Goal: Task Accomplishment & Management: Complete application form

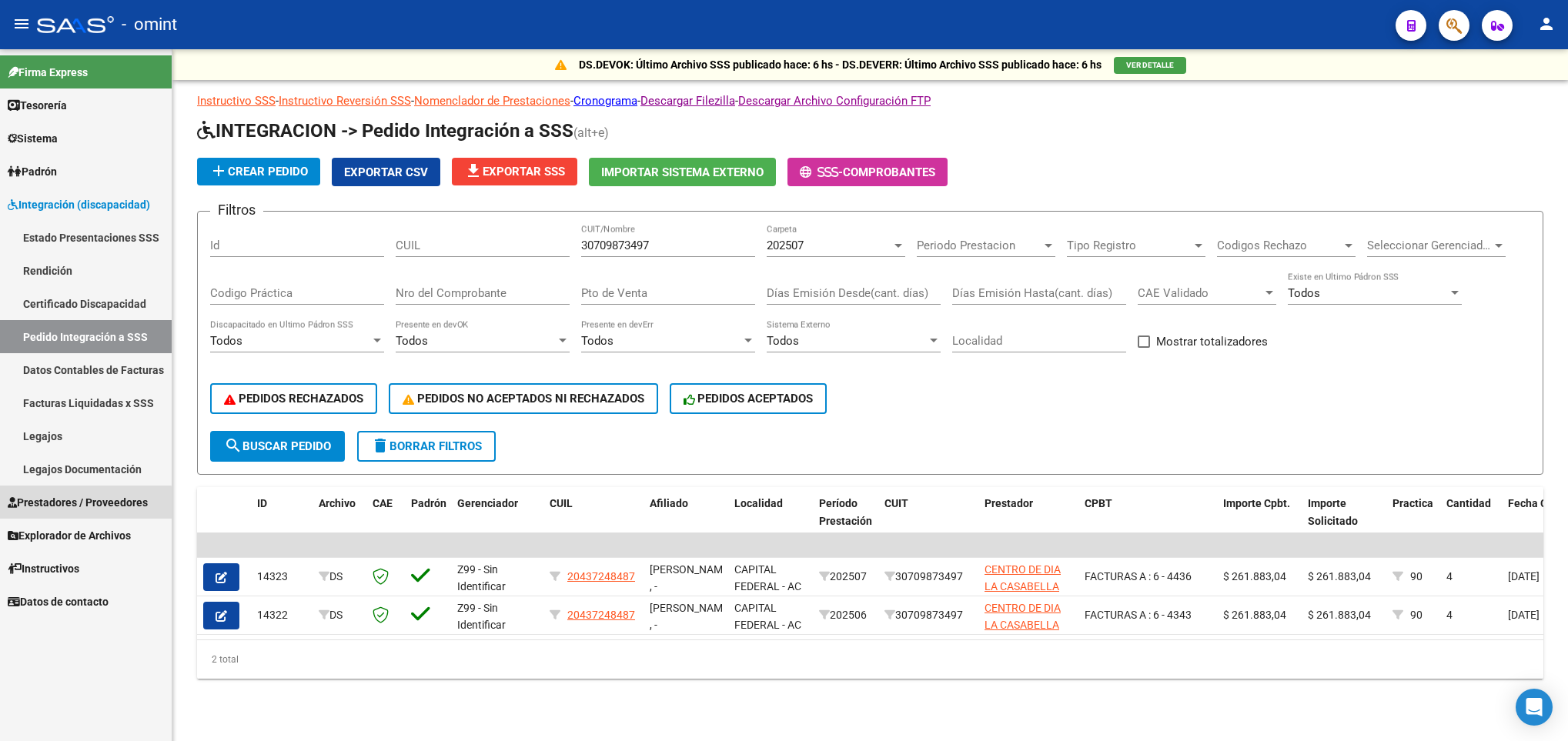
click at [71, 504] on span "Prestadores / Proveedores" at bounding box center [78, 503] width 140 height 17
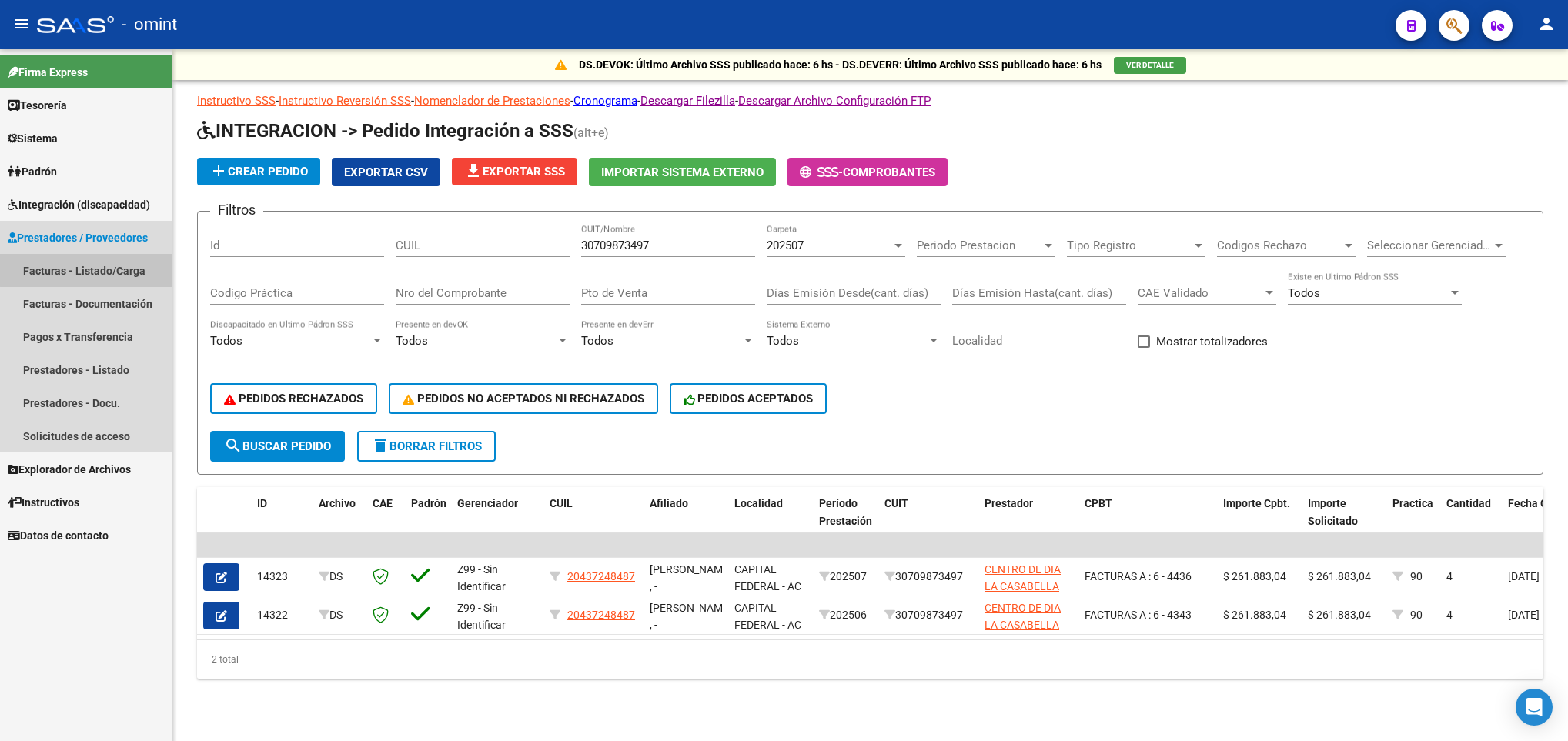
click at [111, 264] on link "Facturas - Listado/Carga" at bounding box center [85, 271] width 172 height 33
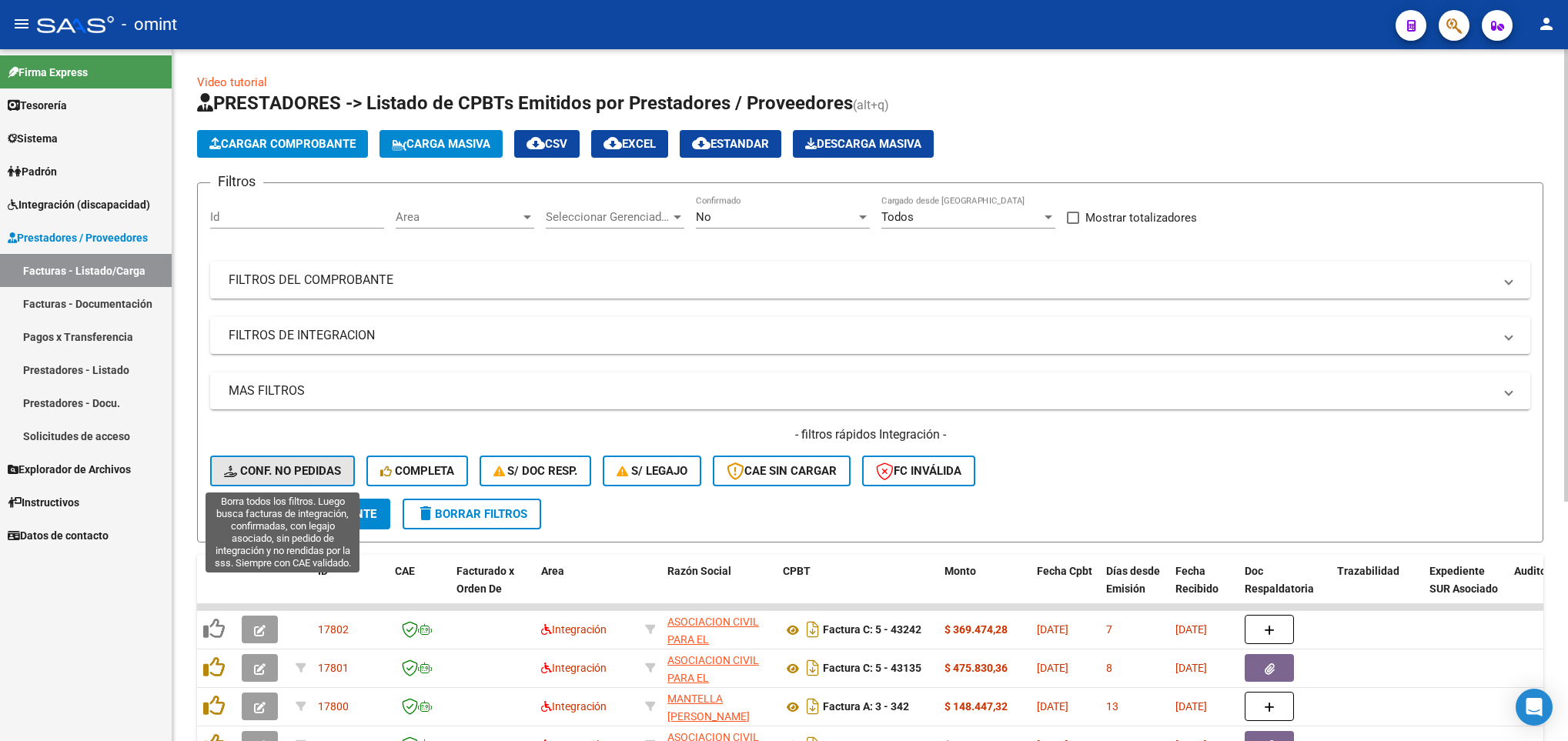
click at [262, 467] on span "Conf. no pedidas" at bounding box center [282, 471] width 117 height 14
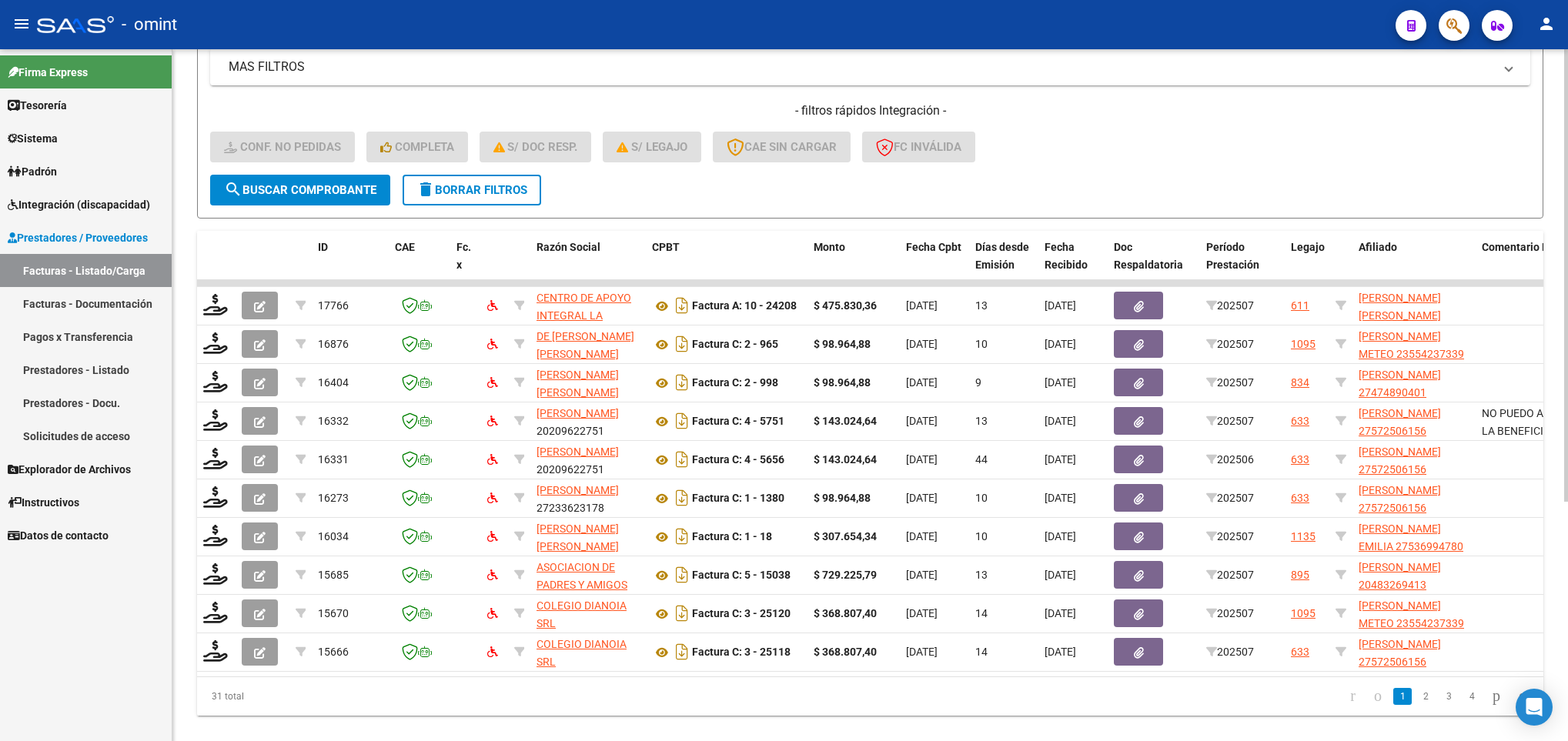
scroll to position [365, 0]
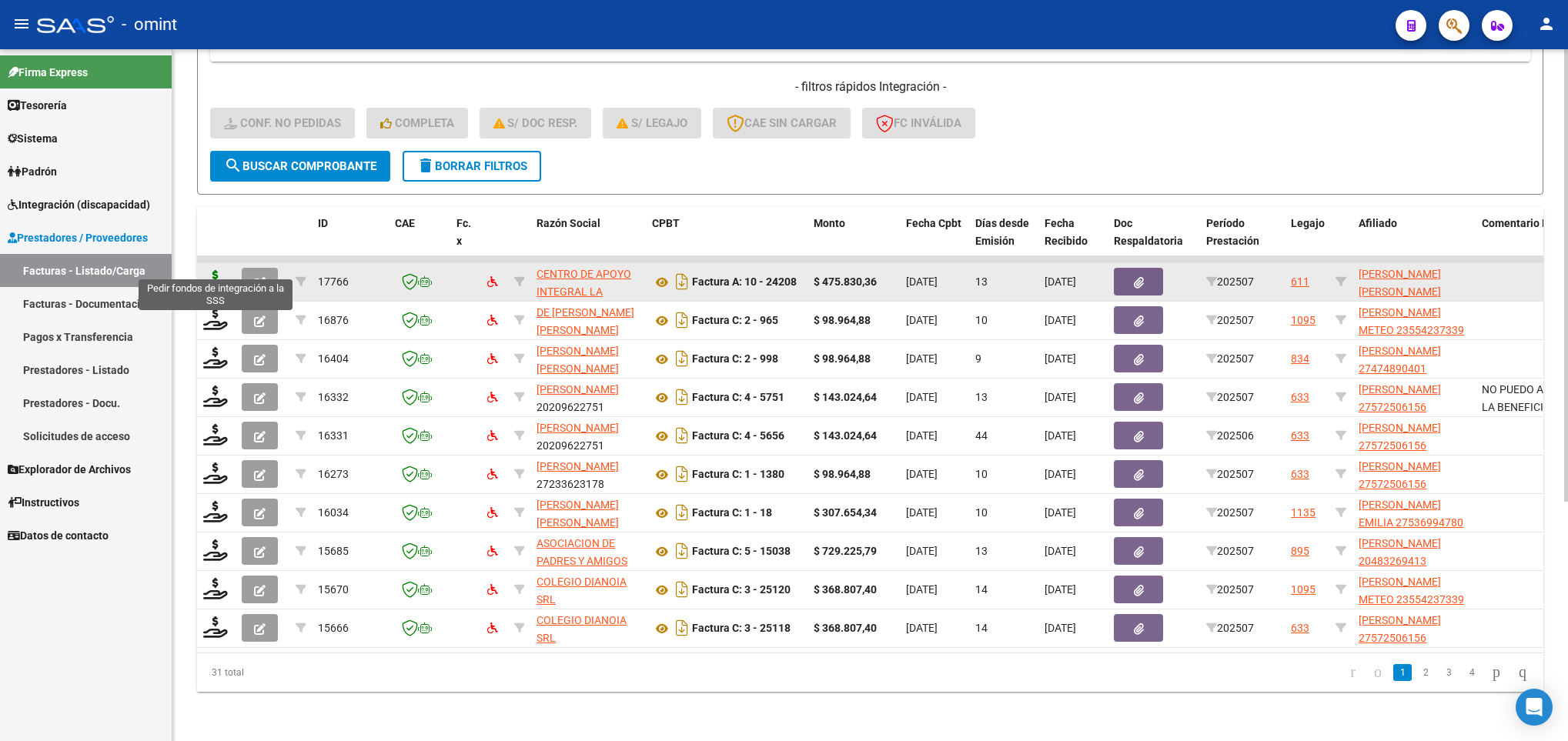
click at [216, 270] on icon at bounding box center [215, 280] width 24 height 21
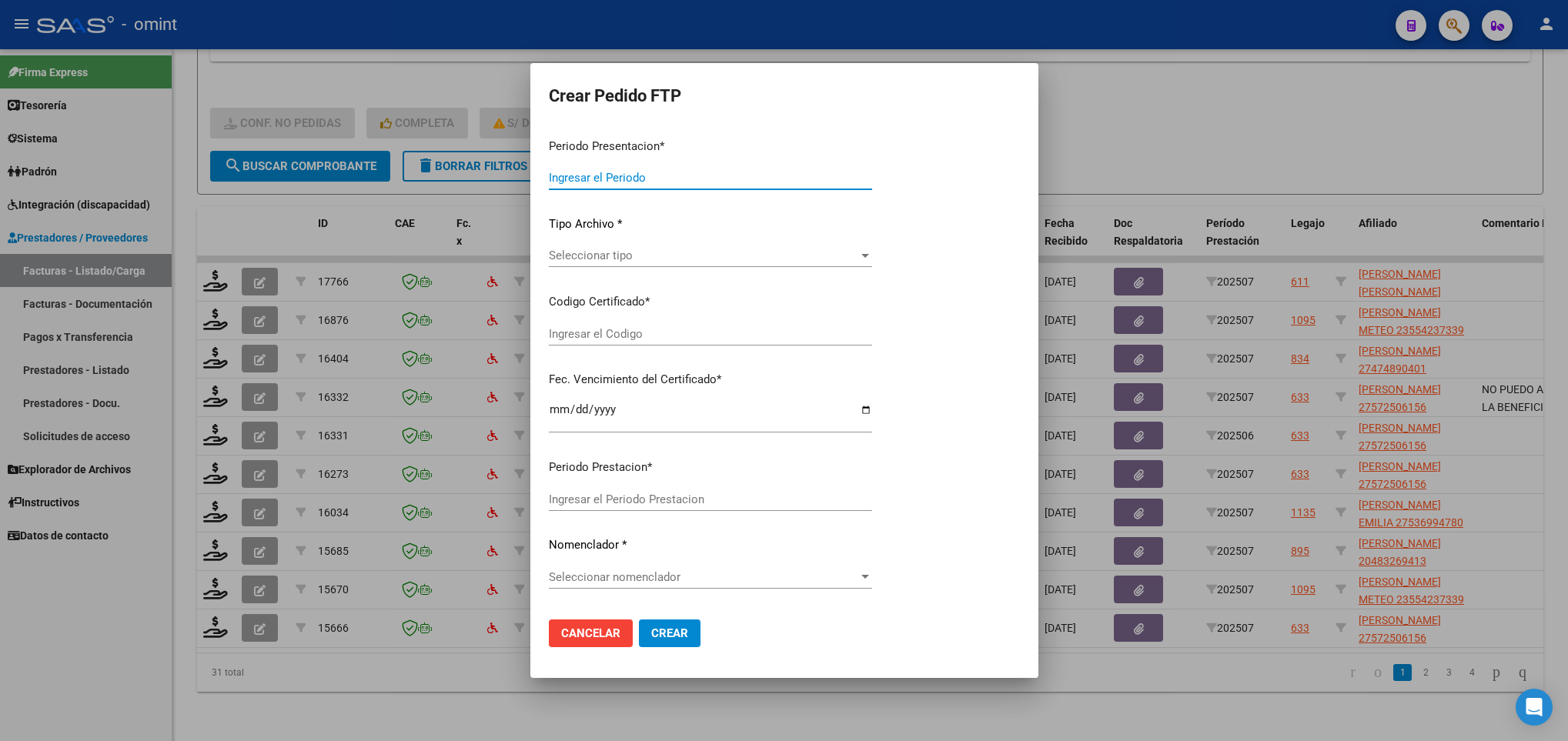
type input "202507"
type input "$ 475.830,36"
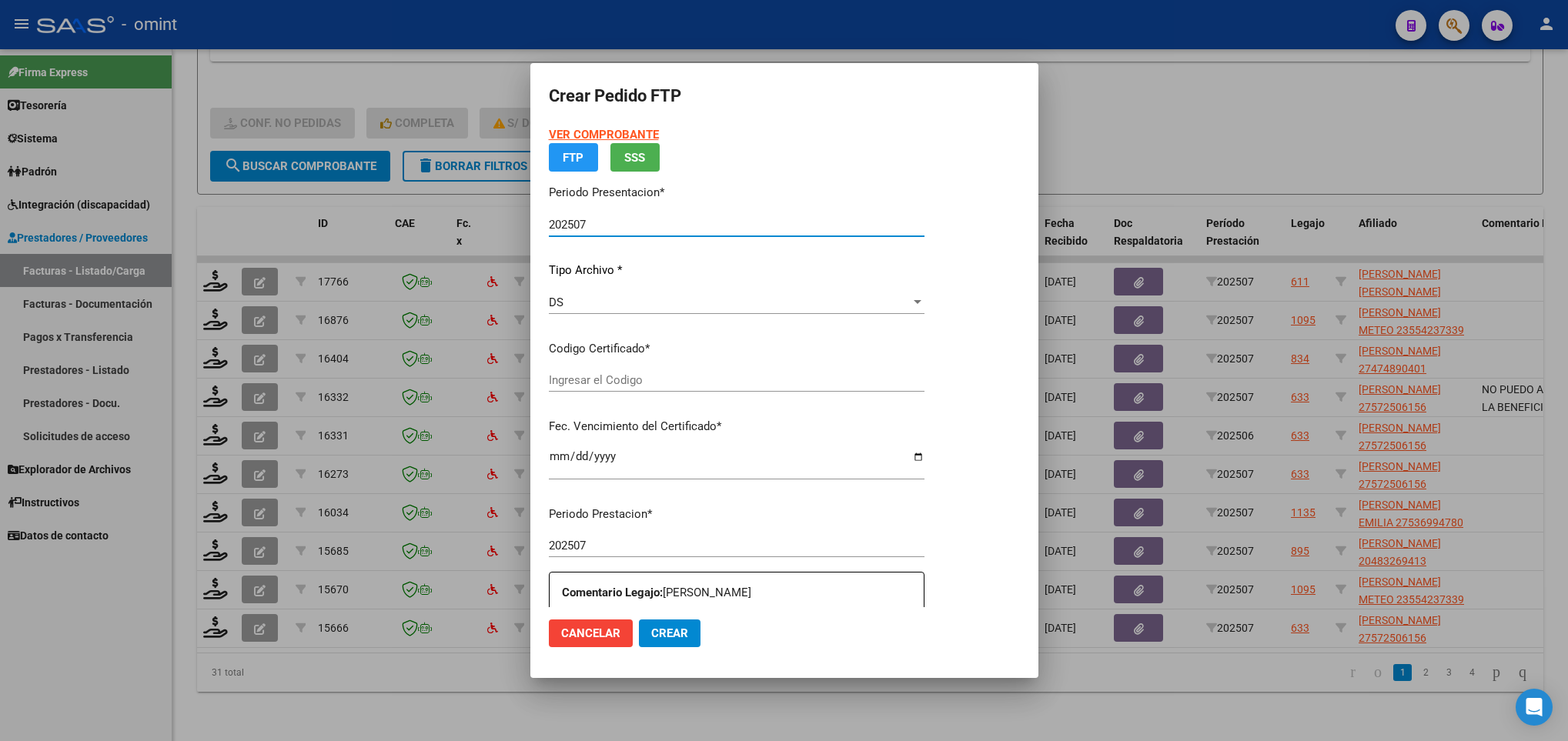
type input "9753465036"
type input "2025-05-30"
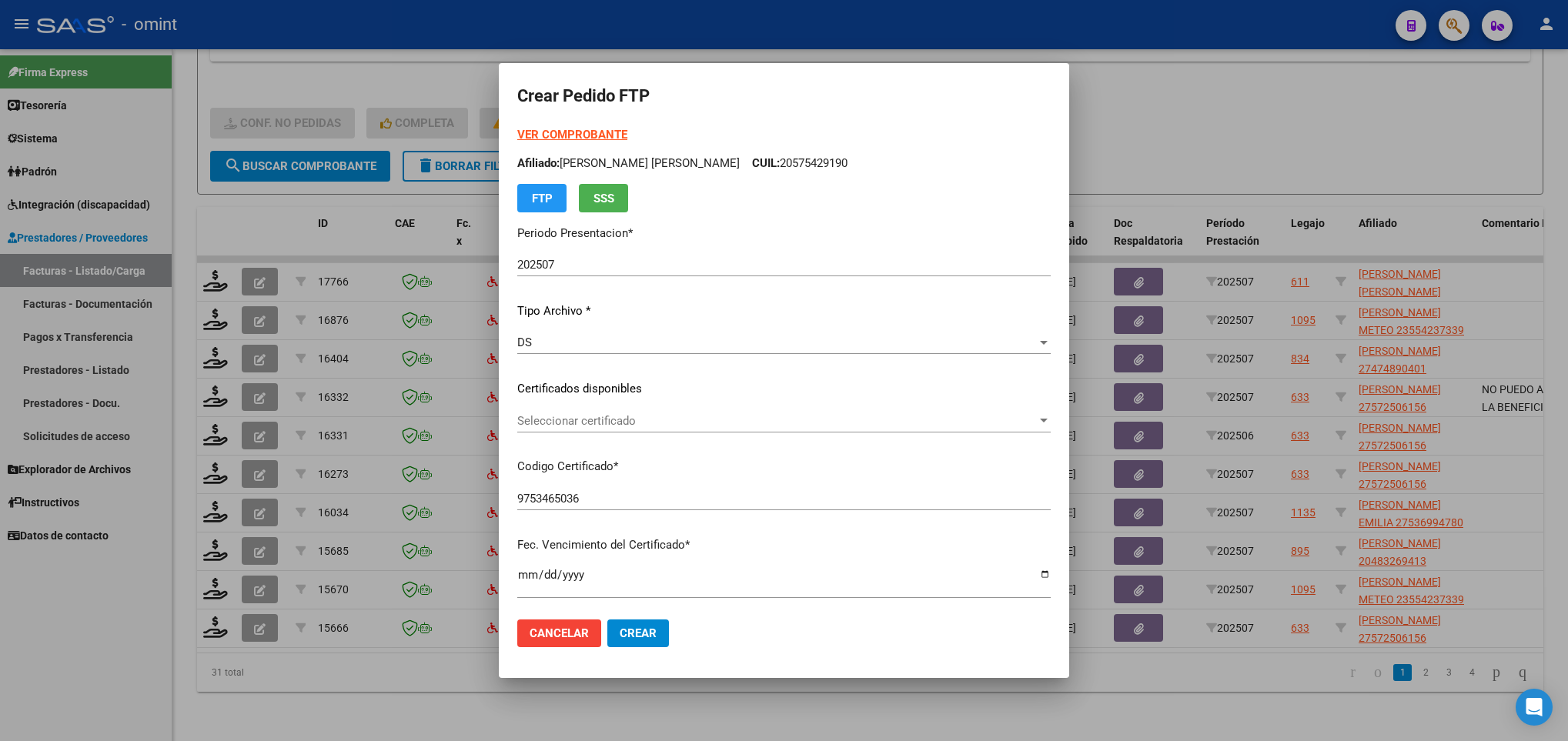
click at [638, 412] on div "Seleccionar certificado Seleccionar certificado" at bounding box center [784, 420] width 533 height 23
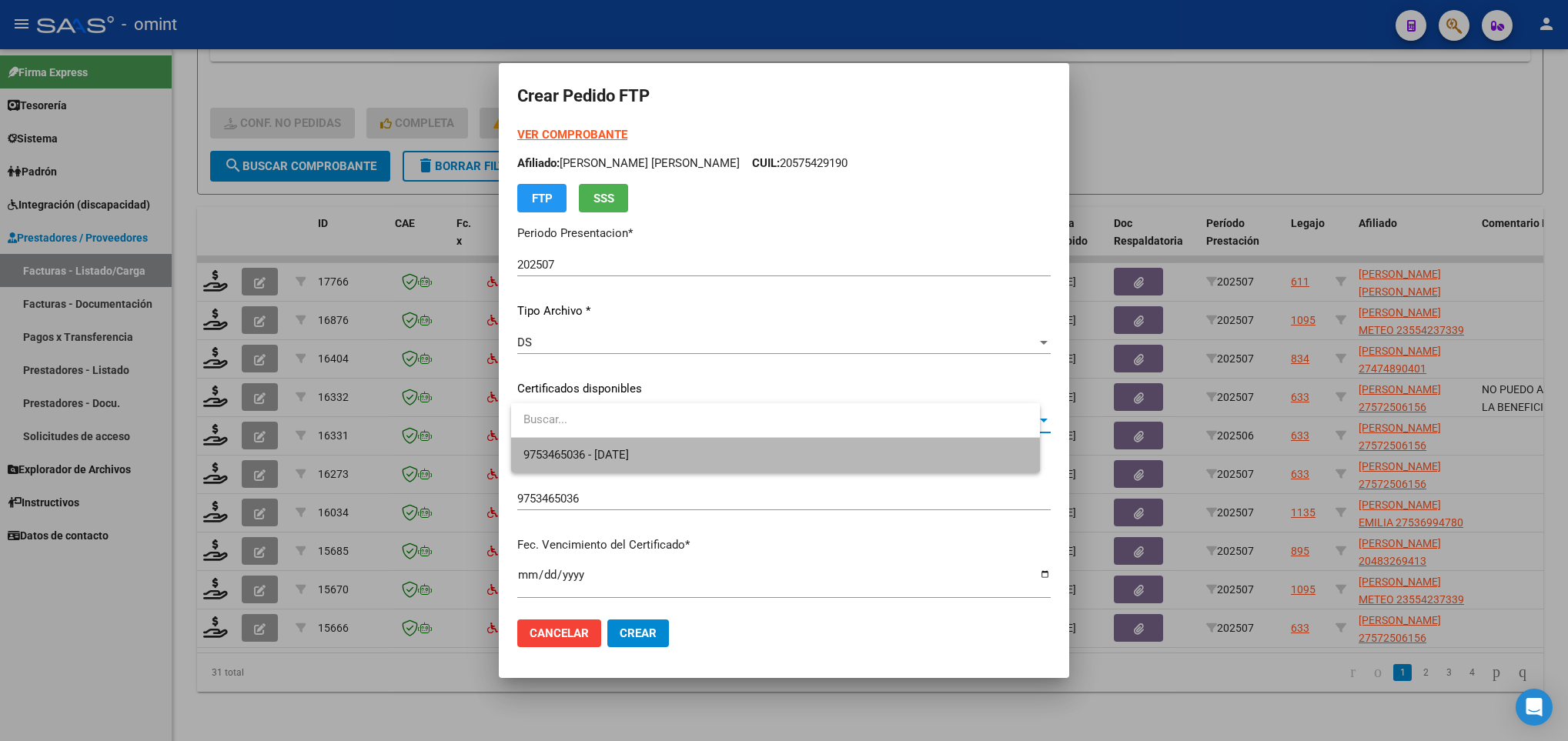
click at [636, 467] on span "9753465036 - 2025-05-30" at bounding box center [775, 455] width 504 height 35
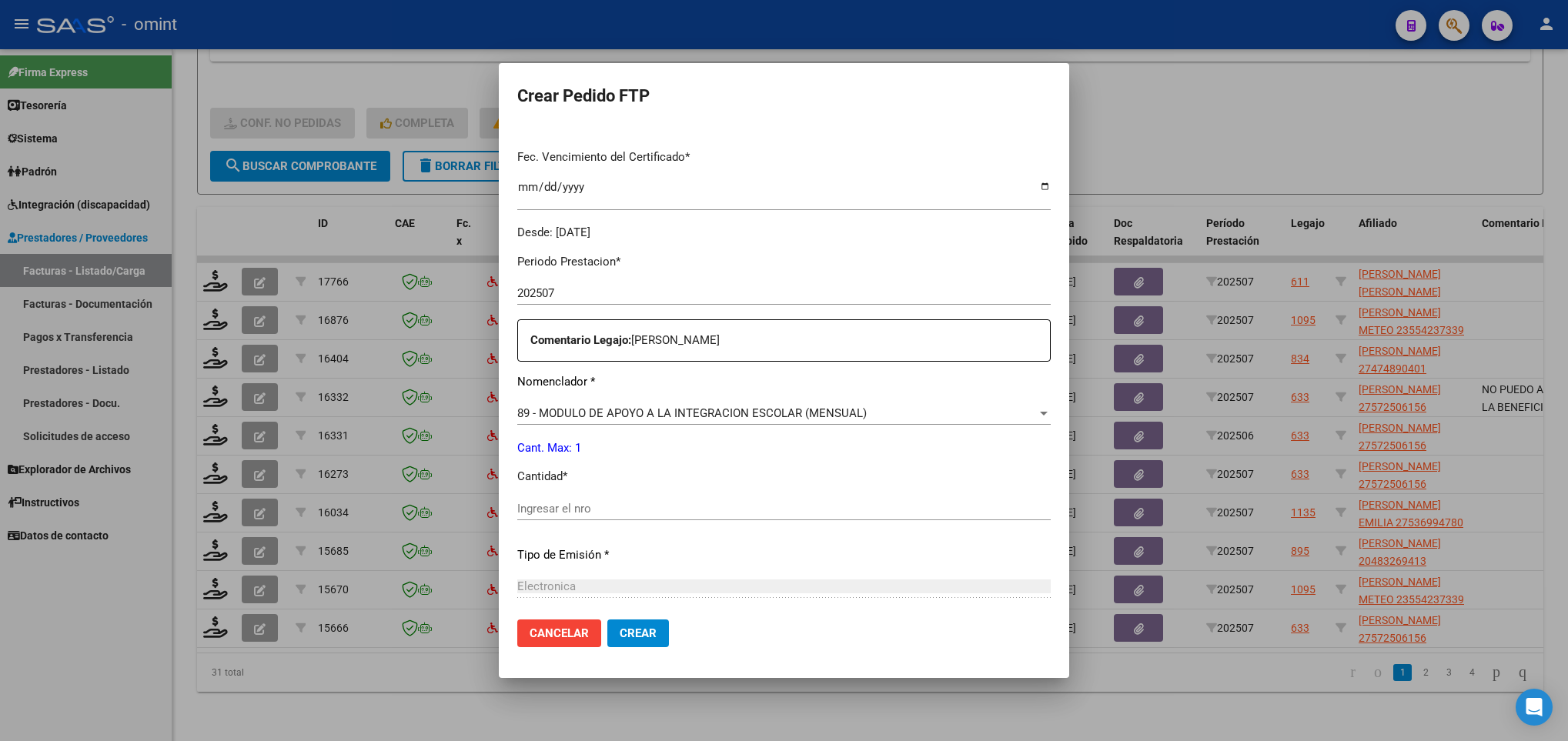
scroll to position [420, 0]
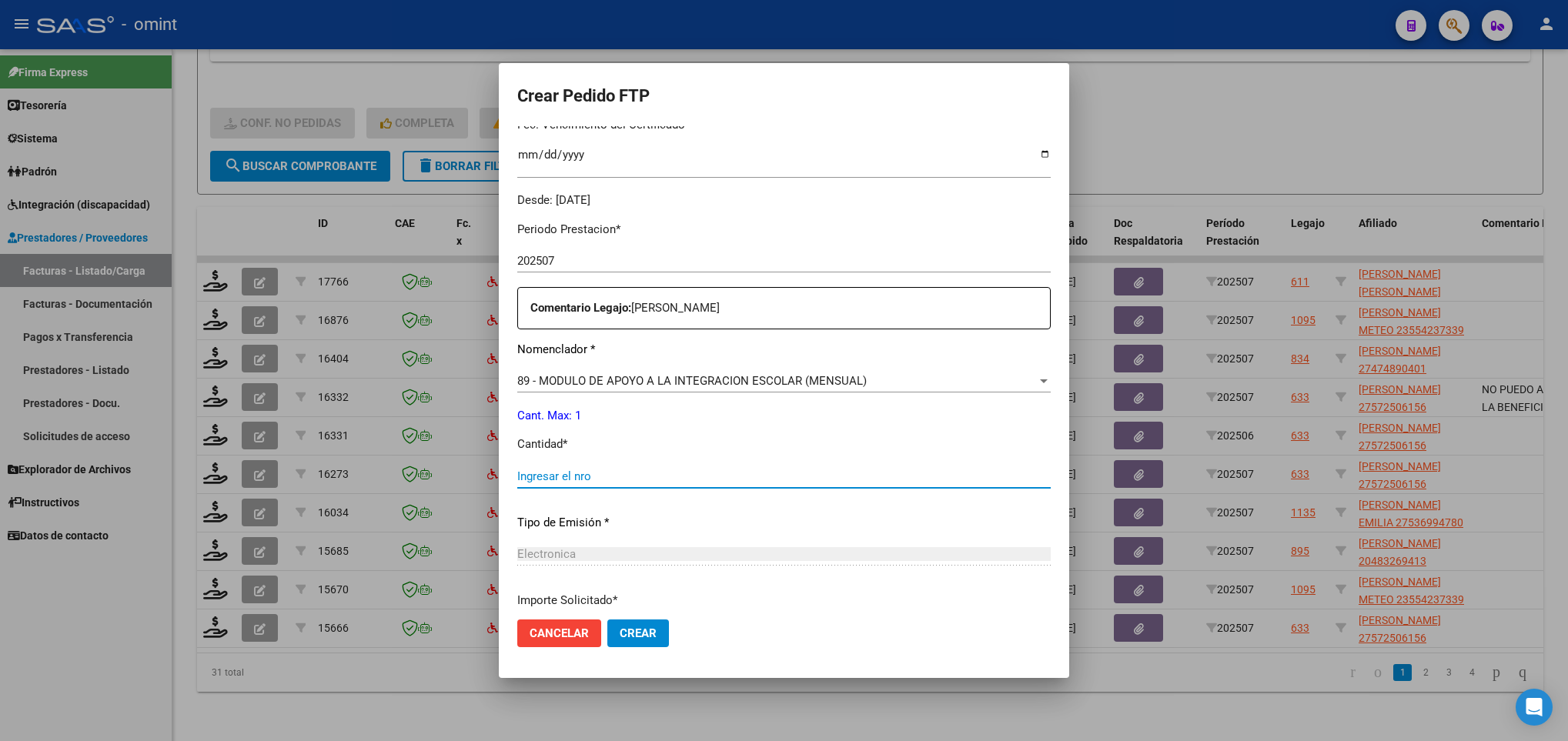
click at [846, 472] on input "Ingresar el nro" at bounding box center [784, 477] width 533 height 14
type input "1"
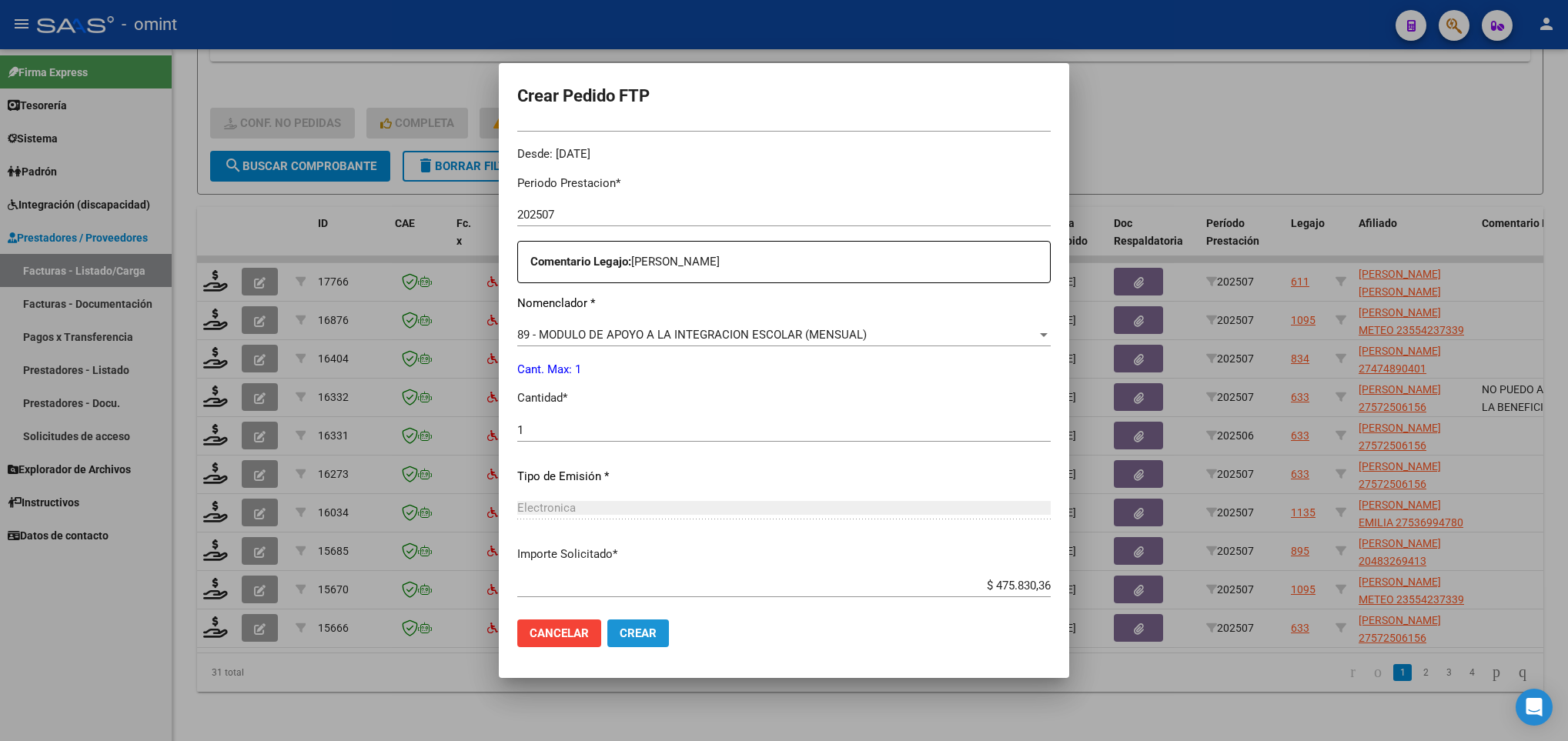
click at [638, 627] on span "Crear" at bounding box center [638, 634] width 37 height 14
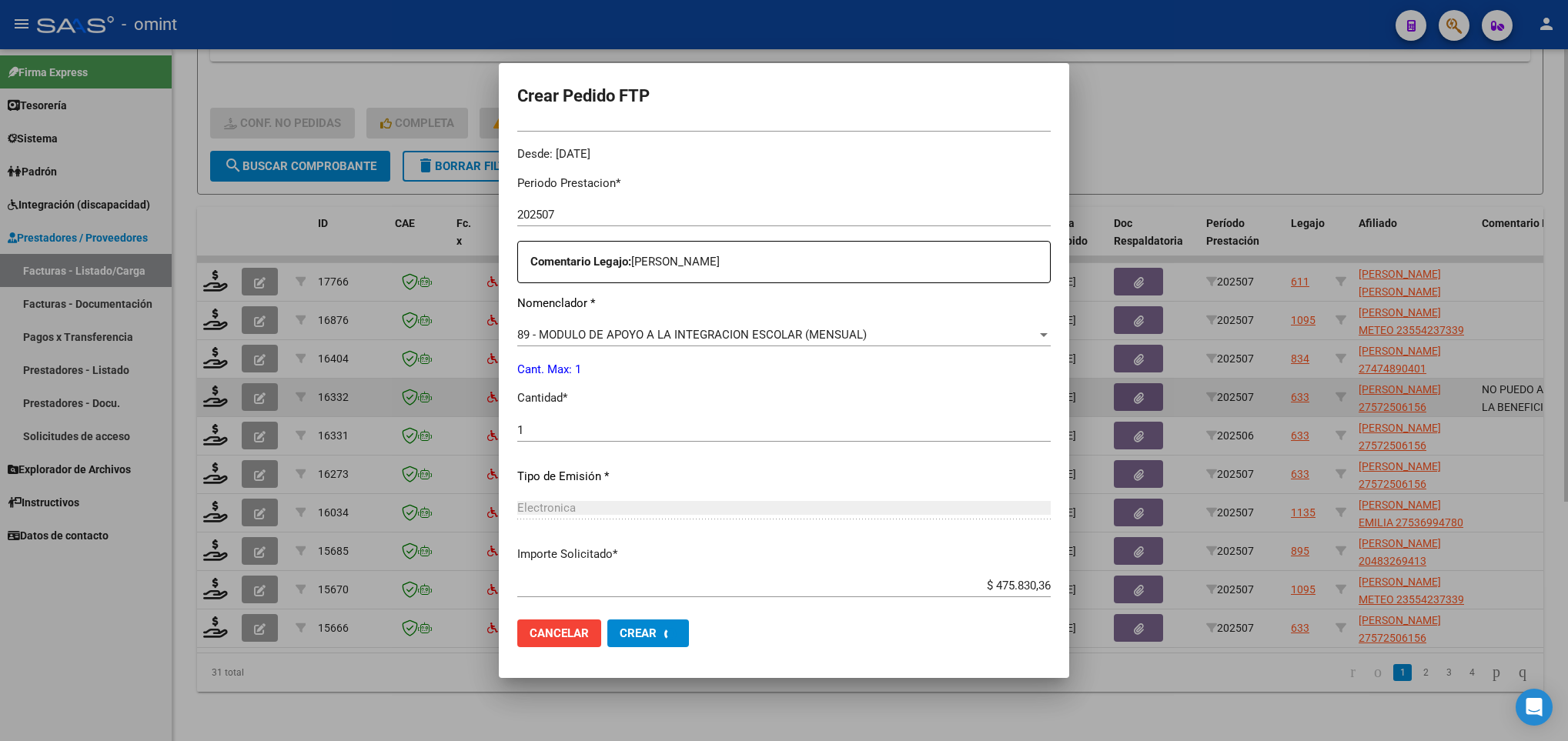
scroll to position [0, 0]
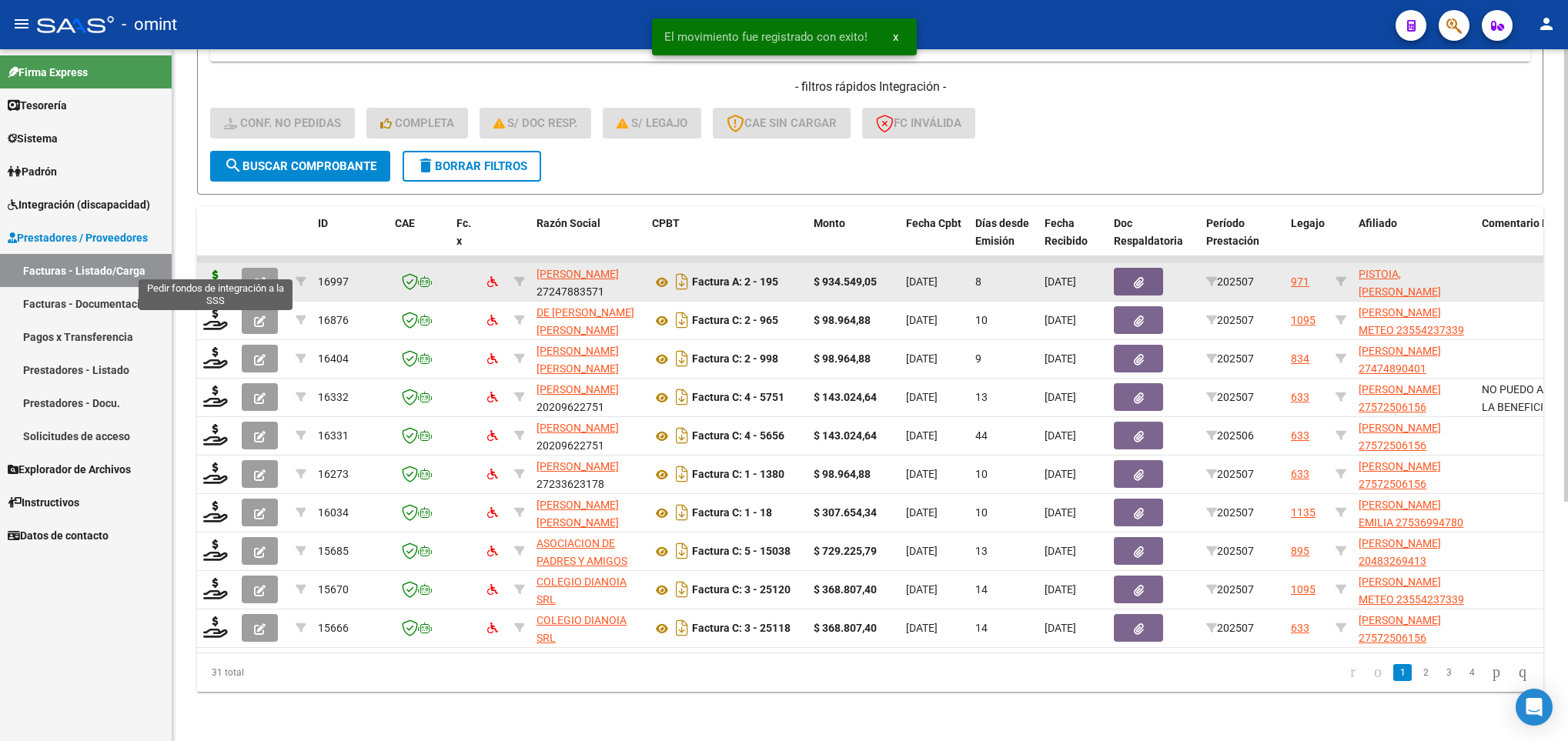
click at [206, 270] on icon at bounding box center [215, 280] width 24 height 21
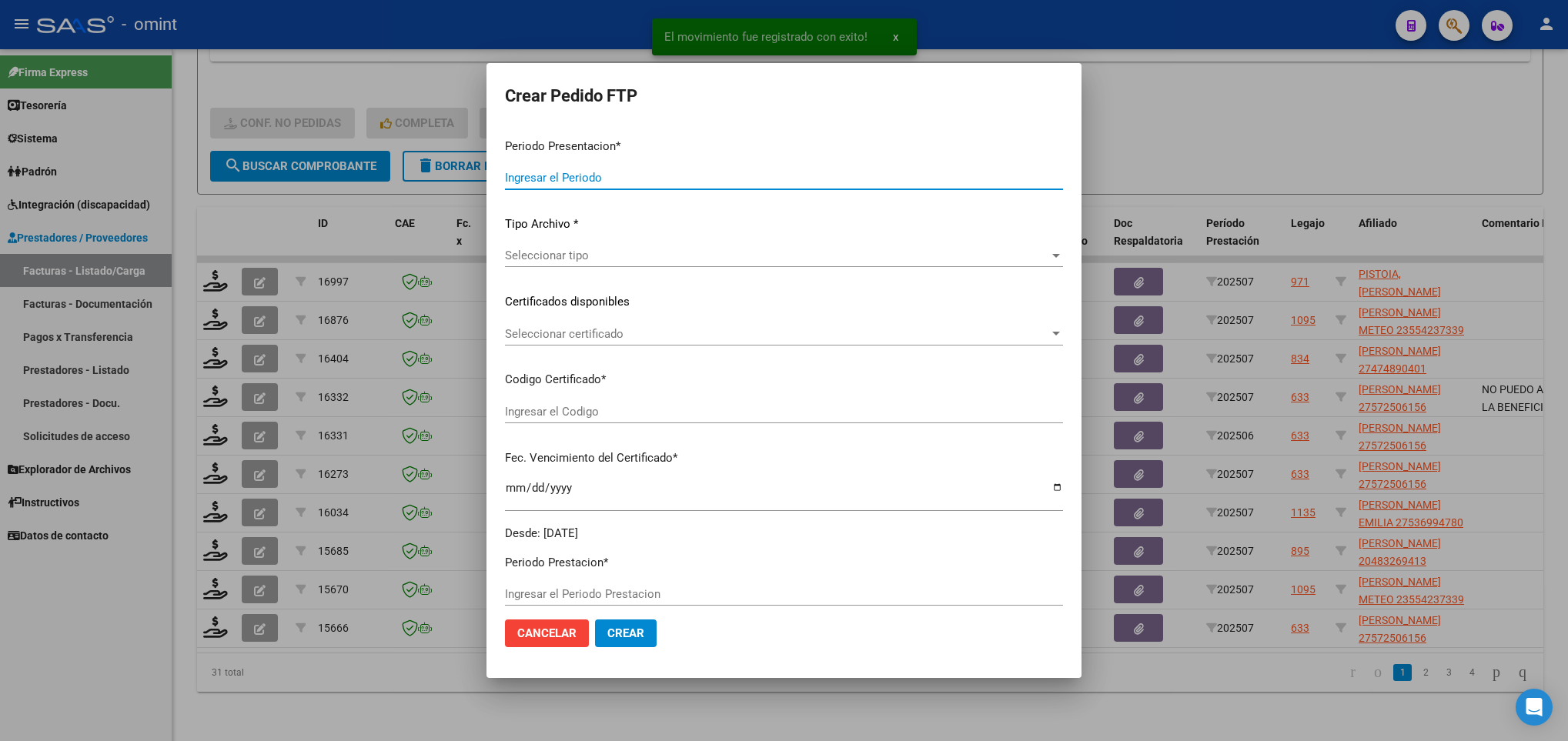
type input "202507"
type input "$ 934.549,05"
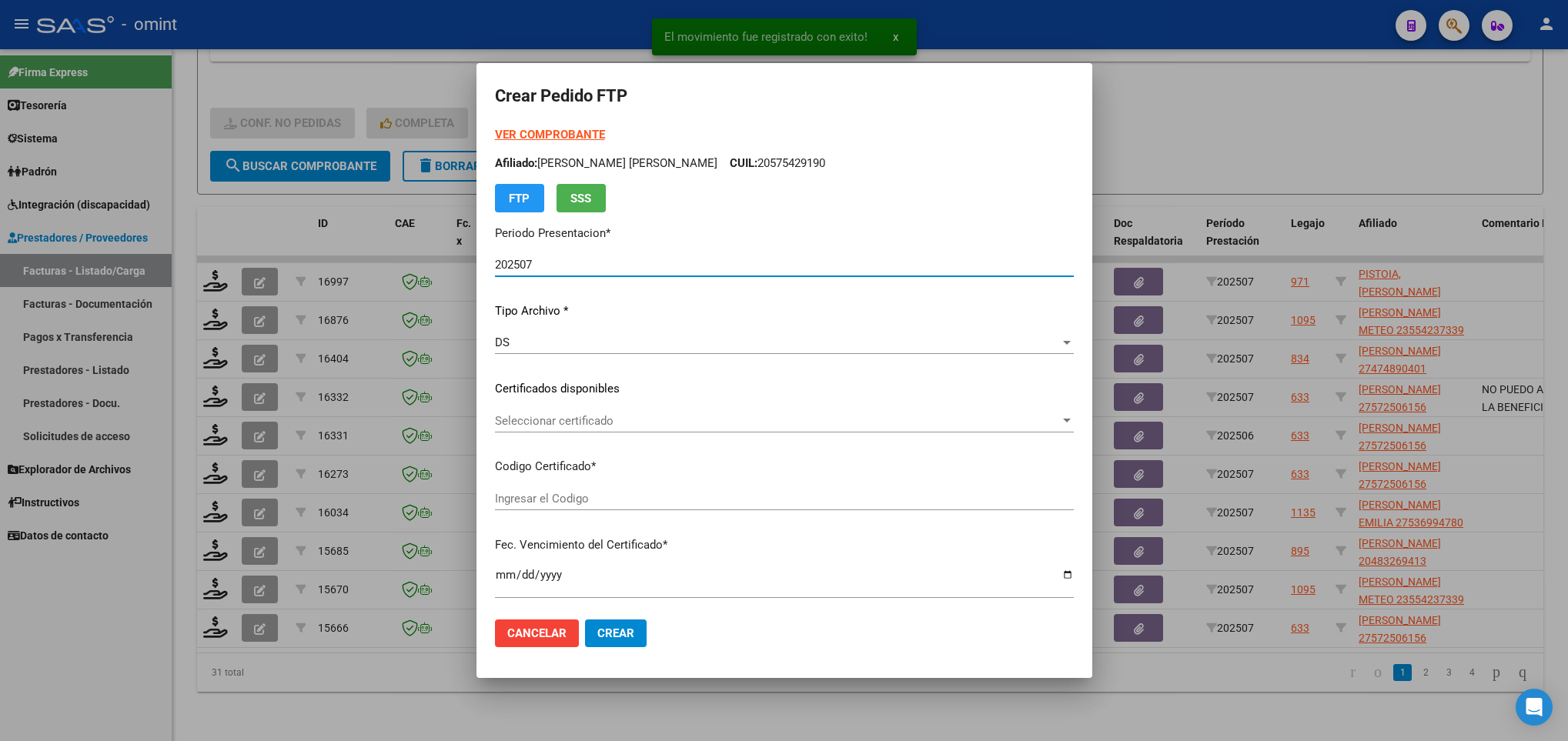
type input "2402952104"
type input "2028-02-14"
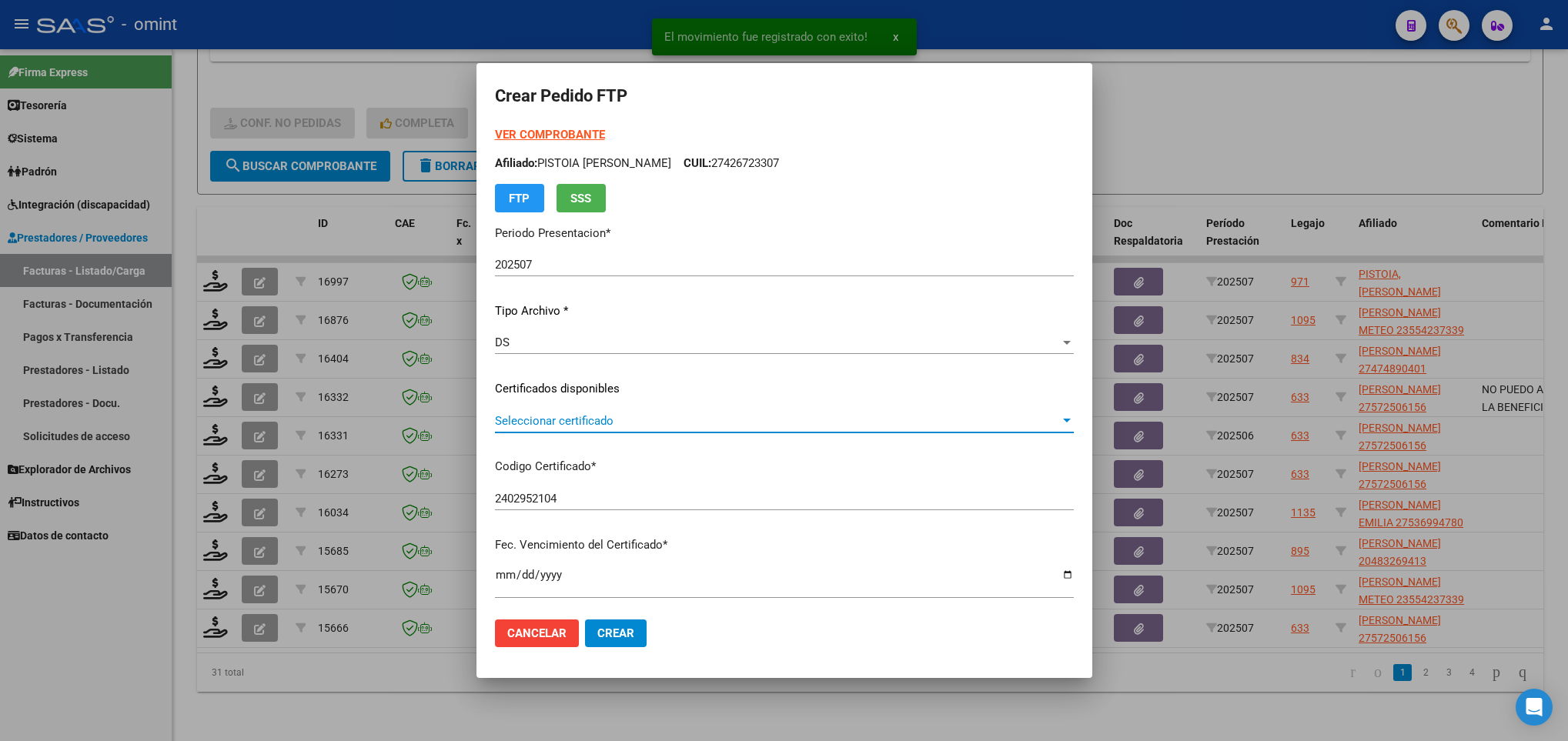
click at [724, 421] on span "Seleccionar certificado" at bounding box center [777, 421] width 565 height 14
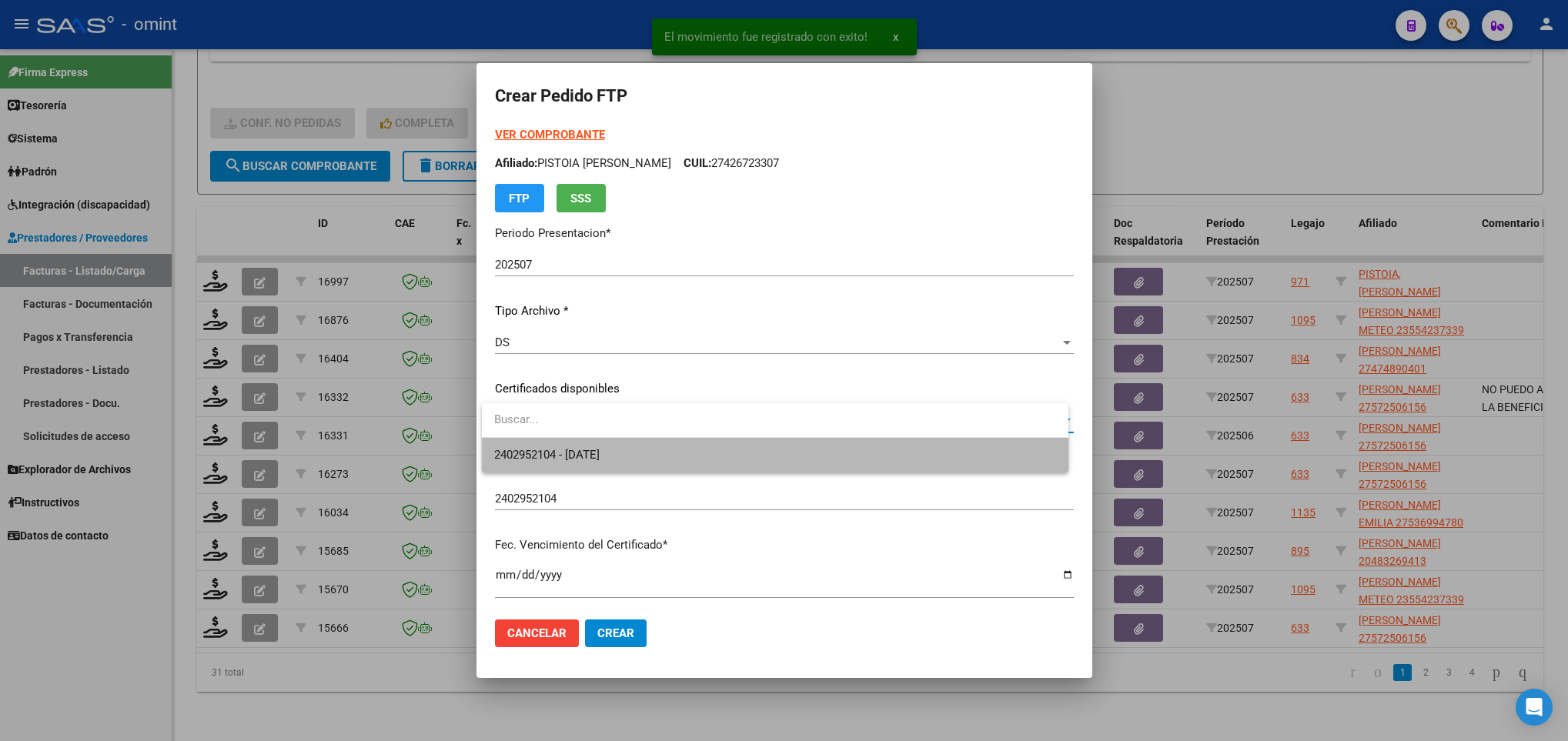
click at [753, 458] on span "2402952104 - 2028-02-14" at bounding box center [774, 455] width 561 height 35
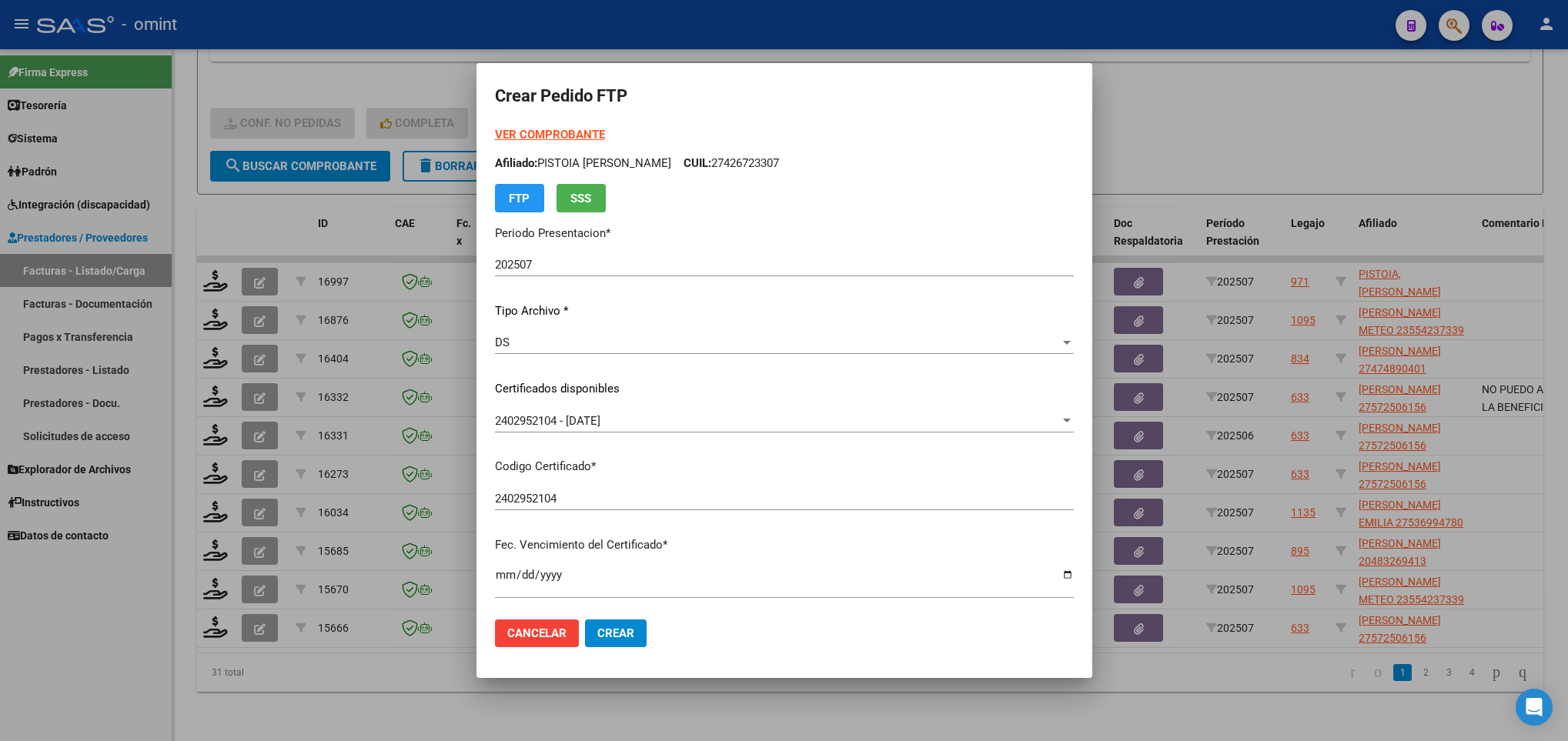
scroll to position [420, 0]
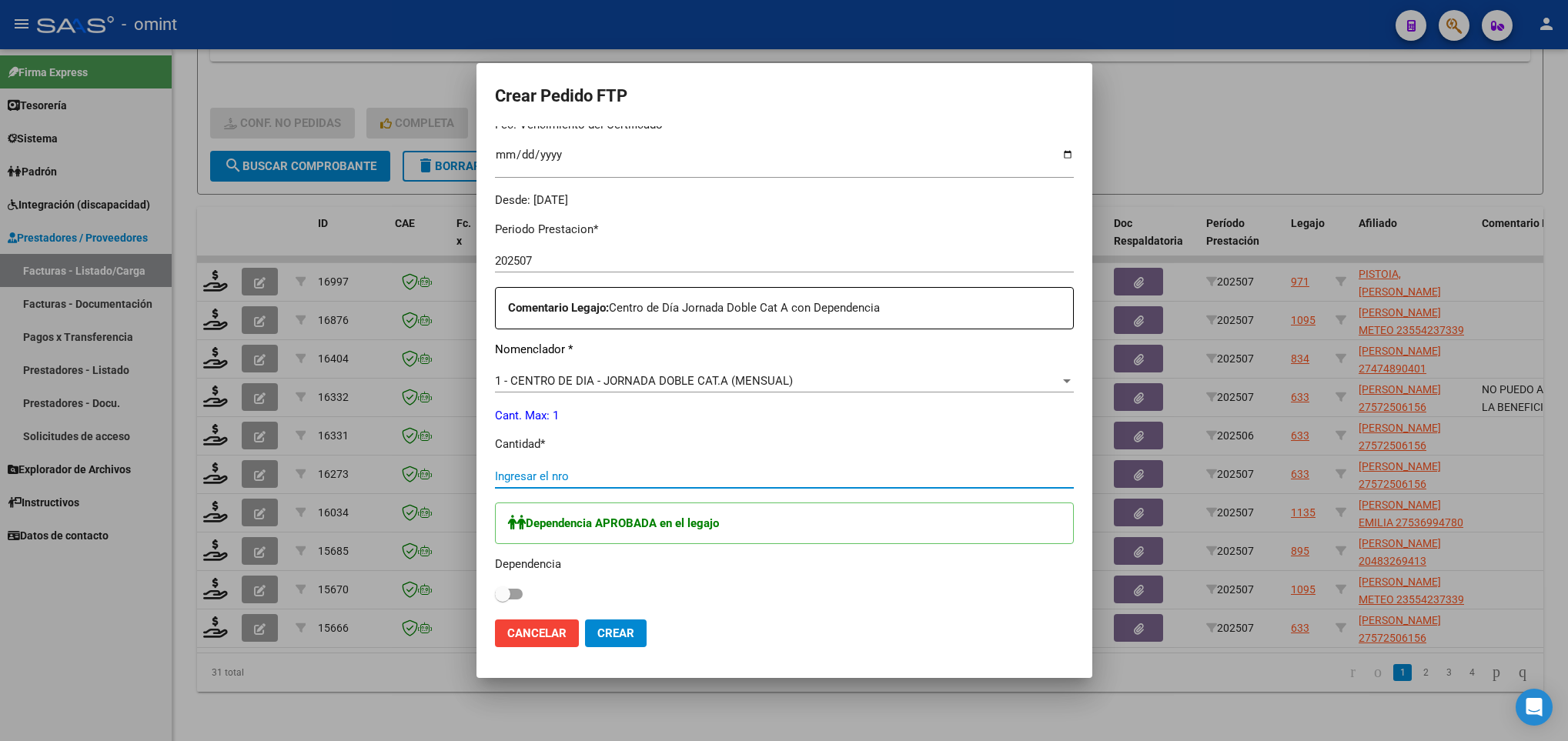
click at [792, 474] on input "Ingresar el nro" at bounding box center [784, 477] width 579 height 14
type input "1"
click at [518, 592] on span at bounding box center [508, 594] width 27 height 11
click at [503, 600] on input "checkbox" at bounding box center [502, 600] width 1 height 1
checkbox input "true"
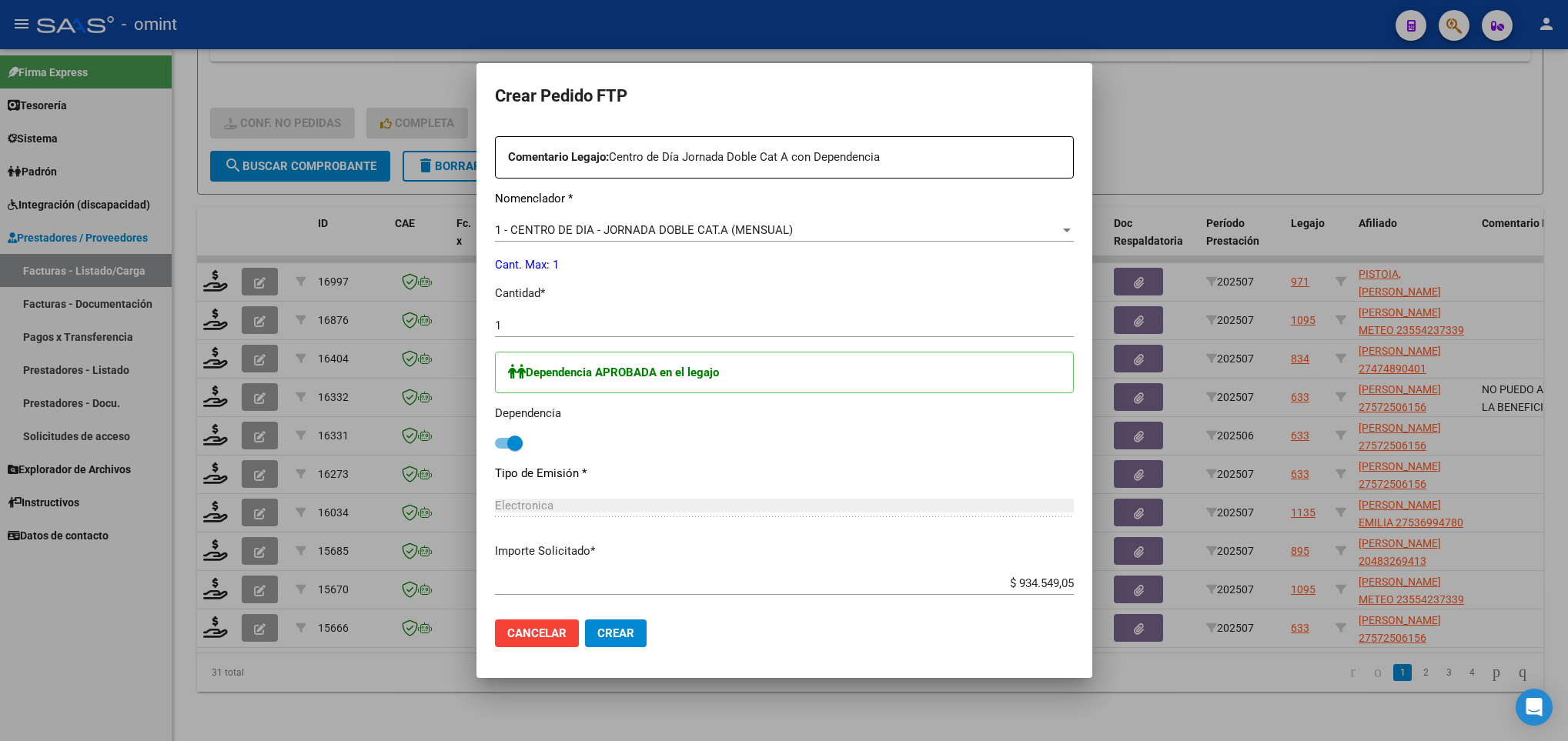
scroll to position [651, 0]
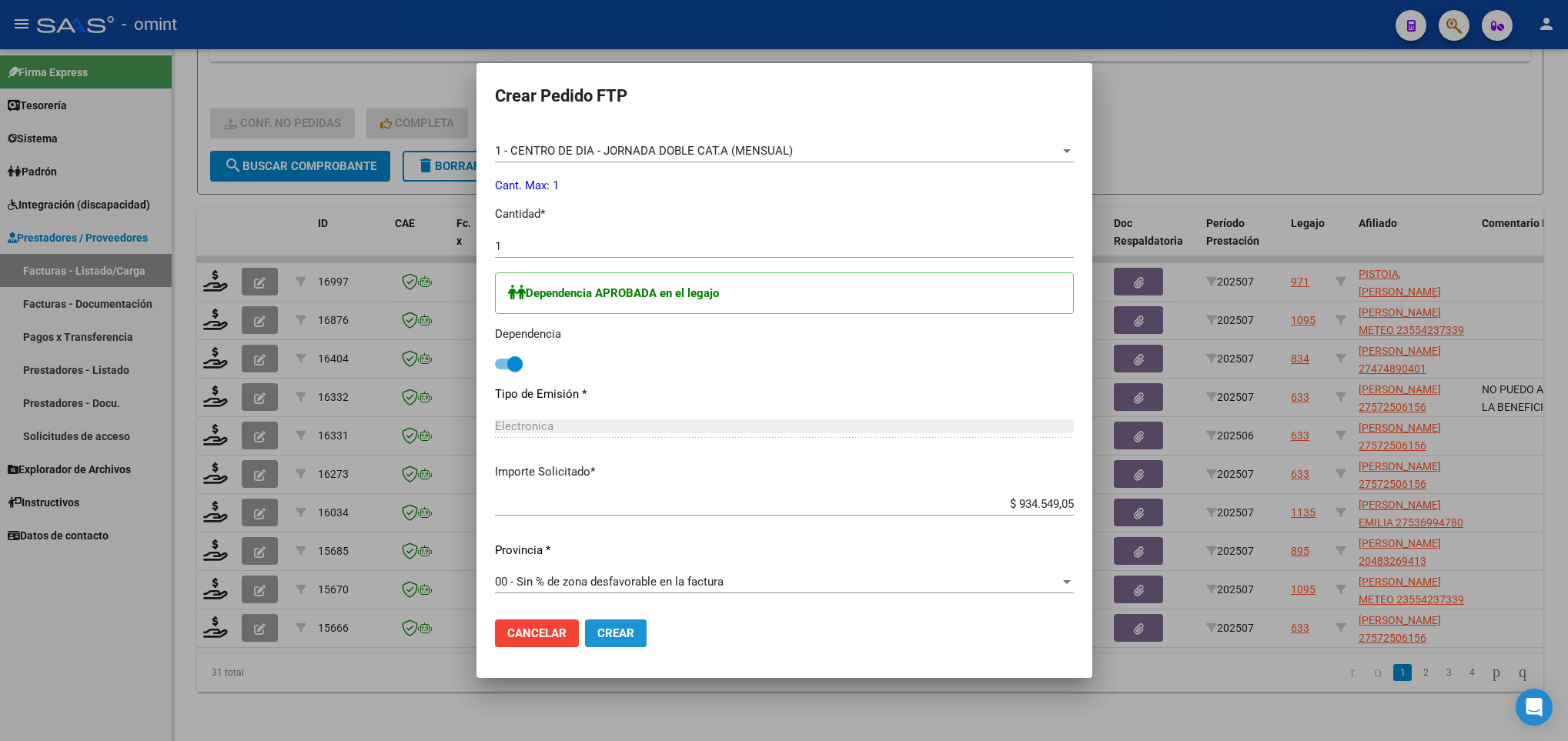
click at [615, 627] on span "Crear" at bounding box center [616, 634] width 37 height 14
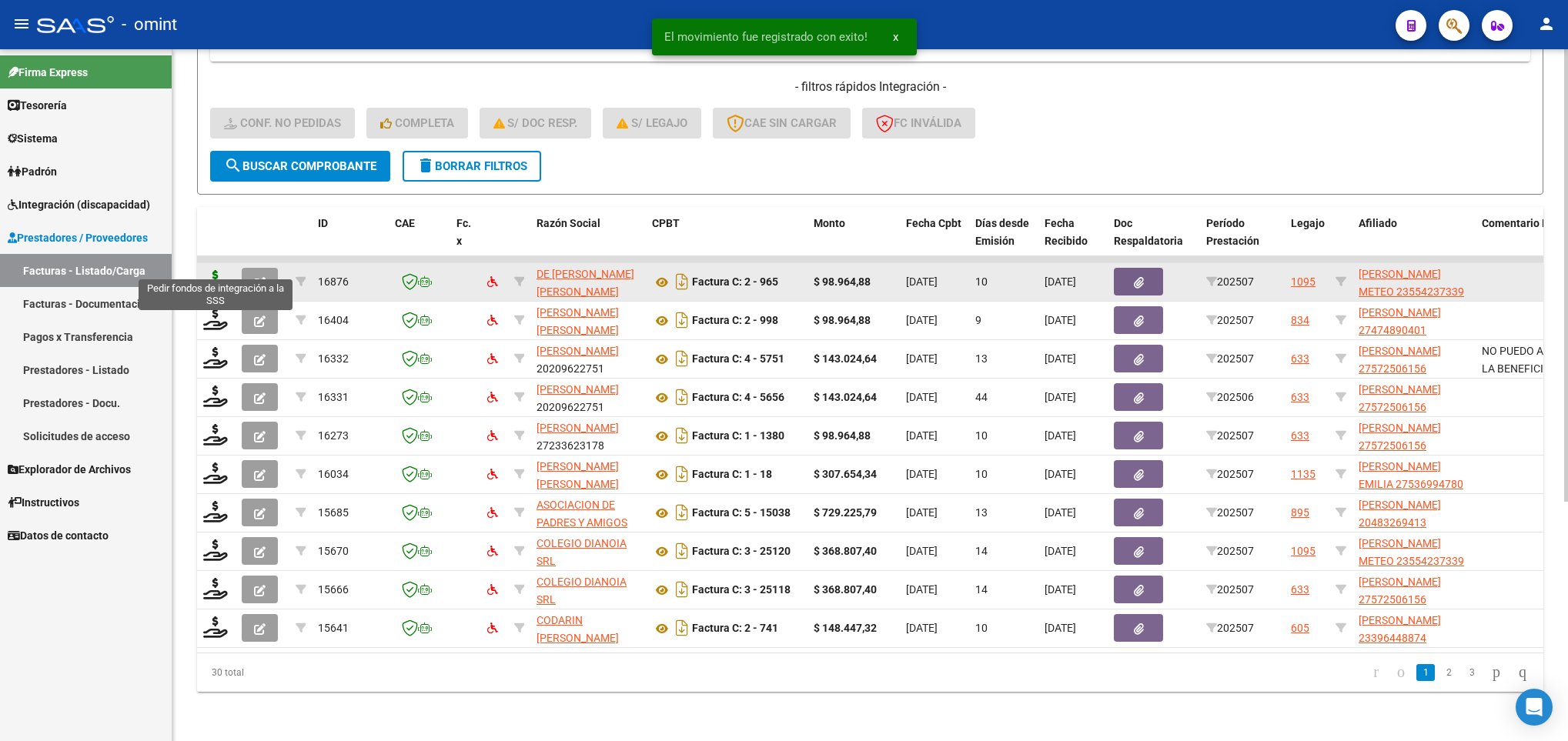
click at [216, 270] on icon at bounding box center [215, 280] width 24 height 21
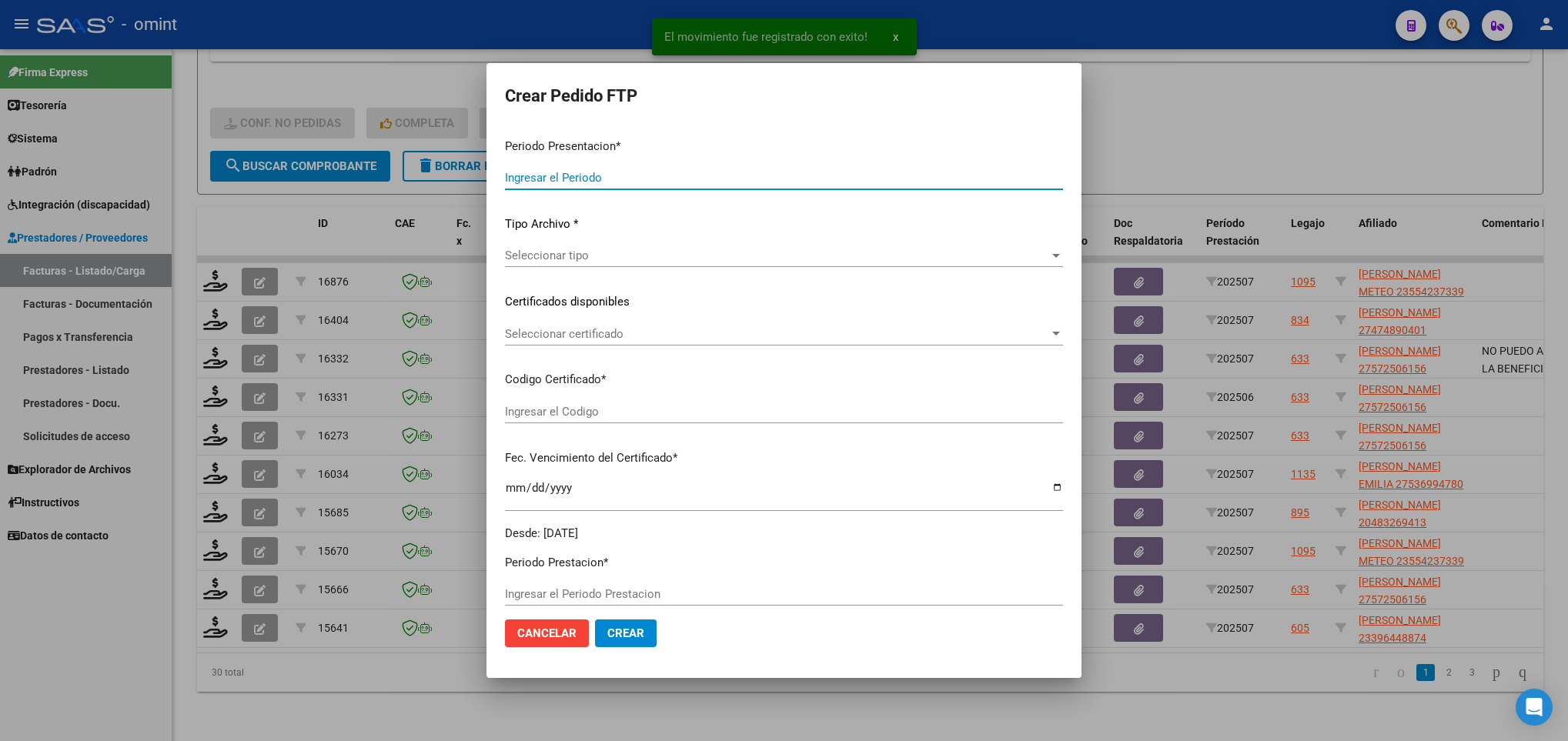
type input "202507"
type input "$ 98.964,88"
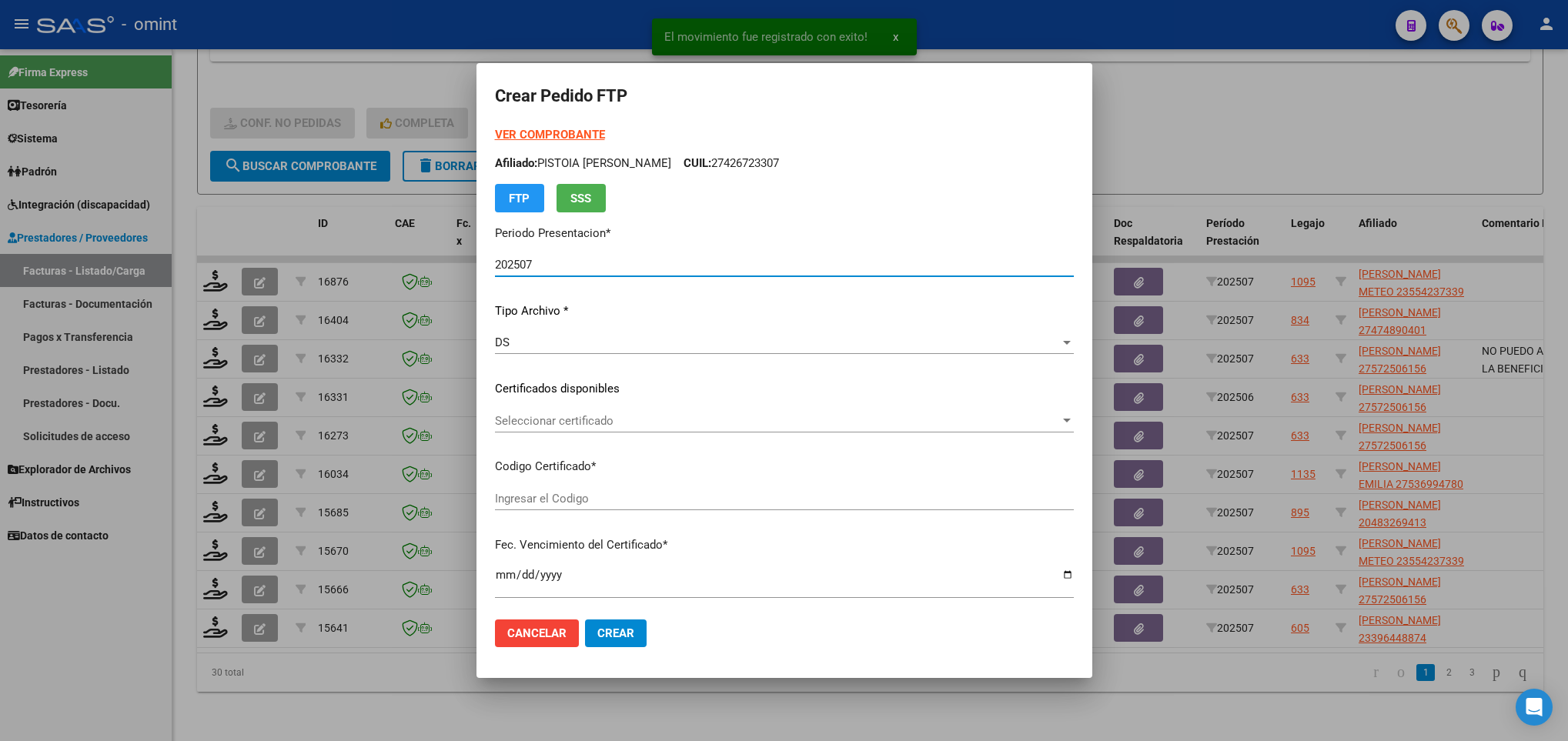
type input "5168579538"
type input "2027-06-30"
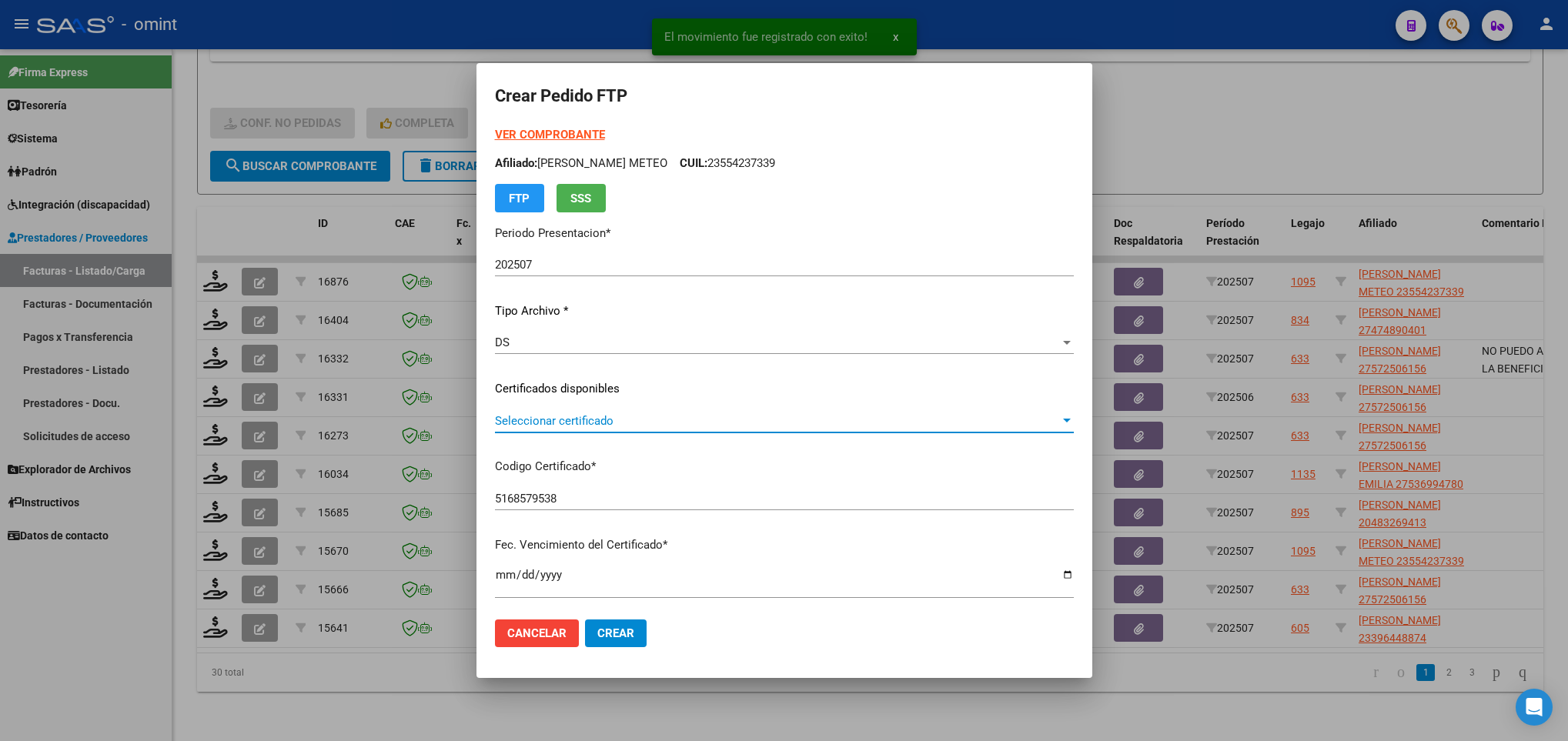
click at [660, 423] on span "Seleccionar certificado" at bounding box center [777, 421] width 565 height 14
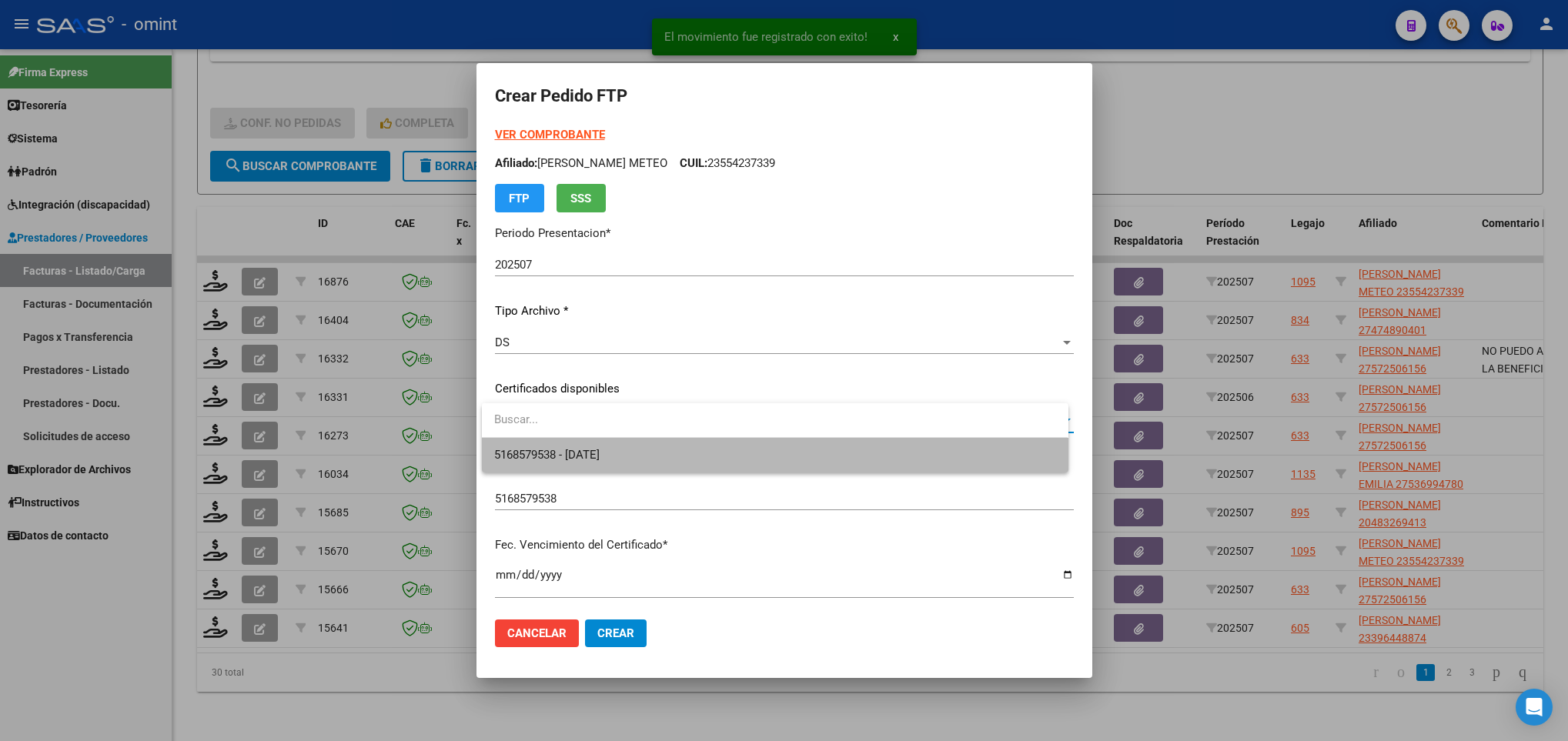
click at [695, 449] on span "5168579538 - 2027-06-30" at bounding box center [774, 455] width 561 height 35
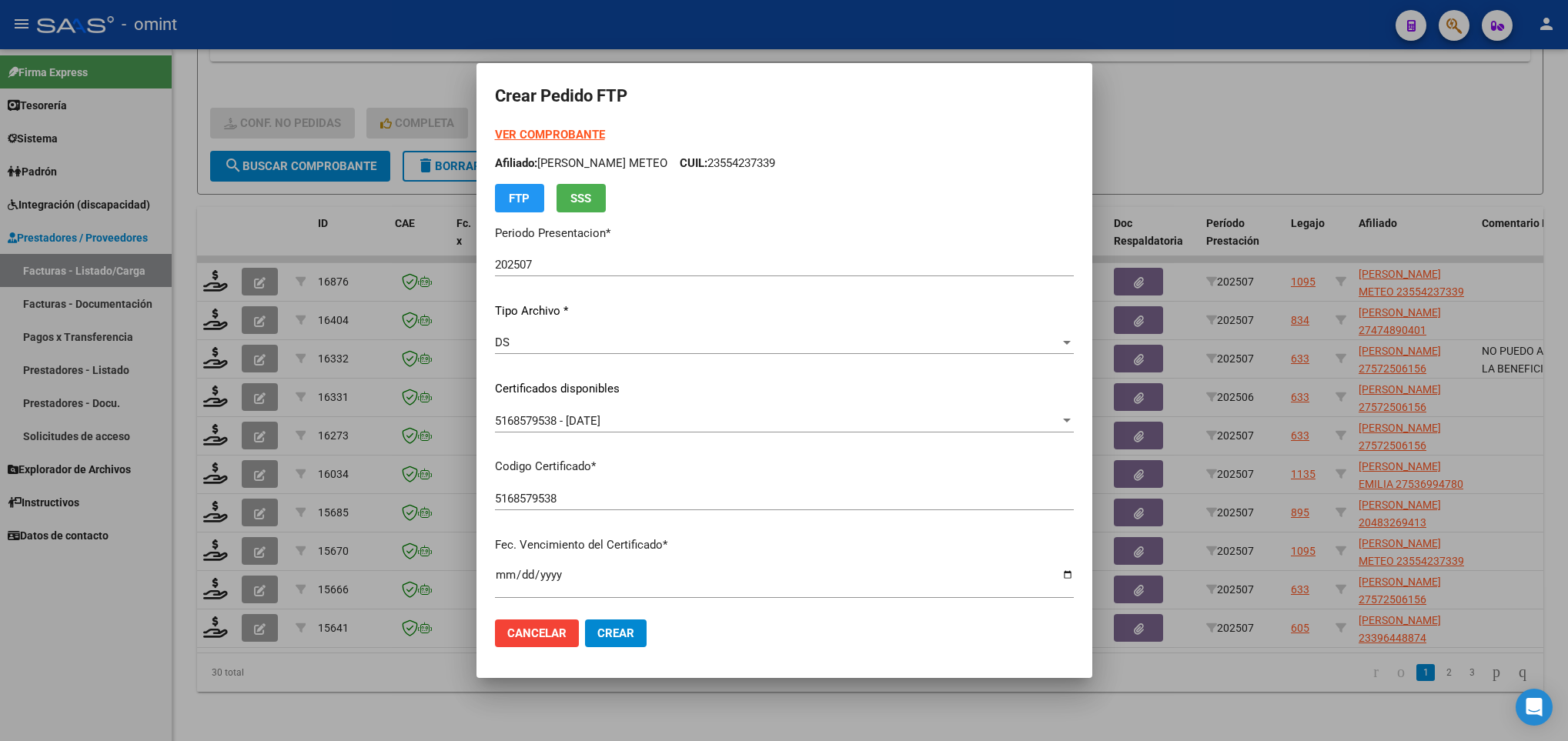
scroll to position [420, 0]
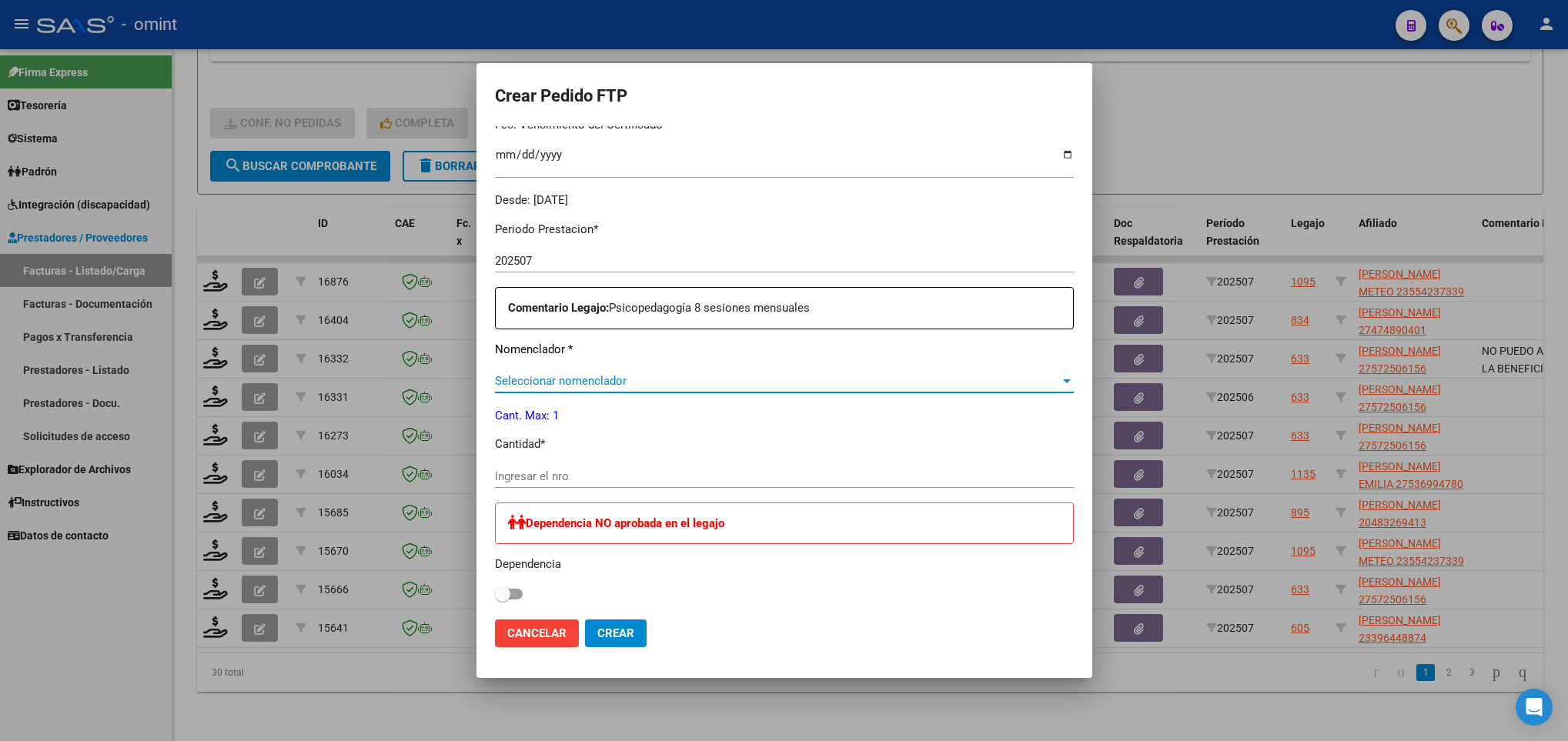
click at [749, 387] on span "Seleccionar nomenclador" at bounding box center [777, 381] width 565 height 14
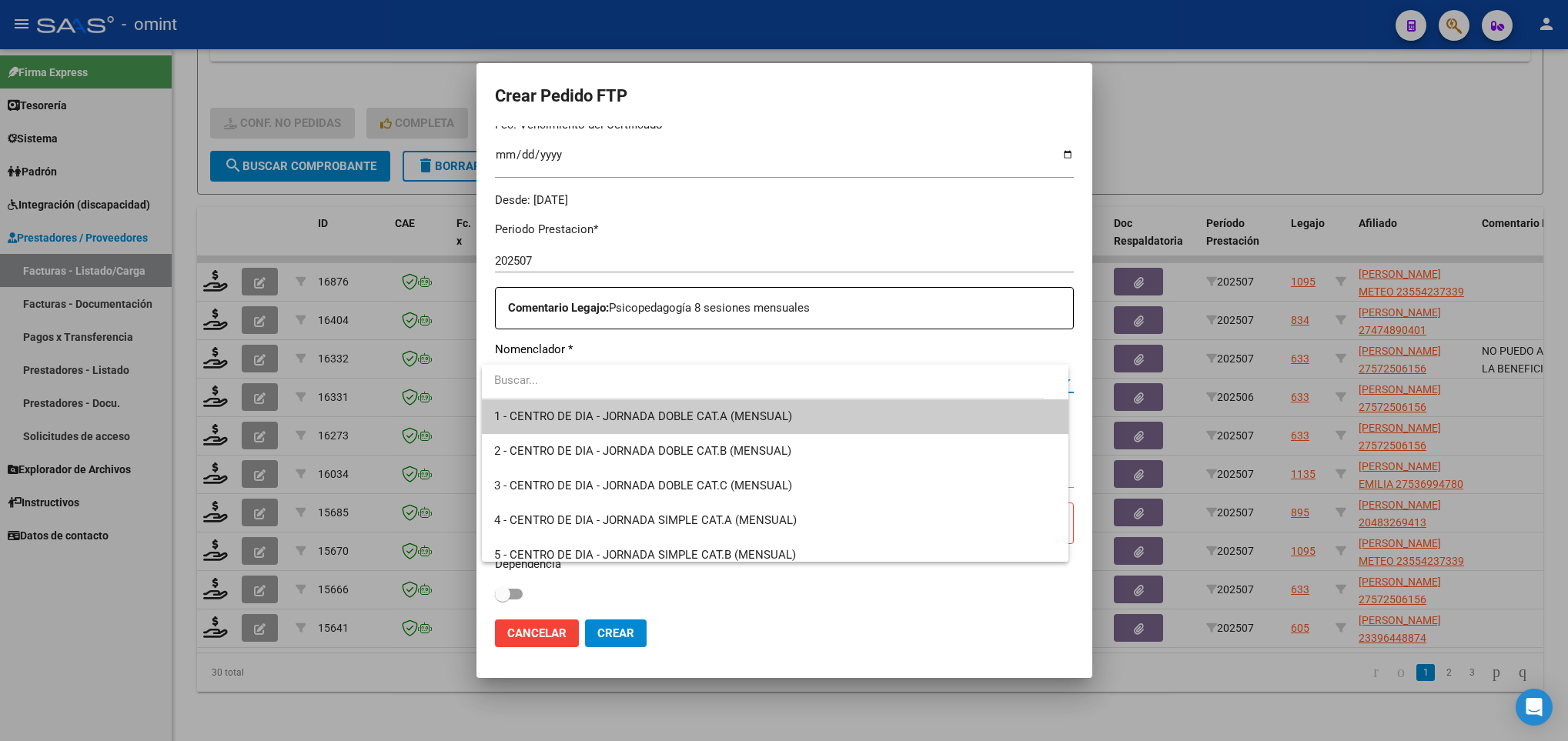
type input "0"
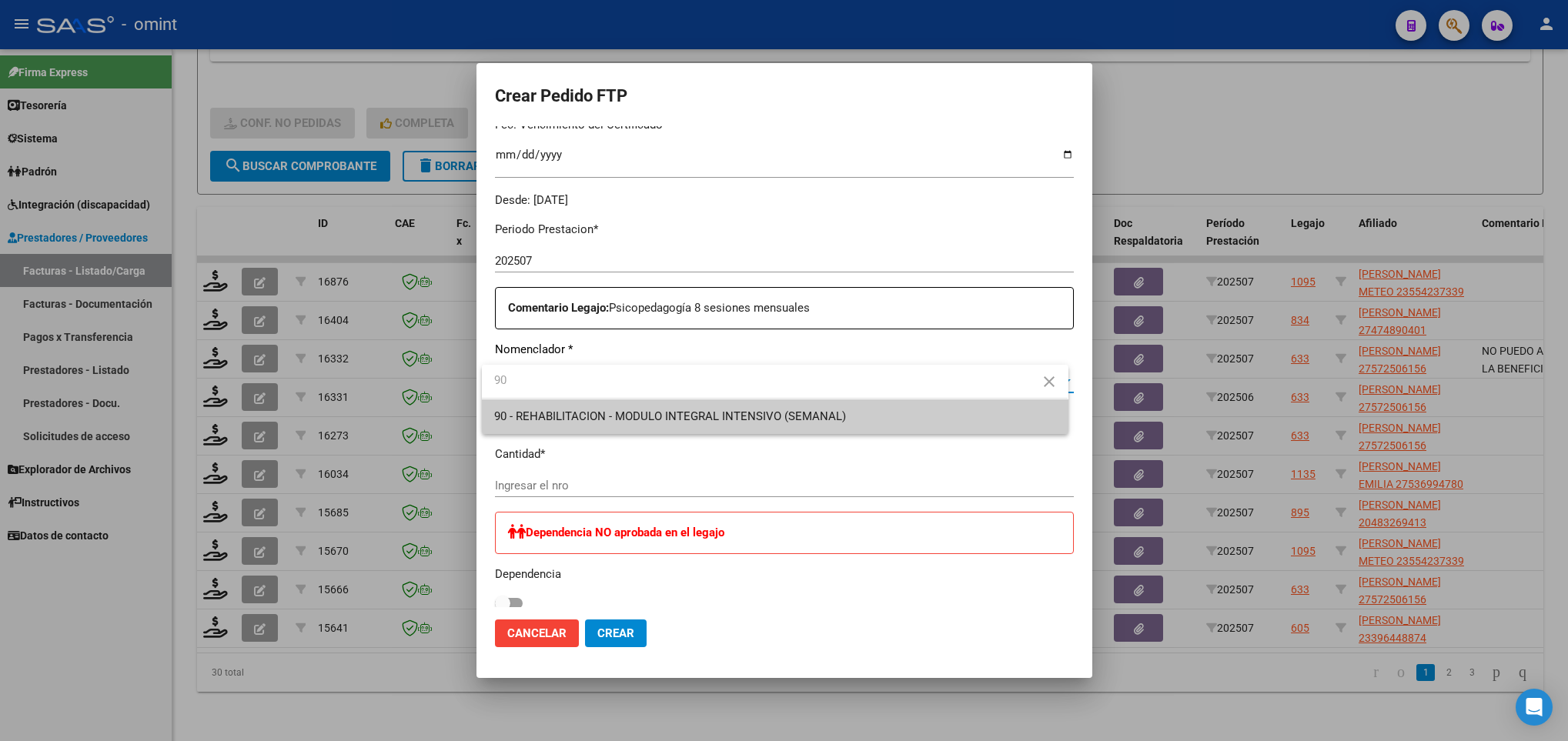
type input "90"
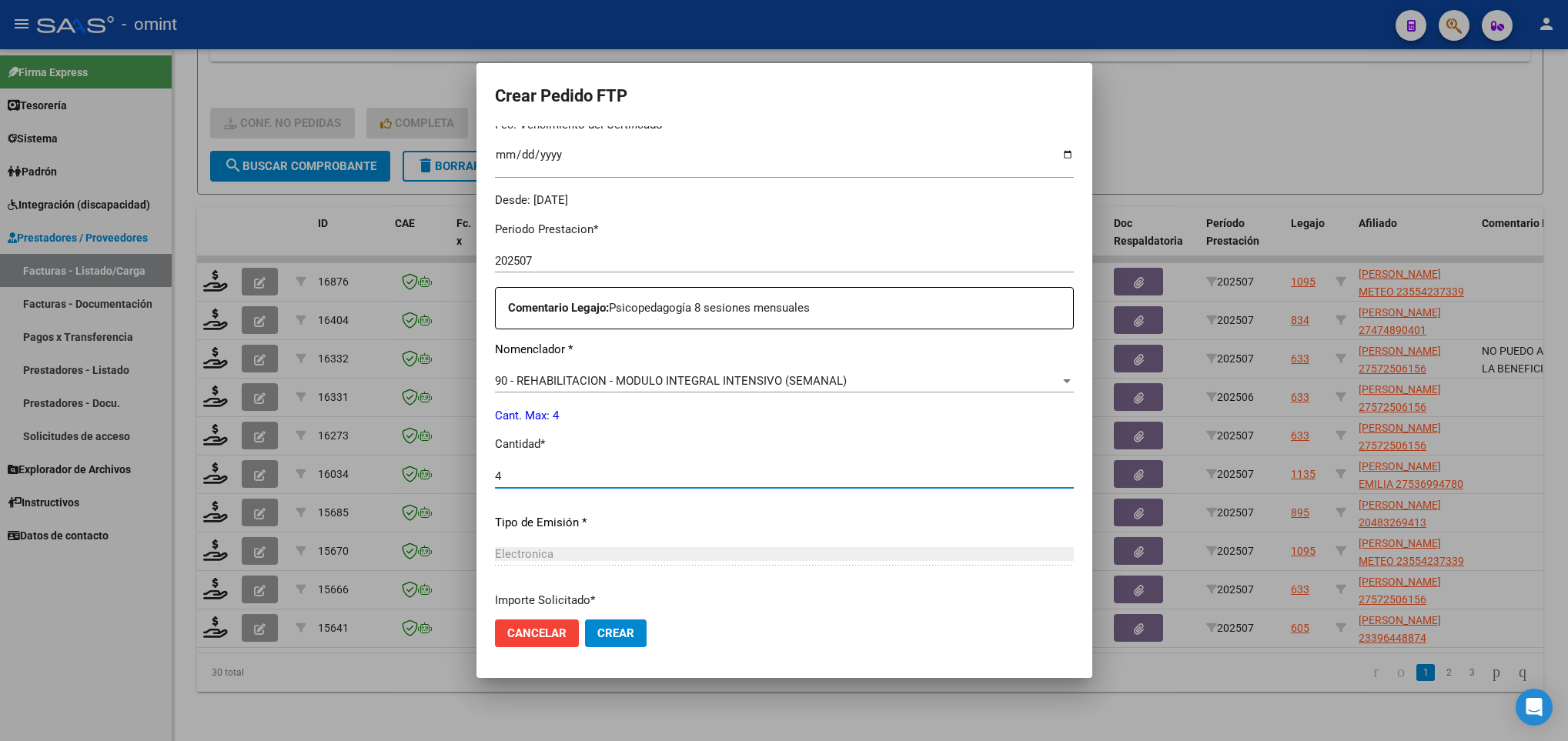
type input "4"
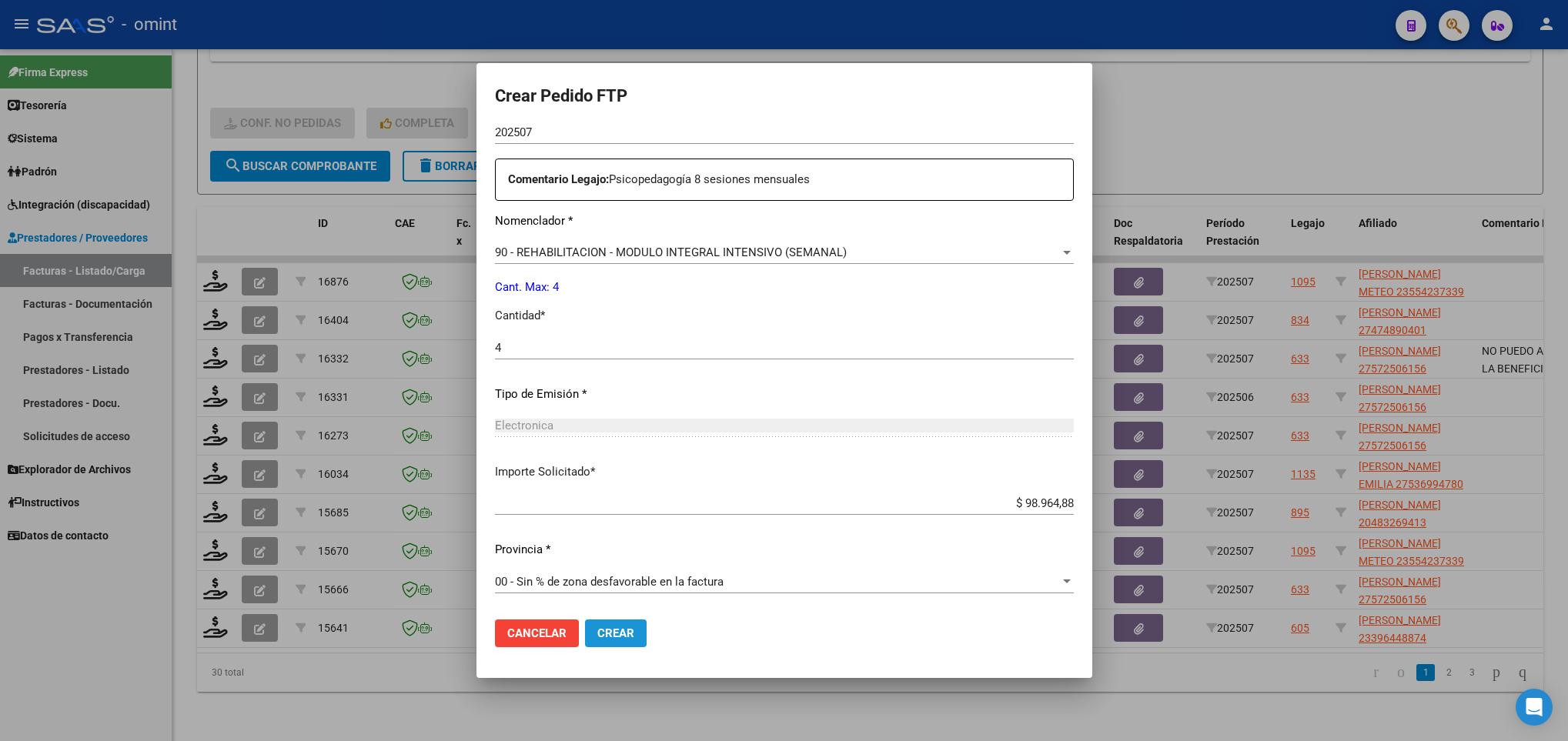
click at [619, 623] on button "Crear" at bounding box center [616, 633] width 62 height 27
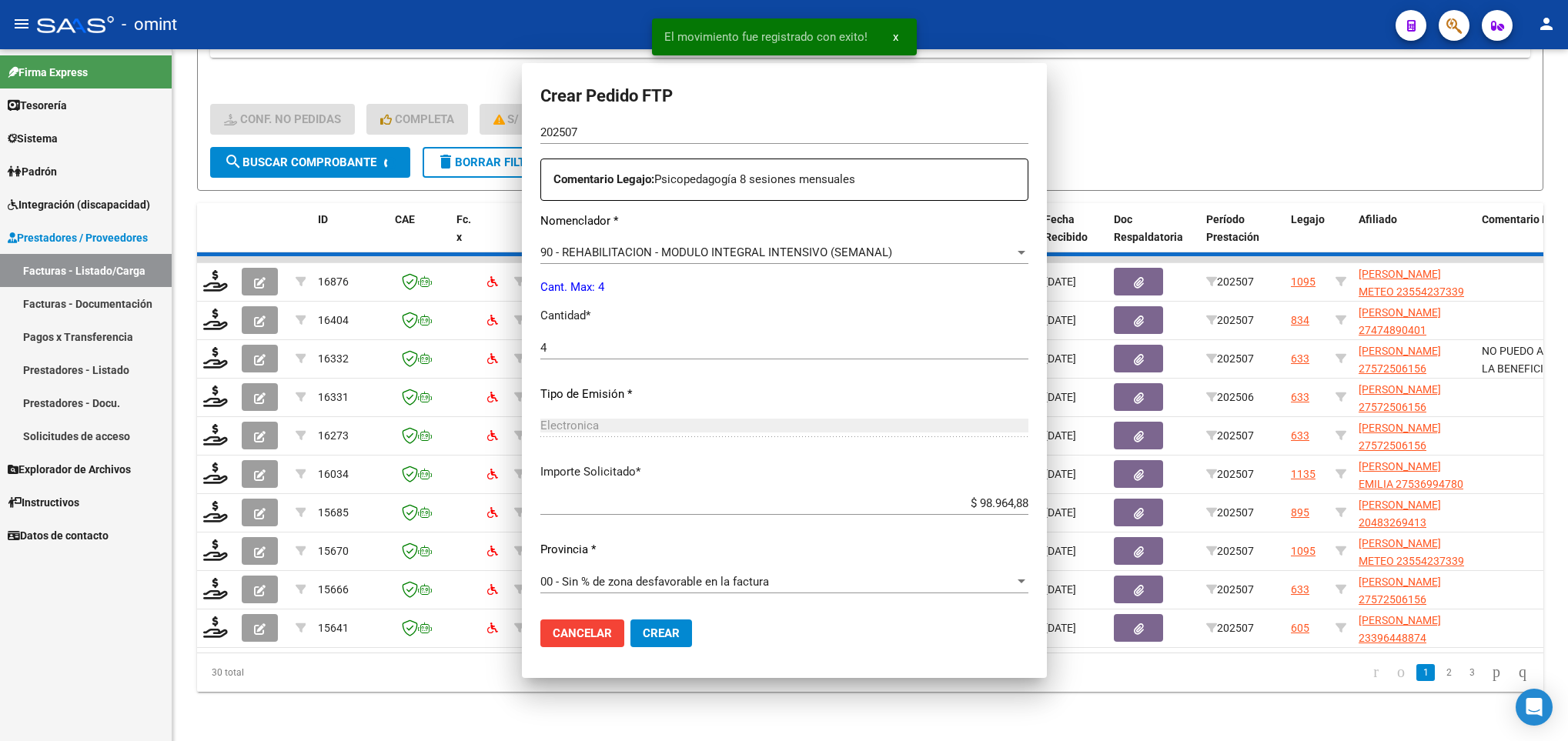
scroll to position [463, 0]
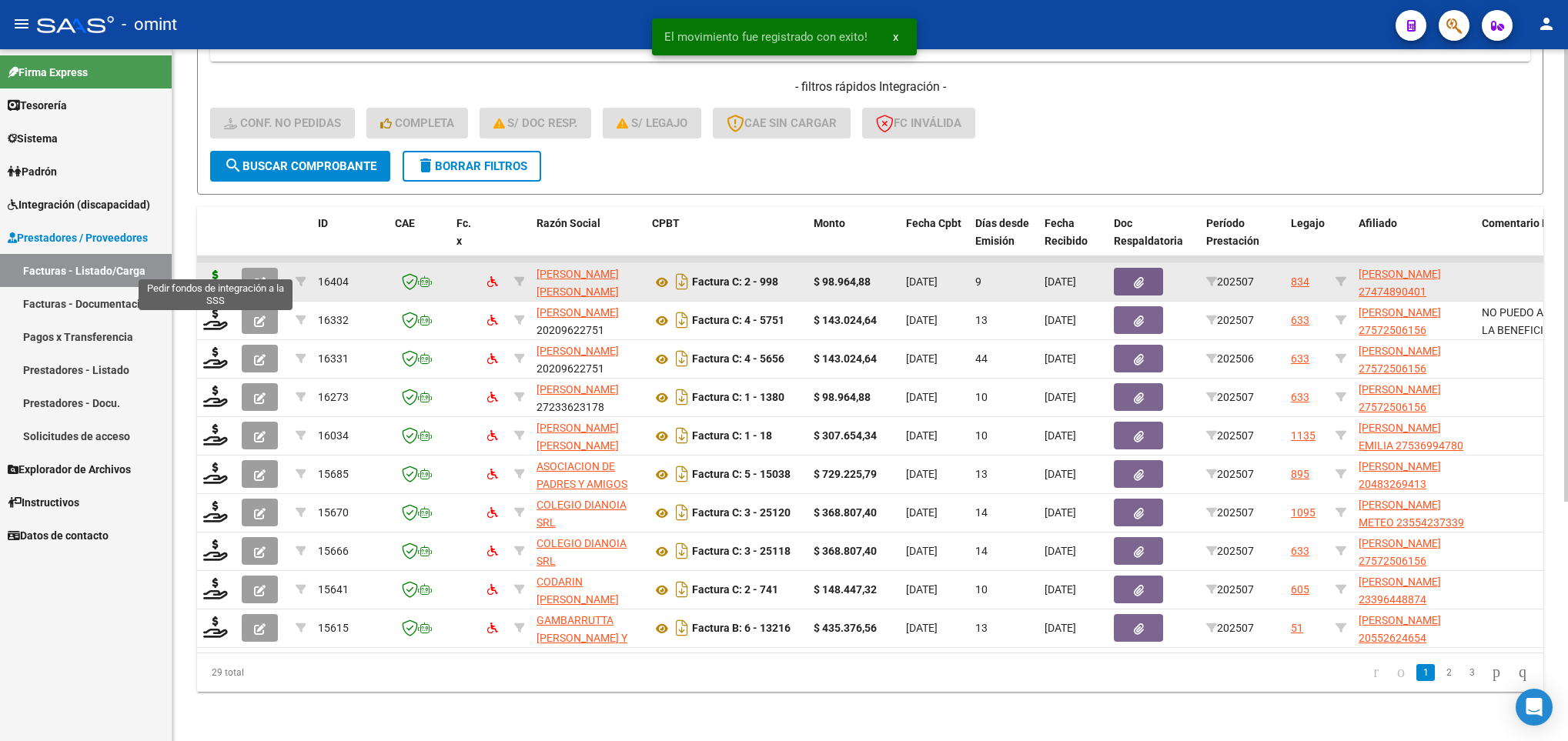
click at [220, 270] on icon at bounding box center [215, 280] width 24 height 21
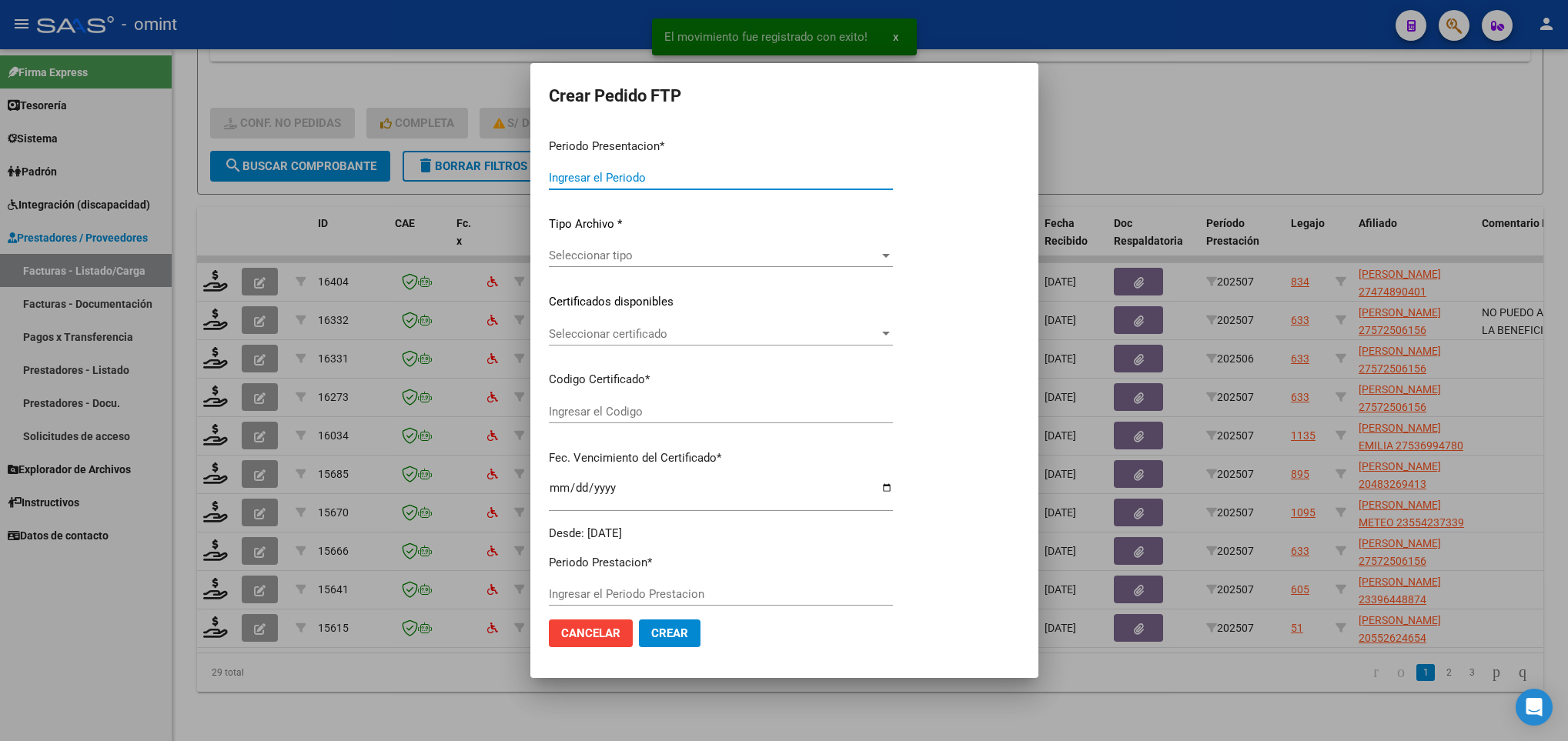
type input "202507"
type input "$ 98.964,88"
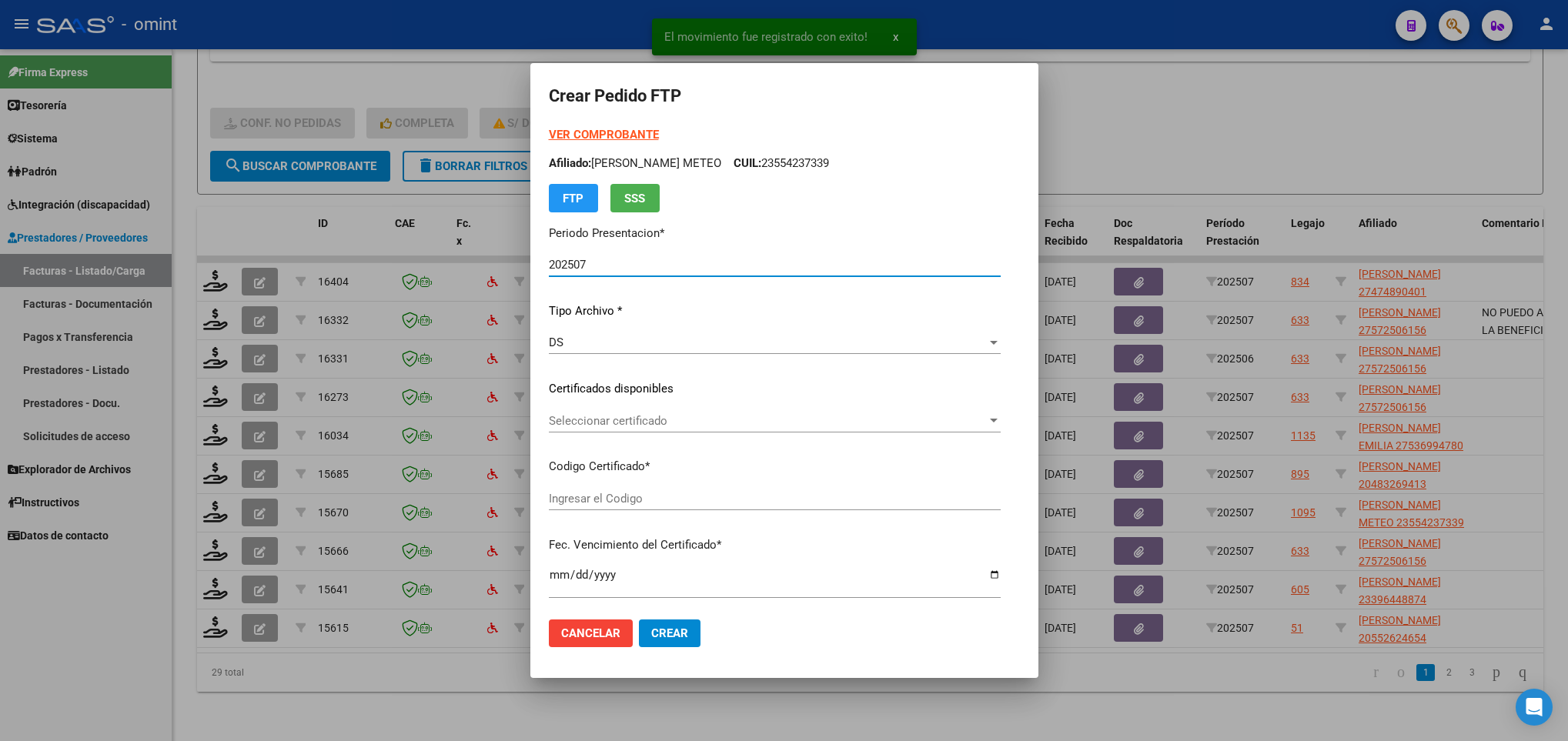
type input "9452025739"
type input "2029-11-21"
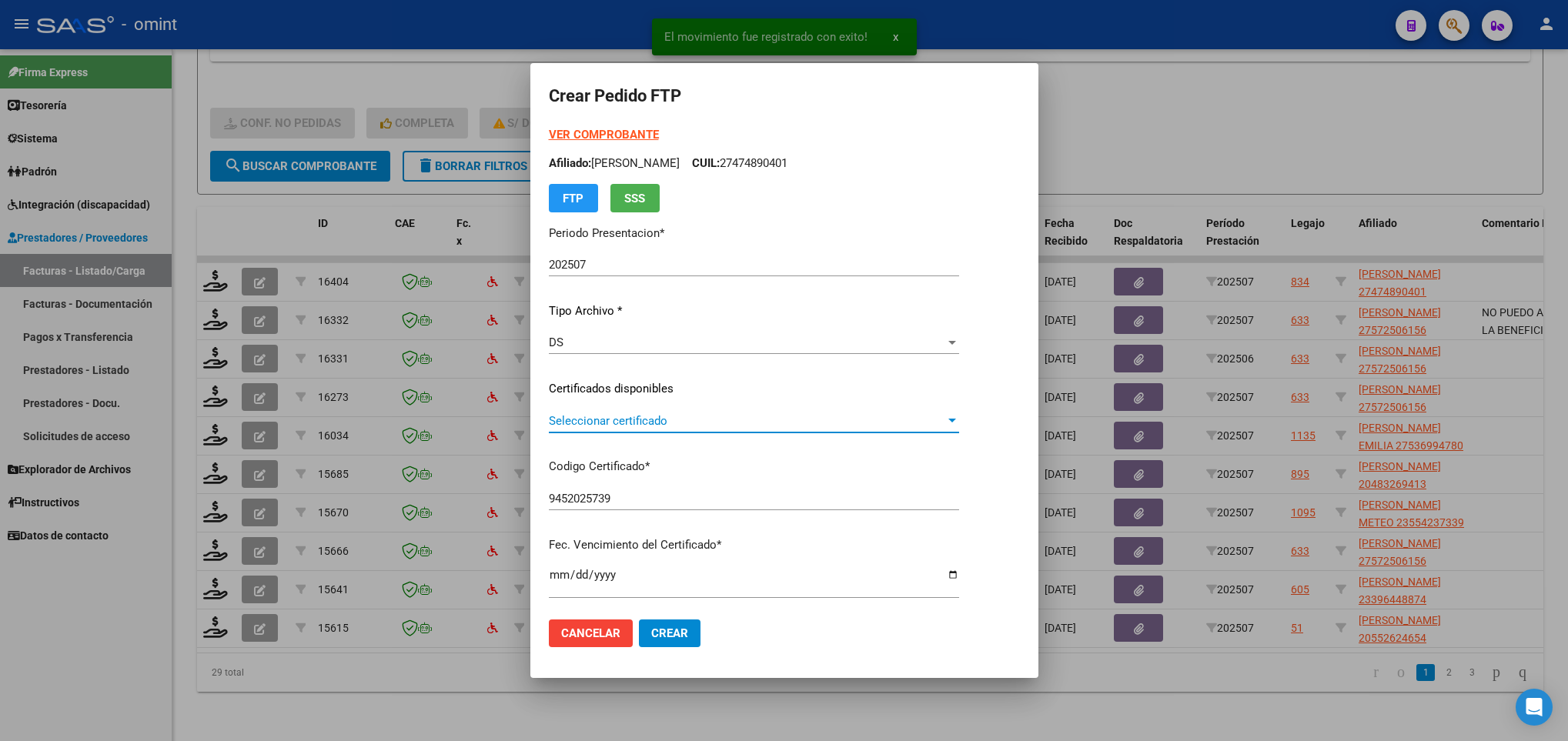
click at [675, 421] on span "Seleccionar certificado" at bounding box center [747, 421] width 396 height 14
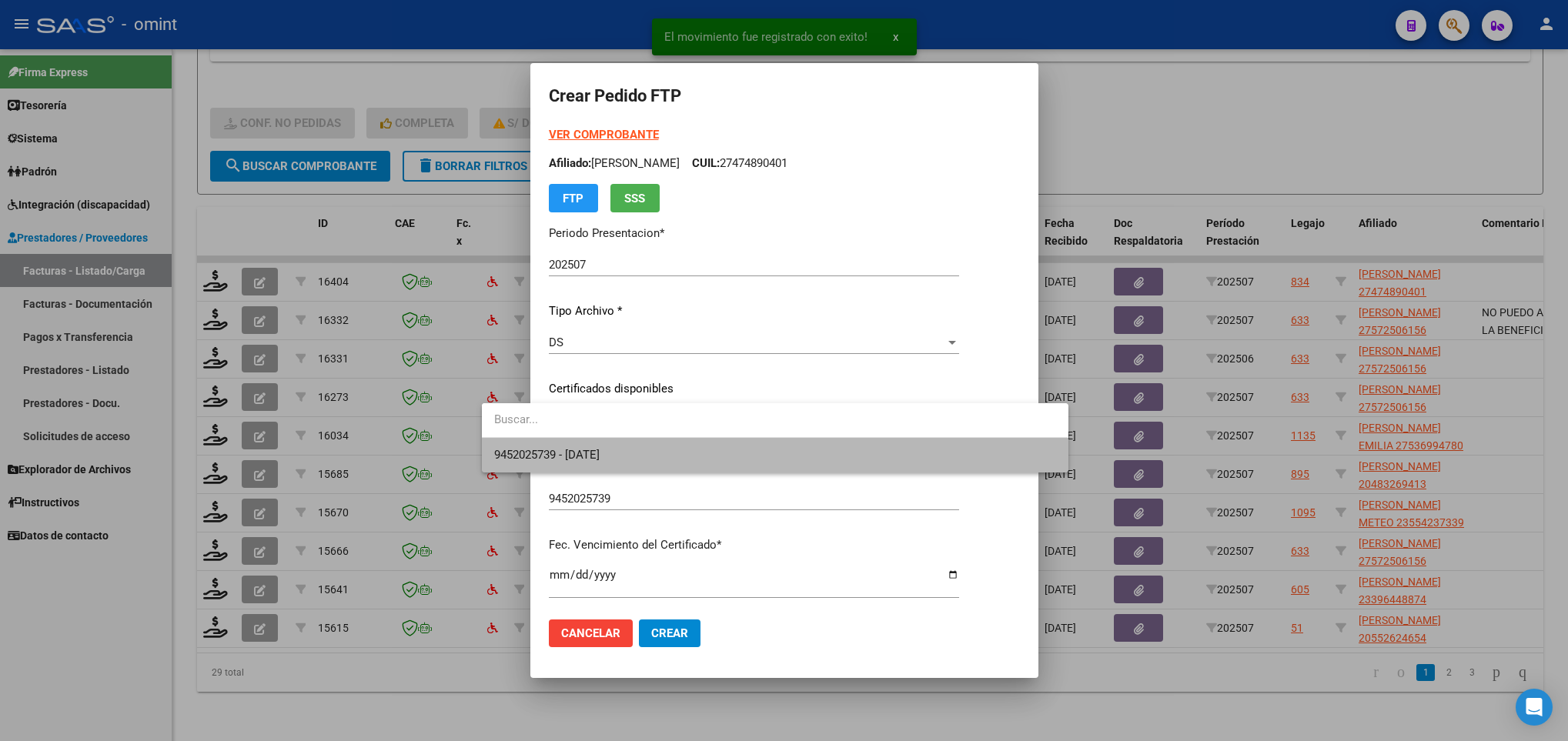
click at [665, 448] on span "9452025739 - 2029-11-21" at bounding box center [774, 455] width 561 height 35
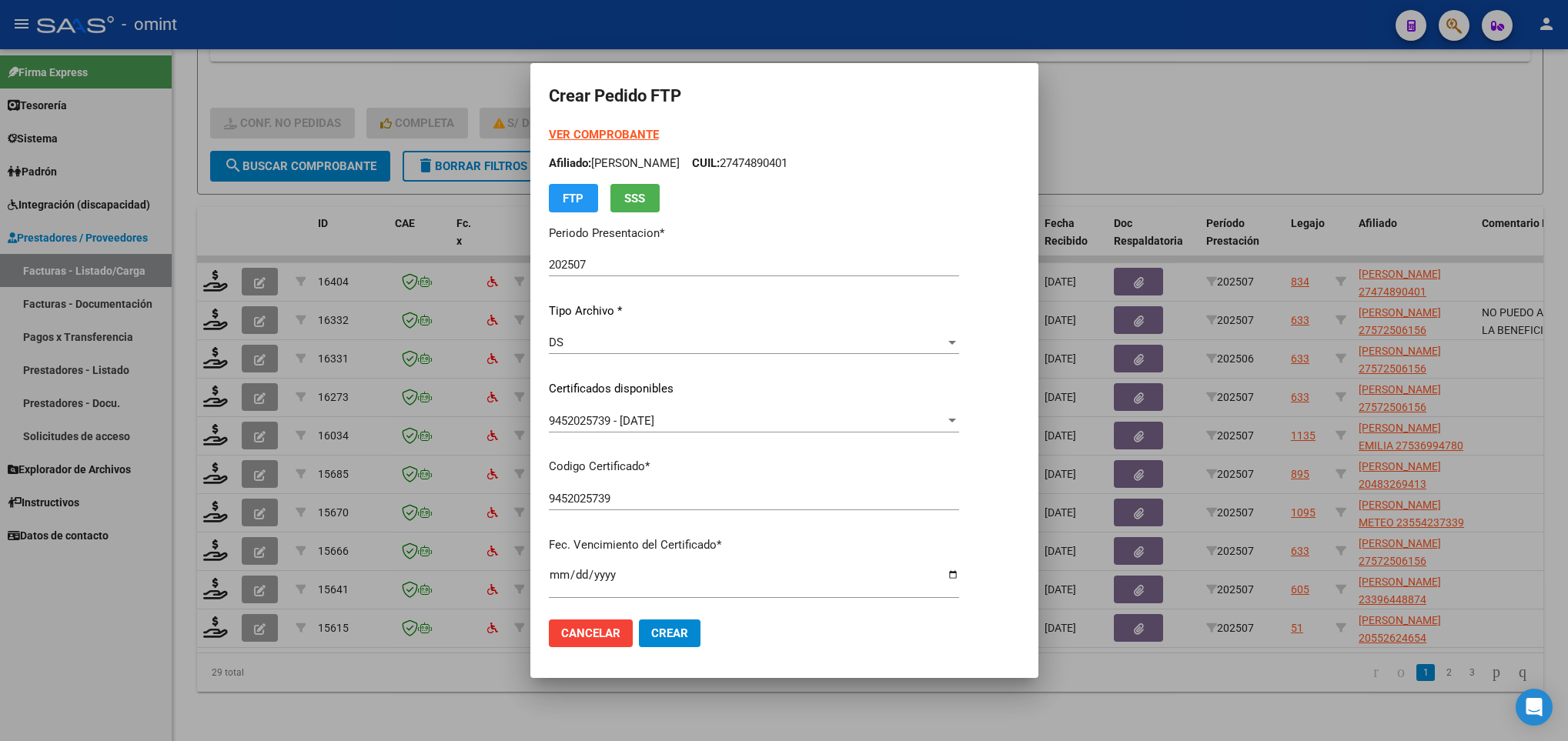
scroll to position [314, 0]
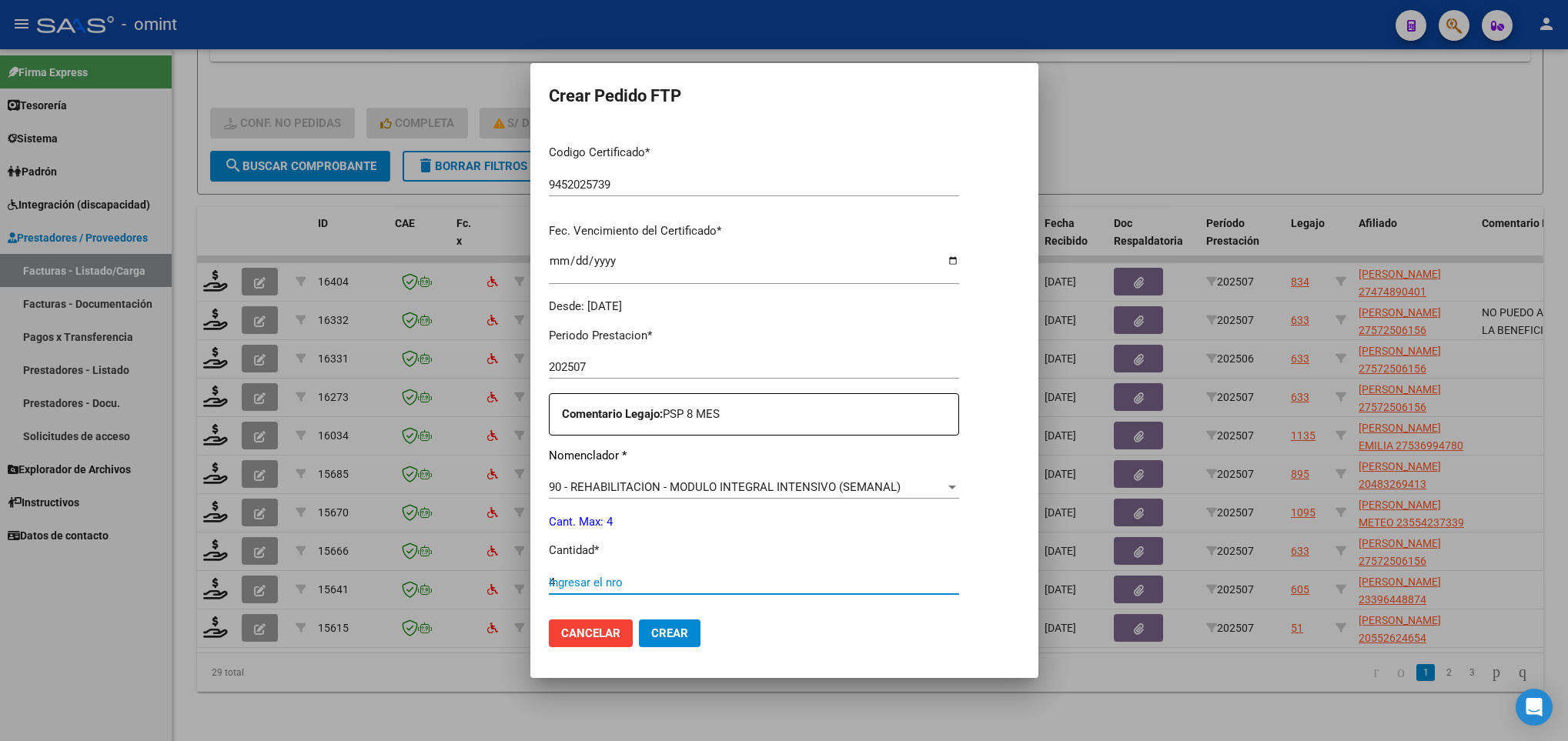
type input "4"
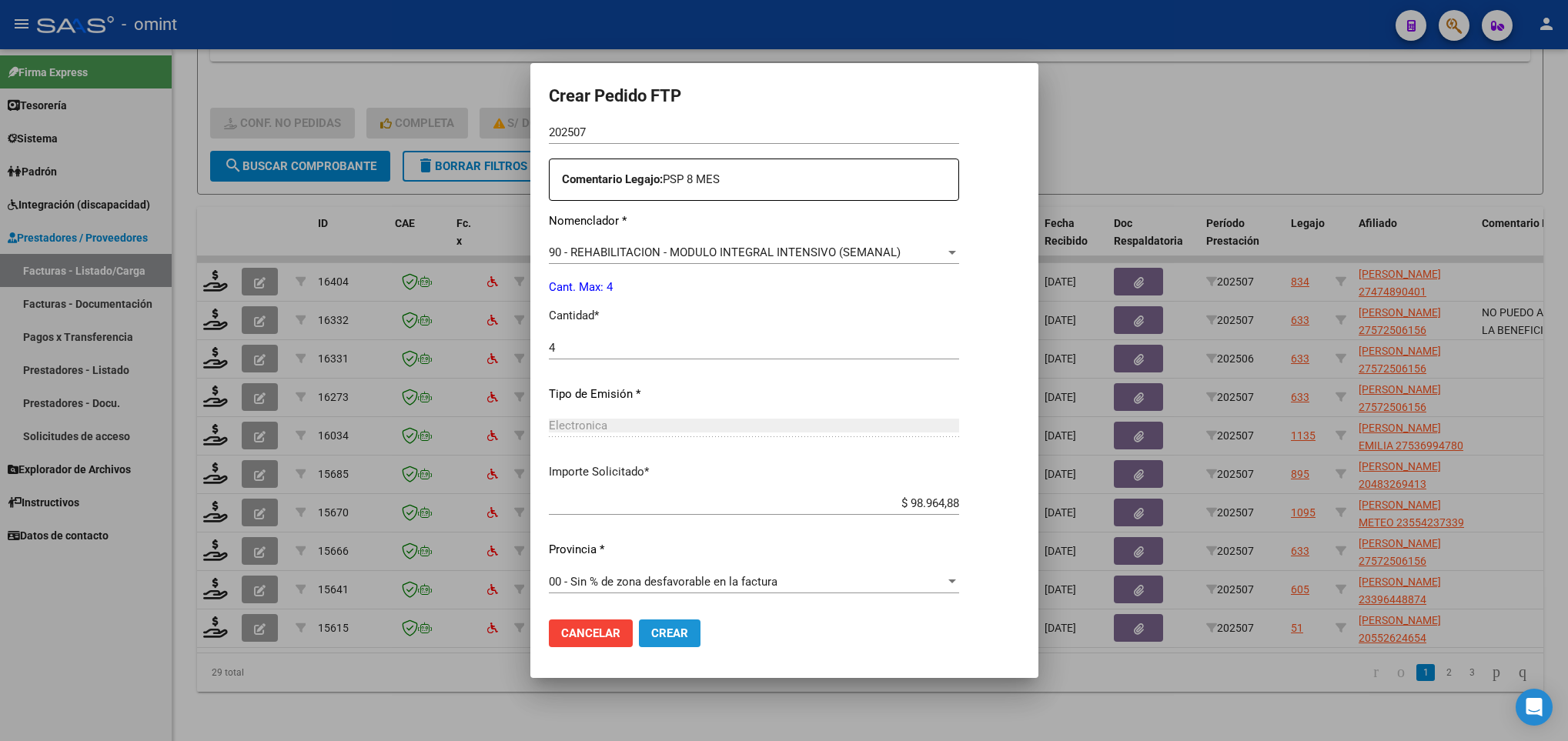
click at [651, 629] on span "Crear" at bounding box center [669, 634] width 37 height 14
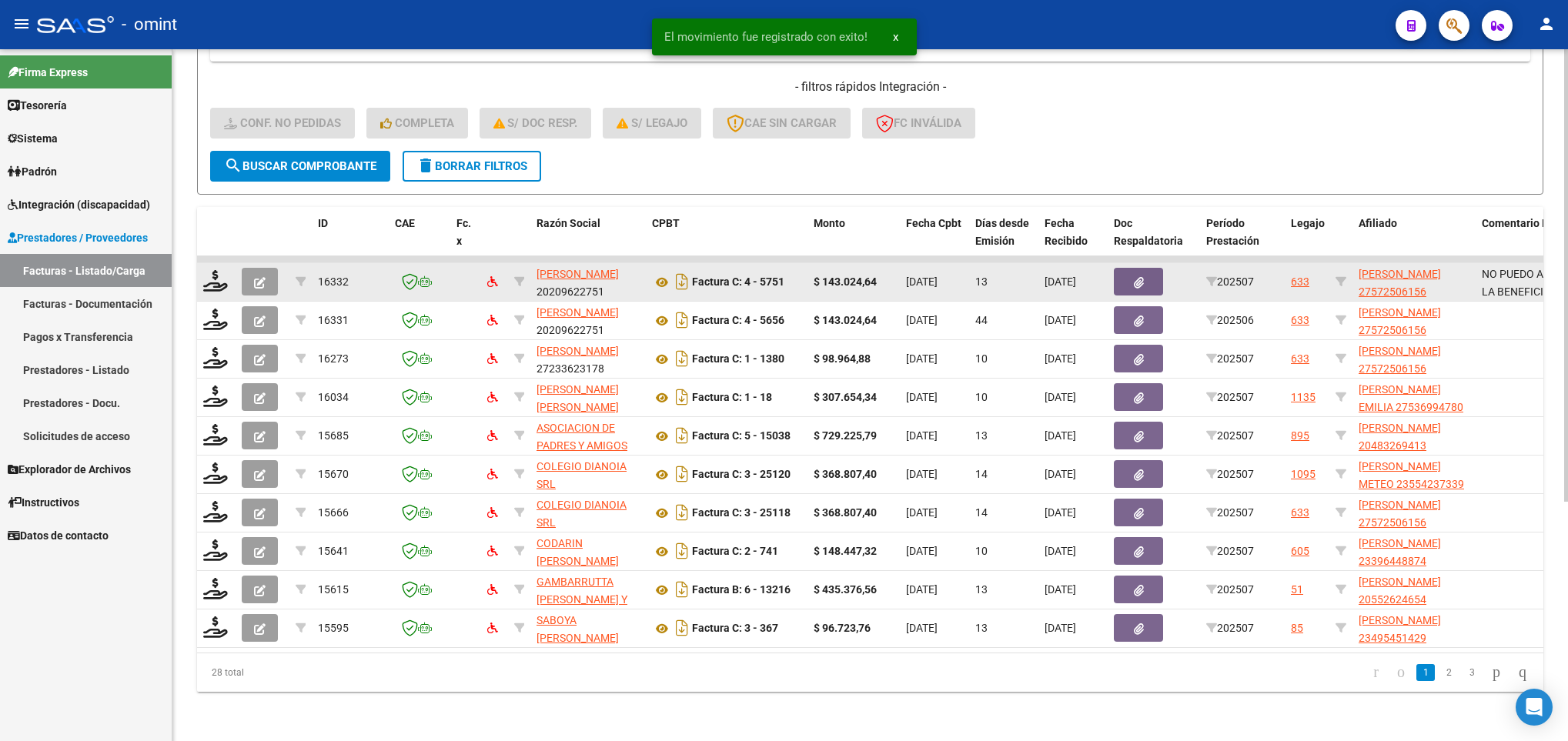
click at [220, 274] on div at bounding box center [216, 282] width 26 height 24
click at [213, 270] on icon at bounding box center [215, 280] width 24 height 21
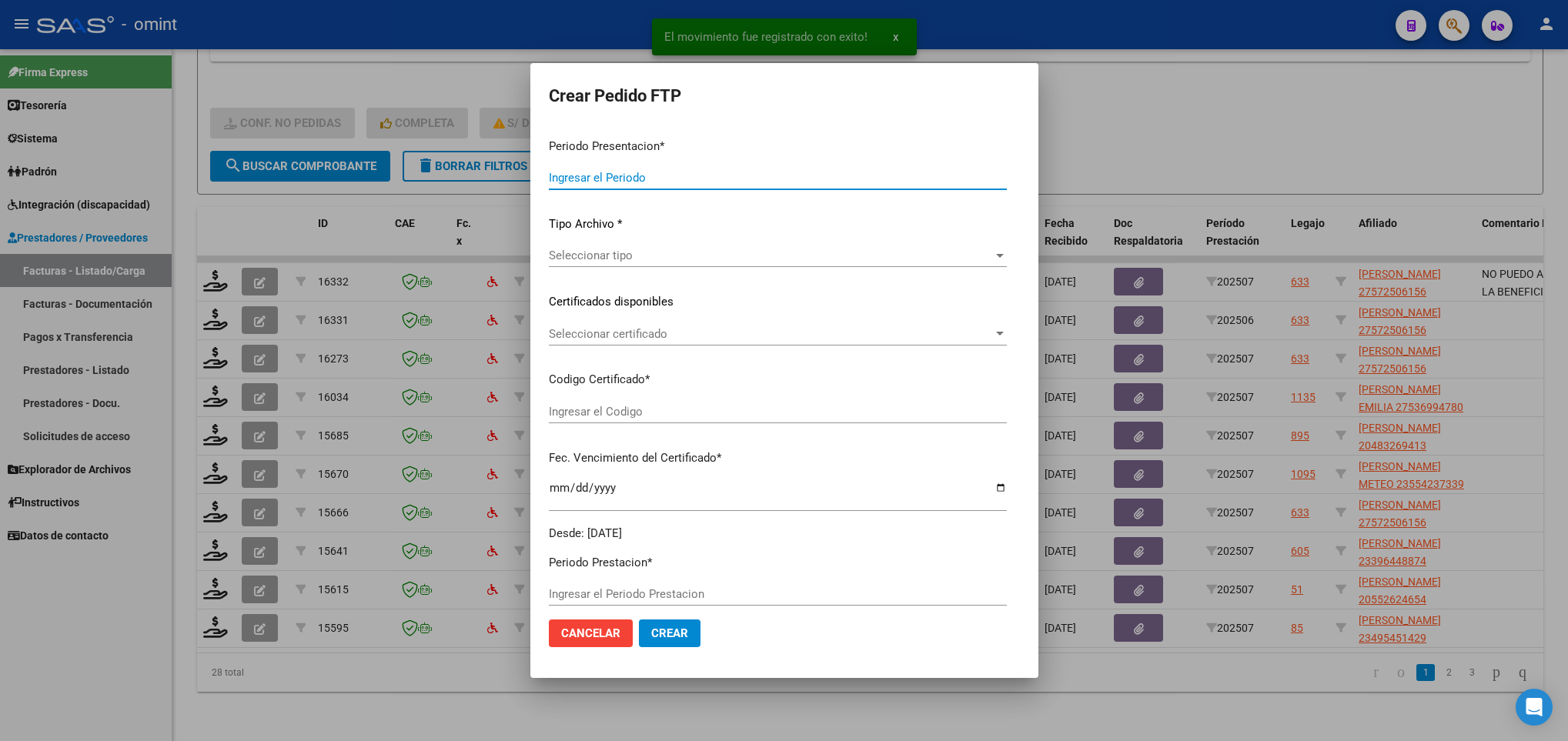
type input "202507"
type input "$ 143.024,64"
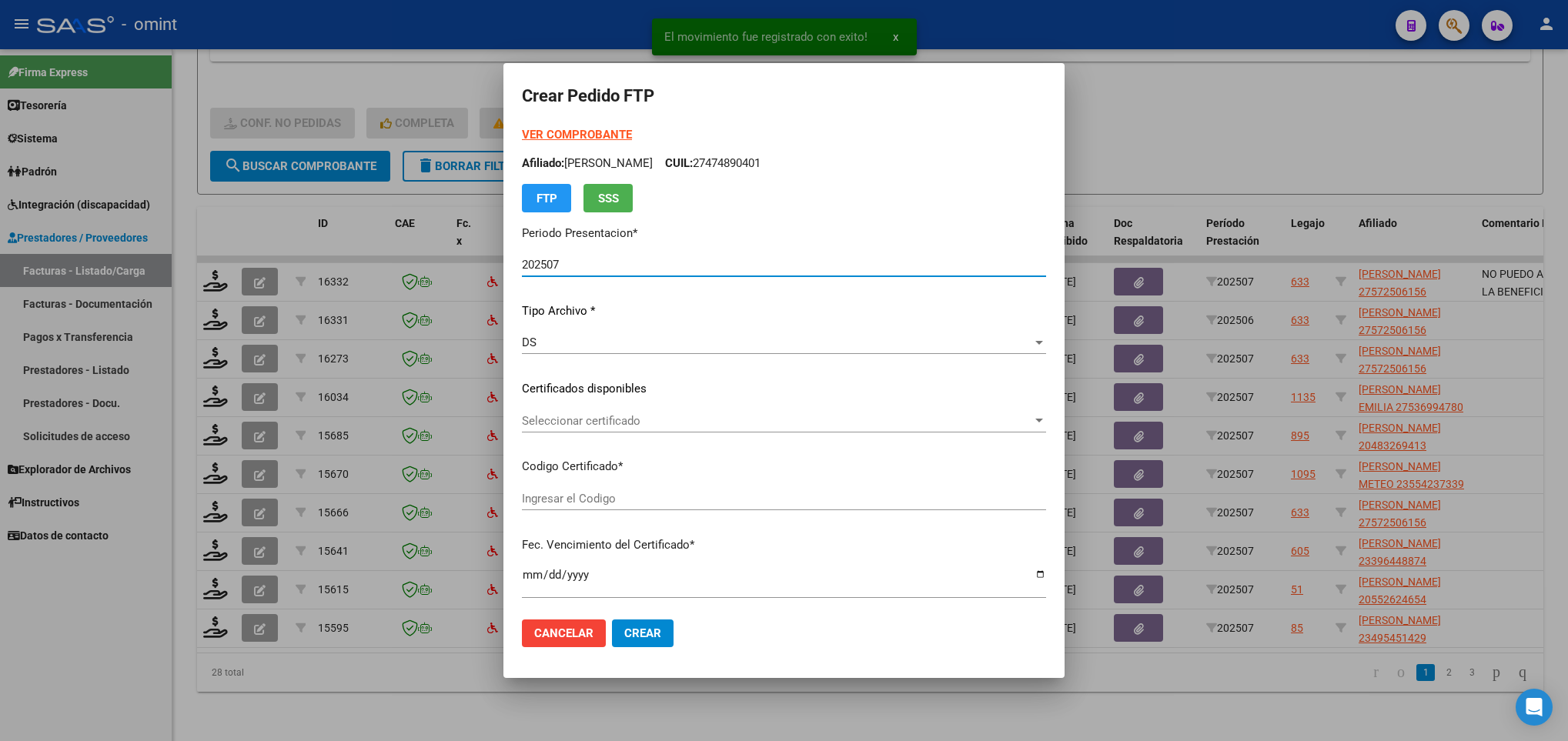
type input "5546110777"
type input "2026-03-02"
click at [690, 420] on span "Seleccionar certificado" at bounding box center [777, 421] width 511 height 14
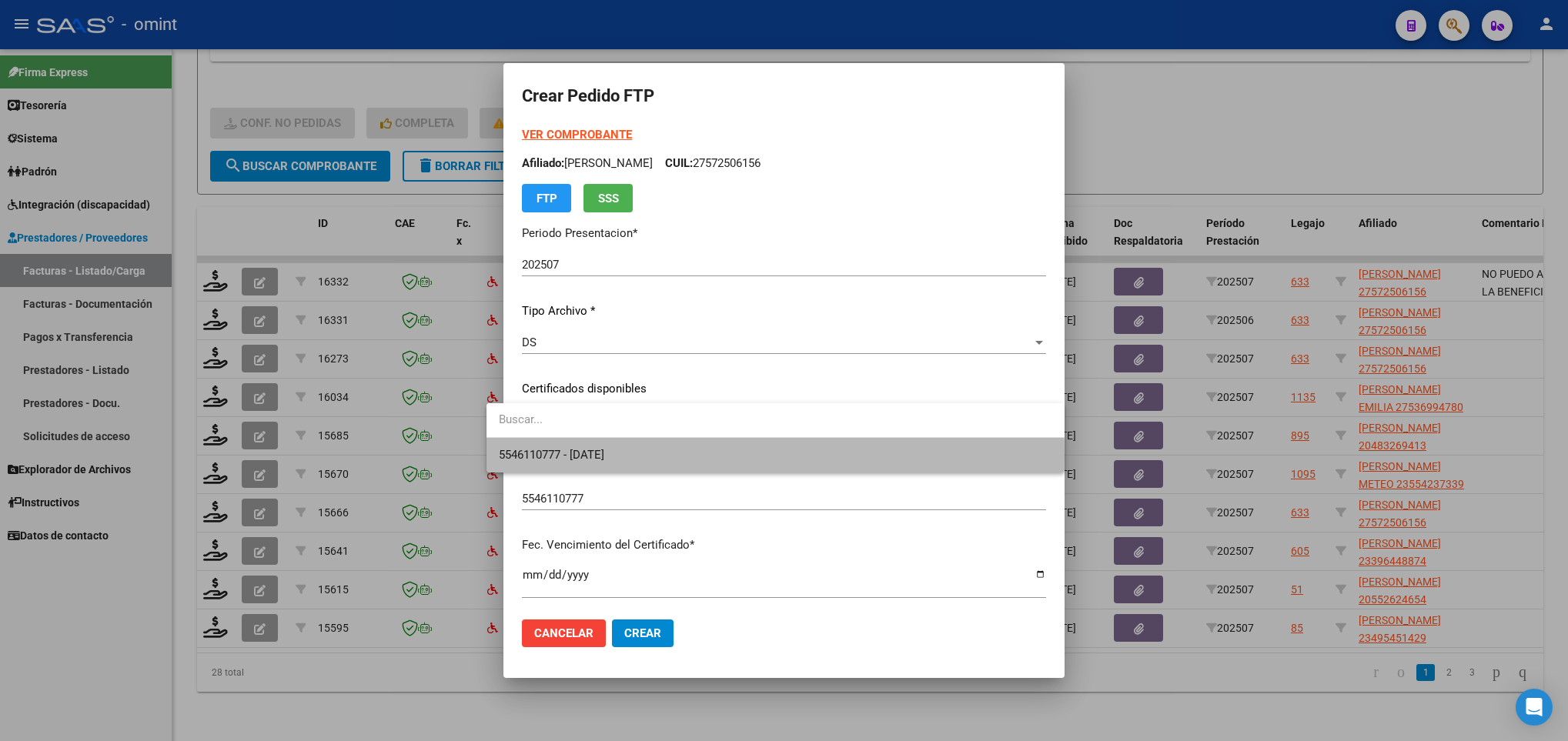
click at [726, 457] on span "5546110777 - 2026-03-02" at bounding box center [776, 455] width 554 height 35
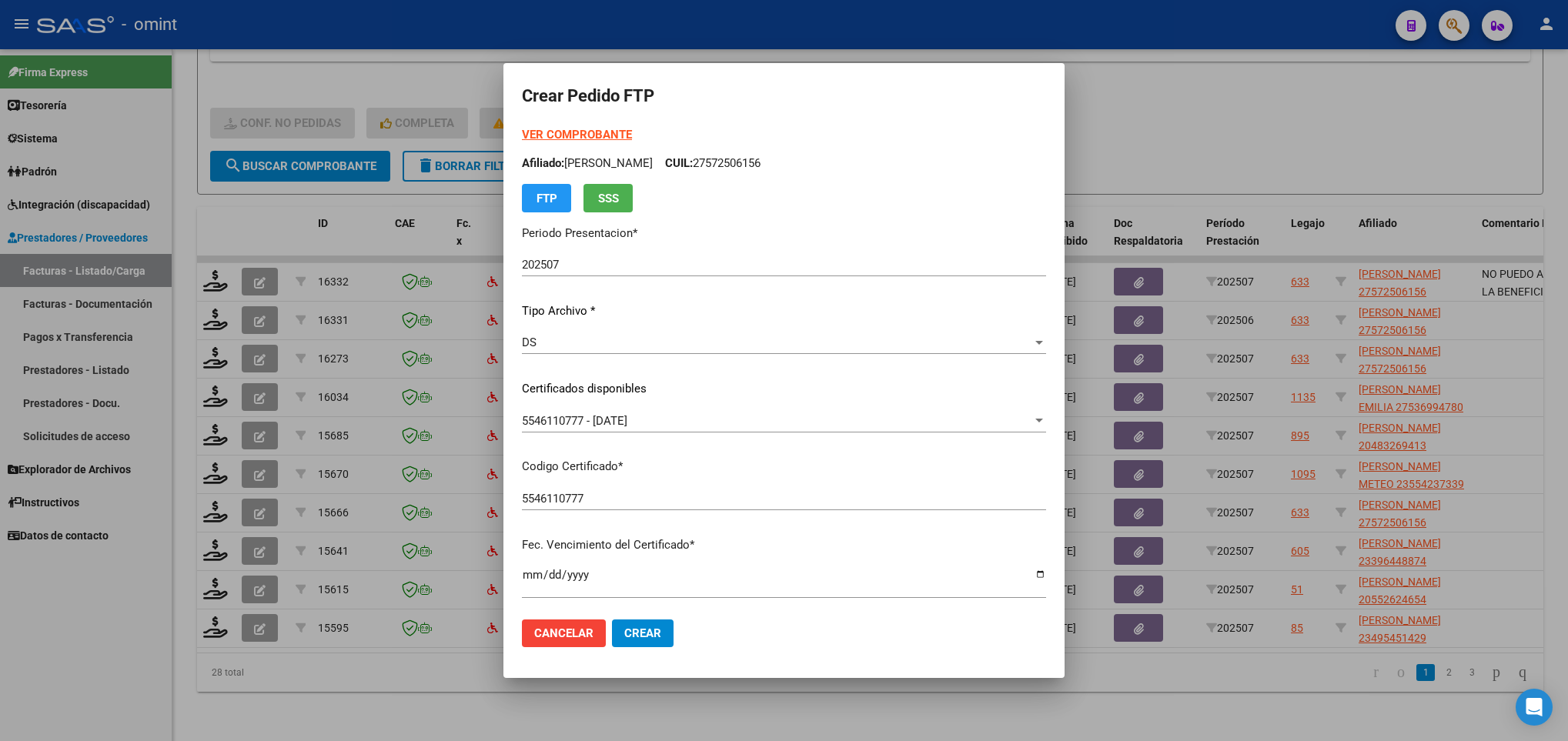
click at [576, 134] on strong "VER COMPROBANTE" at bounding box center [577, 135] width 110 height 14
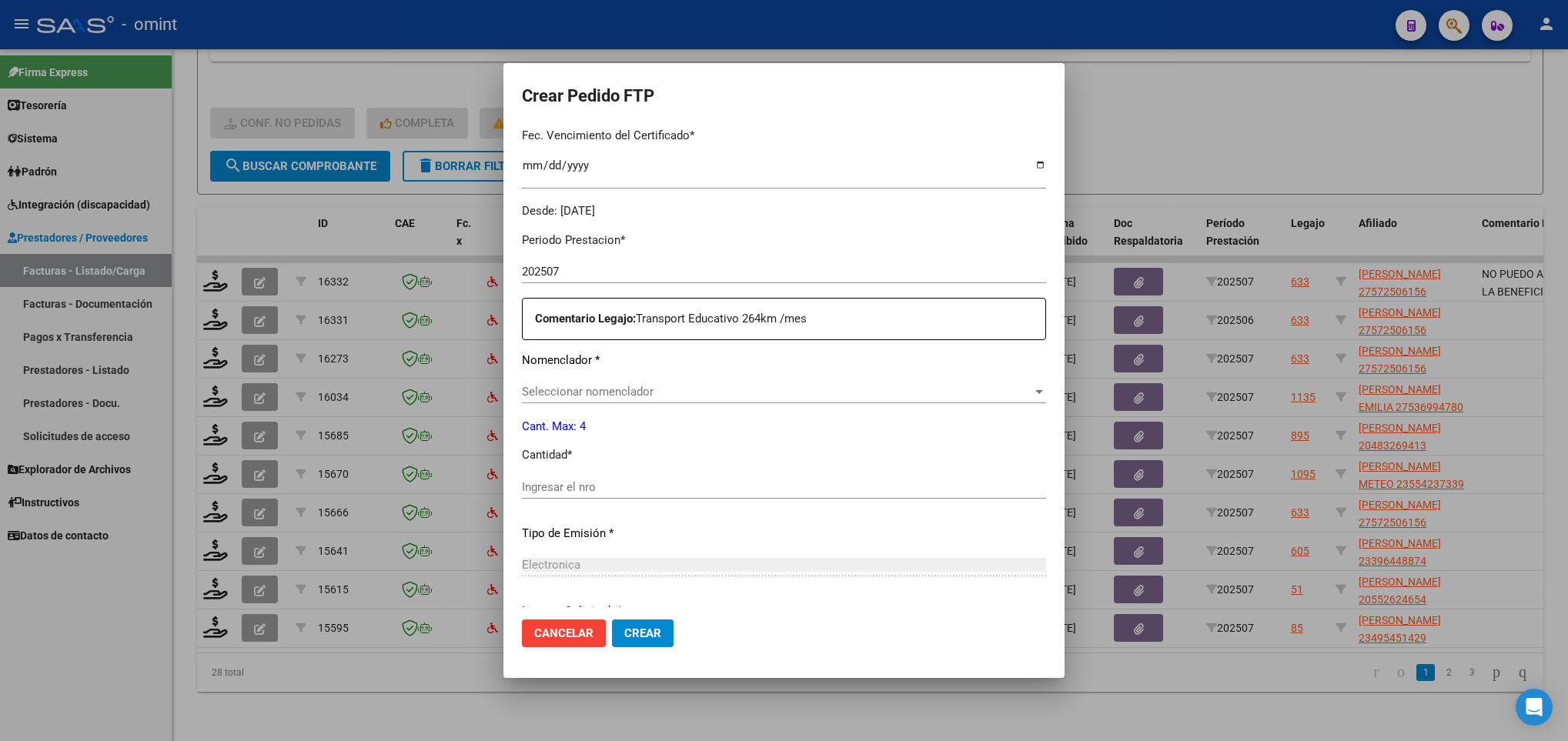
scroll to position [420, 0]
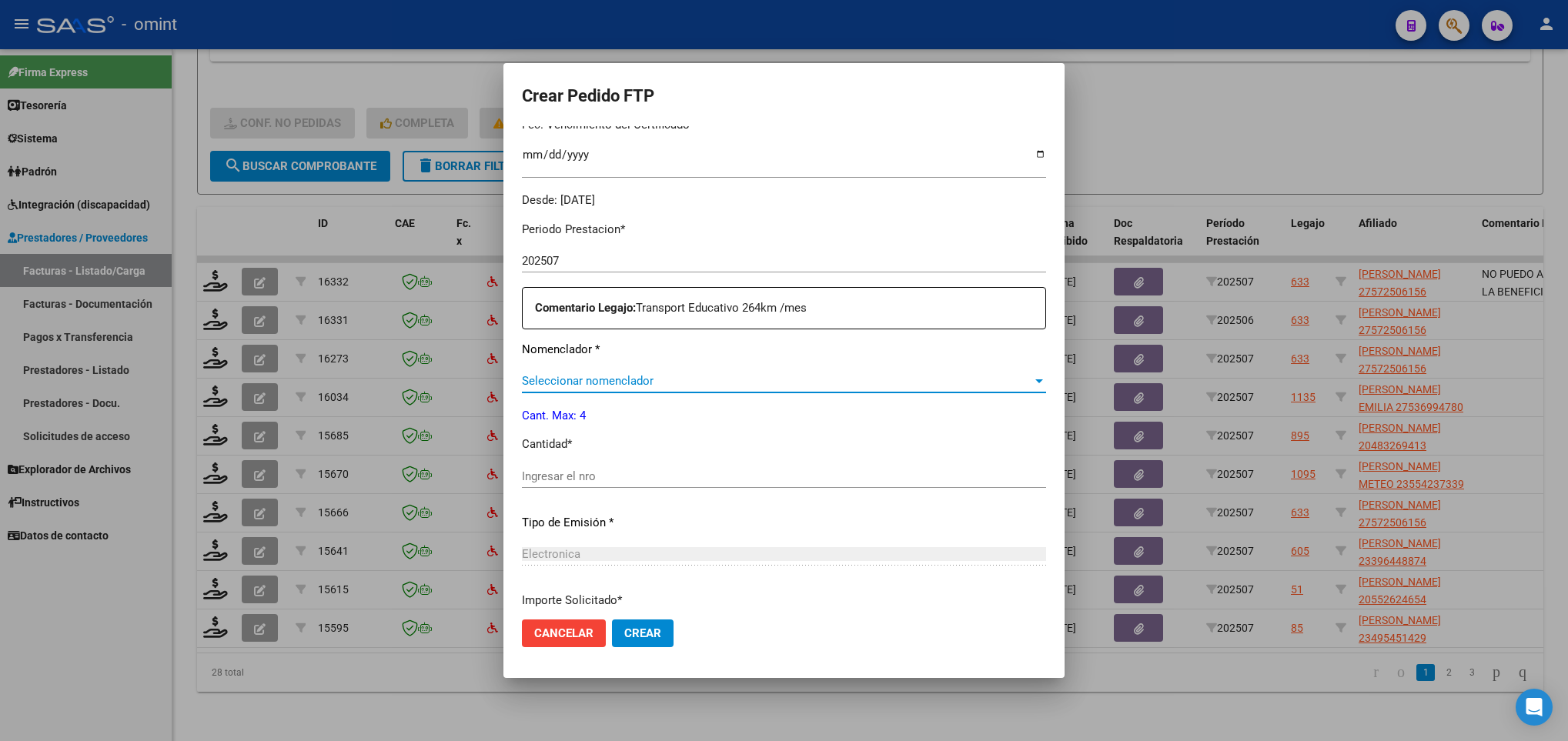
click at [686, 375] on span "Seleccionar nomenclador" at bounding box center [777, 381] width 511 height 14
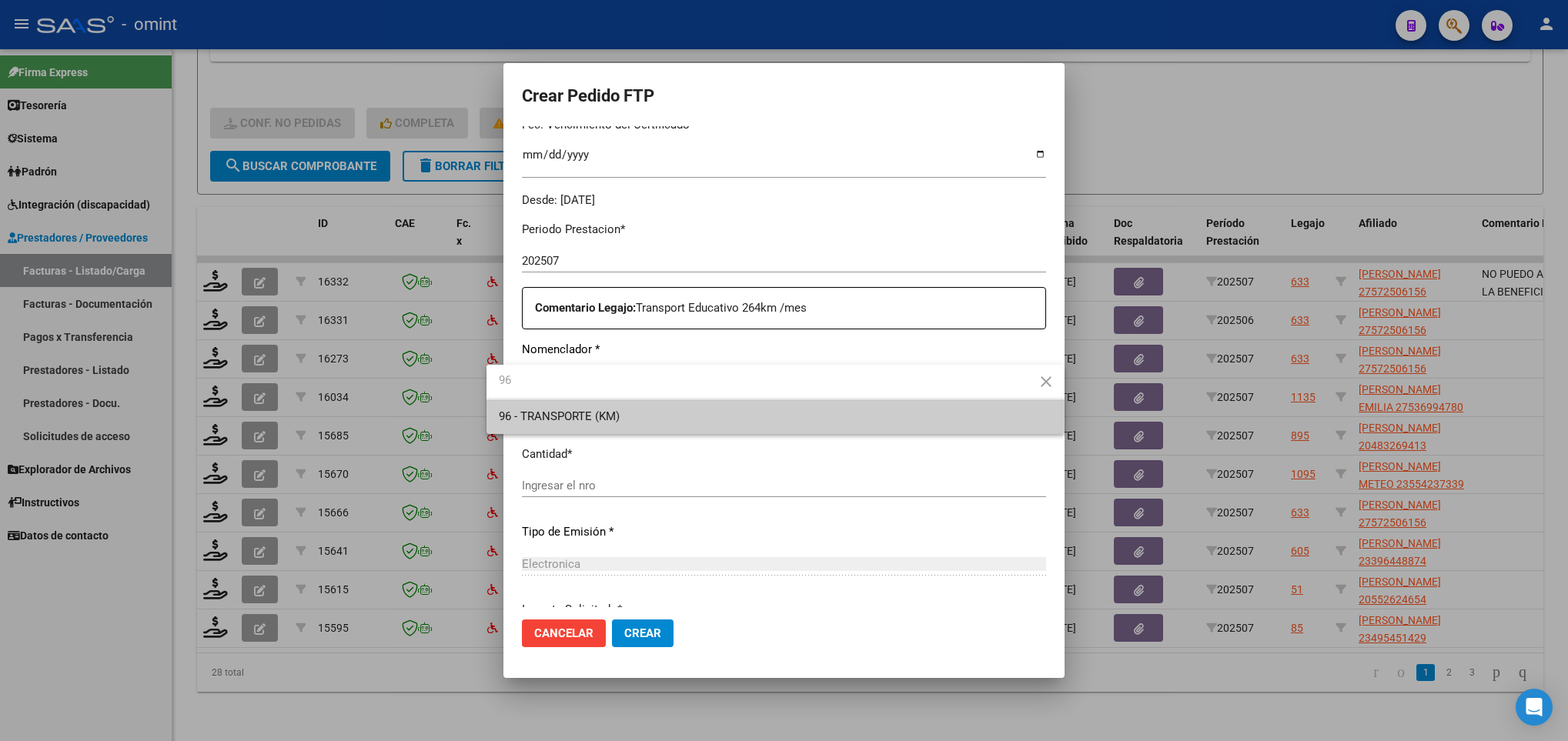
type input "96"
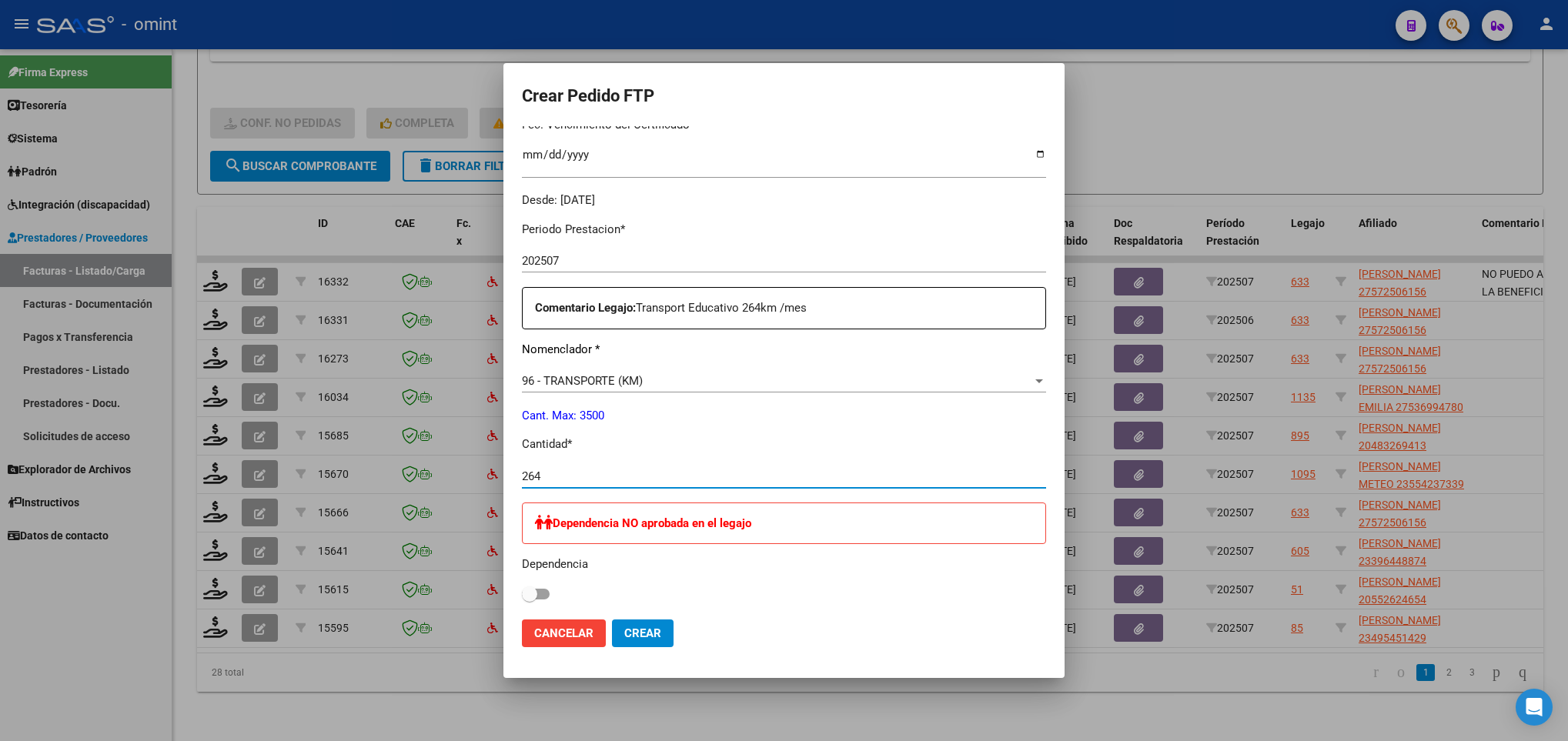
type input "264"
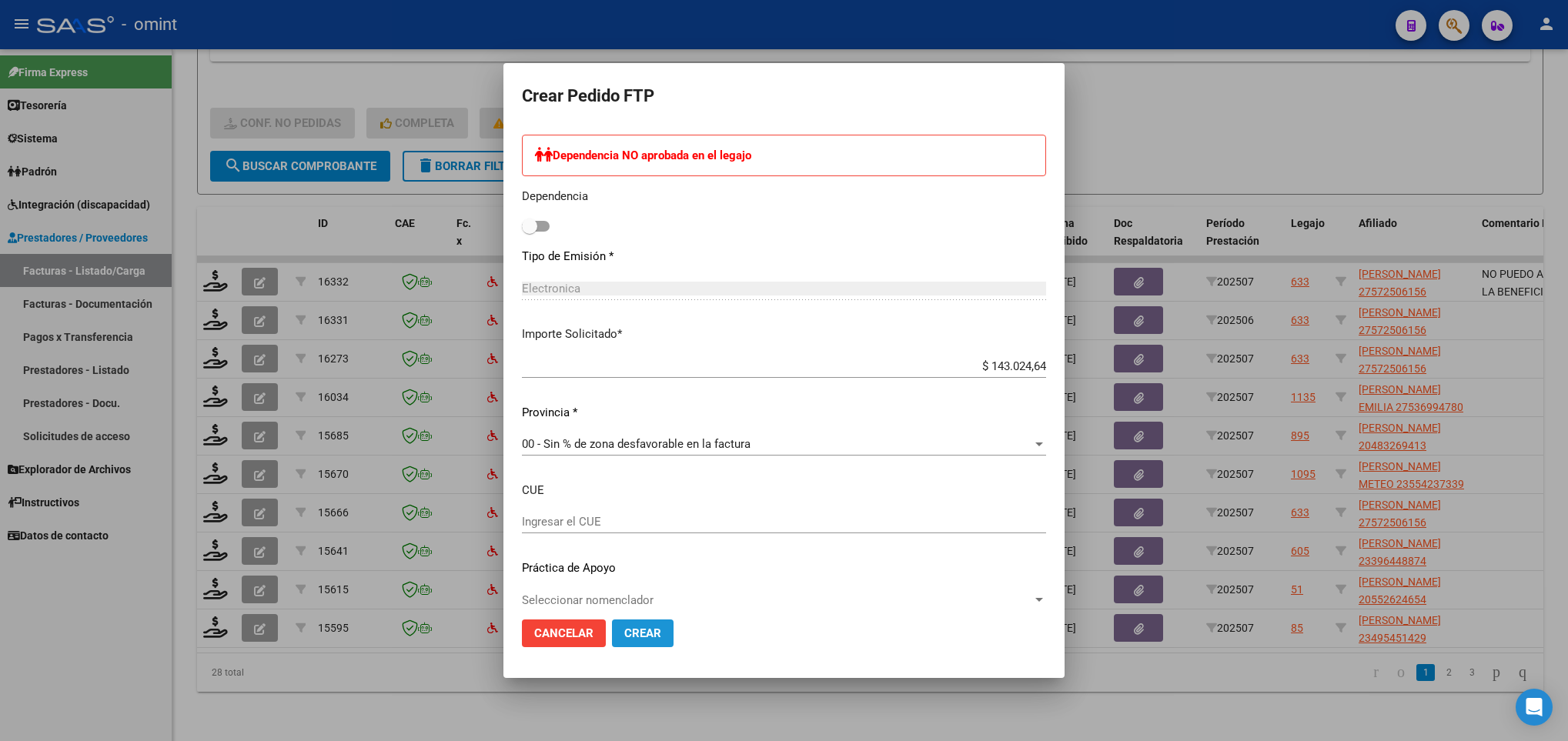
click at [624, 633] on span "Crear" at bounding box center [642, 634] width 37 height 14
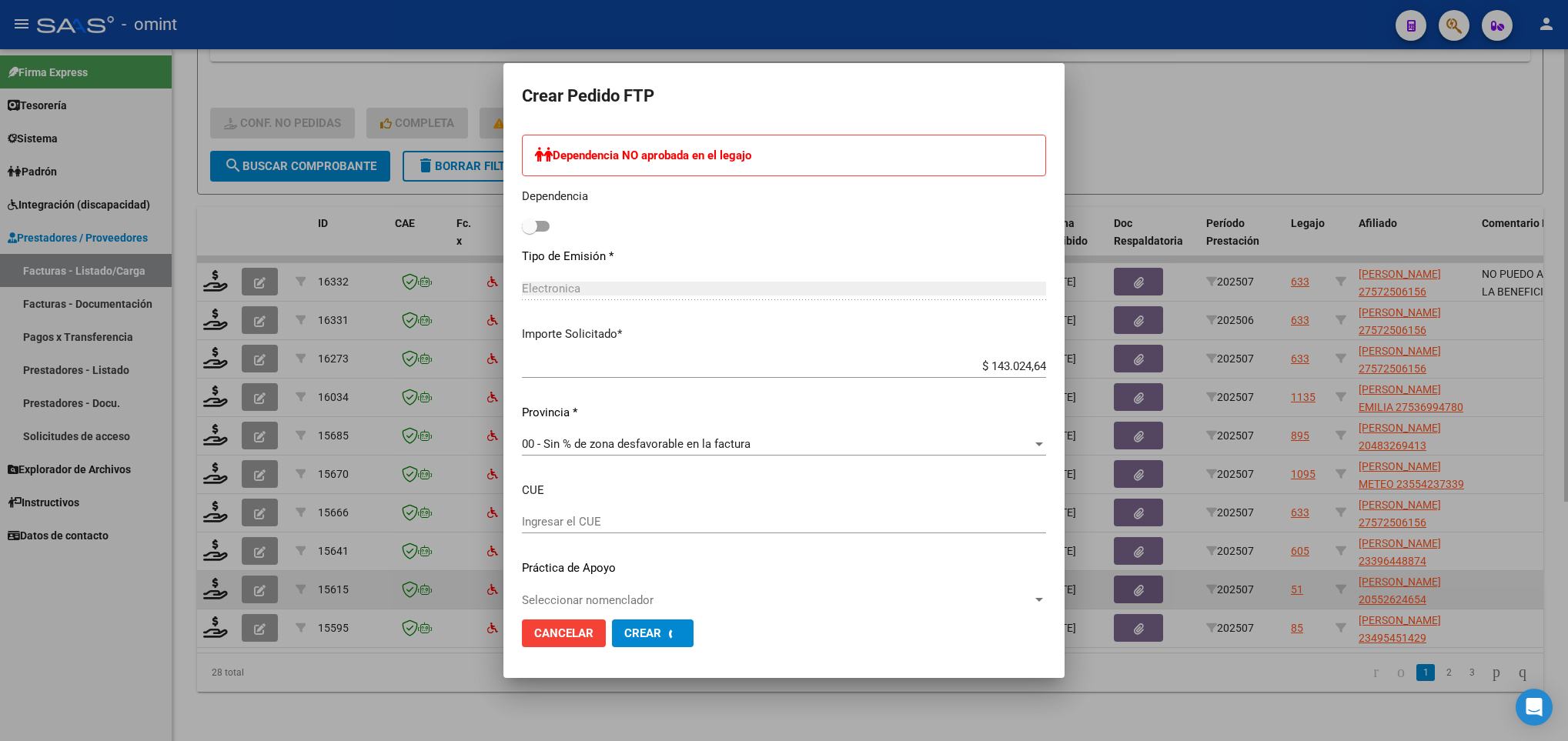
scroll to position [0, 0]
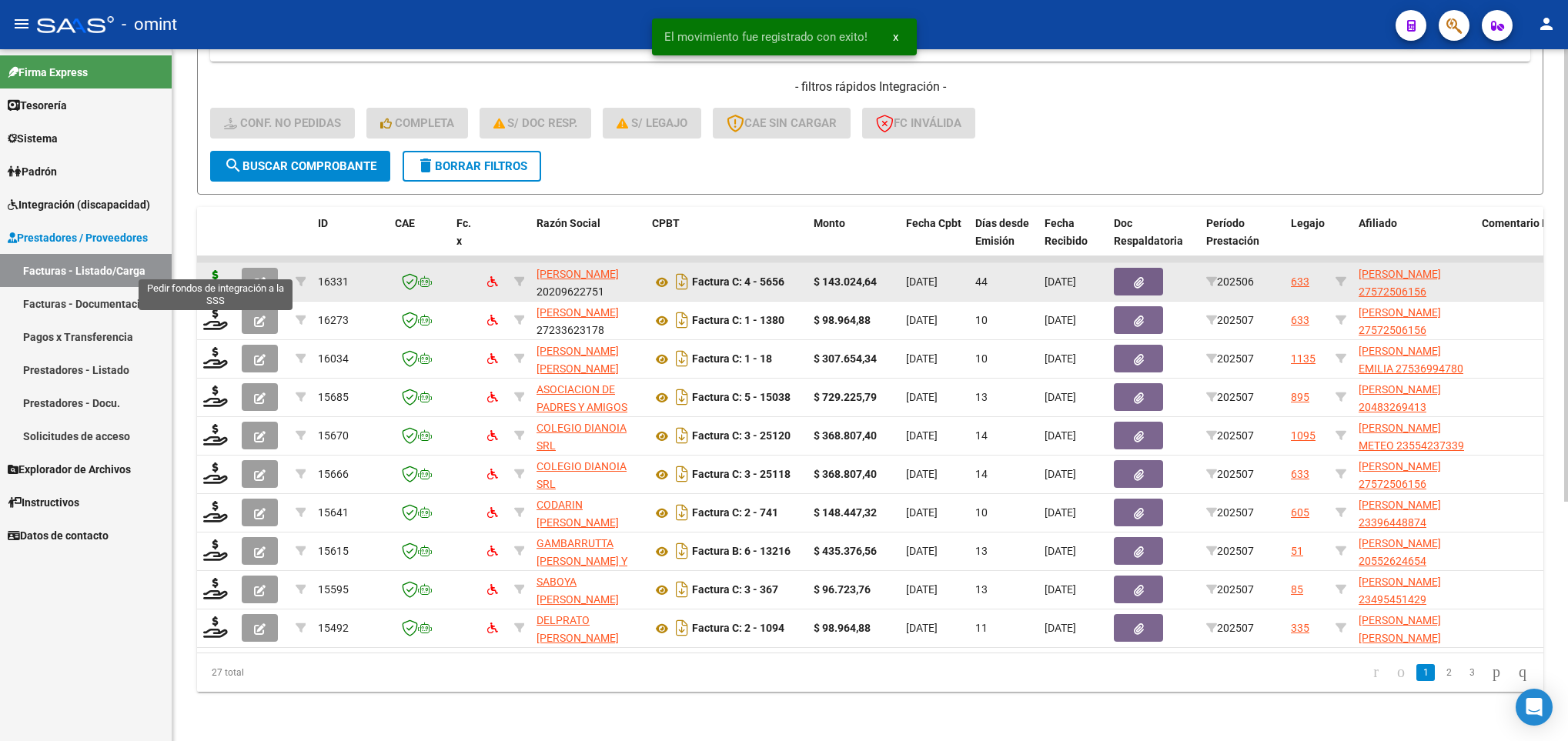
click at [222, 270] on icon at bounding box center [215, 280] width 24 height 21
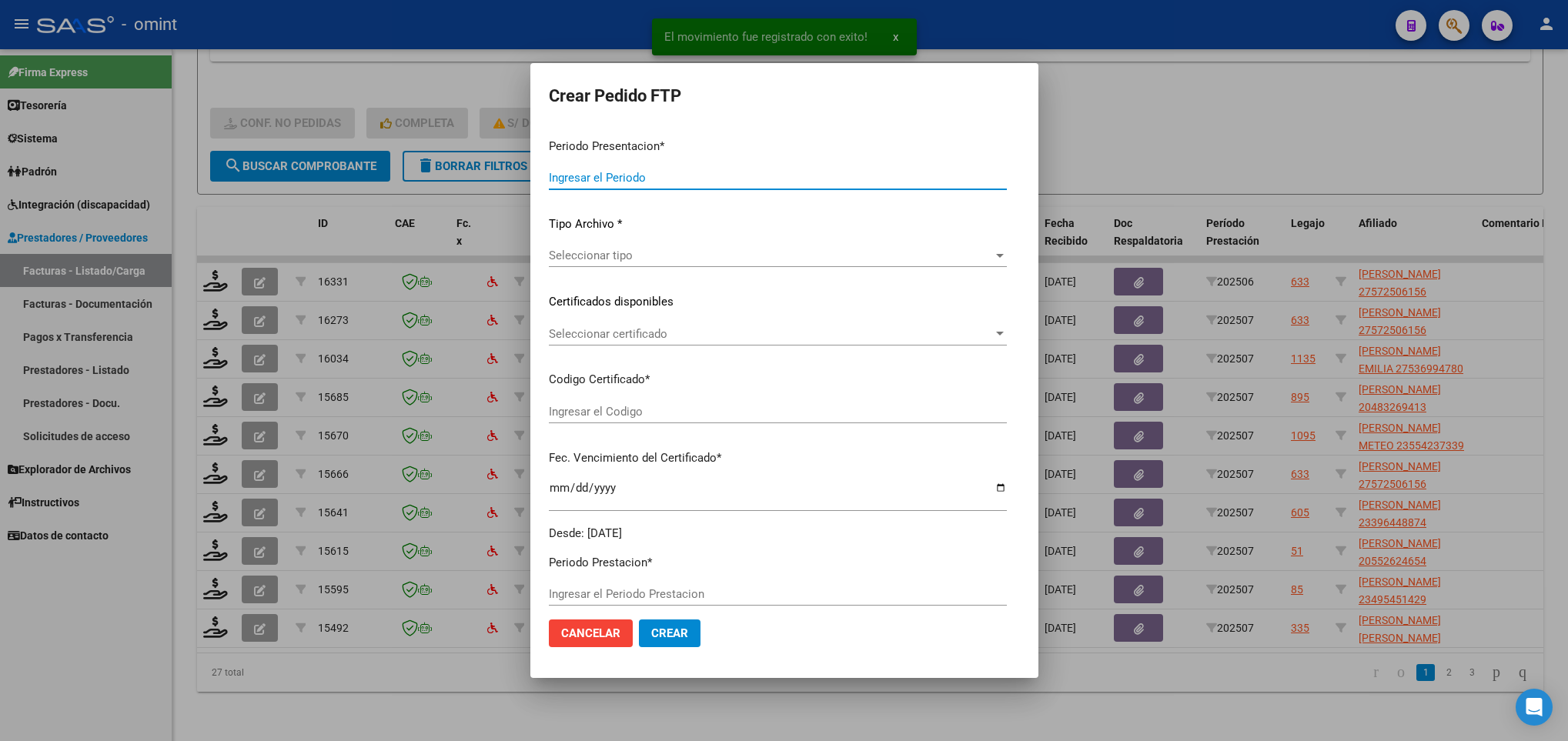
type input "202507"
type input "202506"
type input "$ 143.024,64"
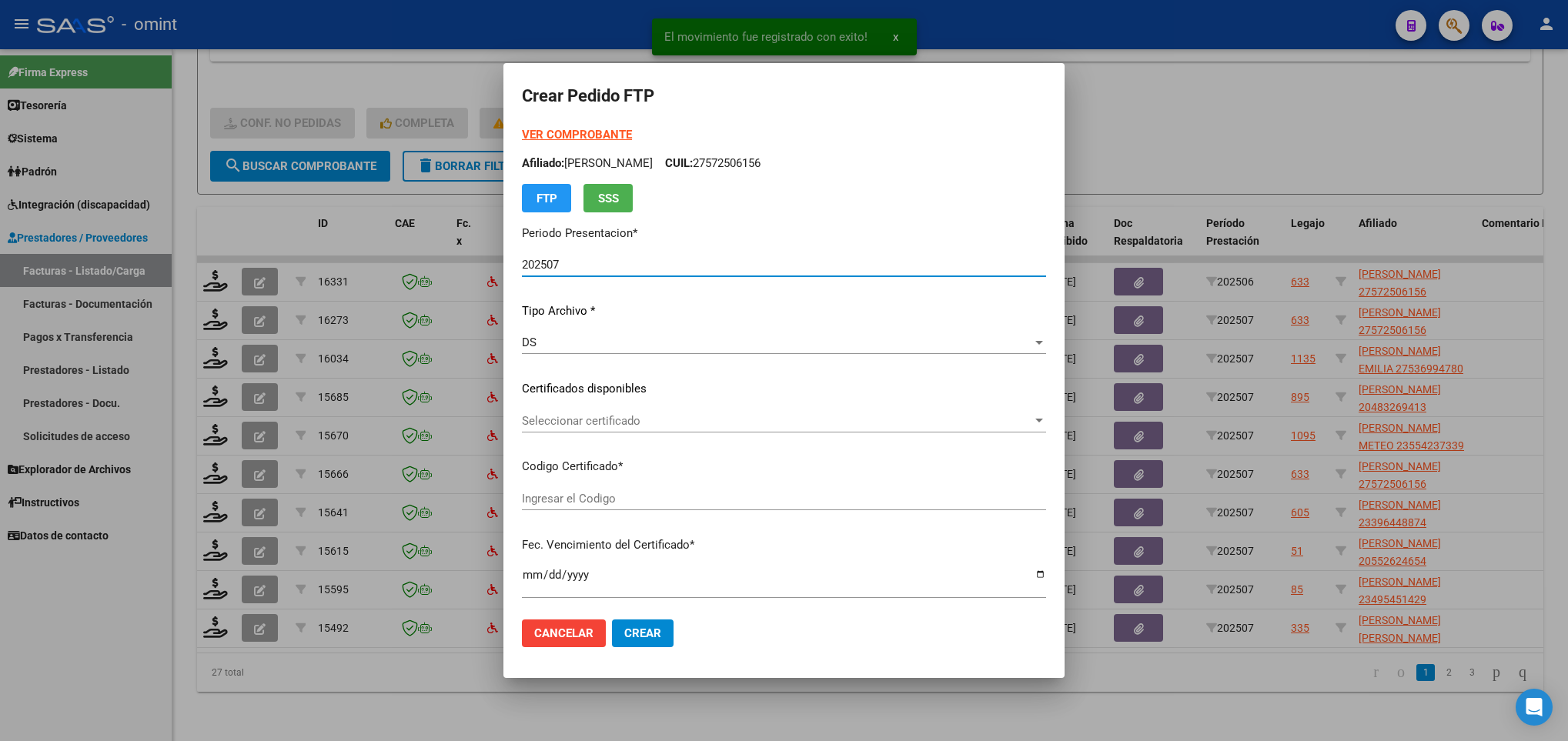
type input "5546110777"
type input "2026-03-02"
click at [563, 409] on div "Seleccionar certificado Seleccionar certificado" at bounding box center [784, 420] width 524 height 23
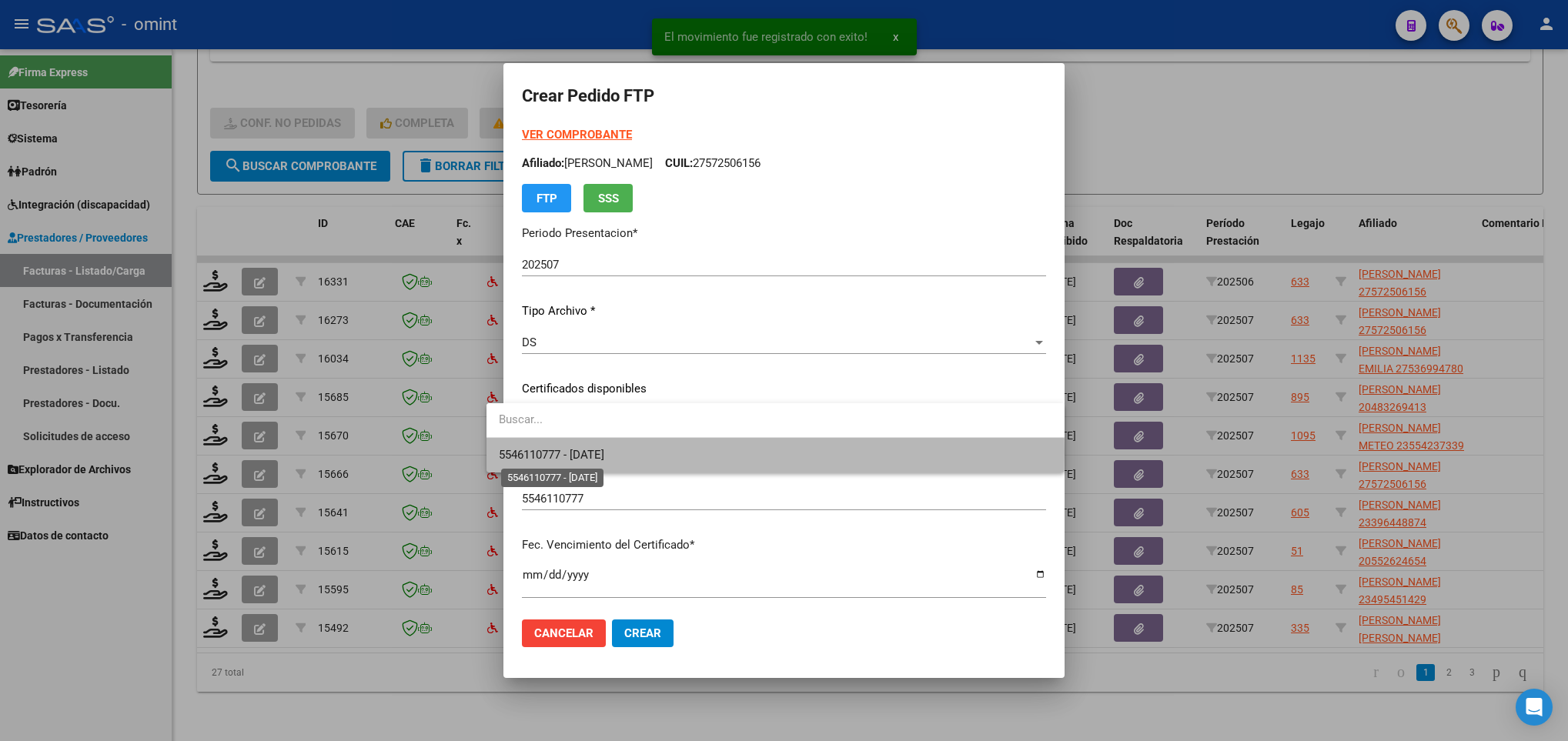
click at [580, 452] on span "5546110777 - 2026-03-02" at bounding box center [551, 455] width 105 height 14
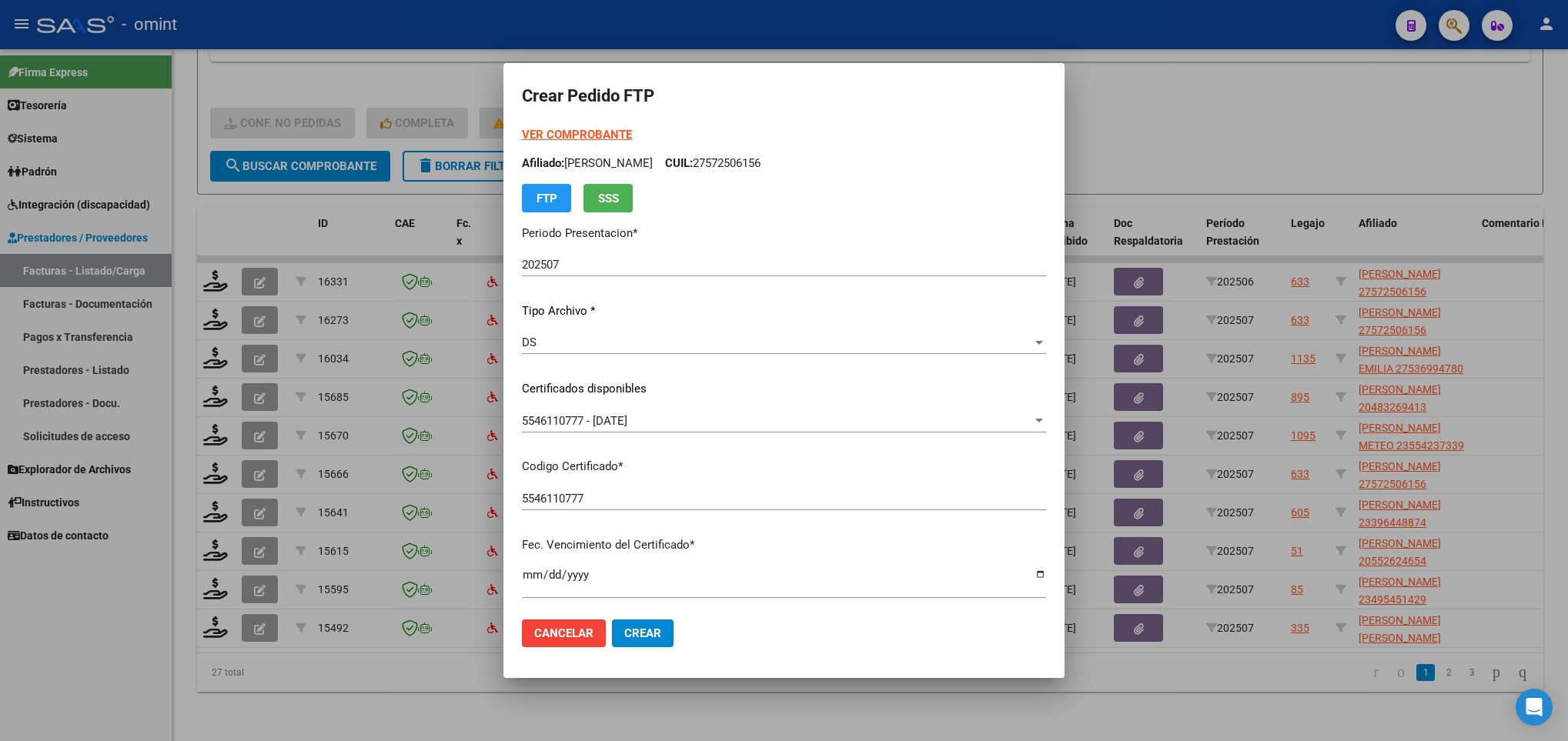
click at [529, 137] on strong "VER COMPROBANTE" at bounding box center [577, 135] width 110 height 14
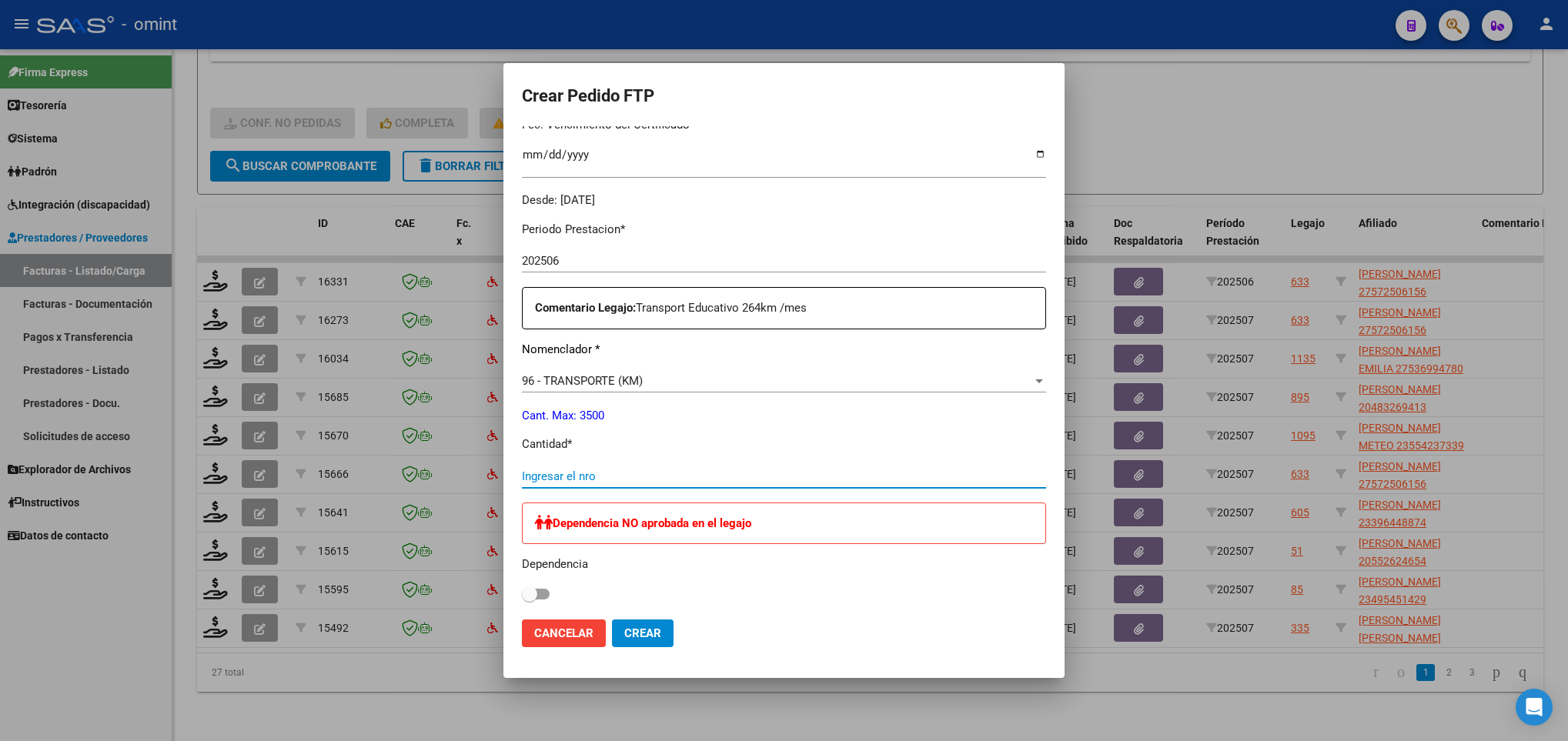
click at [656, 474] on input "Ingresar el nro" at bounding box center [784, 477] width 524 height 14
type input "264"
click at [627, 645] on button "Crear" at bounding box center [642, 633] width 62 height 27
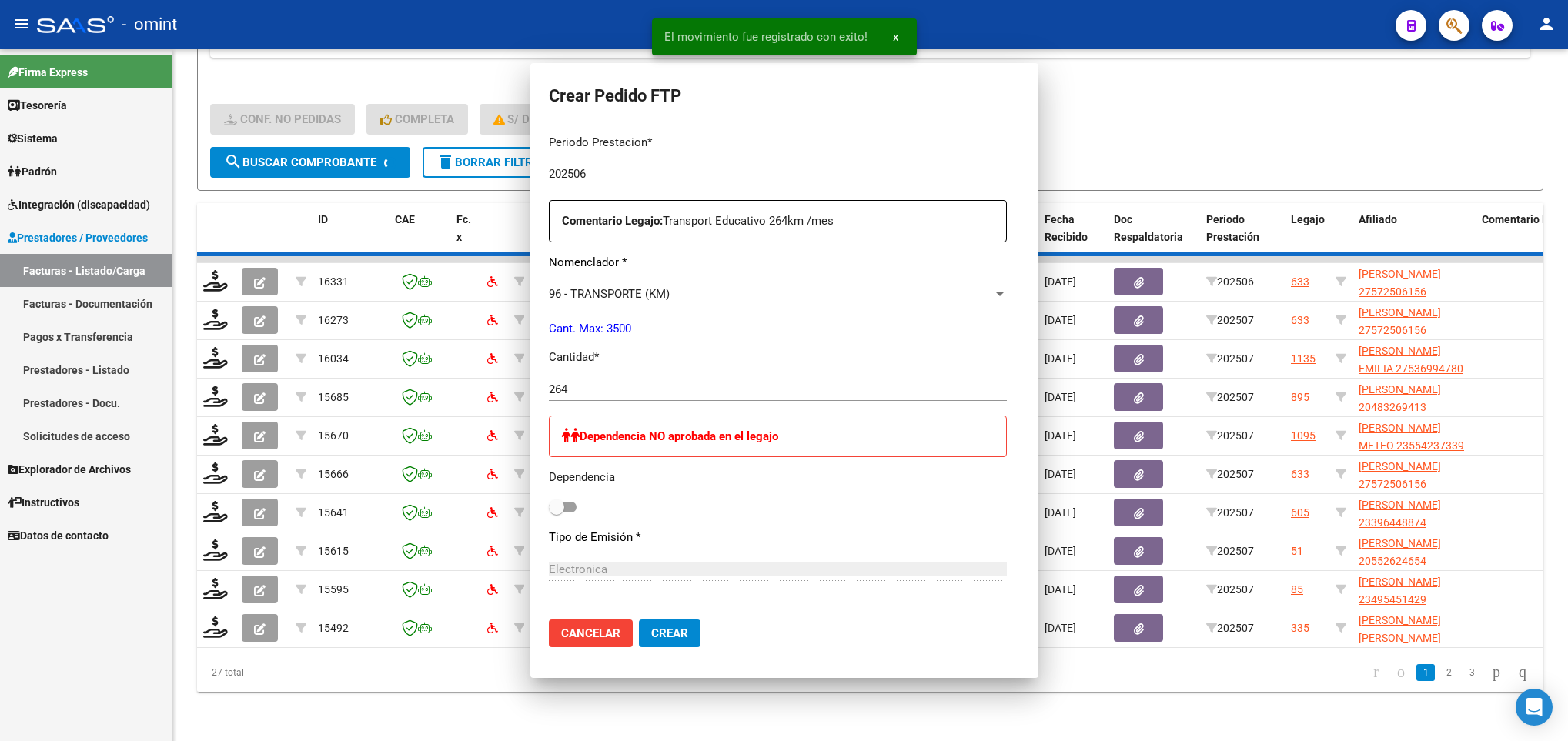
scroll to position [333, 0]
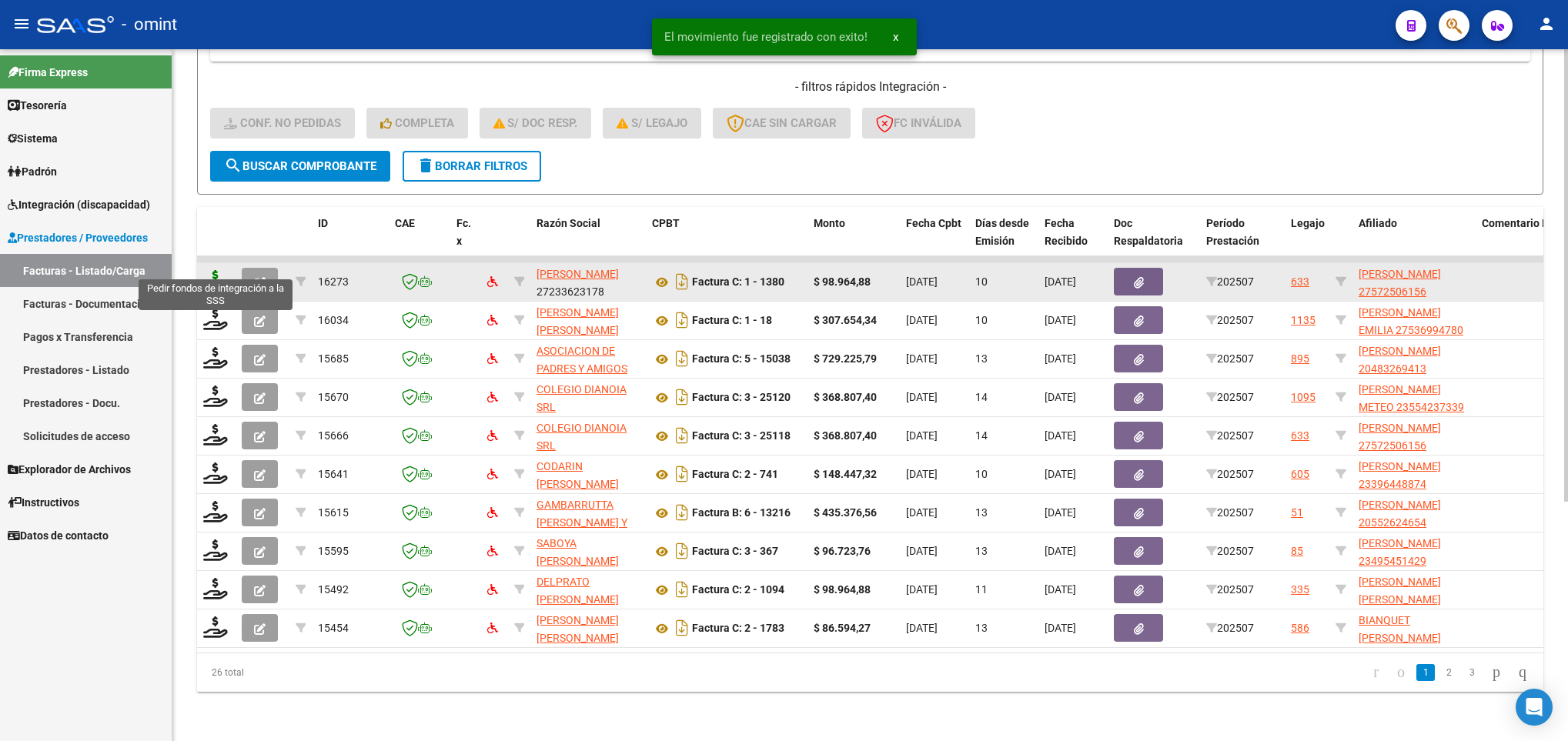
click at [218, 270] on icon at bounding box center [215, 280] width 24 height 21
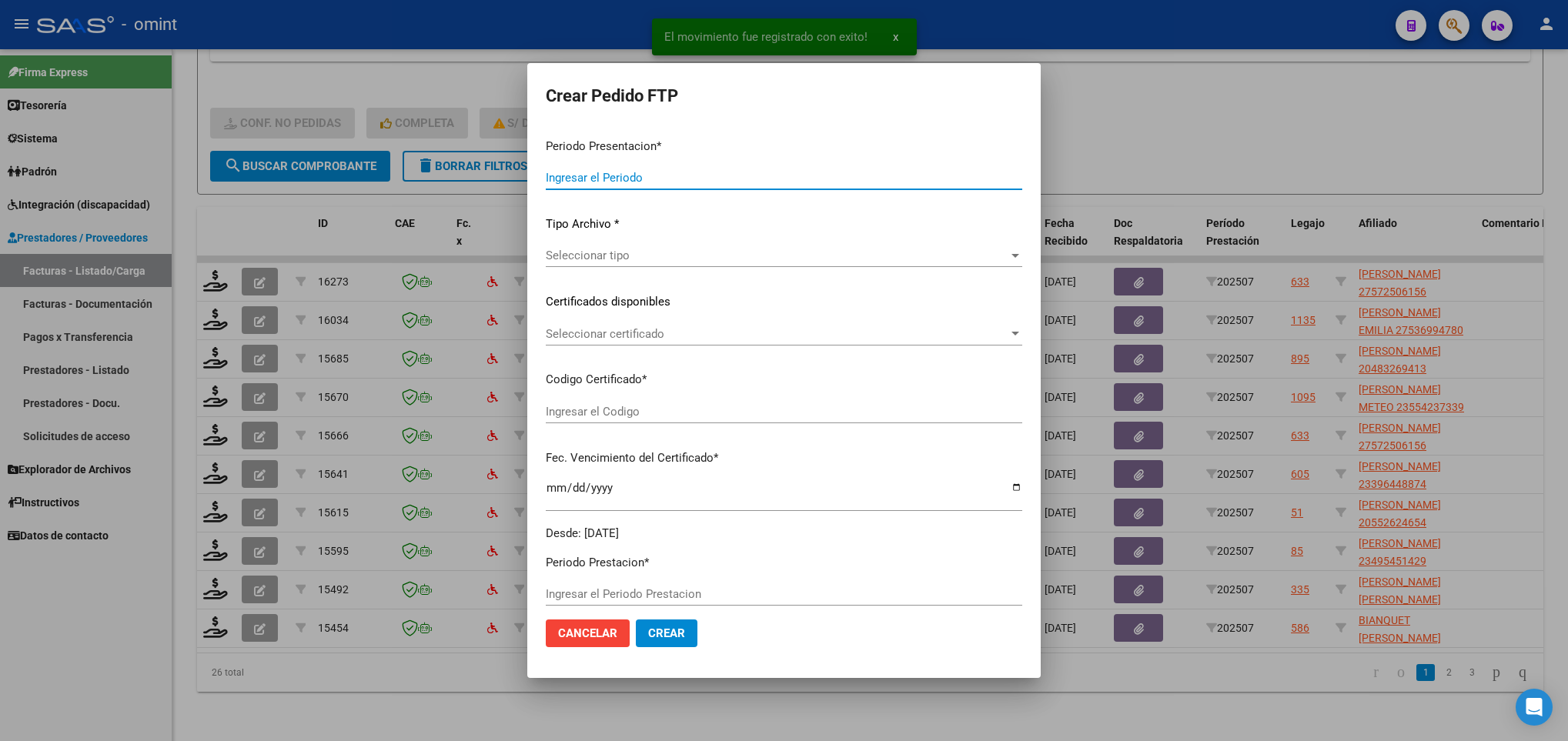
type input "202507"
type input "$ 98.964,88"
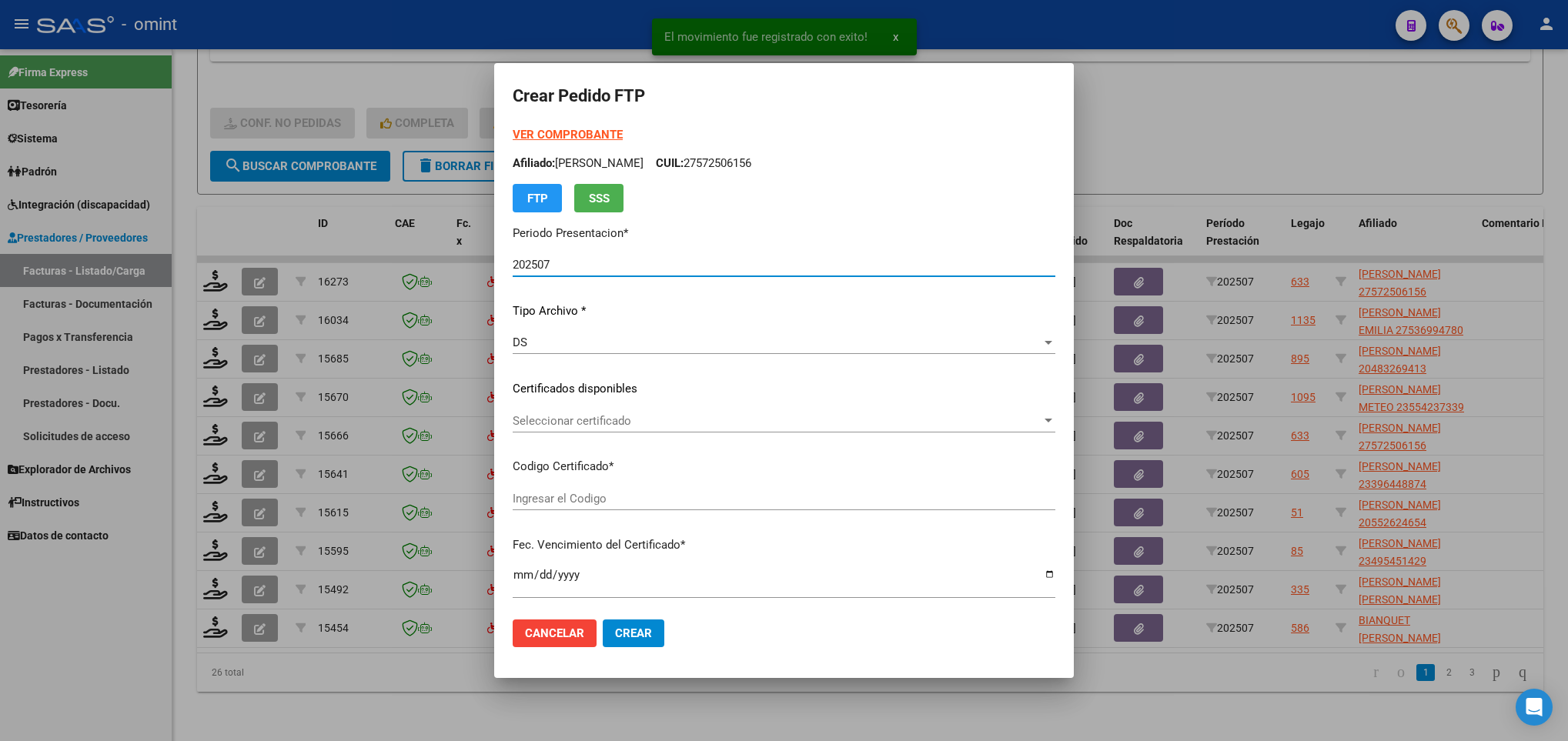
type input "5546110777"
type input "2026-03-02"
click at [964, 435] on div "Seleccionar certificado Seleccionar certificado" at bounding box center [784, 428] width 543 height 38
click at [977, 428] on div "Seleccionar certificado Seleccionar certificado" at bounding box center [784, 420] width 543 height 23
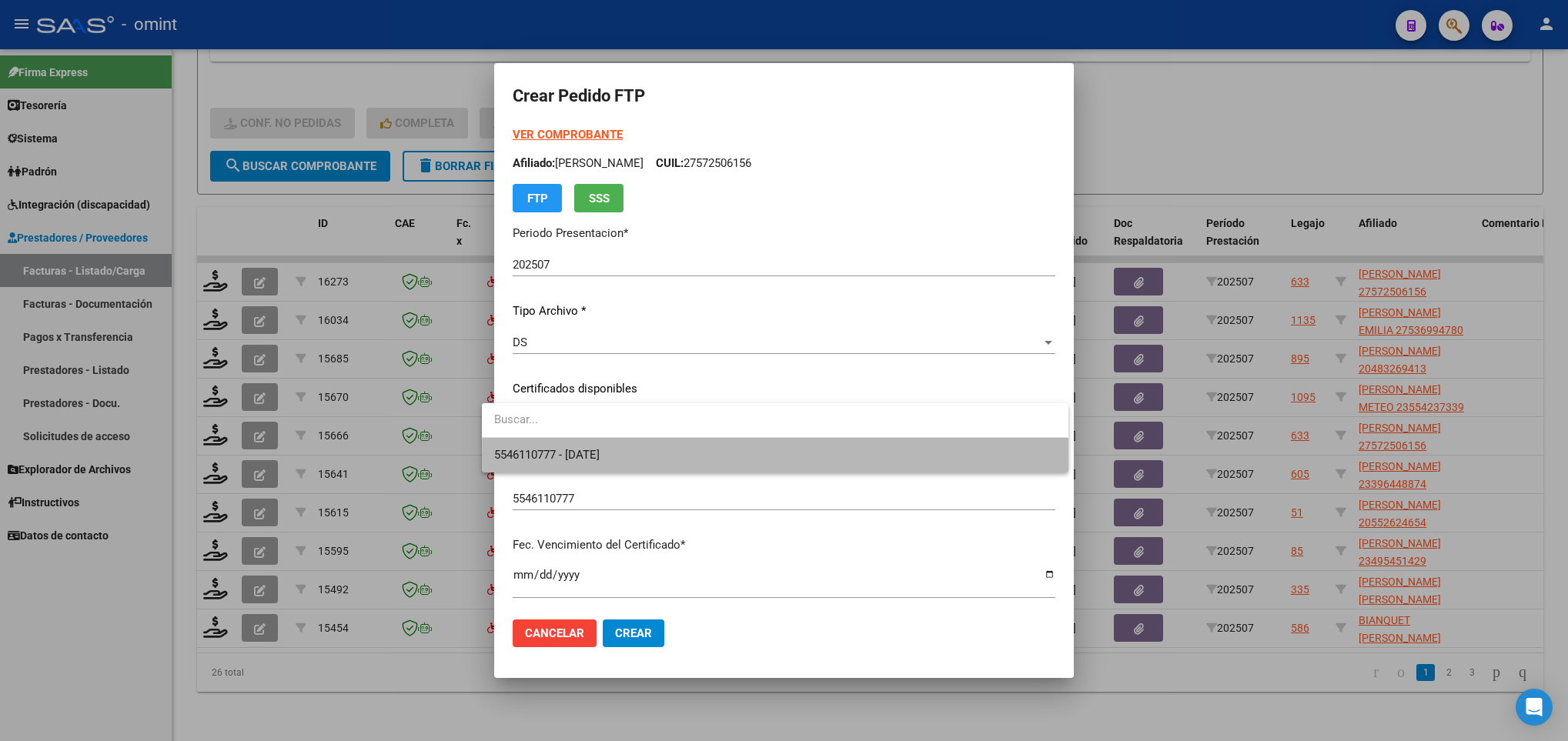
click at [981, 463] on span "5546110777 - 2026-03-02" at bounding box center [774, 455] width 561 height 35
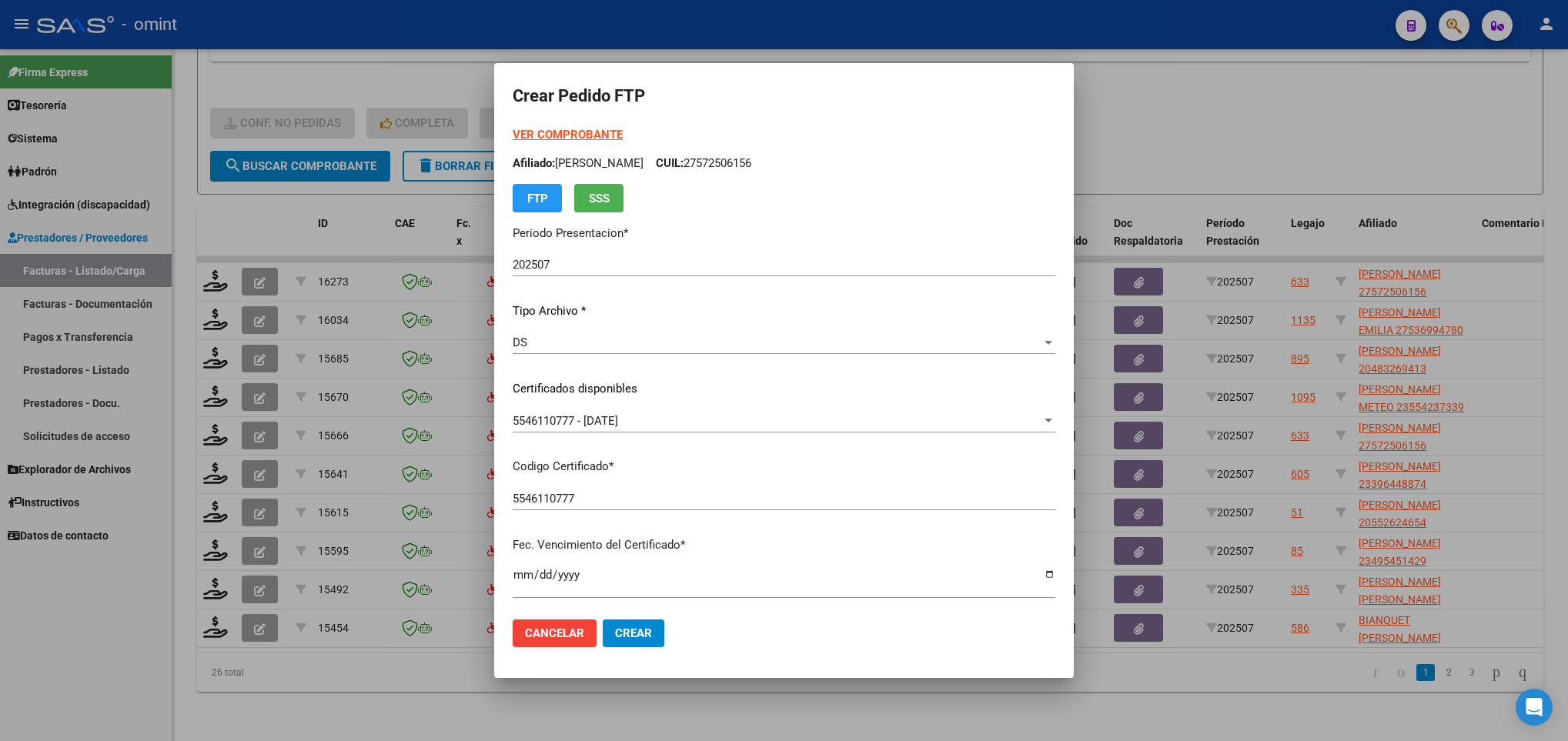
scroll to position [420, 0]
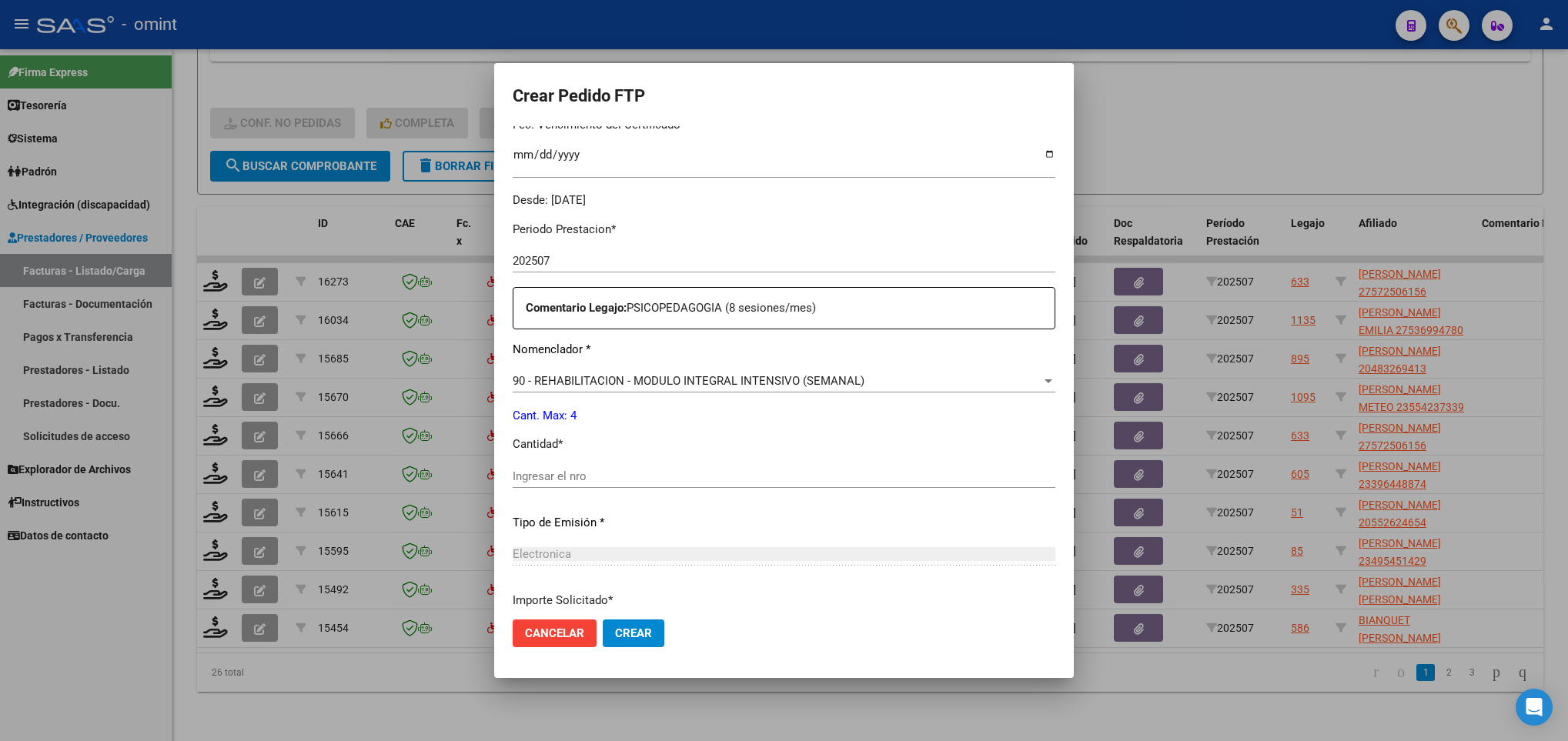
click at [705, 478] on input "Ingresar el nro" at bounding box center [784, 477] width 543 height 14
type input "4"
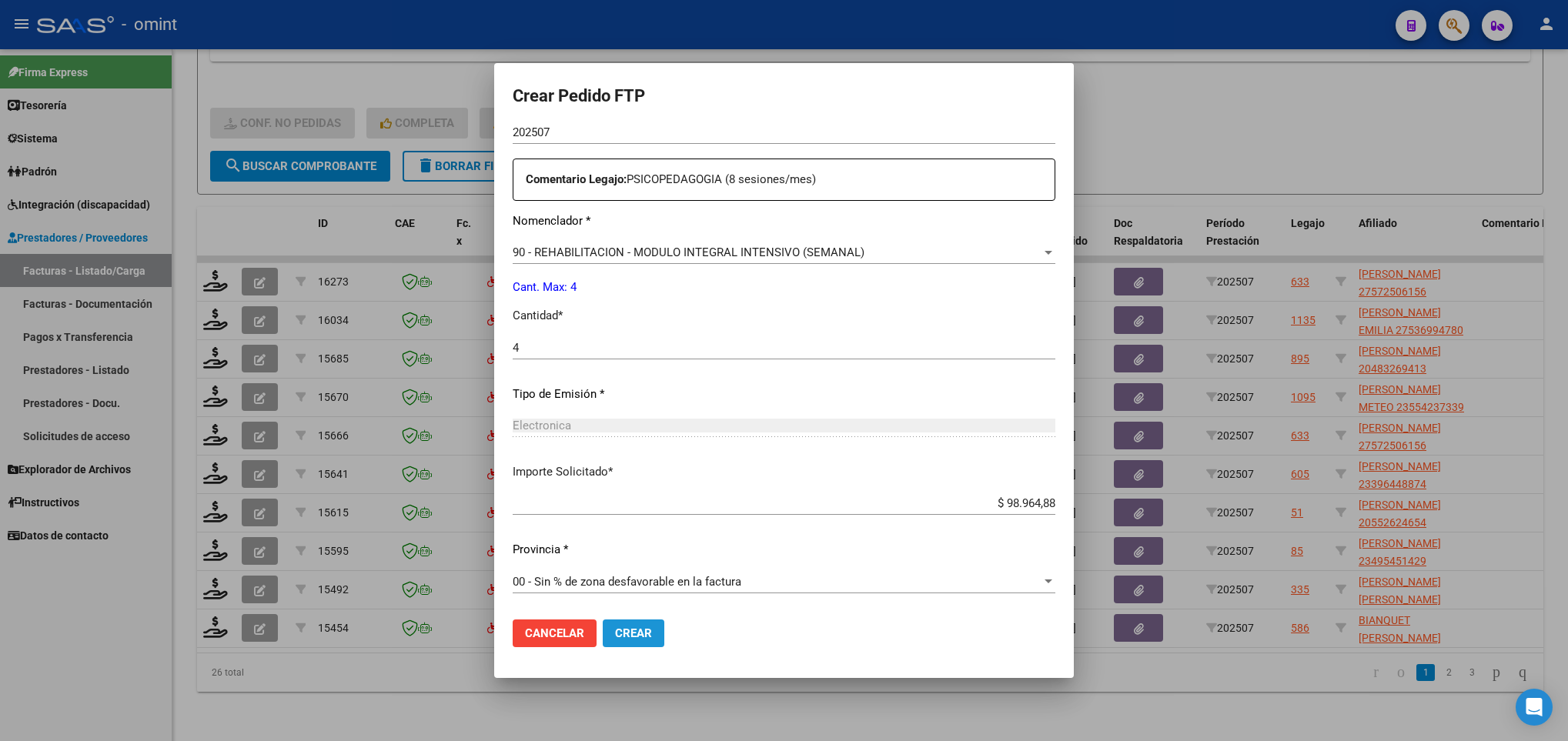
click at [615, 640] on span "Crear" at bounding box center [633, 634] width 37 height 14
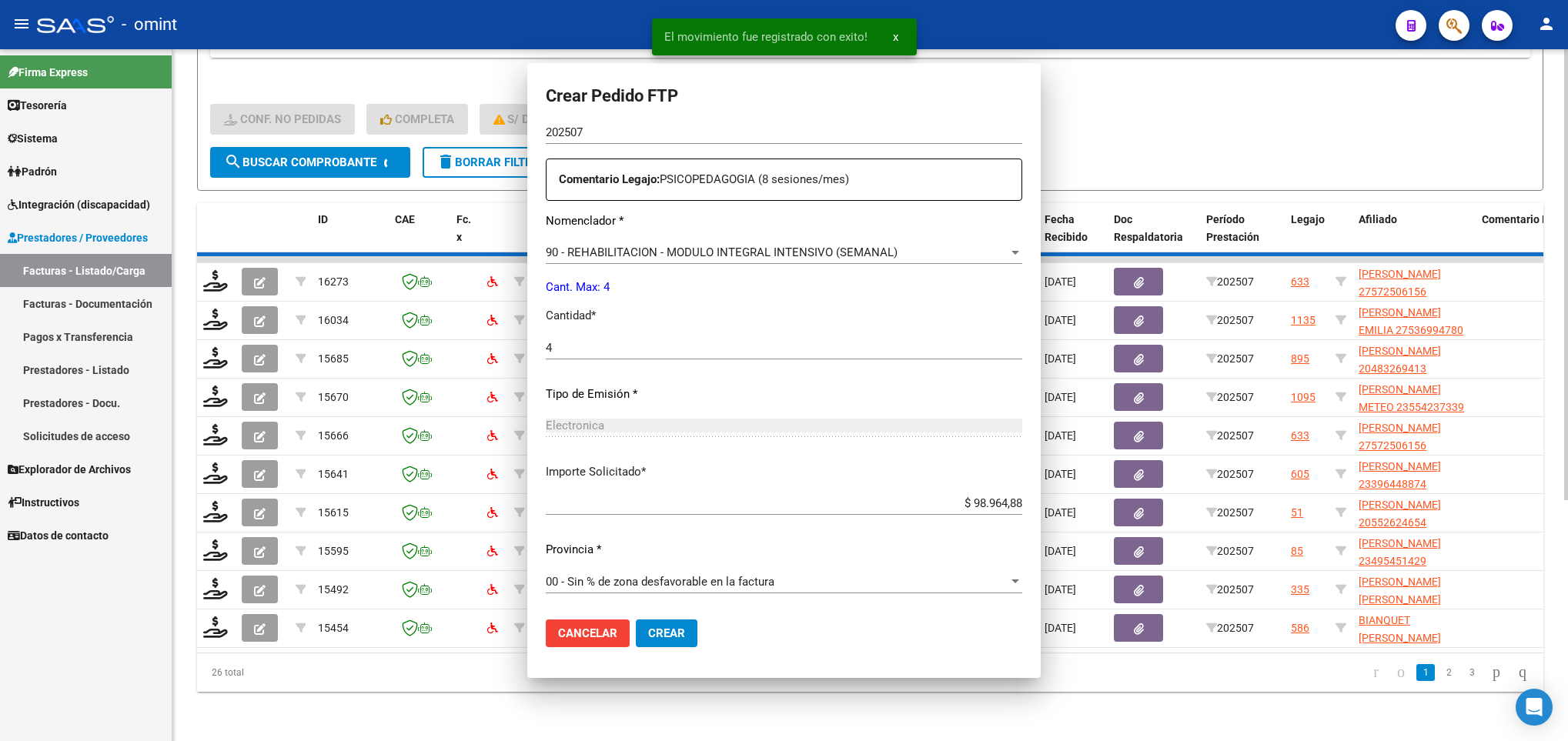
scroll to position [0, 0]
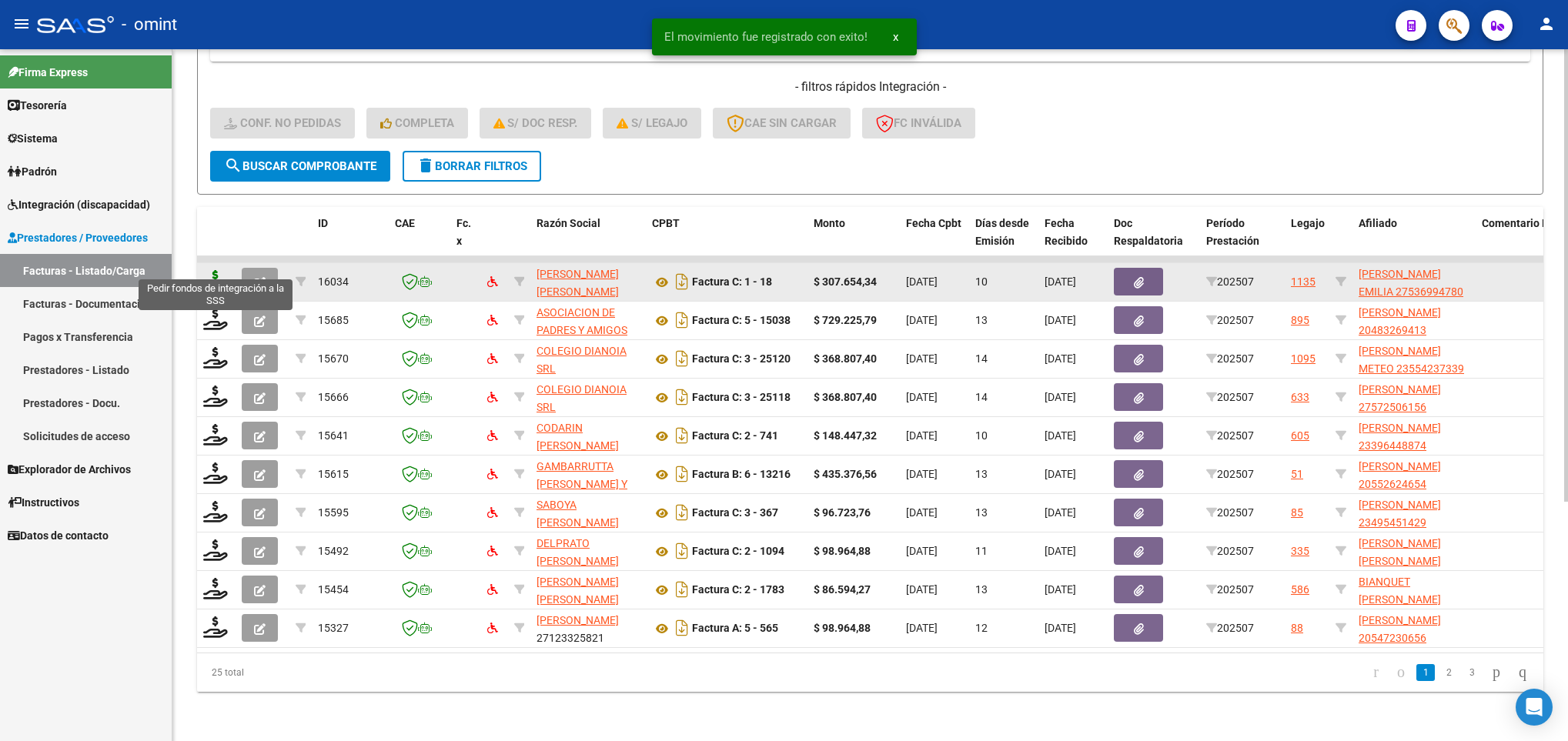
click at [216, 270] on icon at bounding box center [215, 280] width 24 height 21
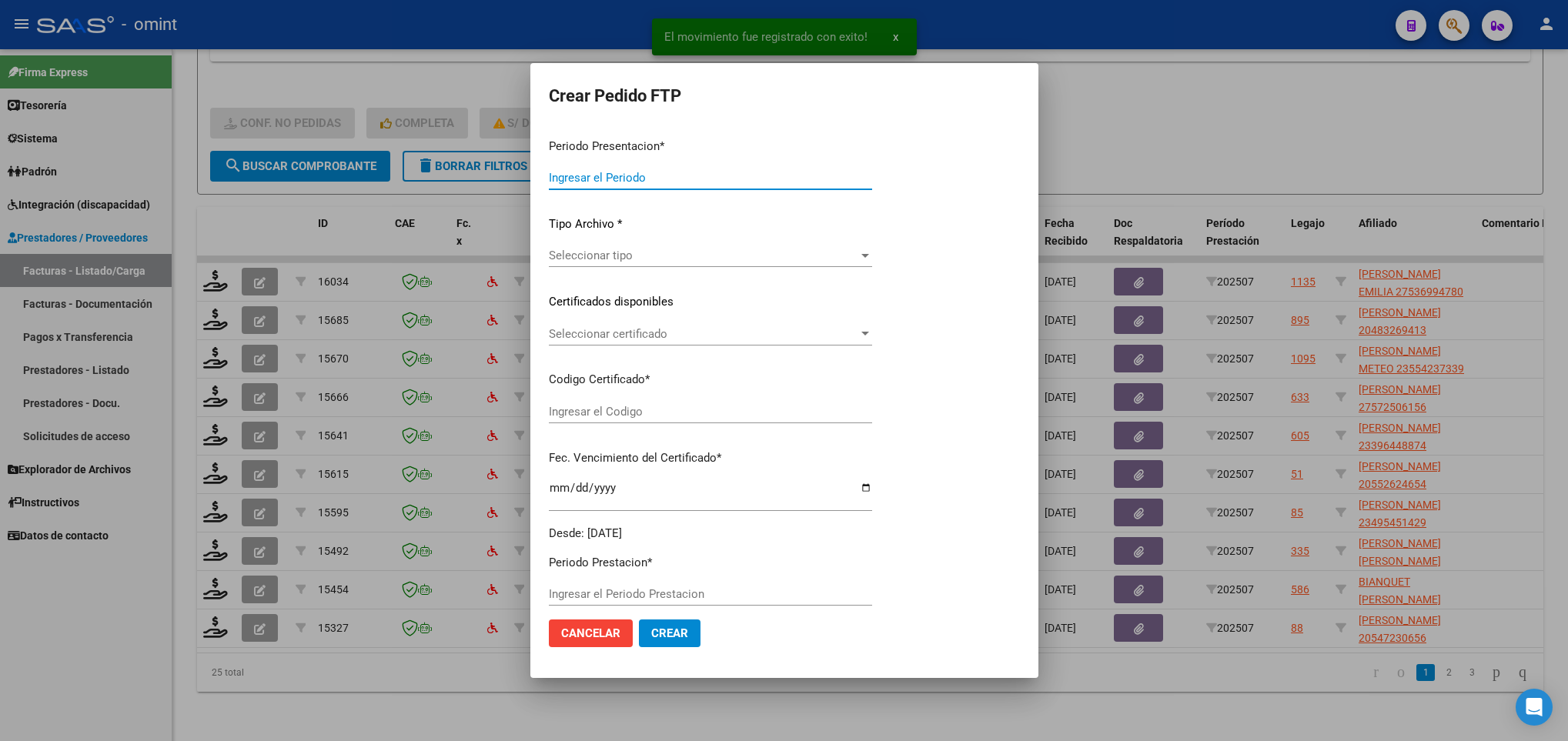
type input "202507"
type input "$ 307.654,34"
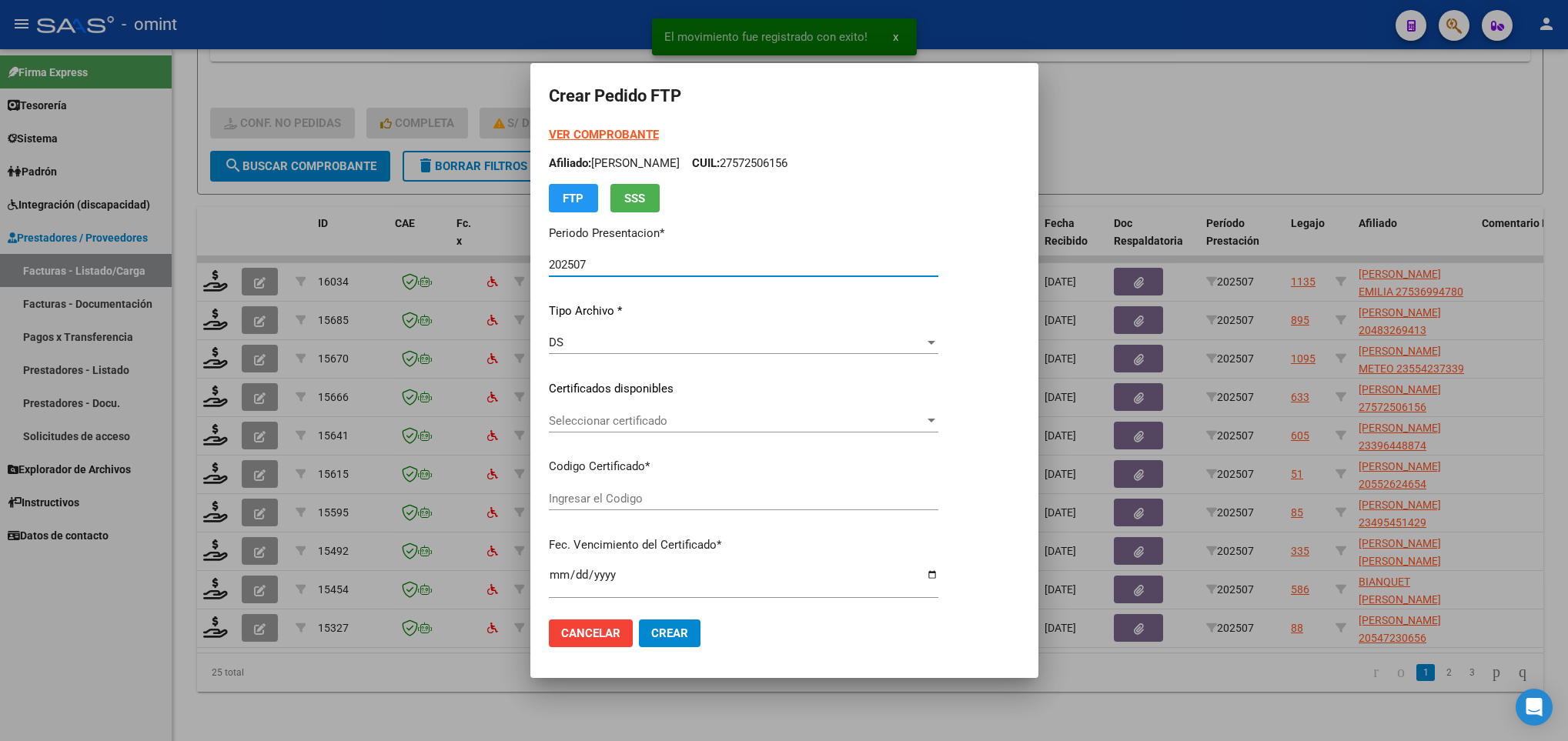
type input "4720040096"
type input "2027-02-02"
click at [678, 409] on div "Seleccionar certificado Seleccionar certificado" at bounding box center [744, 420] width 390 height 23
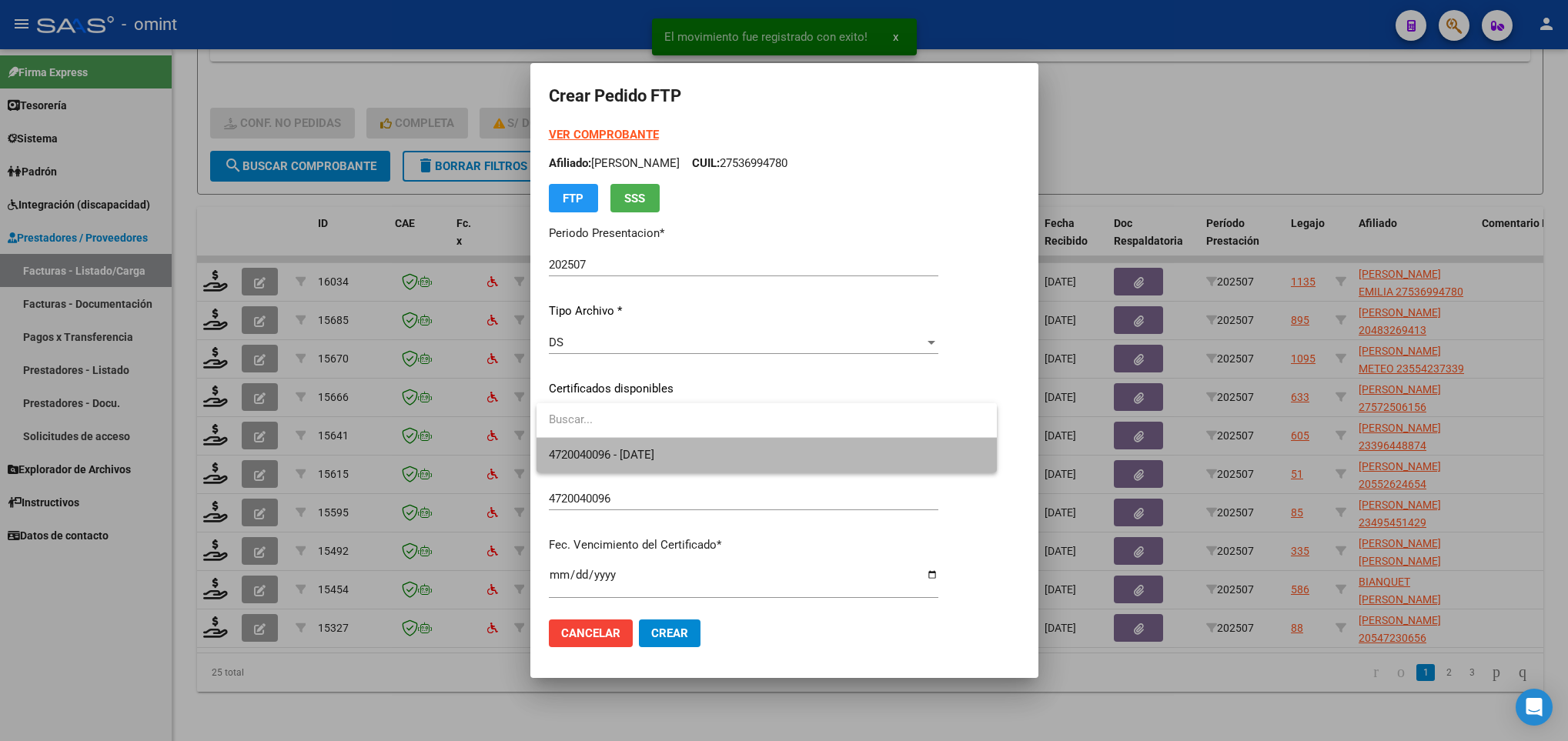
click at [685, 452] on span "4720040096 - 2027-02-02" at bounding box center [767, 455] width 436 height 35
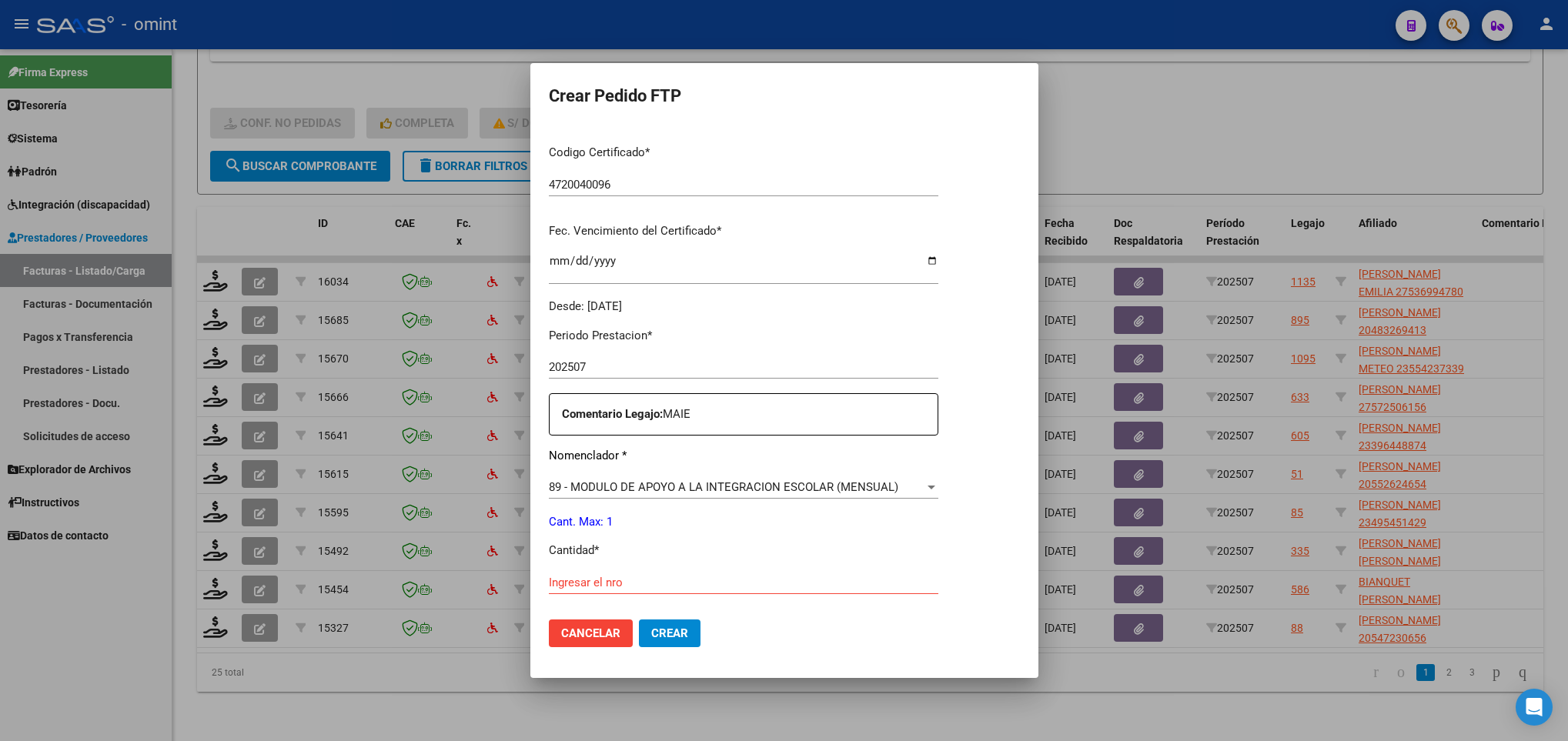
scroll to position [550, 0]
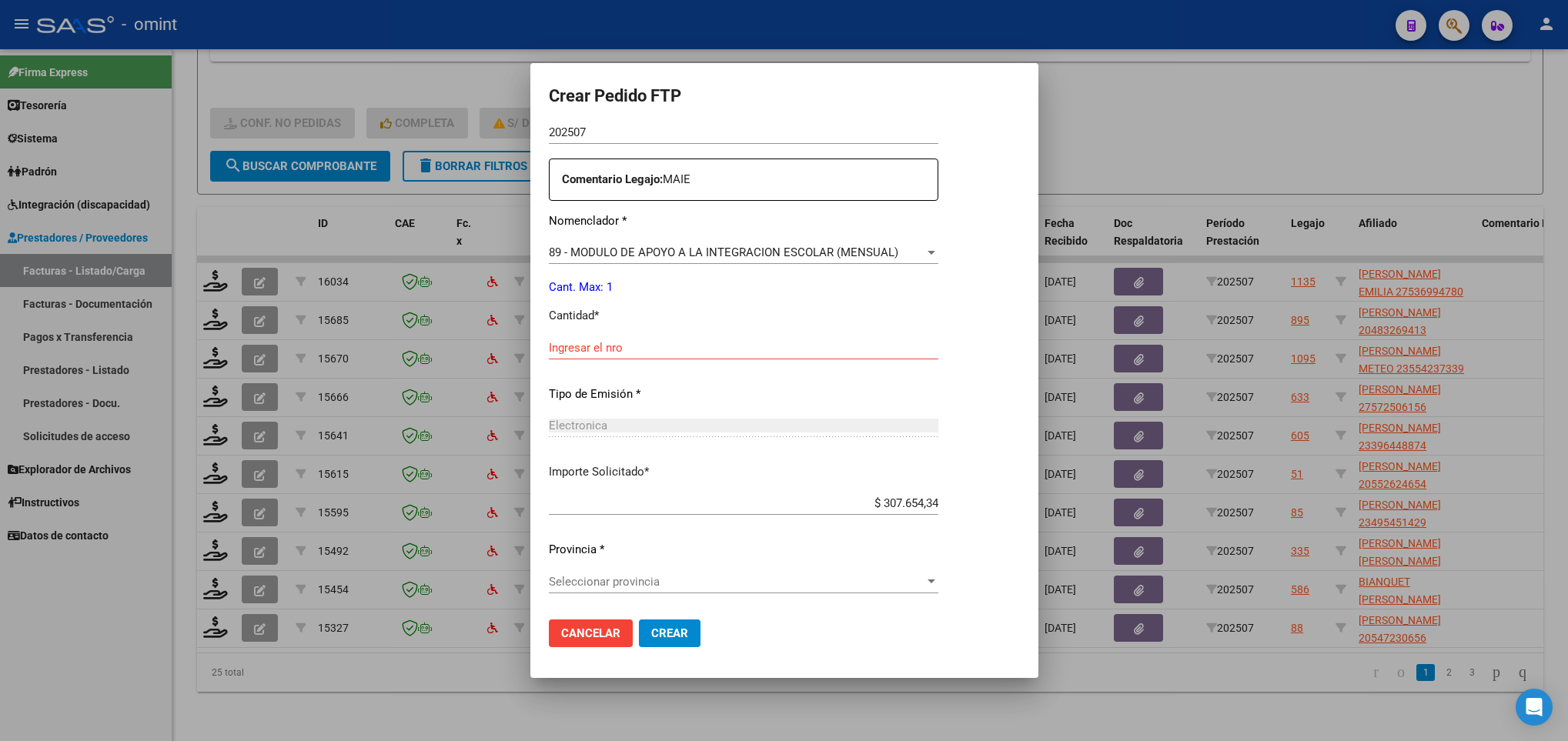
click at [721, 238] on div "Periodo Prestacion * 202507 Ingresar el Periodo Prestacion Comentario Legajo: M…" at bounding box center [744, 344] width 390 height 527
click at [704, 254] on span "89 - MODULO DE APOYO A LA INTEGRACION ESCOLAR (MENSUAL)" at bounding box center [724, 252] width 350 height 14
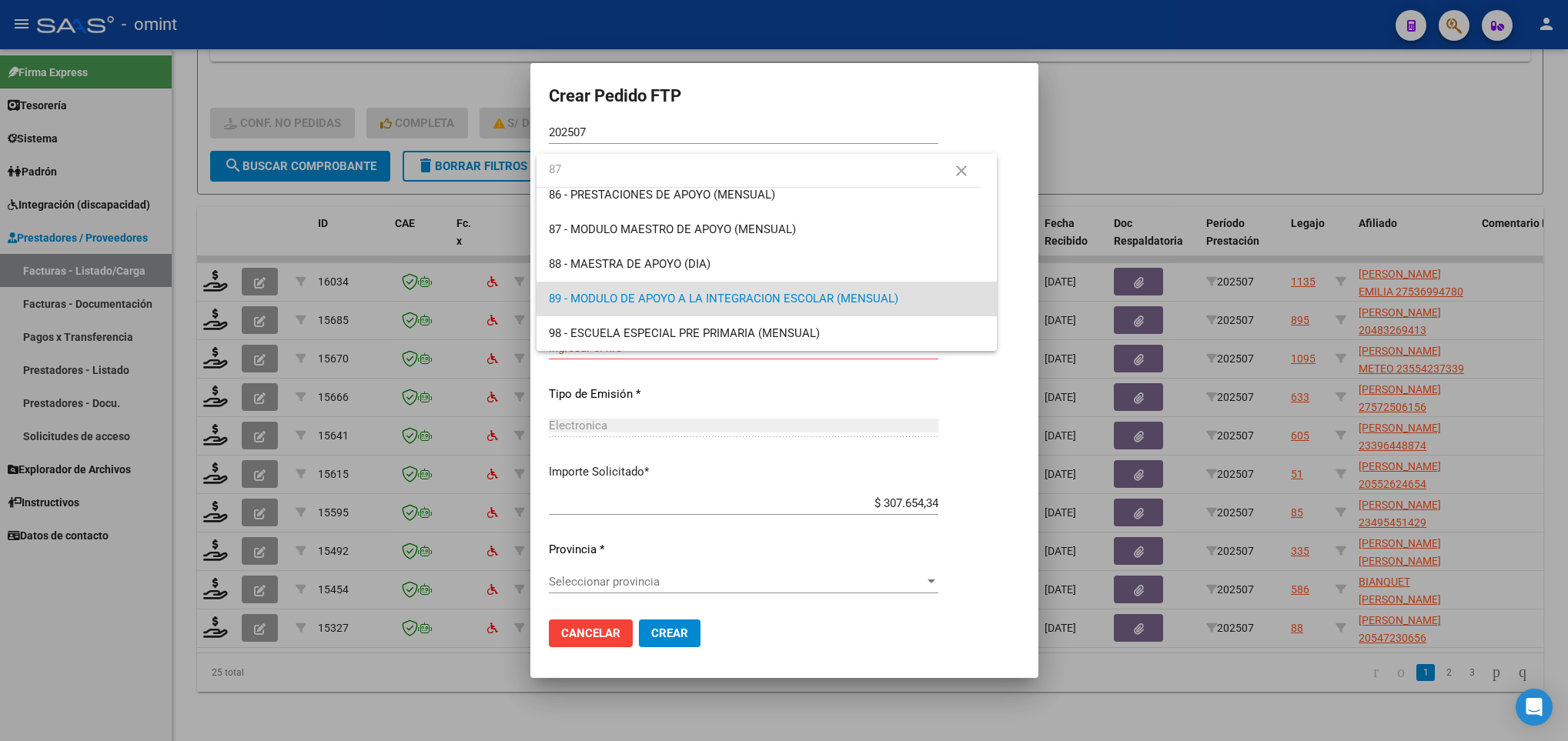
scroll to position [0, 0]
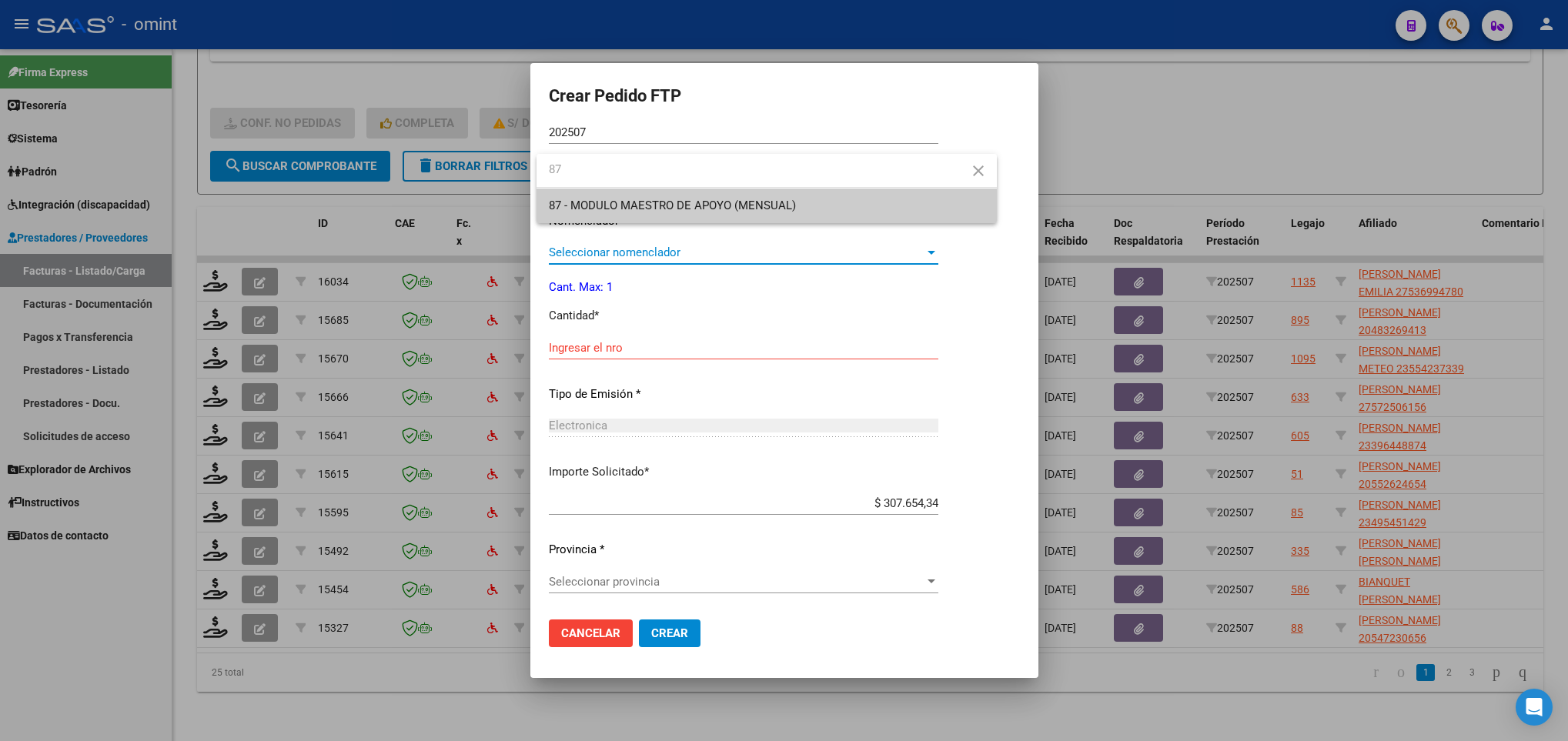
type input "87"
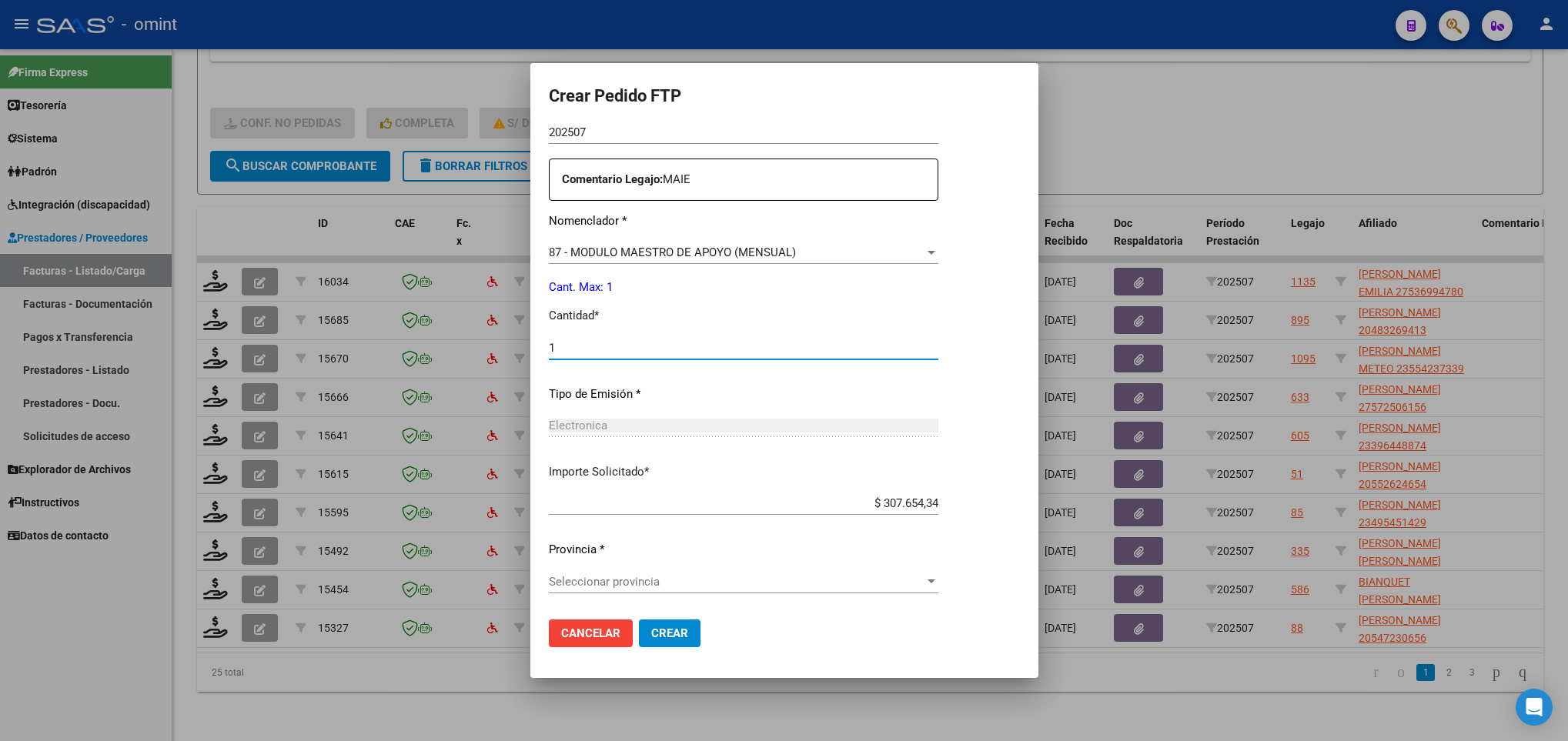
type input "1"
click at [675, 634] on span "Crear" at bounding box center [669, 634] width 37 height 14
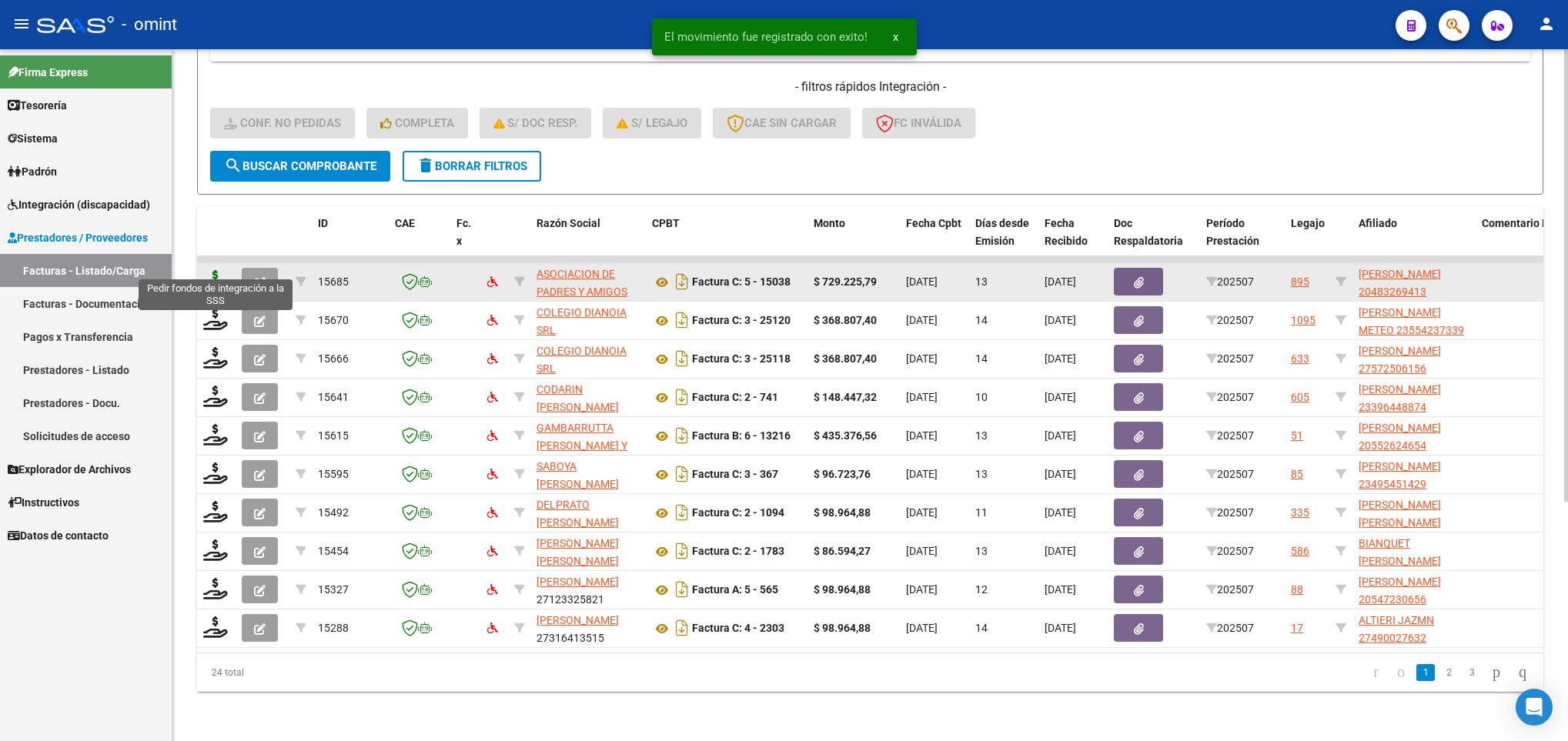
click at [213, 270] on icon at bounding box center [215, 280] width 24 height 21
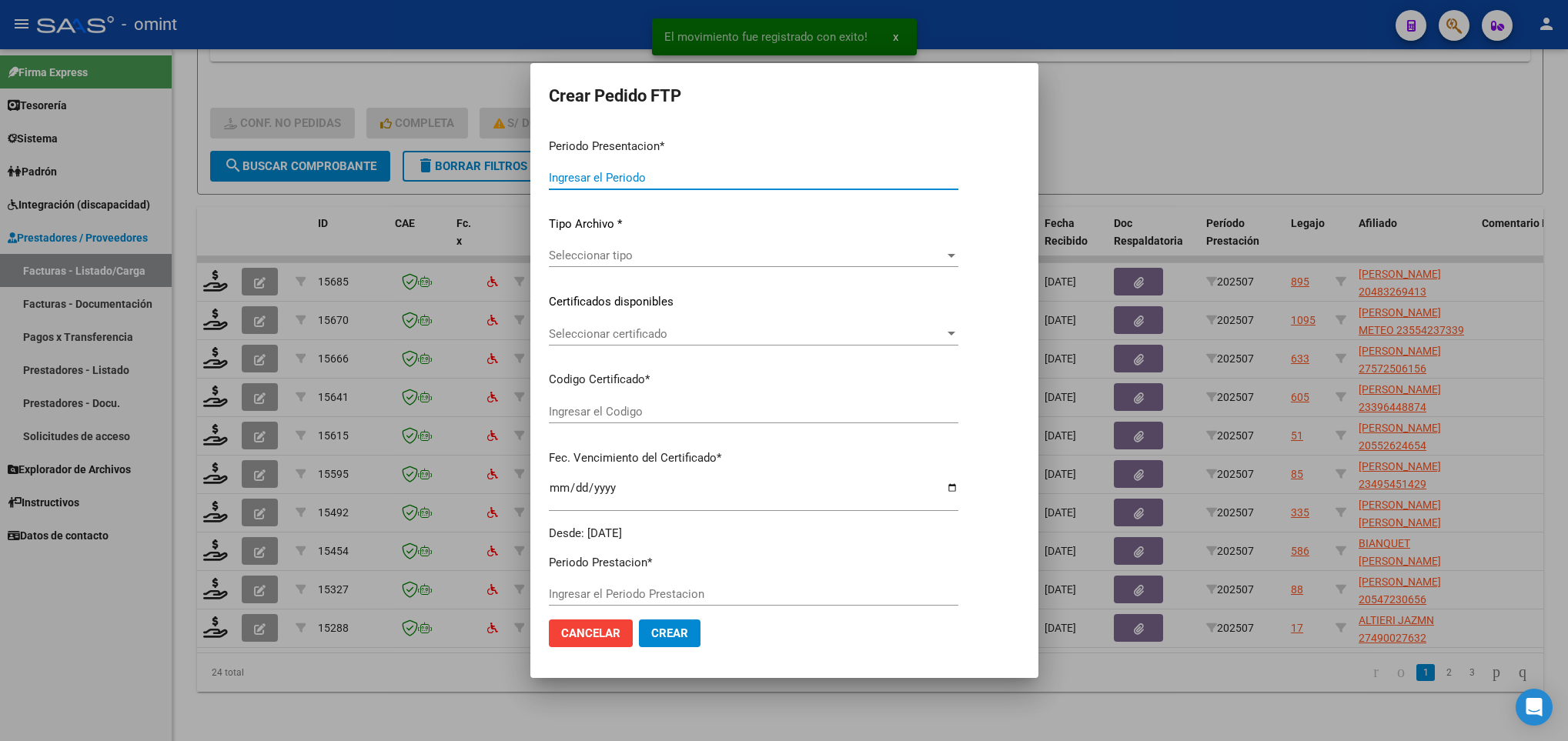
type input "202507"
type input "$ 729.225,79"
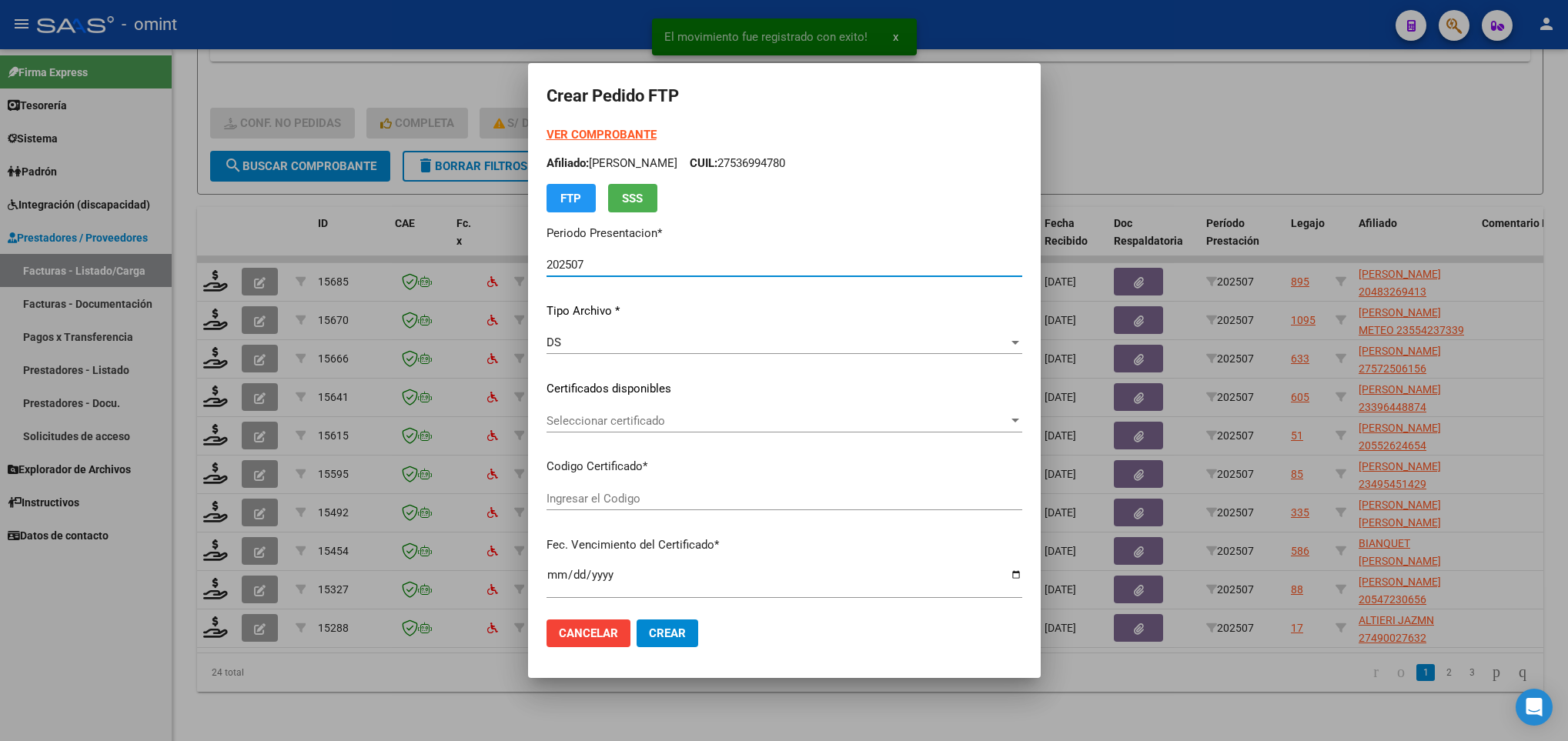
type input "2752243703"
type input "2026-06-03"
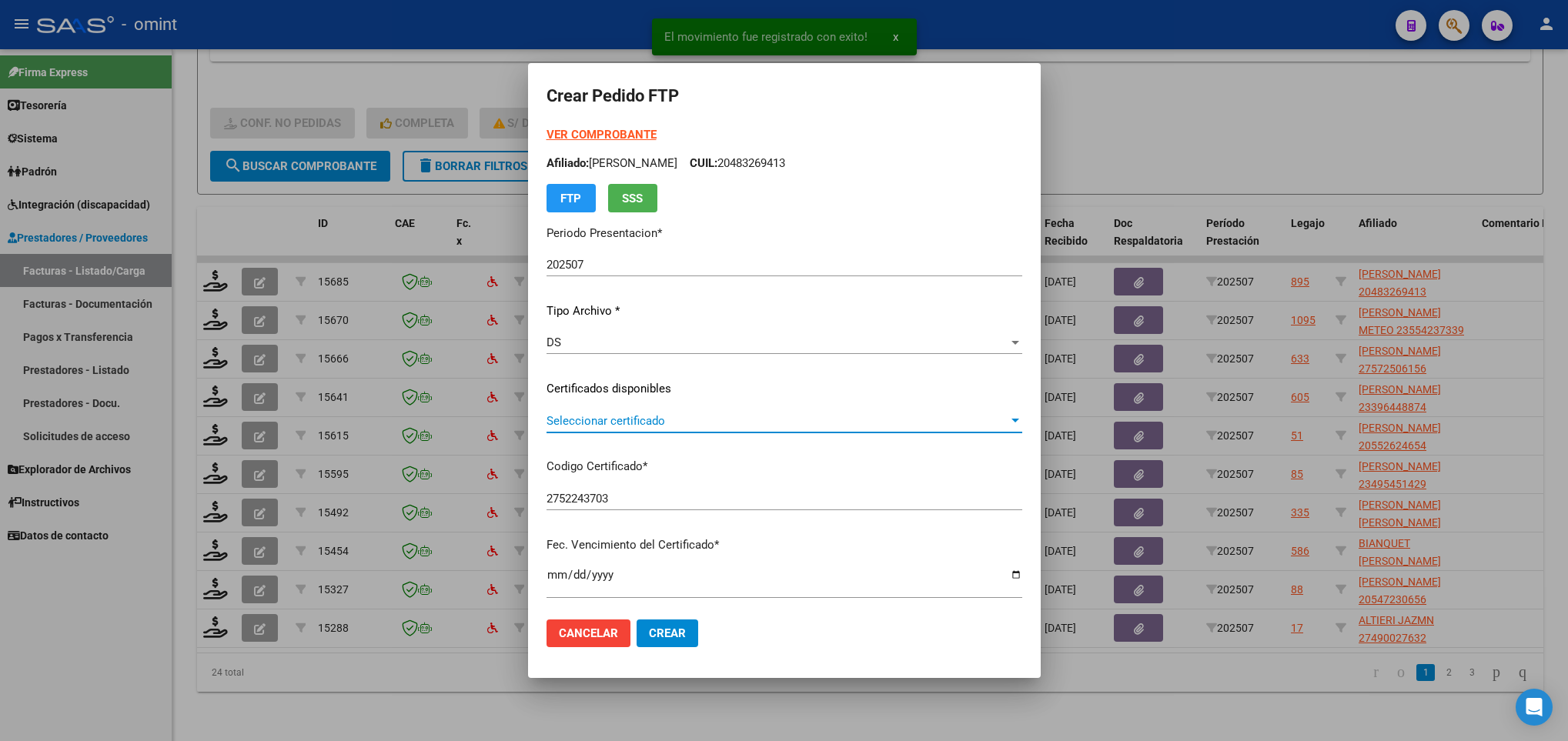
click at [843, 427] on span "Seleccionar certificado" at bounding box center [777, 421] width 462 height 14
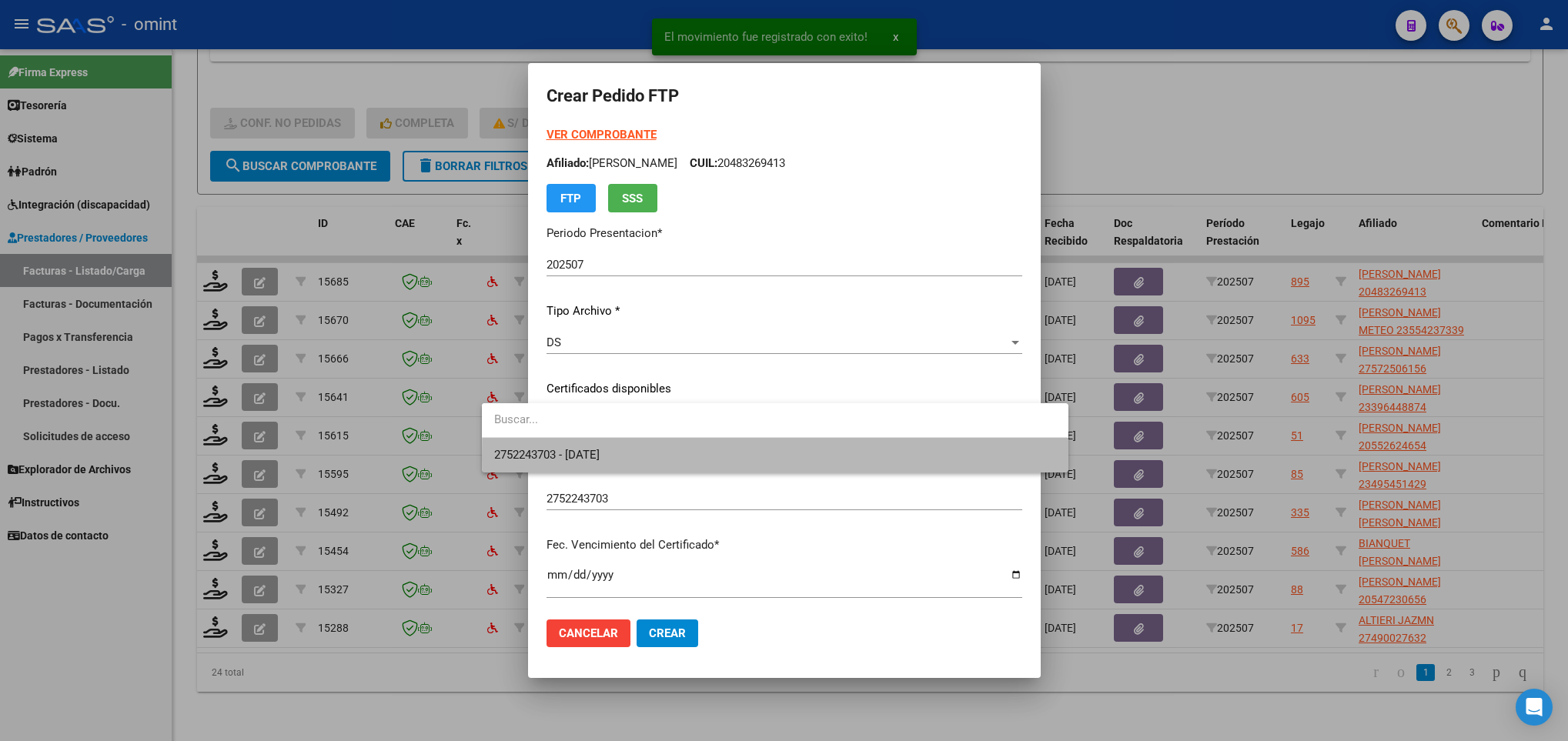
click at [878, 459] on span "2752243703 - 2026-06-03" at bounding box center [774, 455] width 561 height 35
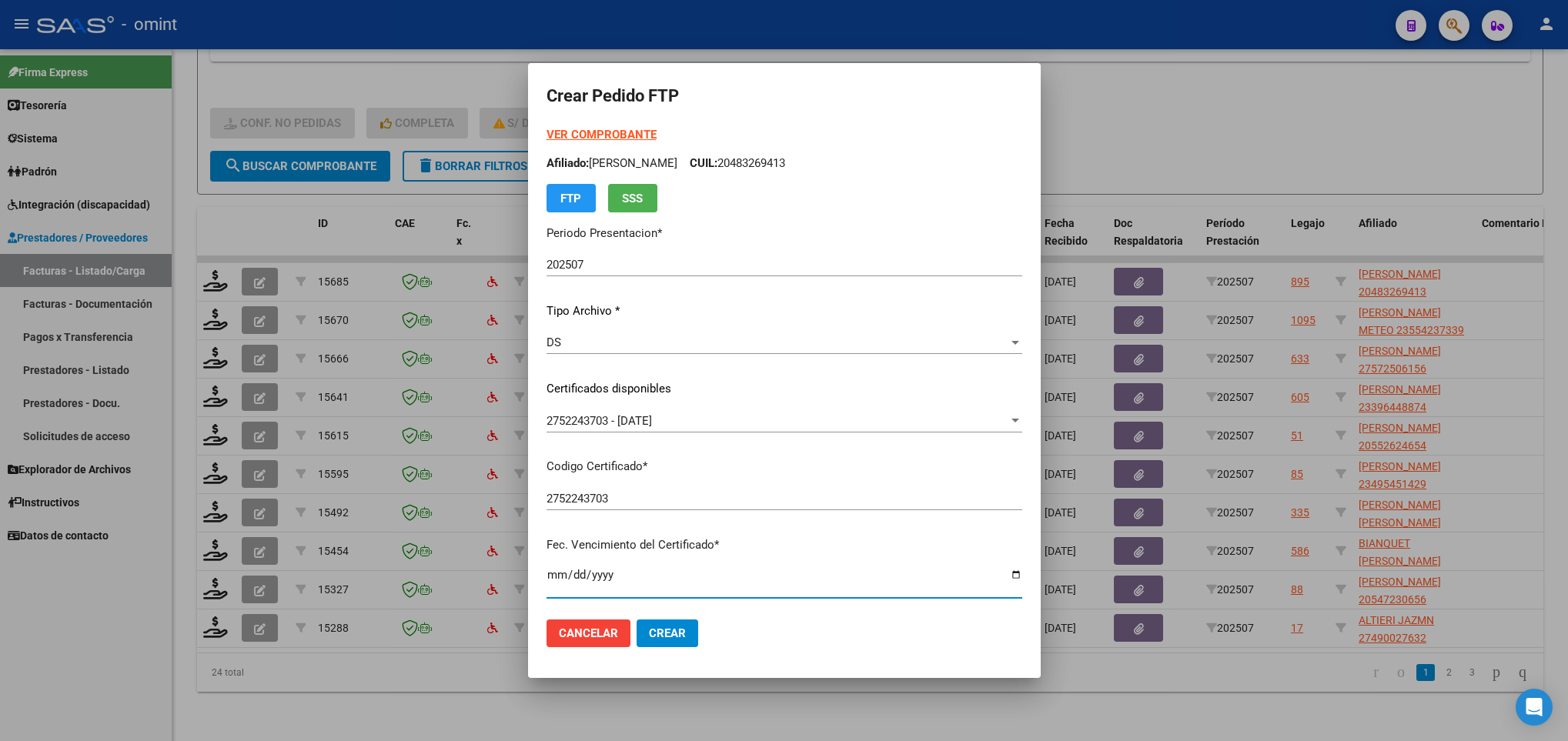
scroll to position [314, 0]
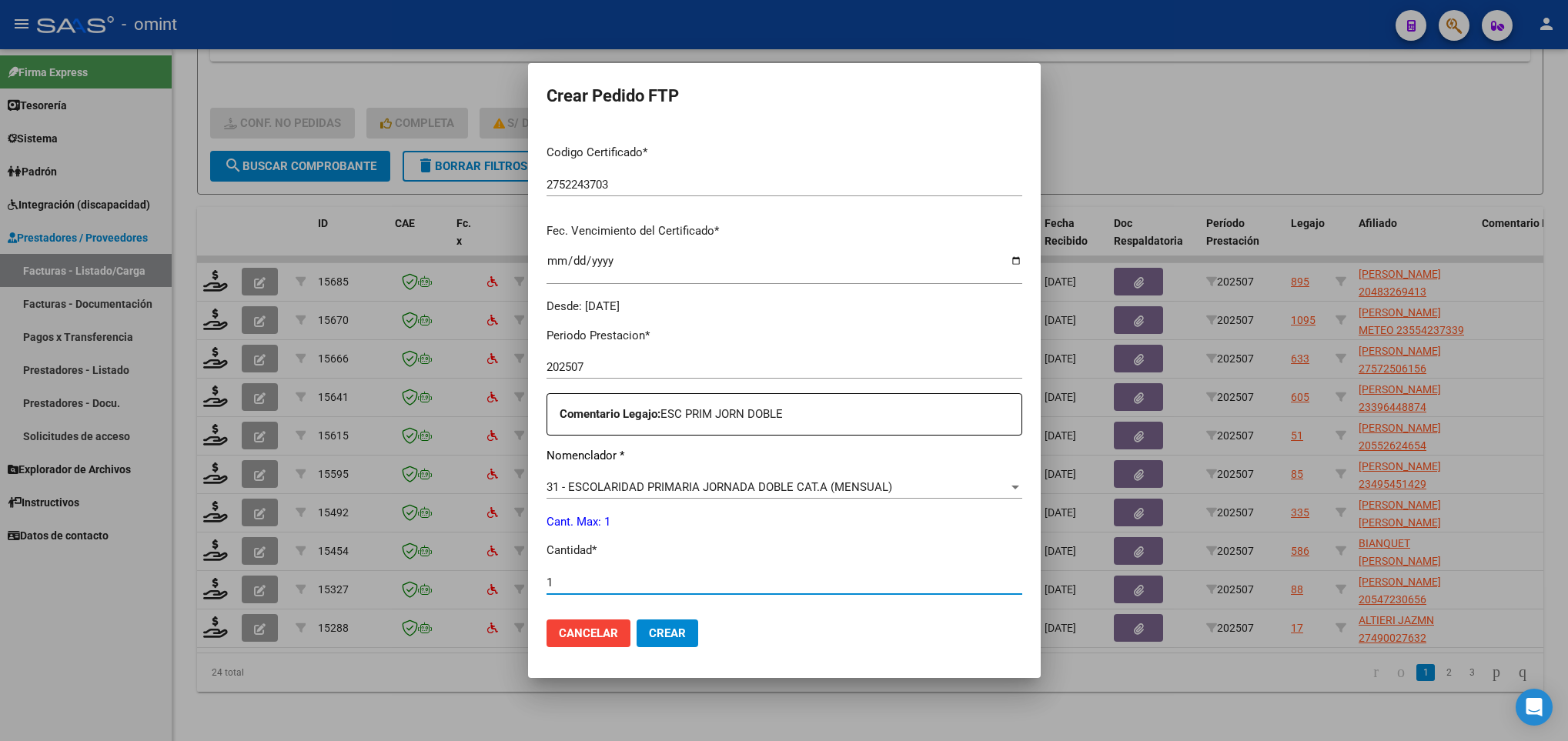
type input "1"
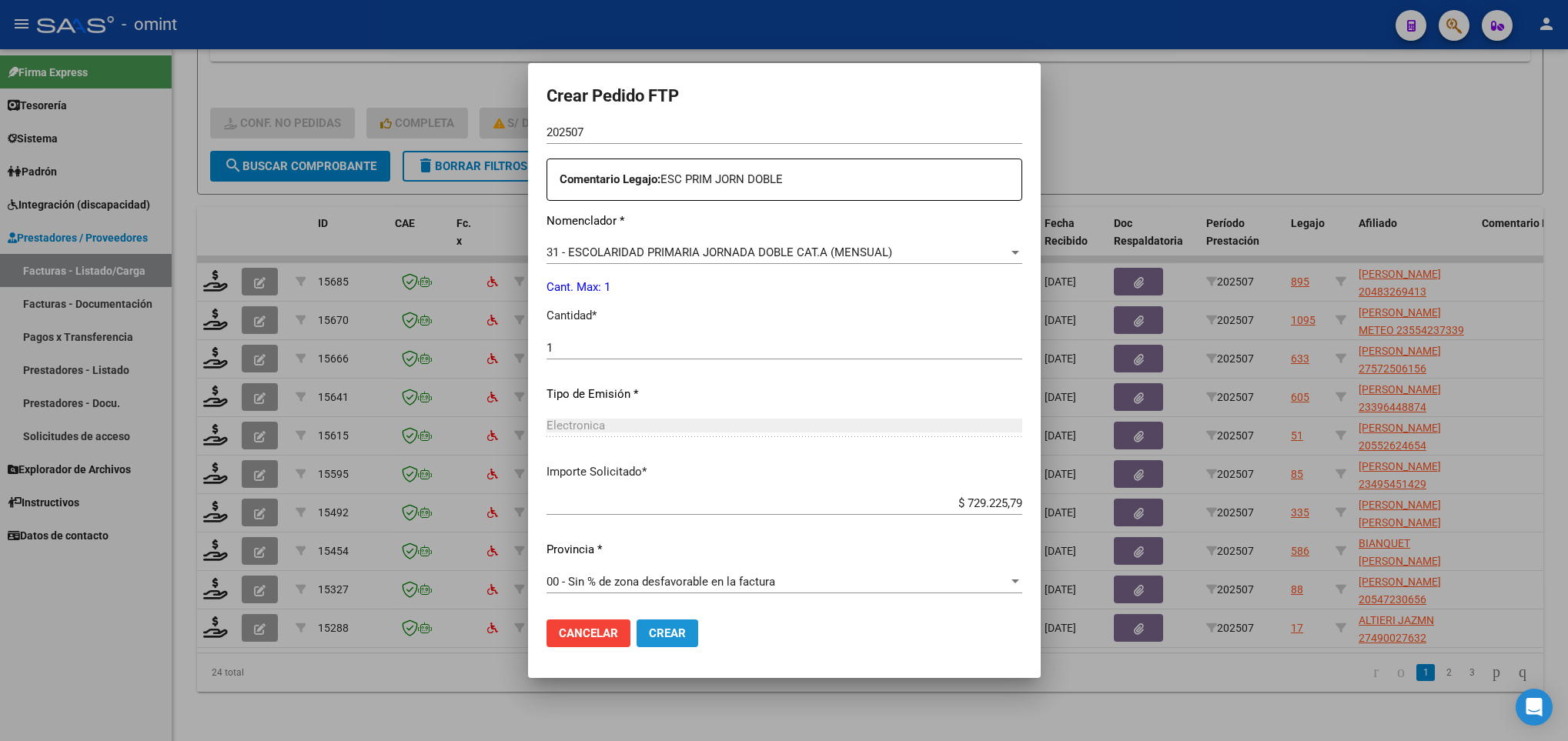
click at [638, 631] on button "Crear" at bounding box center [668, 633] width 62 height 27
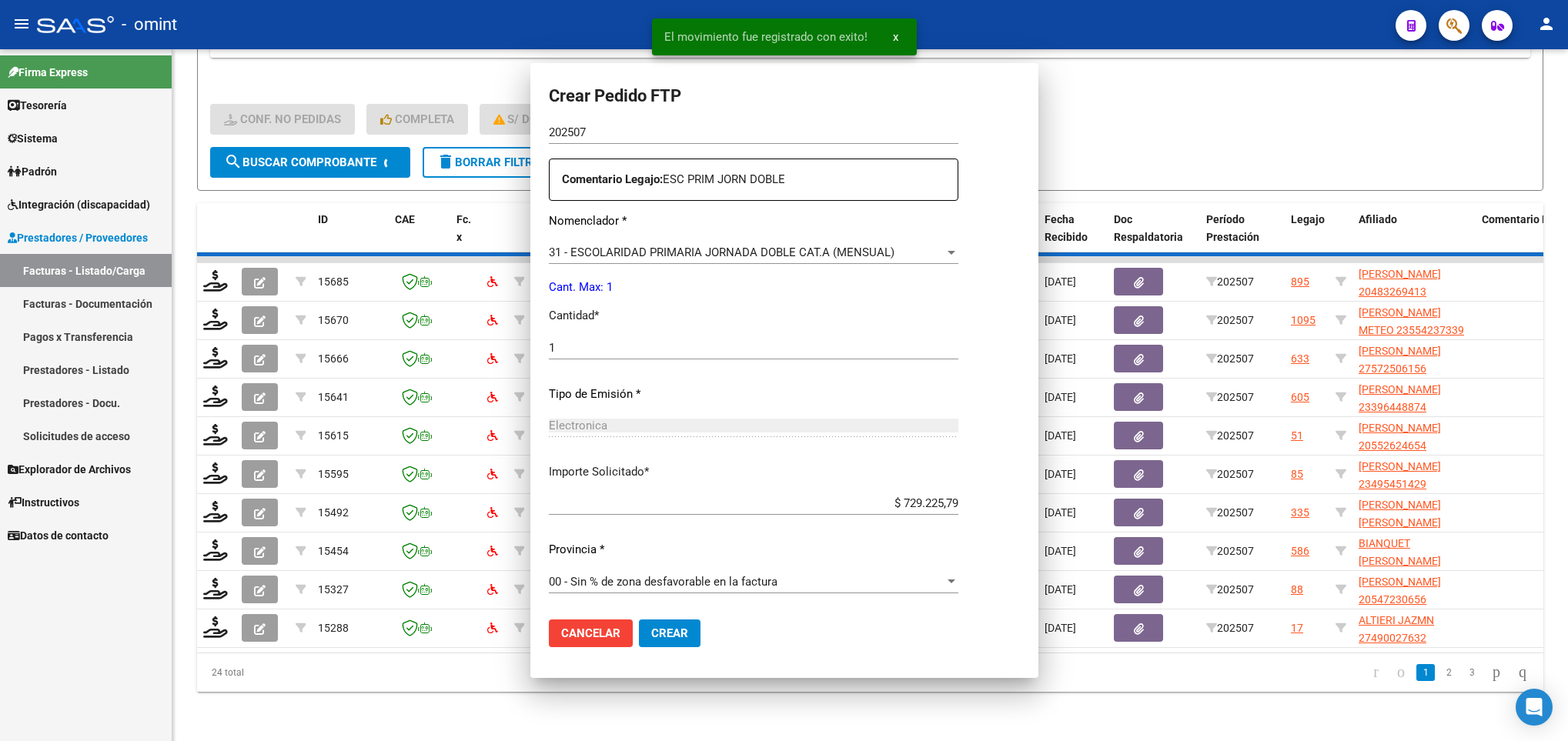
scroll to position [0, 0]
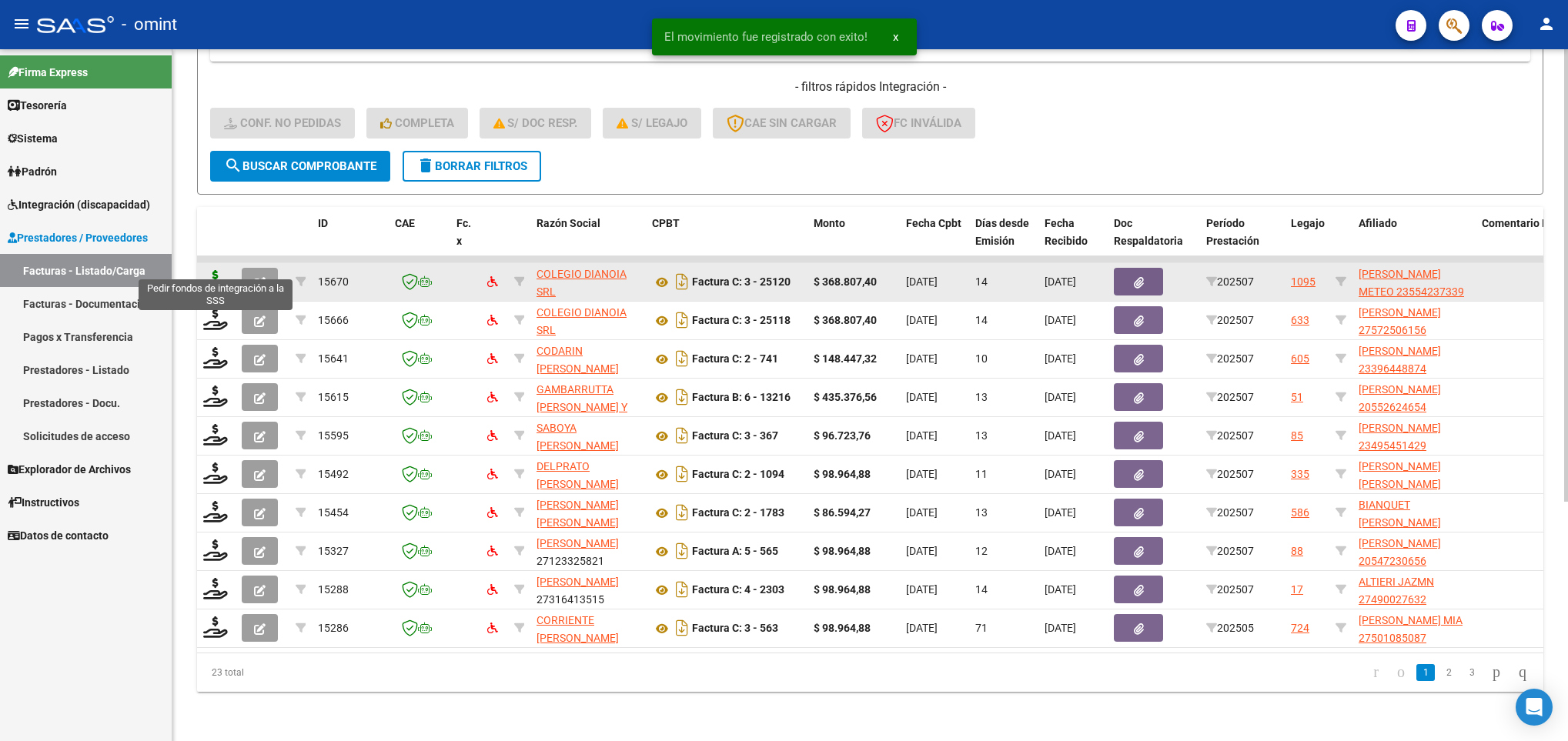
click at [208, 270] on icon at bounding box center [215, 280] width 24 height 21
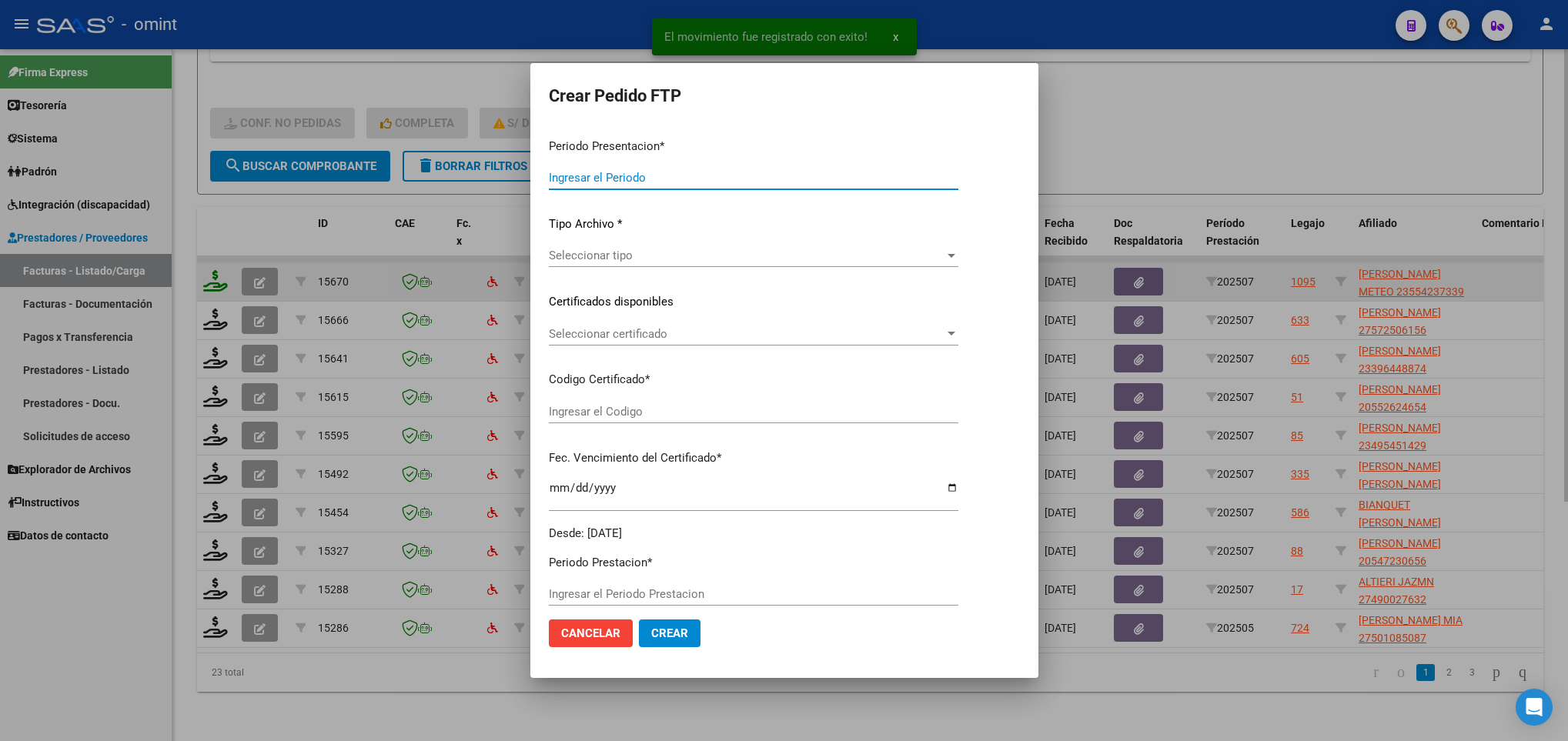
type input "202507"
type input "$ 368.807,40"
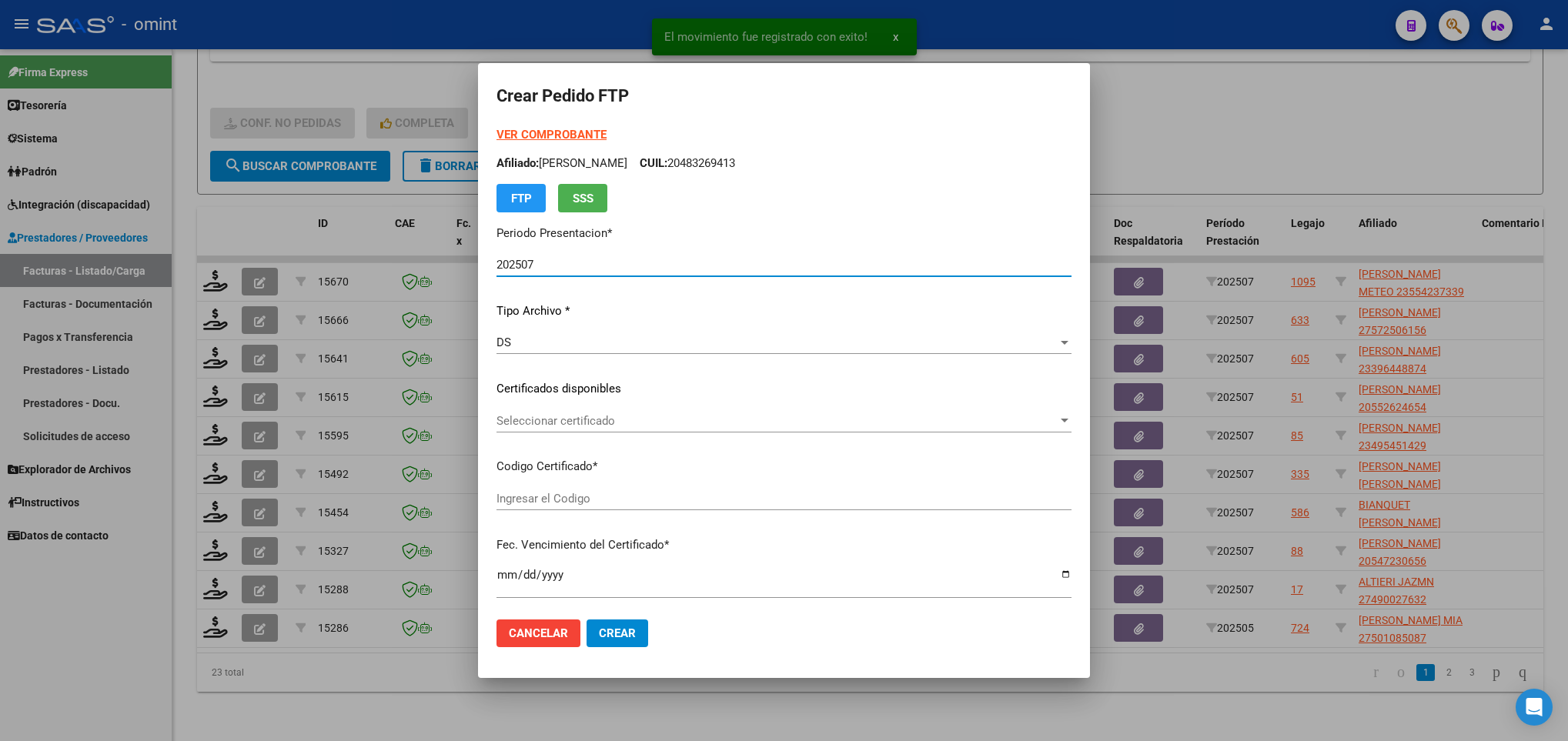
type input "5168579538"
type input "2027-06-30"
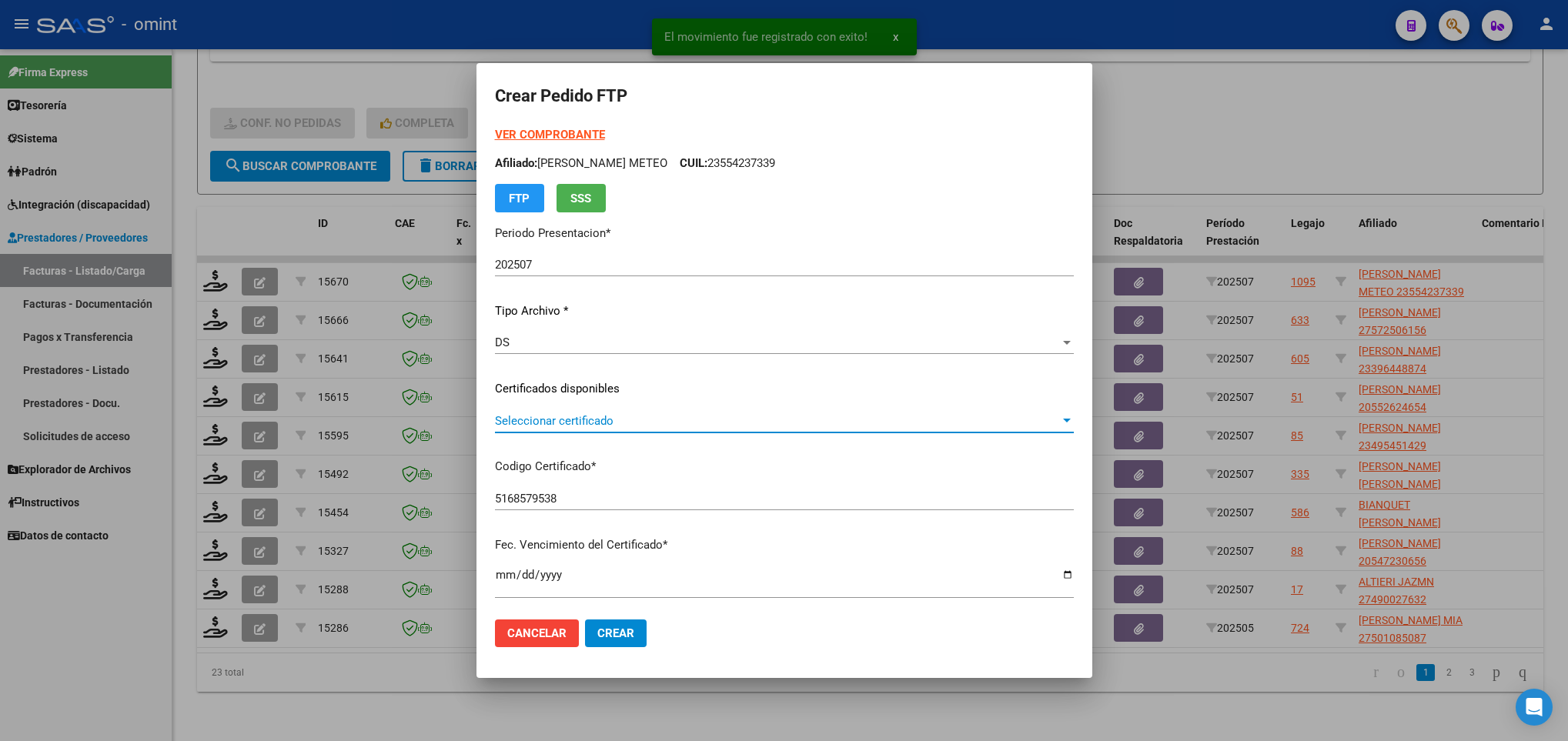
click at [707, 423] on span "Seleccionar certificado" at bounding box center [777, 421] width 565 height 14
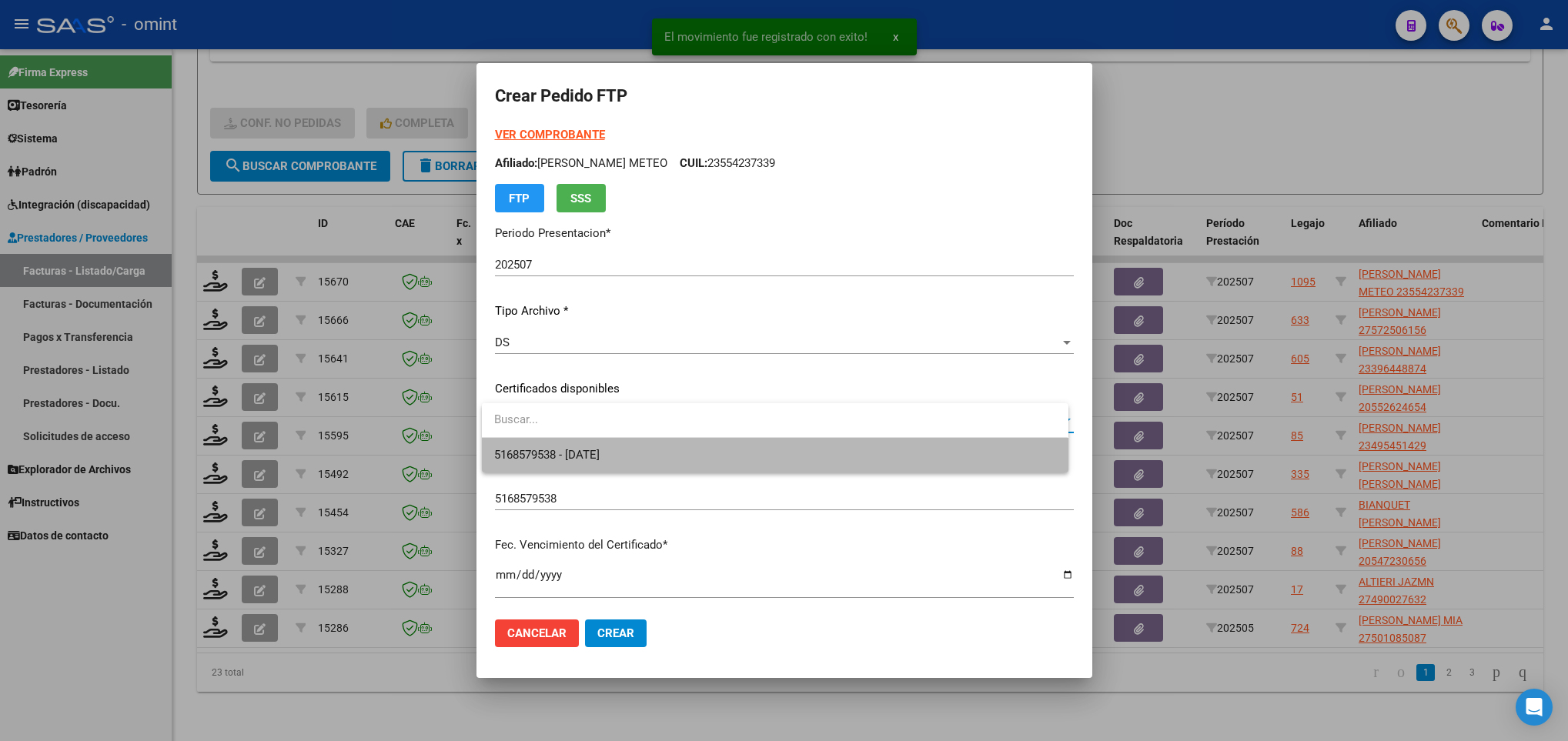
click at [716, 449] on span "5168579538 - 2027-06-30" at bounding box center [774, 455] width 561 height 35
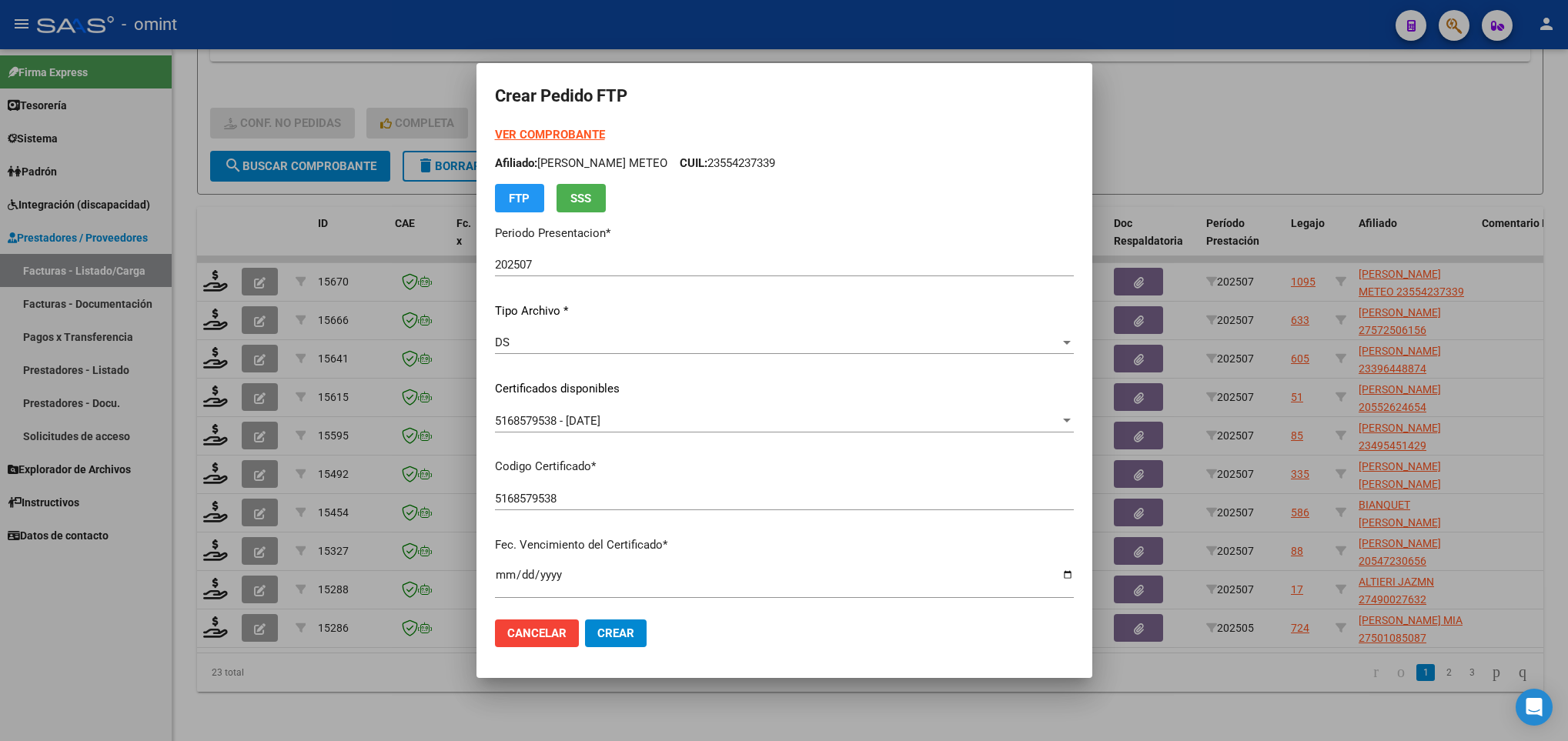
scroll to position [314, 0]
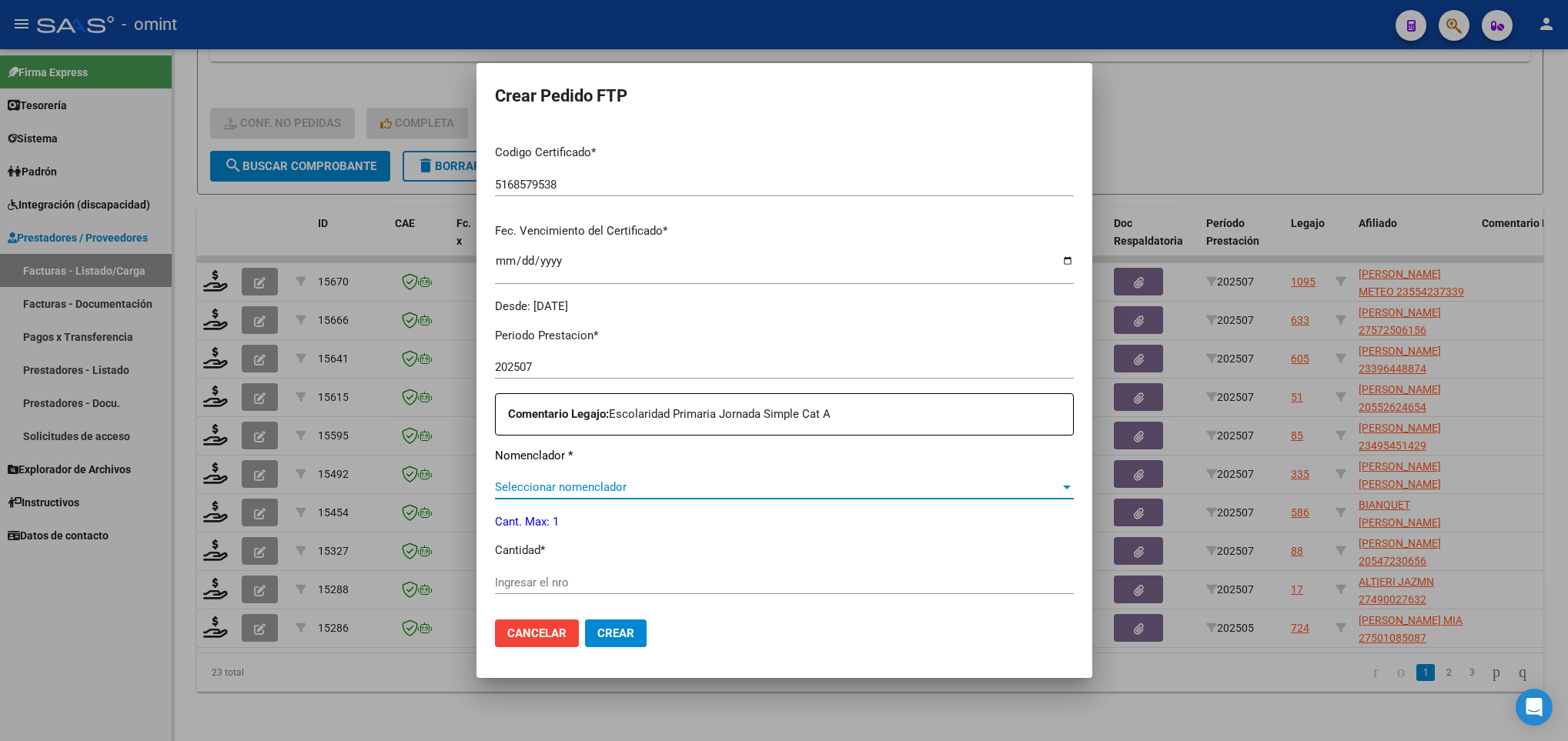
click at [688, 492] on span "Seleccionar nomenclador" at bounding box center [777, 487] width 565 height 14
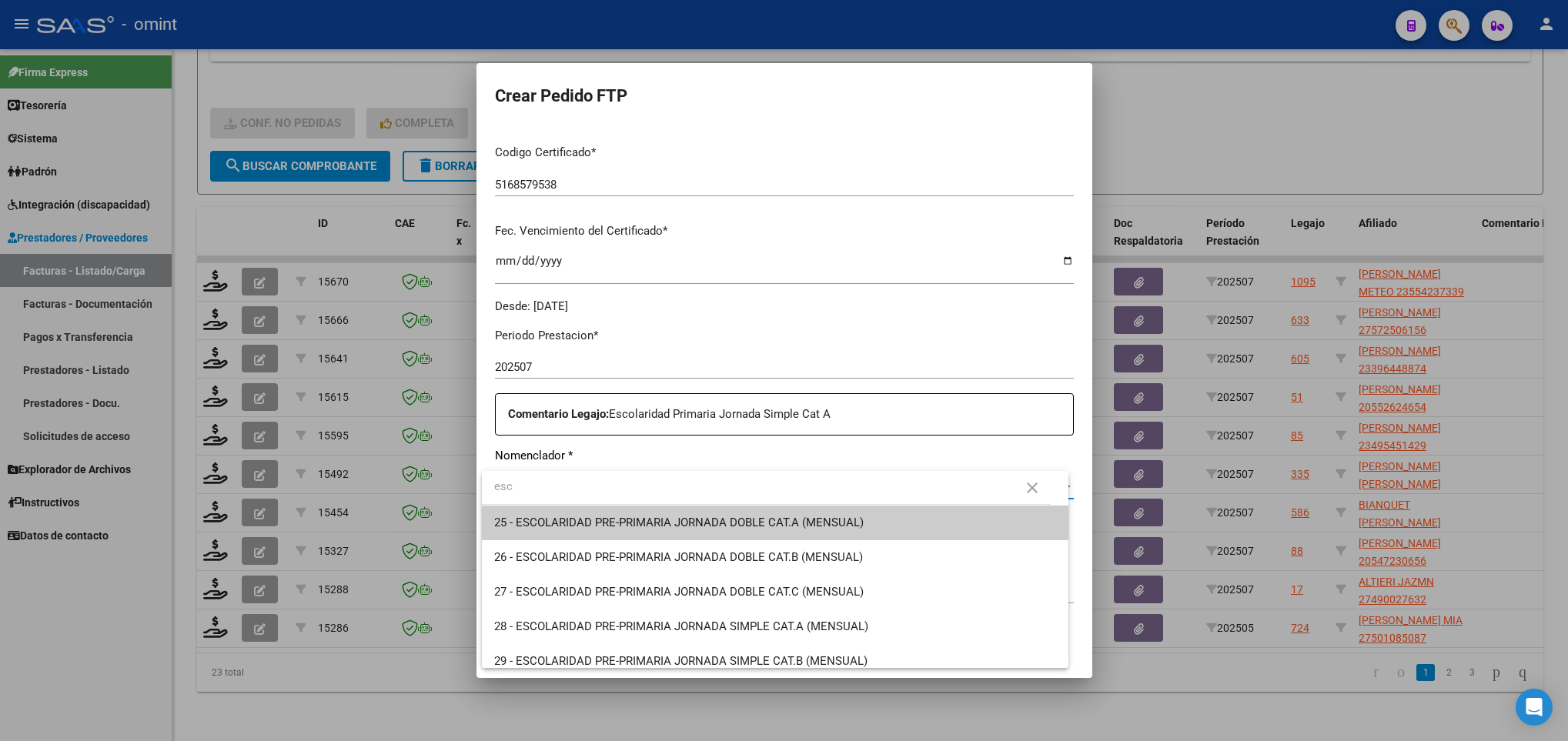
type input "esc"
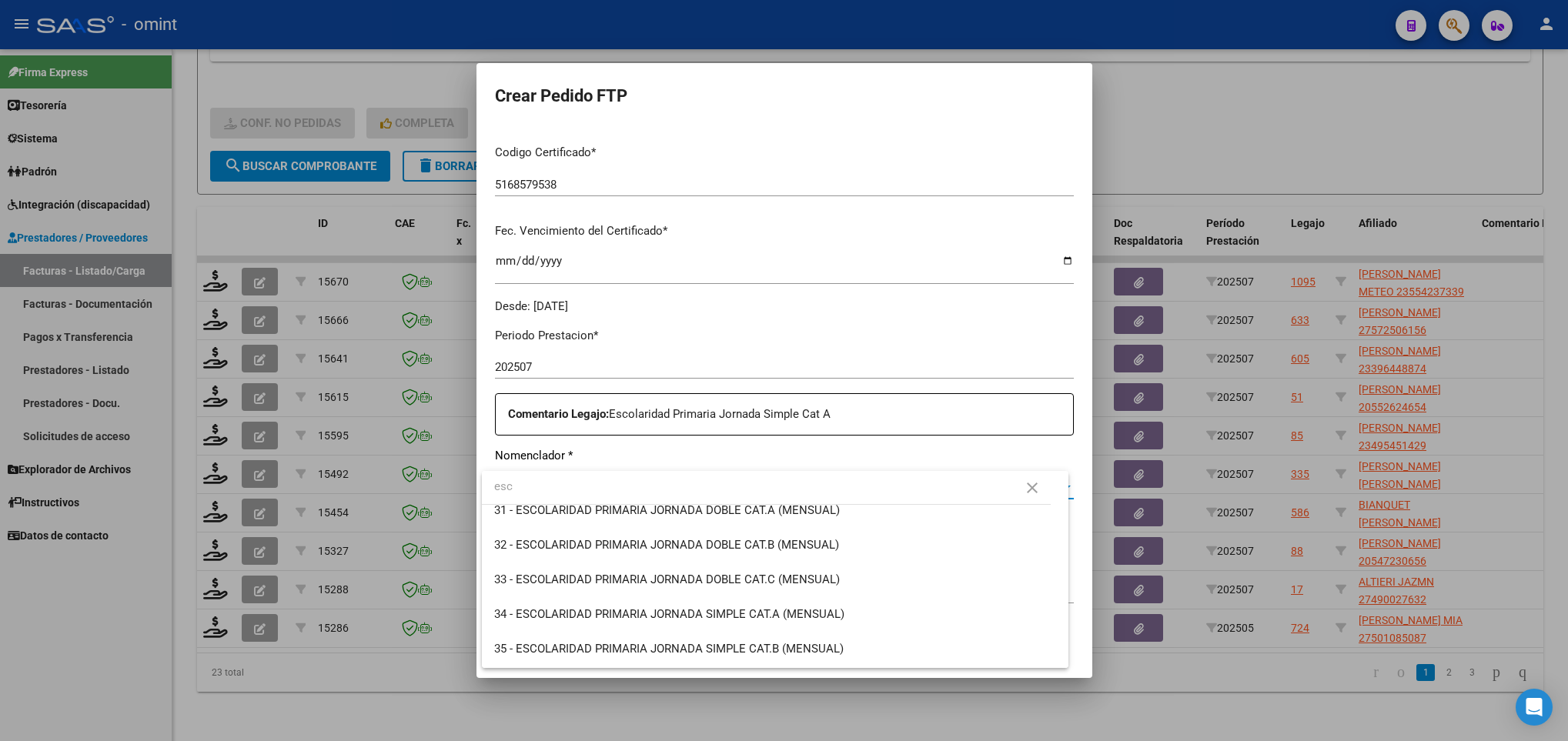
scroll to position [231, 0]
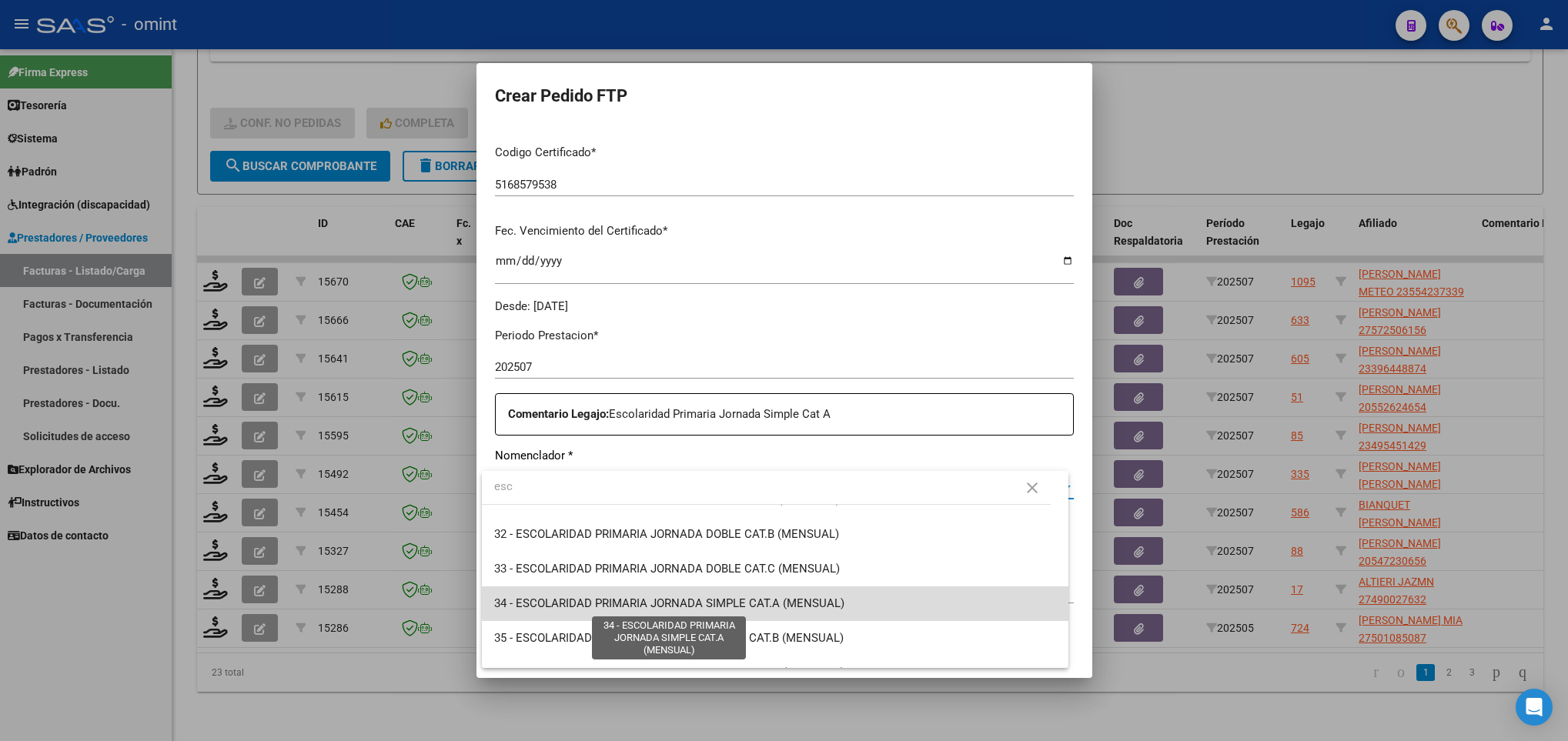
click at [791, 597] on span "34 - ESCOLARIDAD PRIMARIA JORNADA SIMPLE CAT.A (MENSUAL)" at bounding box center [669, 604] width 351 height 14
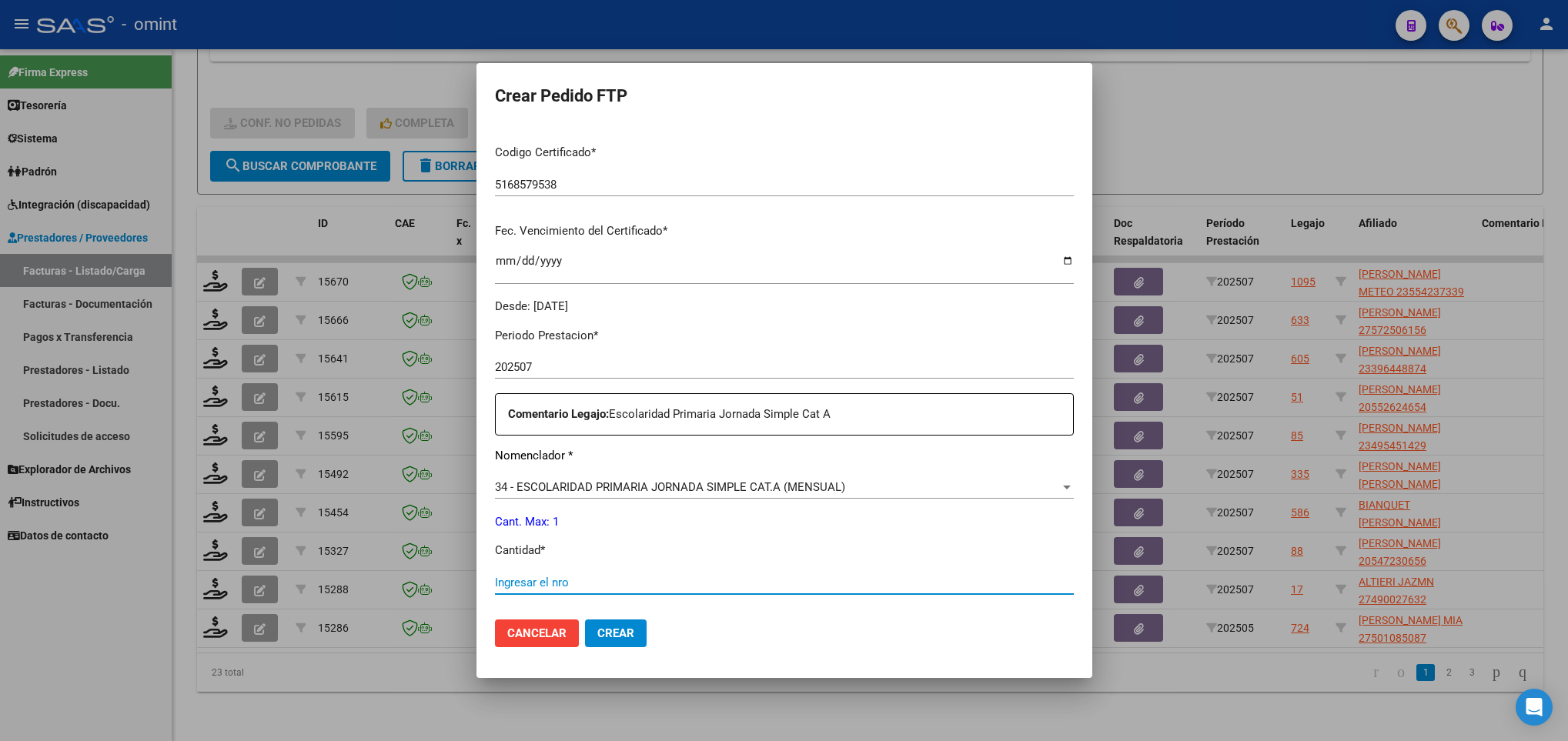
click at [771, 584] on input "Ingresar el nro" at bounding box center [784, 583] width 579 height 14
type input "1"
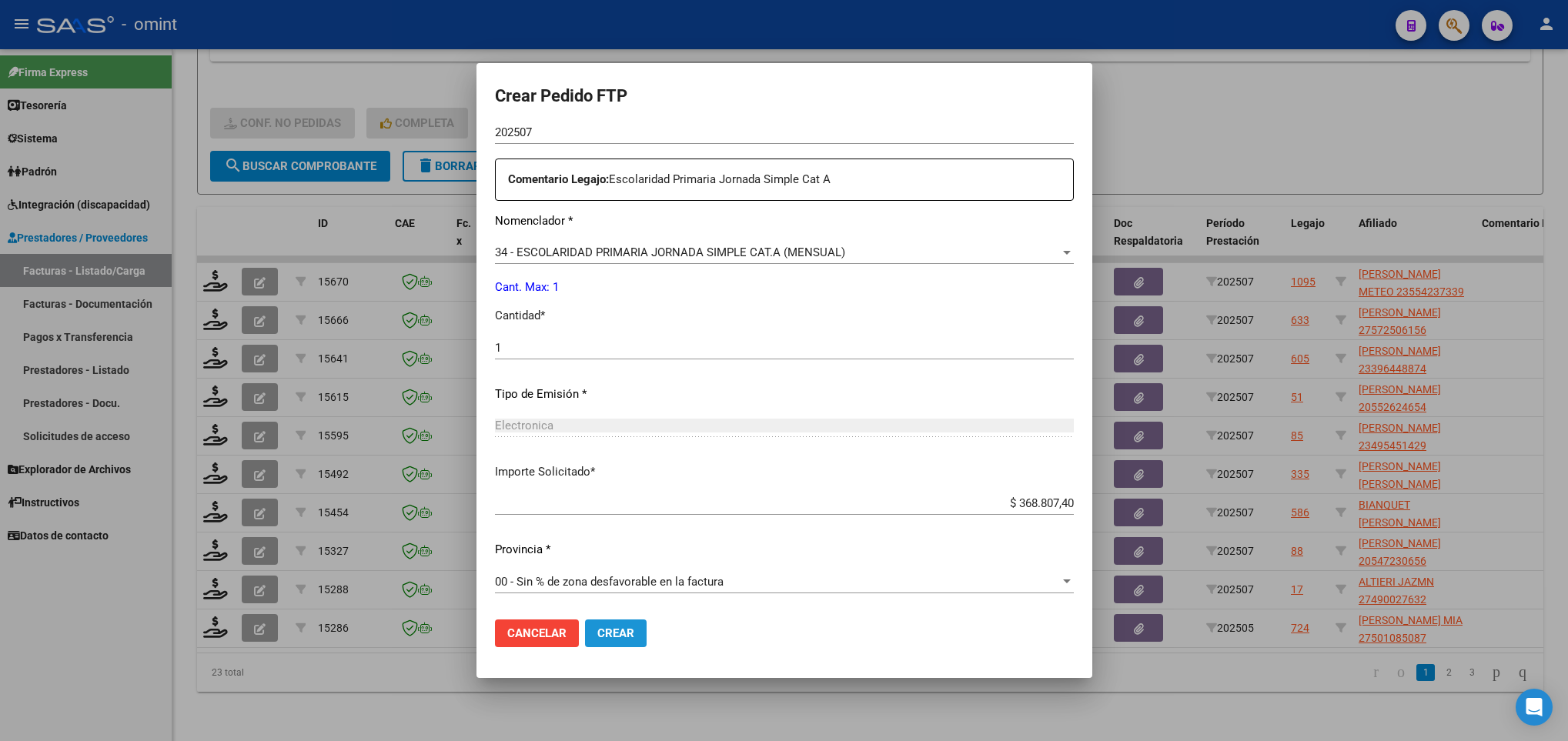
click at [626, 633] on span "Crear" at bounding box center [616, 634] width 37 height 14
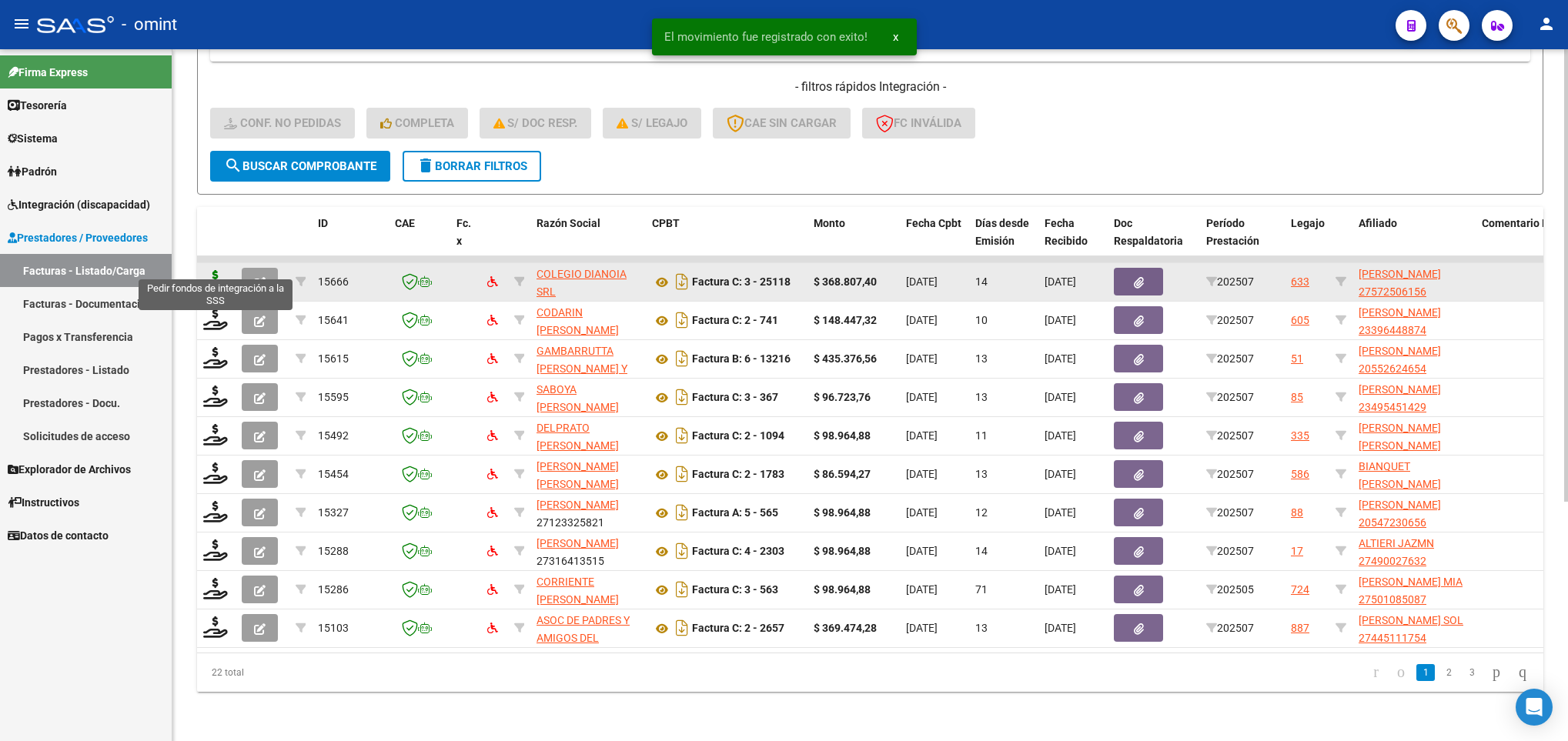
click at [224, 270] on icon at bounding box center [215, 280] width 24 height 21
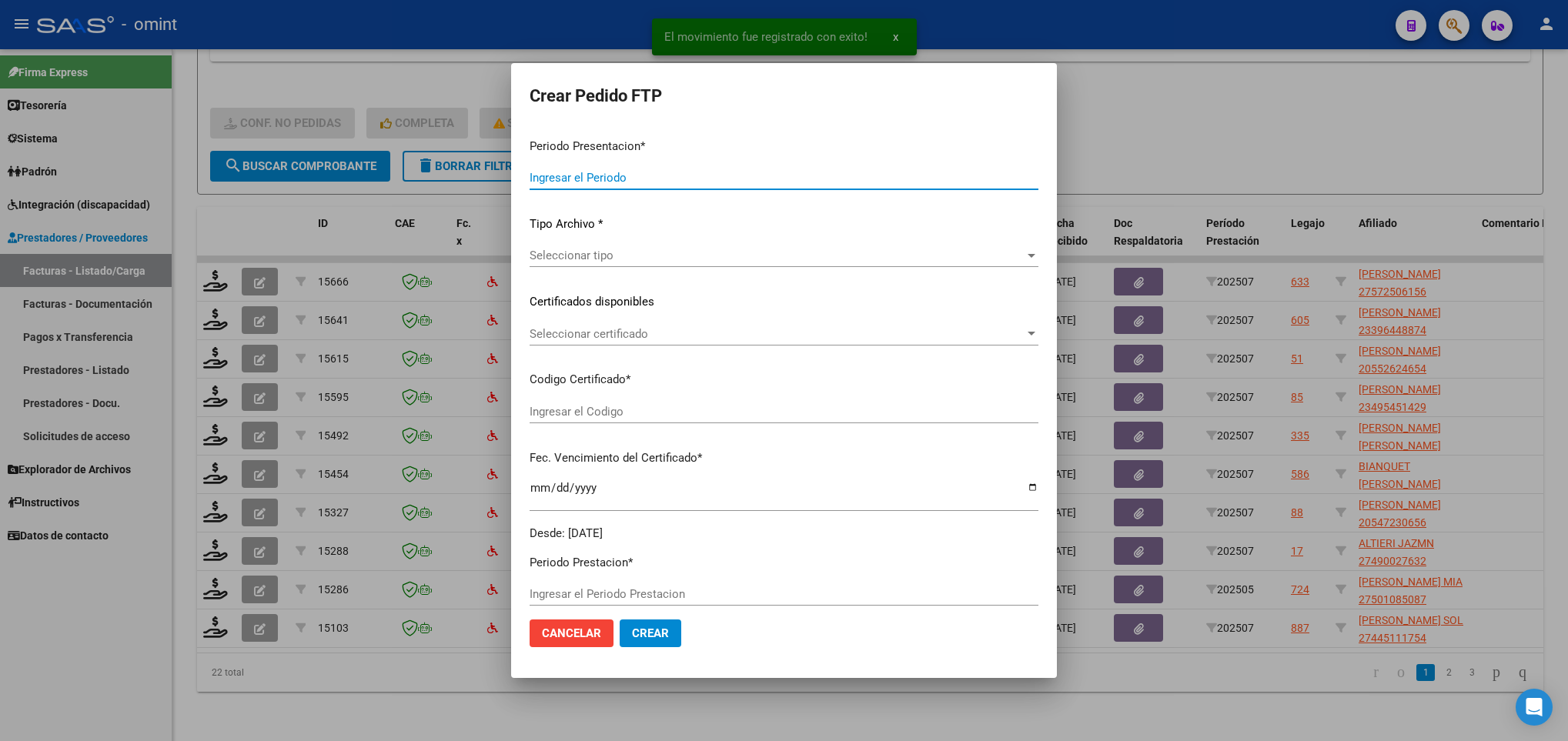
type input "202507"
type input "$ 368.807,40"
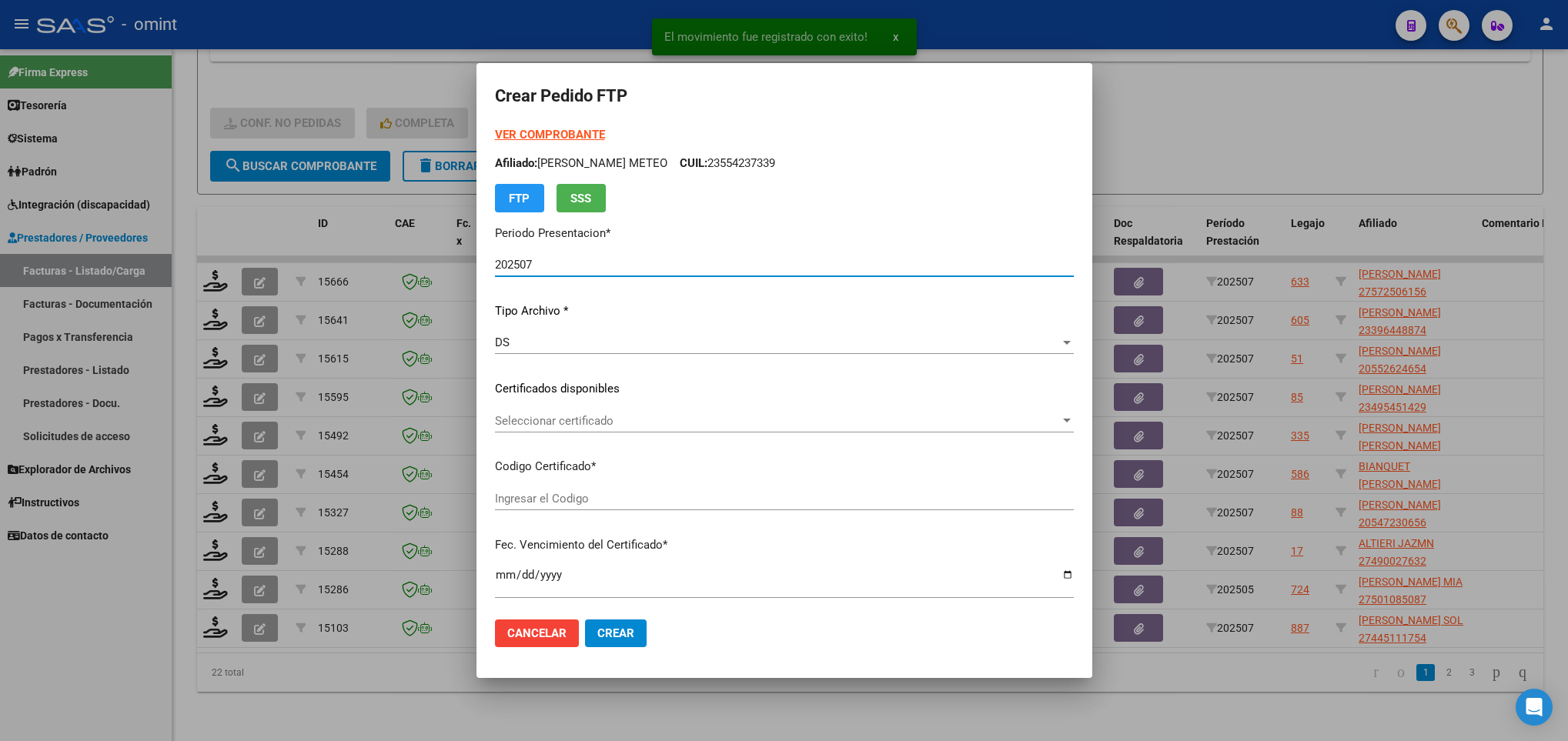
type input "5546110777"
type input "2026-03-02"
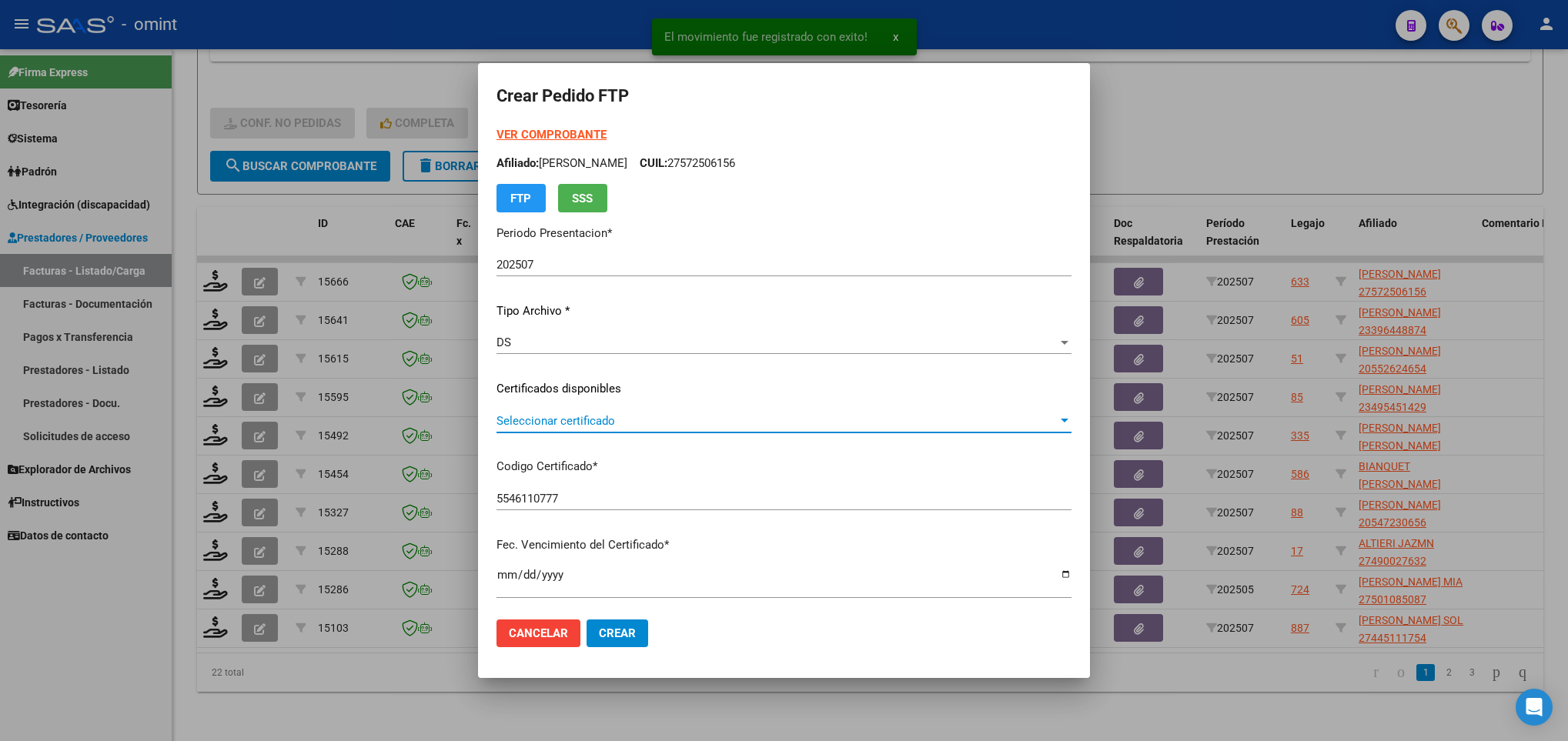
click at [658, 425] on span "Seleccionar certificado" at bounding box center [777, 421] width 561 height 14
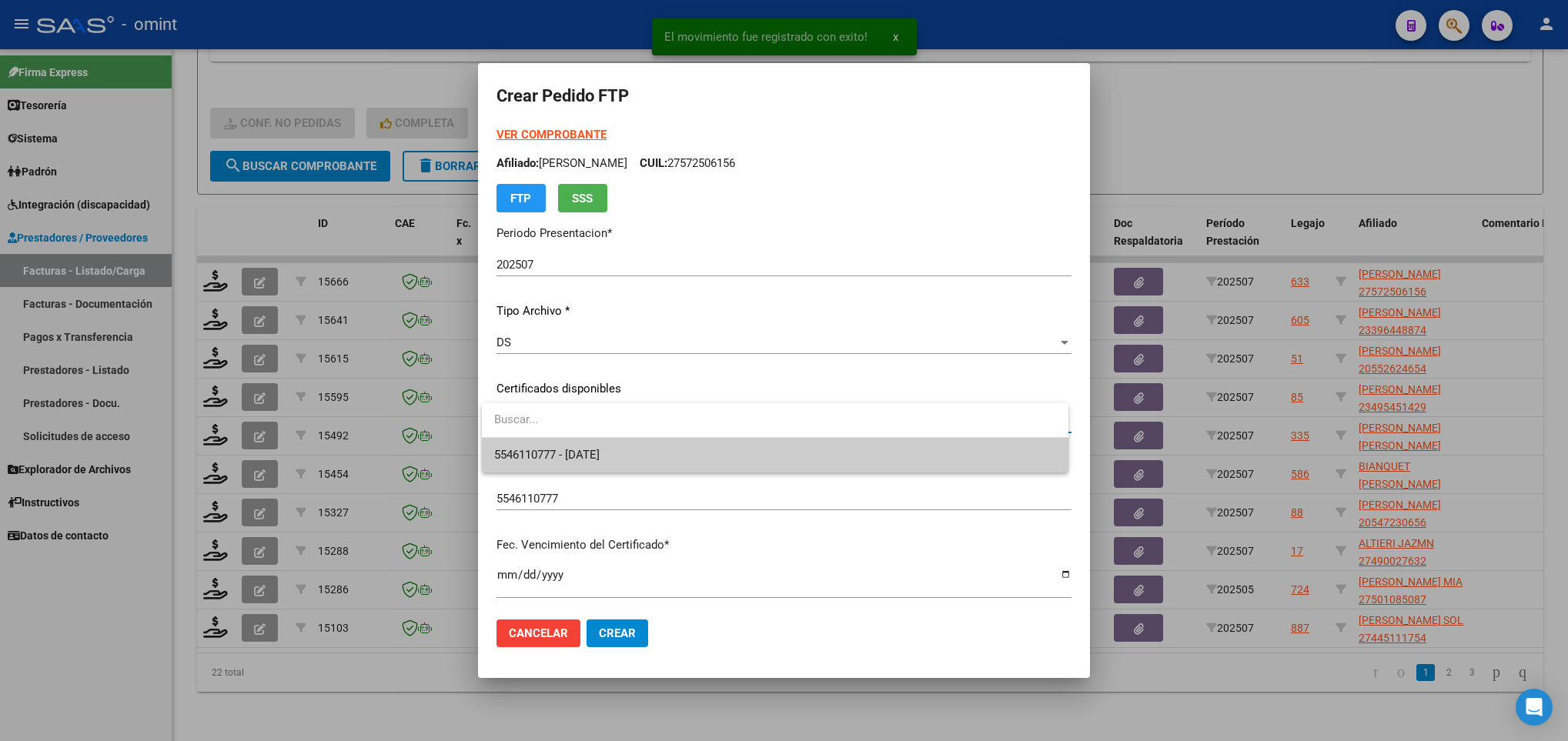
click at [656, 436] on input "dropdown search" at bounding box center [774, 420] width 586 height 35
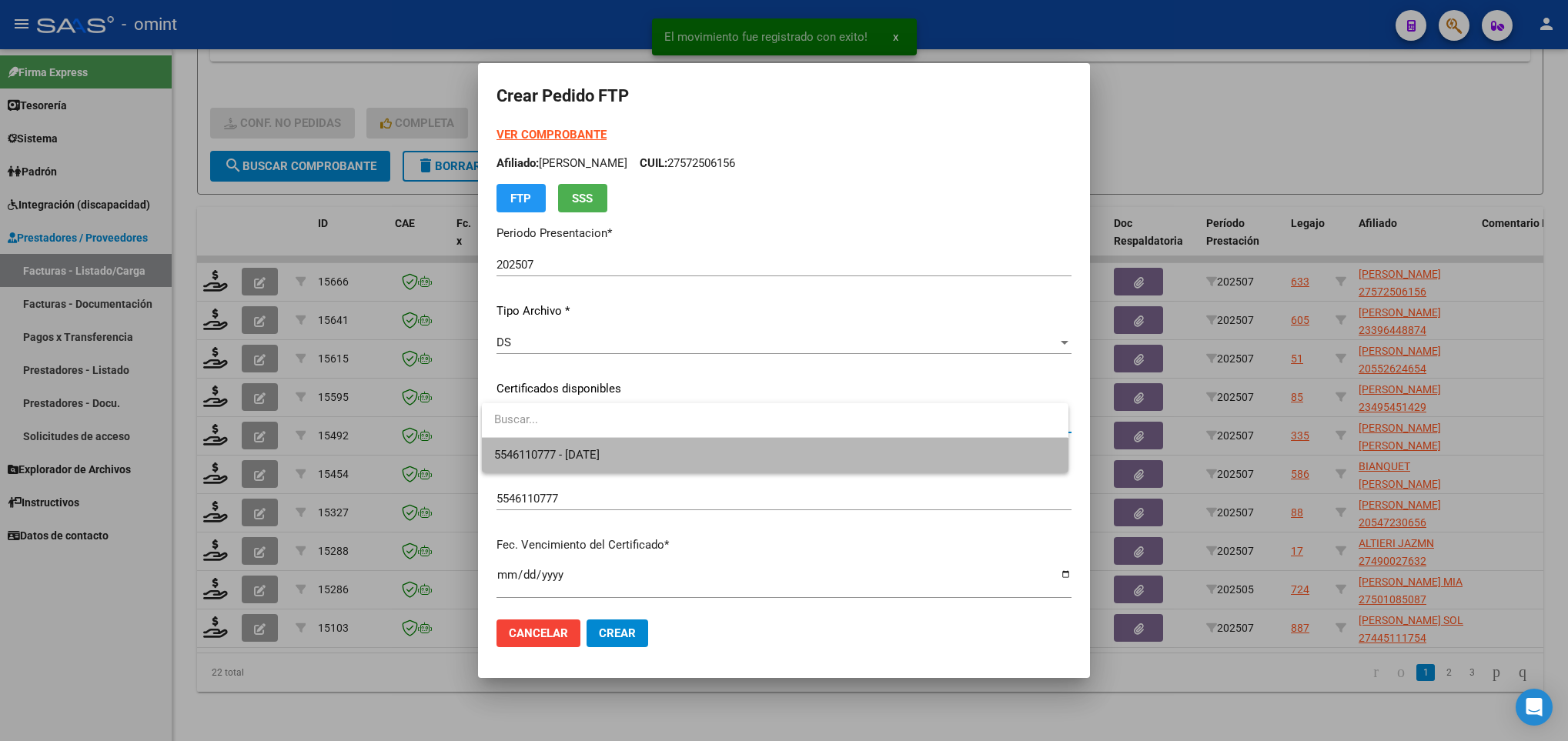
click at [652, 443] on span "5546110777 - 2026-03-02" at bounding box center [774, 455] width 561 height 35
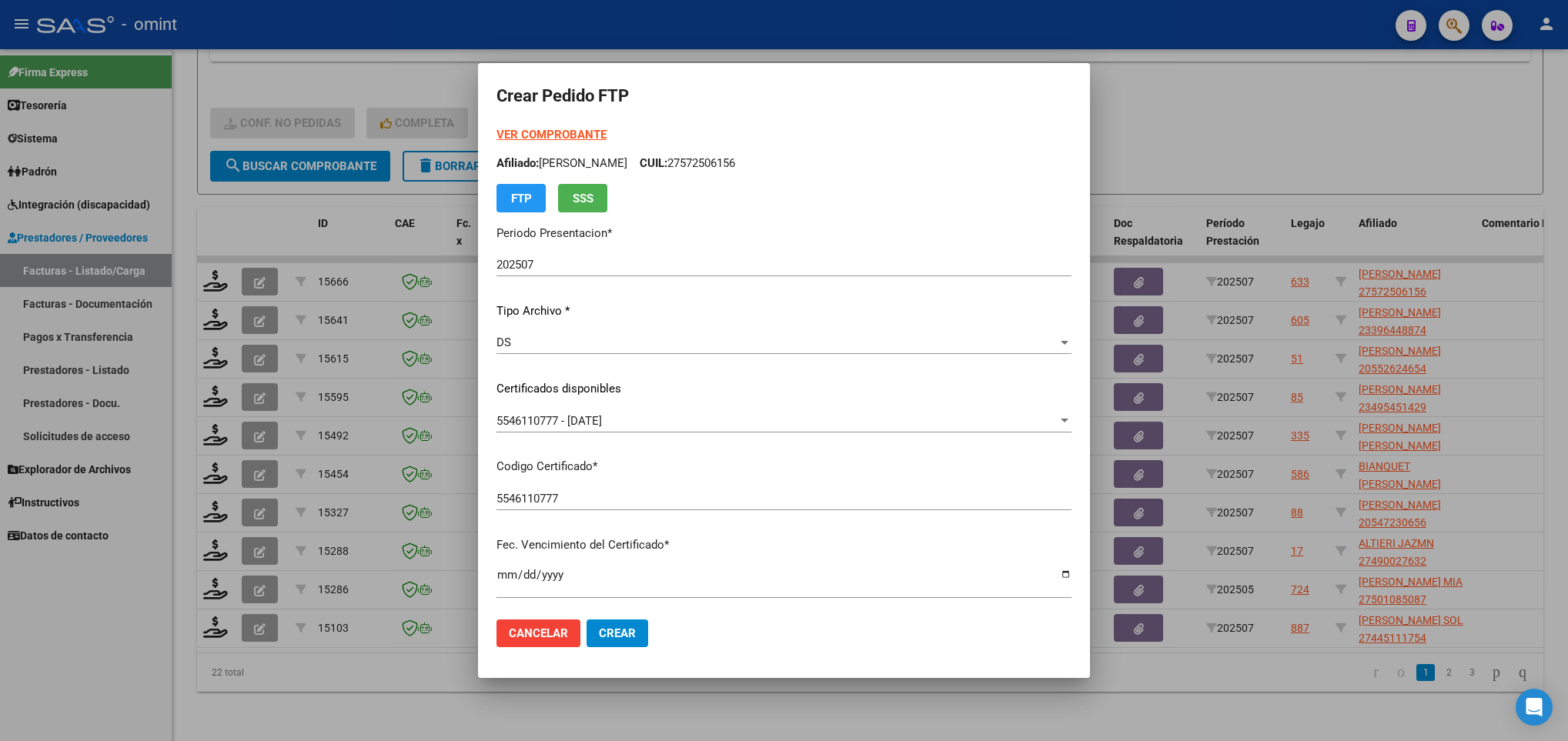
scroll to position [314, 0]
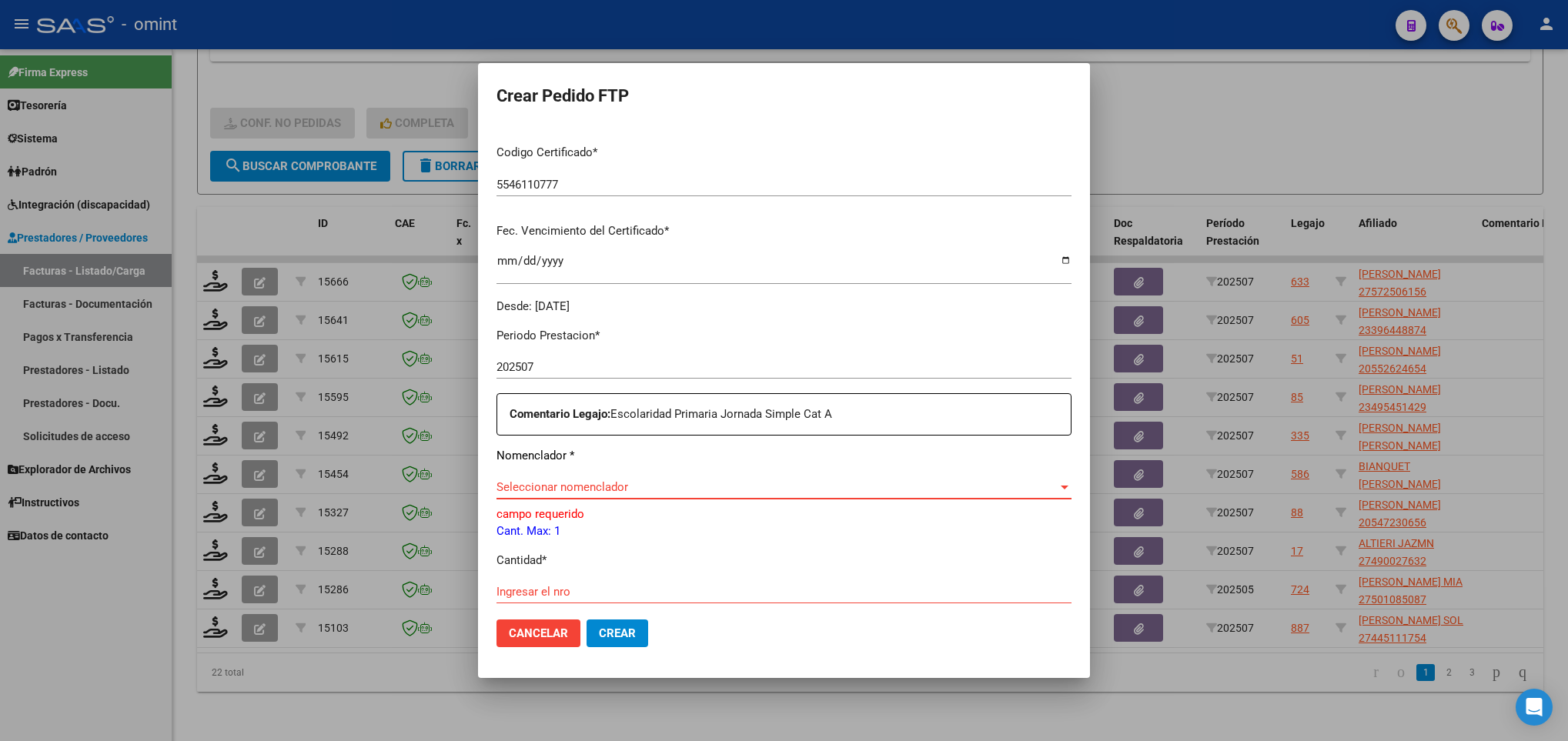
click at [615, 483] on span "Seleccionar nomenclador" at bounding box center [777, 487] width 561 height 14
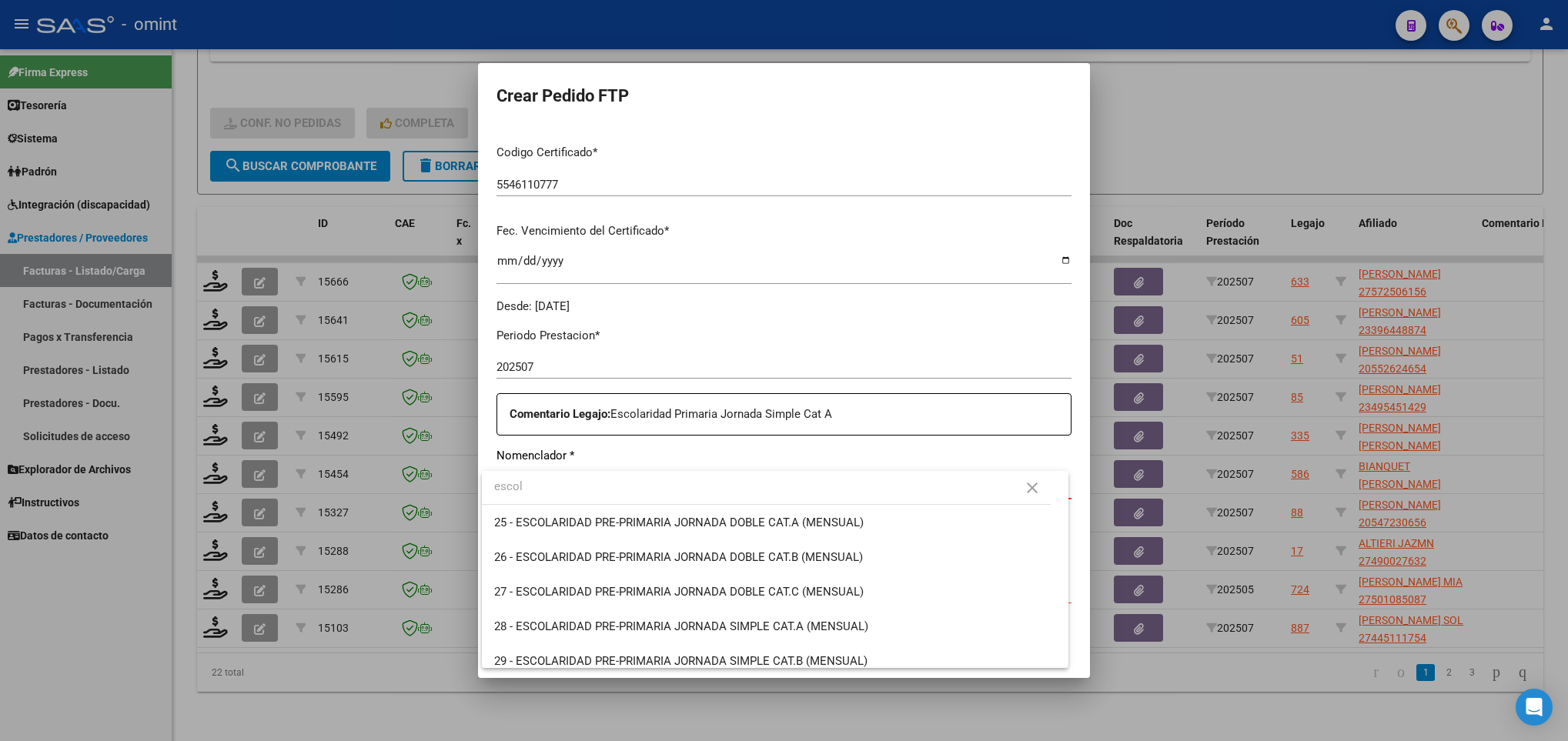
type input "escol"
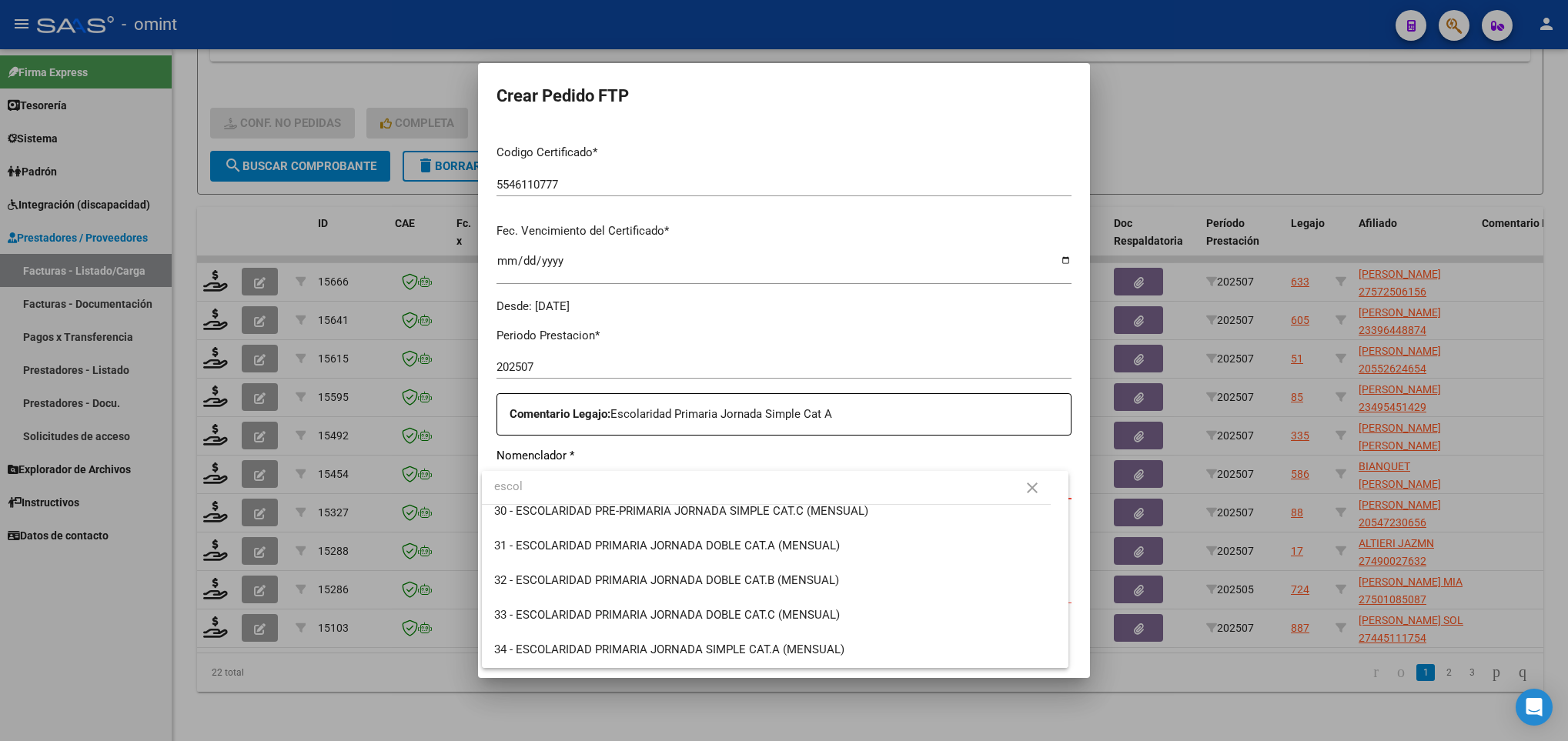
scroll to position [231, 0]
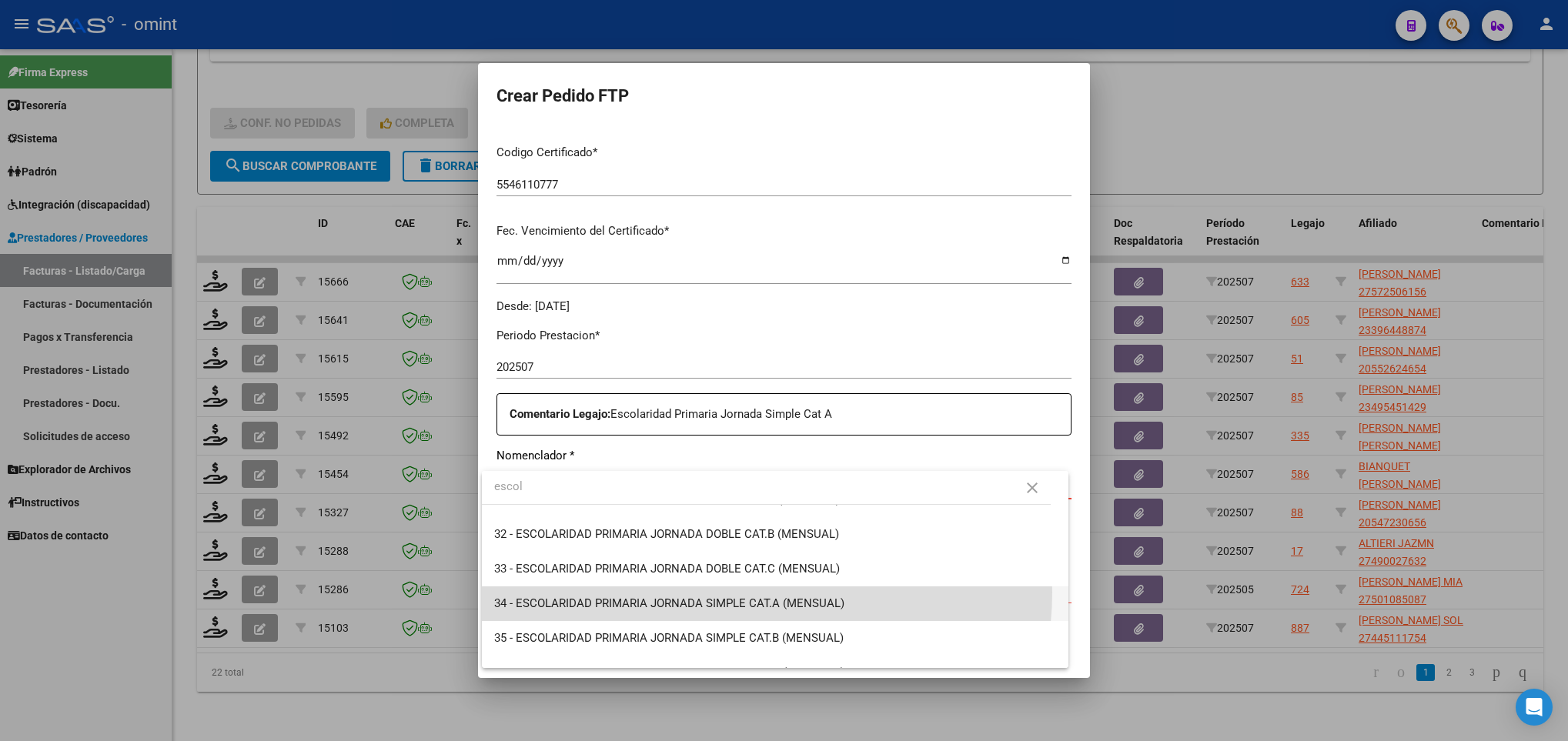
click at [744, 592] on span "34 - ESCOLARIDAD PRIMARIA JORNADA SIMPLE CAT.A (MENSUAL)" at bounding box center [774, 604] width 561 height 35
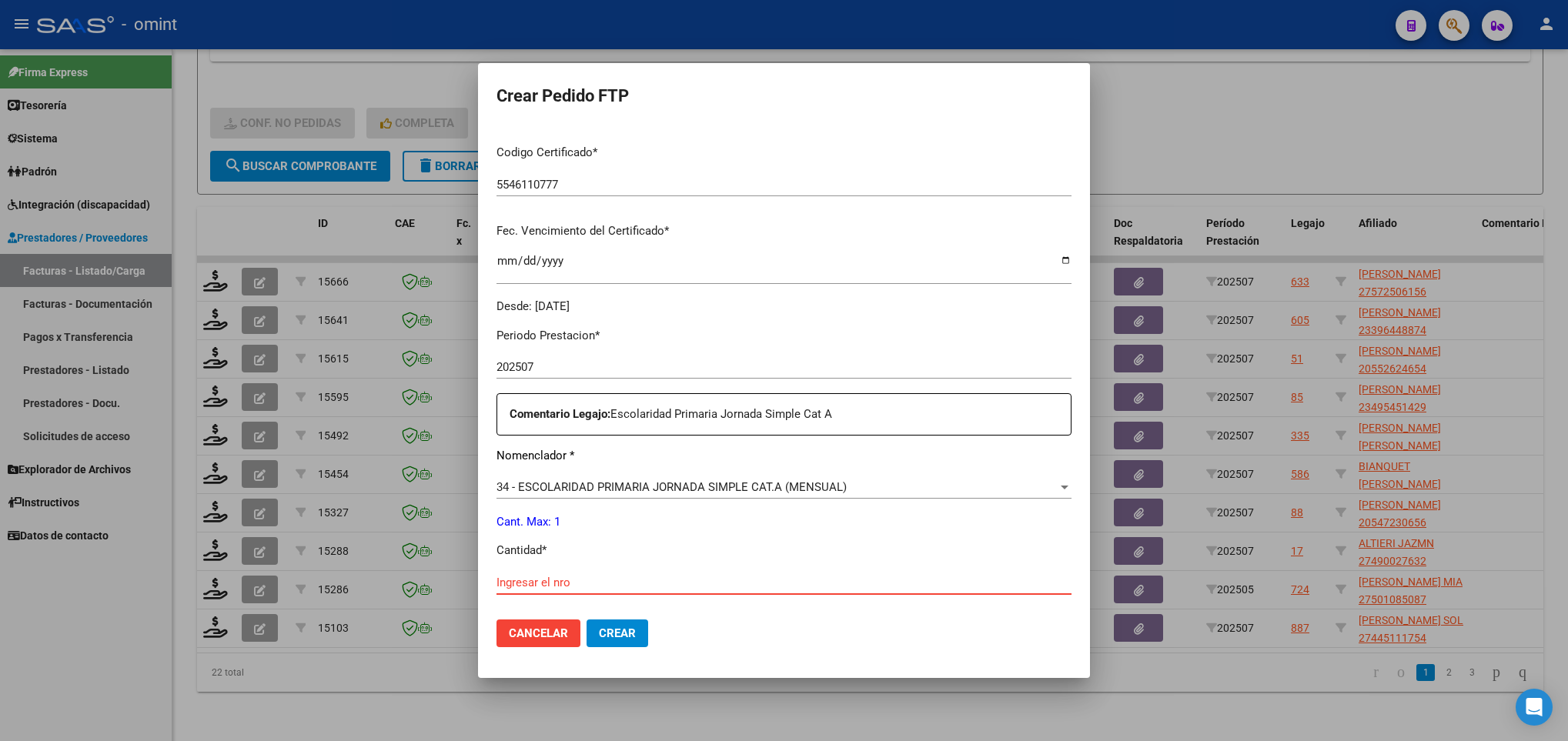
click at [712, 580] on input "Ingresar el nro" at bounding box center [784, 583] width 575 height 14
type input "1"
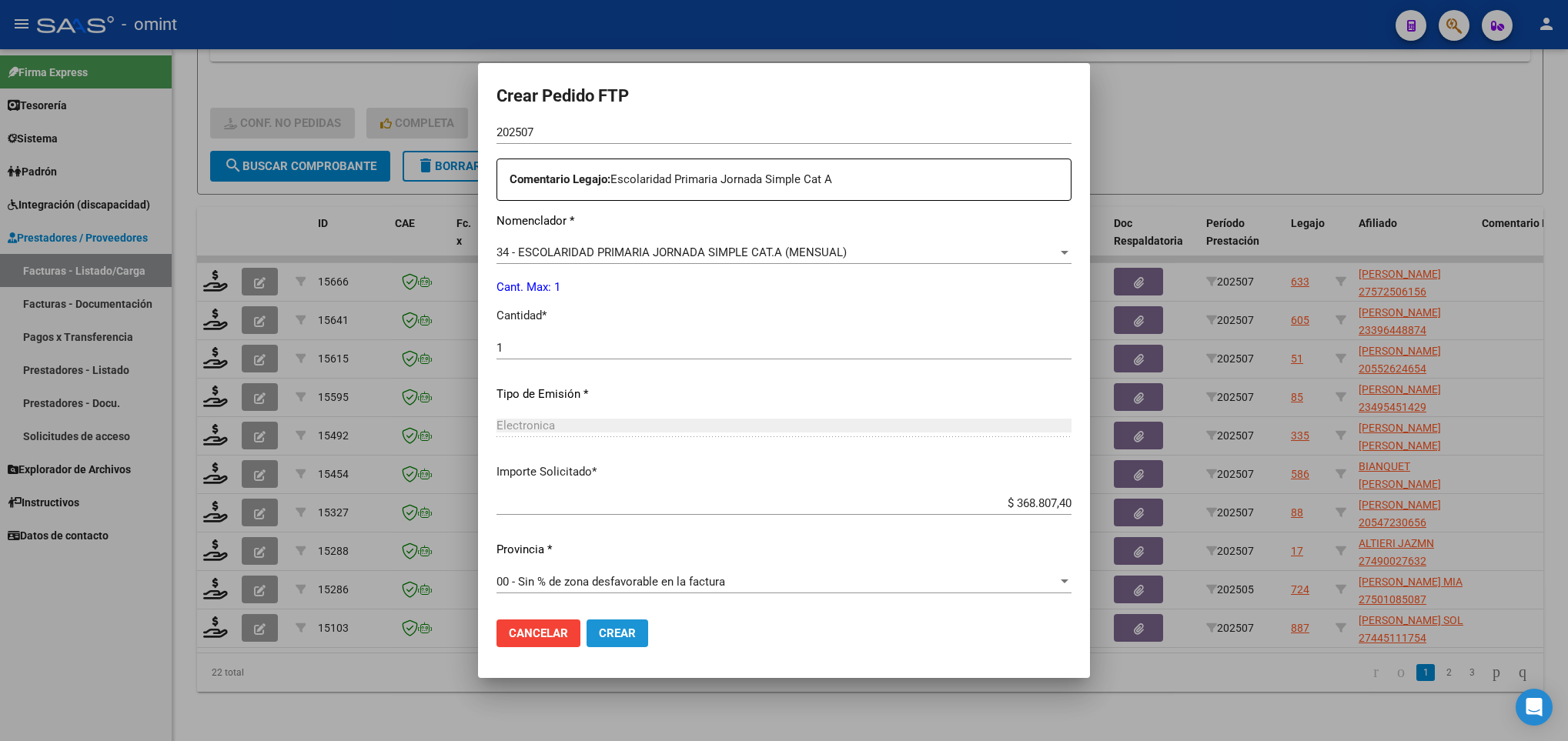
click at [631, 635] on span "Crear" at bounding box center [617, 634] width 37 height 14
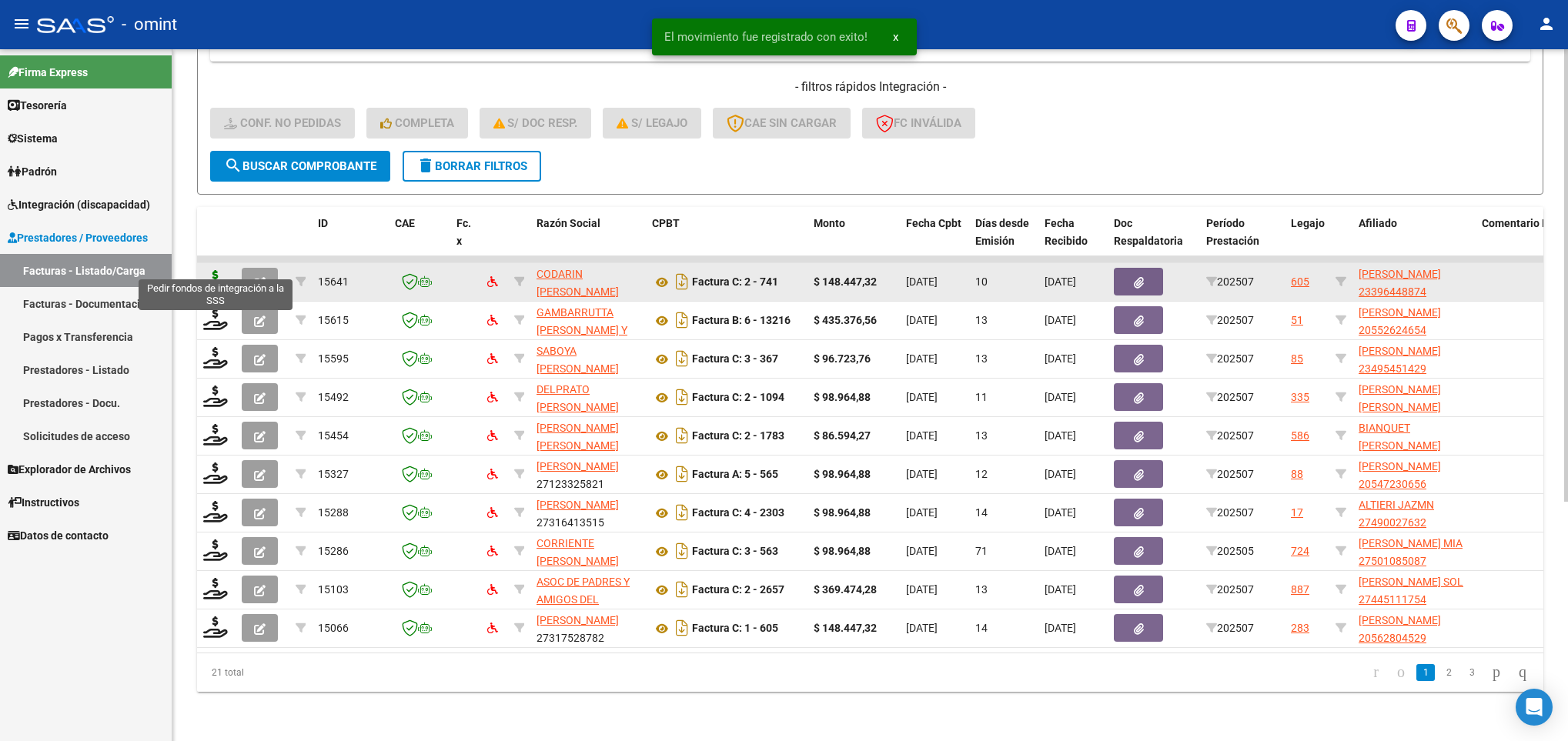
click at [215, 270] on icon at bounding box center [215, 280] width 24 height 21
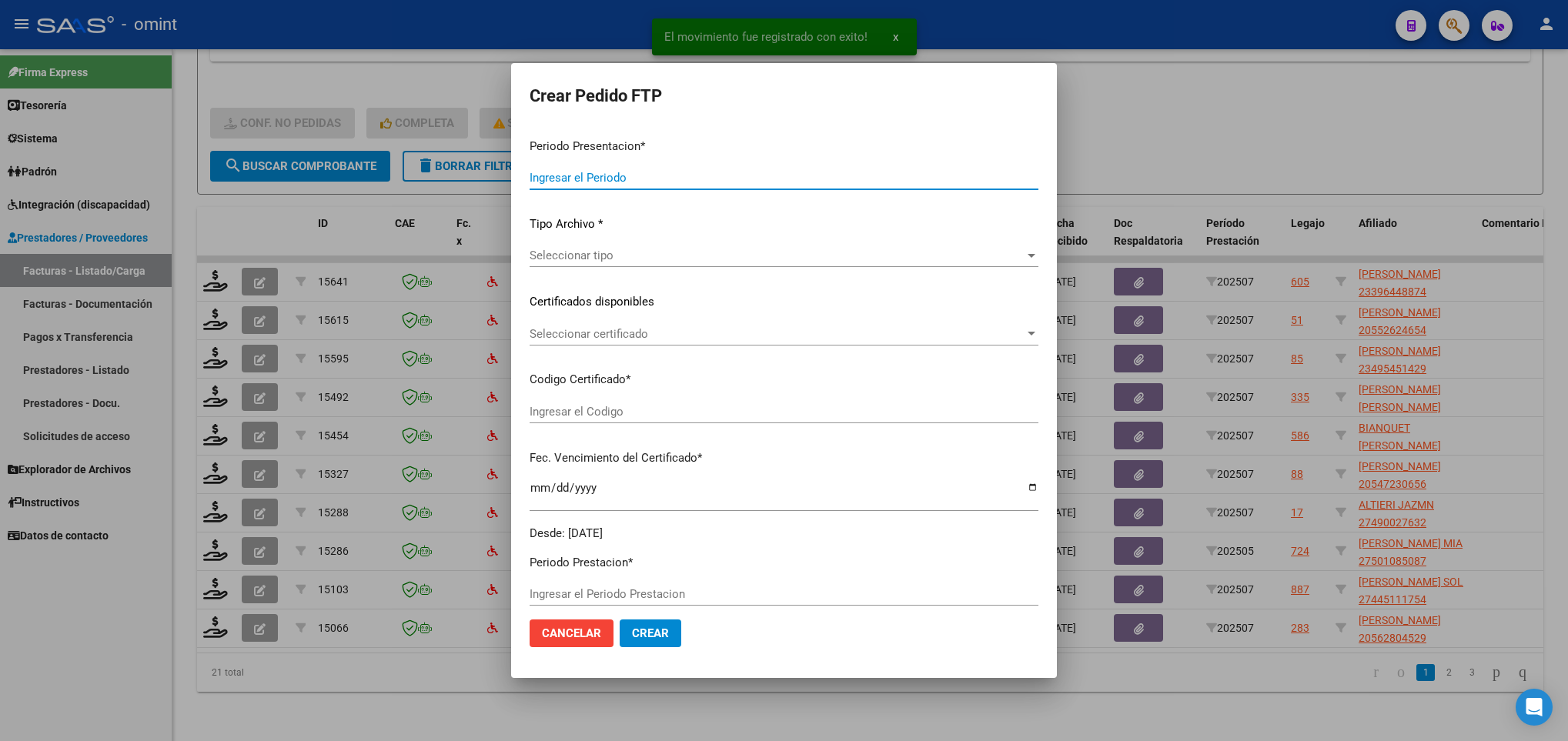
type input "202507"
type input "$ 148.447,32"
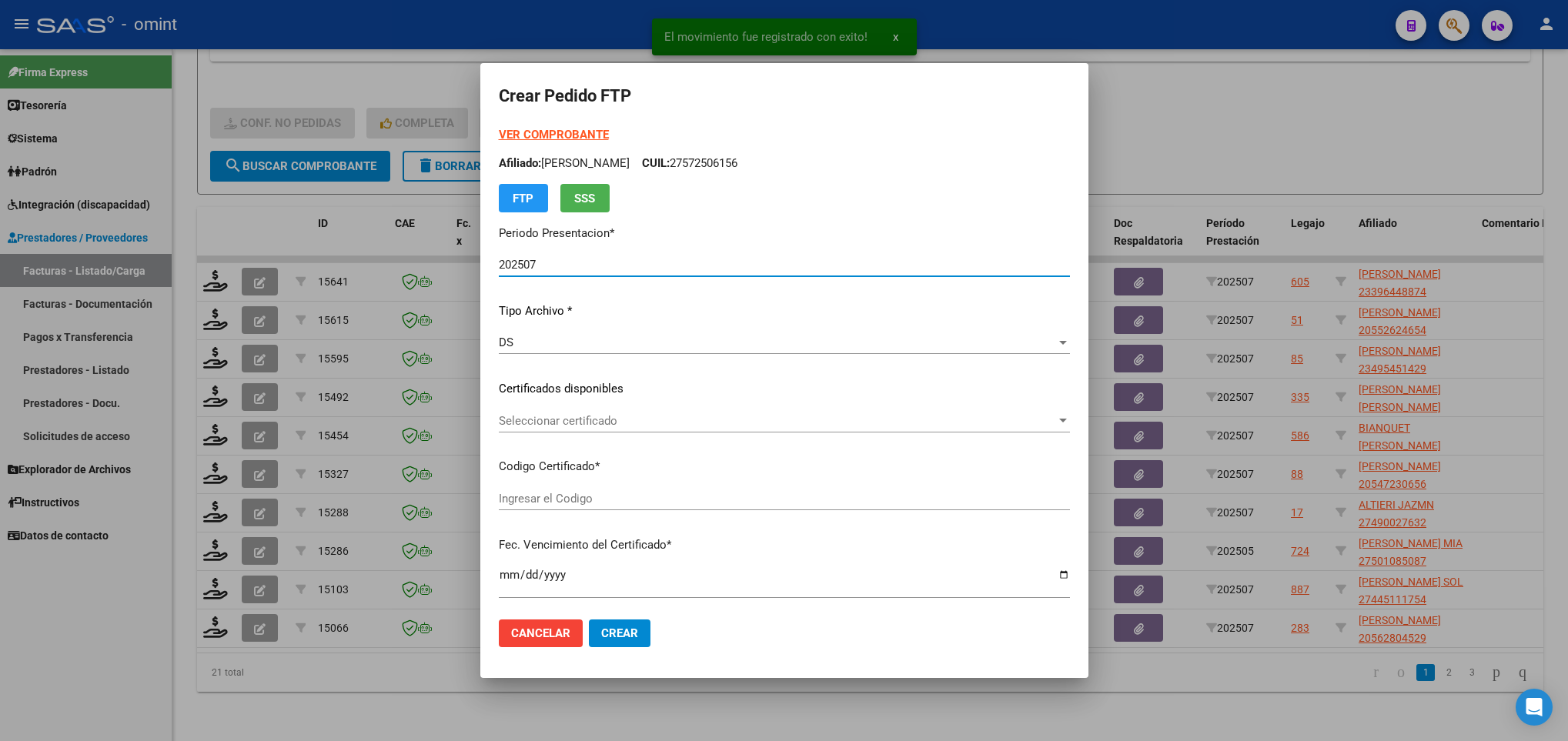
type input "4838470629"
type input "2025-05-24"
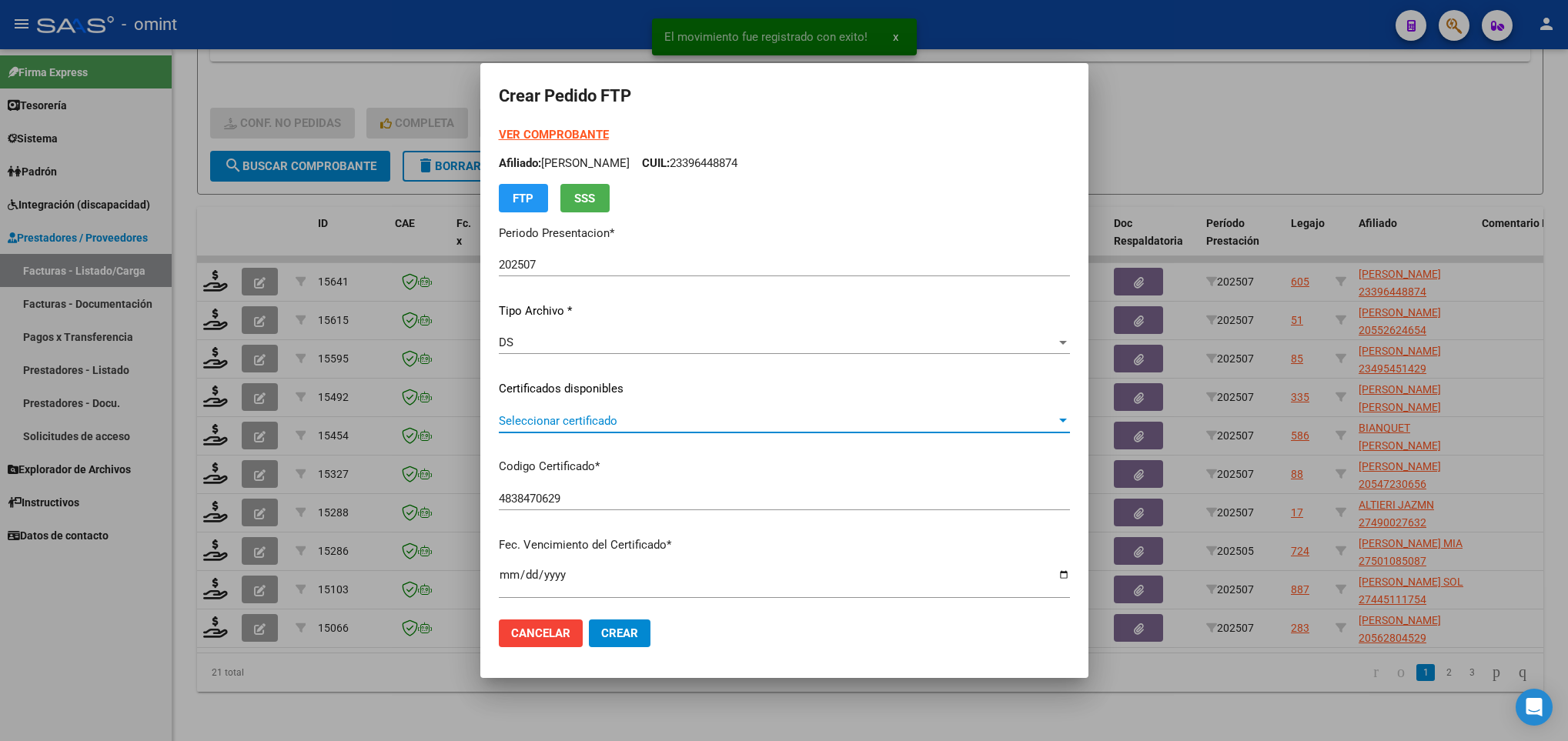
click at [828, 423] on span "Seleccionar certificado" at bounding box center [777, 421] width 558 height 14
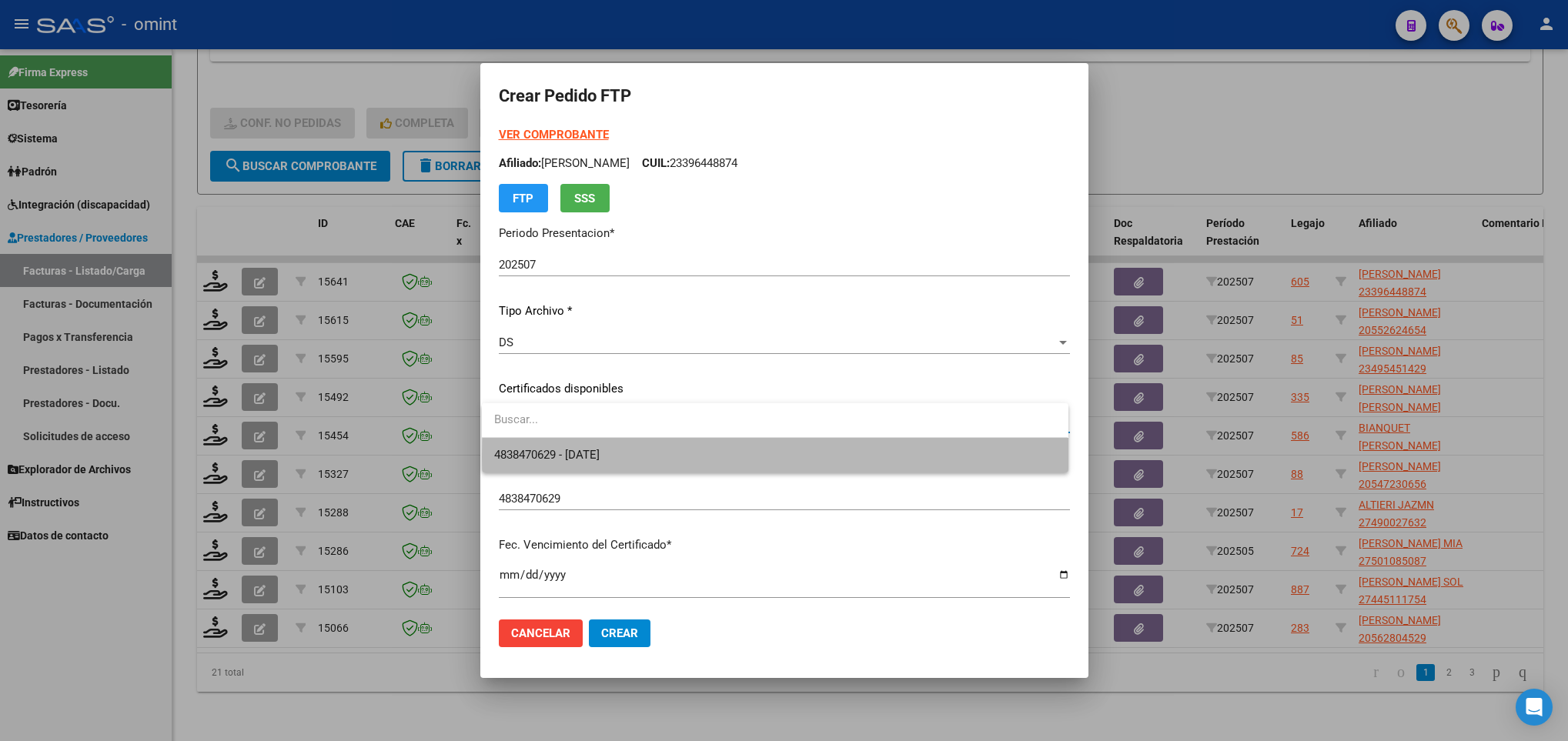
click at [827, 457] on span "4838470629 - 2025-05-24" at bounding box center [774, 455] width 561 height 35
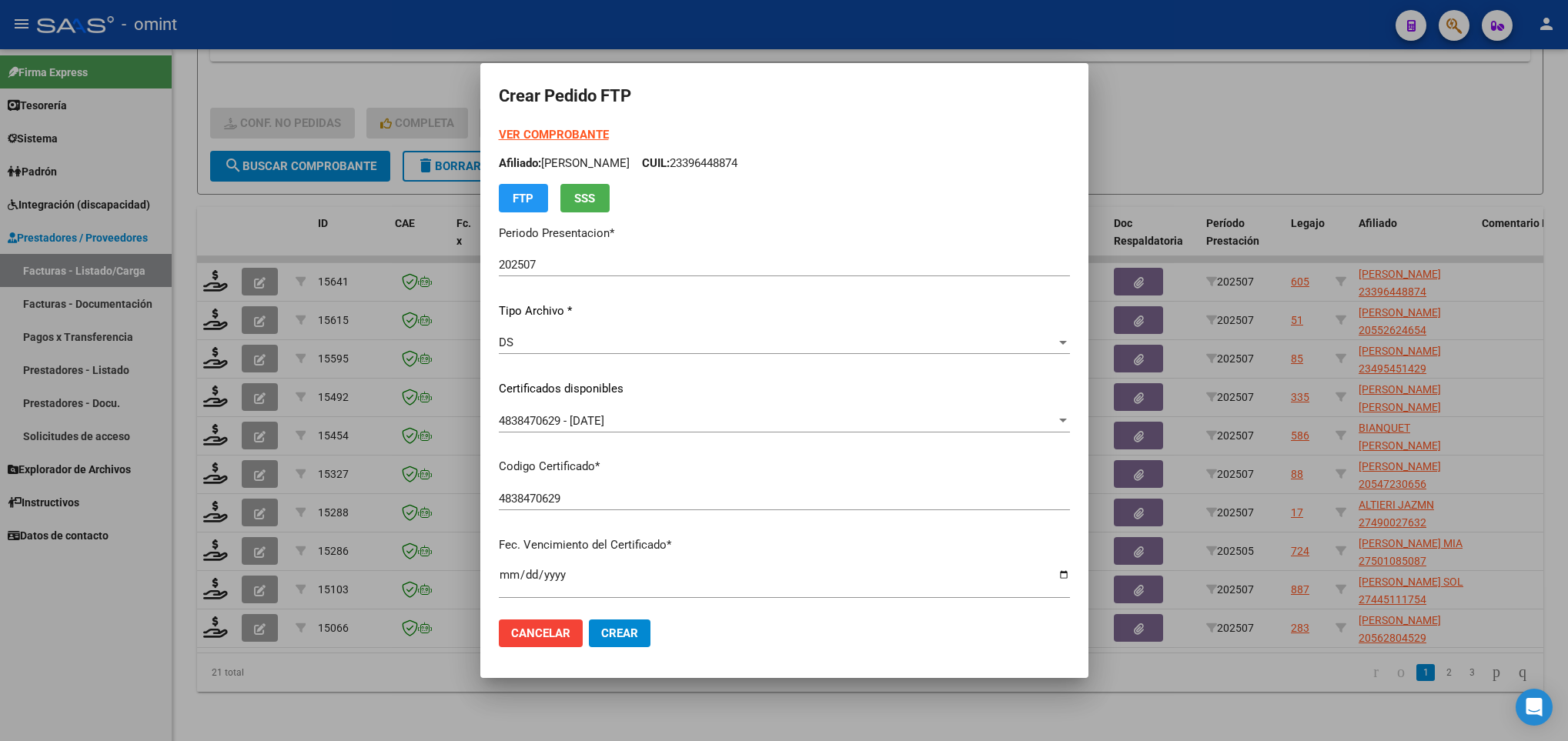
scroll to position [314, 0]
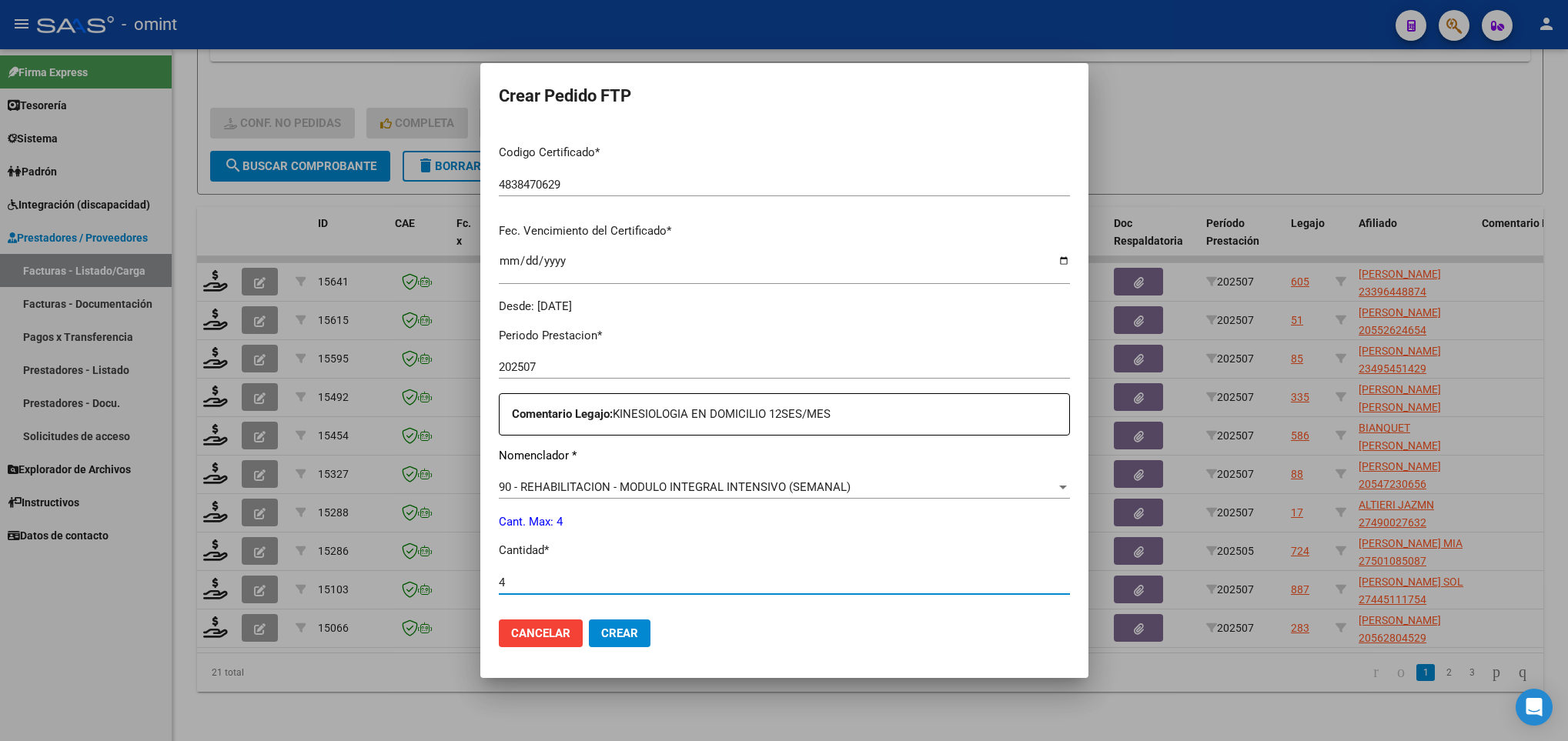
type input "4"
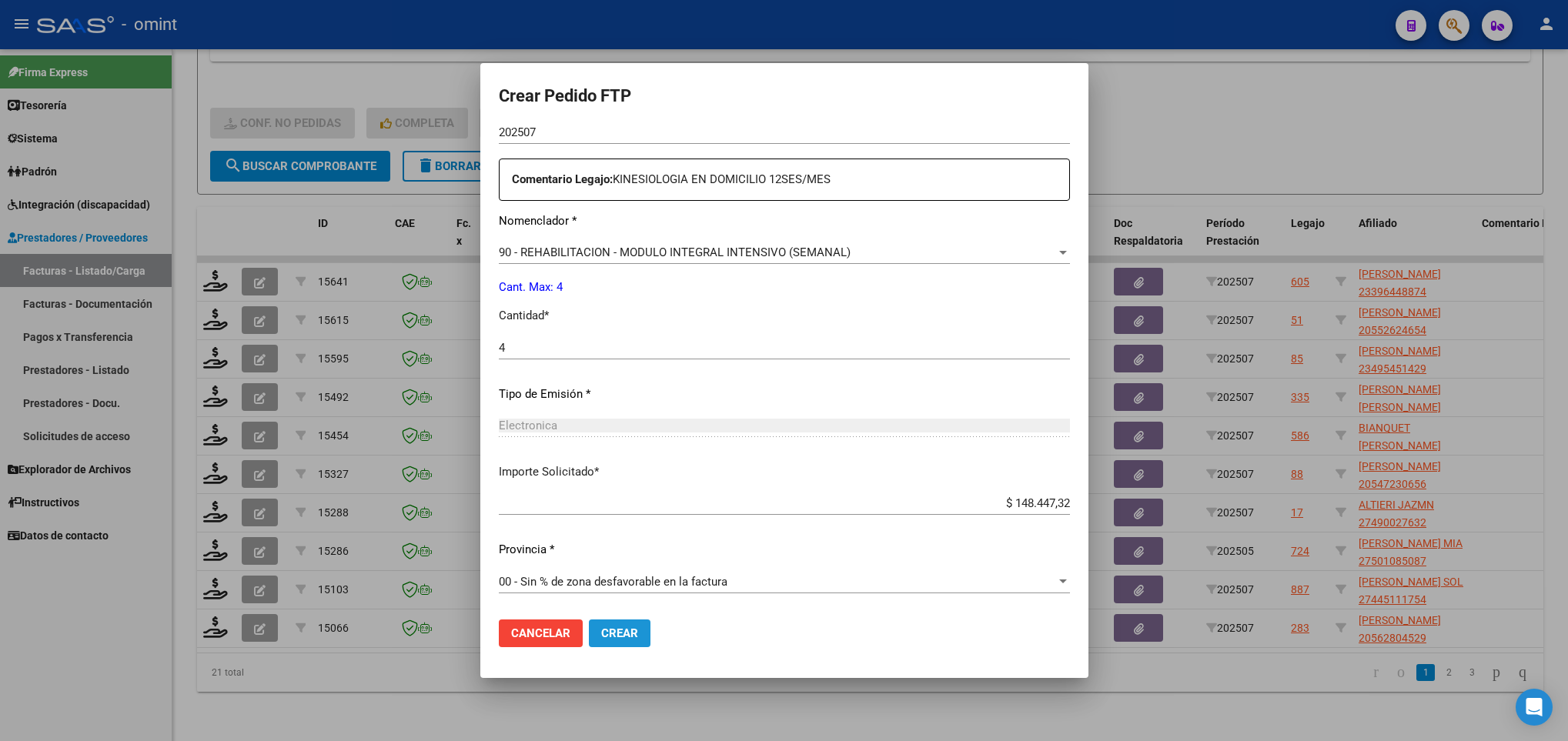
click at [629, 627] on span "Crear" at bounding box center [620, 634] width 37 height 14
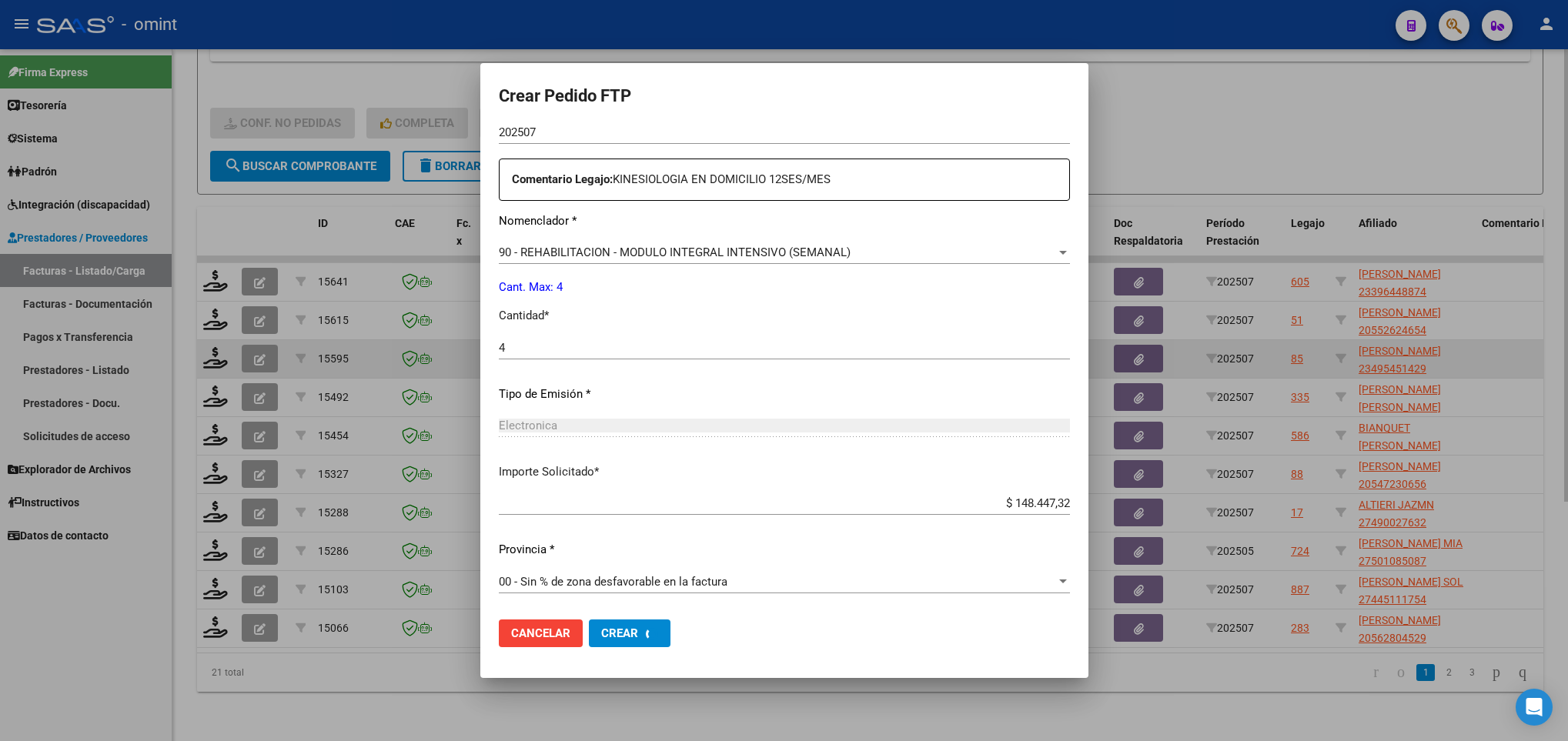
scroll to position [0, 0]
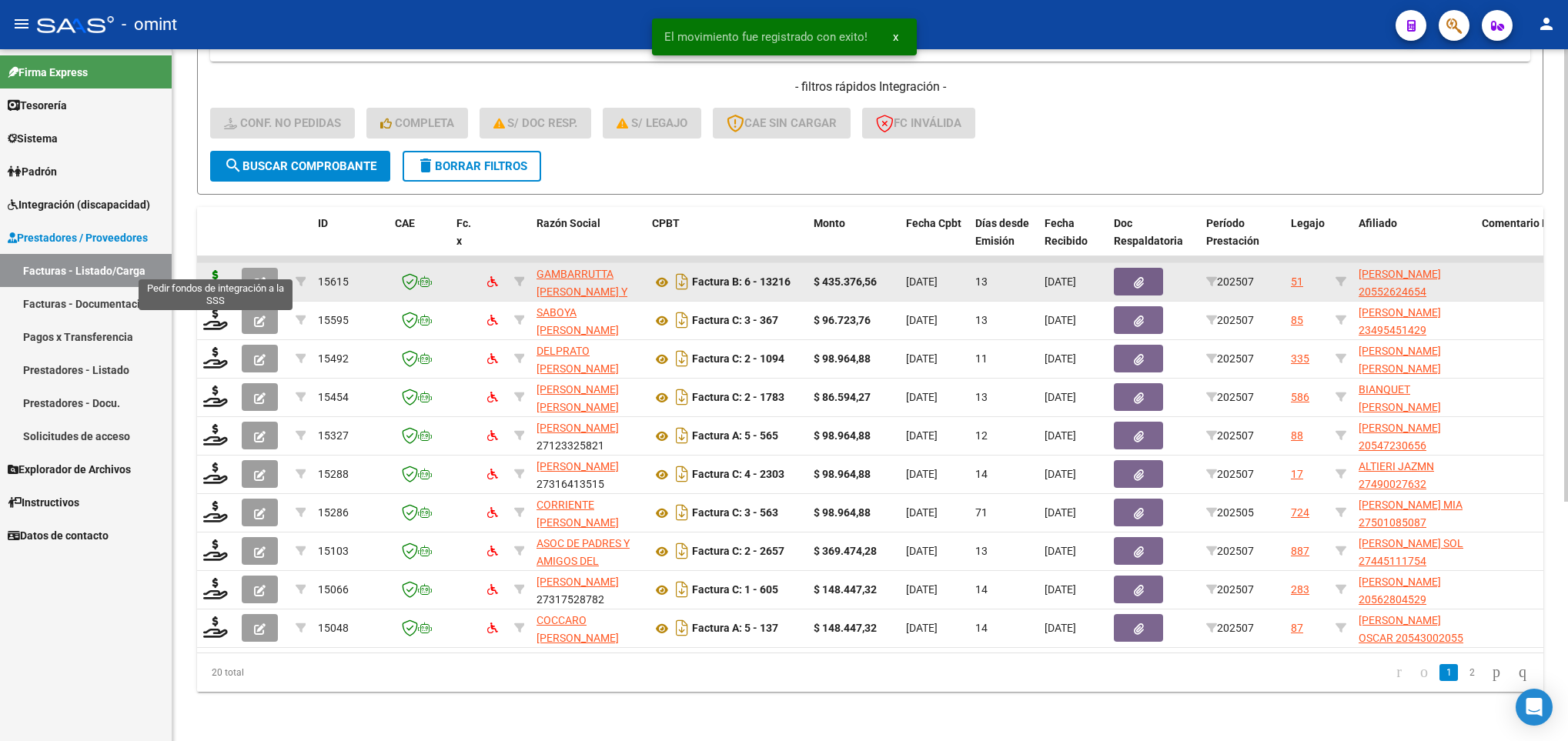
click at [223, 270] on icon at bounding box center [215, 280] width 24 height 21
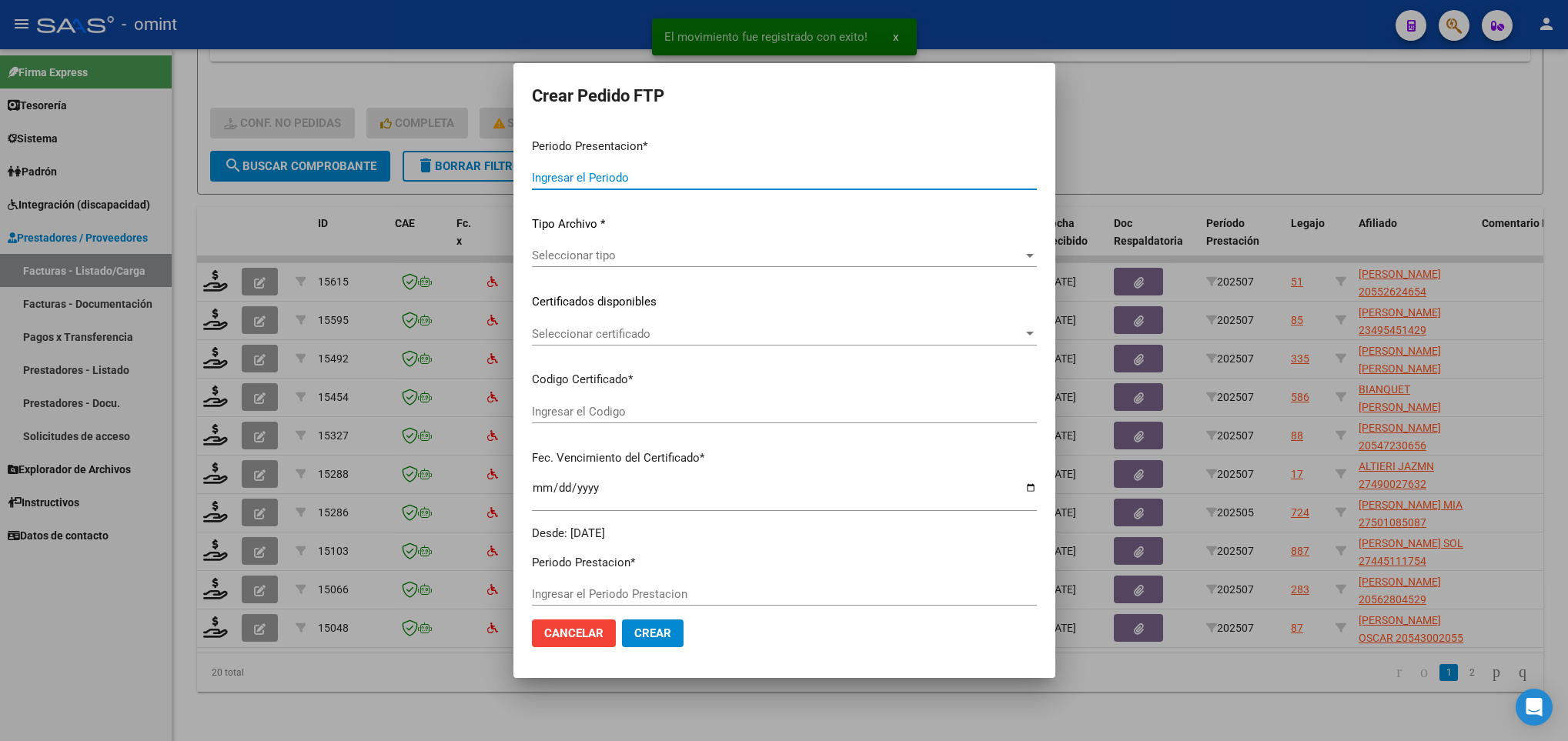
type input "202507"
type input "$ 435.376,56"
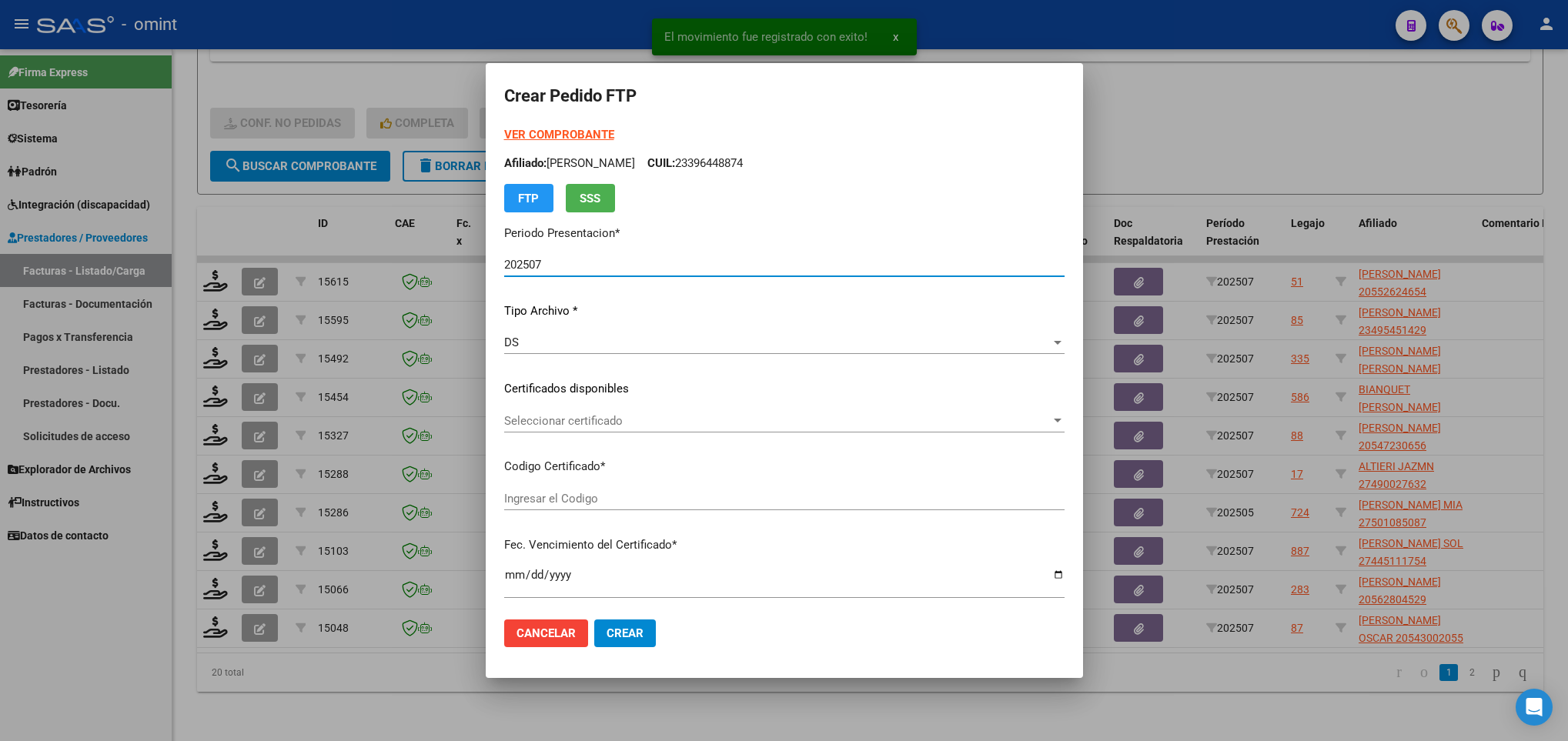
type input "3013047472"
type input "2027-02-15"
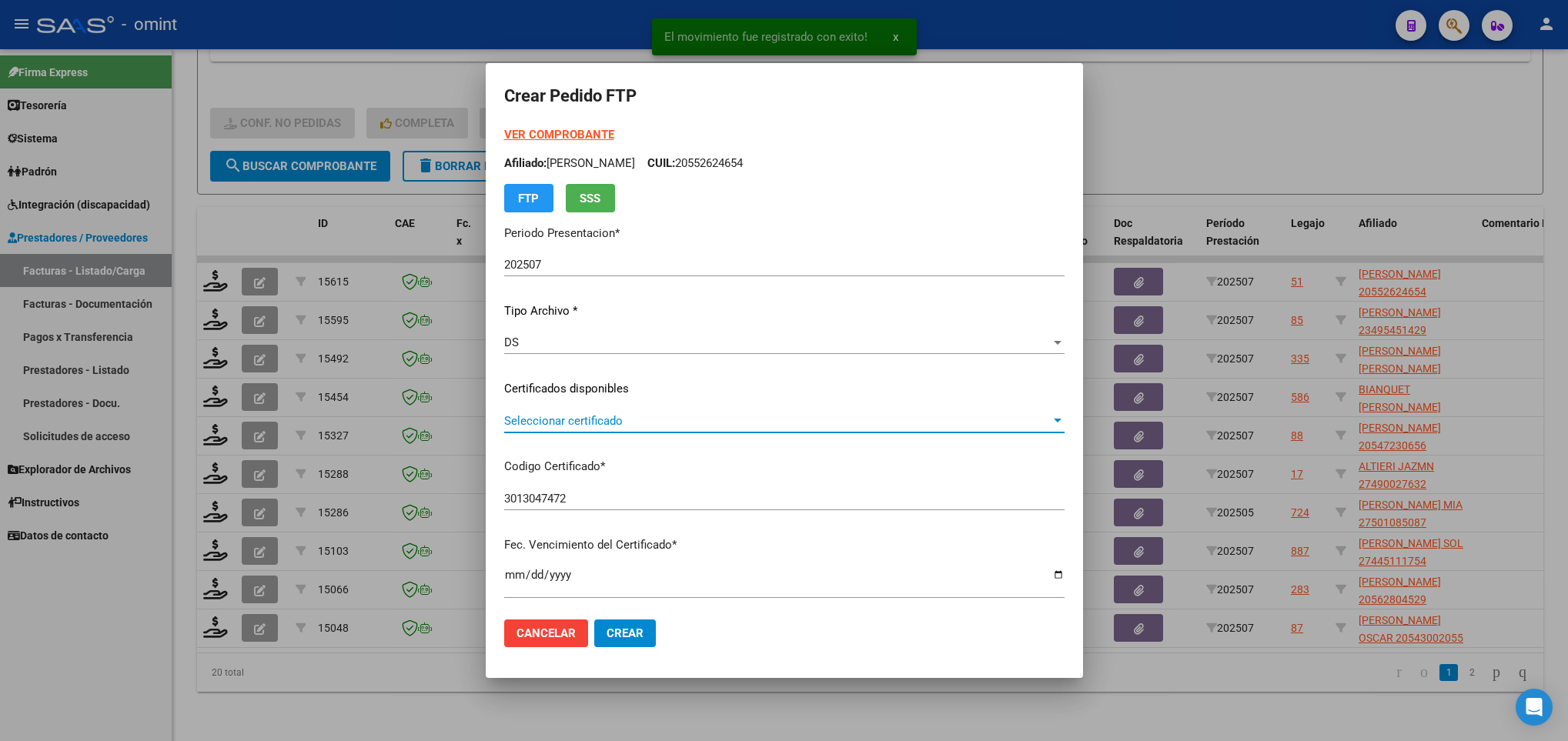
click at [659, 421] on span "Seleccionar certificado" at bounding box center [777, 421] width 547 height 14
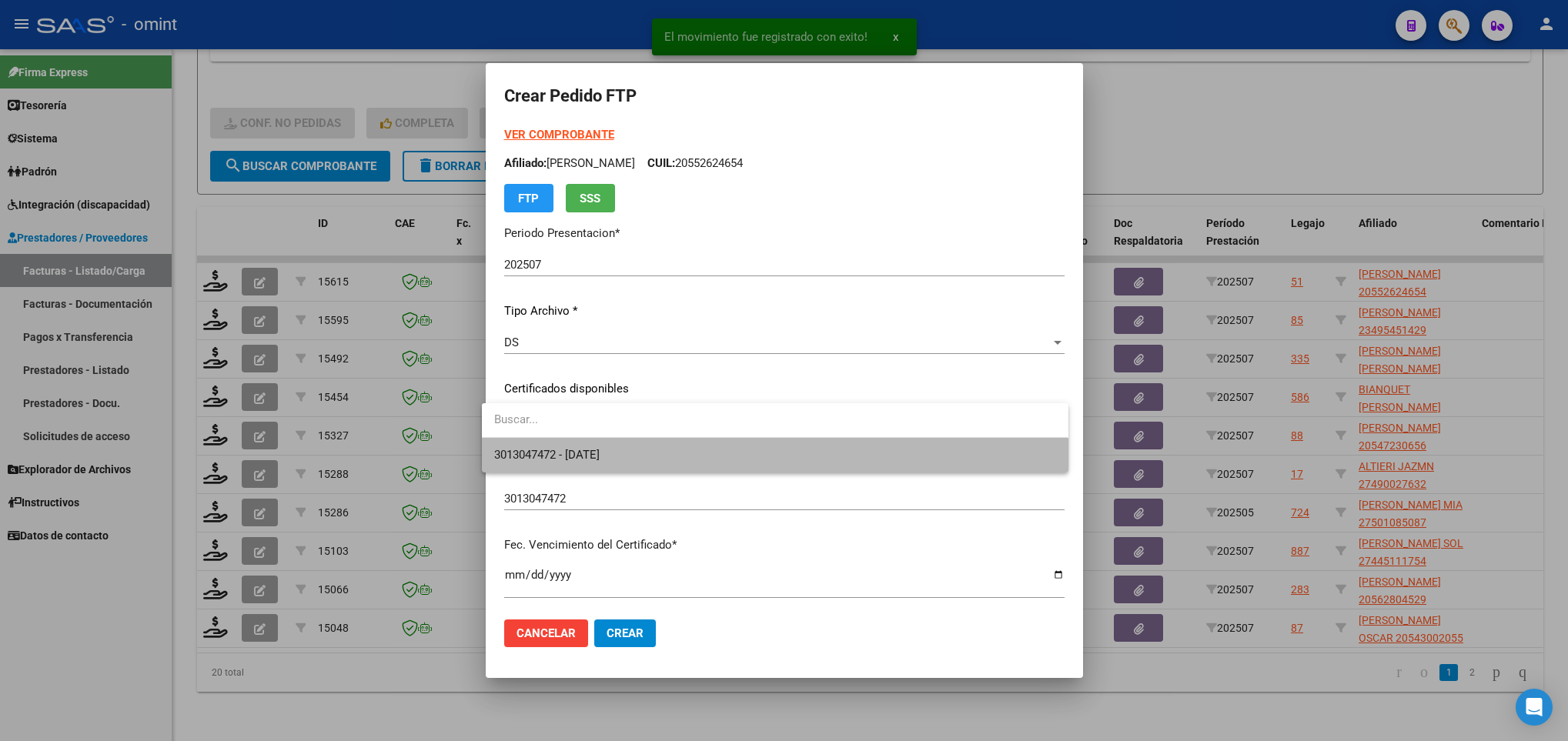
click at [682, 456] on span "3013047472 - 2027-02-15" at bounding box center [774, 455] width 561 height 35
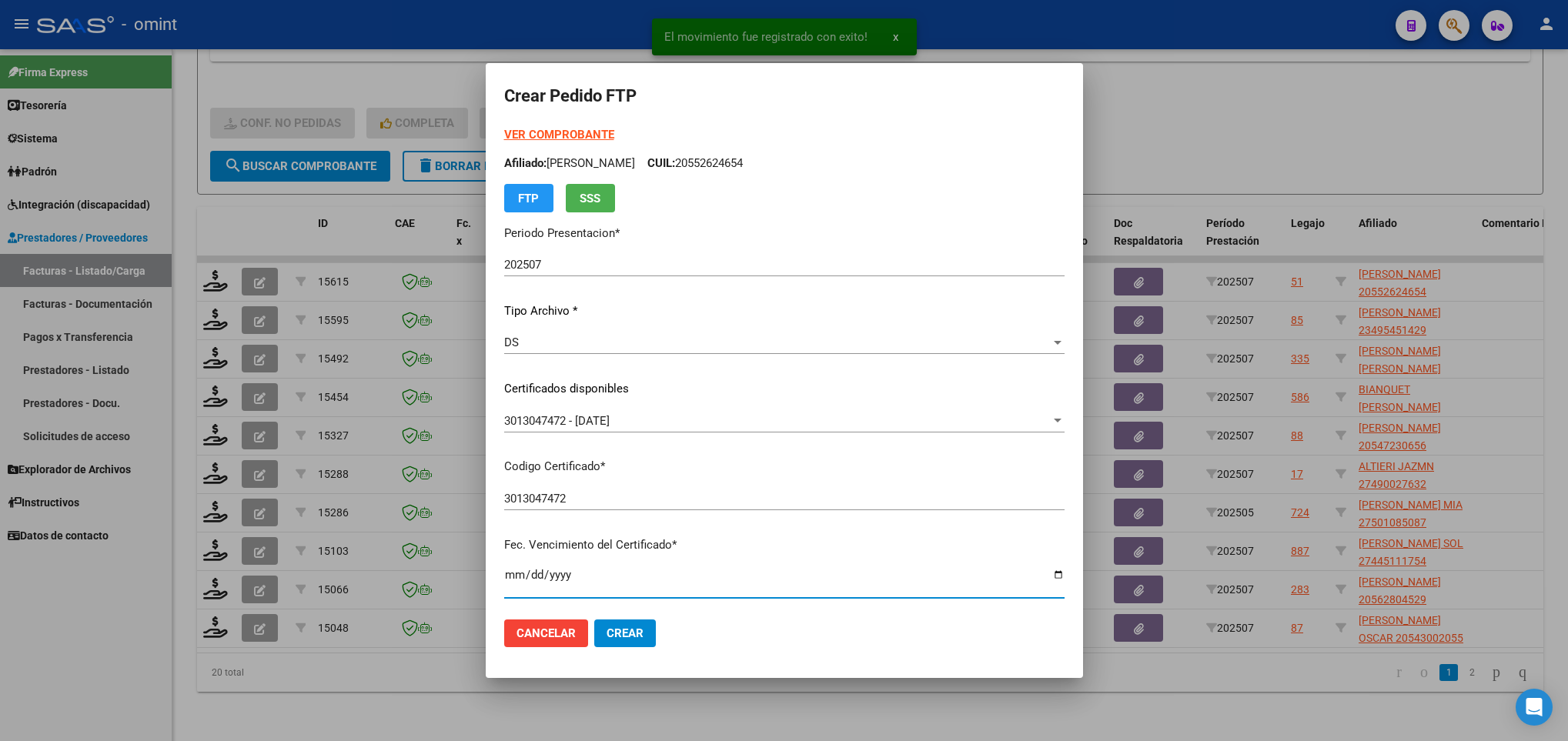
scroll to position [314, 0]
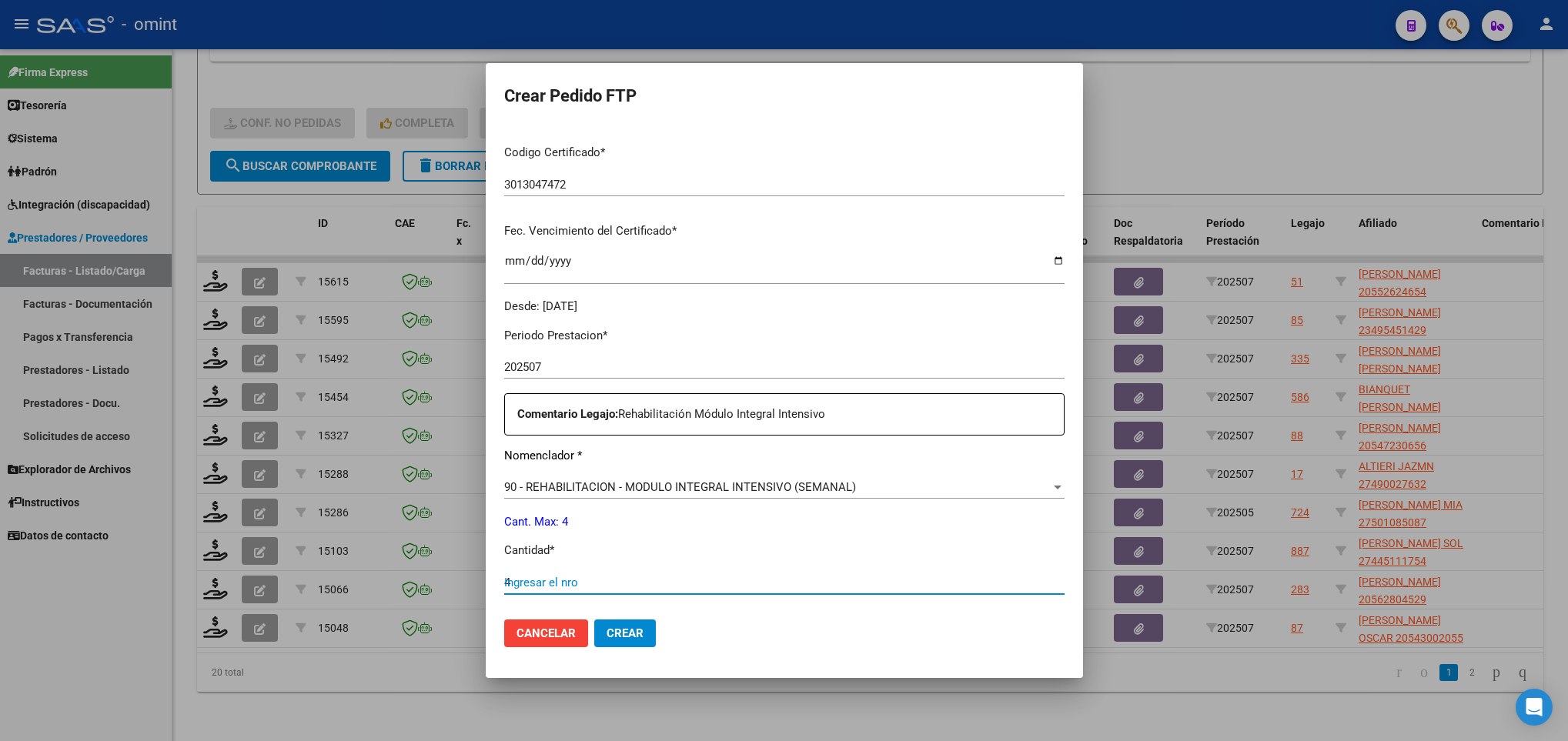
type input "4"
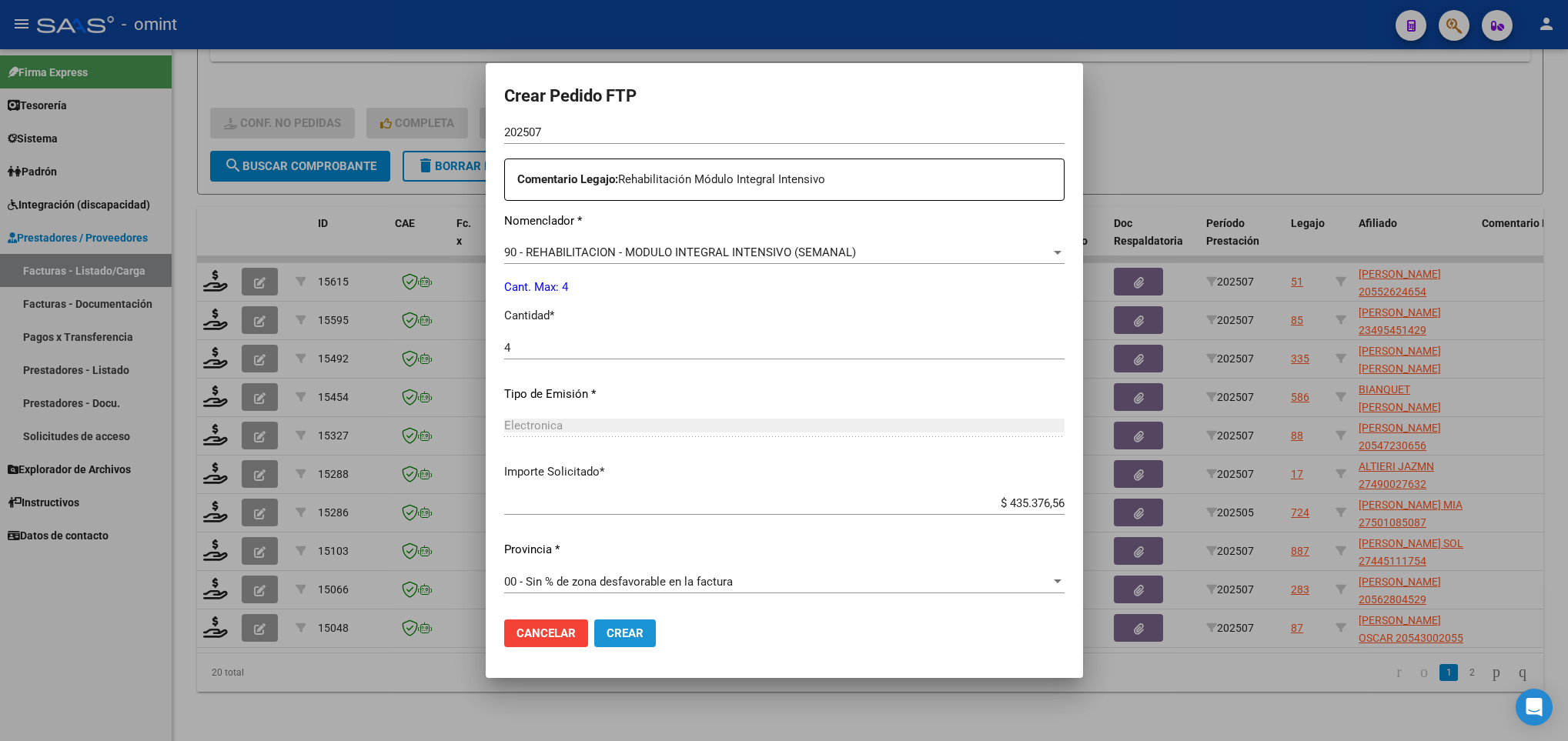
click at [622, 645] on button "Crear" at bounding box center [625, 633] width 62 height 27
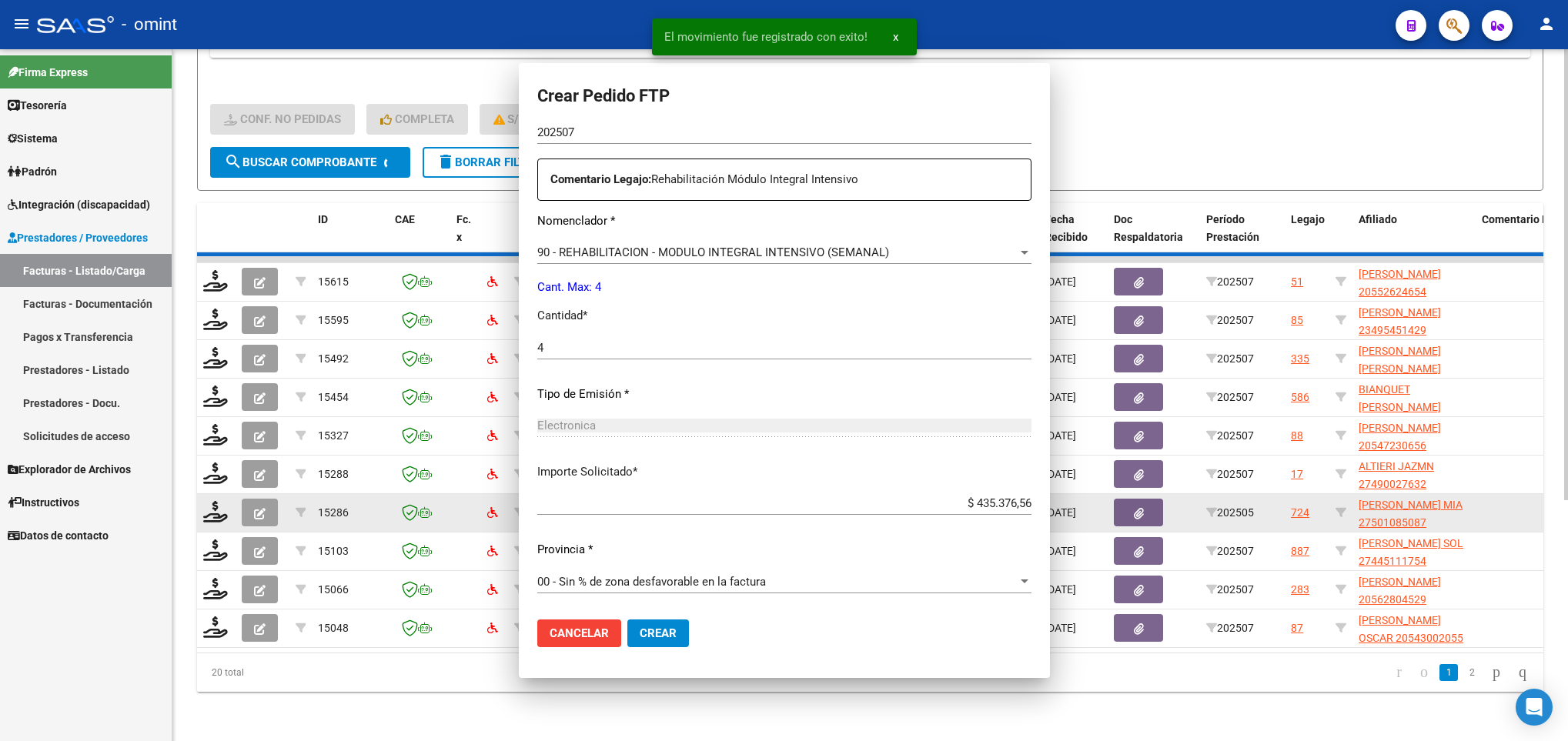
scroll to position [463, 0]
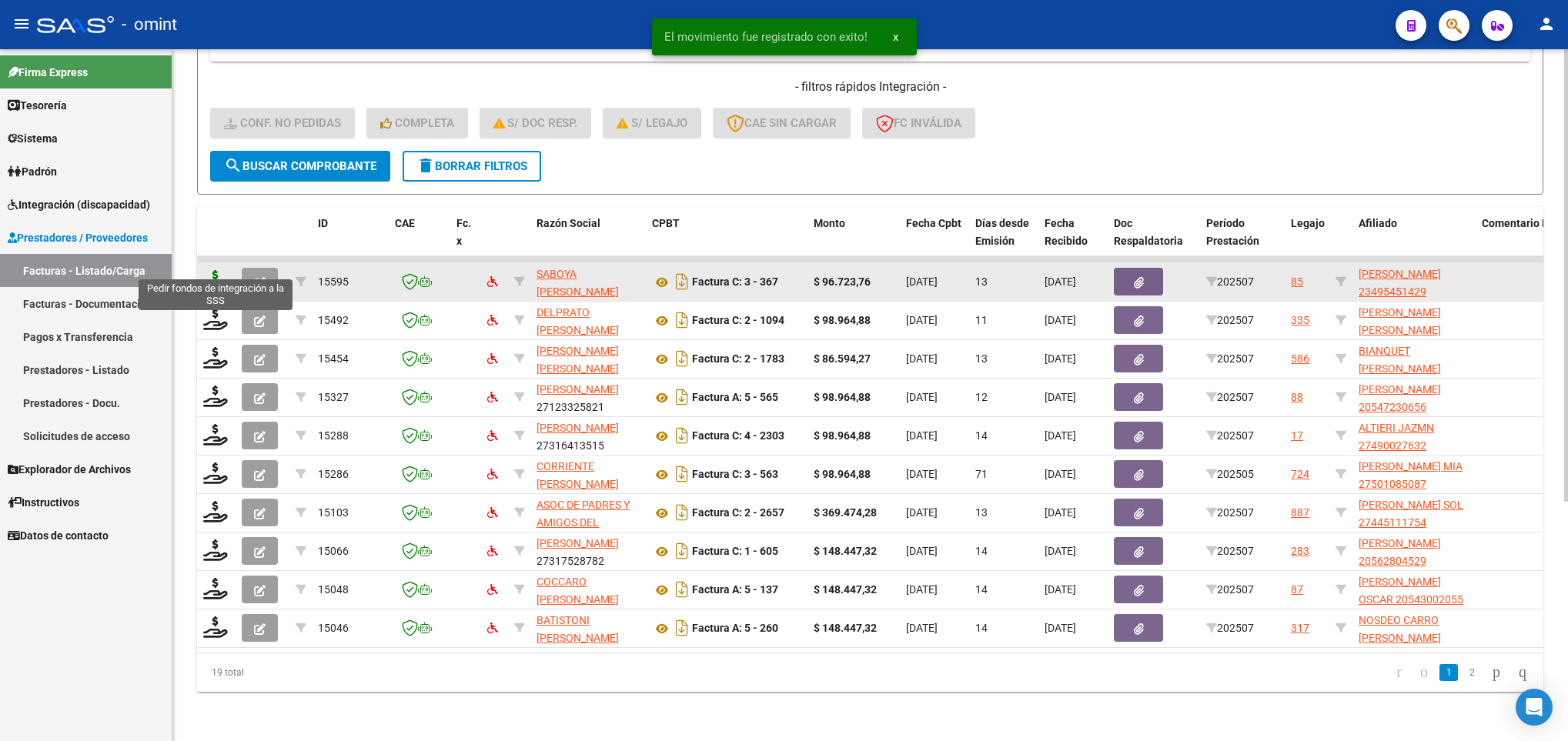
click at [220, 270] on icon at bounding box center [215, 280] width 24 height 21
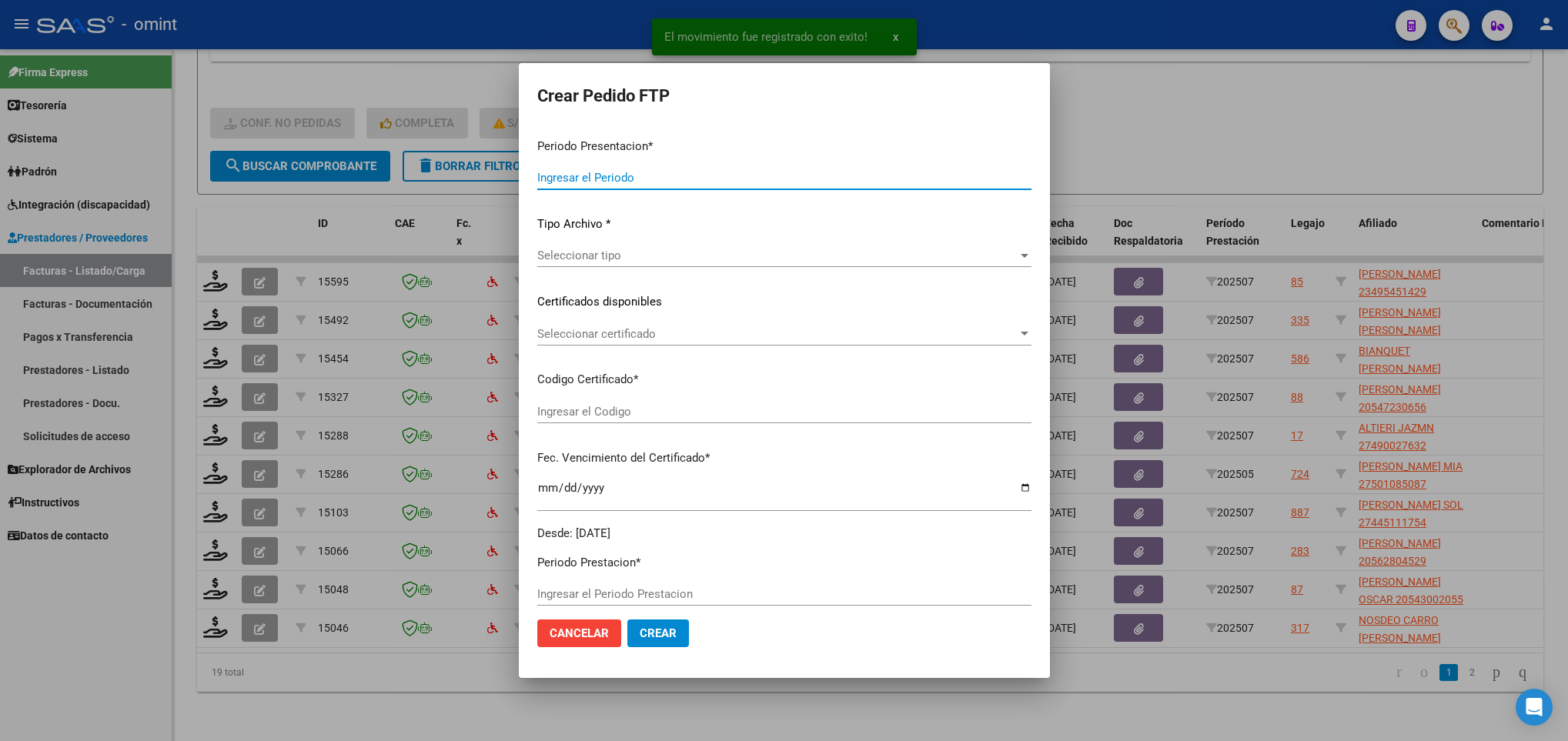
type input "202507"
type input "$ 96.723,76"
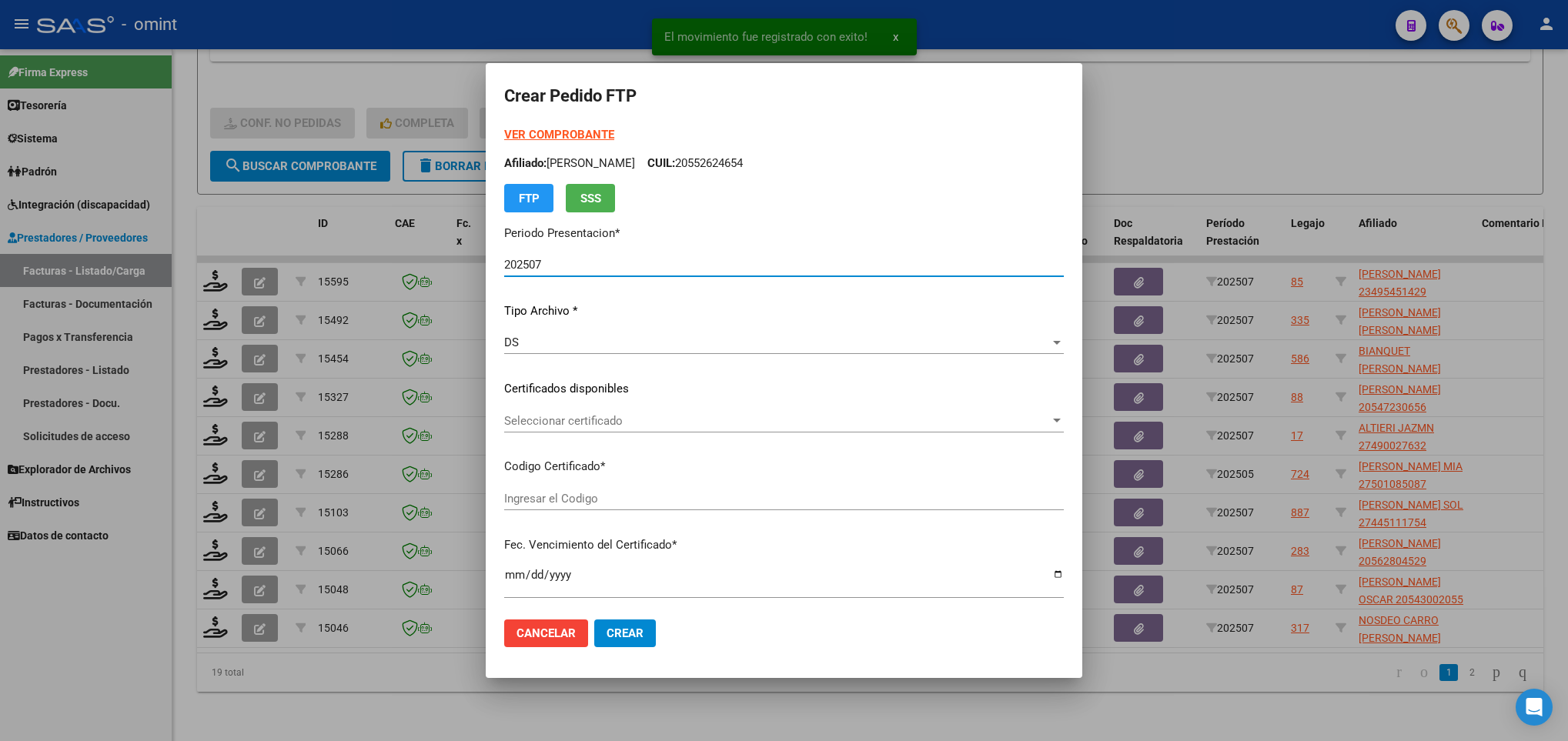
type input "8494887060"
type input "2031-09-15"
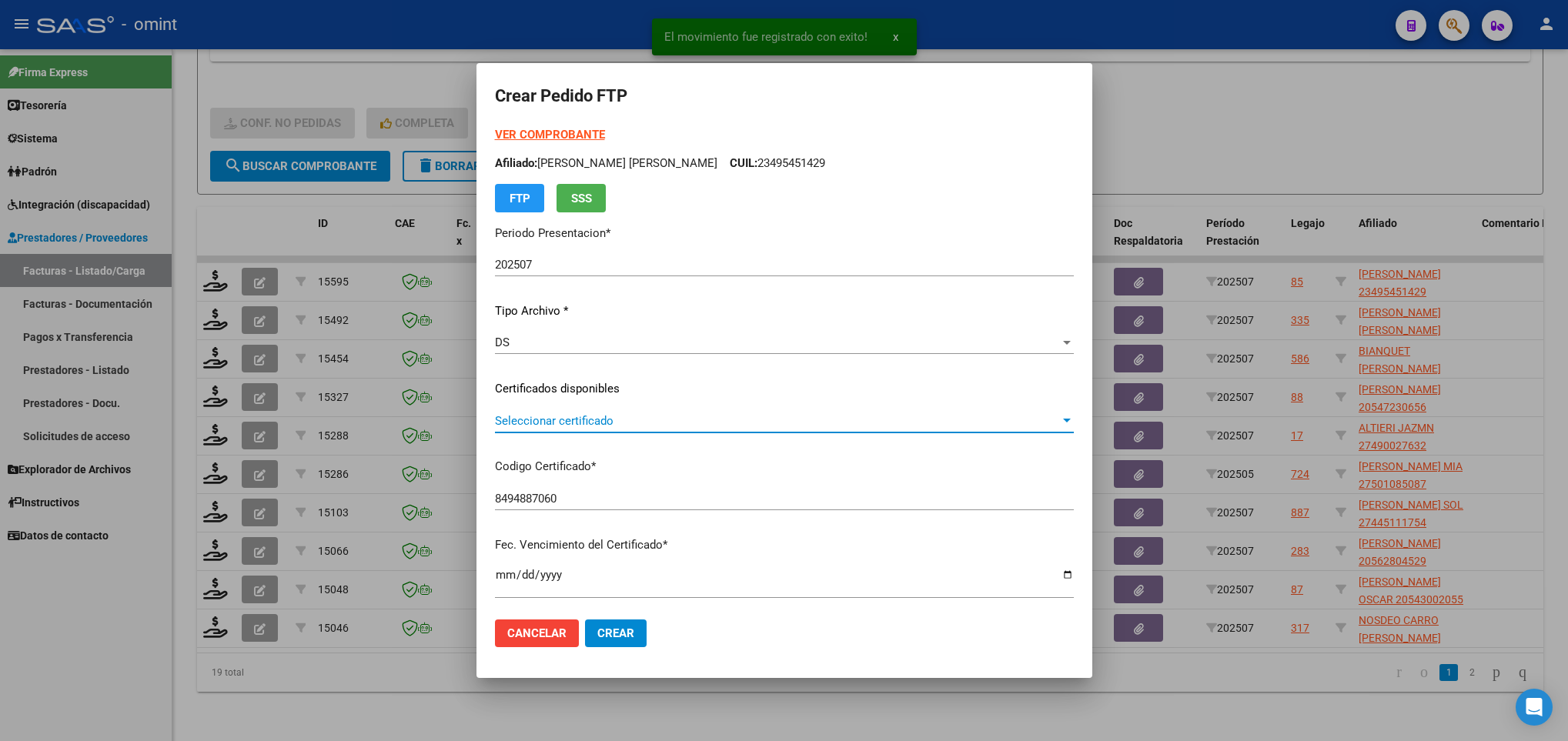
click at [624, 419] on span "Seleccionar certificado" at bounding box center [777, 421] width 565 height 14
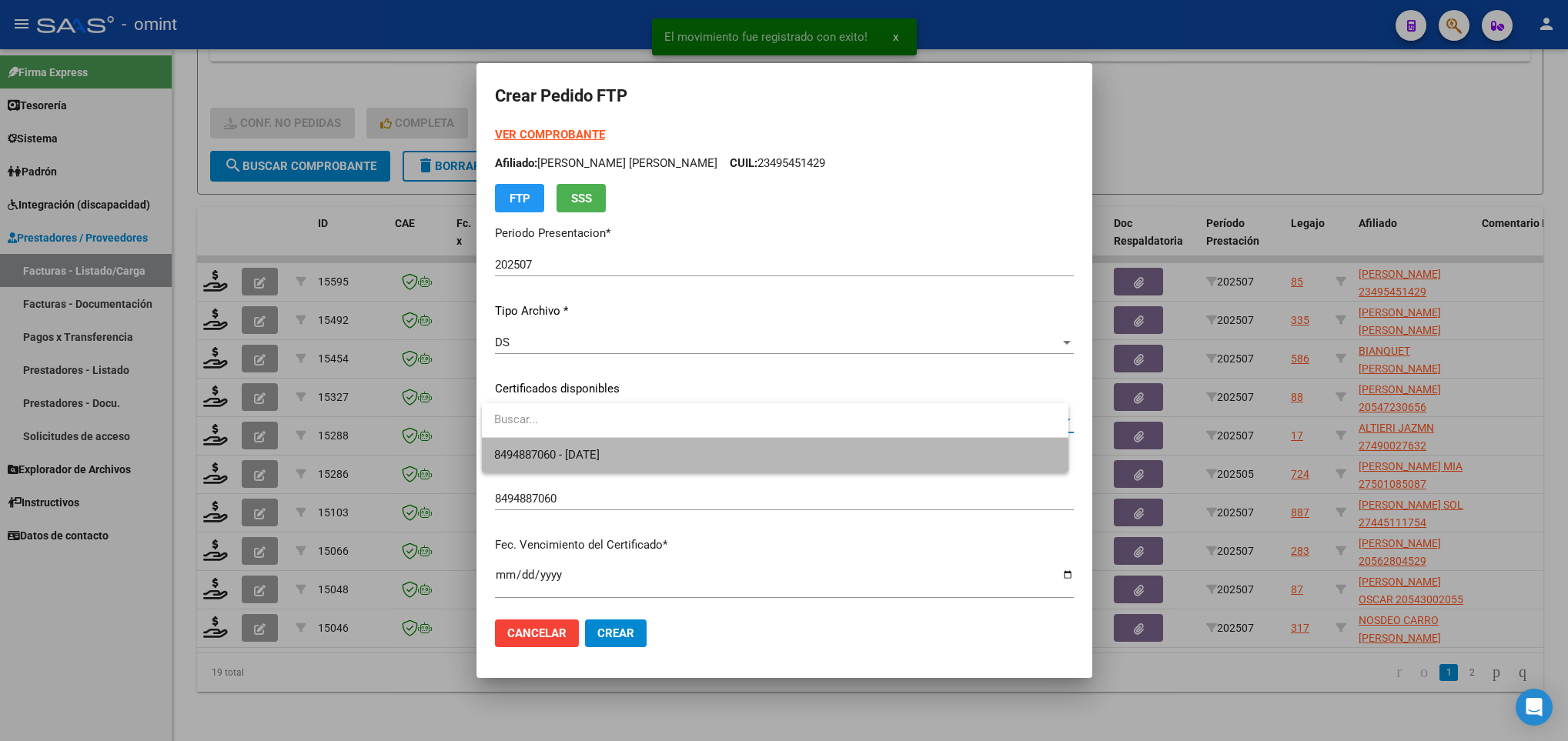
click at [660, 453] on span "8494887060 - 2031-09-15" at bounding box center [774, 455] width 561 height 35
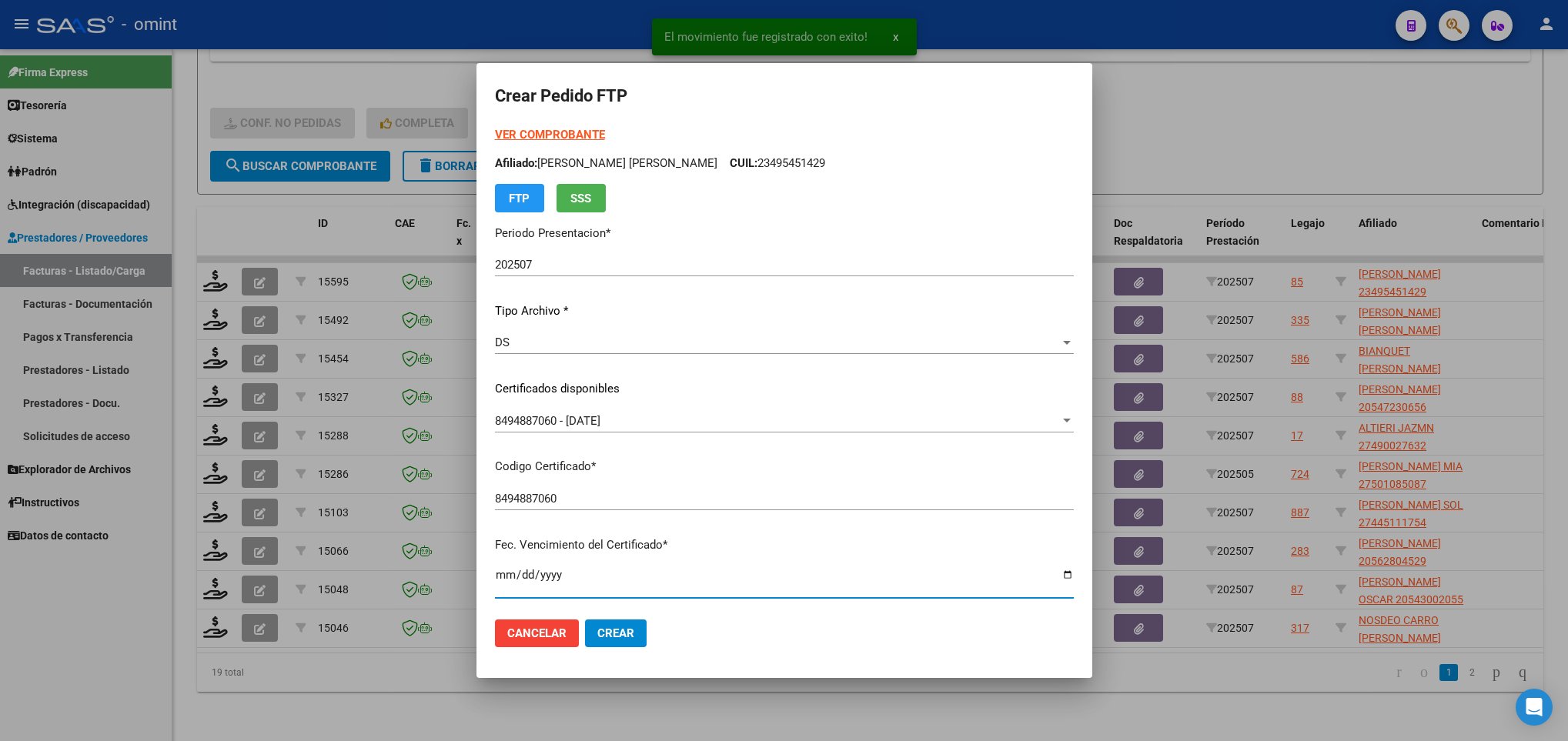
scroll to position [314, 0]
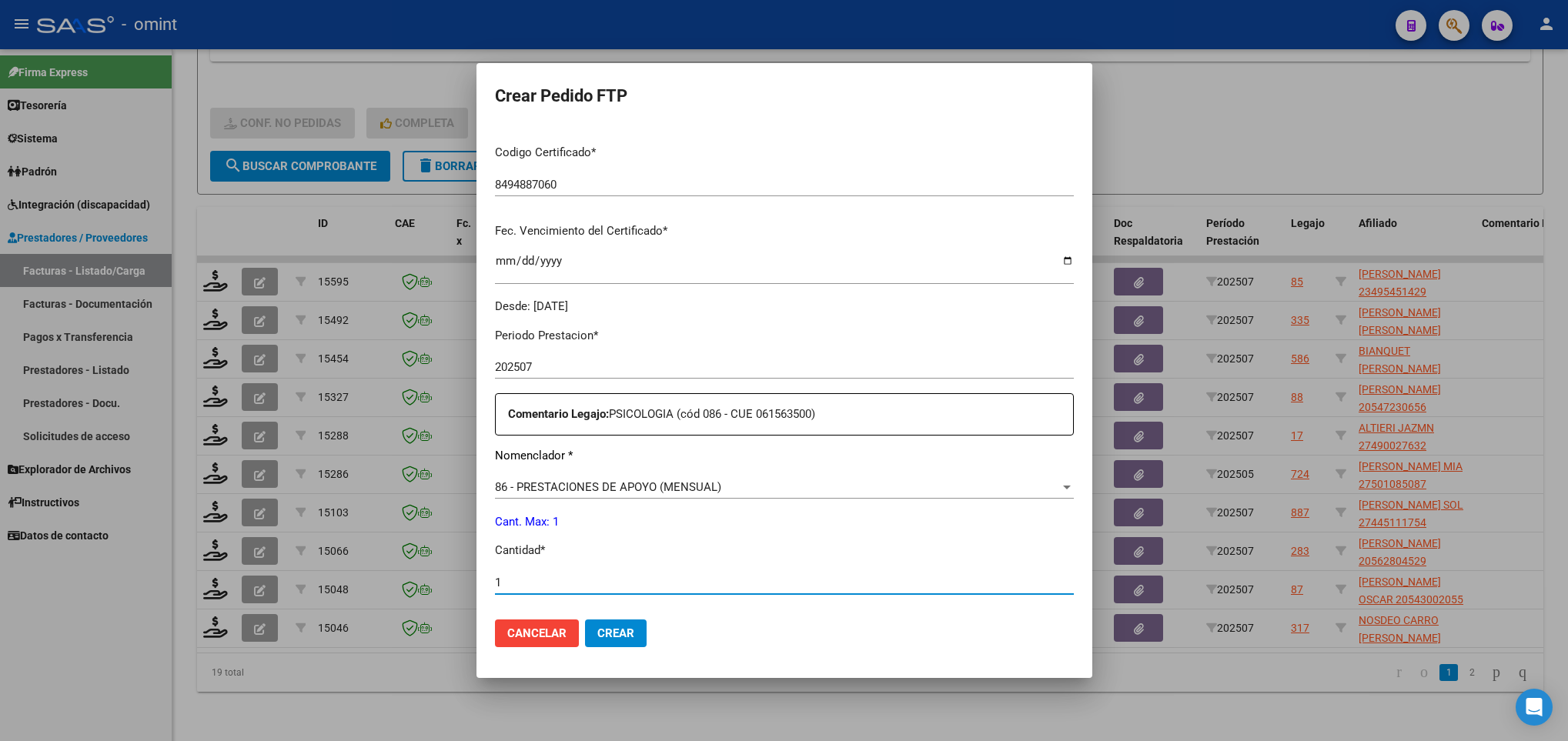
type input "1"
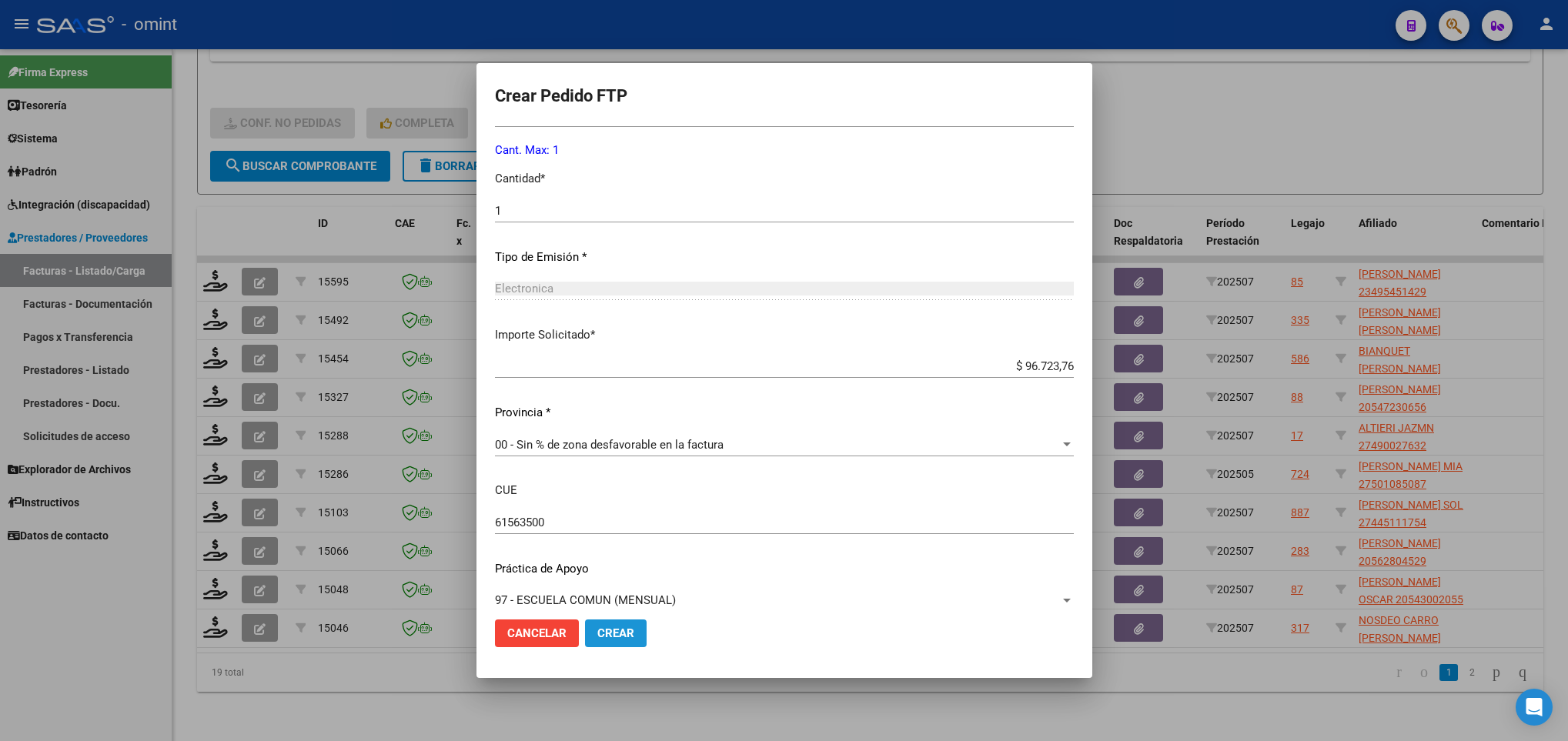
click at [624, 637] on span "Crear" at bounding box center [616, 634] width 37 height 14
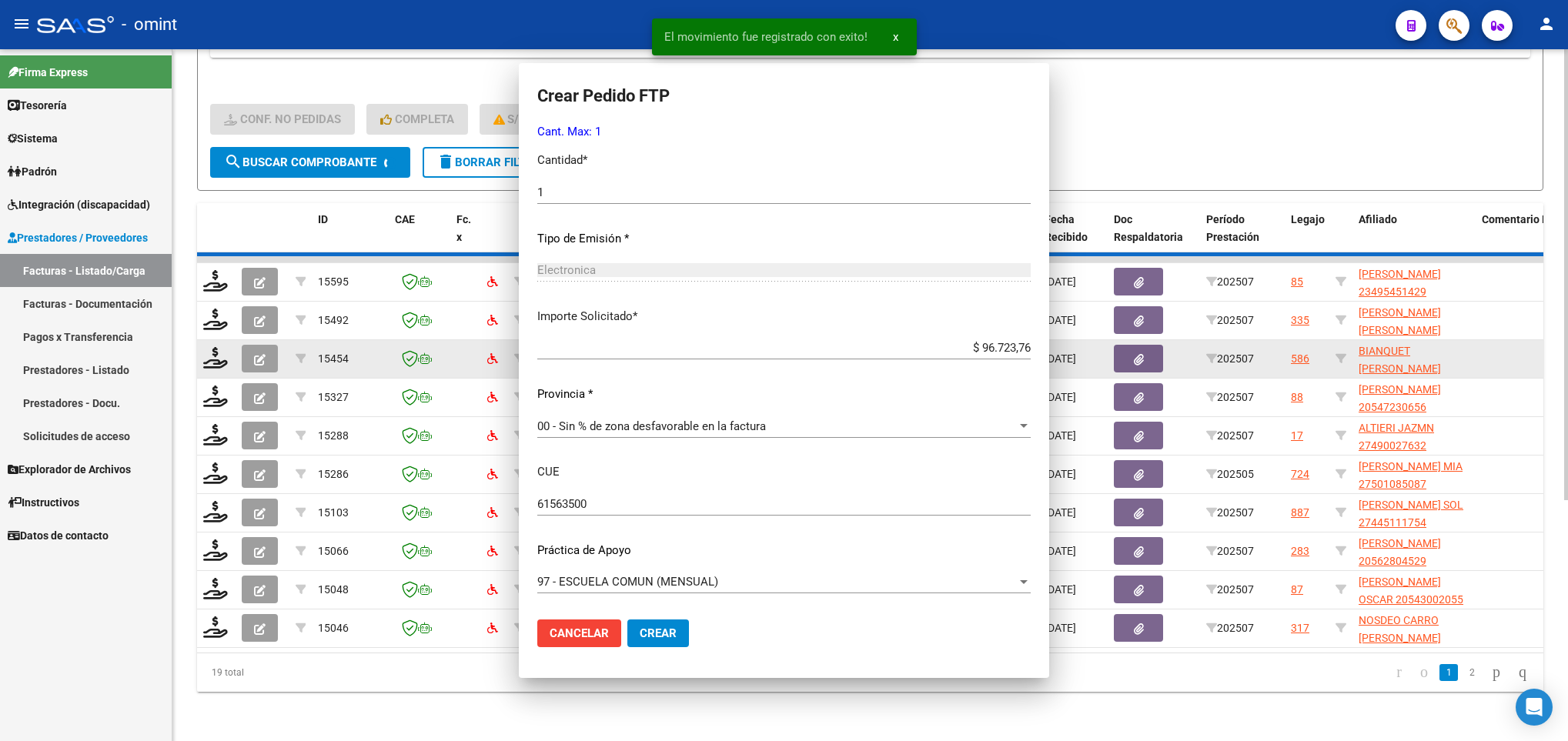
scroll to position [599, 0]
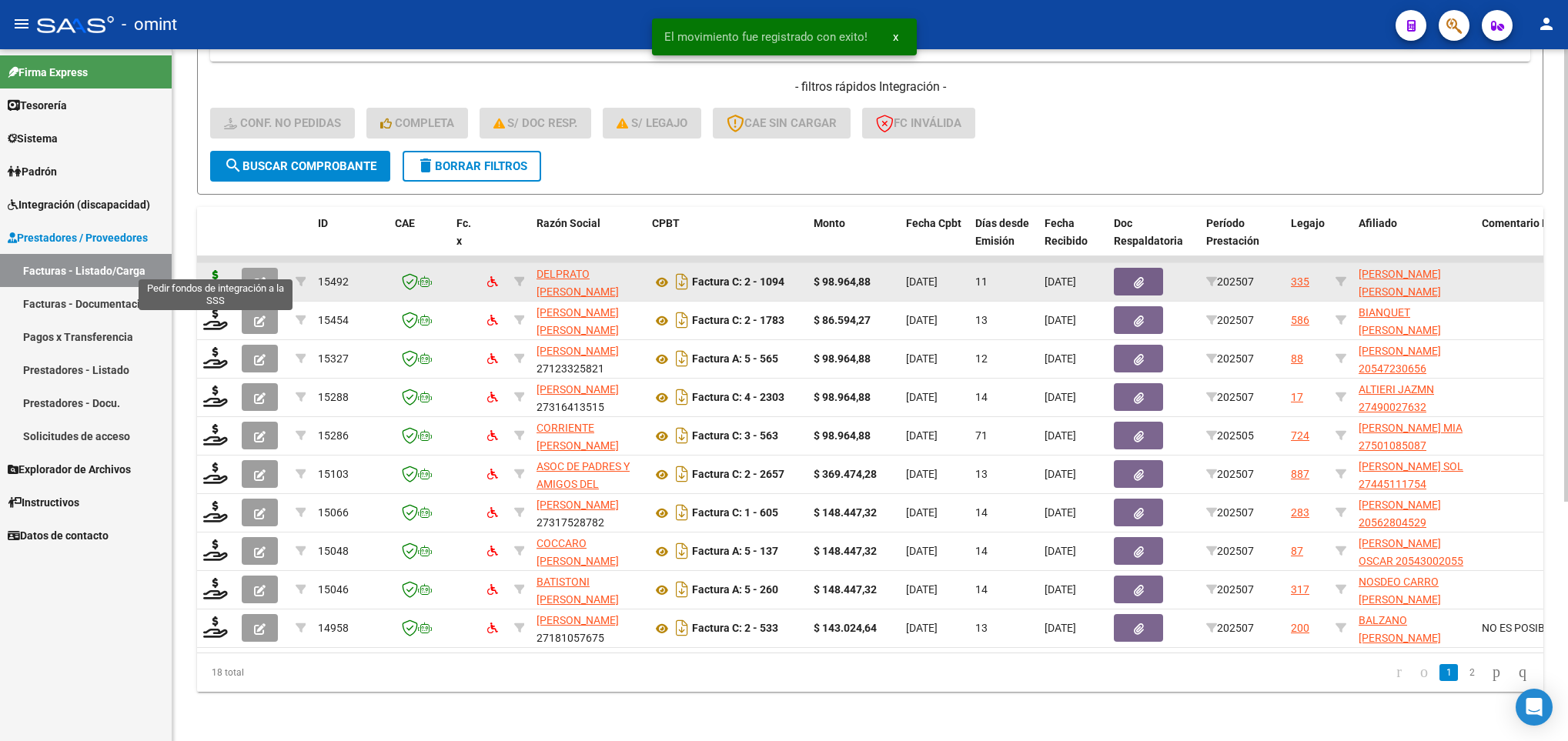
click at [208, 270] on icon at bounding box center [215, 280] width 24 height 21
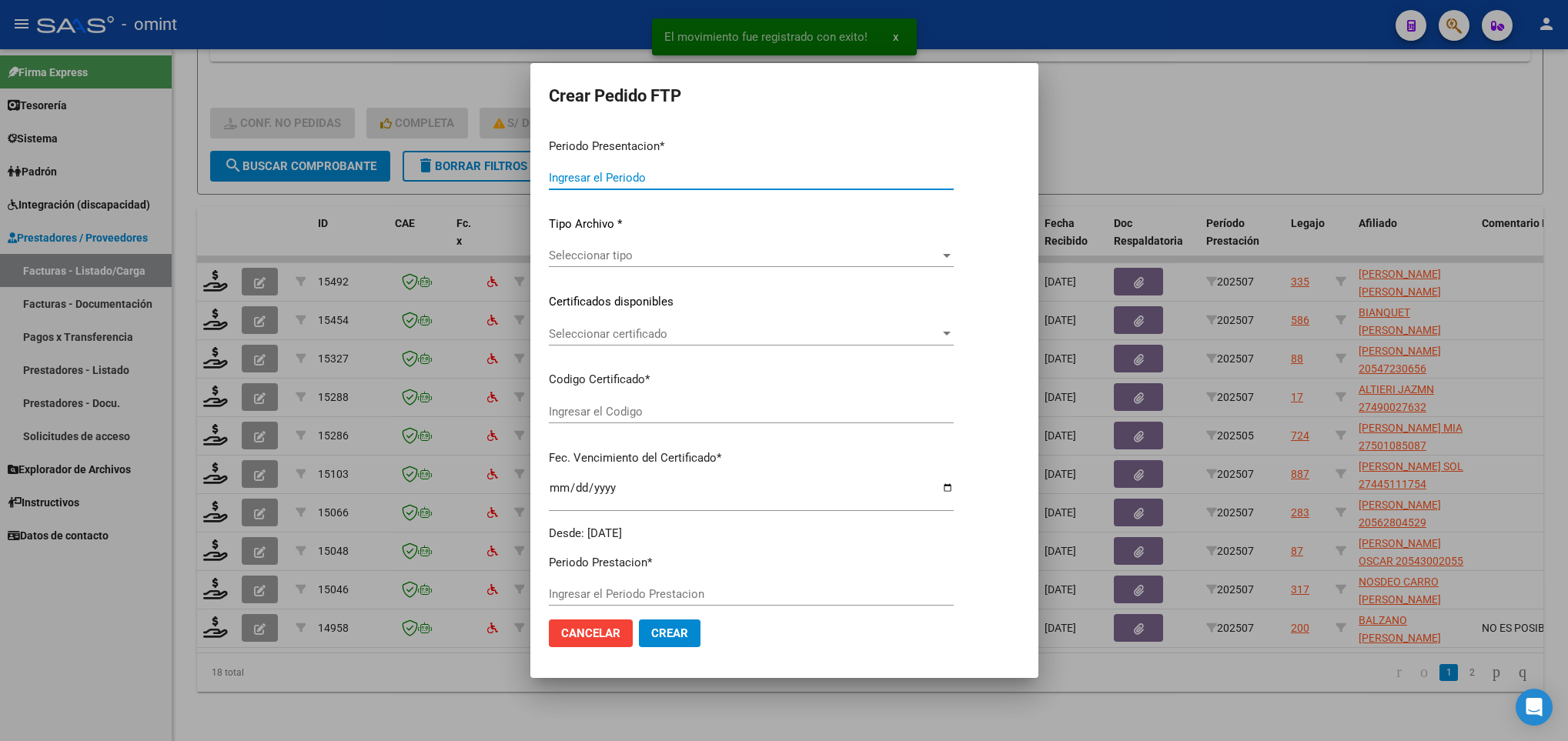
type input "202507"
type input "$ 98.964,88"
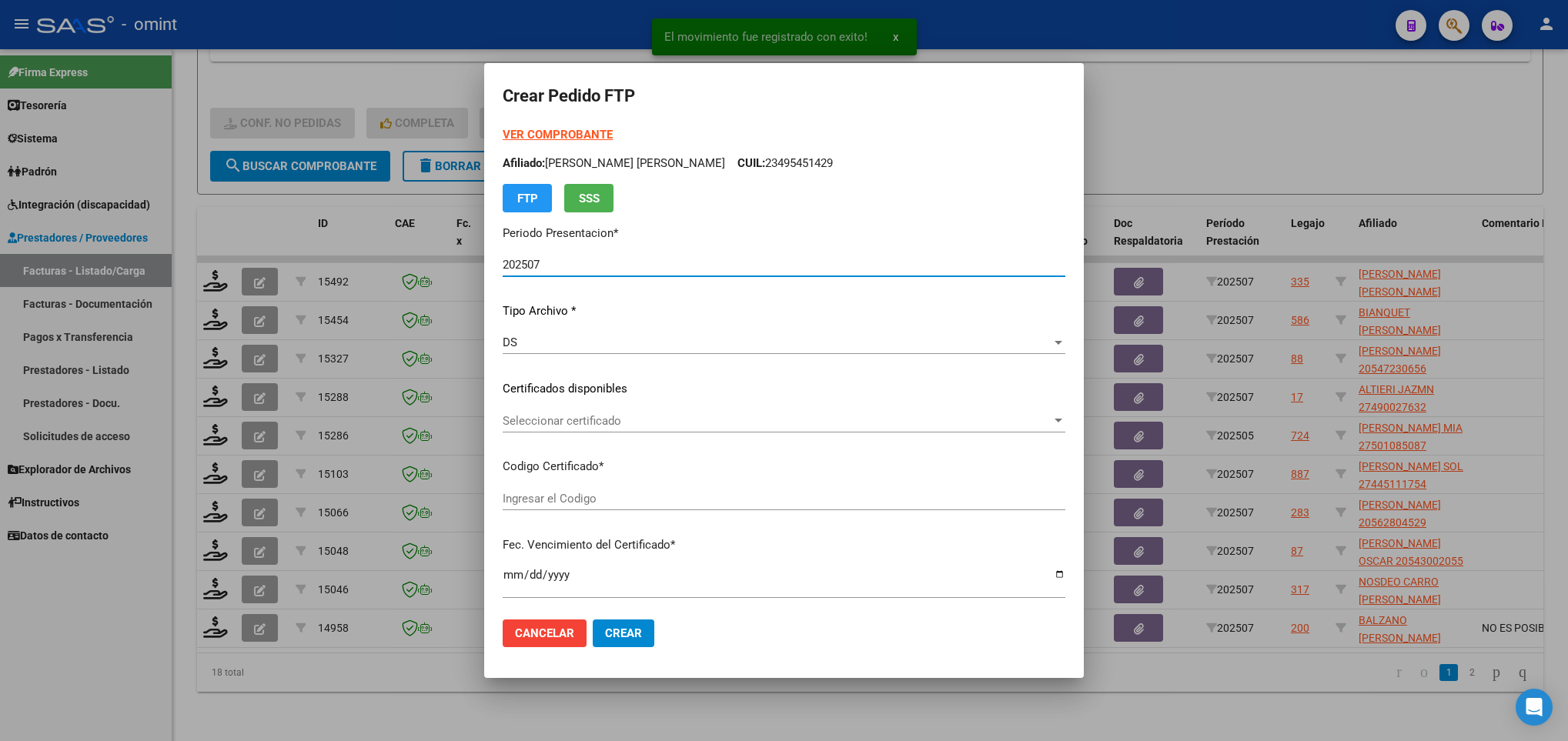
type input "8878932092"
type input "2029-06-03"
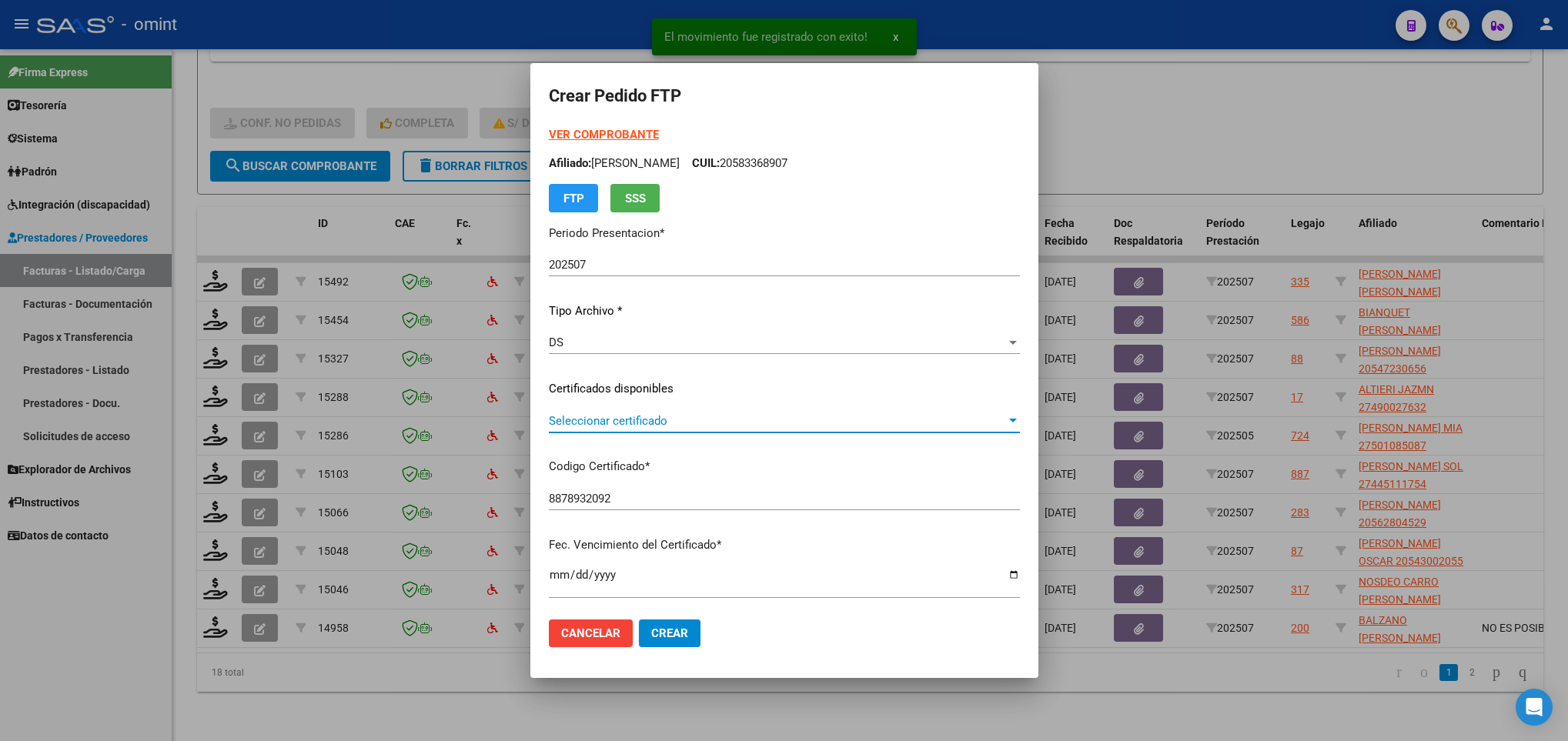
click at [696, 418] on span "Seleccionar certificado" at bounding box center [777, 421] width 457 height 14
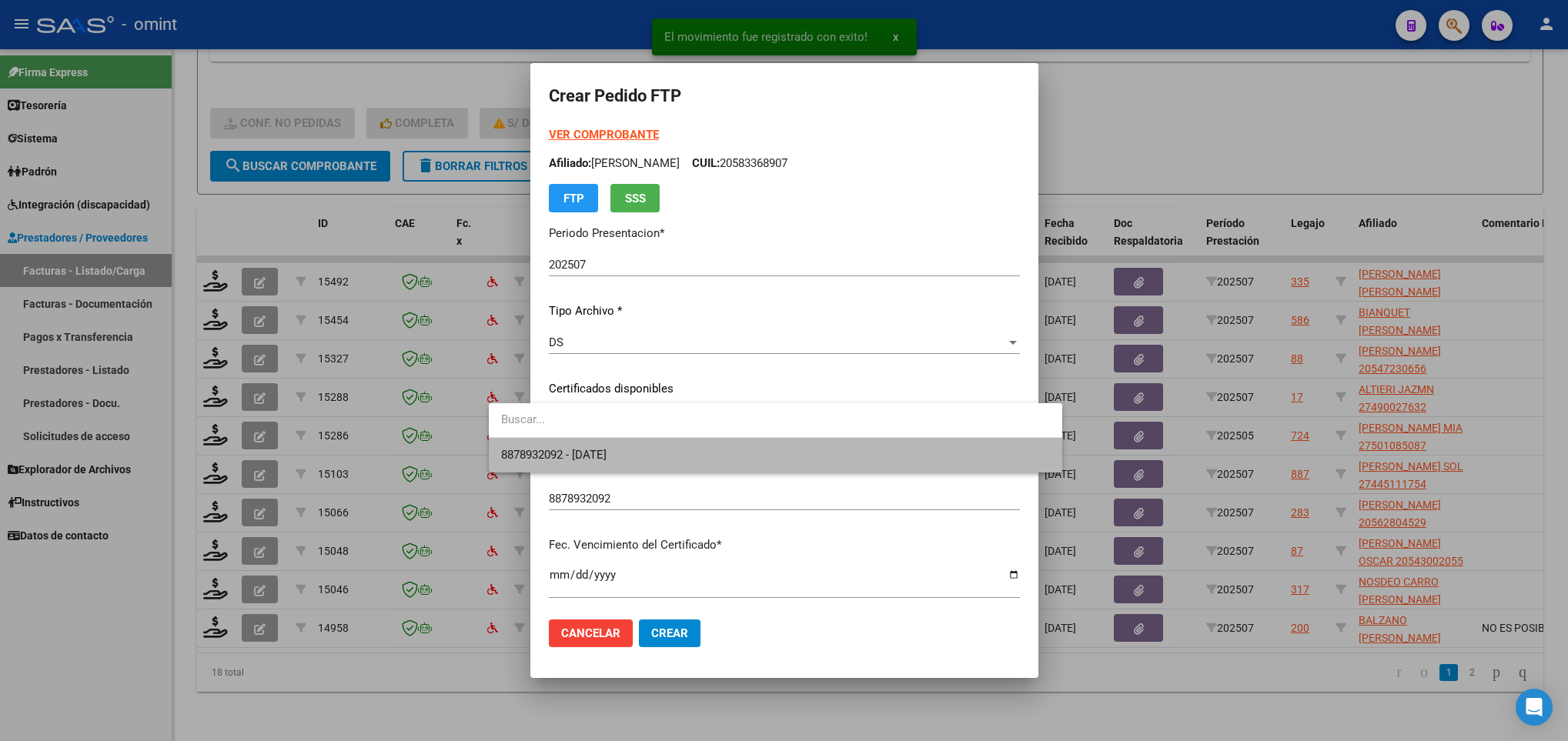
click at [716, 453] on span "8878932092 - 2029-06-03" at bounding box center [776, 455] width 549 height 35
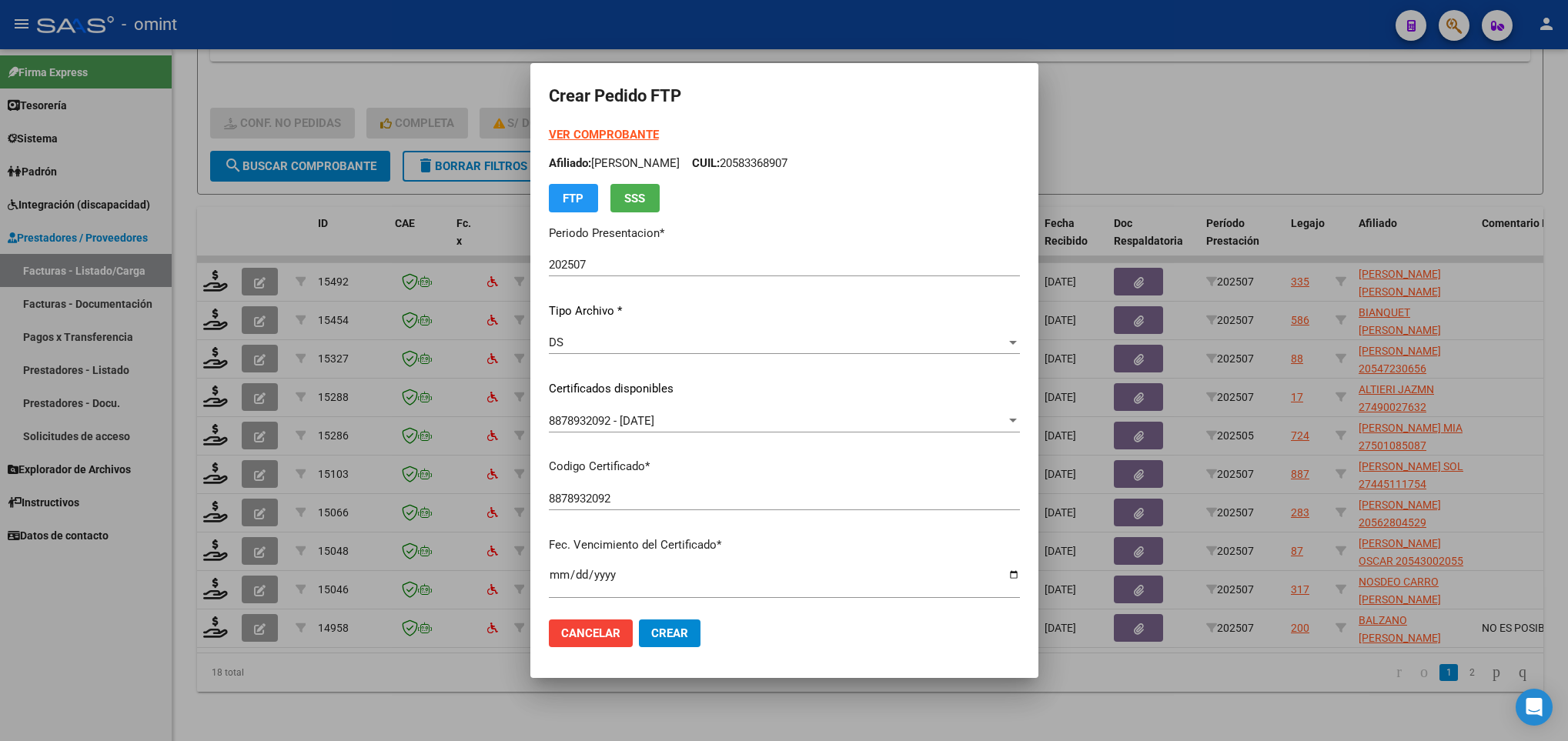
scroll to position [314, 0]
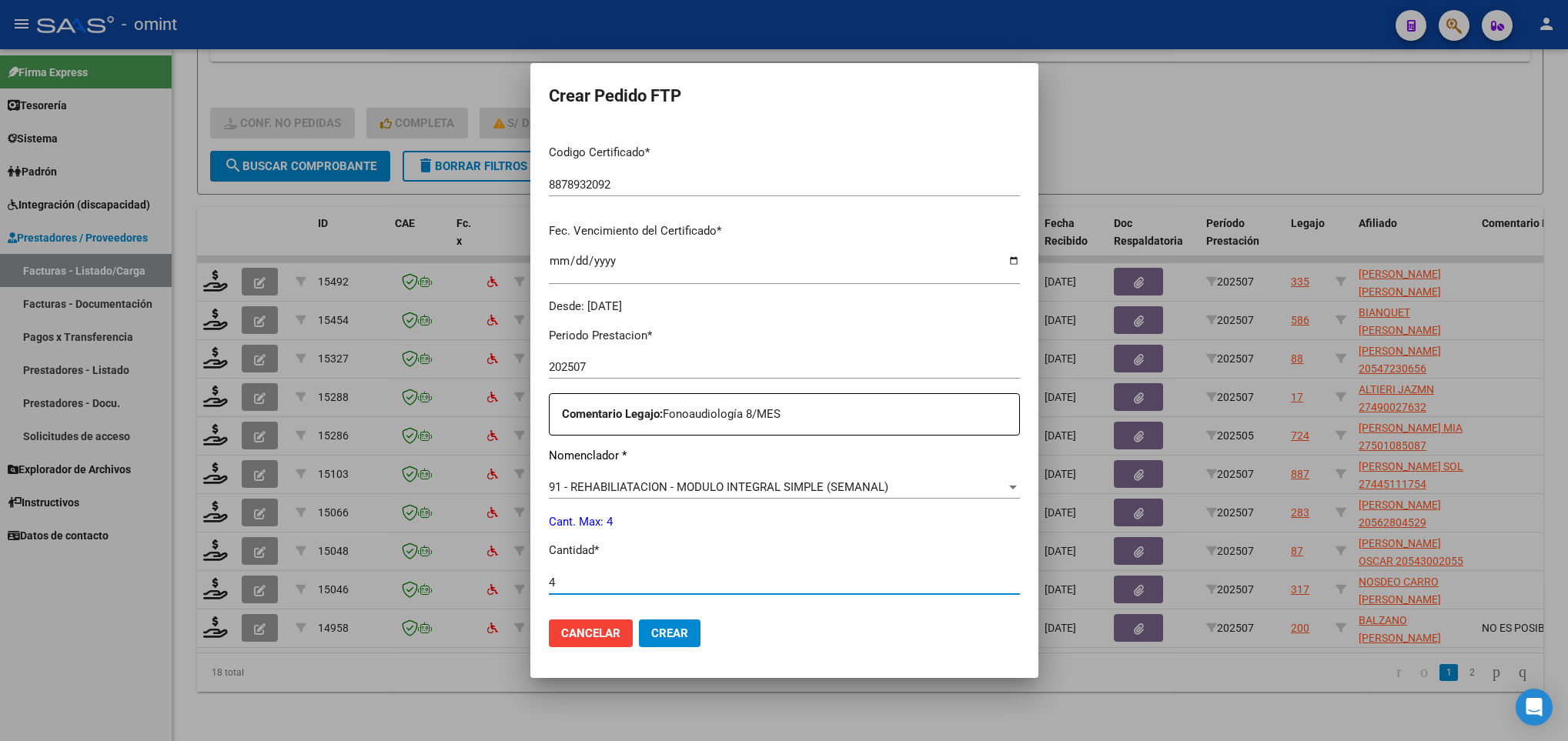
type input "4"
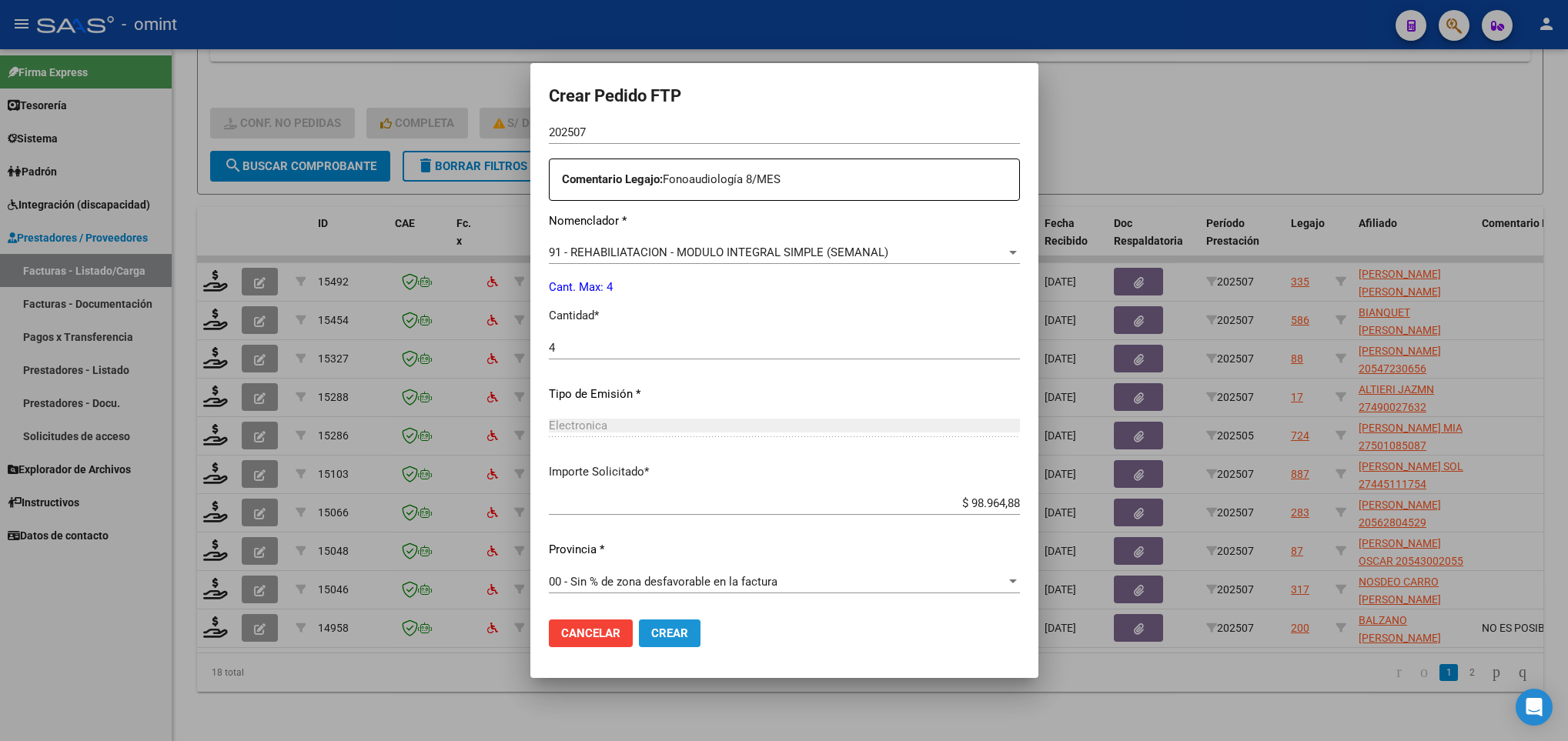
click at [651, 627] on span "Crear" at bounding box center [669, 634] width 37 height 14
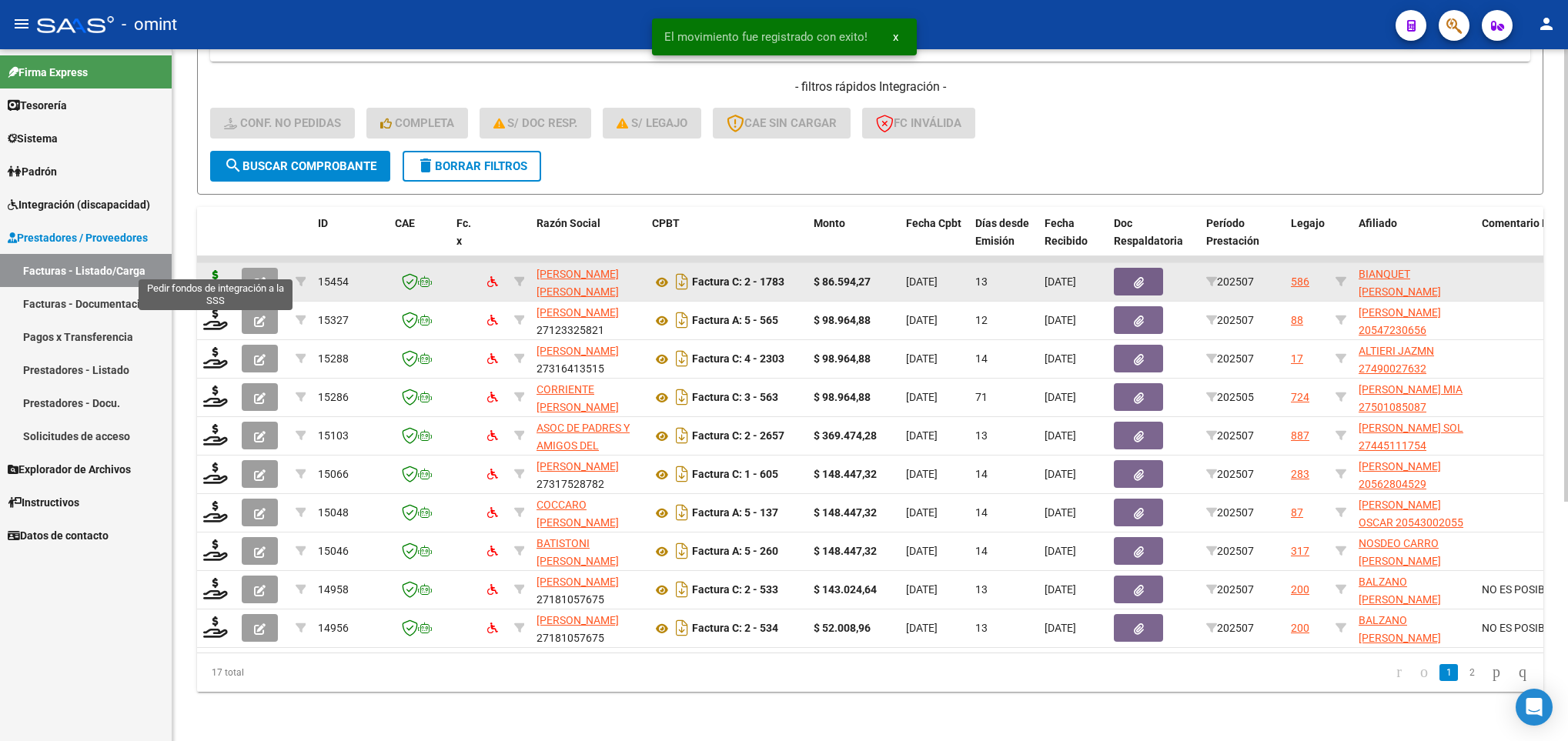
click at [217, 270] on icon at bounding box center [215, 280] width 24 height 21
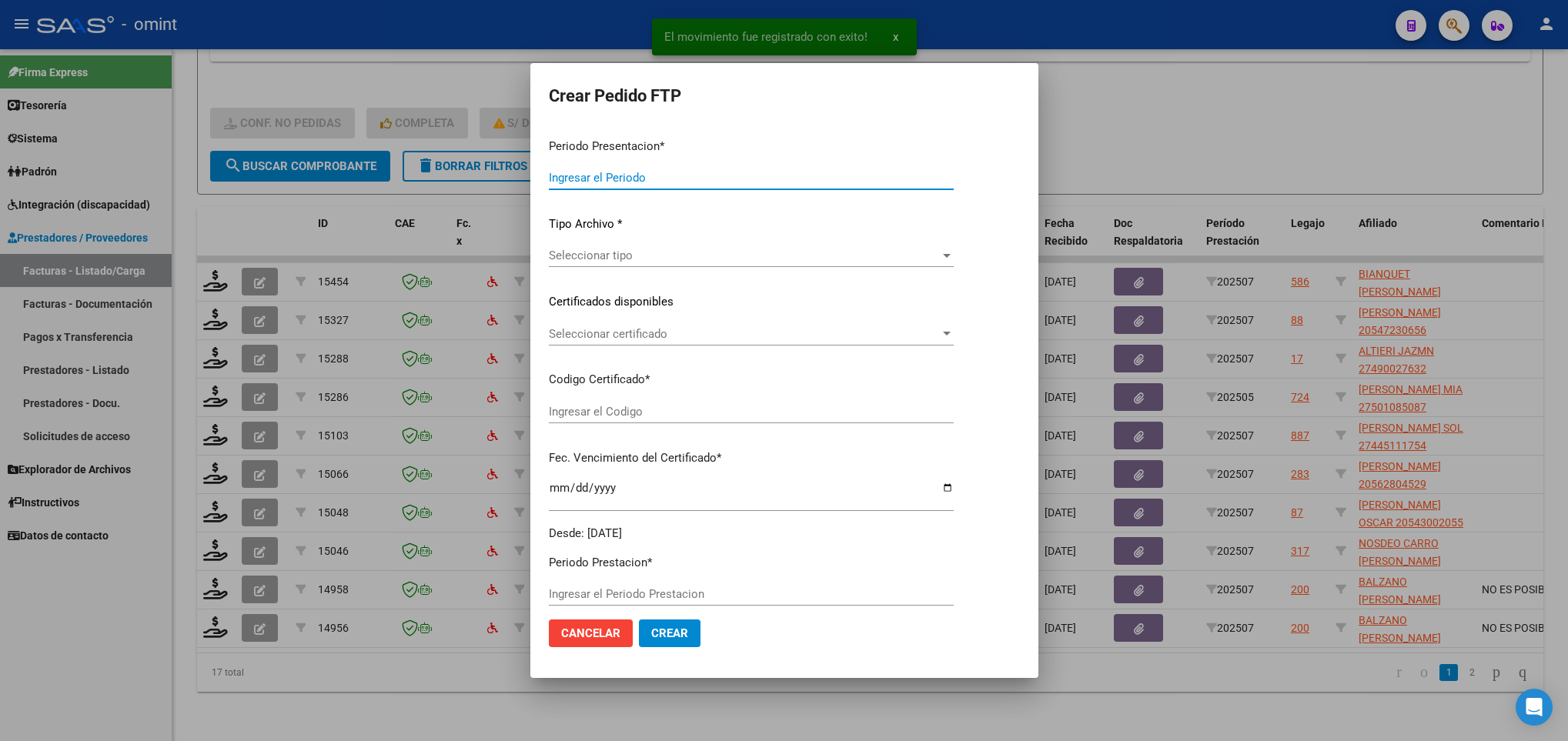
type input "202507"
type input "$ 86.594,27"
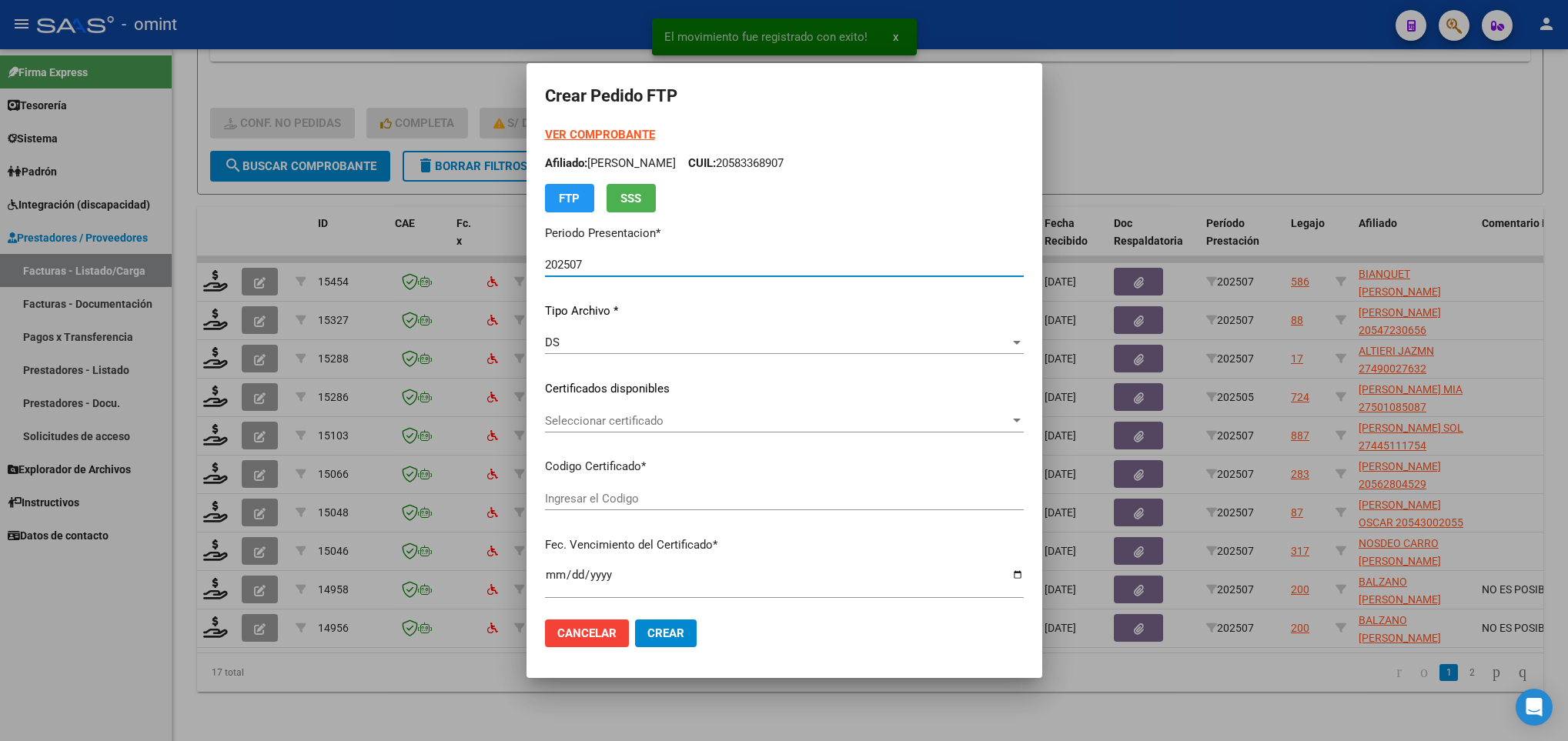
type input "5580097240"
type input "2025-05-22"
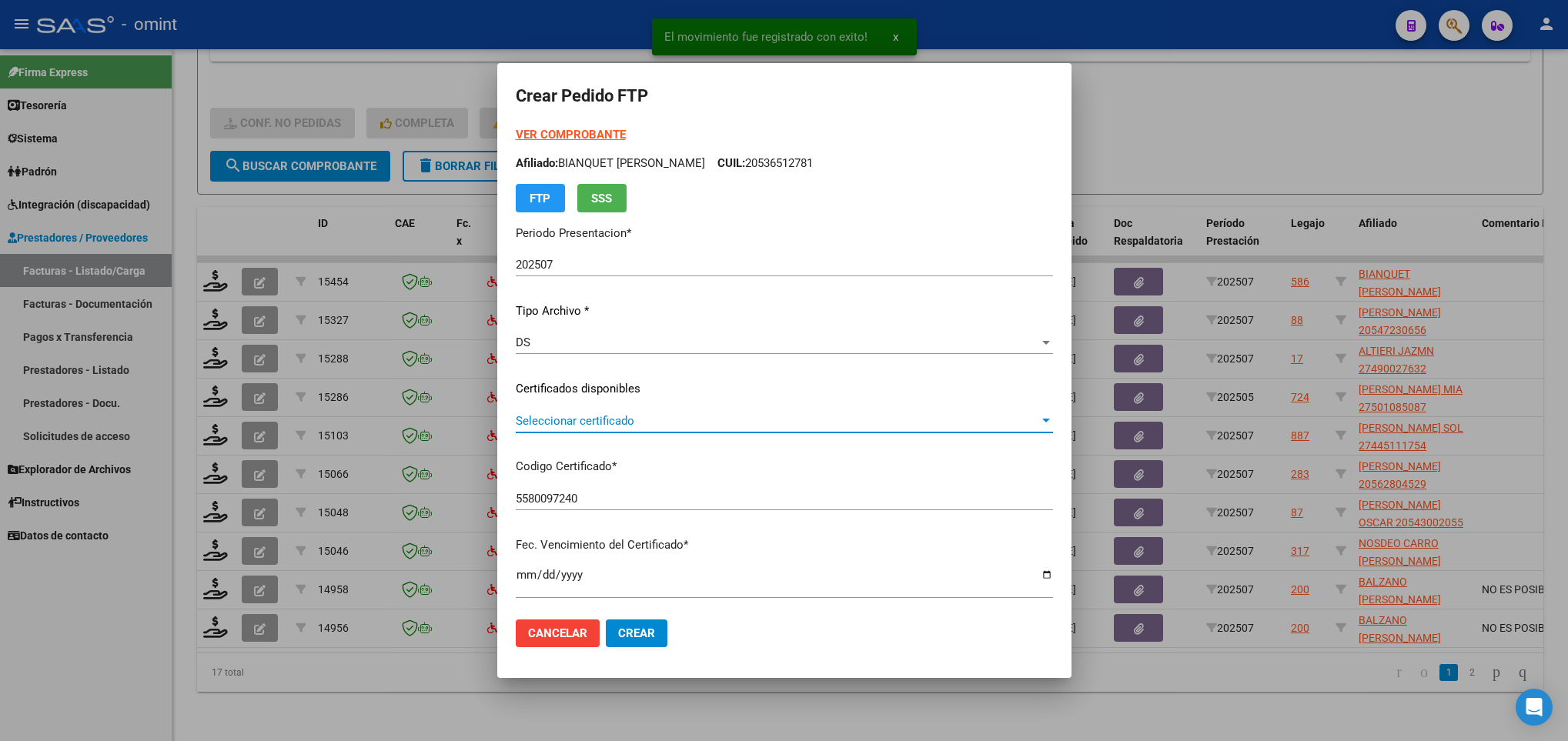
click at [646, 419] on span "Seleccionar certificado" at bounding box center [777, 421] width 523 height 14
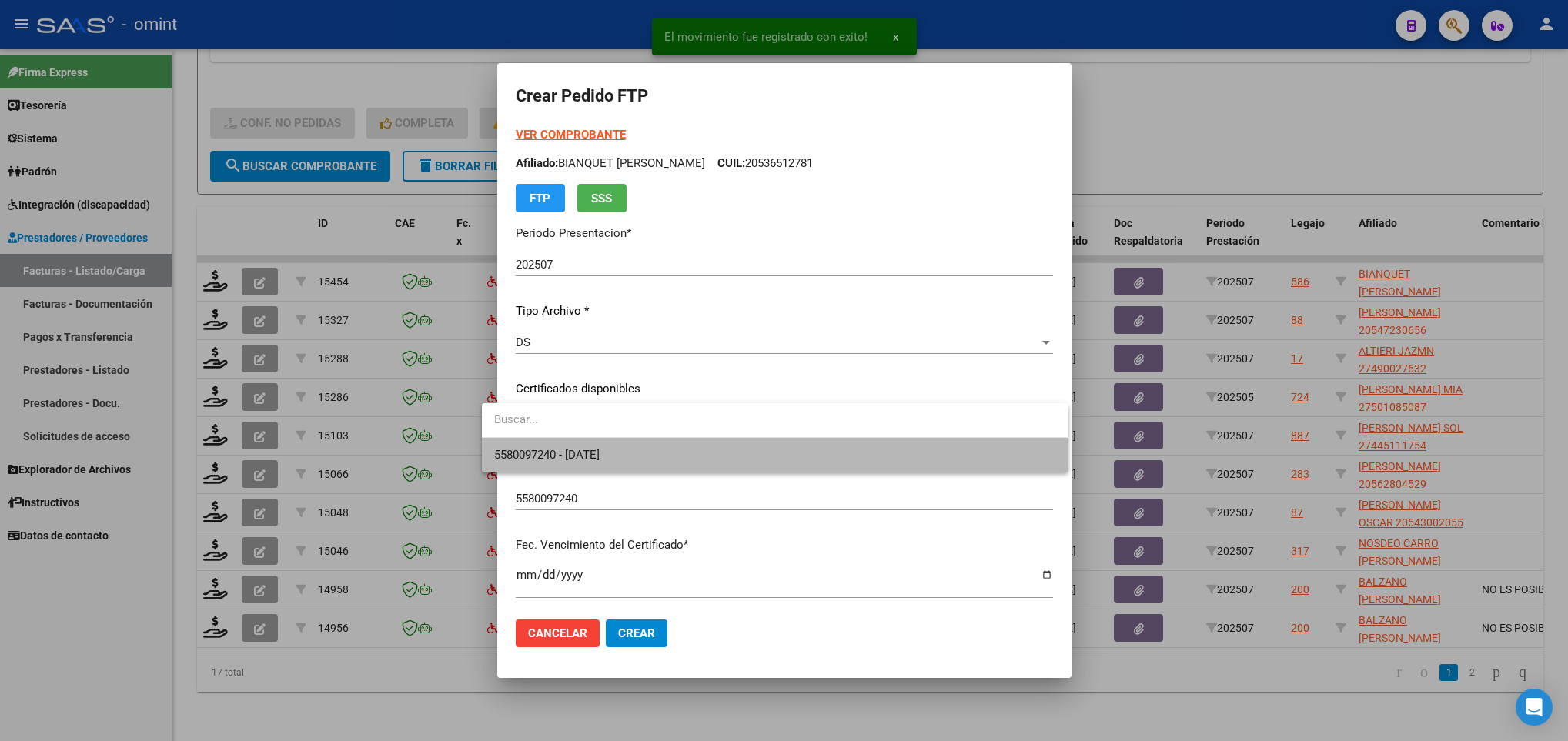
click at [677, 450] on span "5580097240 - 2025-05-22" at bounding box center [774, 455] width 561 height 35
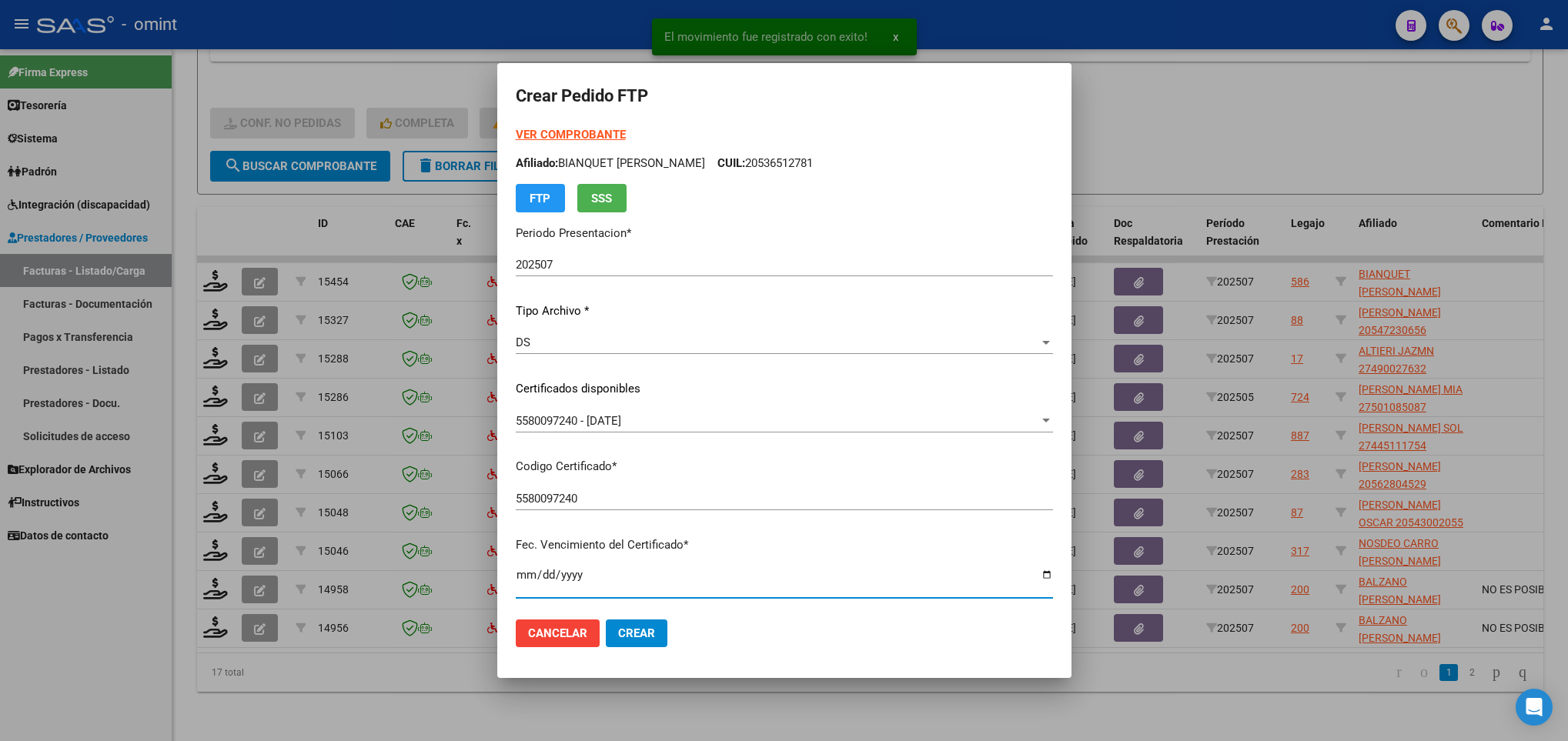
scroll to position [314, 0]
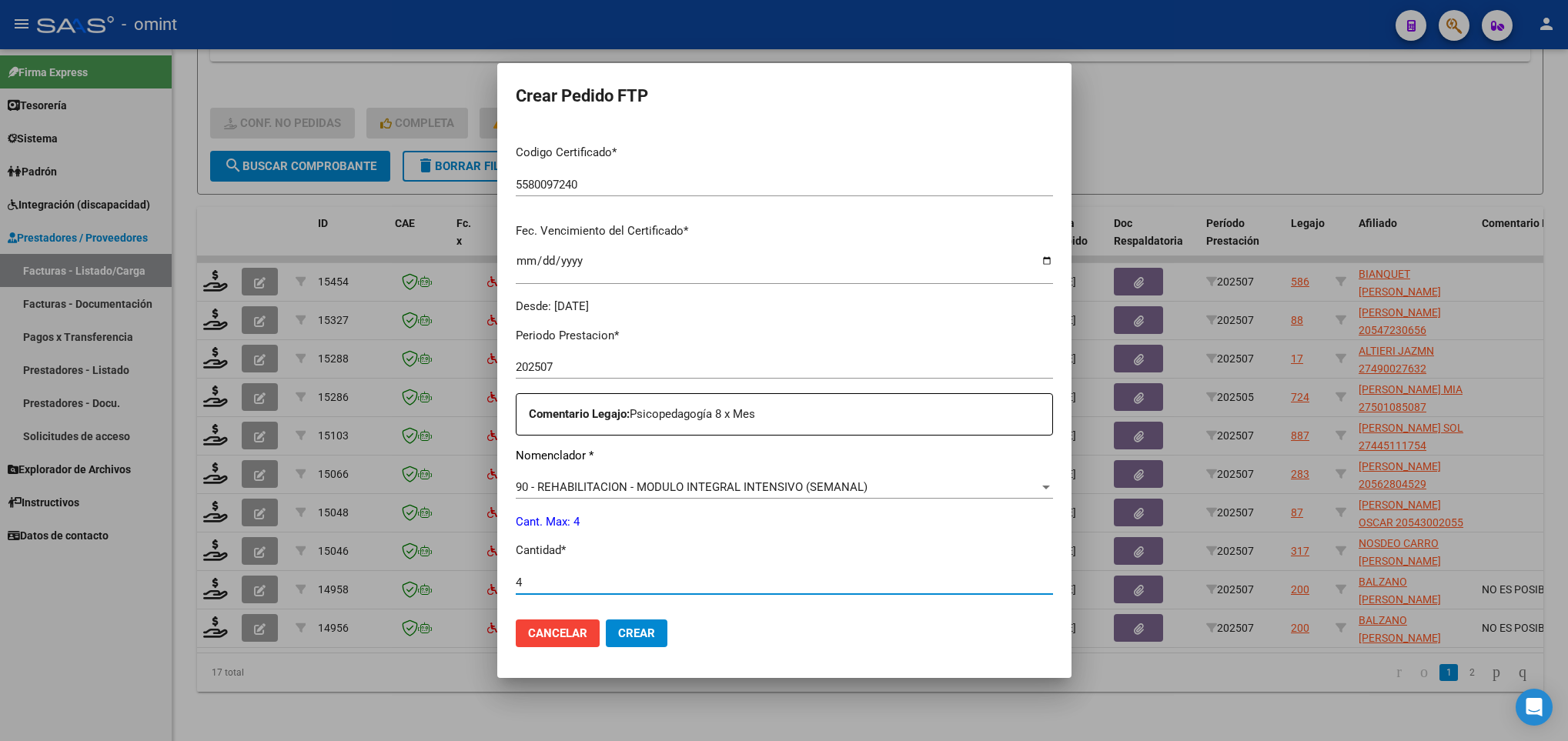
type input "4"
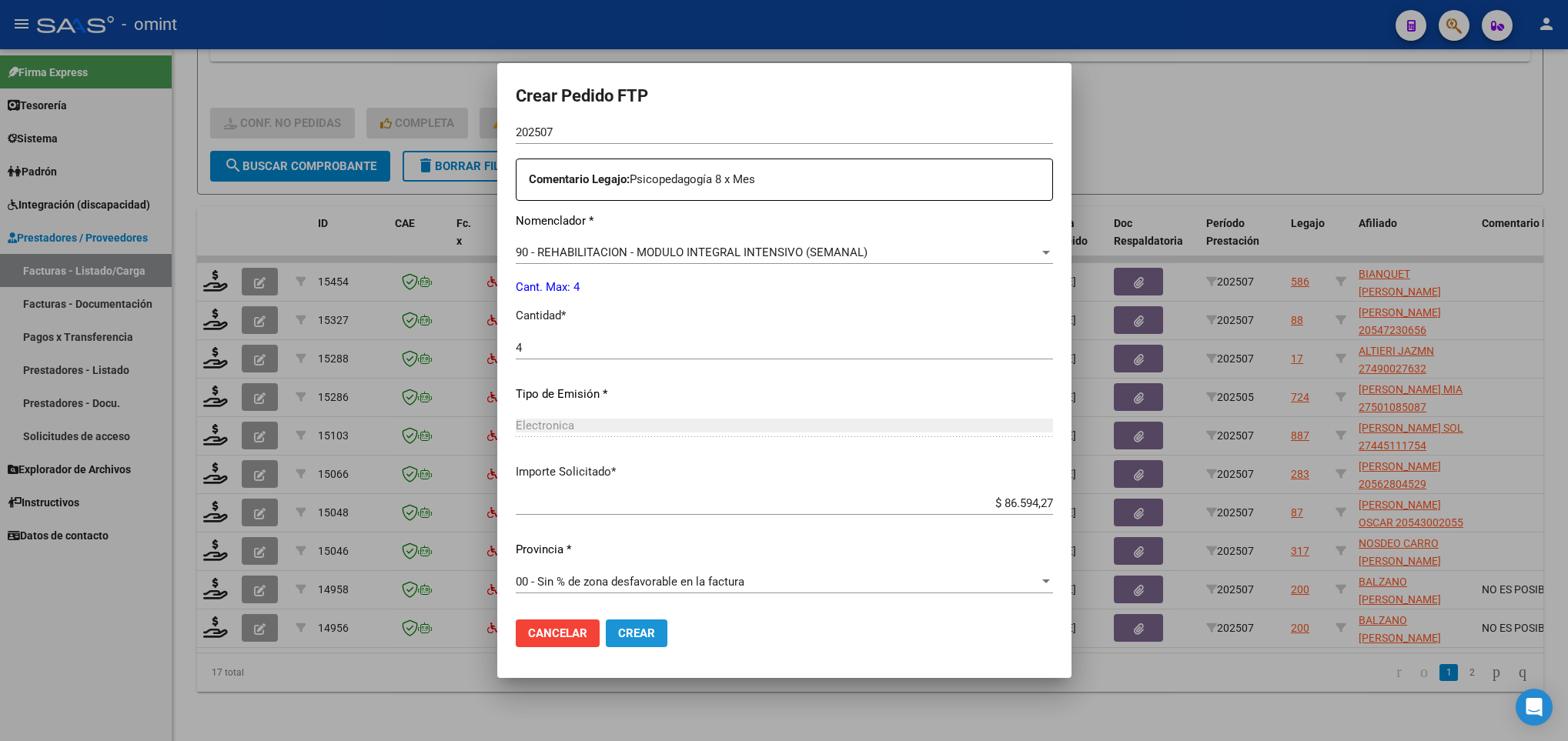
click at [620, 640] on span "Crear" at bounding box center [636, 634] width 37 height 14
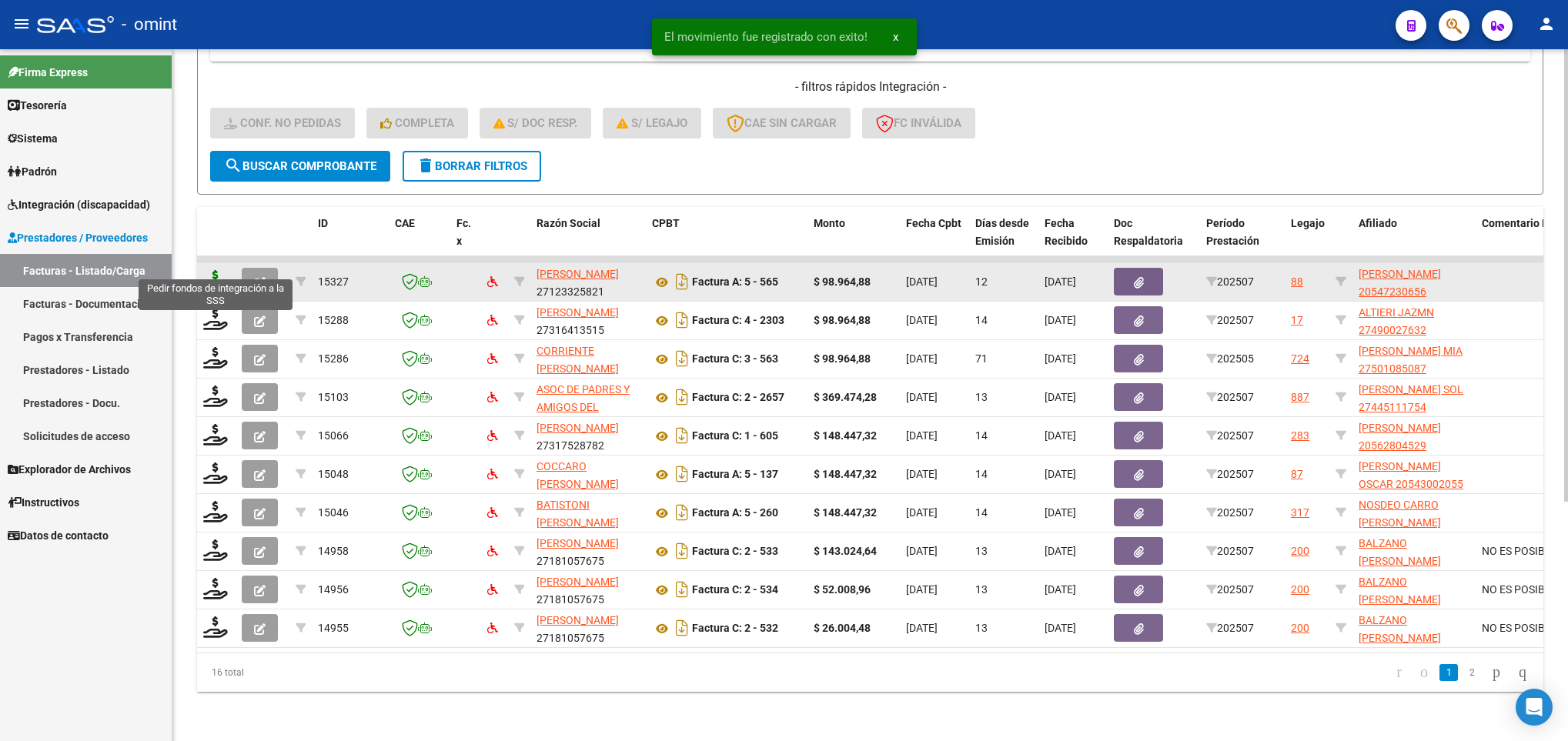
click at [216, 270] on icon at bounding box center [215, 280] width 24 height 21
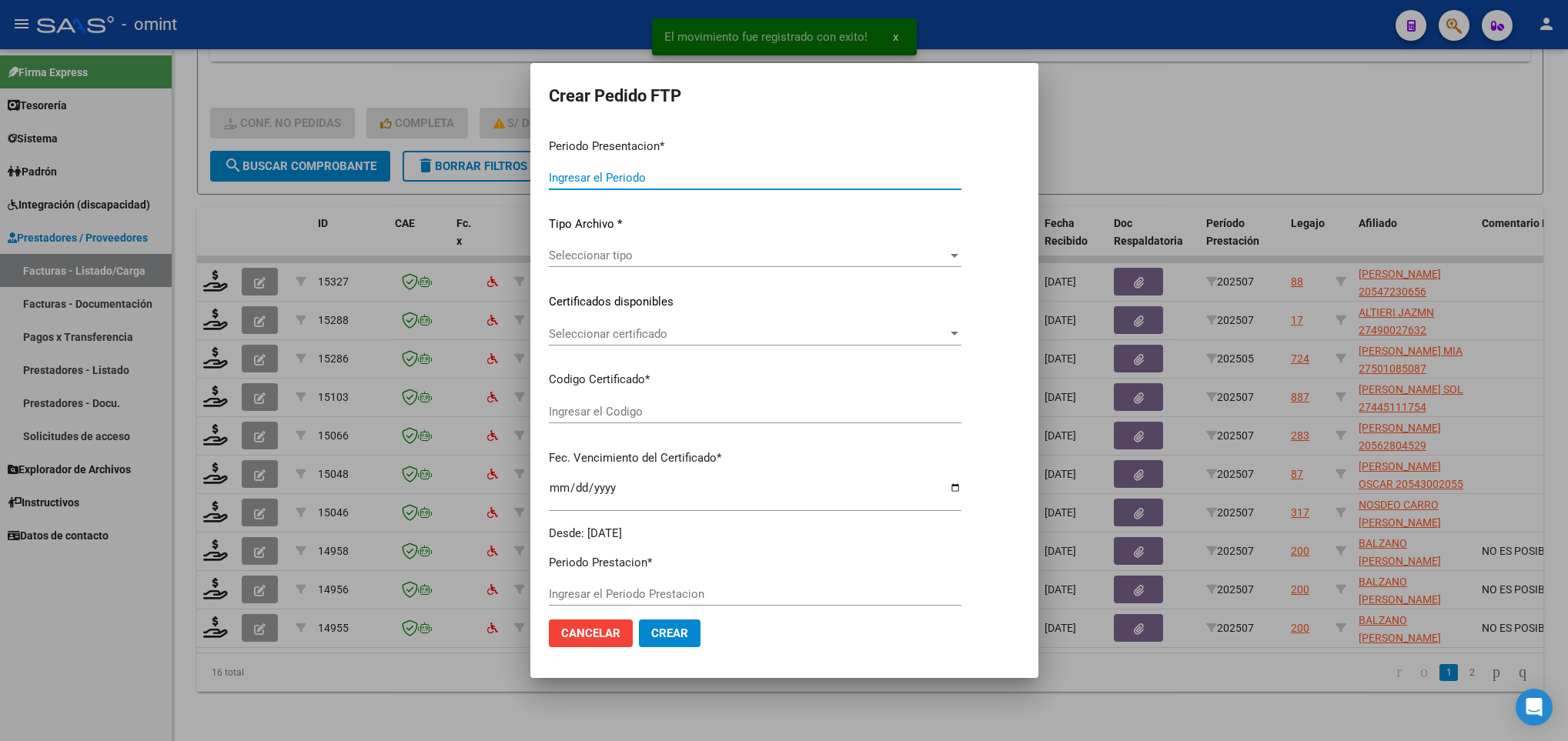
type input "202507"
type input "$ 98.964,88"
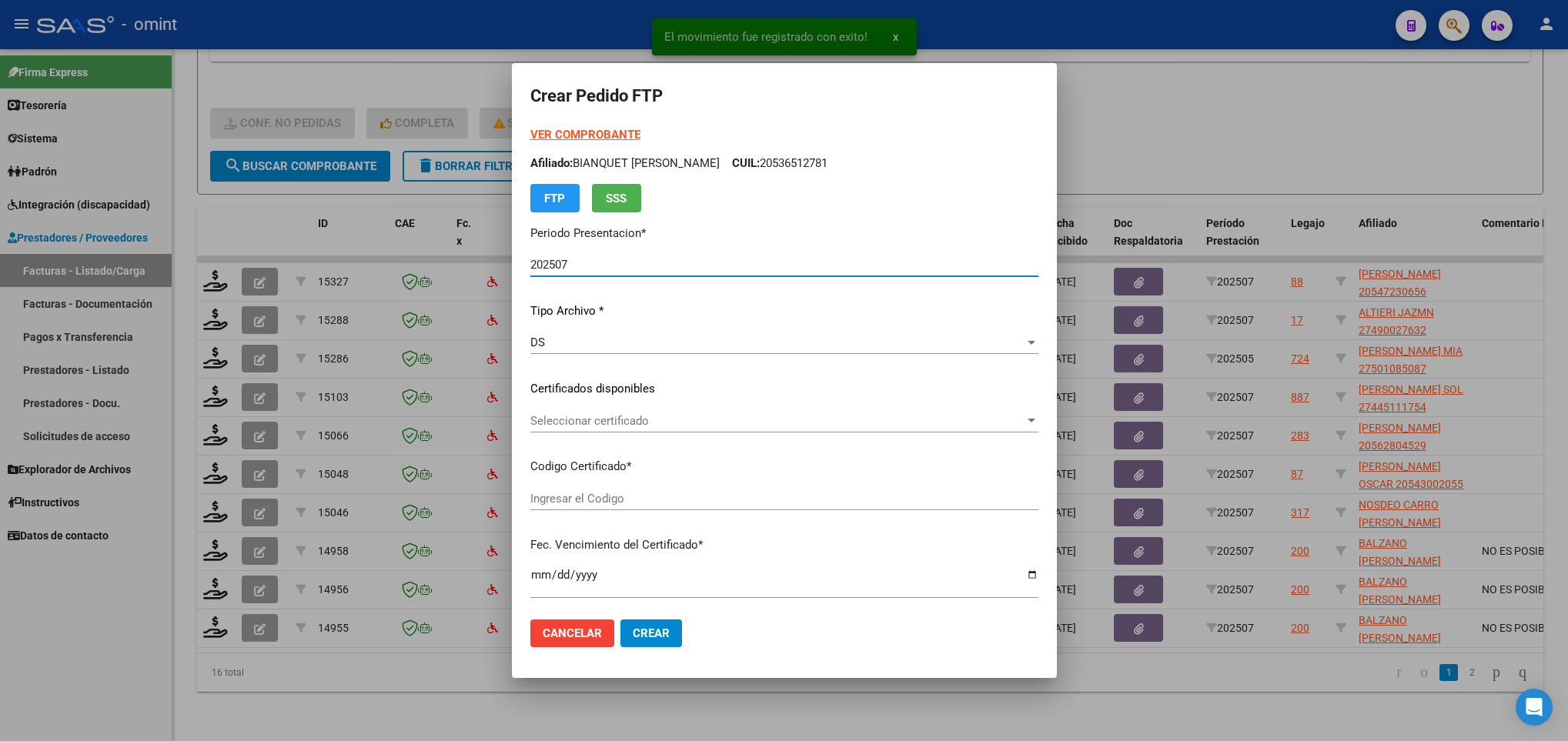
type input "5482543798"
type input "2026-08-31"
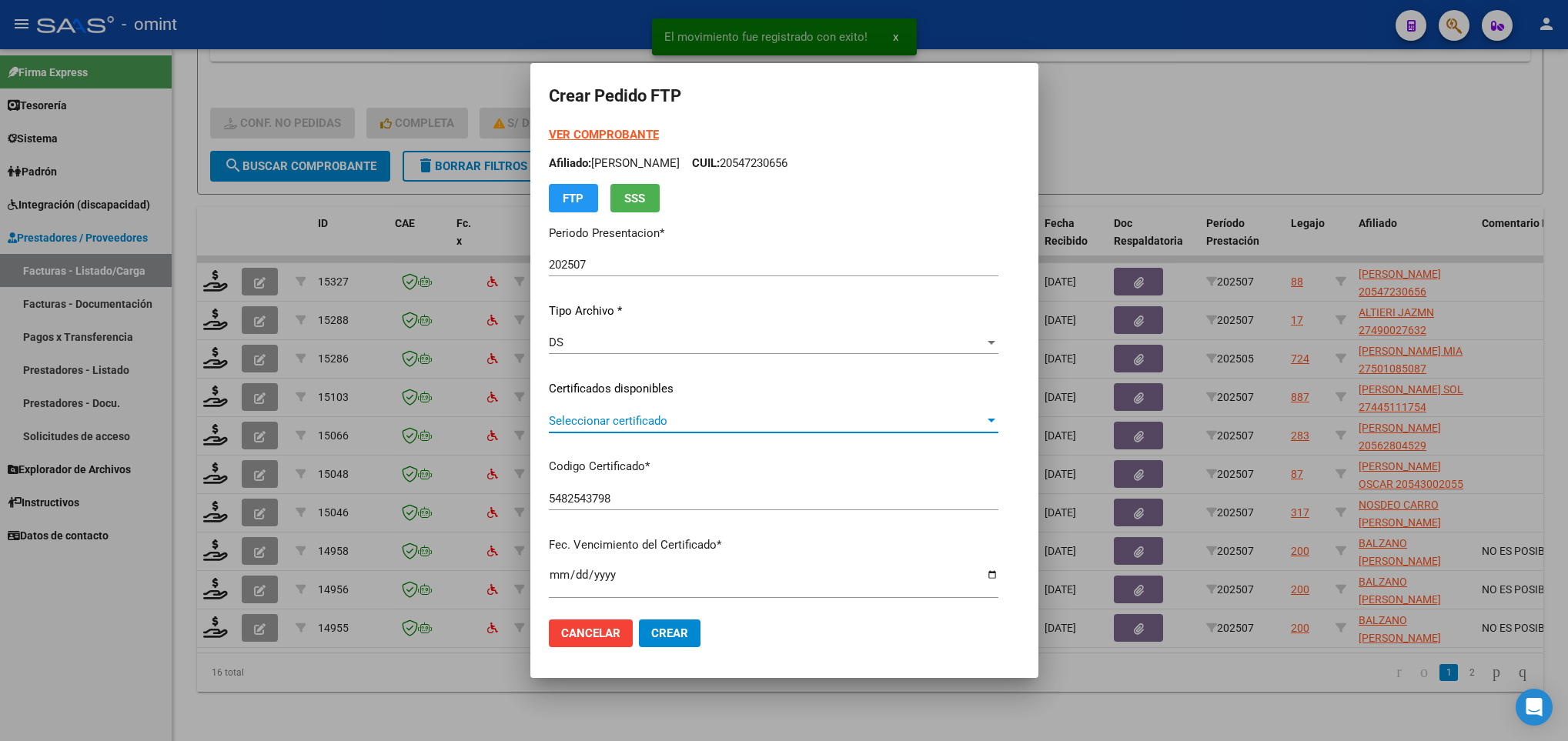
click at [626, 427] on span "Seleccionar certificado" at bounding box center [767, 421] width 436 height 14
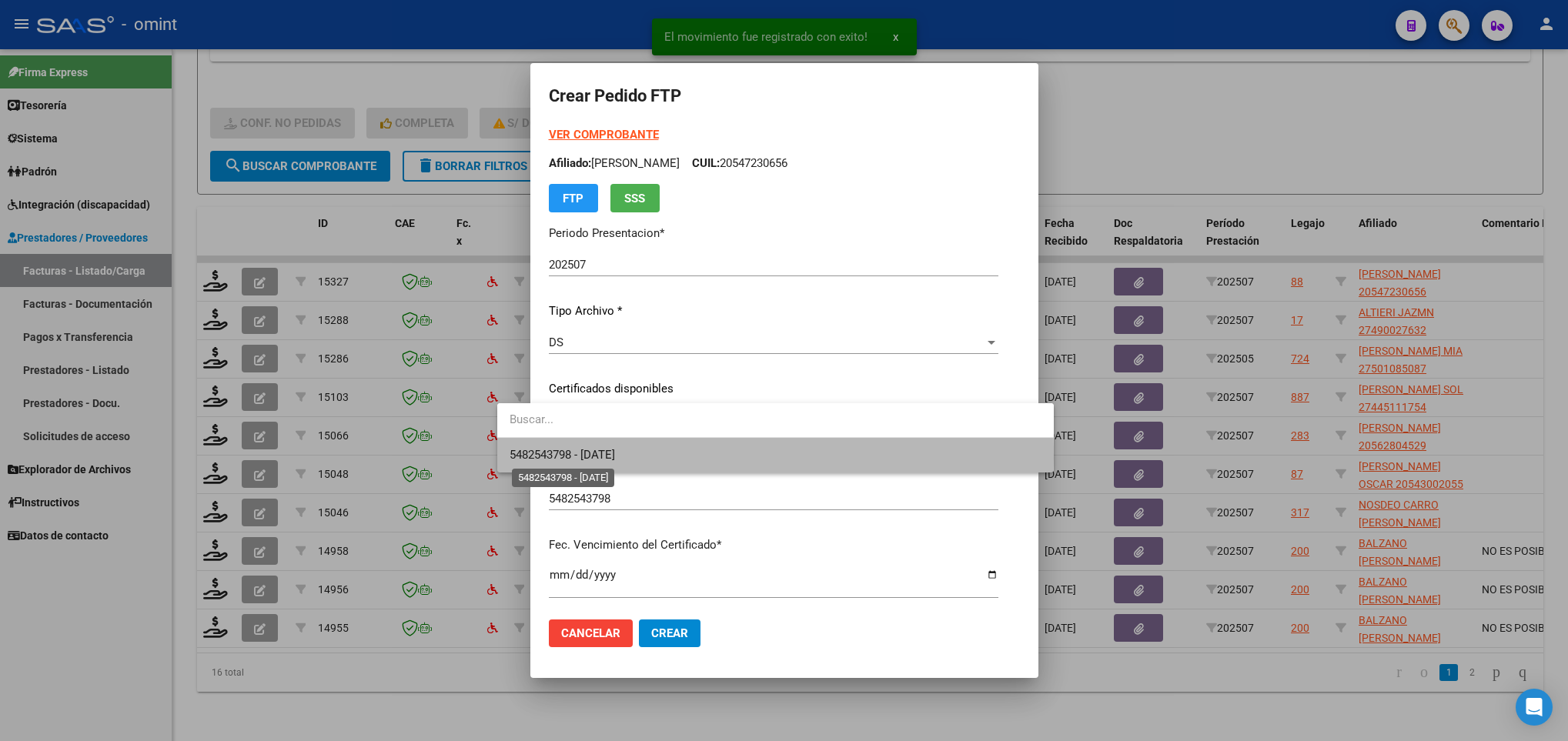
click at [615, 458] on span "5482543798 - 2026-08-31" at bounding box center [562, 455] width 105 height 14
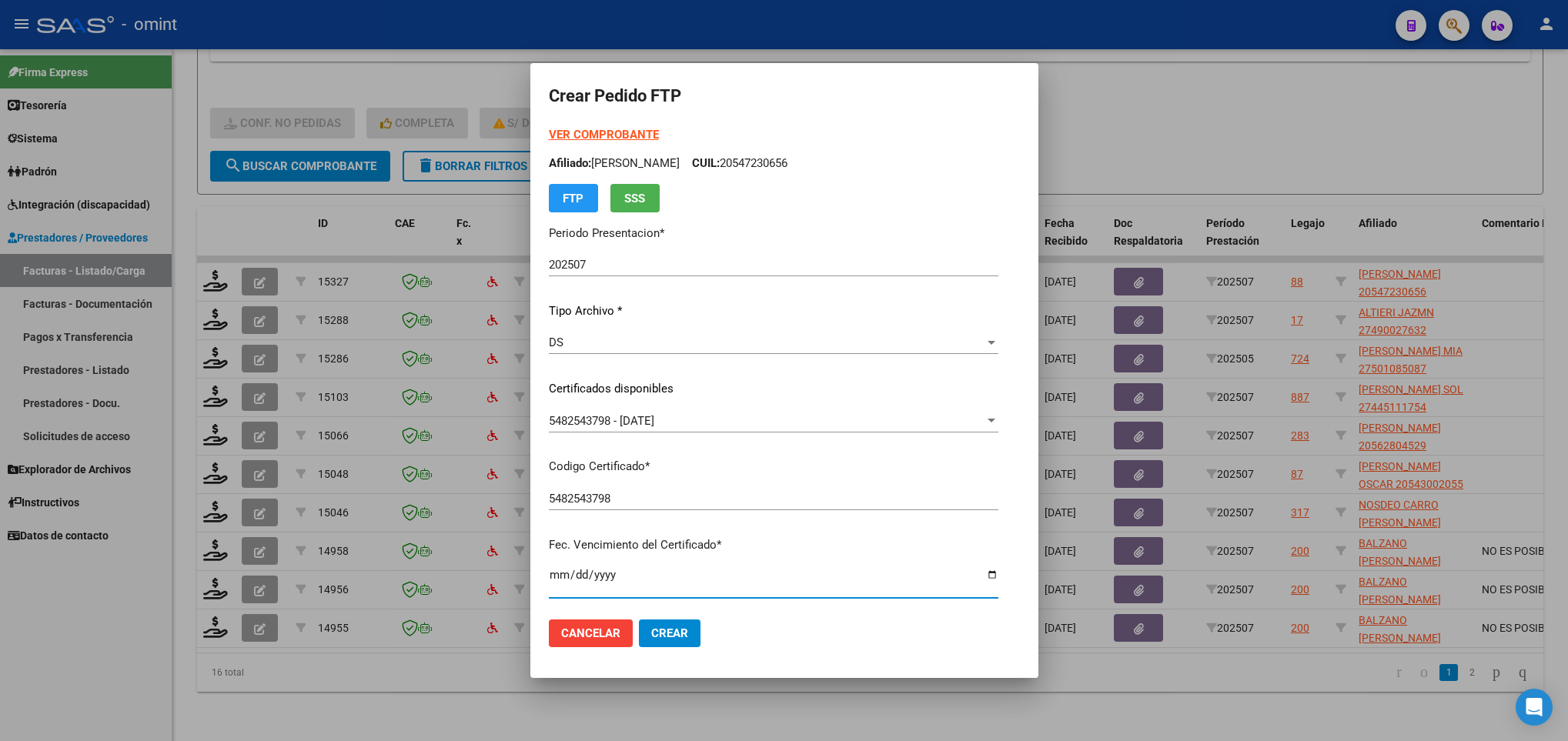
scroll to position [314, 0]
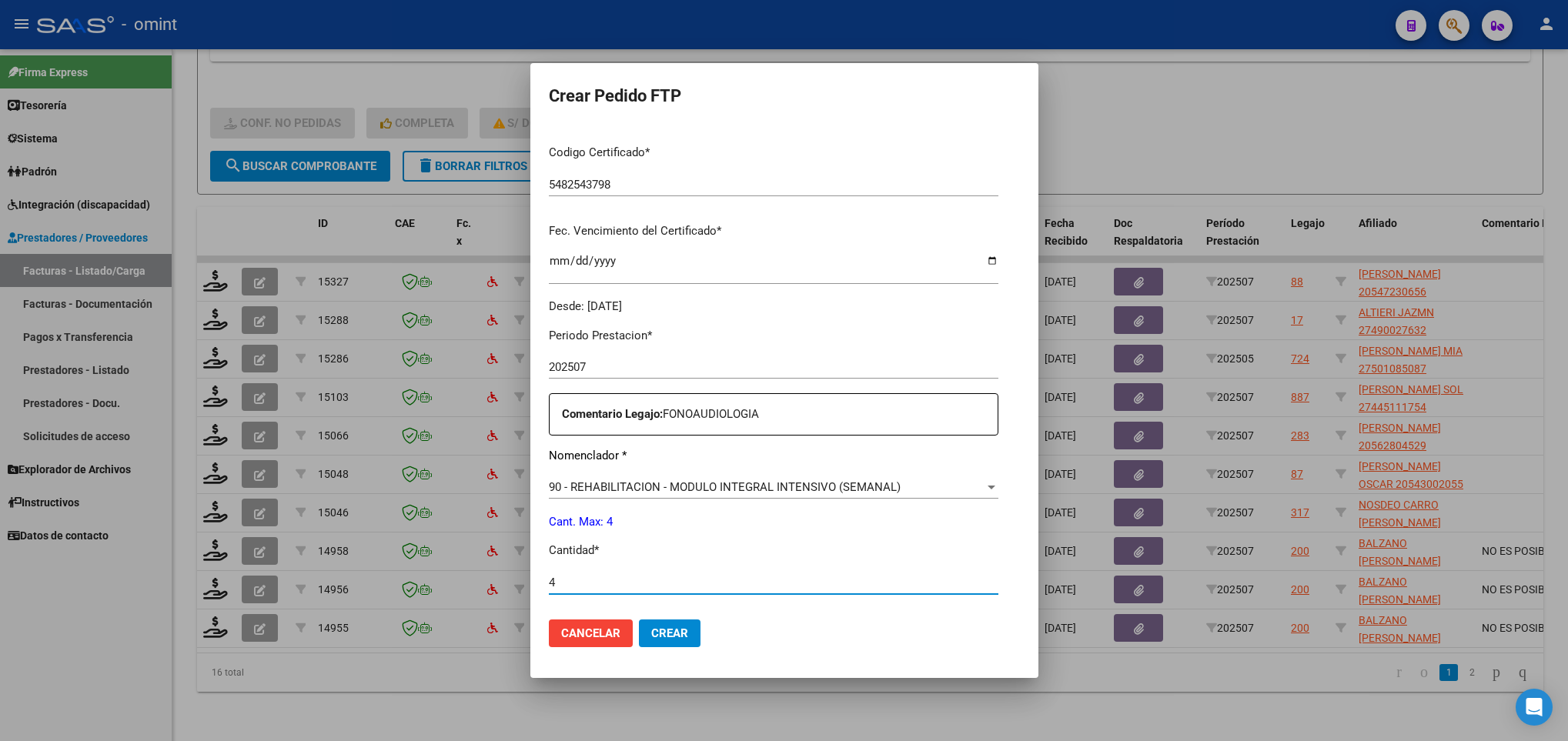
type input "4"
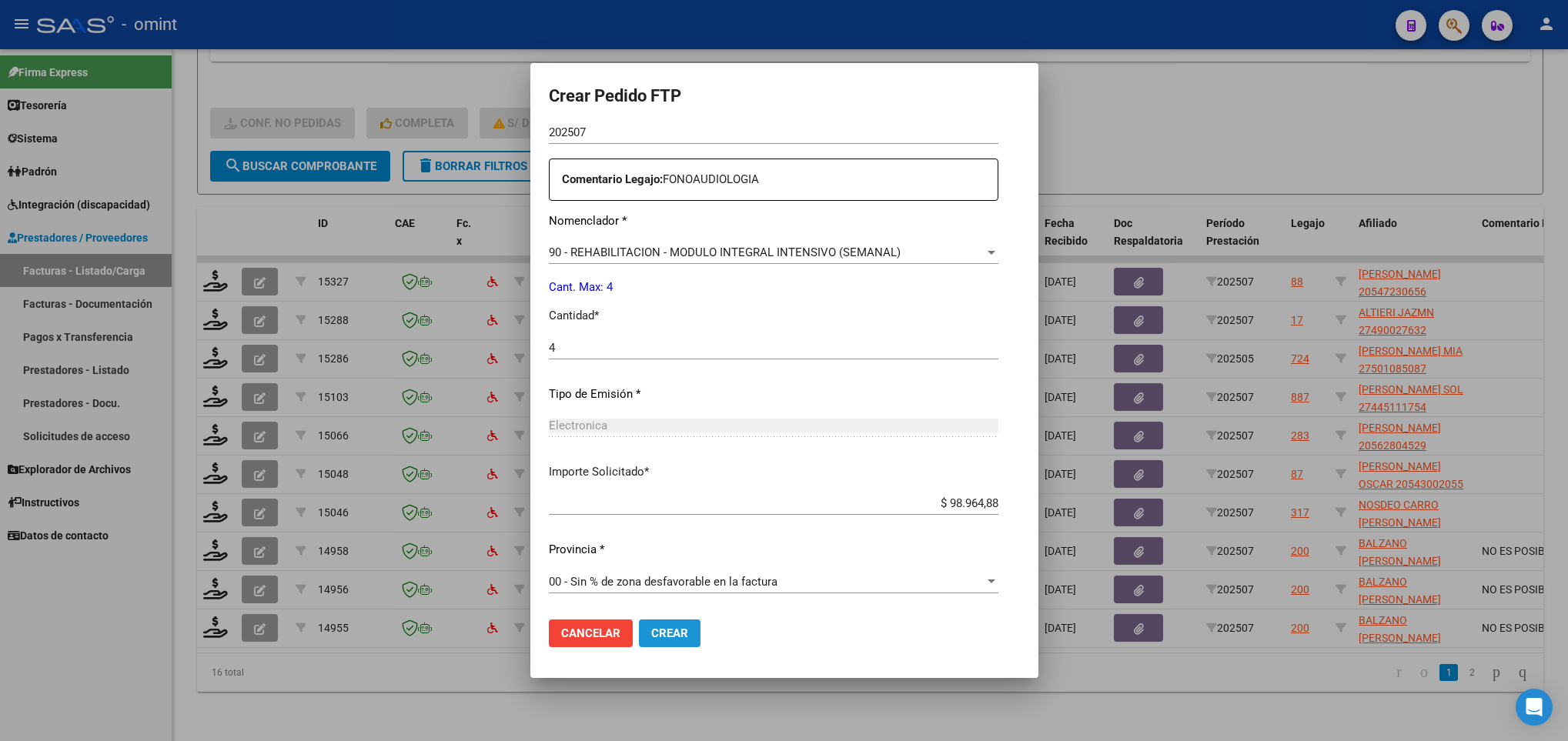
click at [651, 635] on span "Crear" at bounding box center [669, 634] width 37 height 14
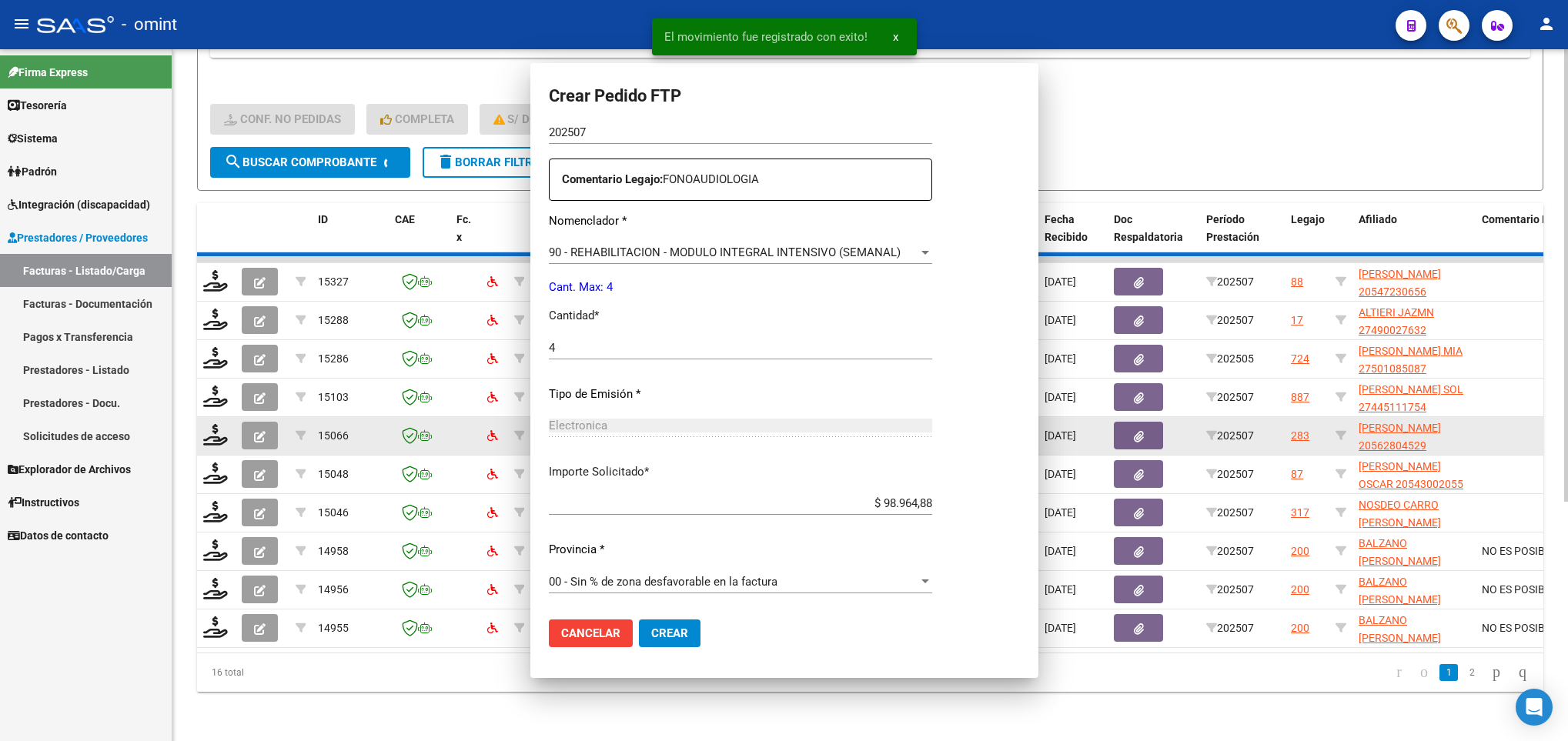
scroll to position [463, 0]
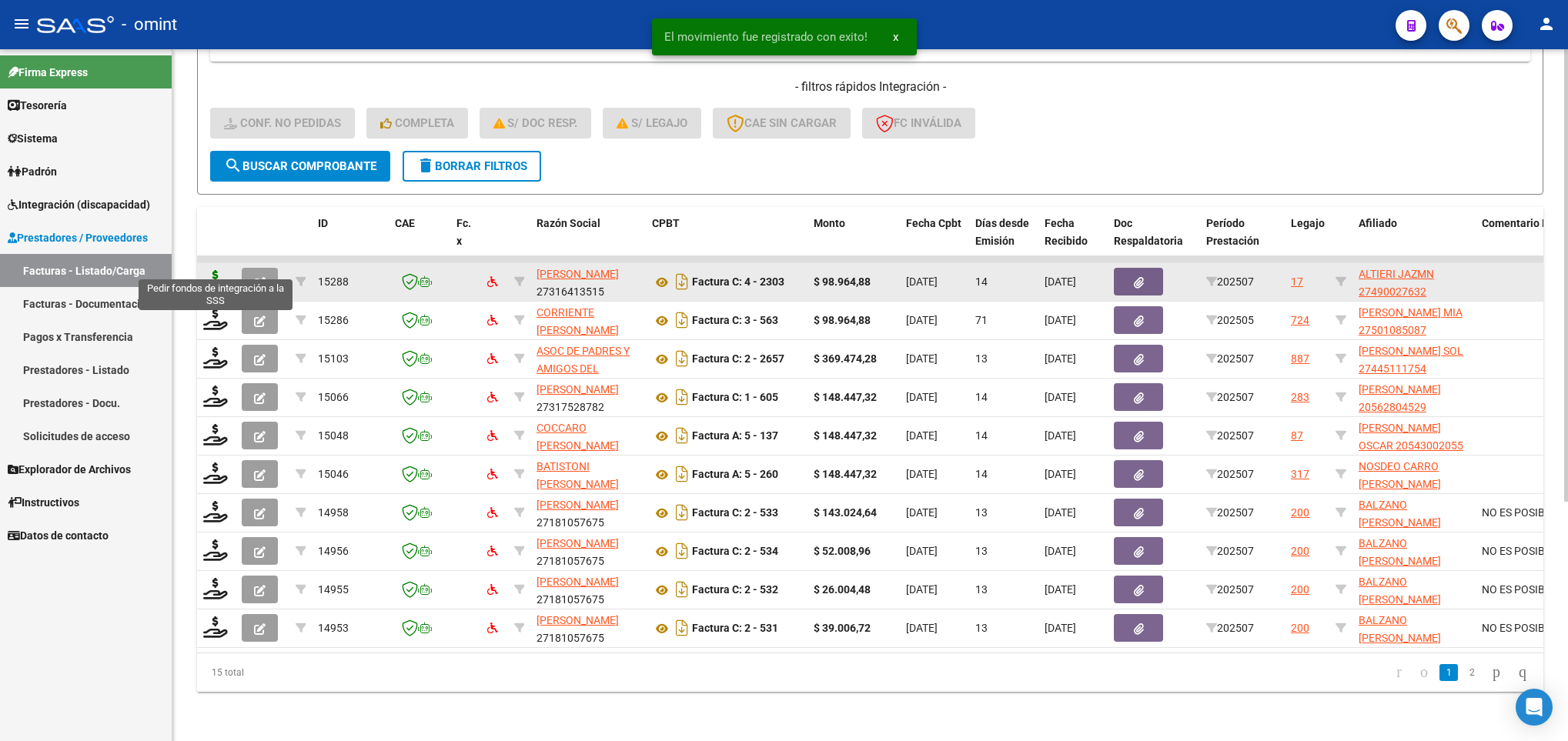
click at [215, 270] on icon at bounding box center [215, 280] width 24 height 21
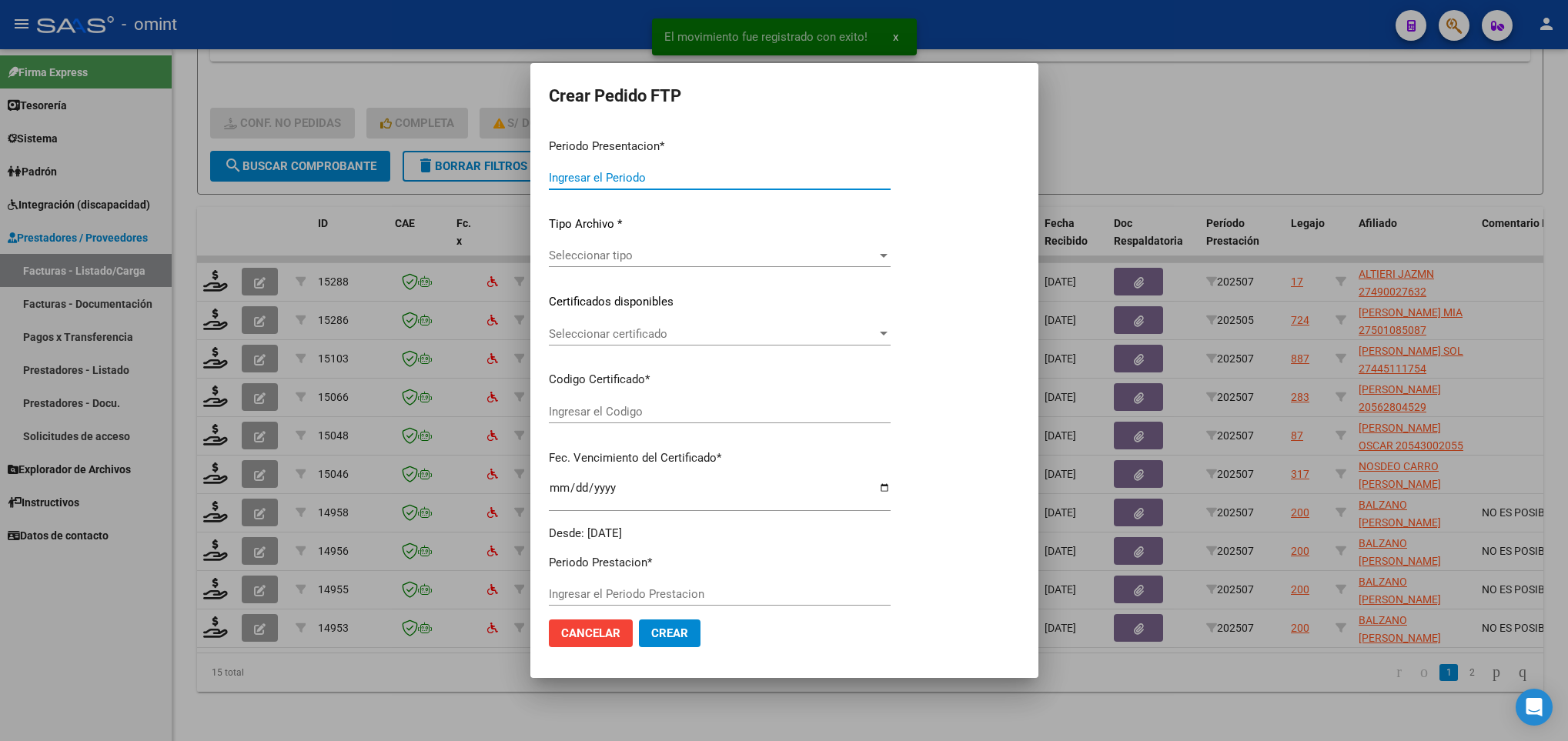
type input "202507"
type input "$ 98.964,88"
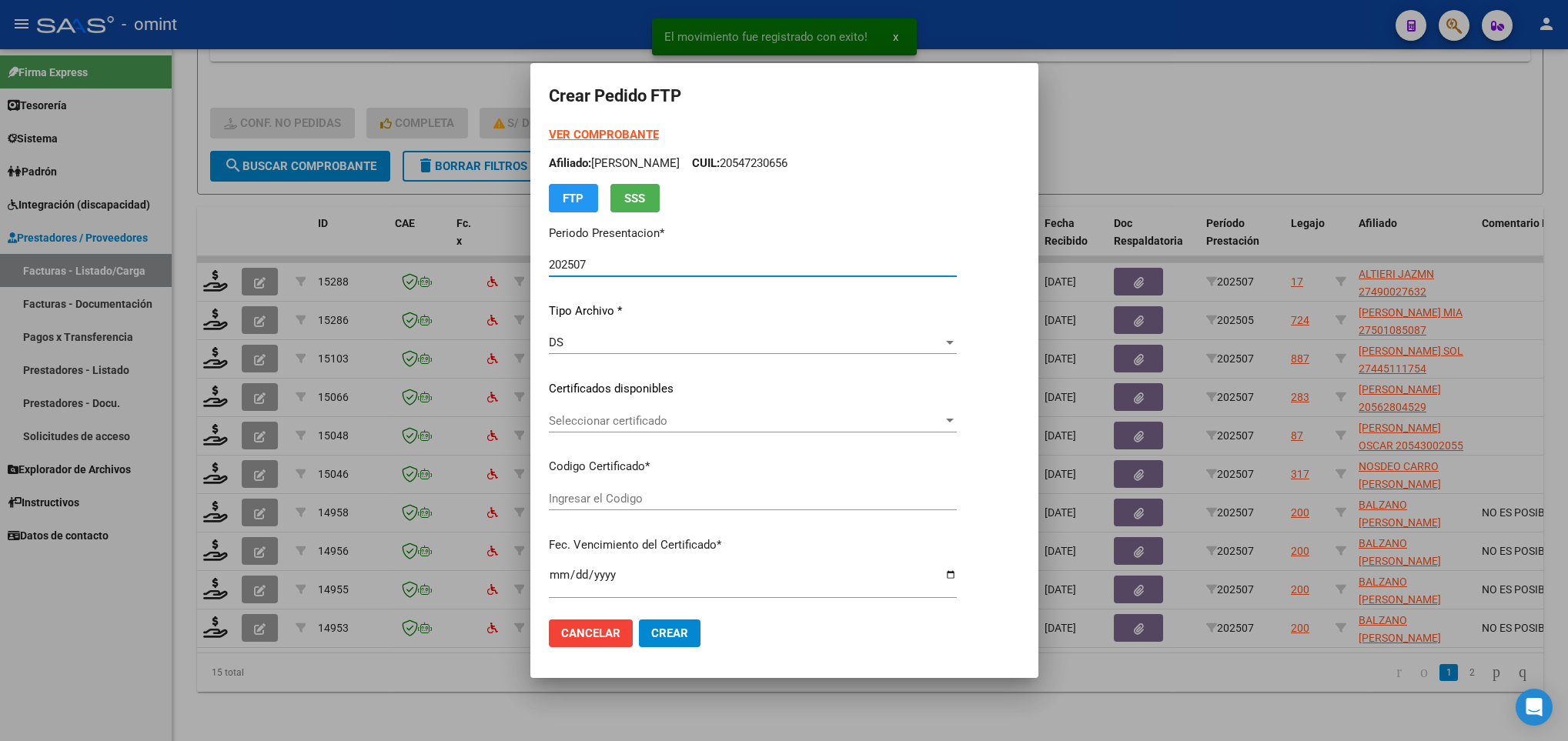
type input "1072899942"
type input "2026-01-06"
click at [851, 423] on span "Seleccionar certificado" at bounding box center [743, 421] width 387 height 14
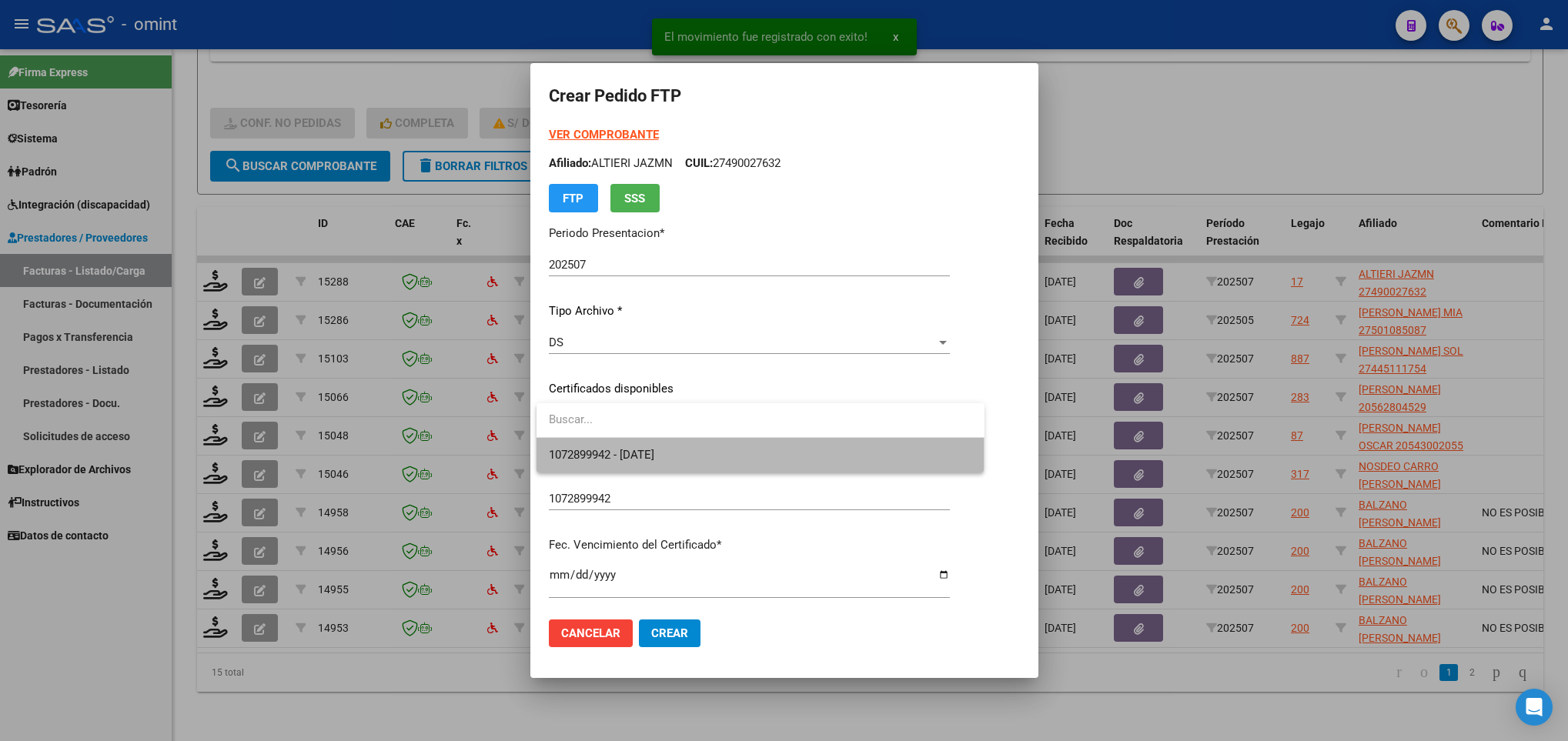
click at [859, 449] on span "1072899942 - 2026-01-06" at bounding box center [761, 455] width 424 height 35
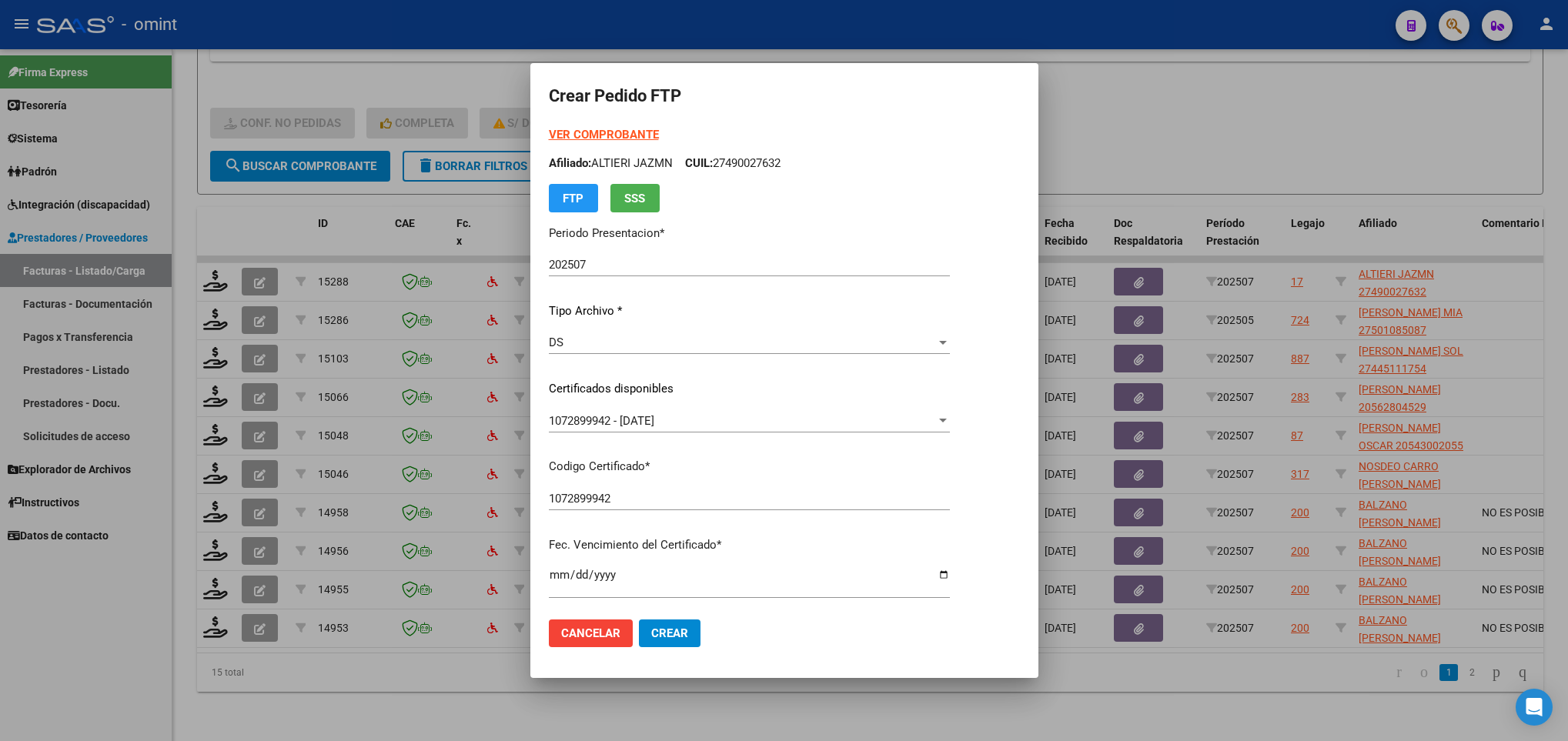
scroll to position [314, 0]
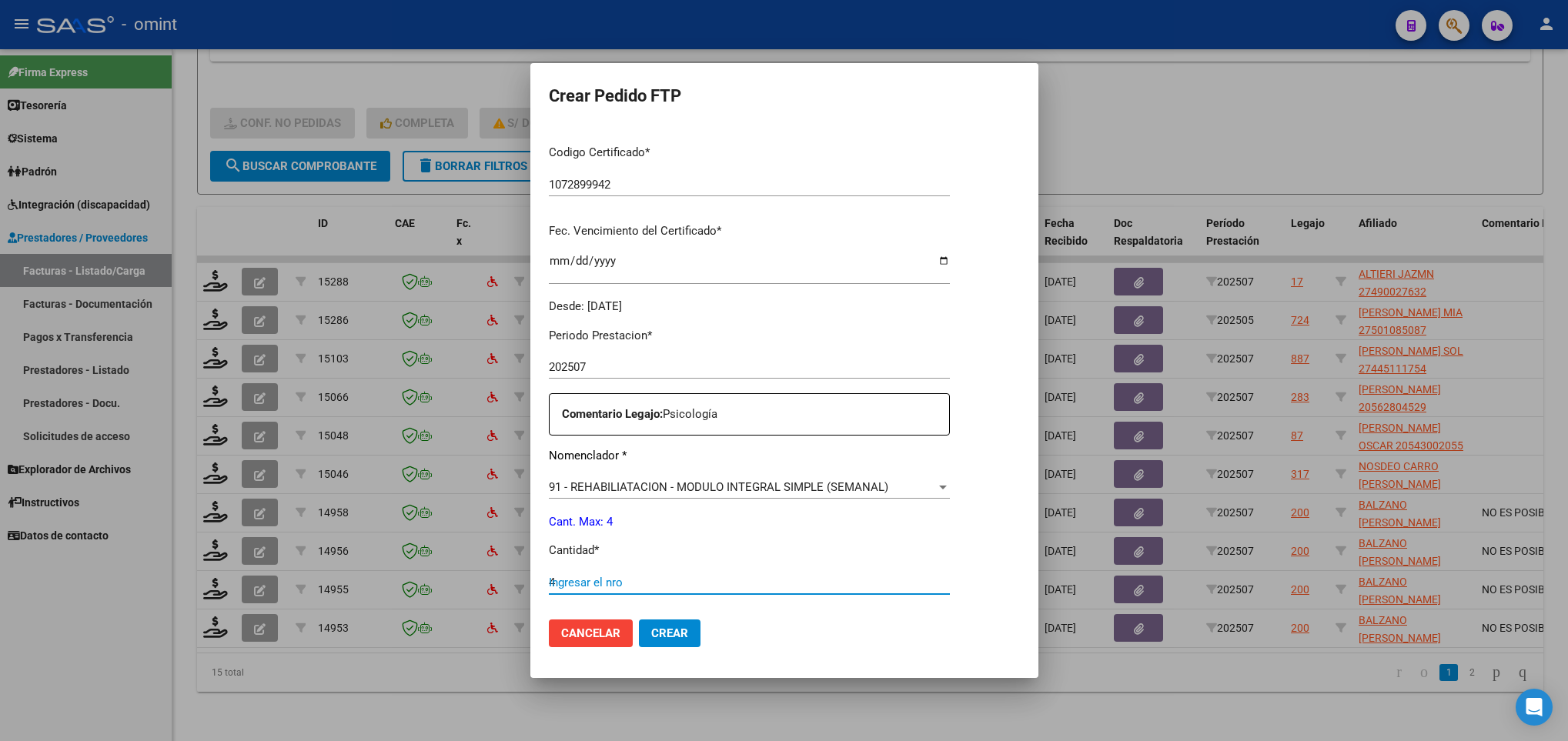
type input "4"
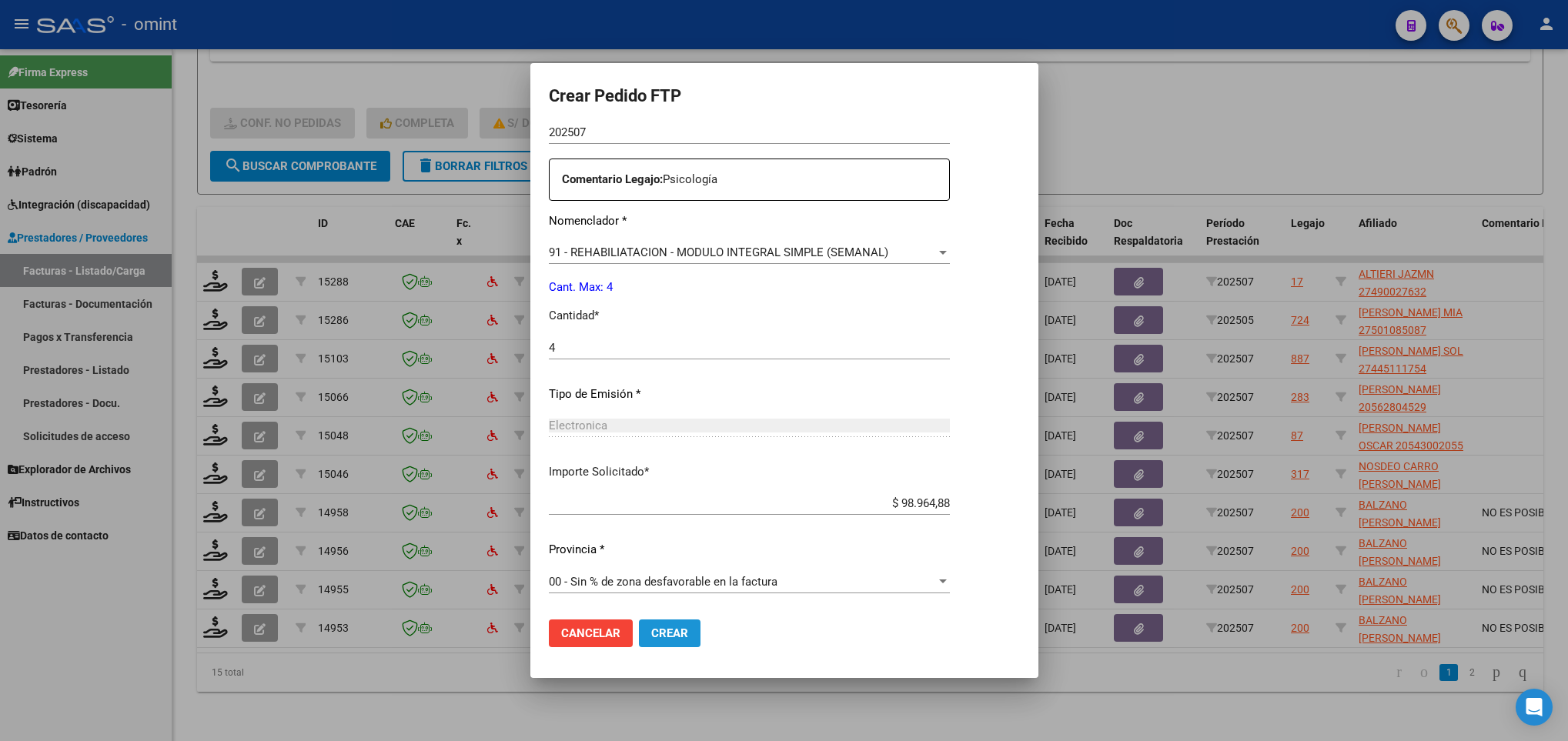
click at [672, 635] on span "Crear" at bounding box center [669, 634] width 37 height 14
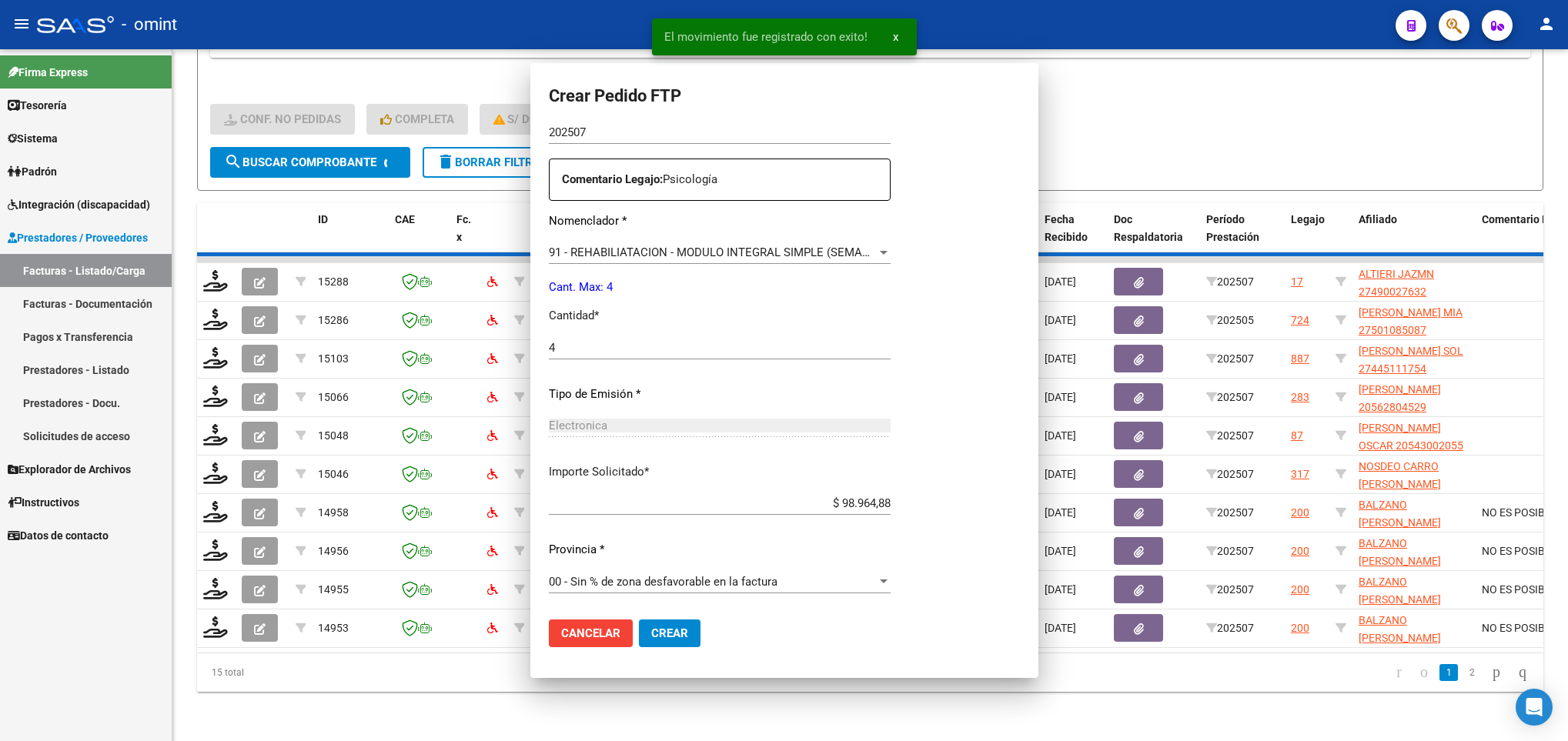
scroll to position [463, 0]
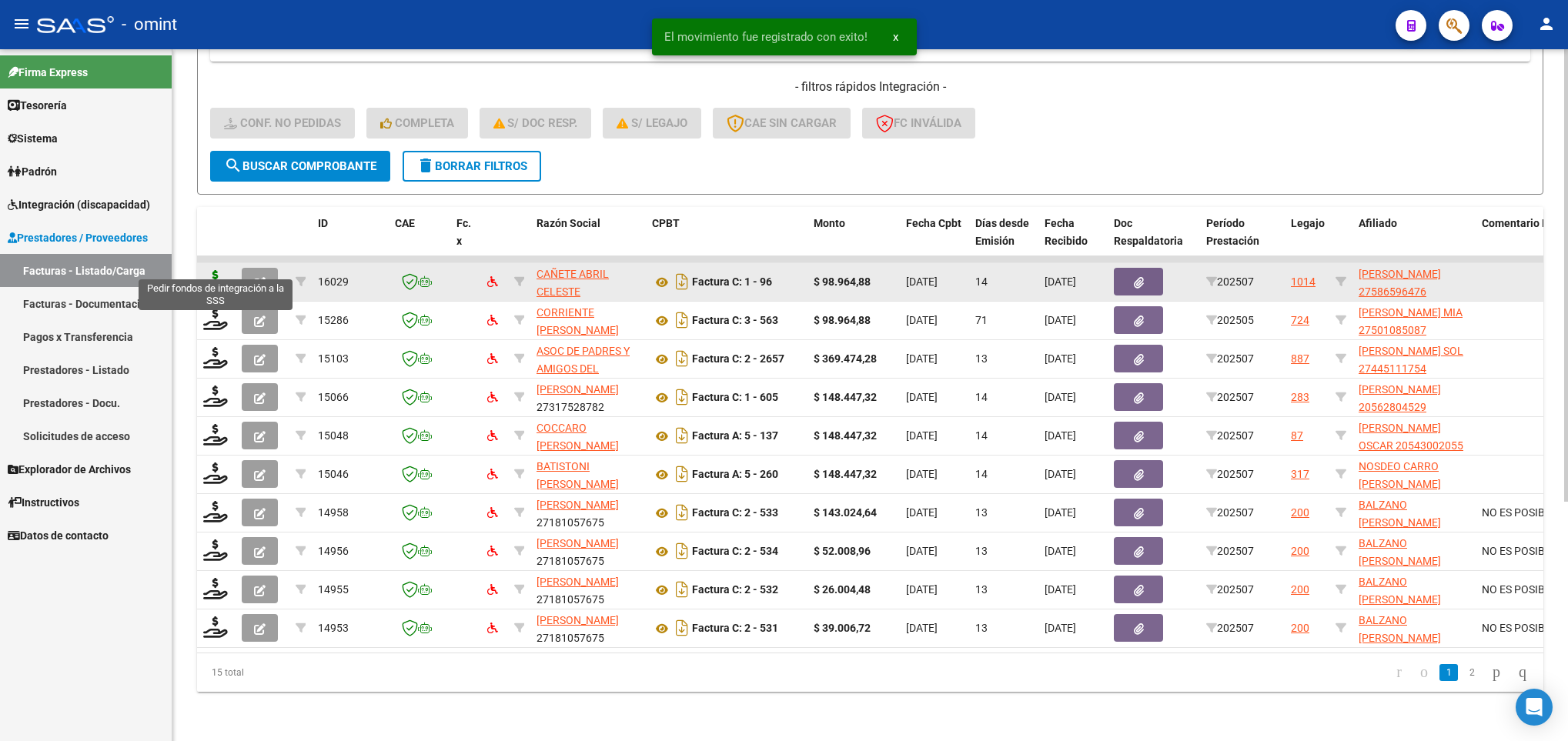
click at [209, 270] on icon at bounding box center [215, 280] width 24 height 21
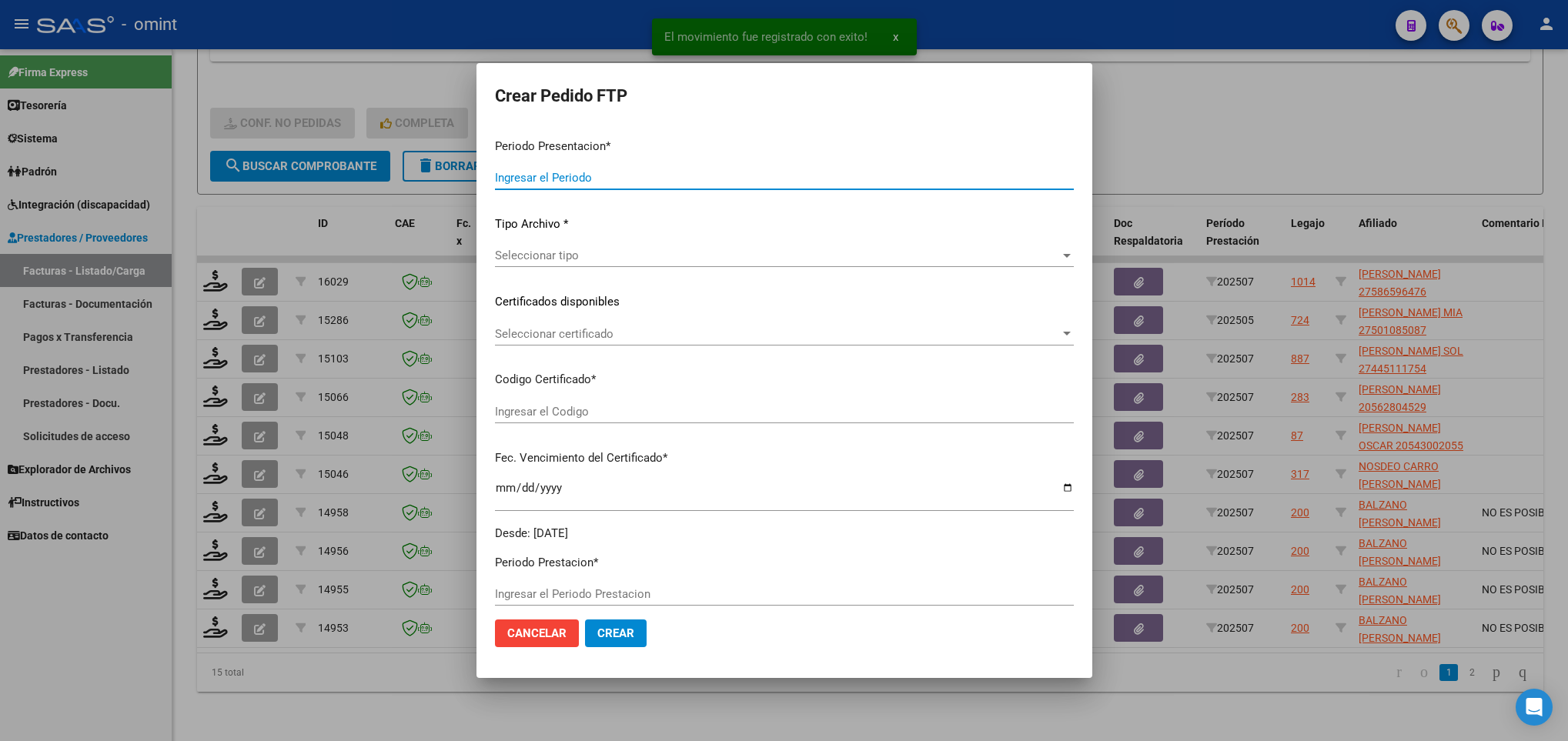
type input "202507"
type input "$ 98.964,88"
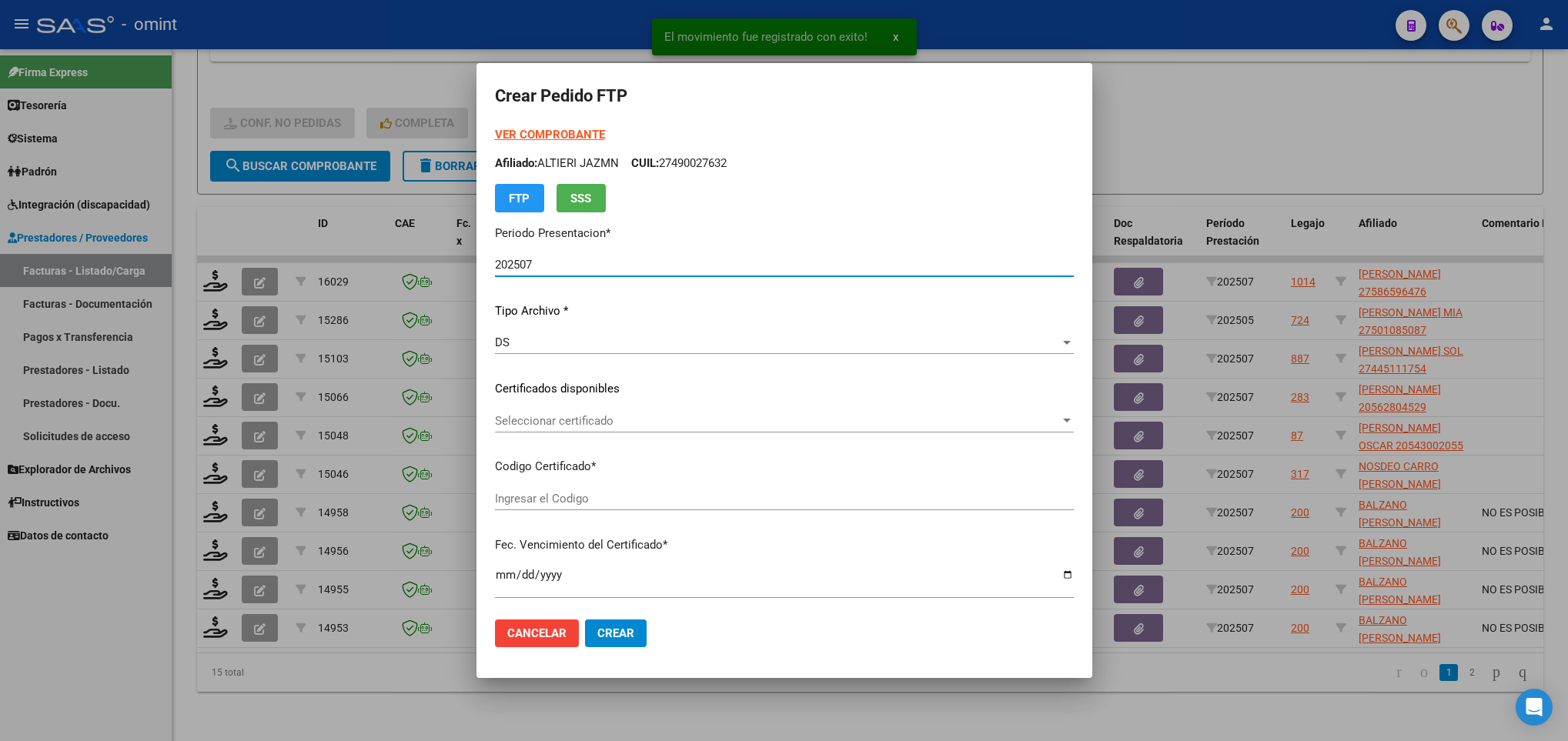
type input "6315278758"
type input "2026-12-10"
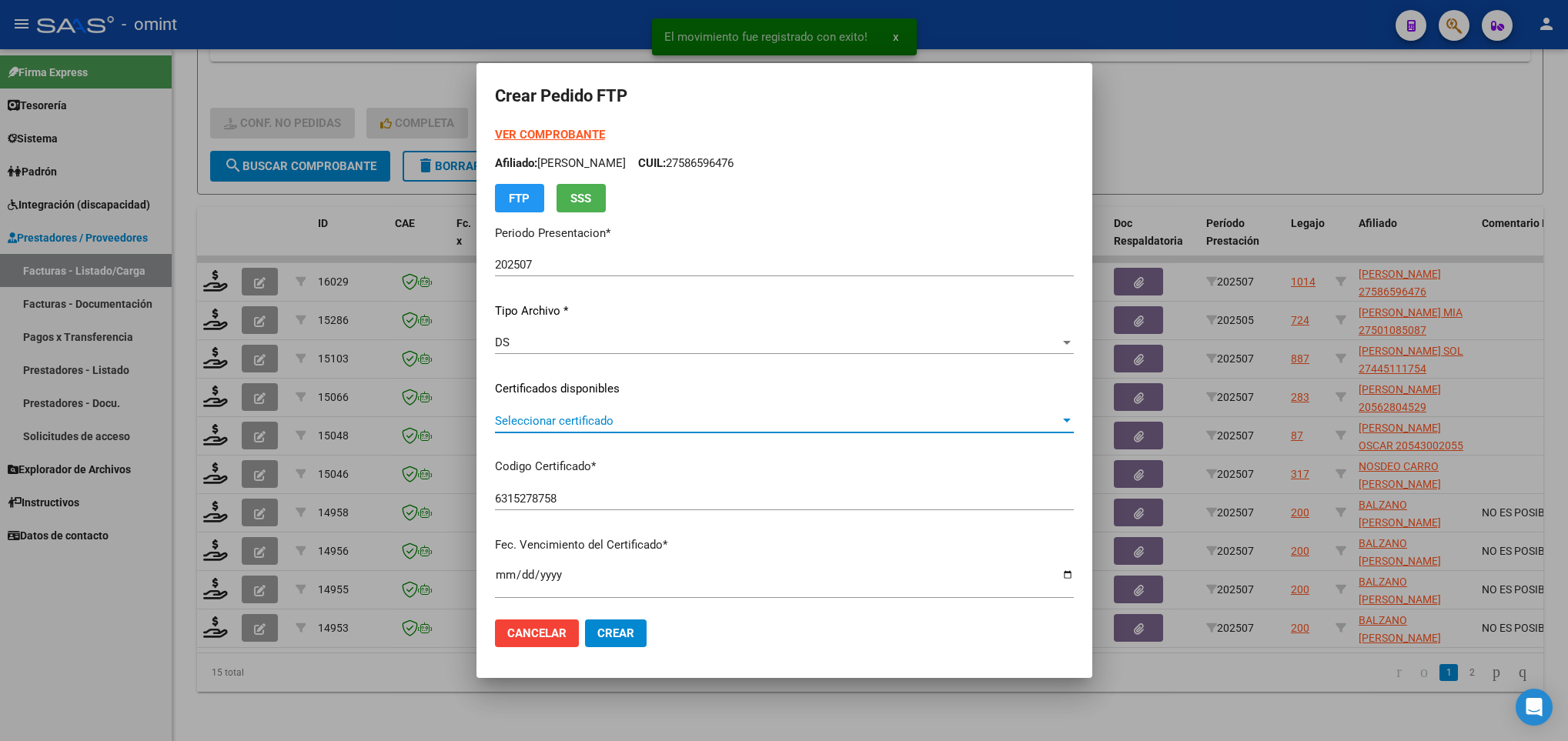
click at [644, 416] on span "Seleccionar certificado" at bounding box center [777, 421] width 565 height 14
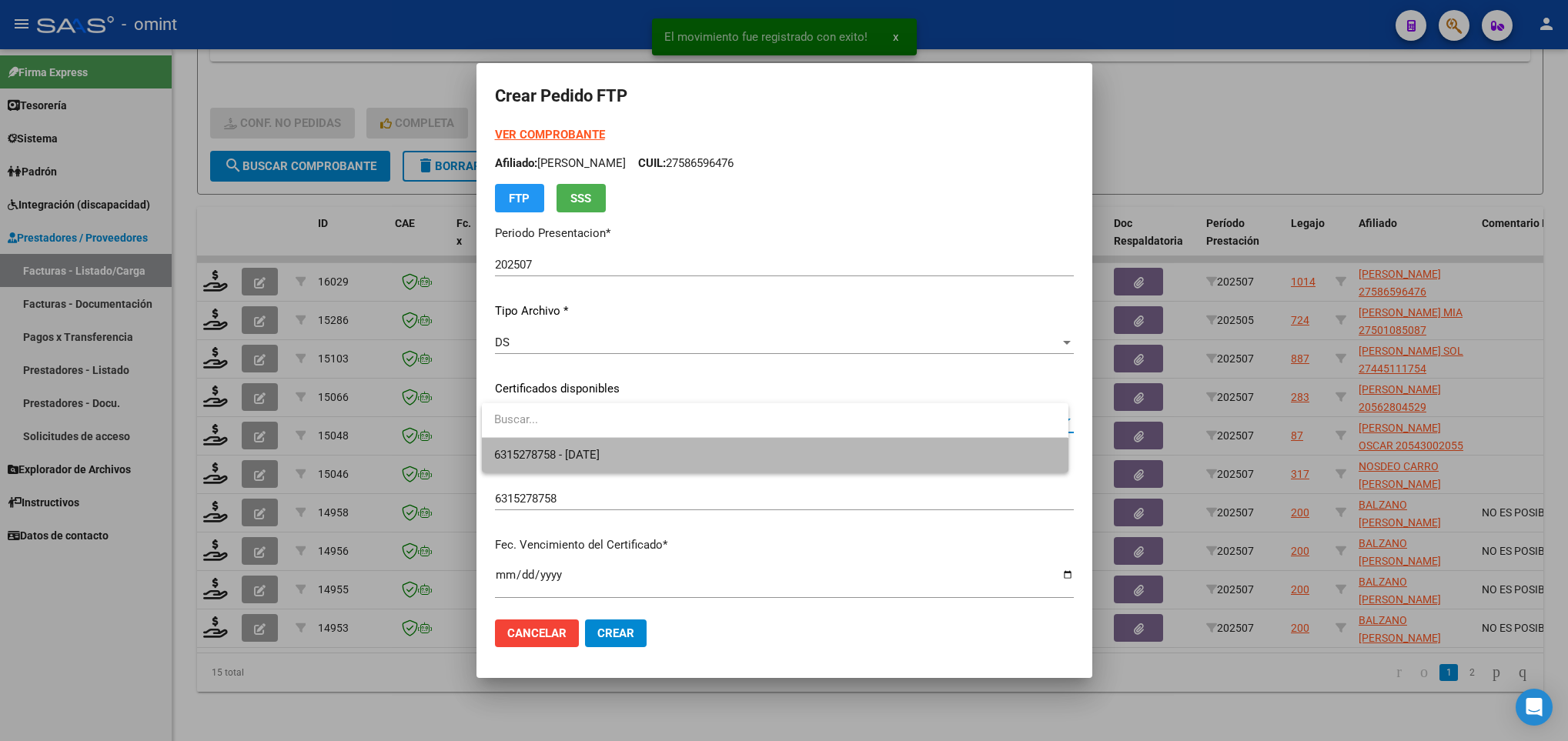
click at [652, 465] on span "6315278758 - 2026-12-10" at bounding box center [774, 455] width 561 height 35
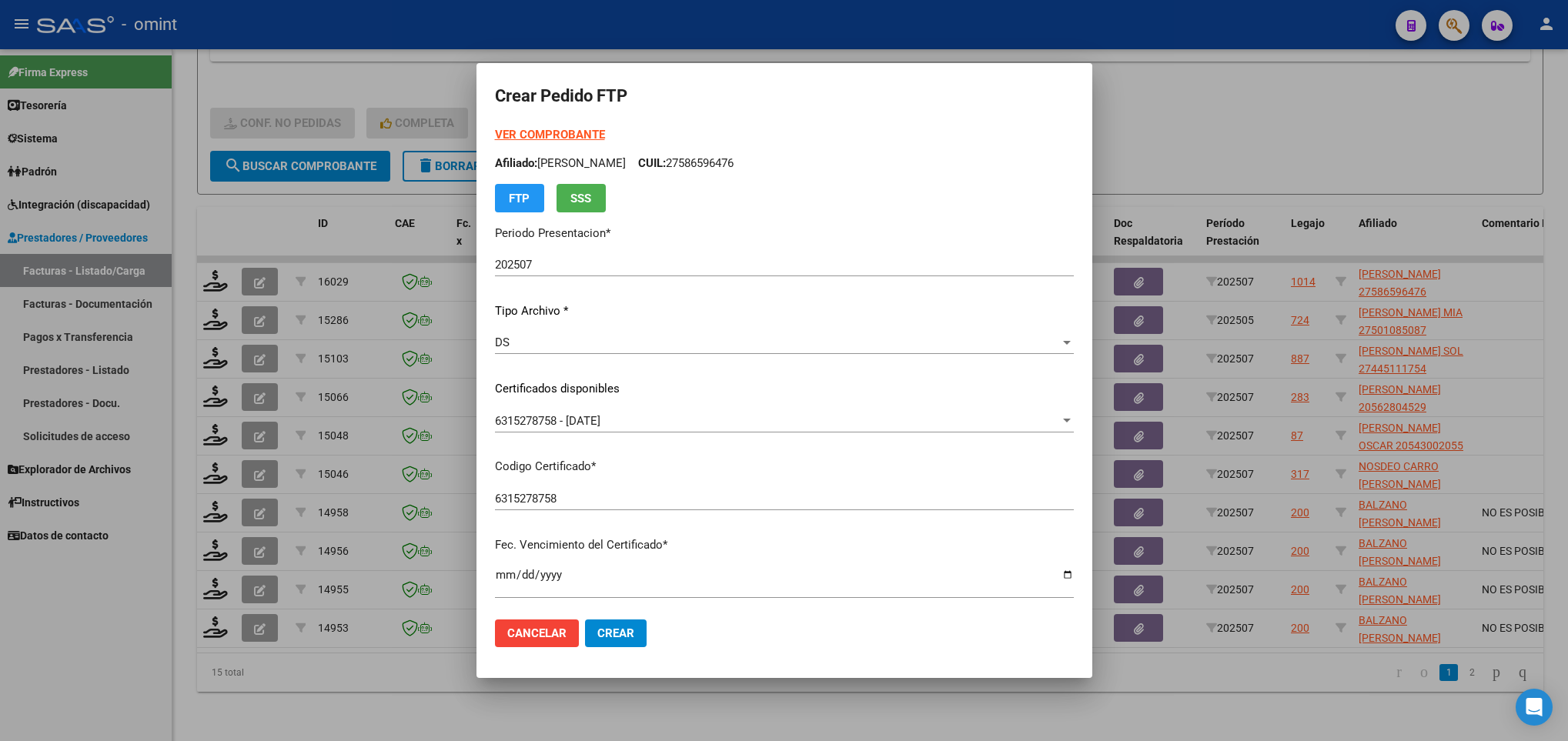
scroll to position [314, 0]
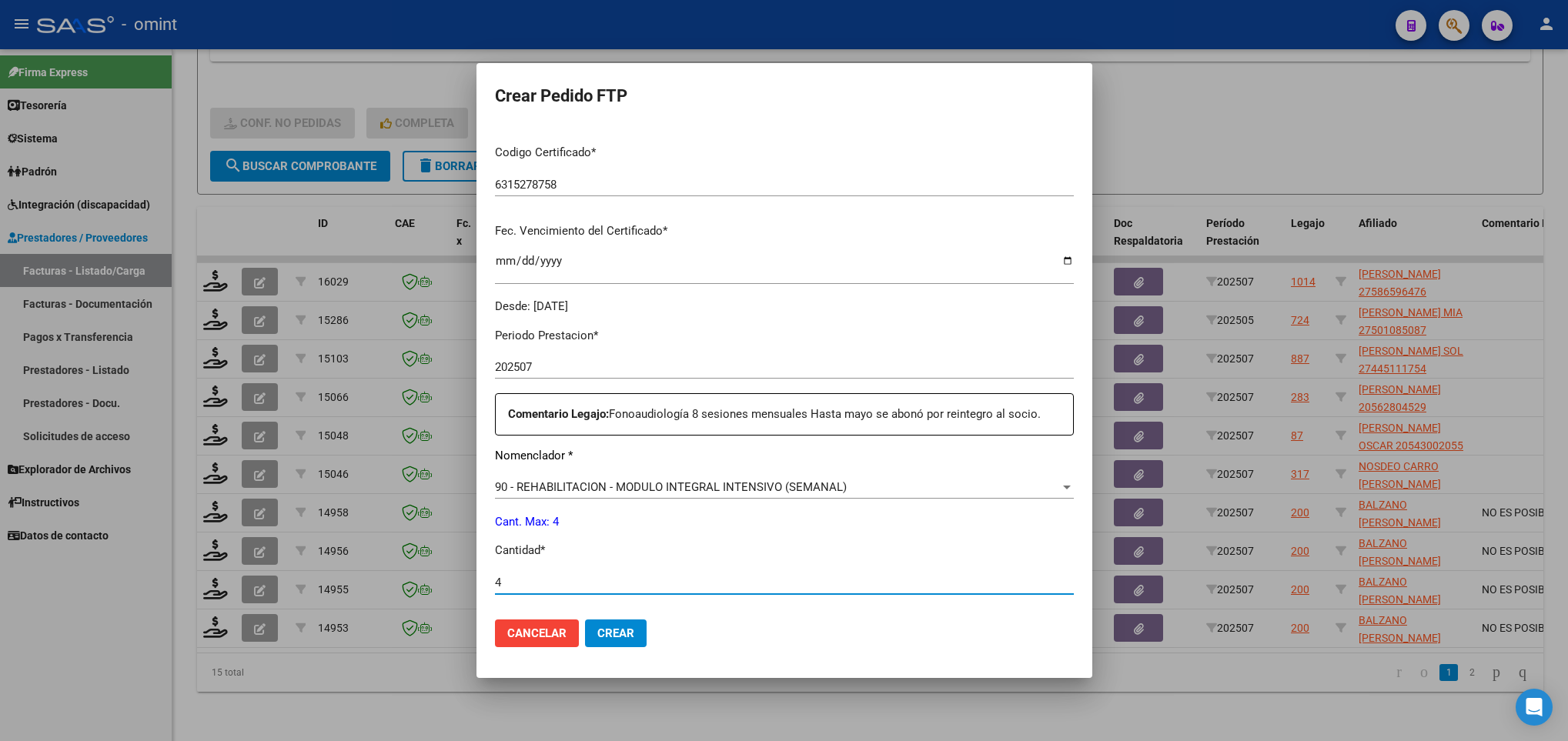
type input "4"
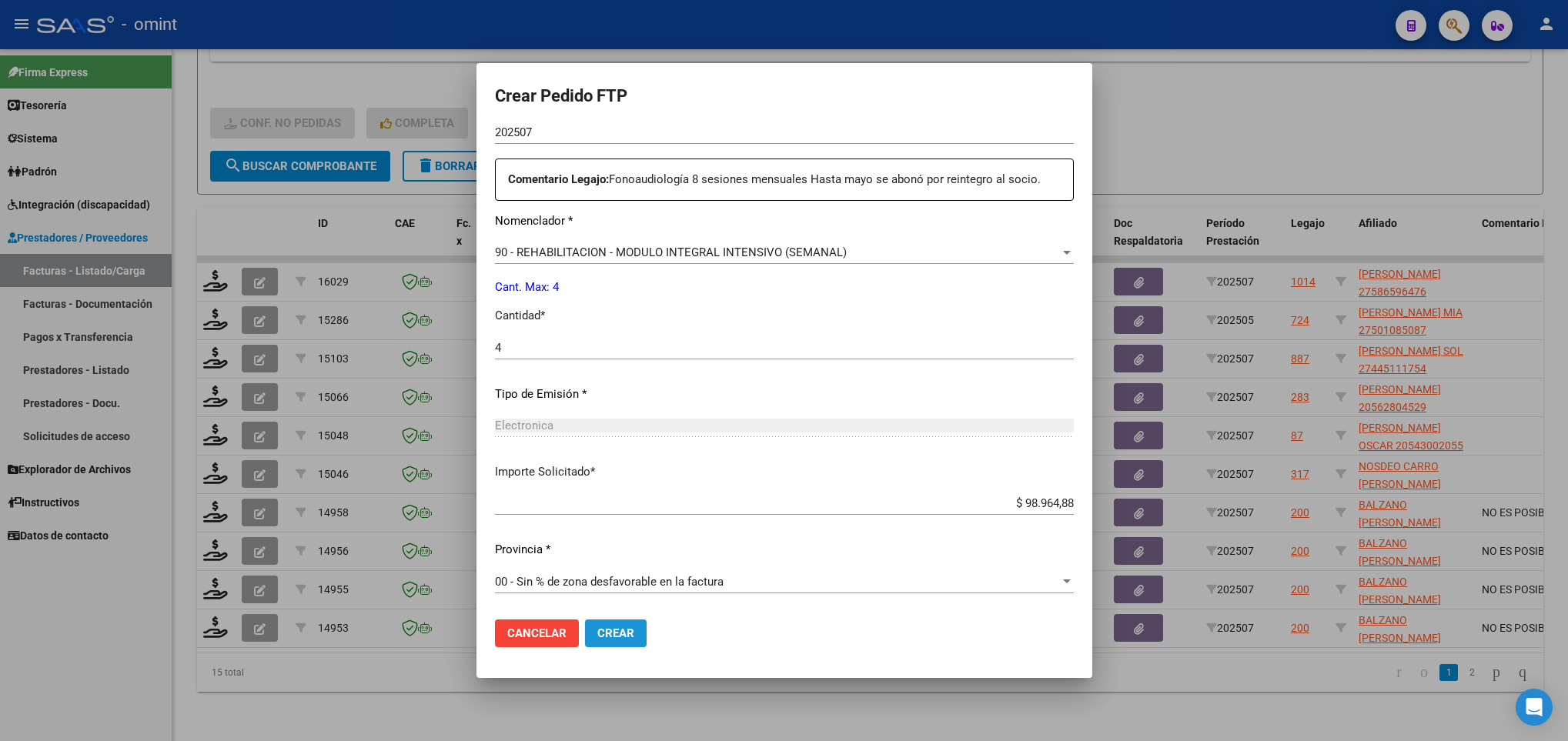
click at [624, 642] on button "Crear" at bounding box center [616, 633] width 62 height 27
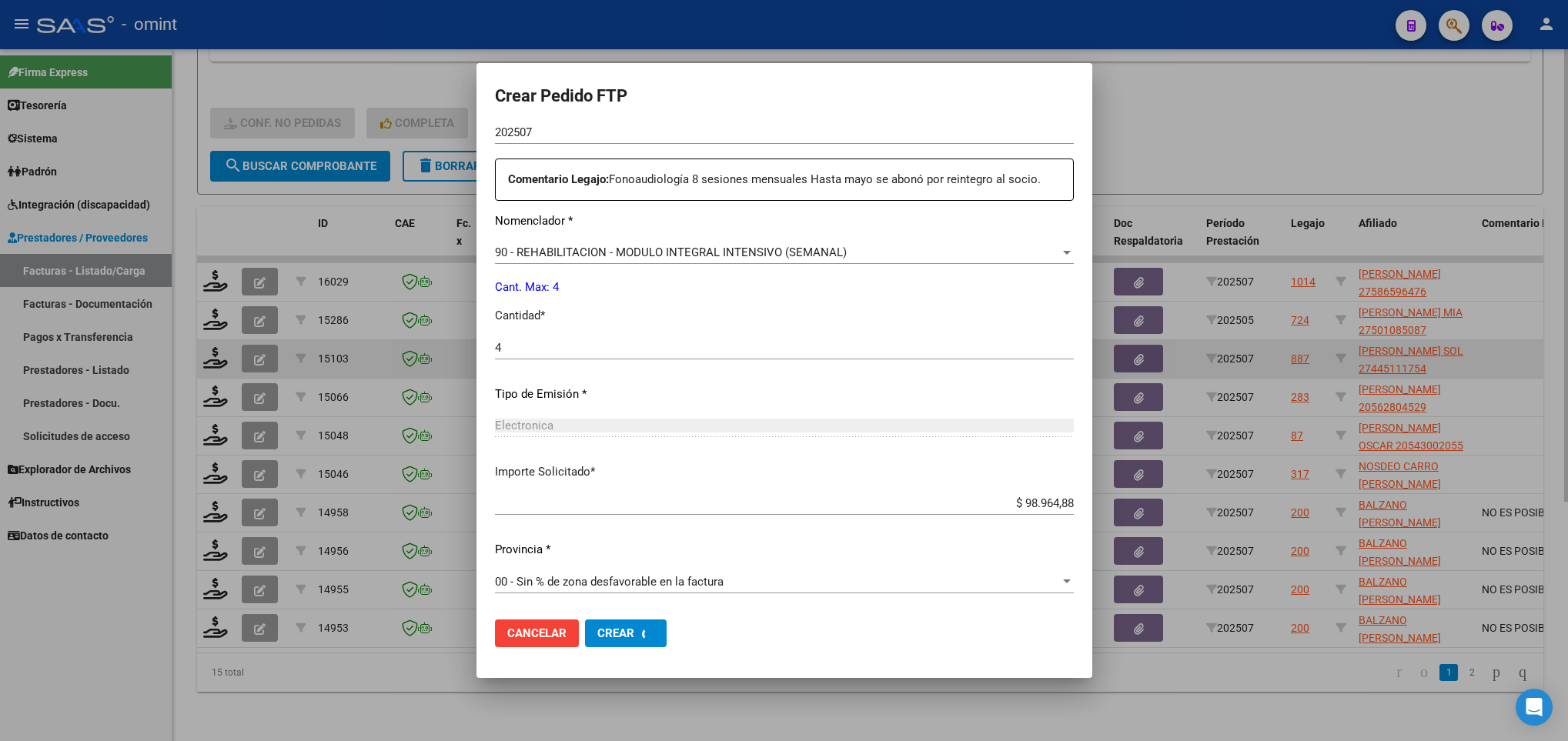
scroll to position [0, 0]
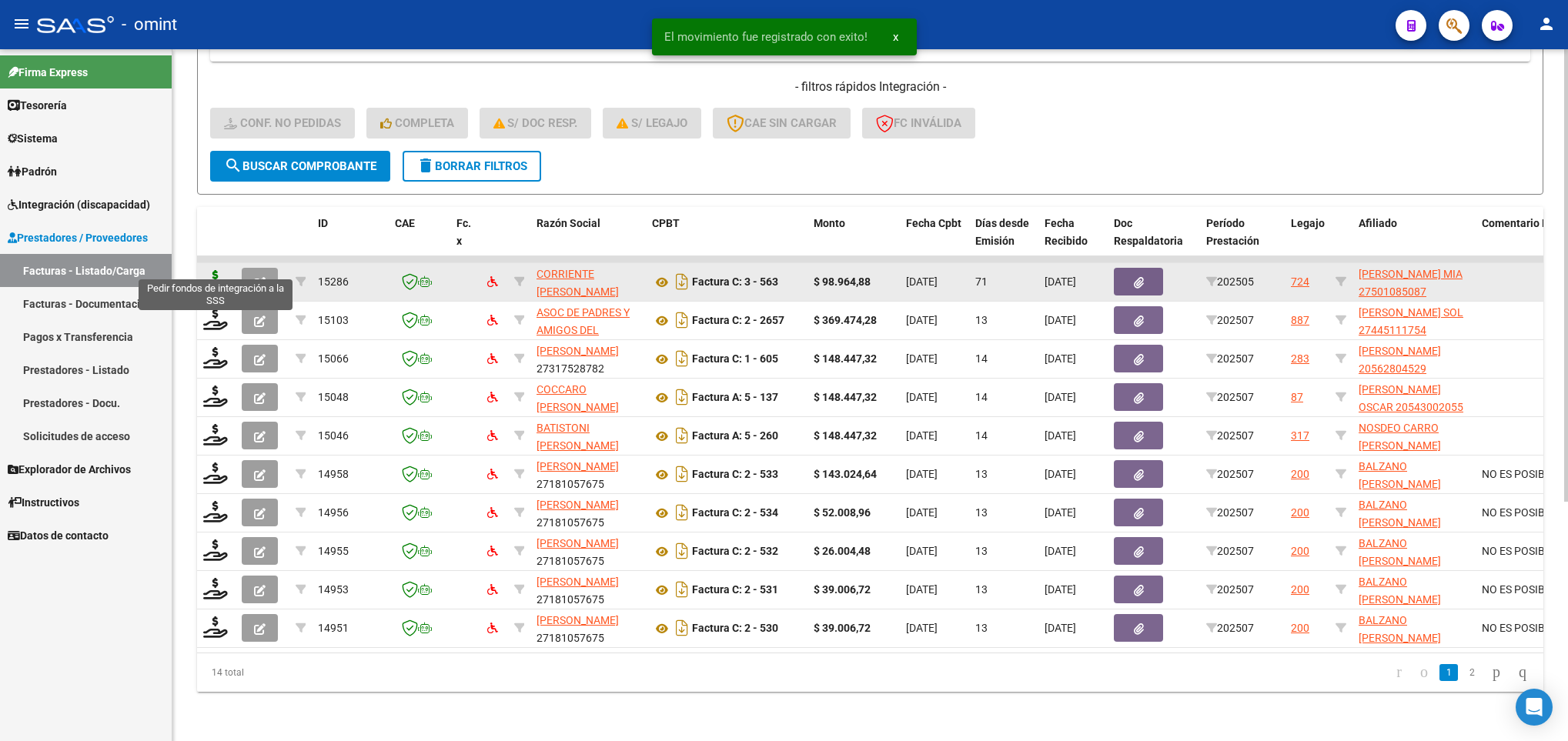
click at [218, 270] on icon at bounding box center [215, 280] width 24 height 21
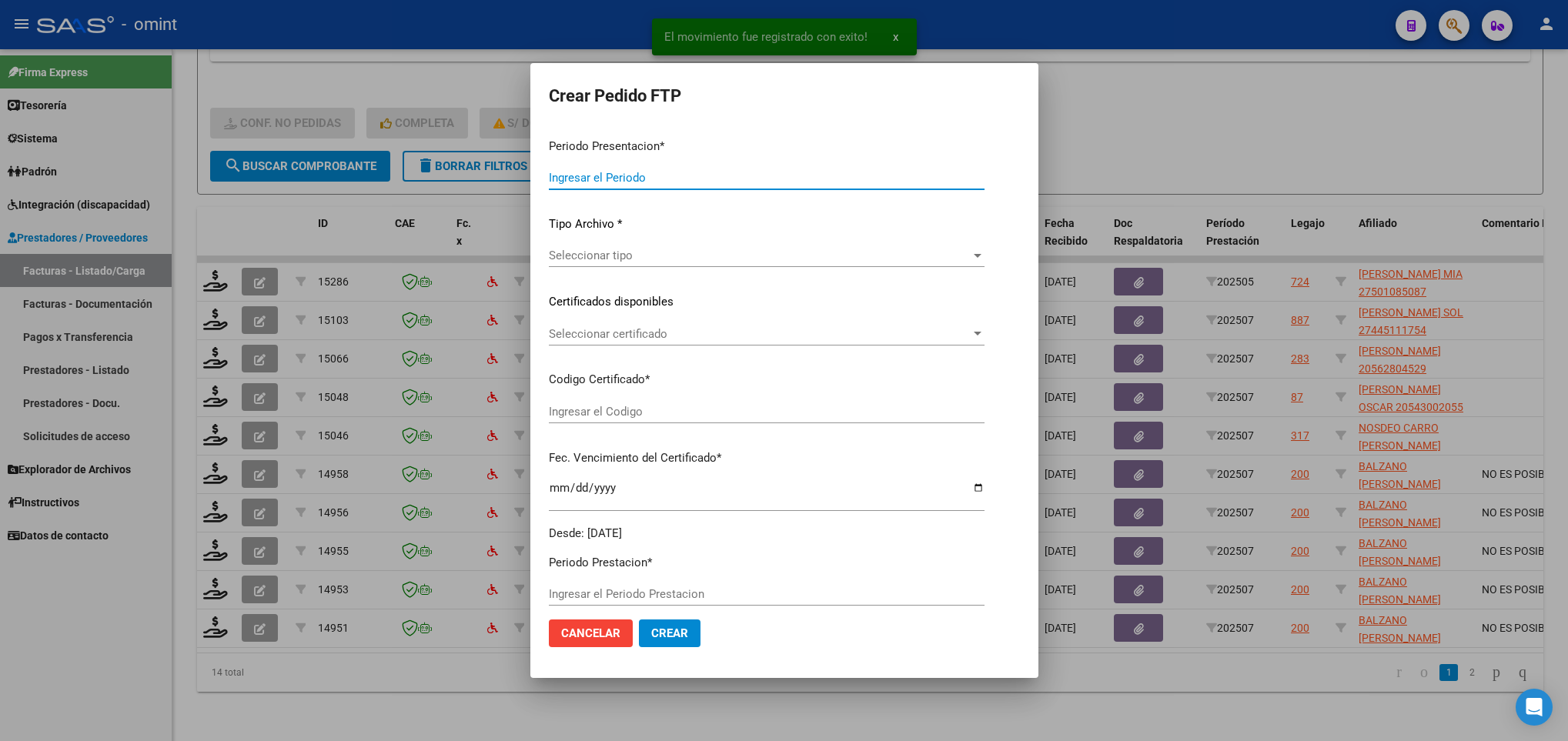
type input "202507"
type input "202505"
type input "$ 98.964,88"
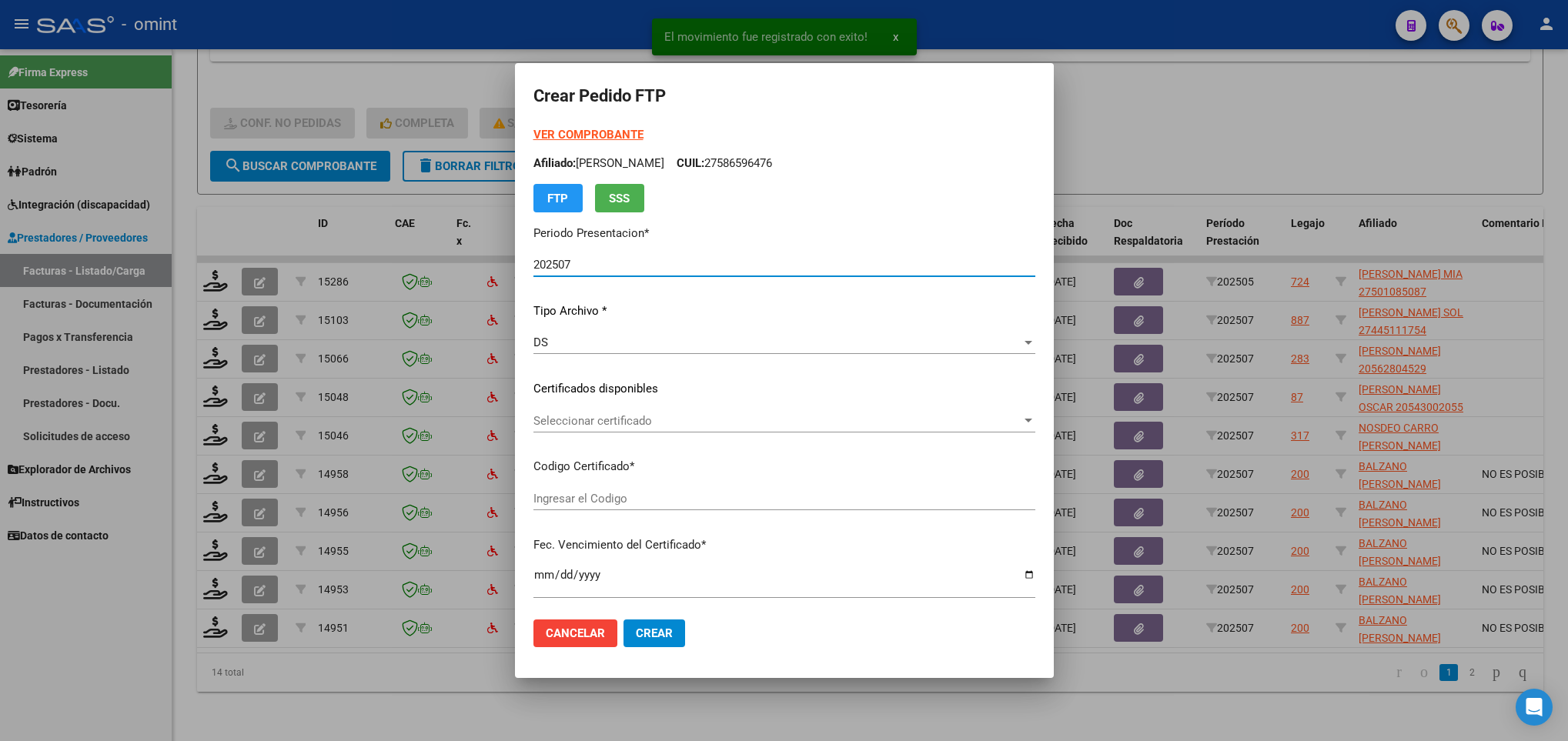
type input "2781117502"
type input "2033-01-12"
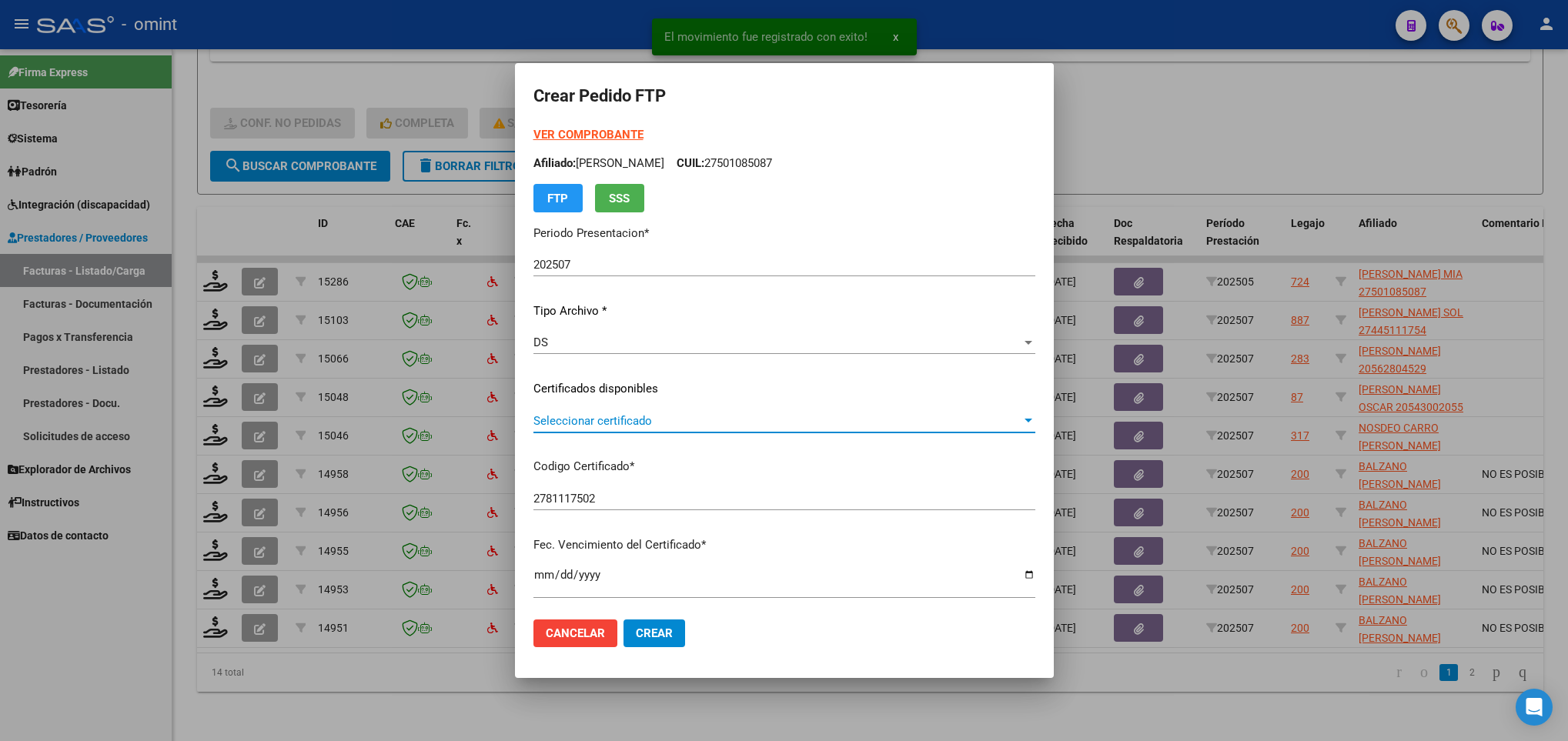
click at [828, 414] on span "Seleccionar certificado" at bounding box center [777, 421] width 488 height 14
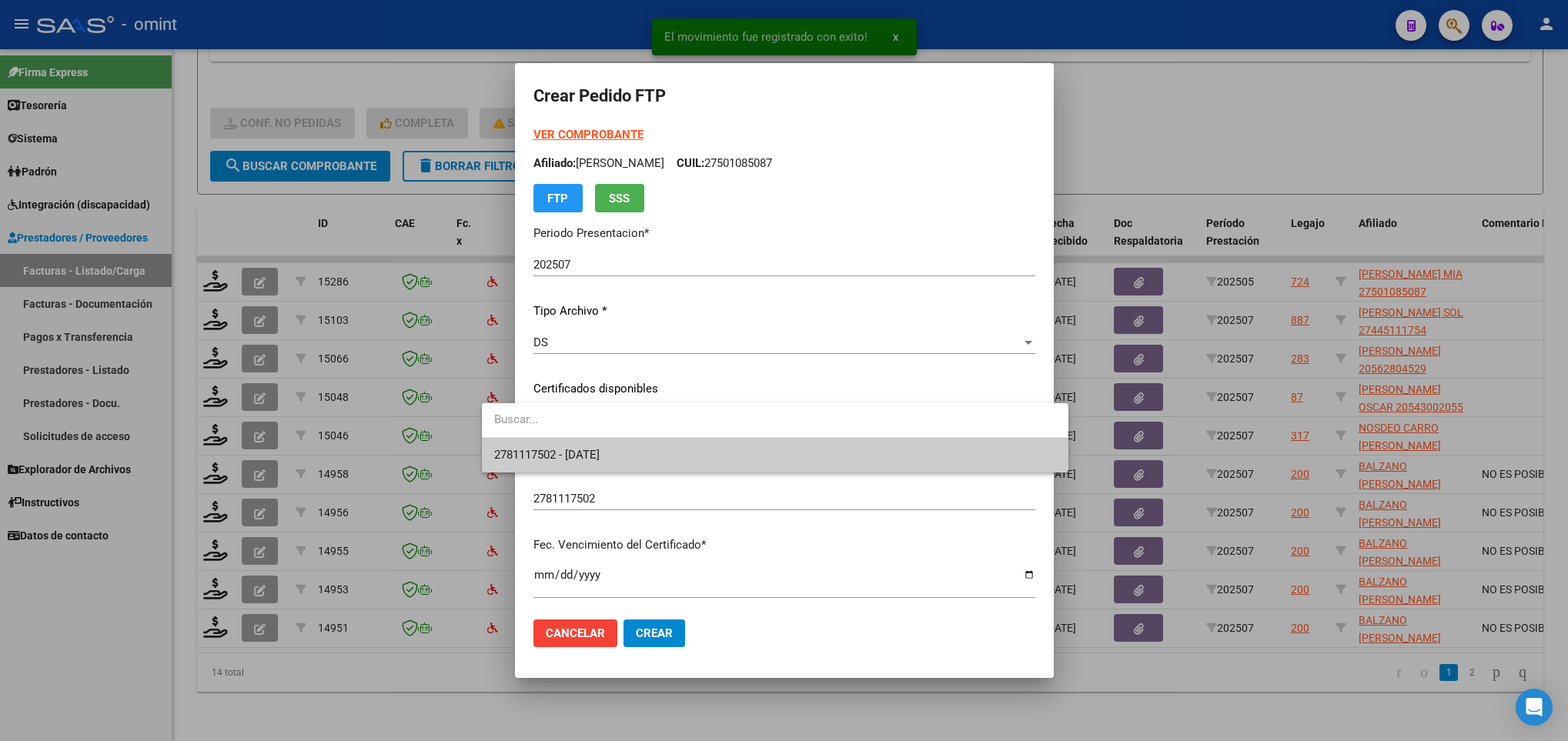
click at [832, 456] on span "2781117502 - 2033-01-12" at bounding box center [774, 455] width 561 height 35
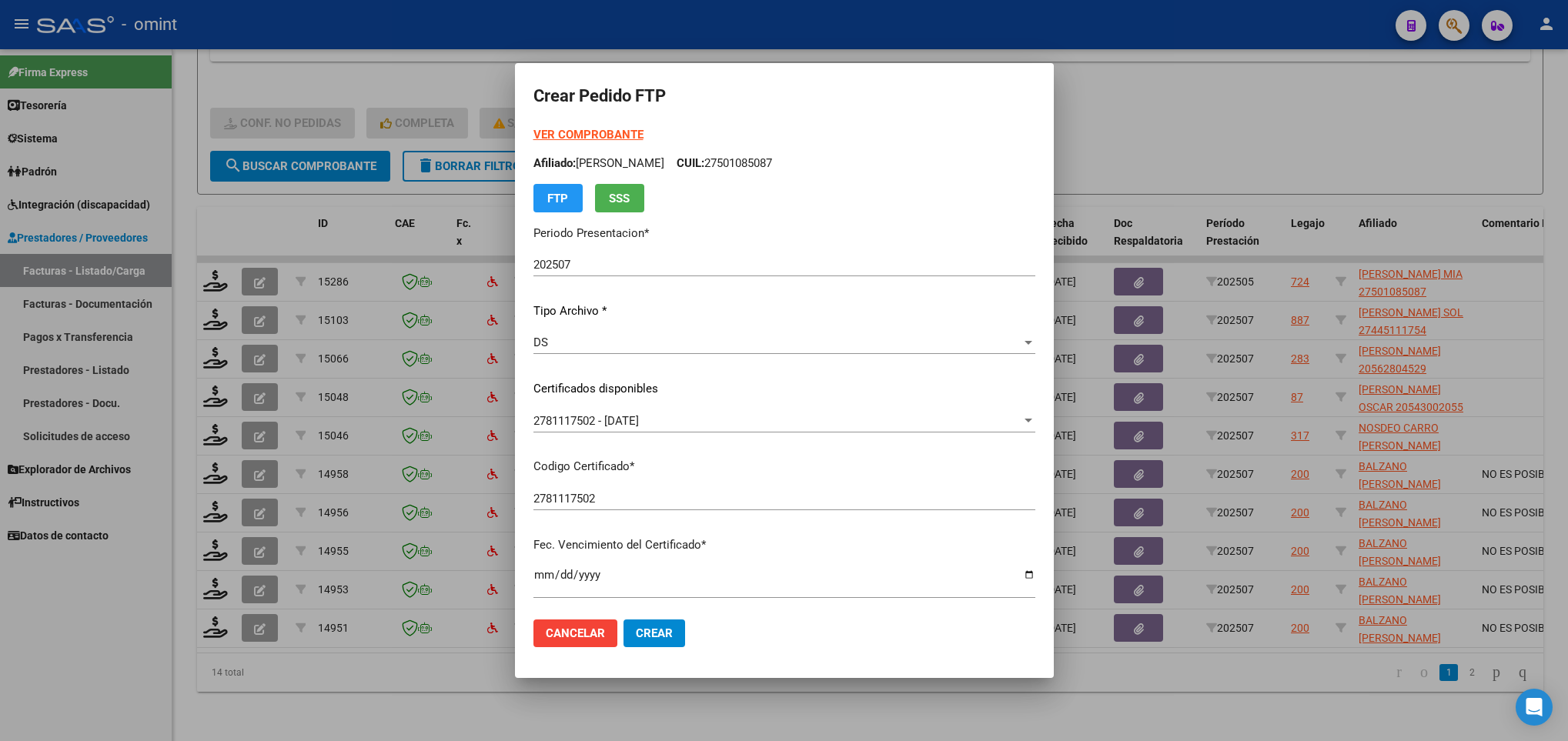
scroll to position [314, 0]
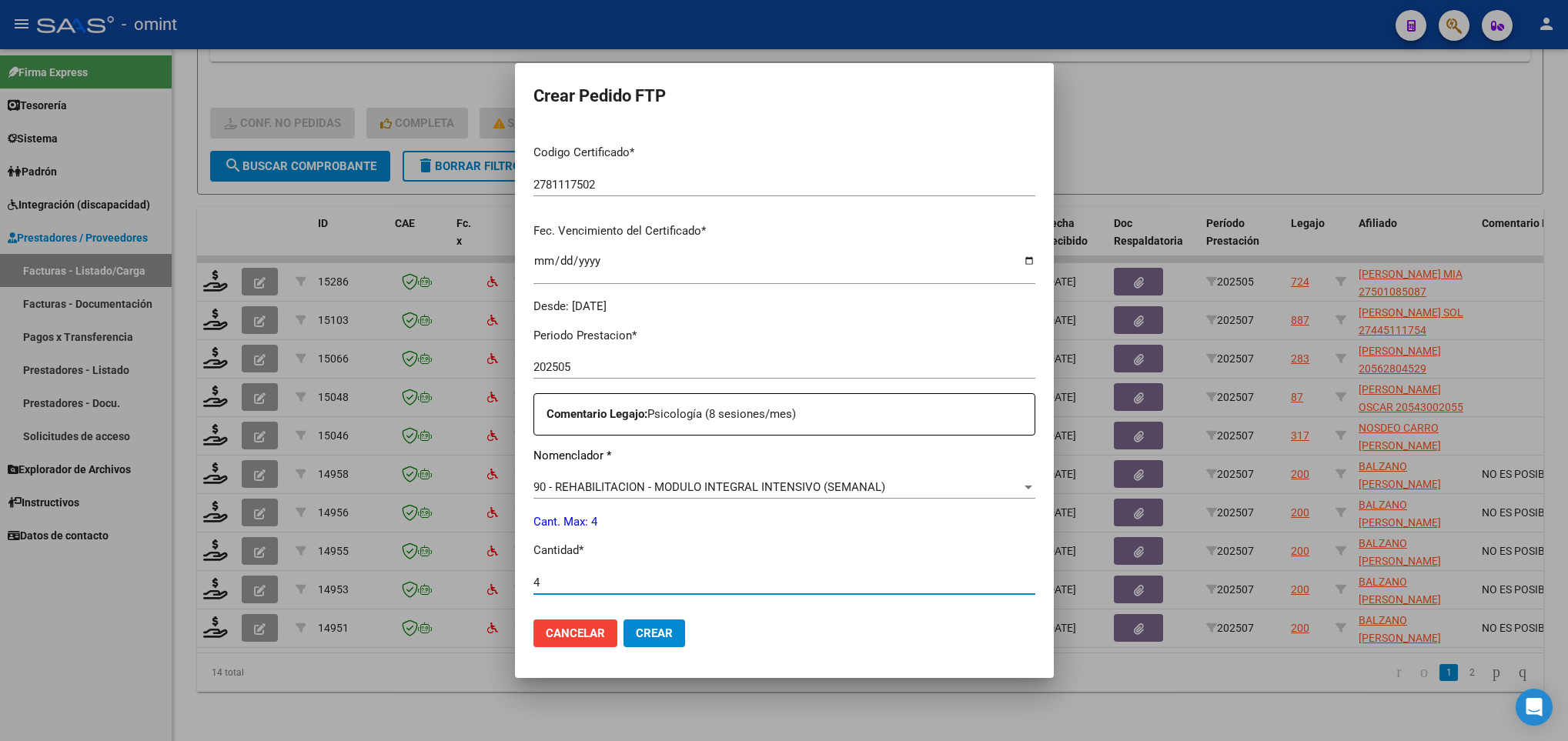
type input "4"
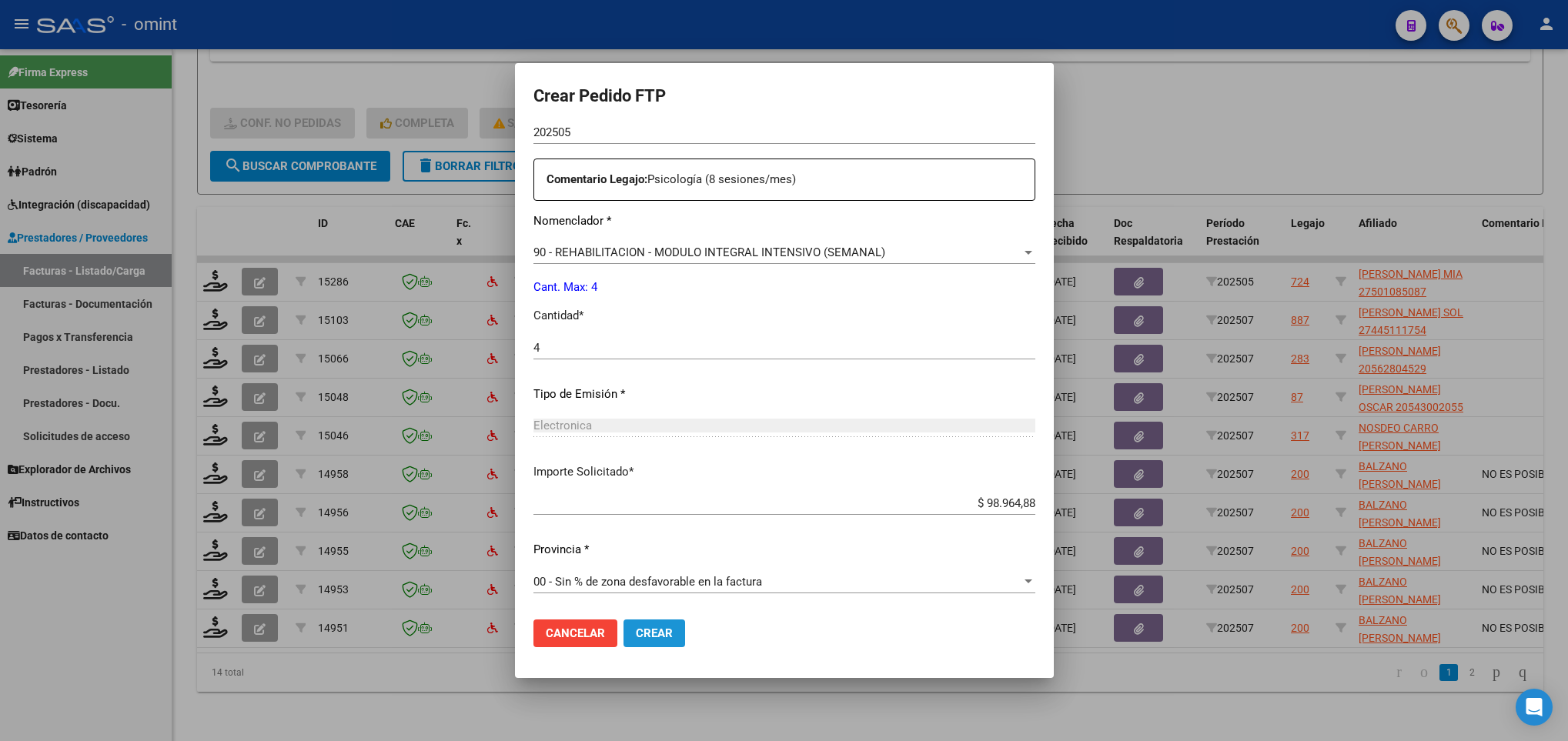
click at [635, 622] on button "Crear" at bounding box center [654, 633] width 62 height 27
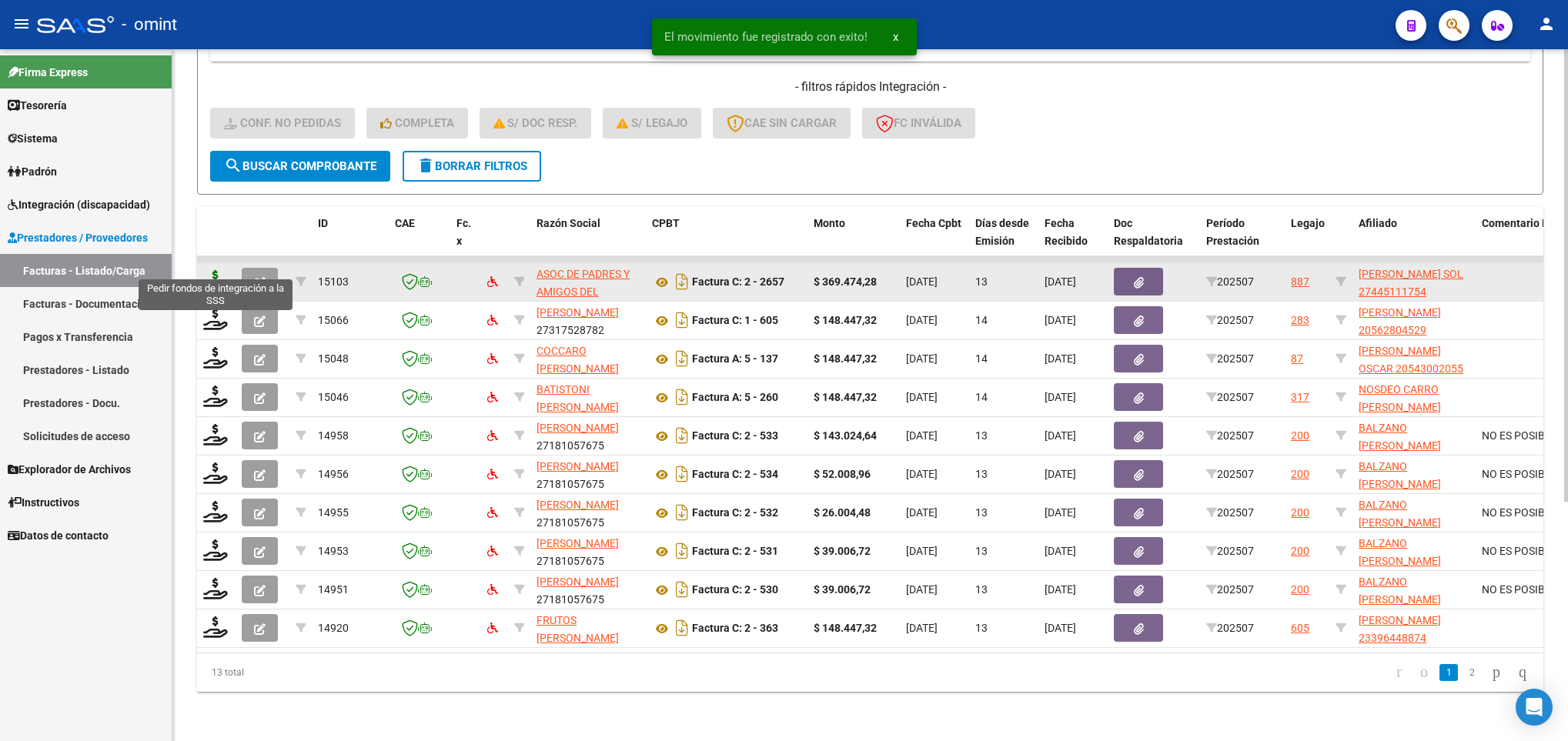
click at [217, 270] on icon at bounding box center [215, 280] width 24 height 21
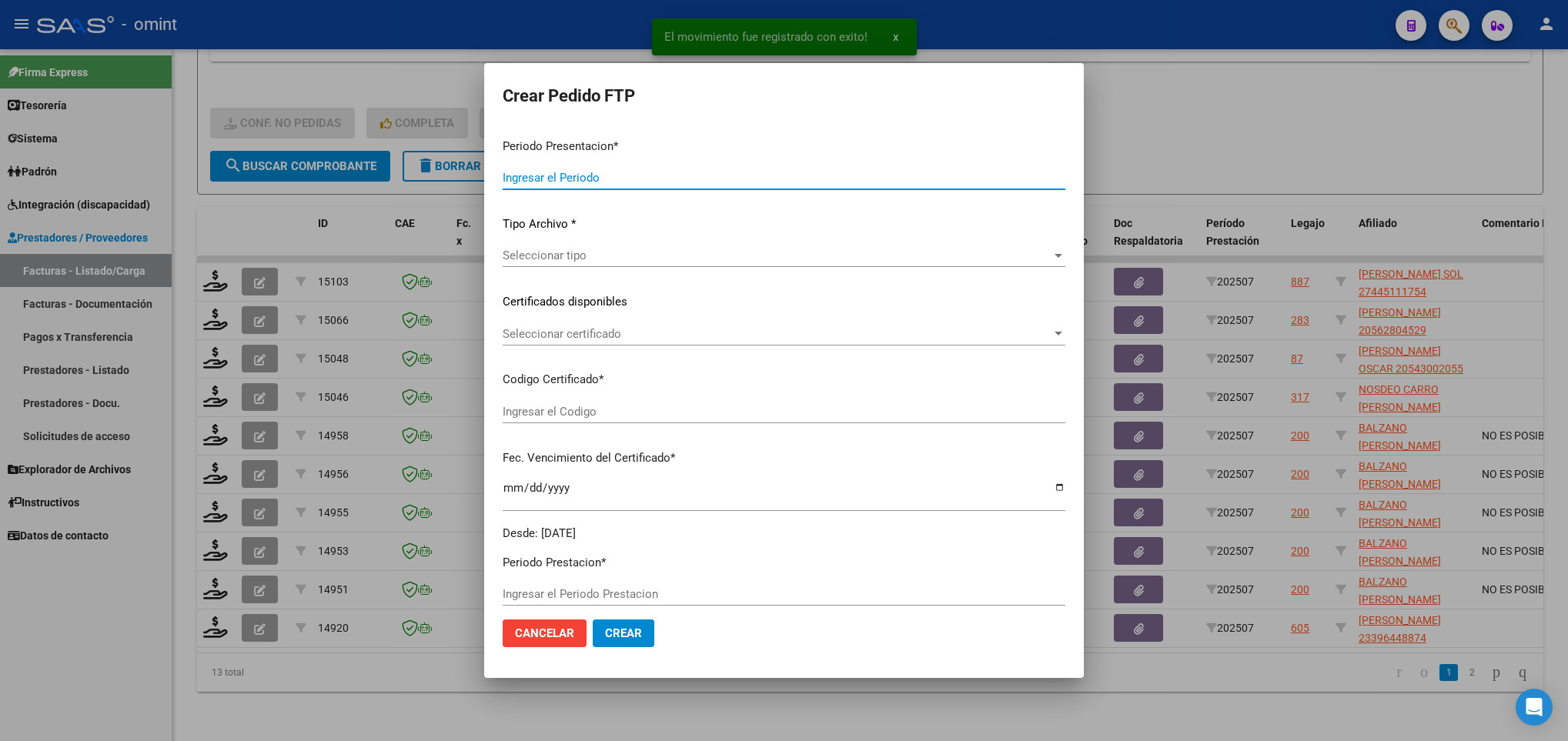
type input "202507"
type input "$ 369.474,28"
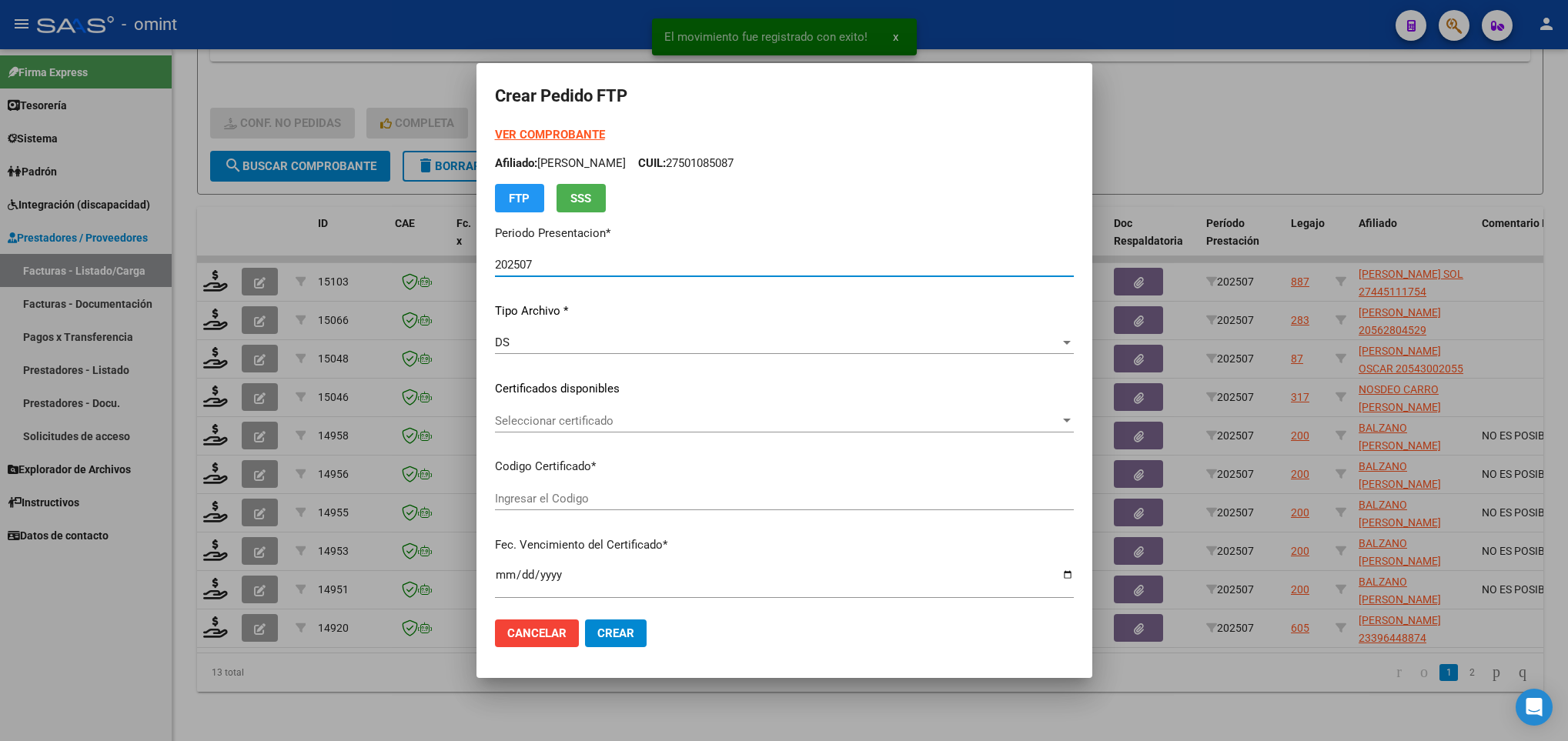
type input "1452407339"
type input "2030-05-30"
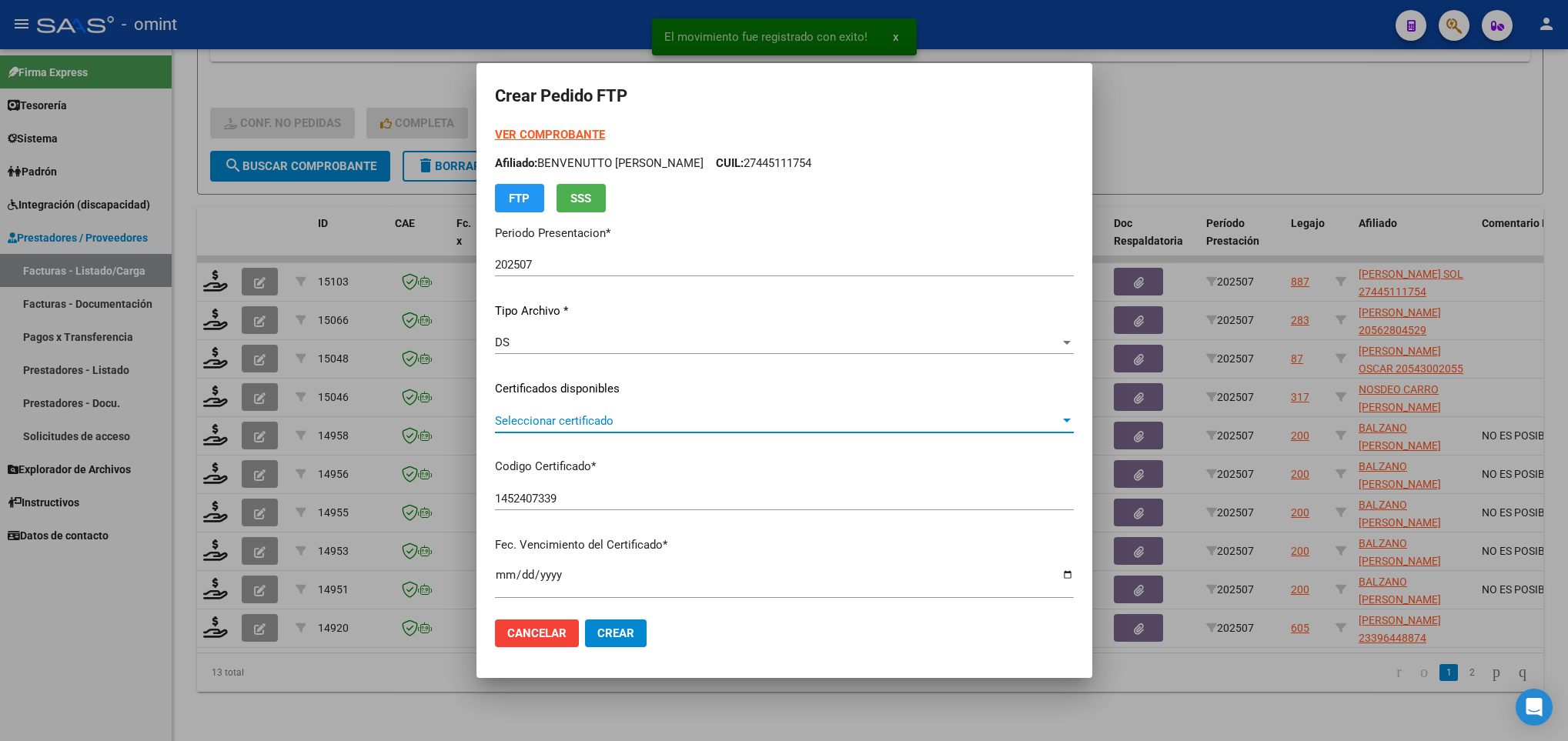
click at [670, 423] on span "Seleccionar certificado" at bounding box center [777, 421] width 565 height 14
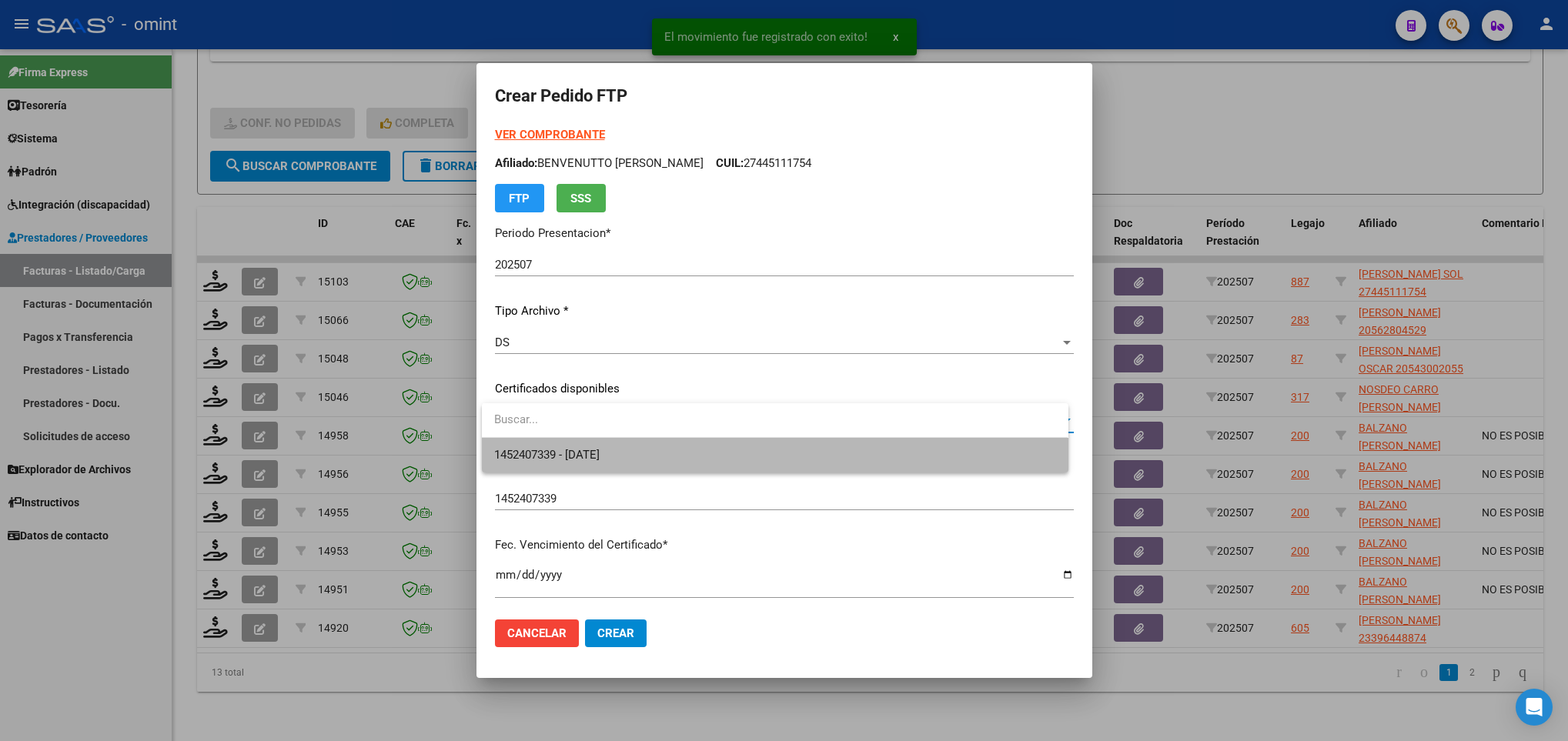
click at [675, 462] on span "1452407339 - 2030-05-30" at bounding box center [774, 455] width 561 height 35
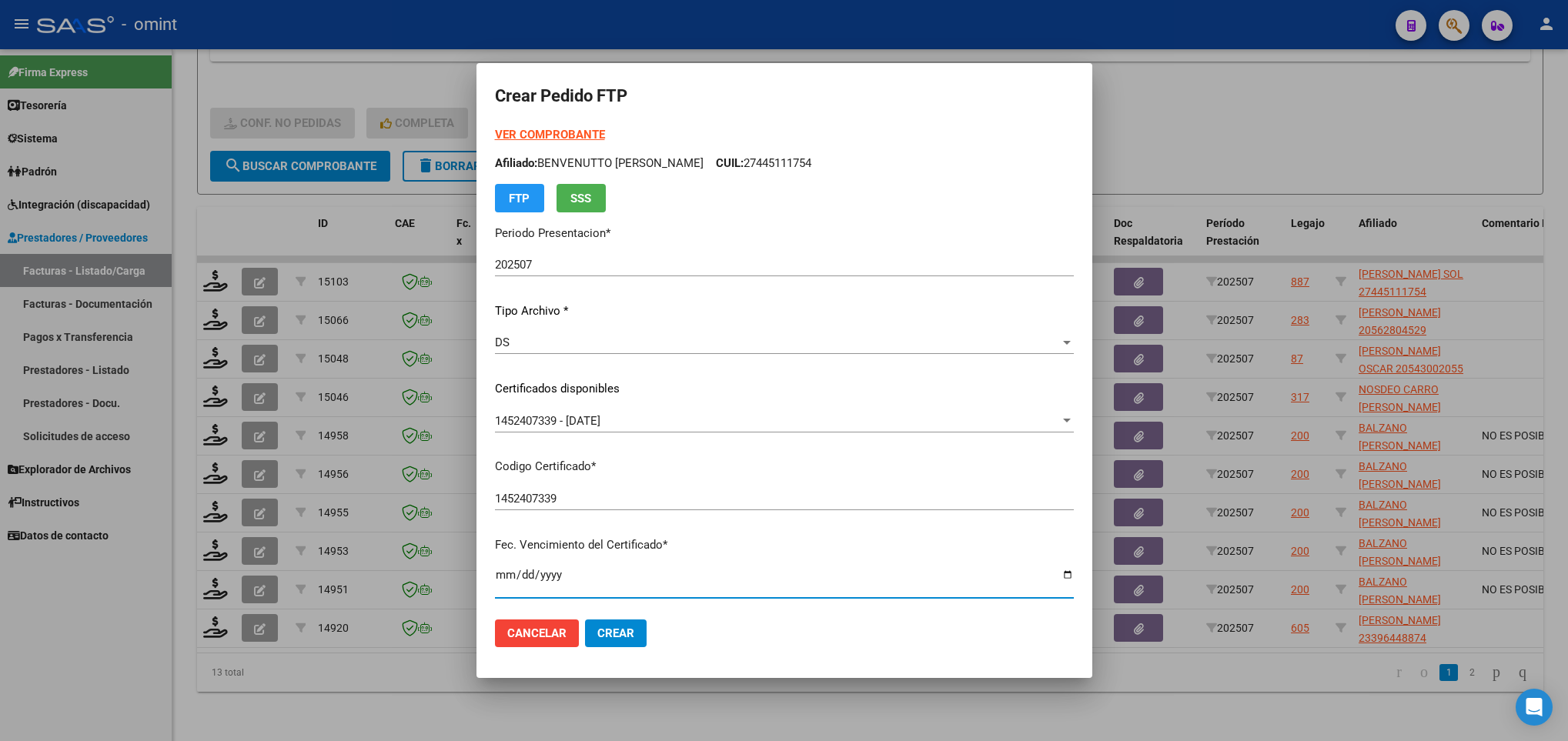
scroll to position [314, 0]
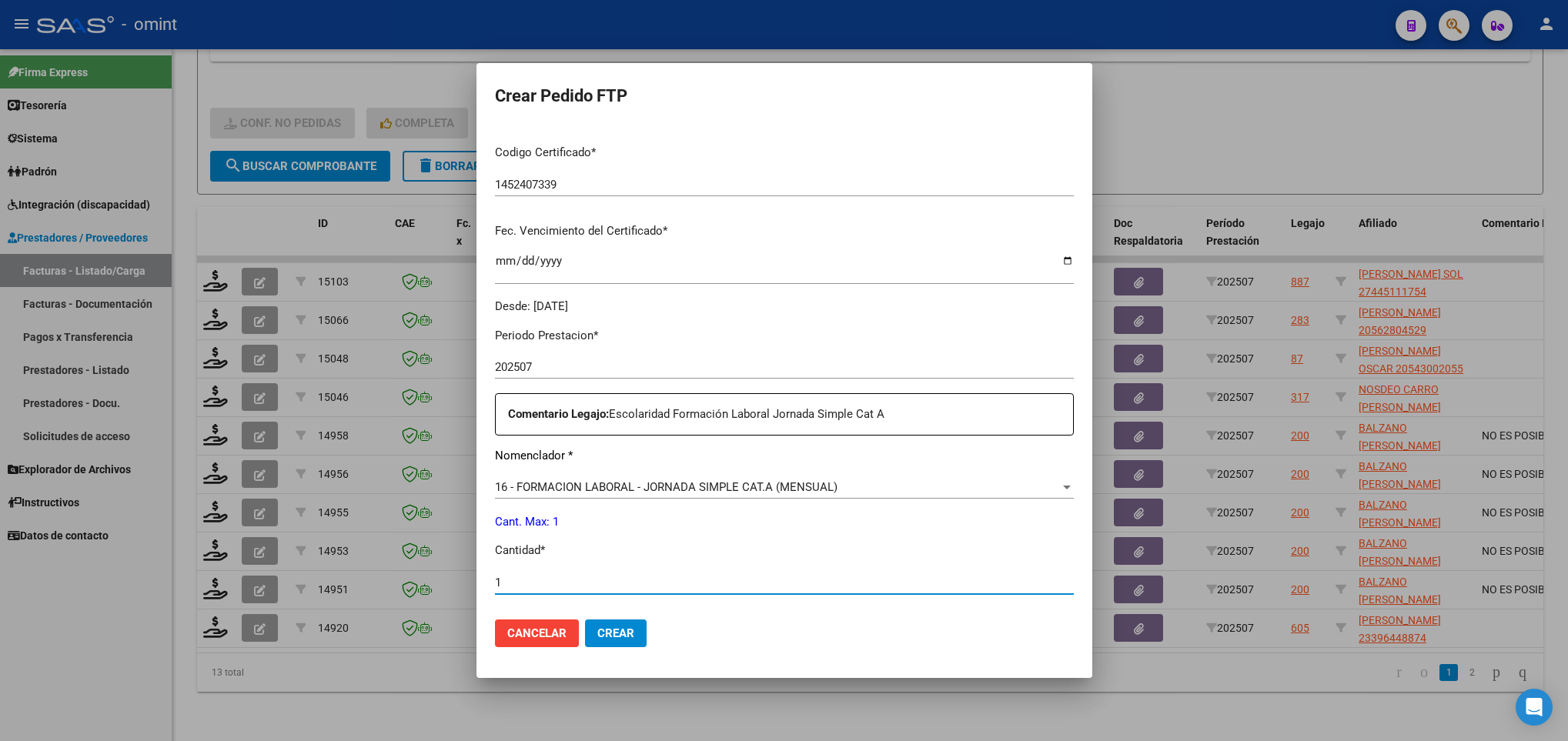
type input "1"
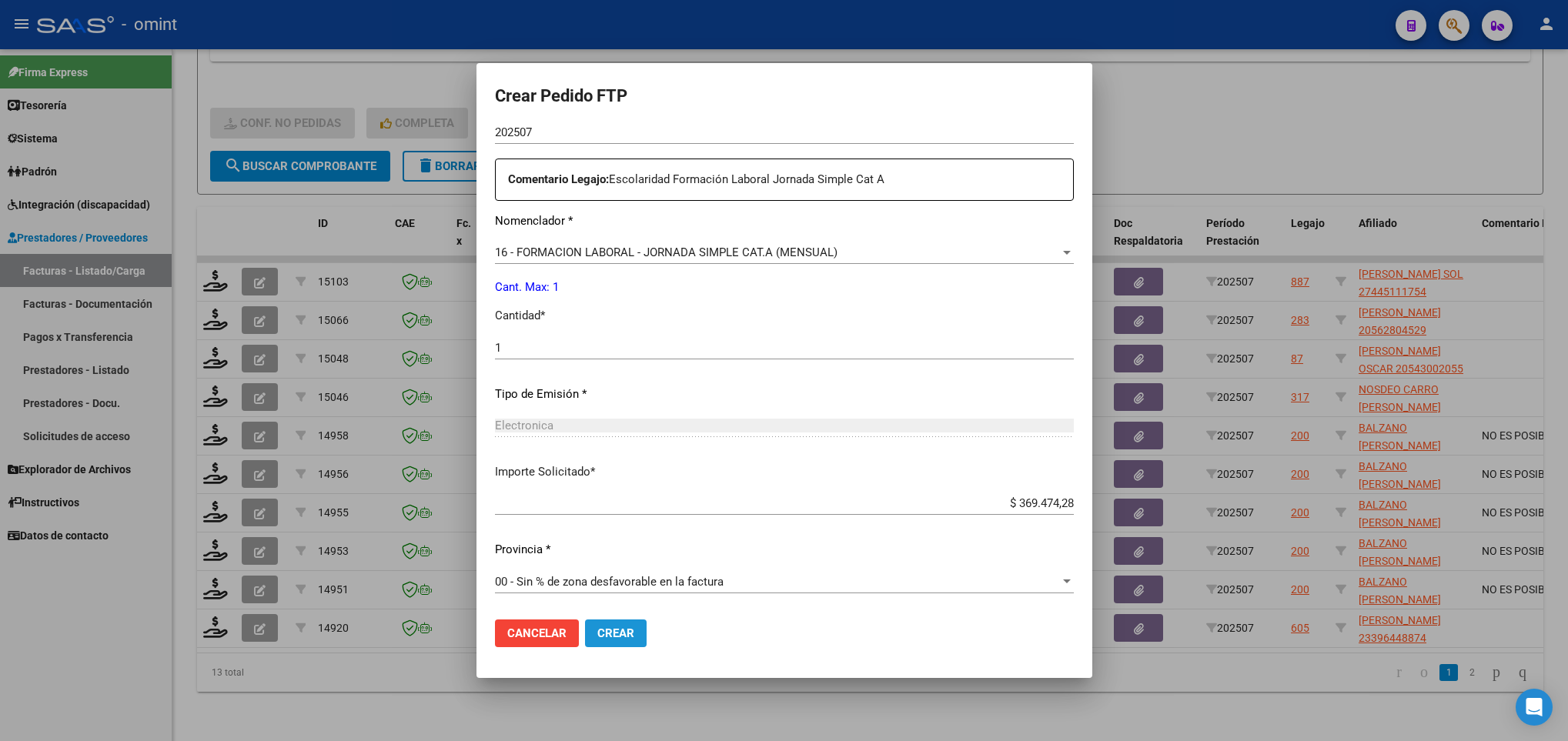
click at [624, 634] on span "Crear" at bounding box center [616, 634] width 37 height 14
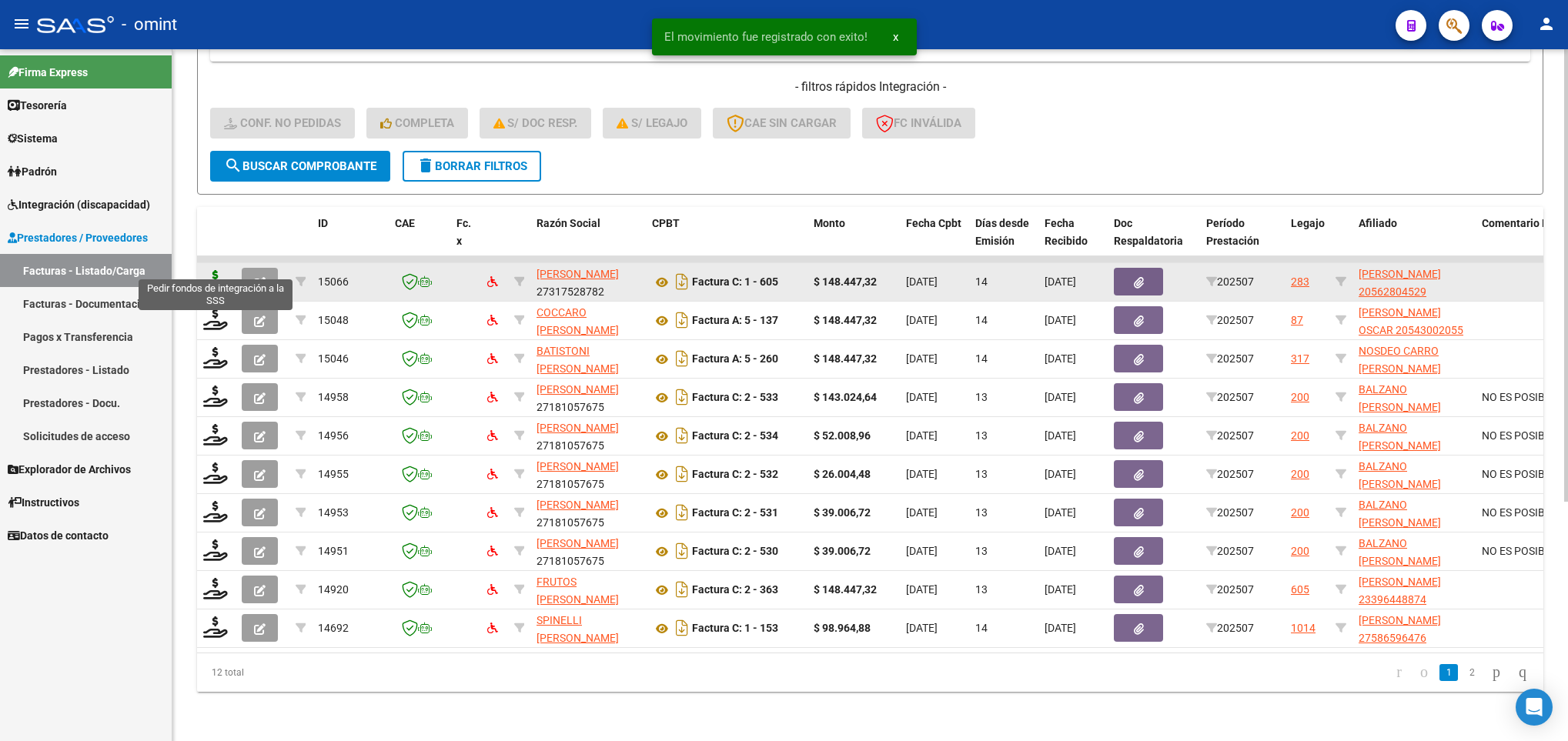
click at [216, 270] on icon at bounding box center [215, 280] width 24 height 21
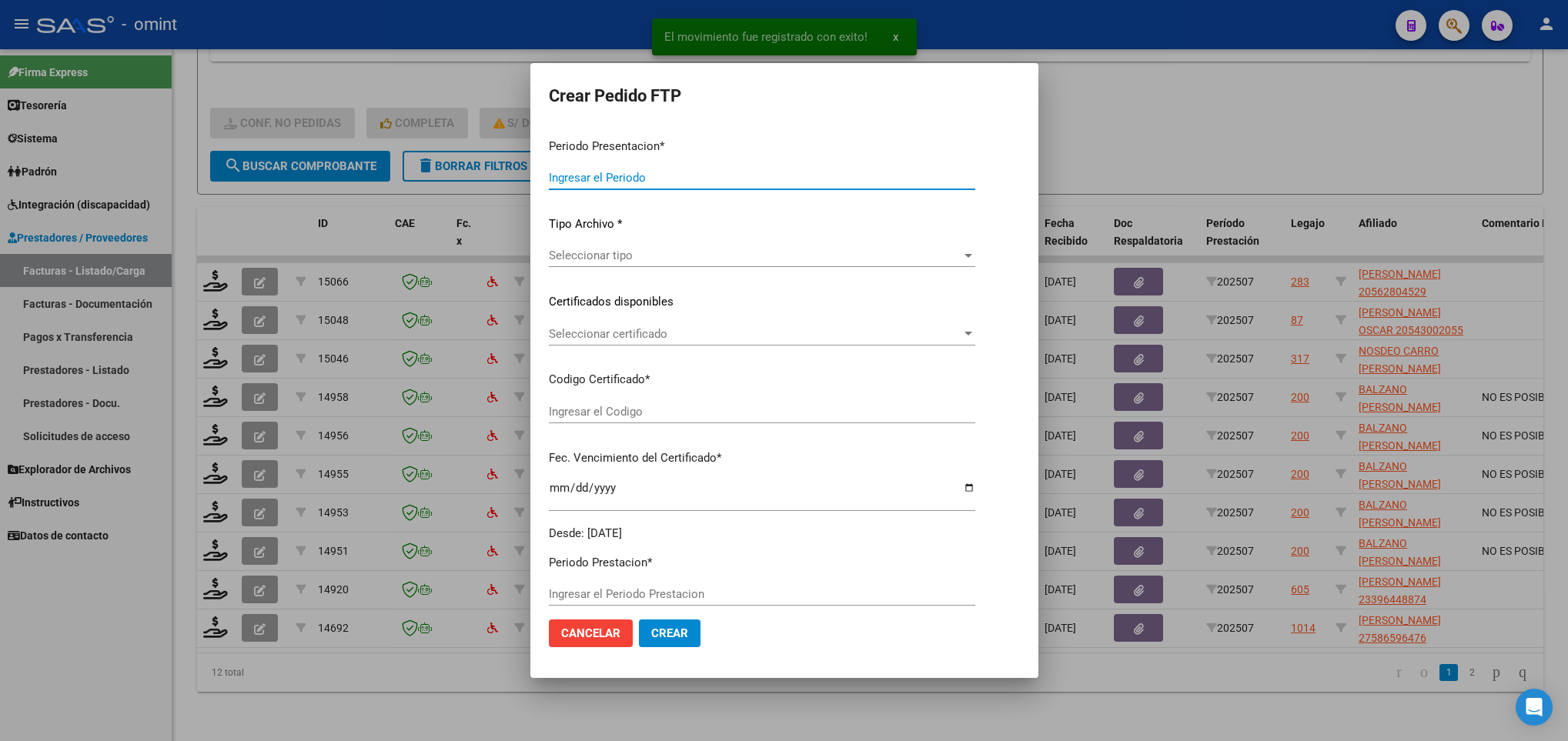
type input "202507"
type input "$ 148.447,32"
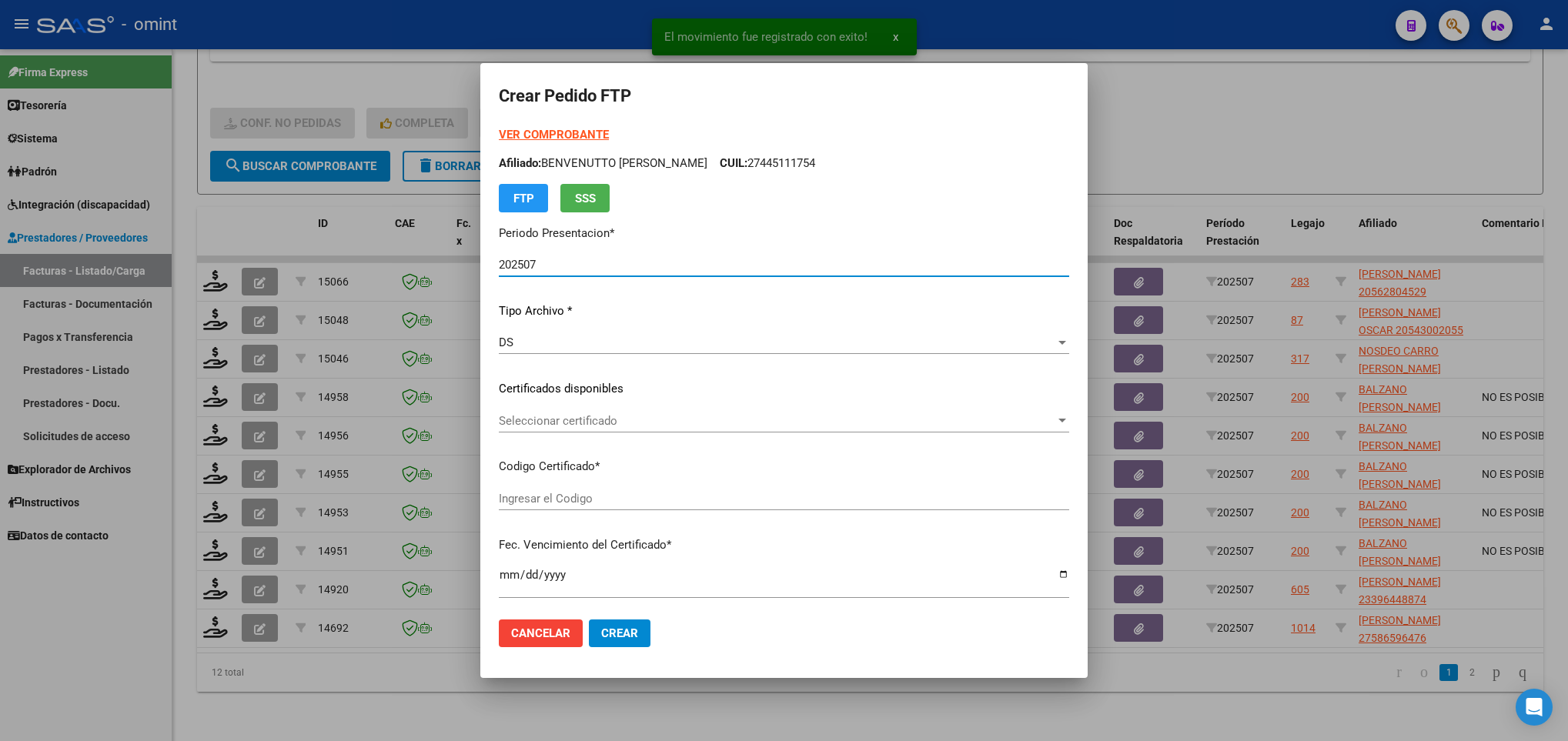
type input "8256458534"
type input "2027-07-31"
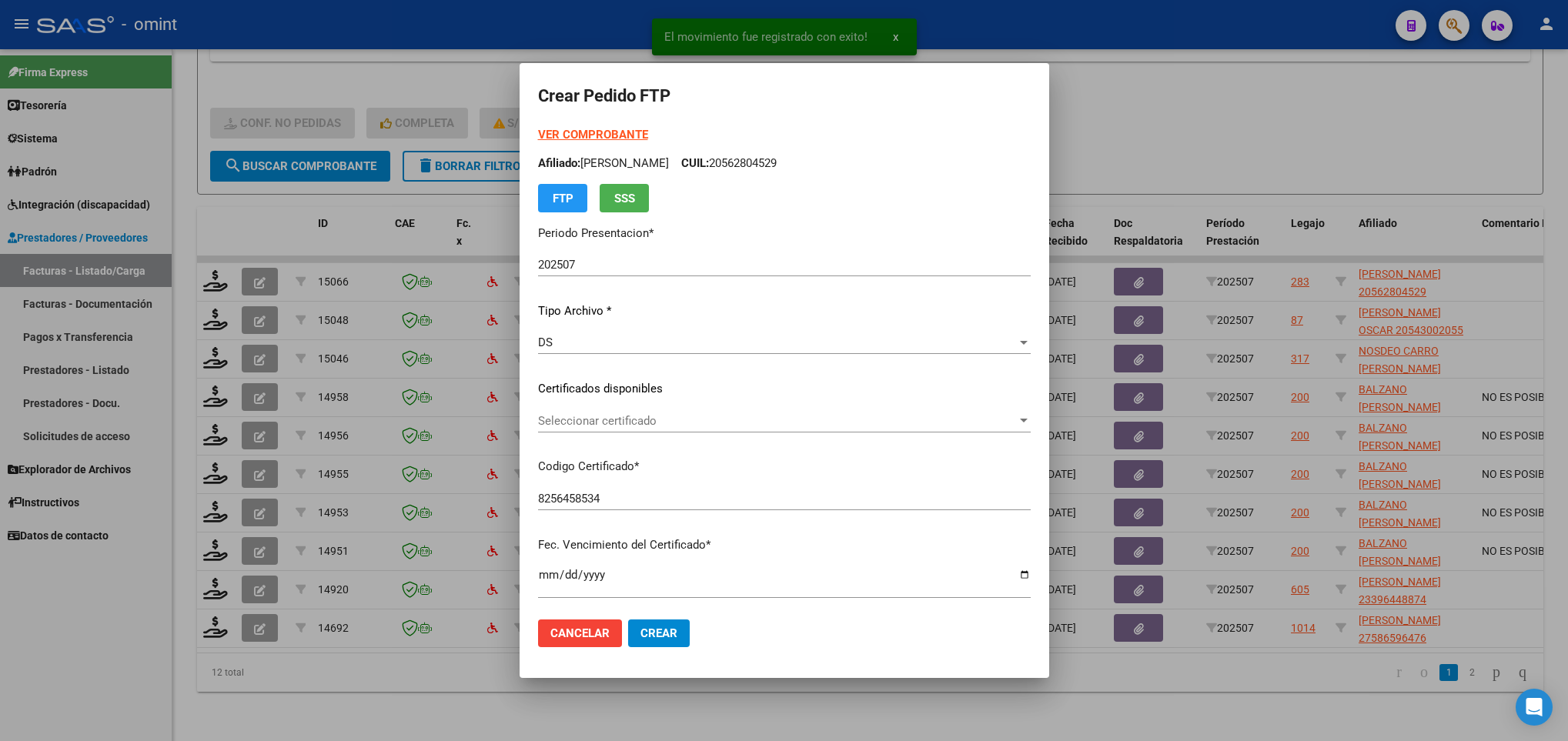
click at [830, 412] on div "Seleccionar certificado Seleccionar certificado" at bounding box center [784, 420] width 493 height 23
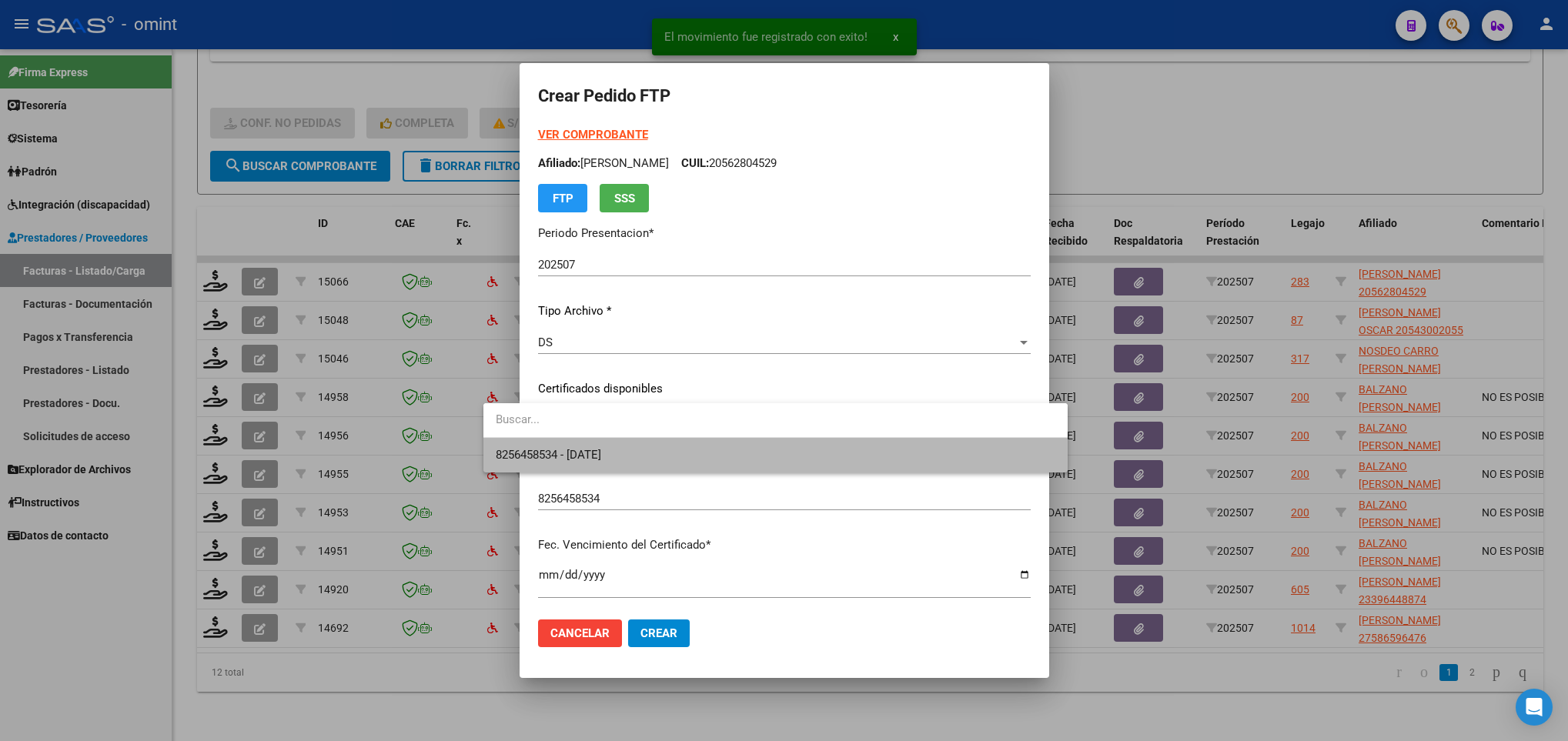
click at [813, 451] on span "8256458534 - 2027-07-31" at bounding box center [776, 455] width 560 height 35
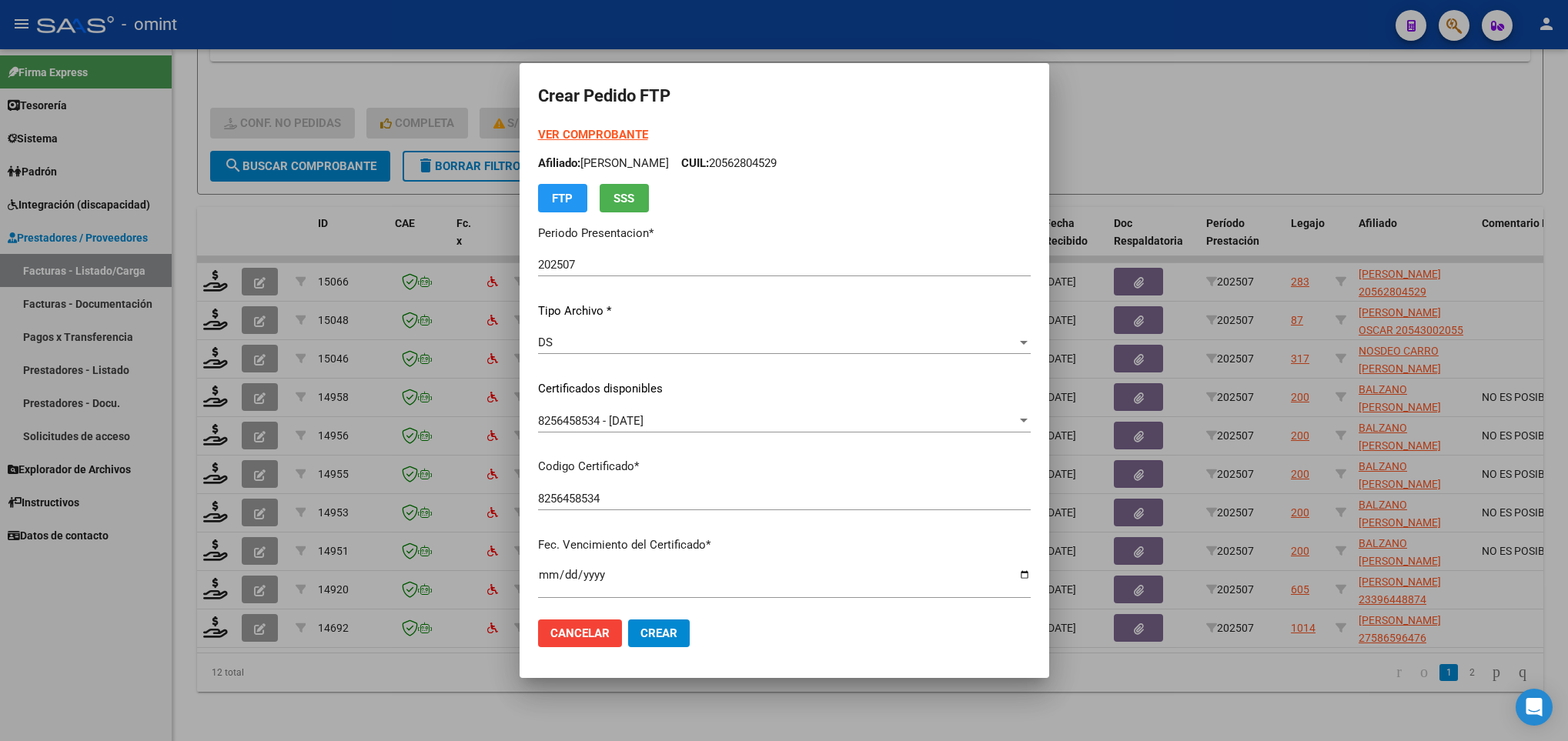
scroll to position [314, 0]
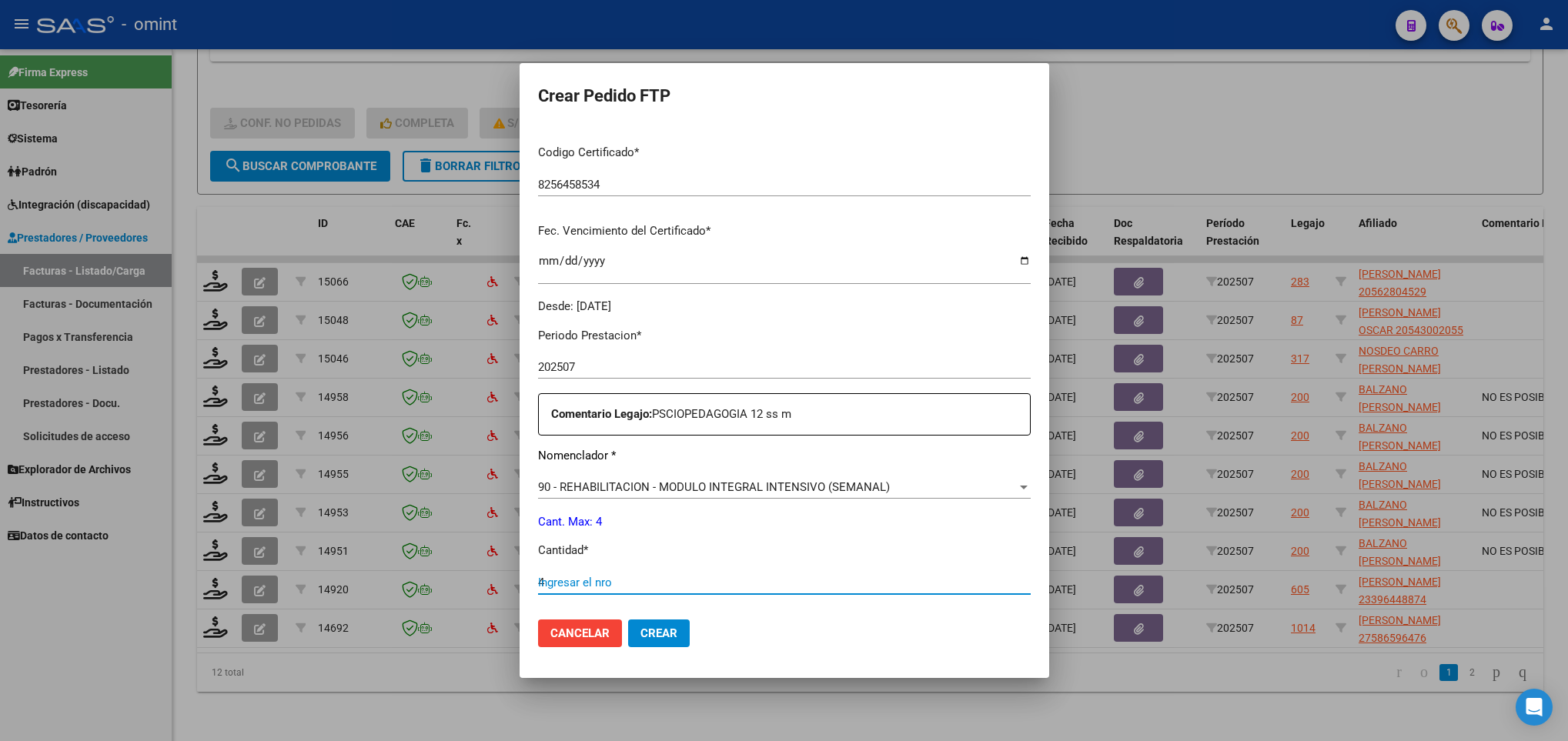
type input "4"
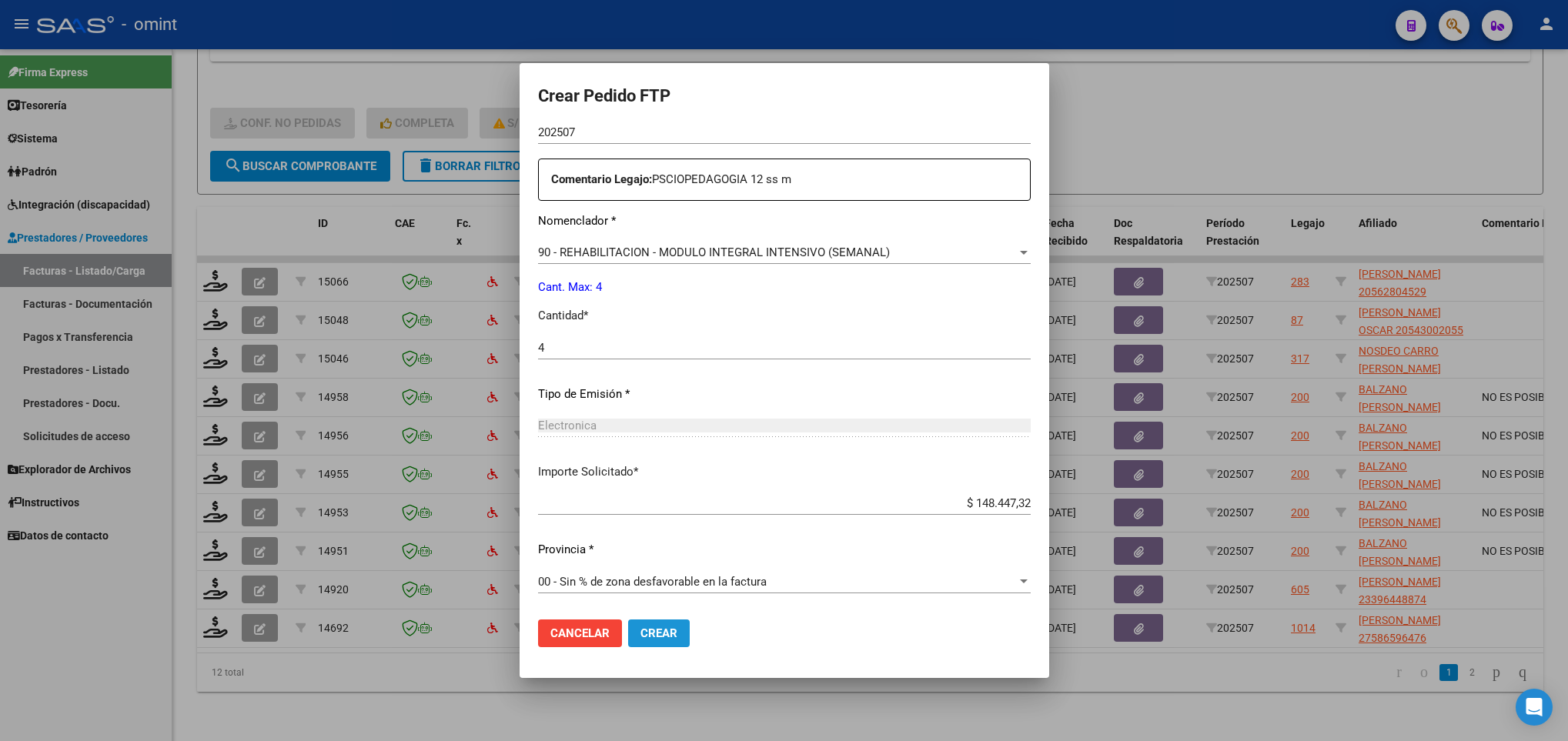
click at [641, 627] on span "Crear" at bounding box center [659, 634] width 37 height 14
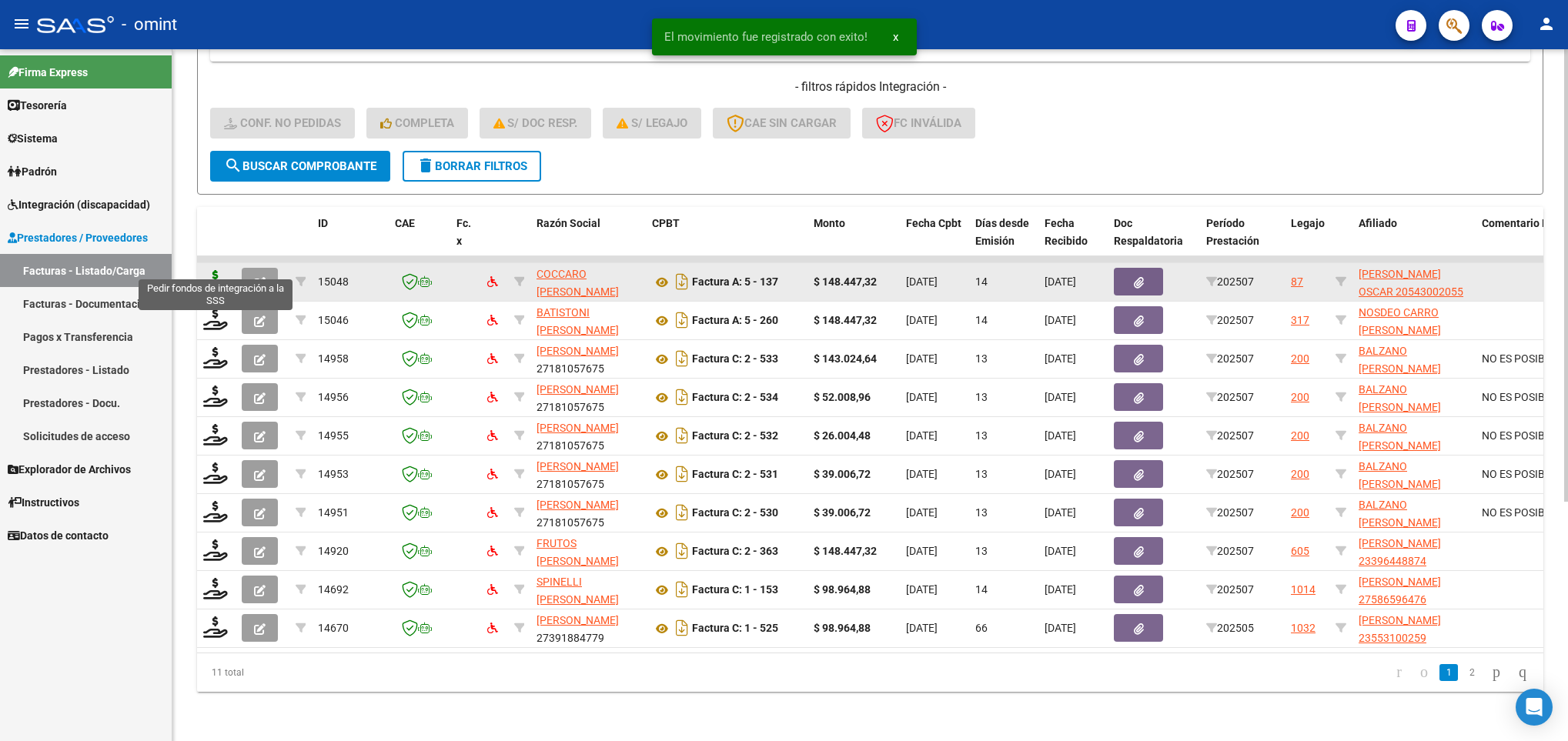
click at [215, 270] on icon at bounding box center [215, 280] width 24 height 21
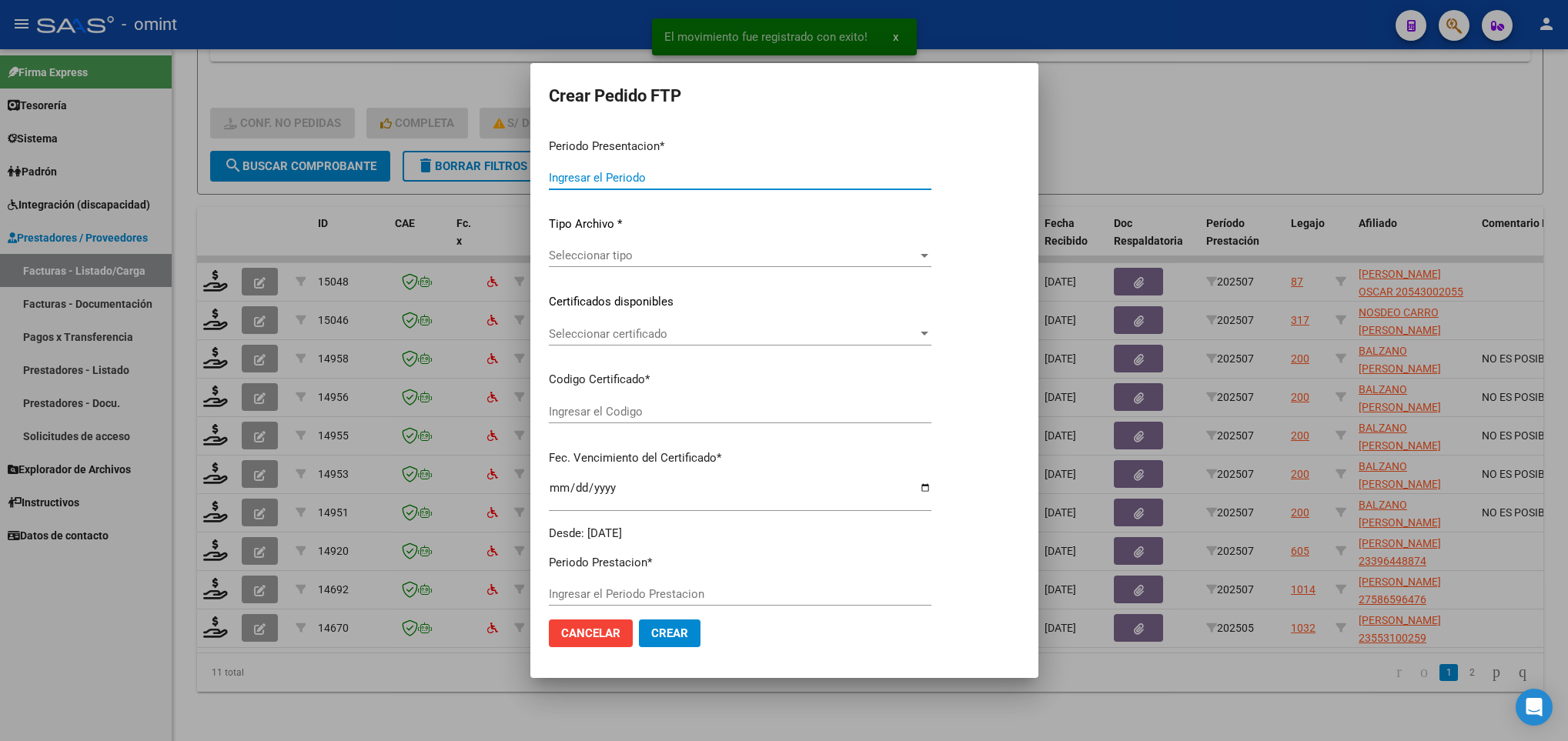
type input "202507"
type input "$ 148.447,32"
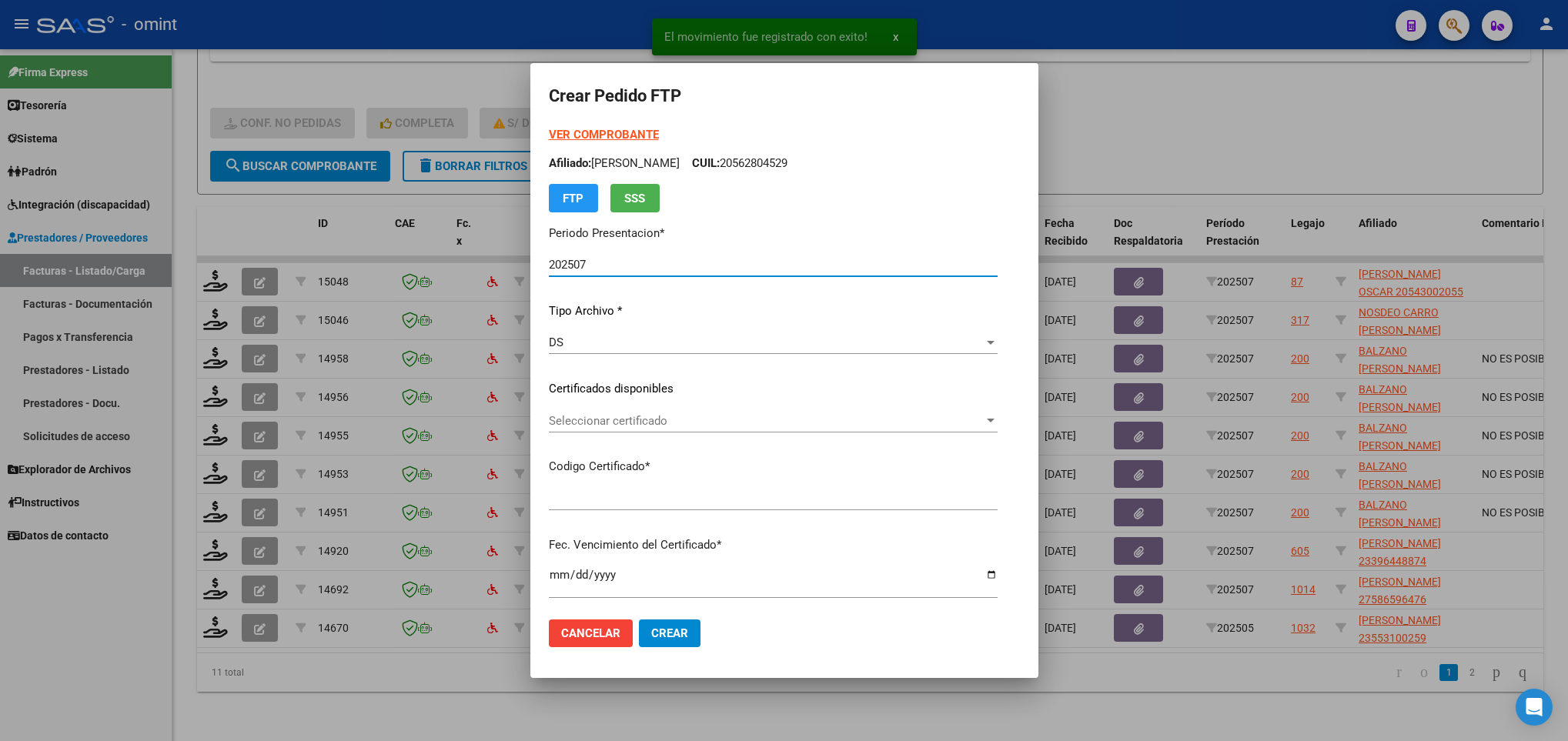
type input "9502062886"
type input "2027-09-12"
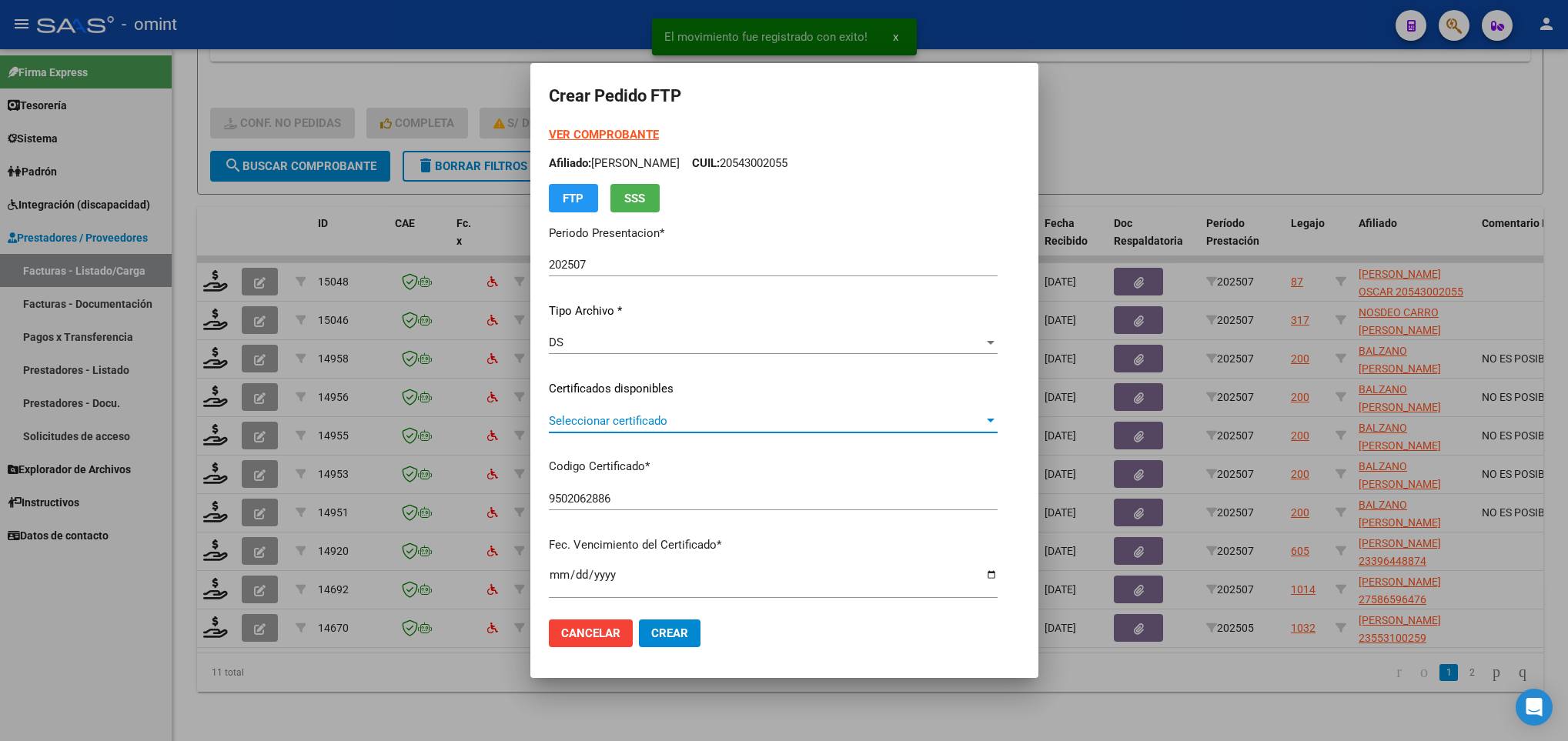
click at [627, 423] on span "Seleccionar certificado" at bounding box center [766, 421] width 435 height 14
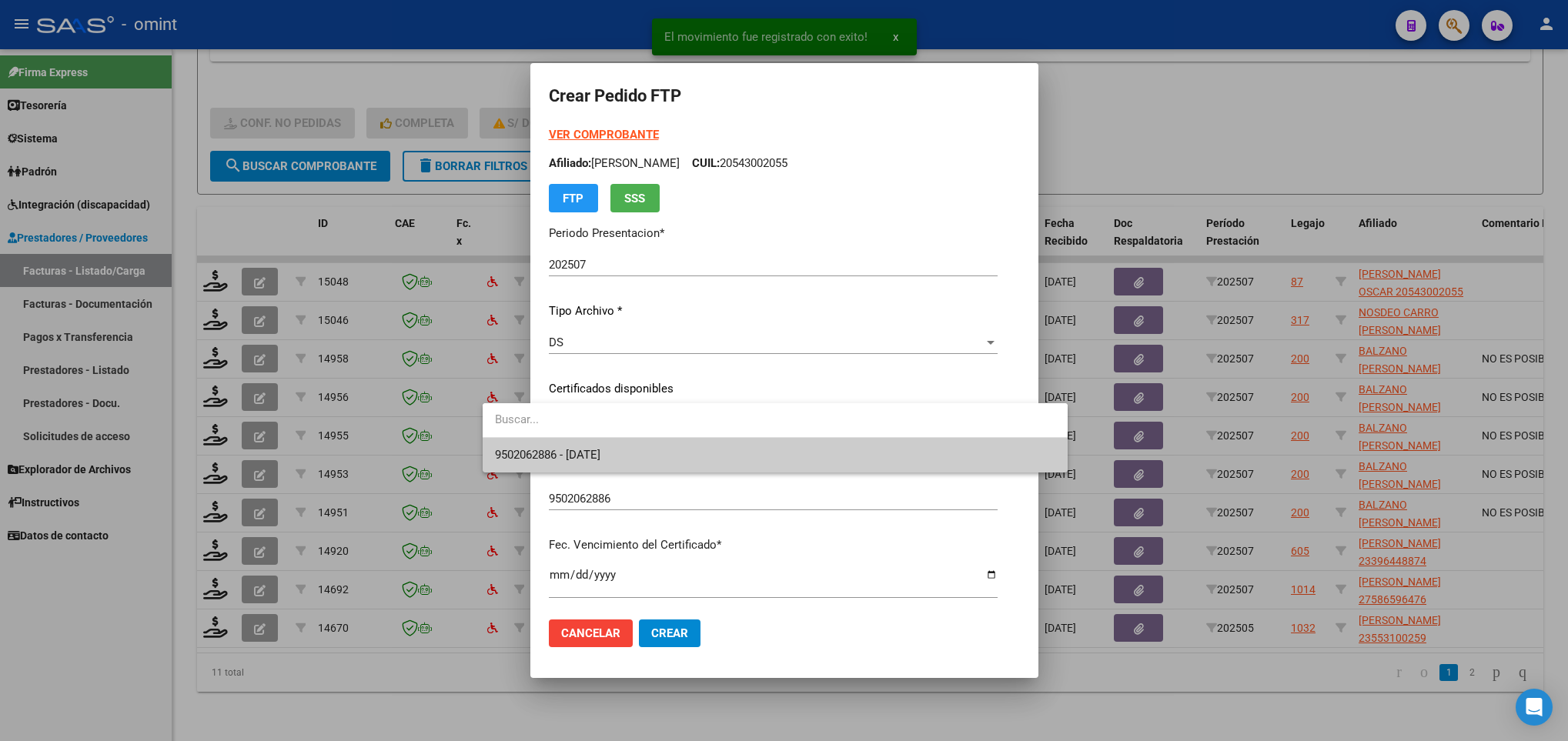
click at [640, 470] on span "9502062886 - 2027-09-12" at bounding box center [775, 455] width 561 height 35
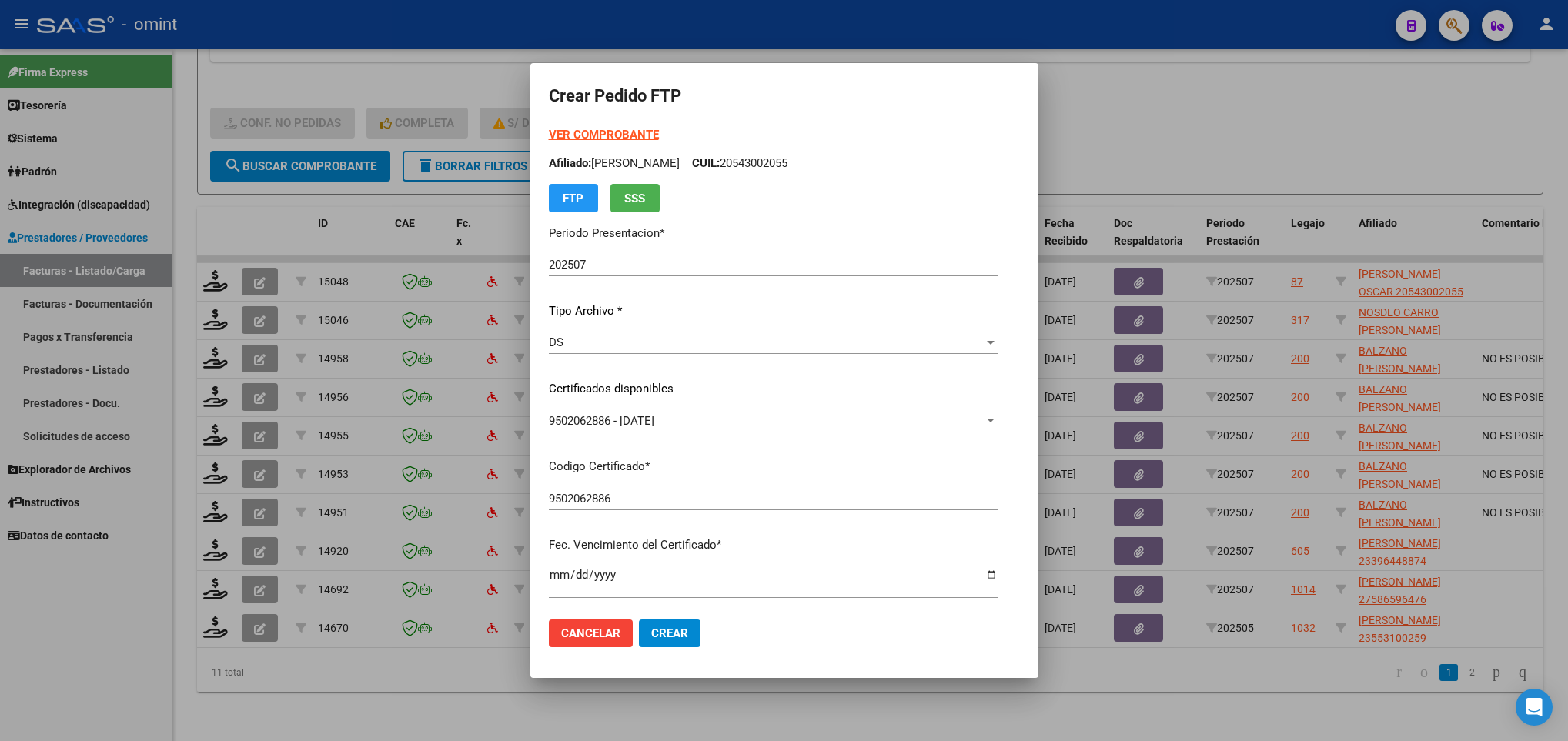
scroll to position [314, 0]
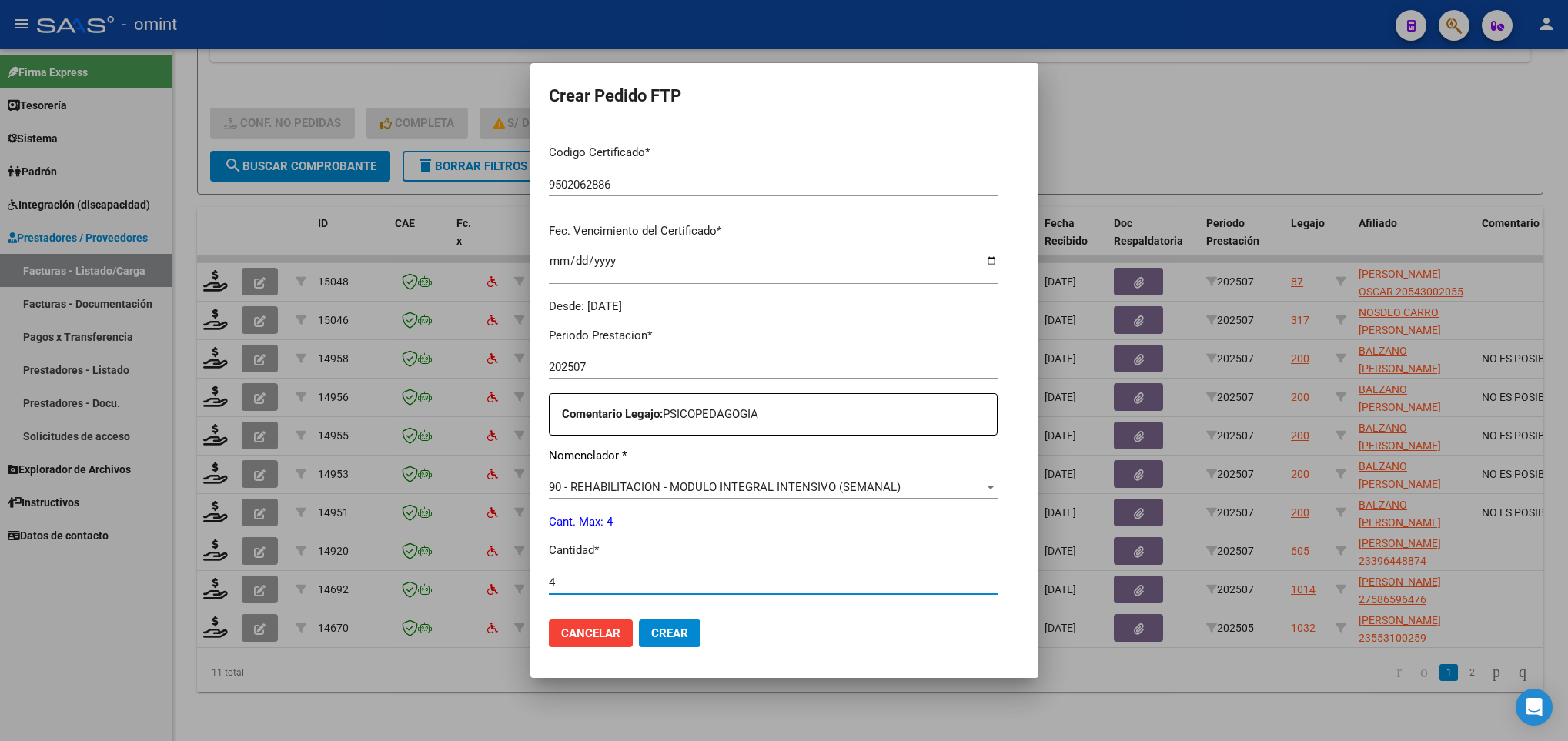
type input "4"
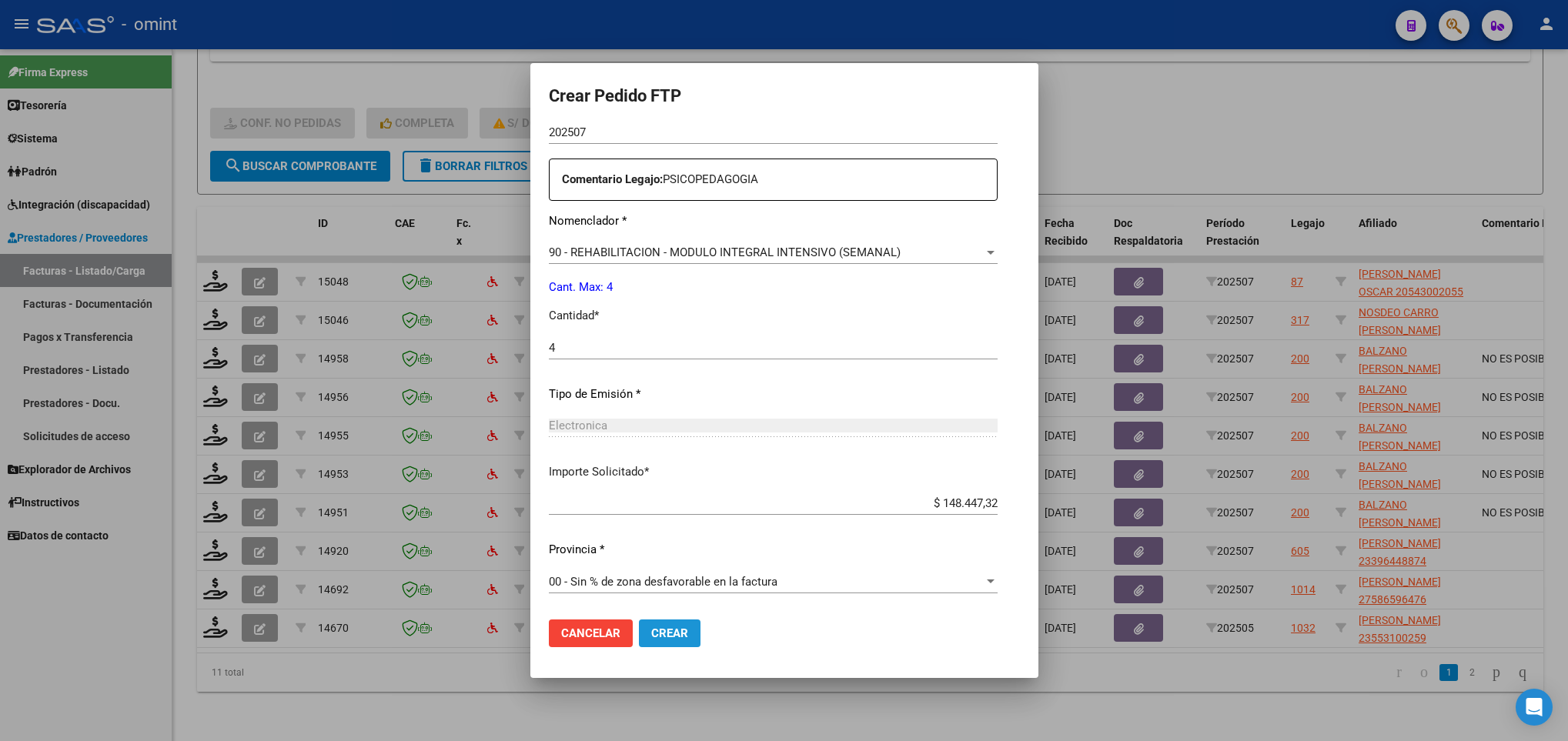
click at [651, 633] on span "Crear" at bounding box center [669, 634] width 37 height 14
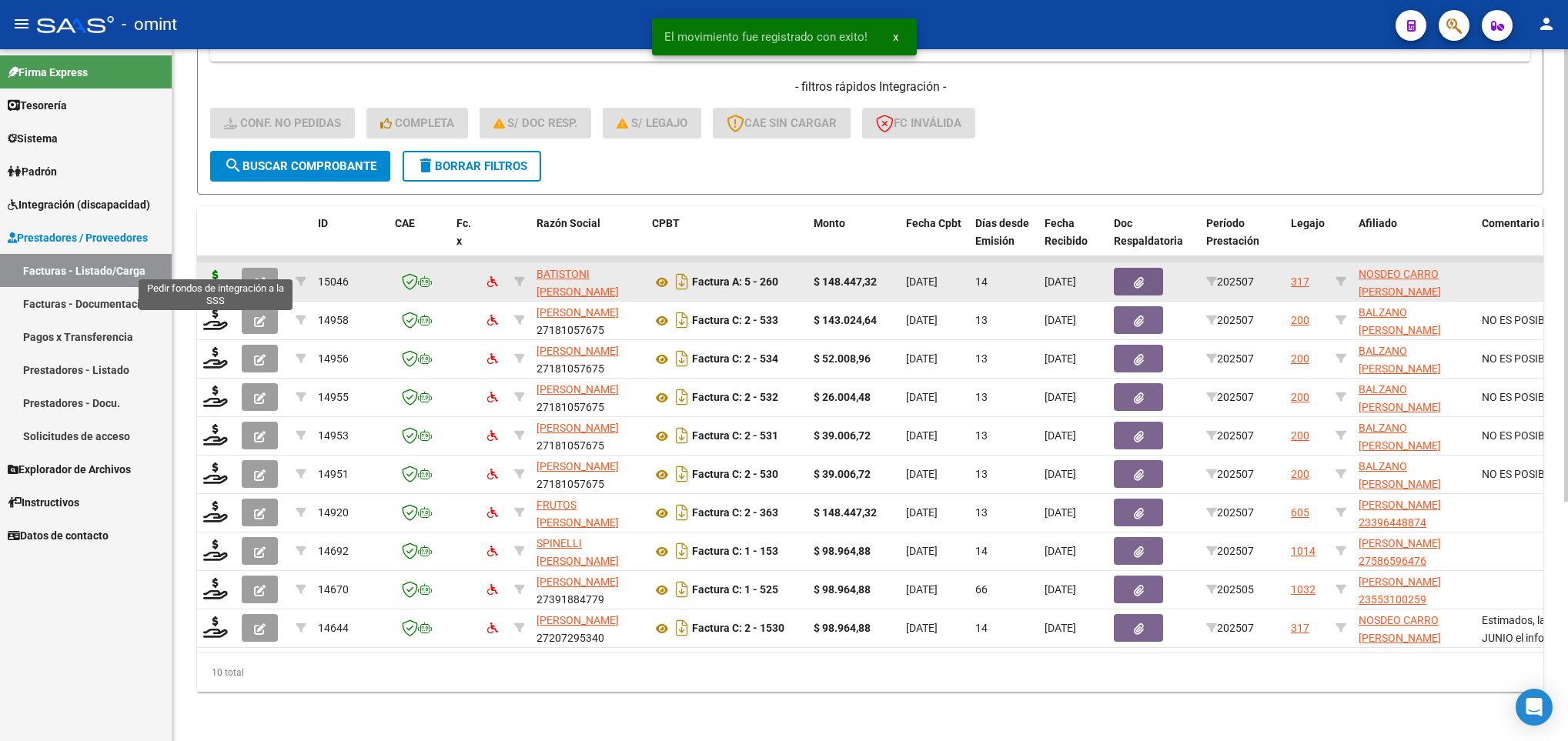
click at [218, 270] on icon at bounding box center [215, 280] width 24 height 21
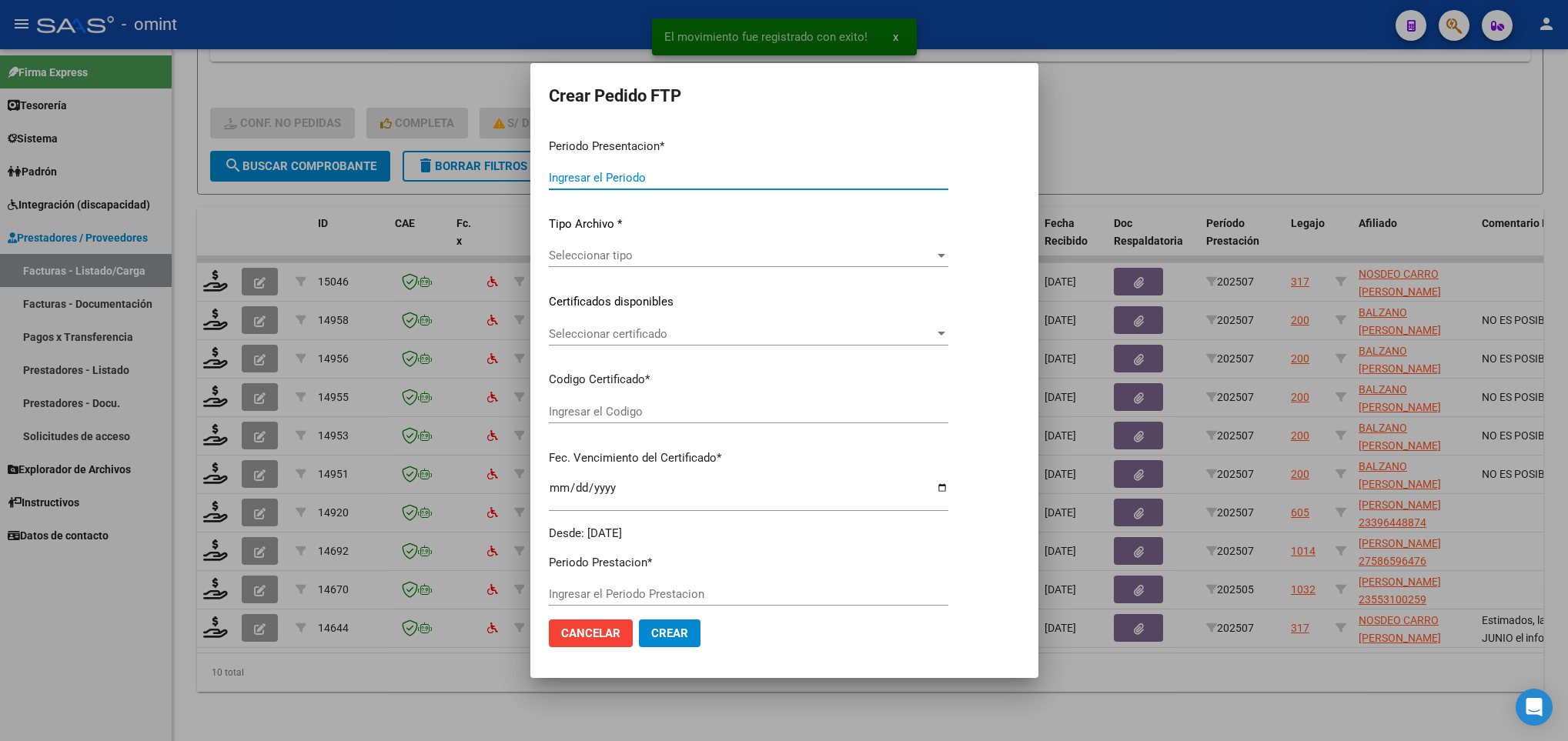
type input "202507"
type input "$ 148.447,32"
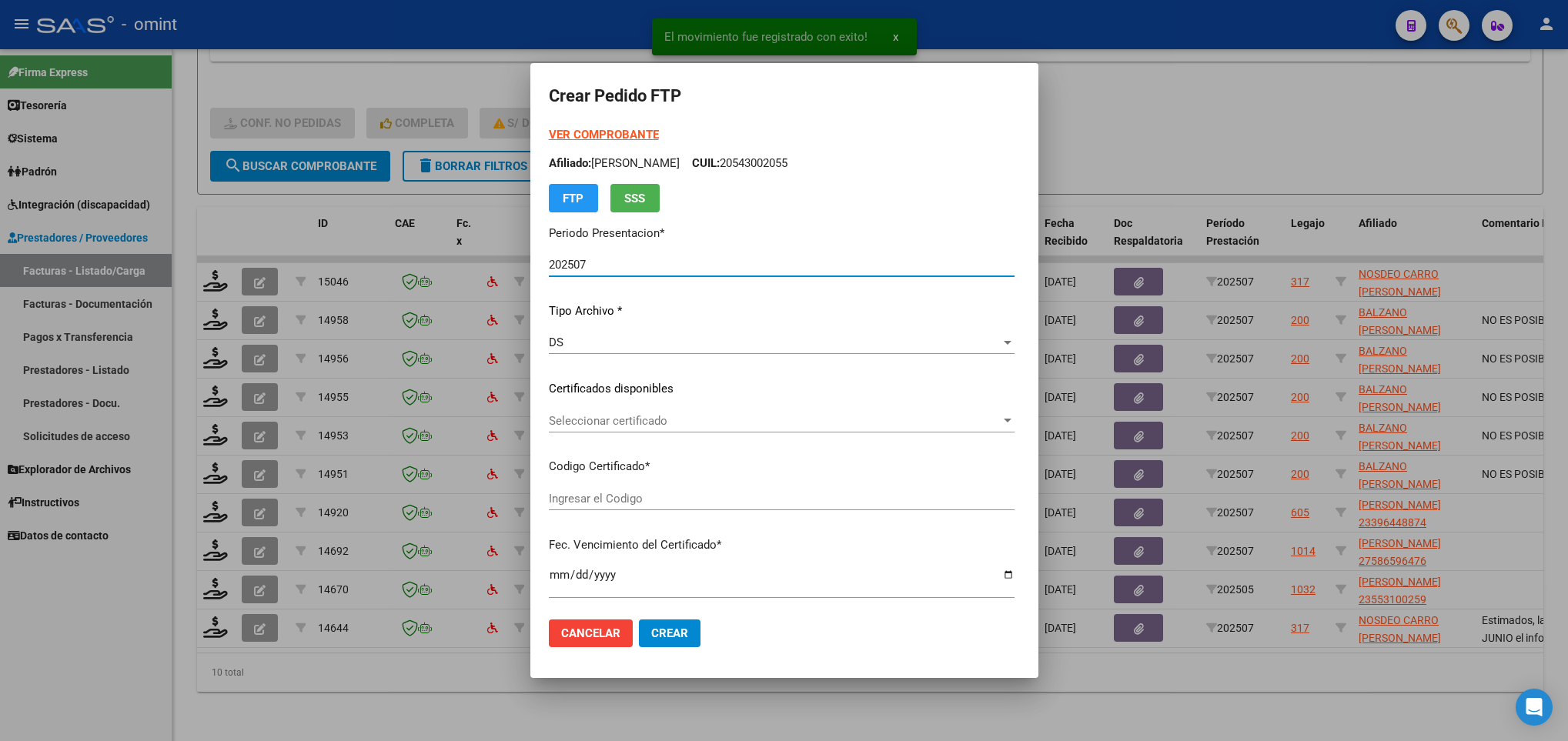
type input "5252615796"
type input "2027-10-28"
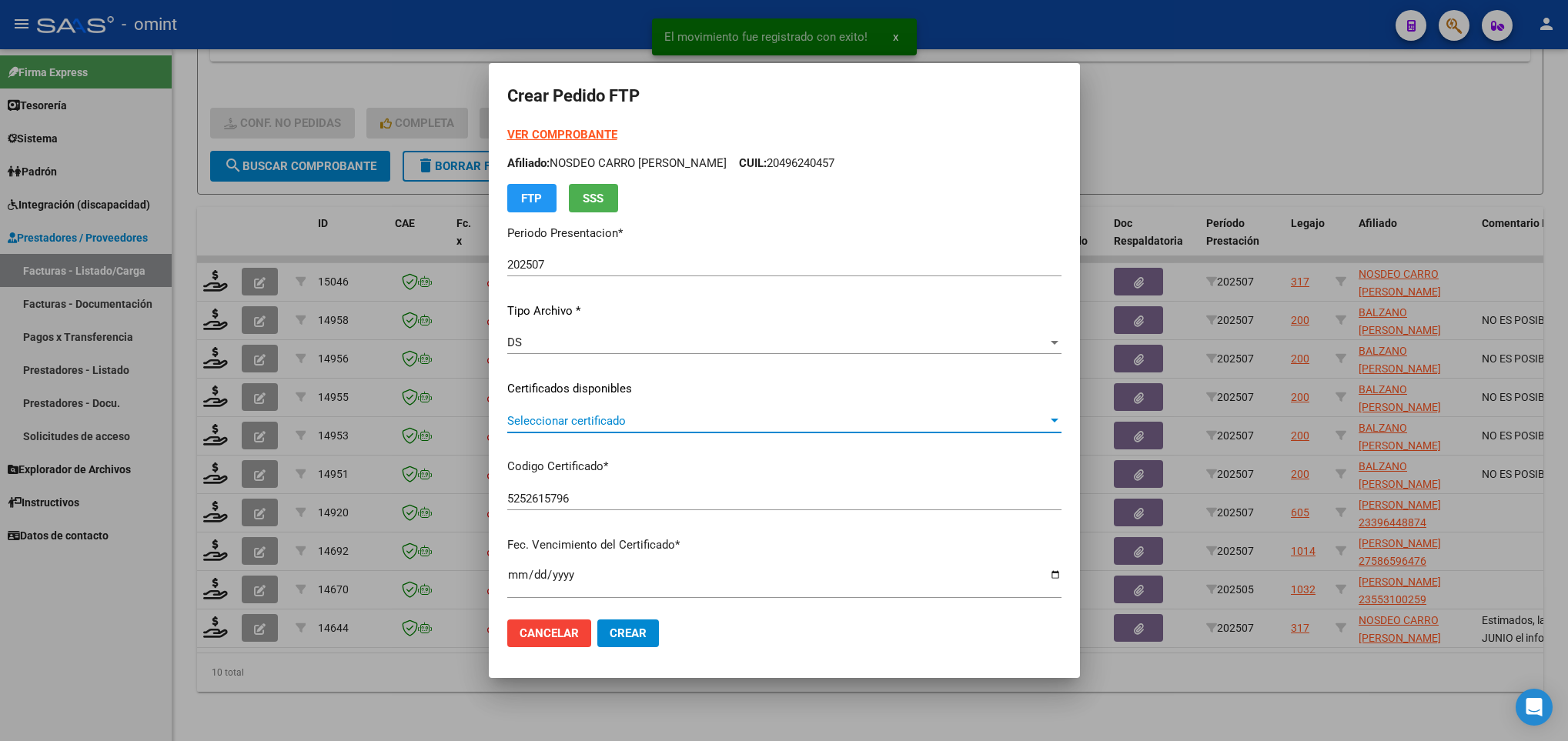
click at [696, 419] on span "Seleccionar certificado" at bounding box center [777, 421] width 540 height 14
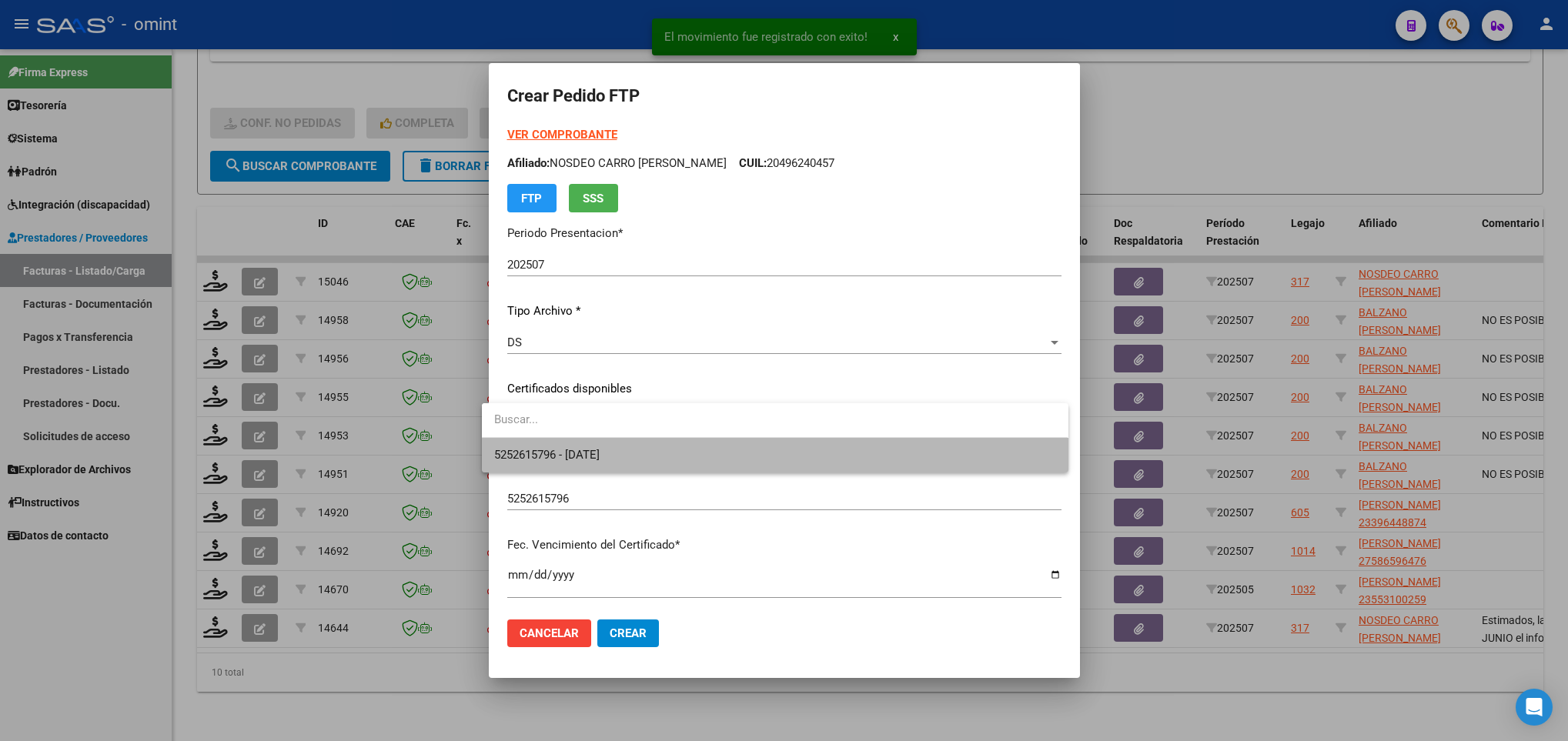
click at [686, 462] on span "5252615796 - 2027-10-28" at bounding box center [774, 455] width 561 height 35
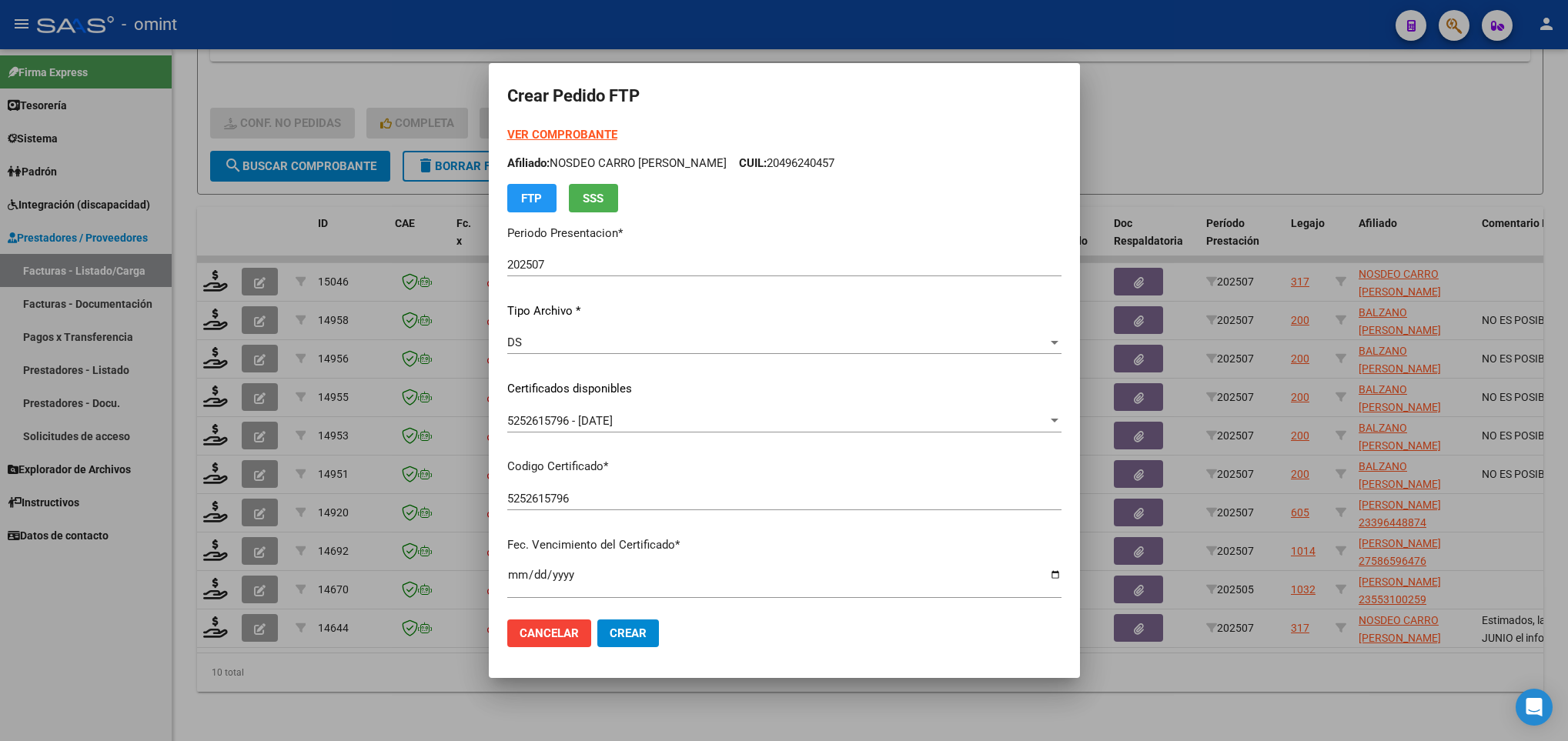
scroll to position [314, 0]
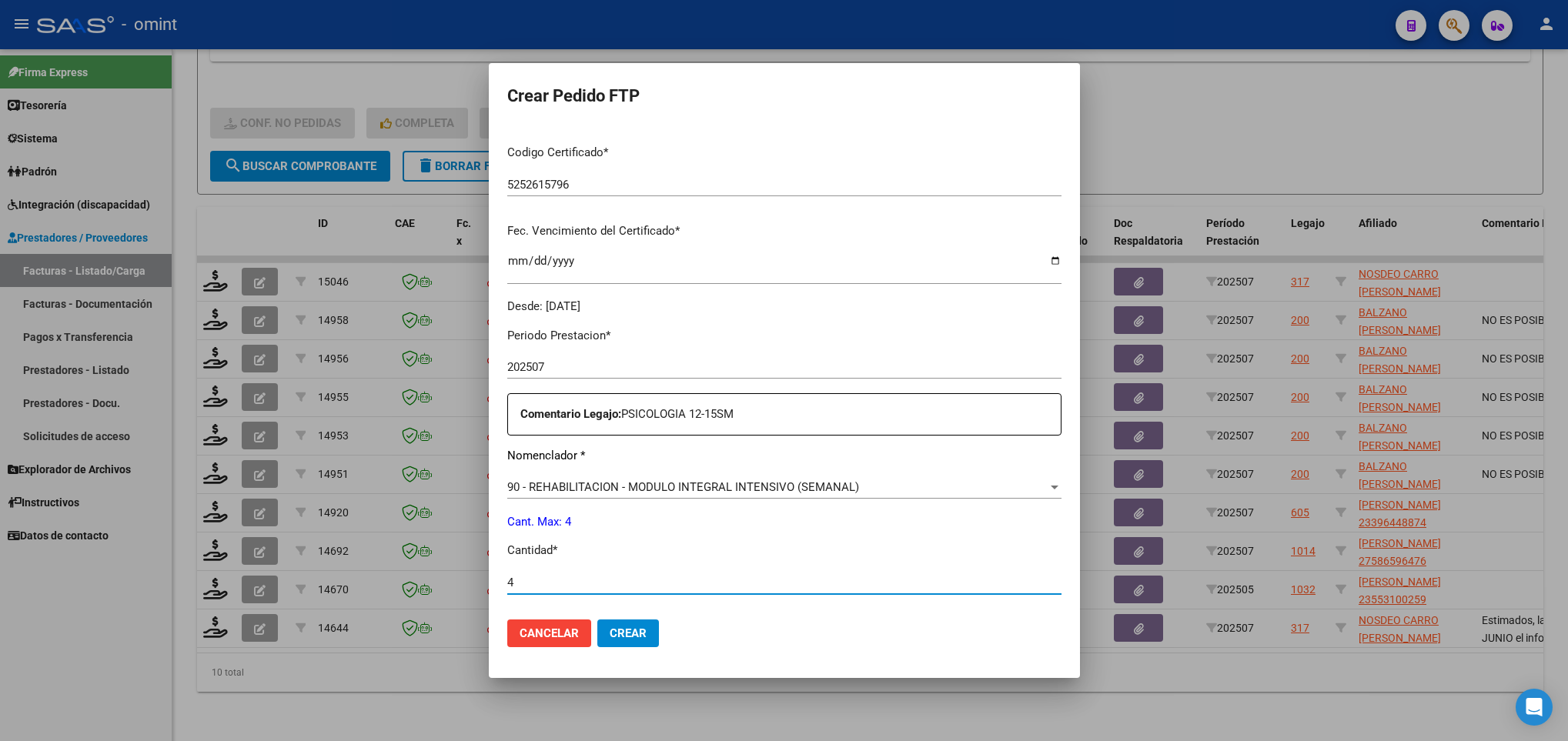
type input "4"
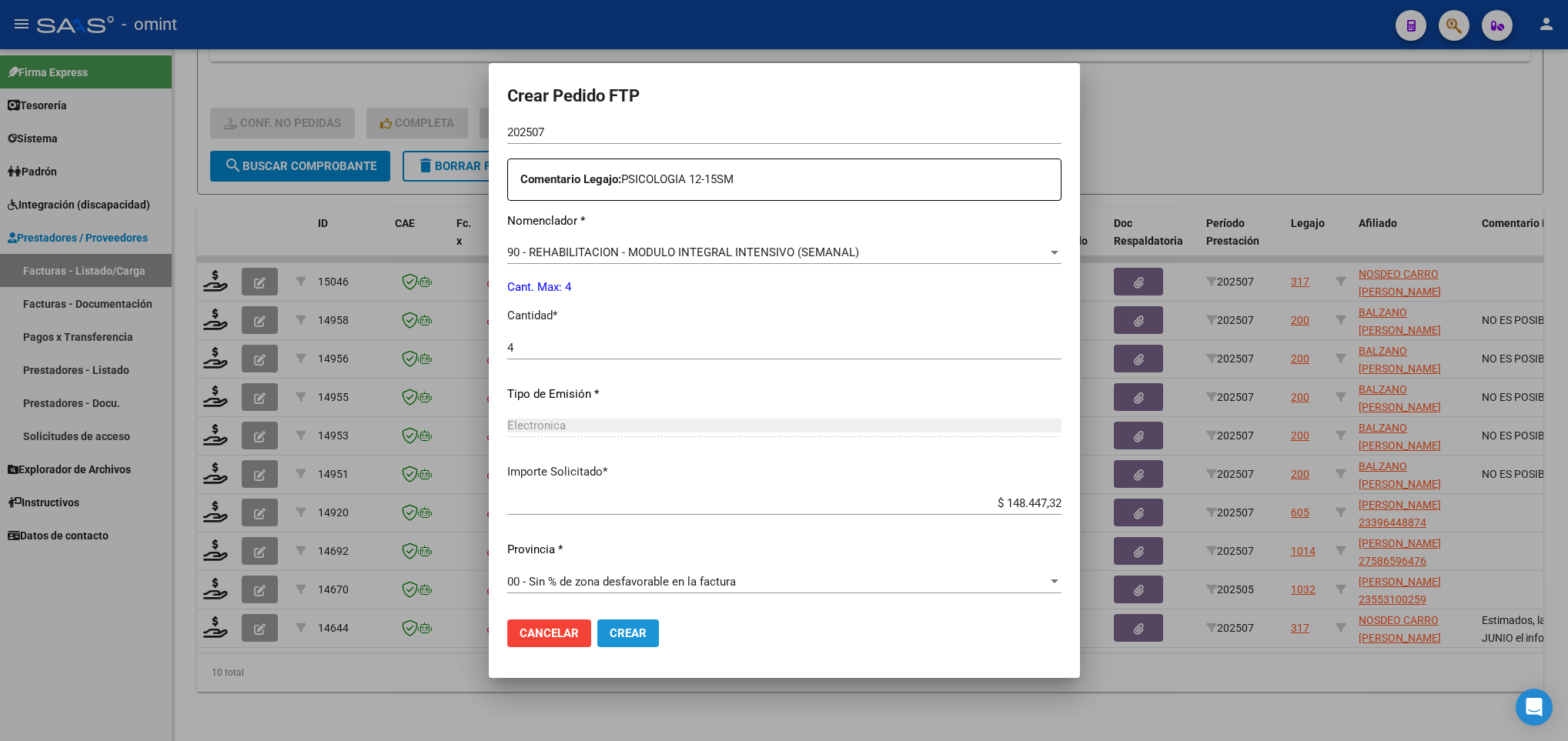
click at [603, 646] on button "Crear" at bounding box center [628, 633] width 62 height 27
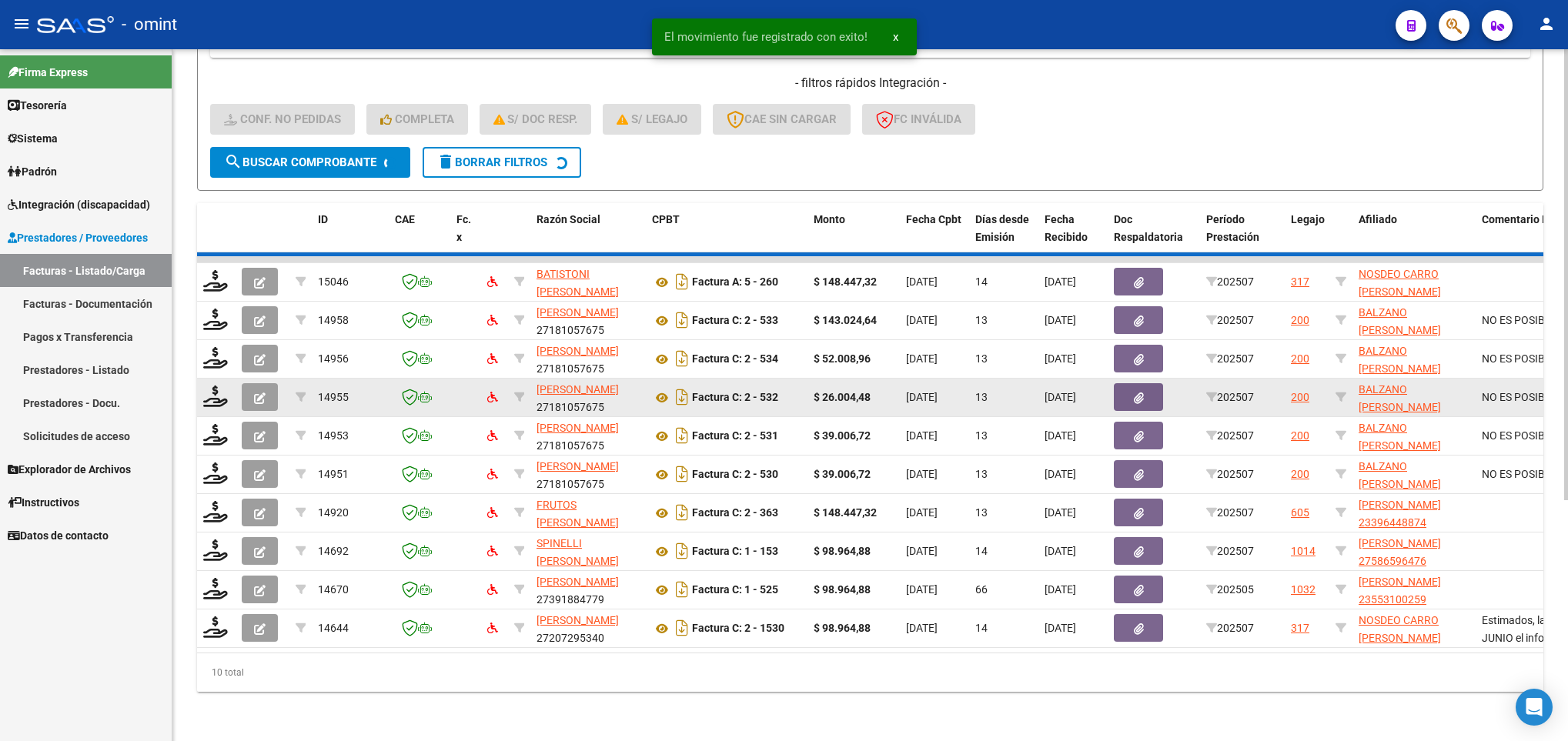
scroll to position [328, 0]
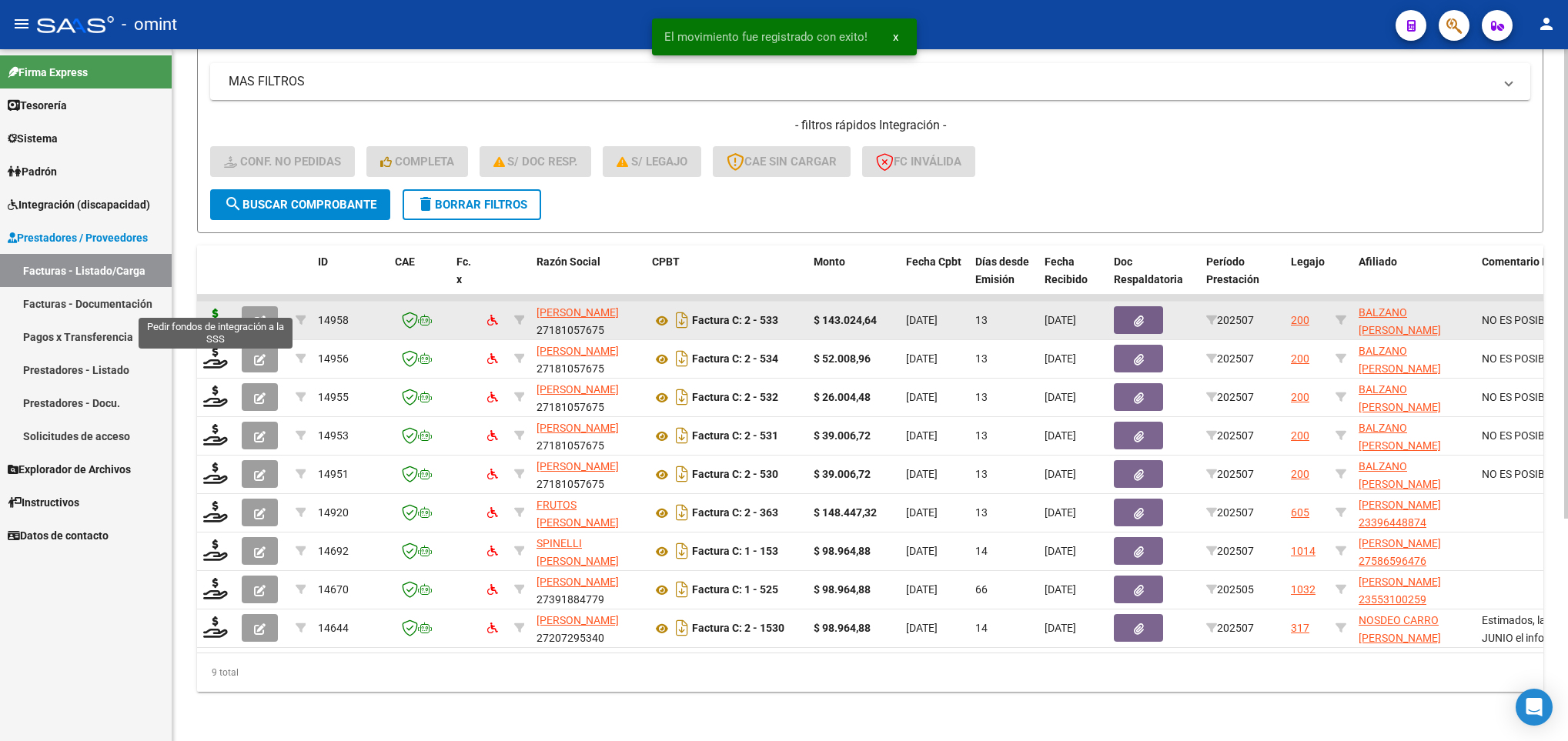
click at [217, 309] on icon at bounding box center [215, 319] width 24 height 21
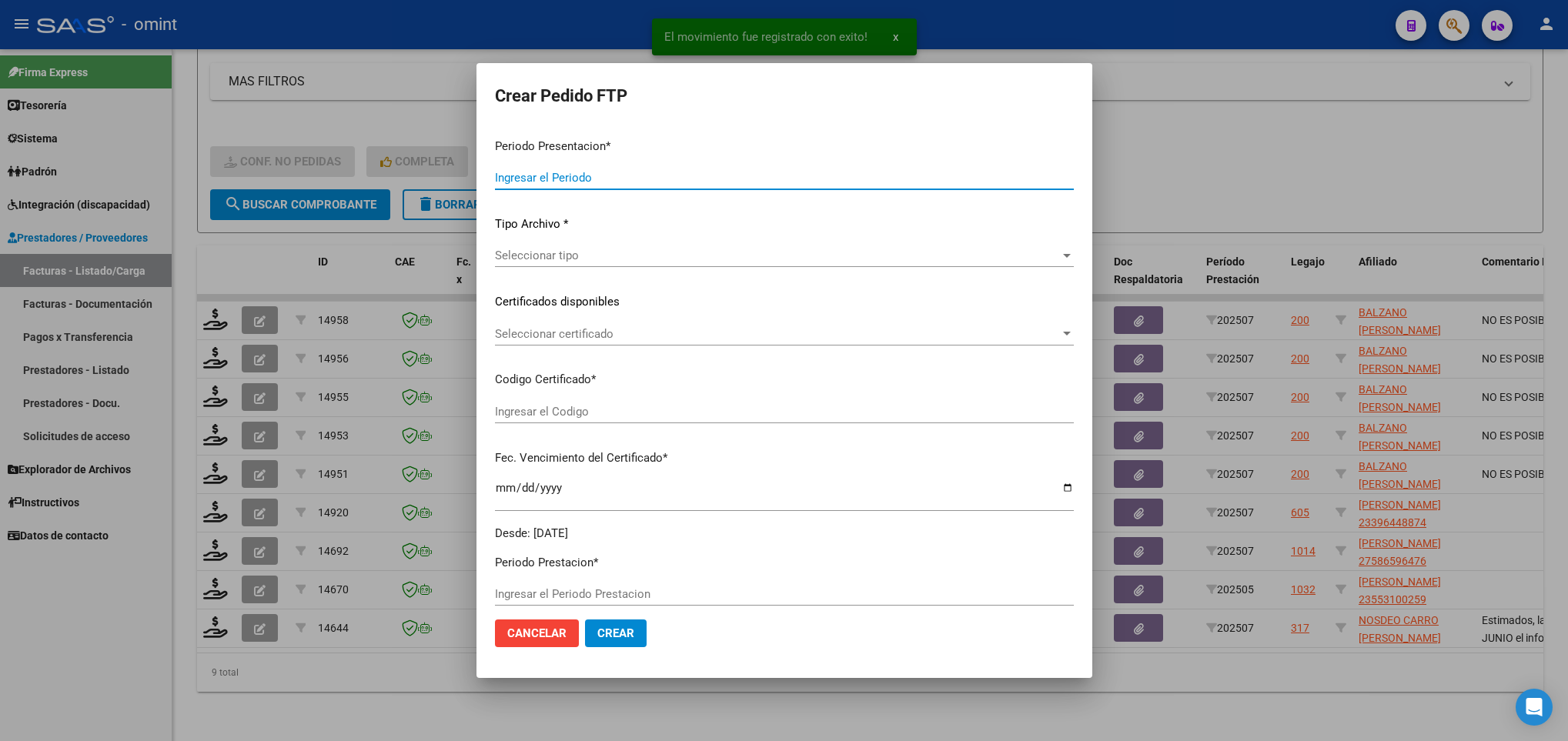
type input "202507"
type input "$ 143.024,64"
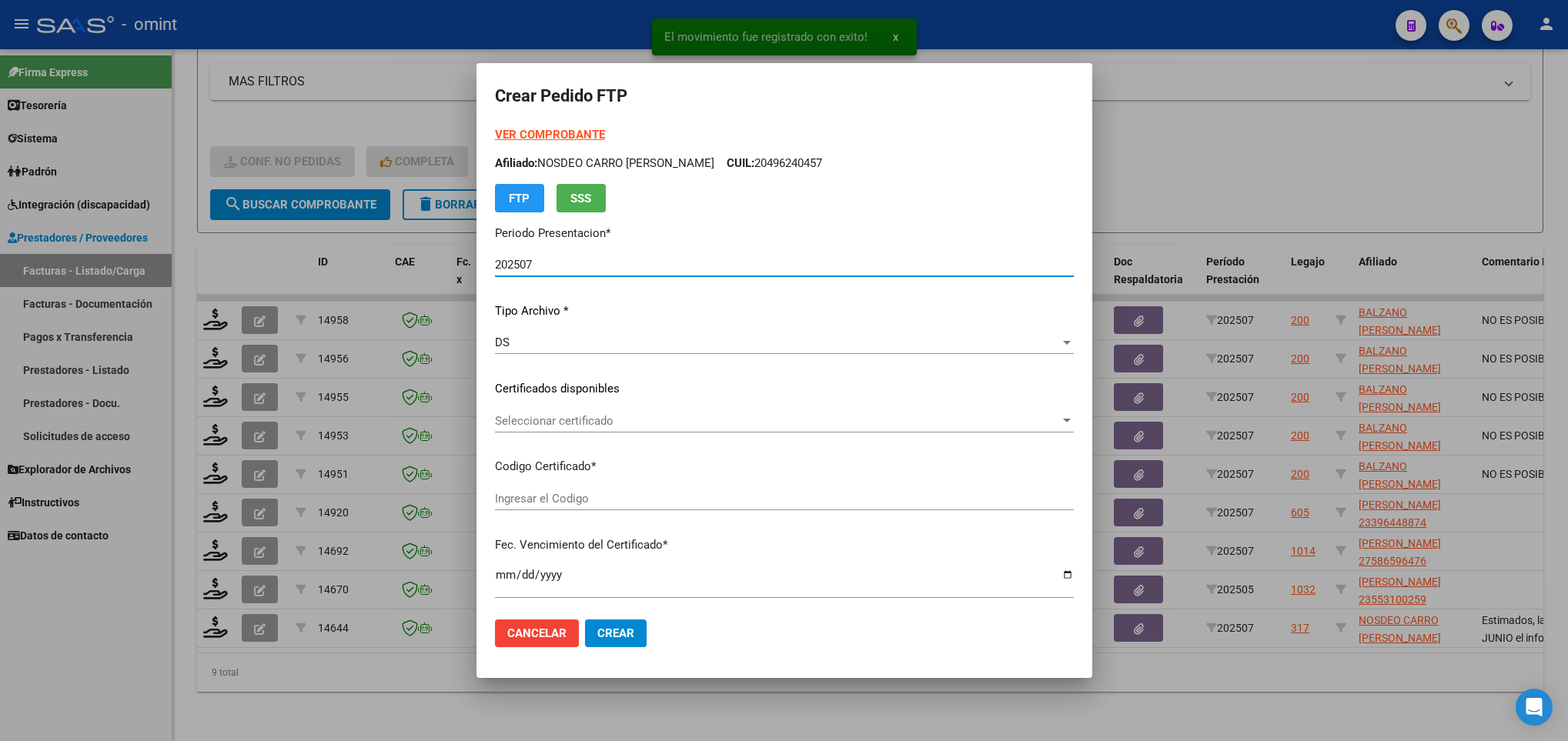
type input "4782787338"
type input "2029-11-30"
click at [651, 425] on span "Seleccionar certificado" at bounding box center [777, 421] width 565 height 14
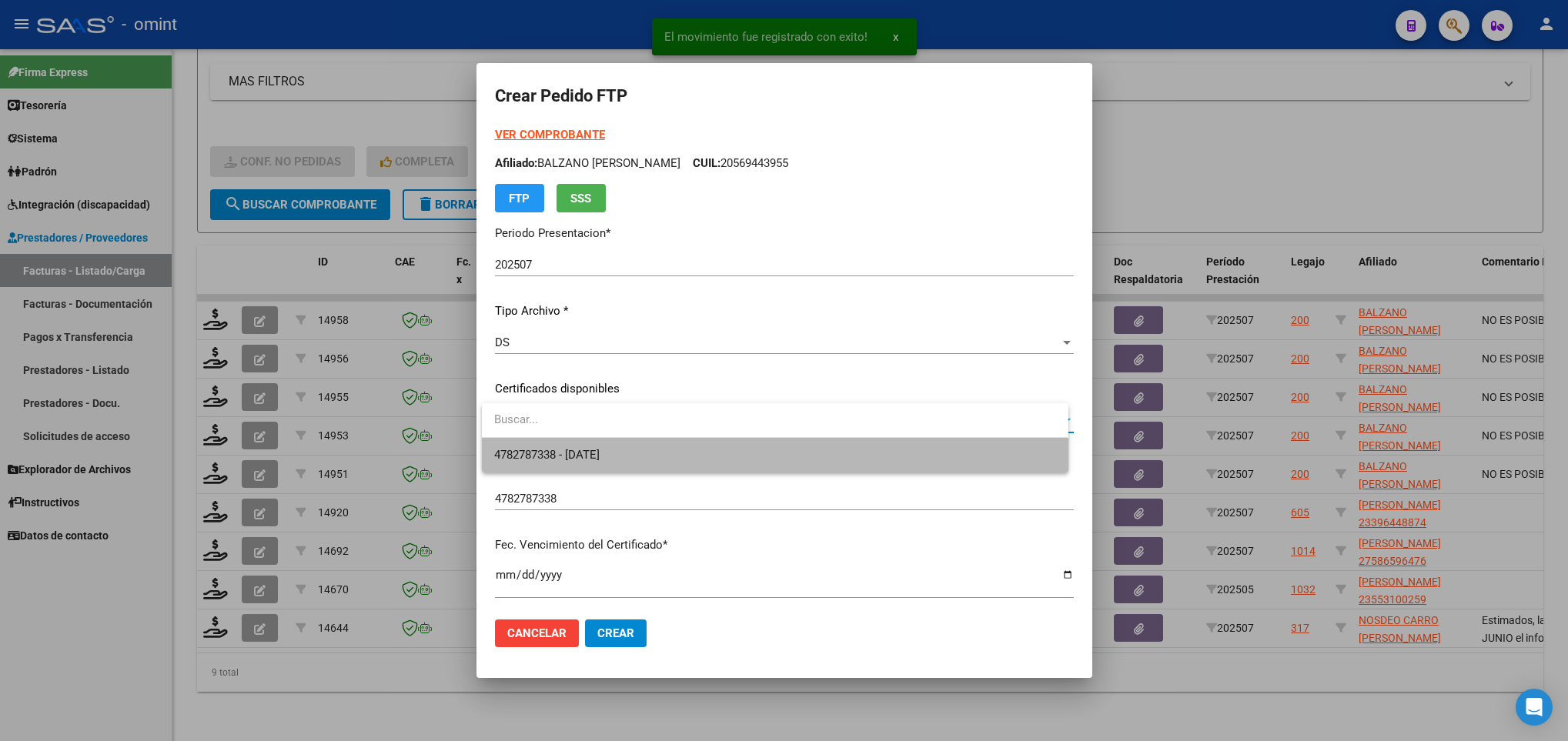
click at [646, 460] on span "4782787338 - 2029-11-30" at bounding box center [774, 455] width 561 height 35
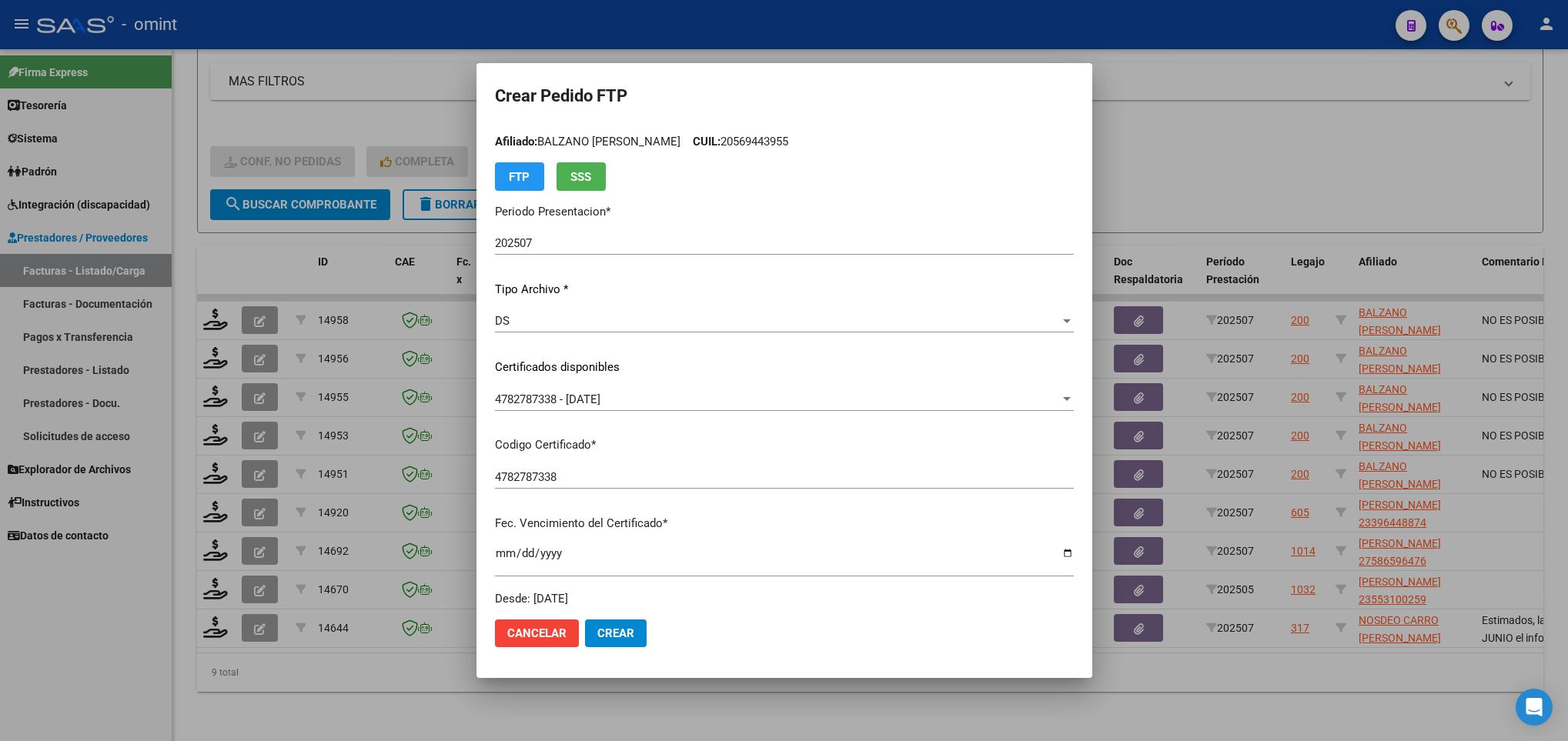
scroll to position [0, 0]
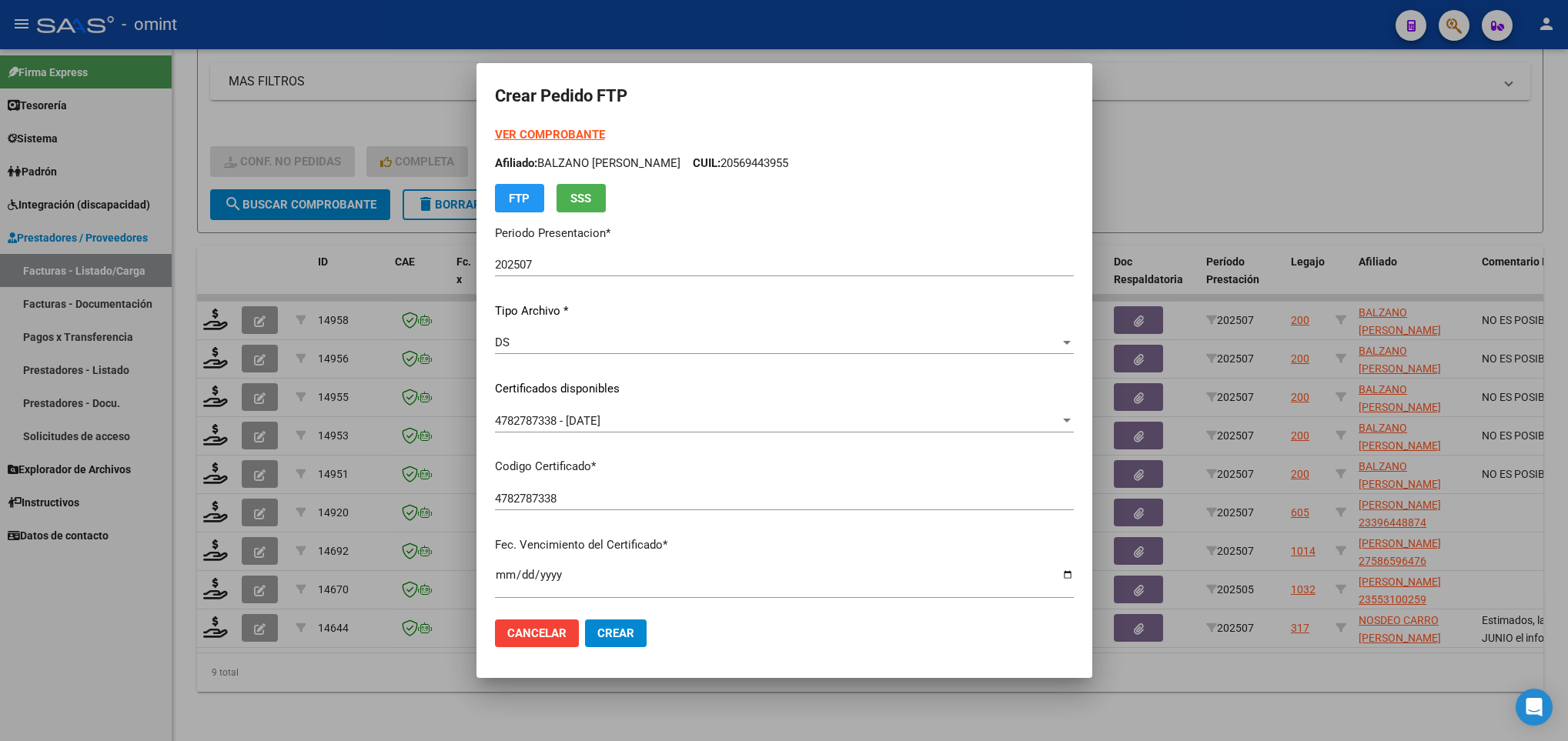
click at [531, 132] on strong "VER COMPROBANTE" at bounding box center [550, 135] width 110 height 14
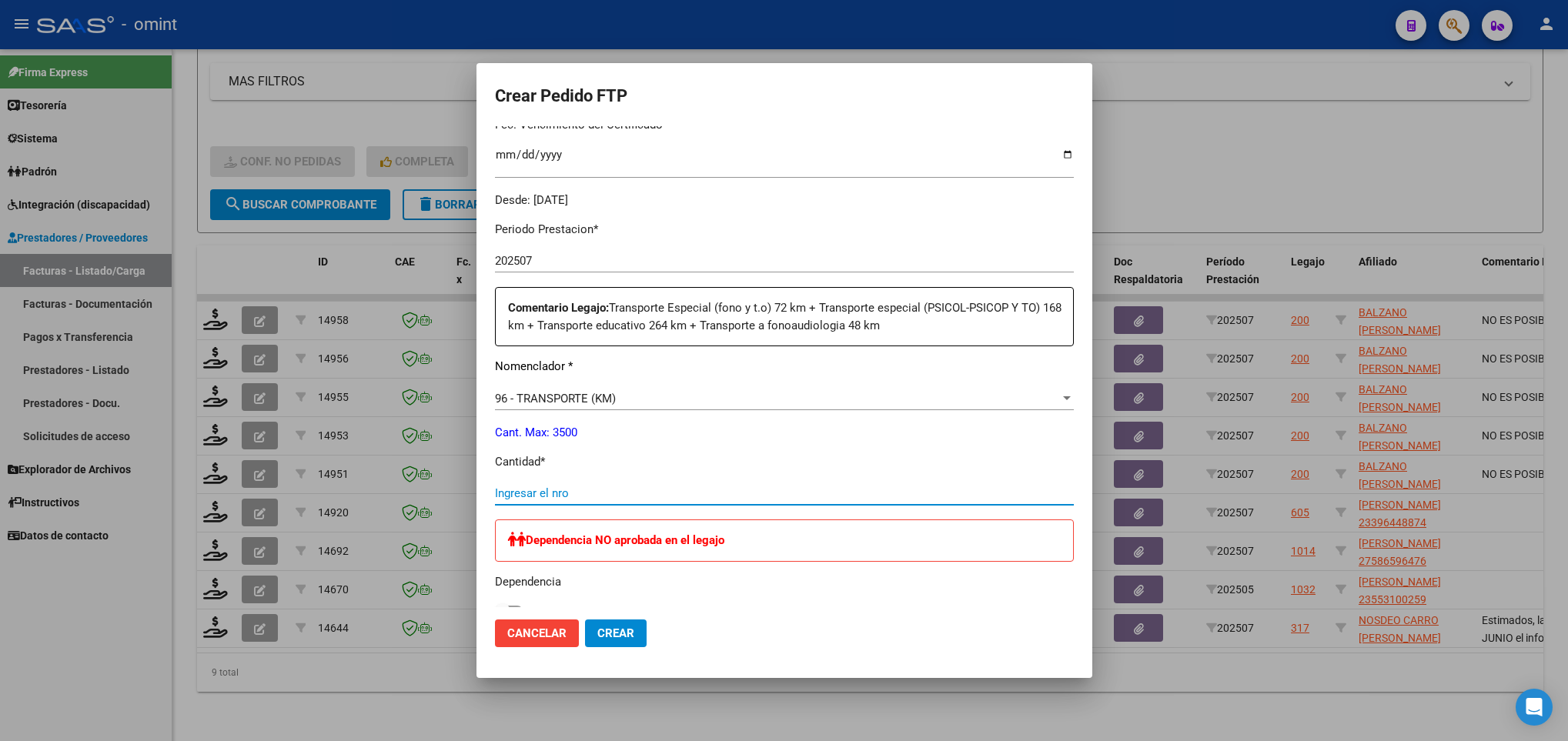
click at [617, 494] on input "Ingresar el nro" at bounding box center [784, 493] width 579 height 14
type input "264"
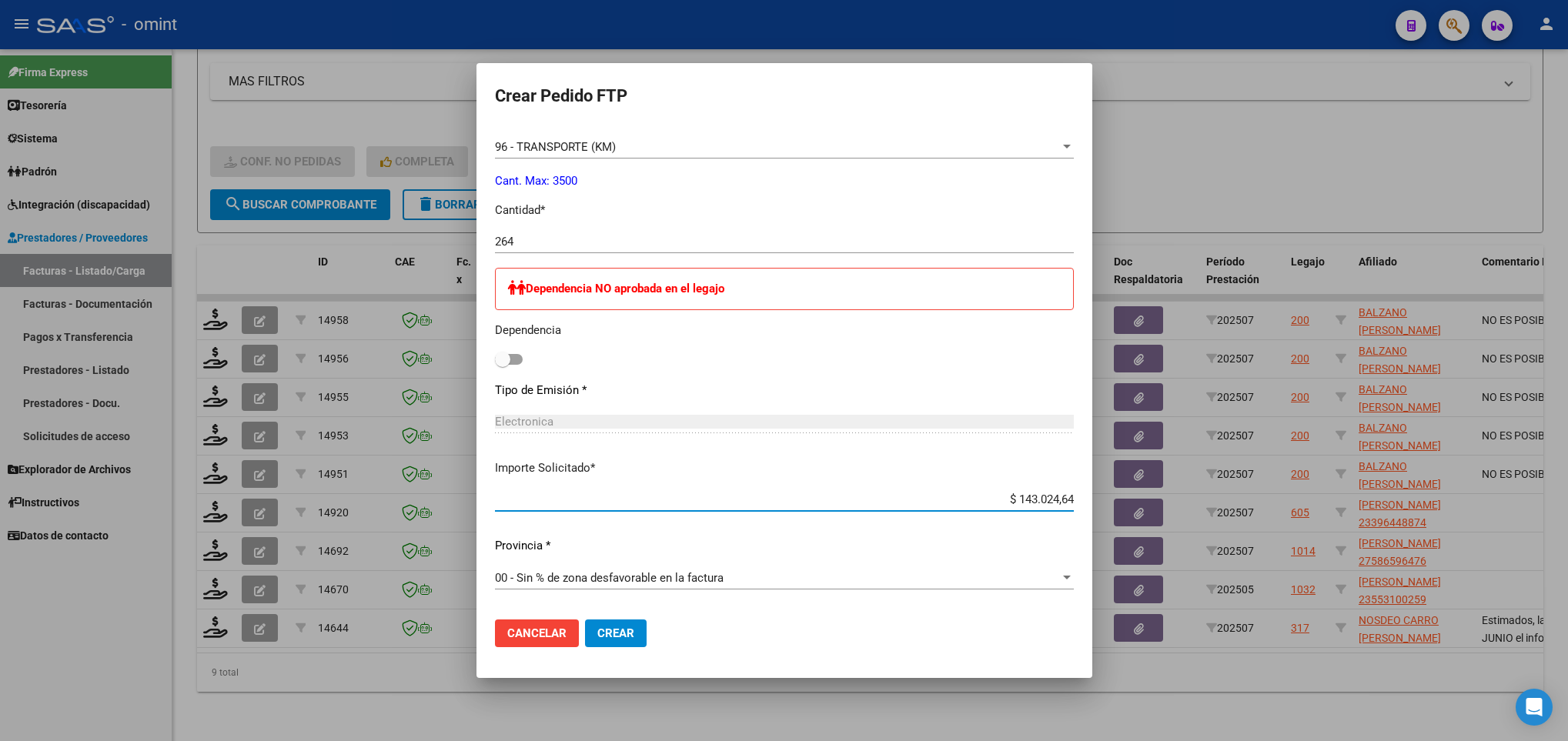
click at [629, 640] on span "Crear" at bounding box center [616, 634] width 37 height 14
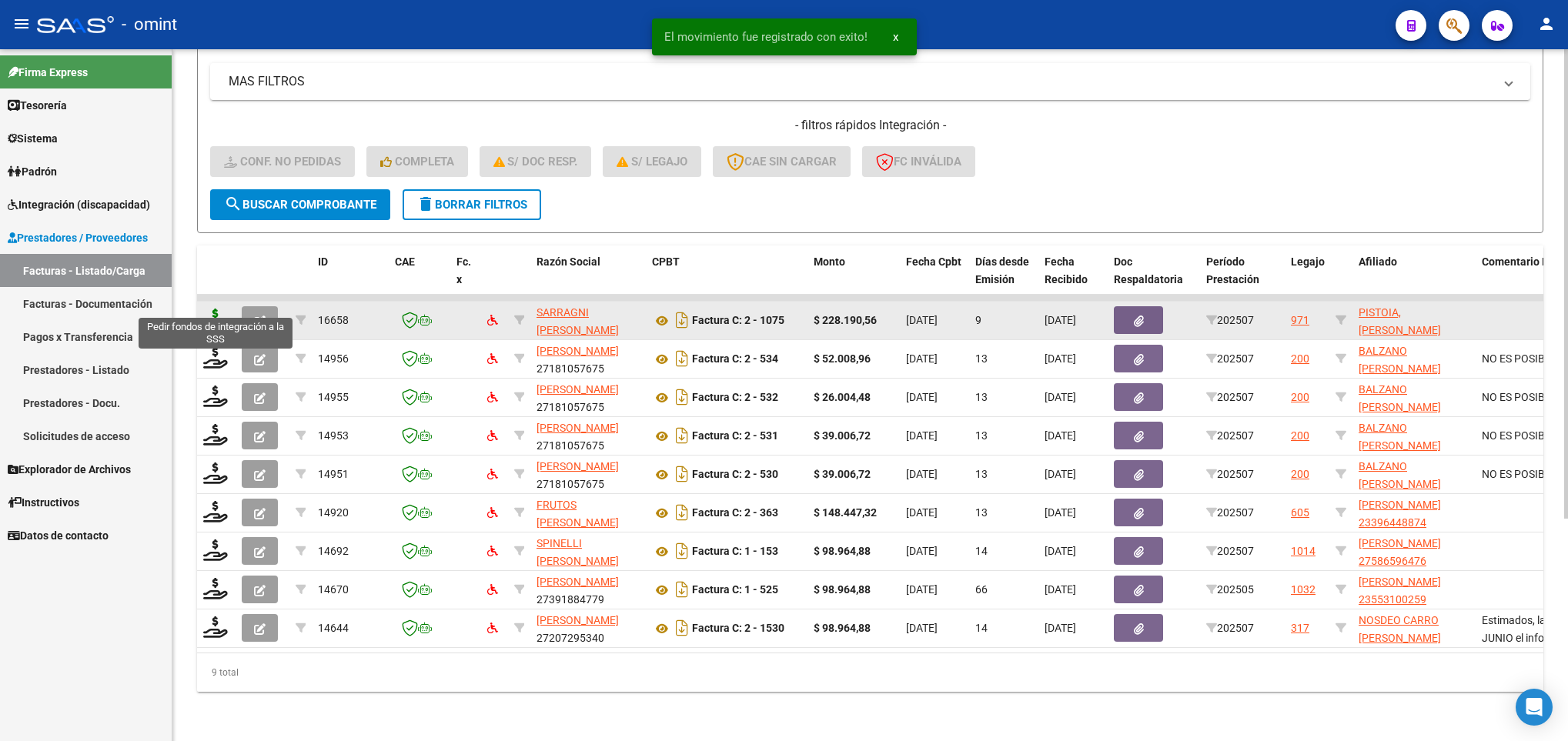
click at [222, 309] on icon at bounding box center [215, 319] width 24 height 21
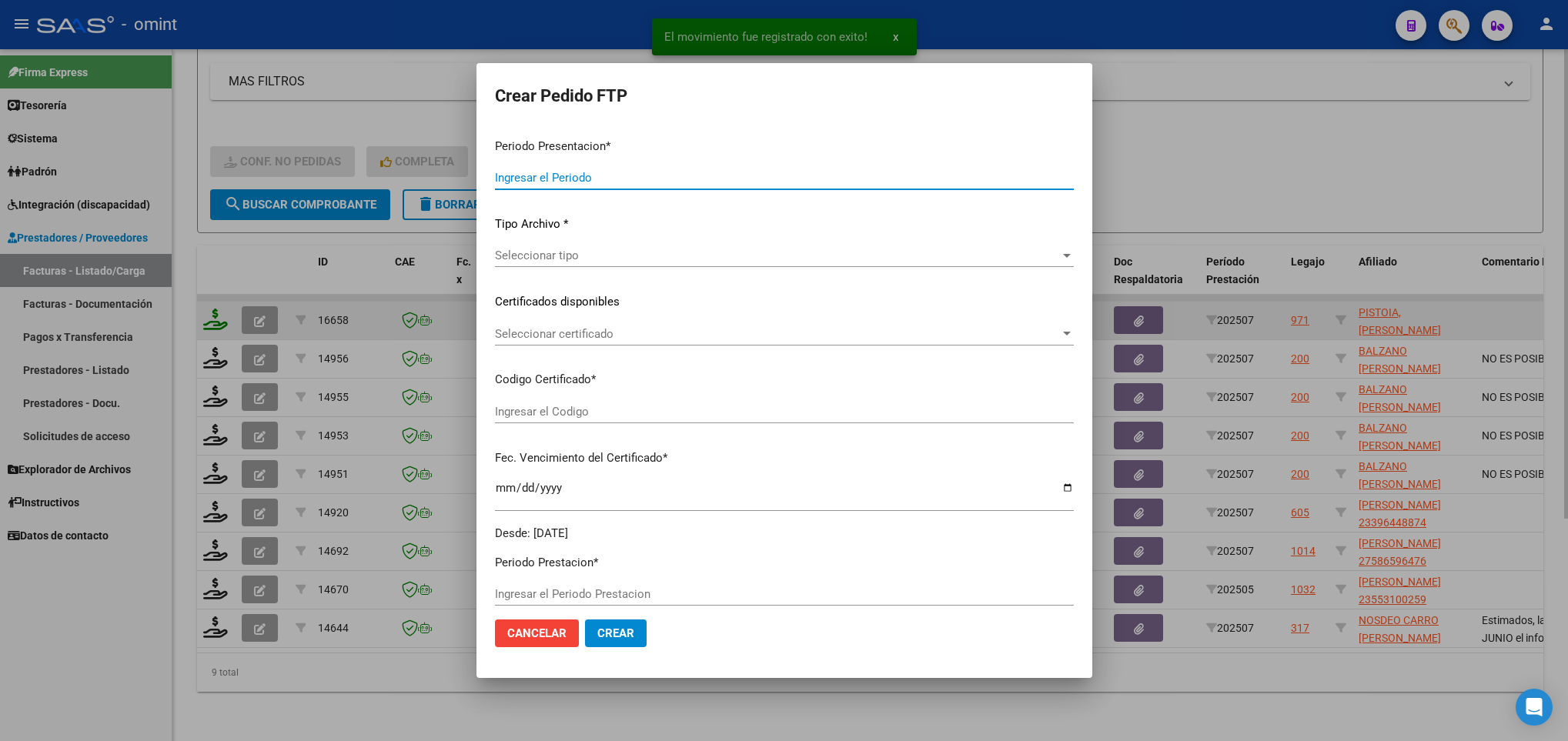
type input "202507"
type input "$ 228.190,56"
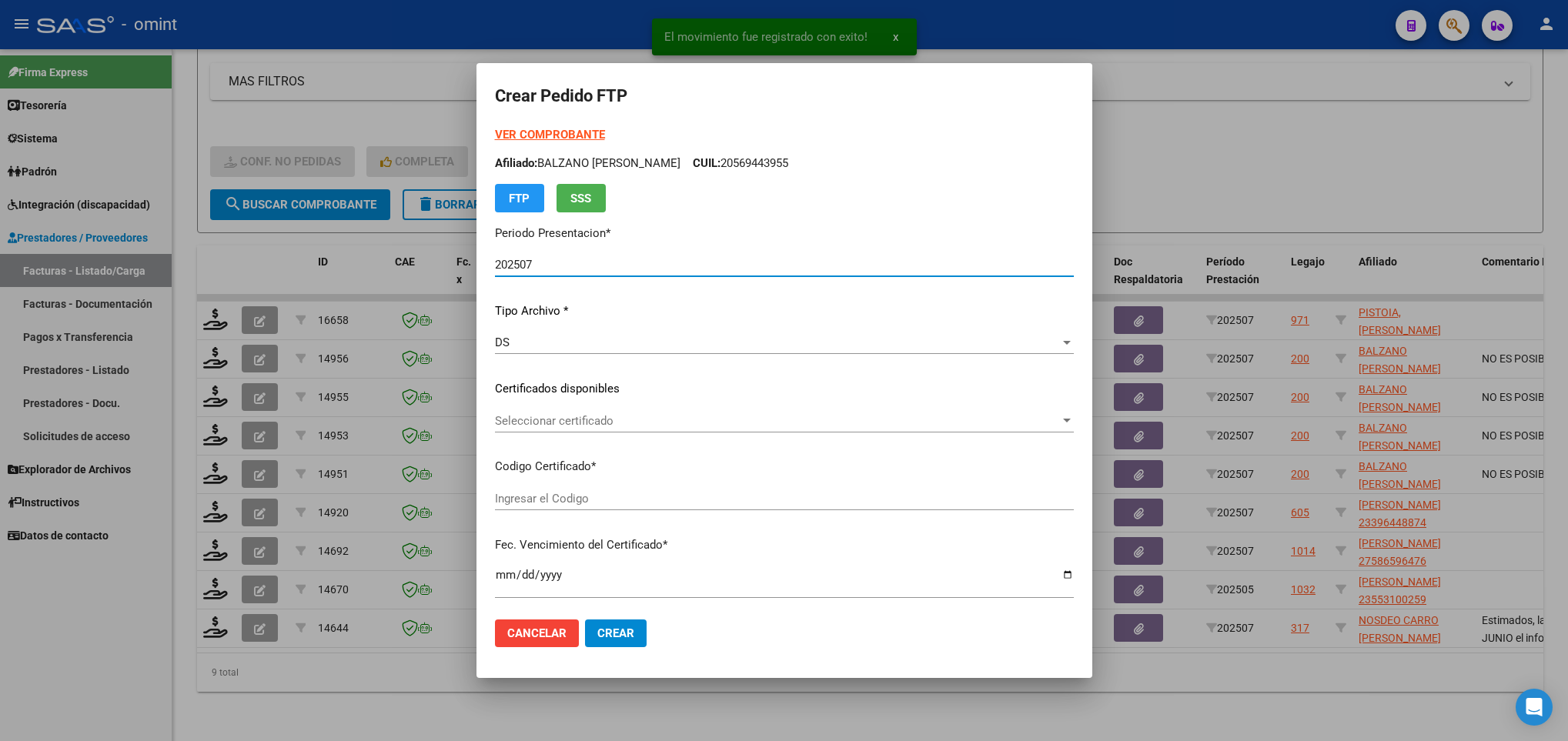
type input "2402952104"
type input "2028-02-14"
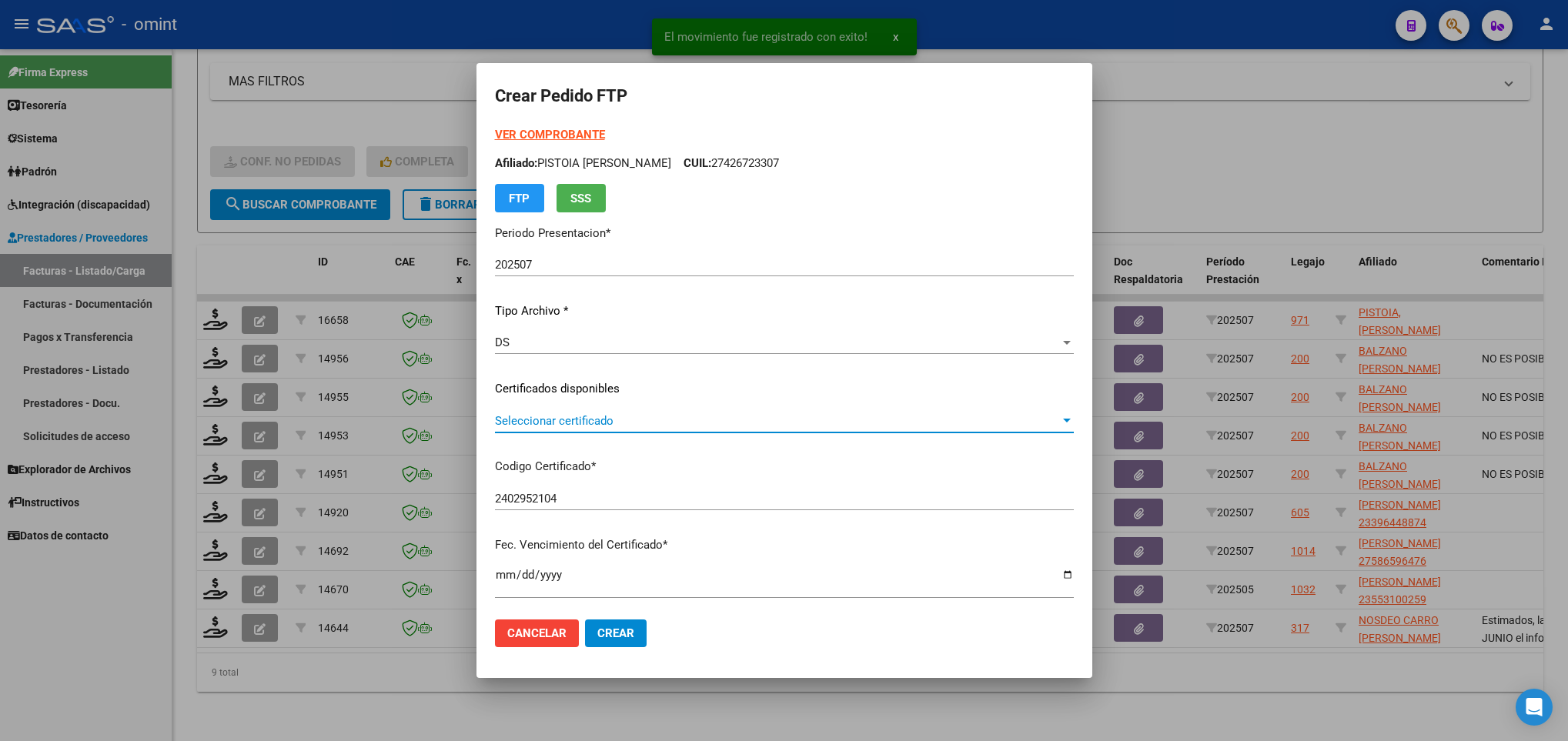
click at [936, 416] on span "Seleccionar certificado" at bounding box center [777, 421] width 565 height 14
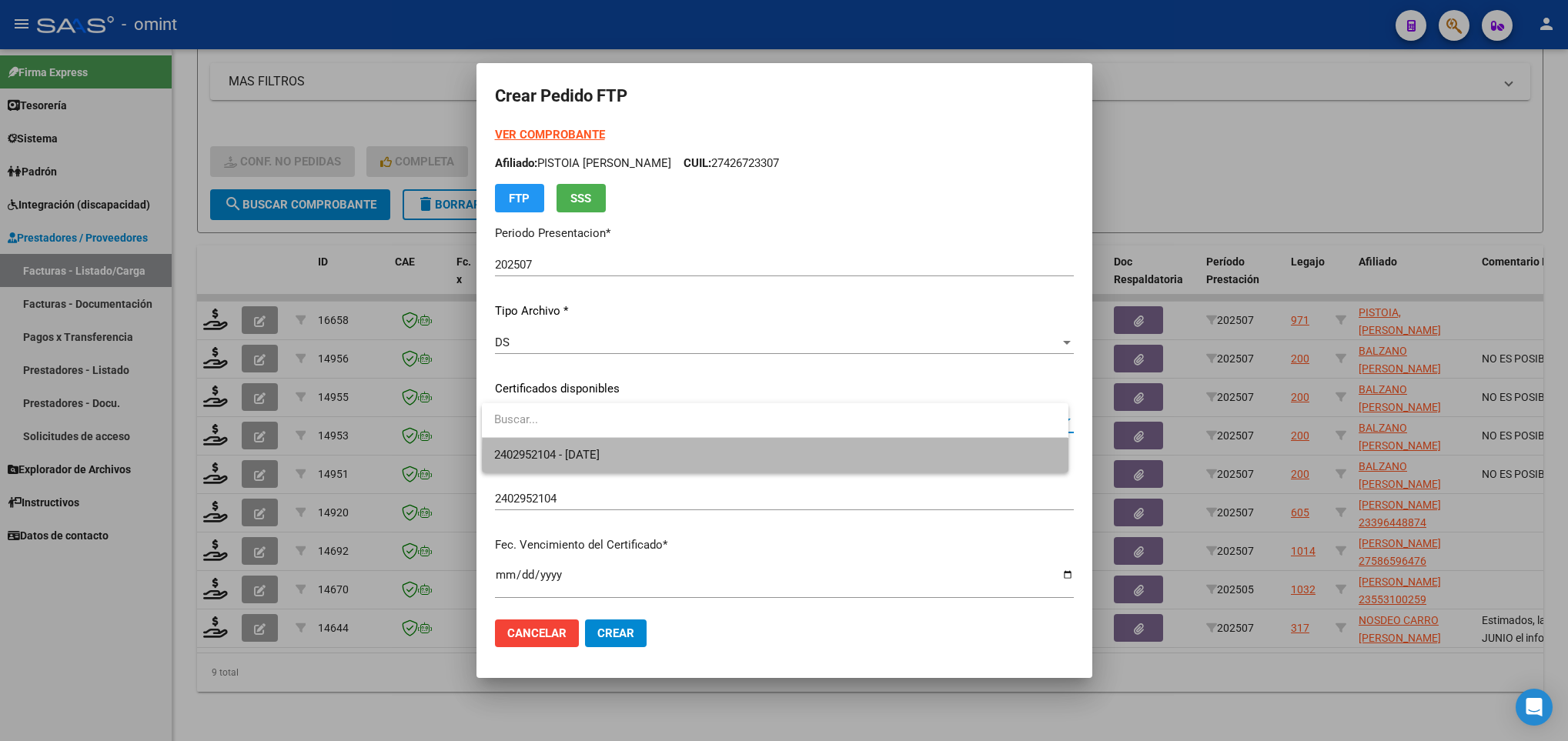
click at [905, 460] on span "2402952104 - 2028-02-14" at bounding box center [774, 455] width 561 height 35
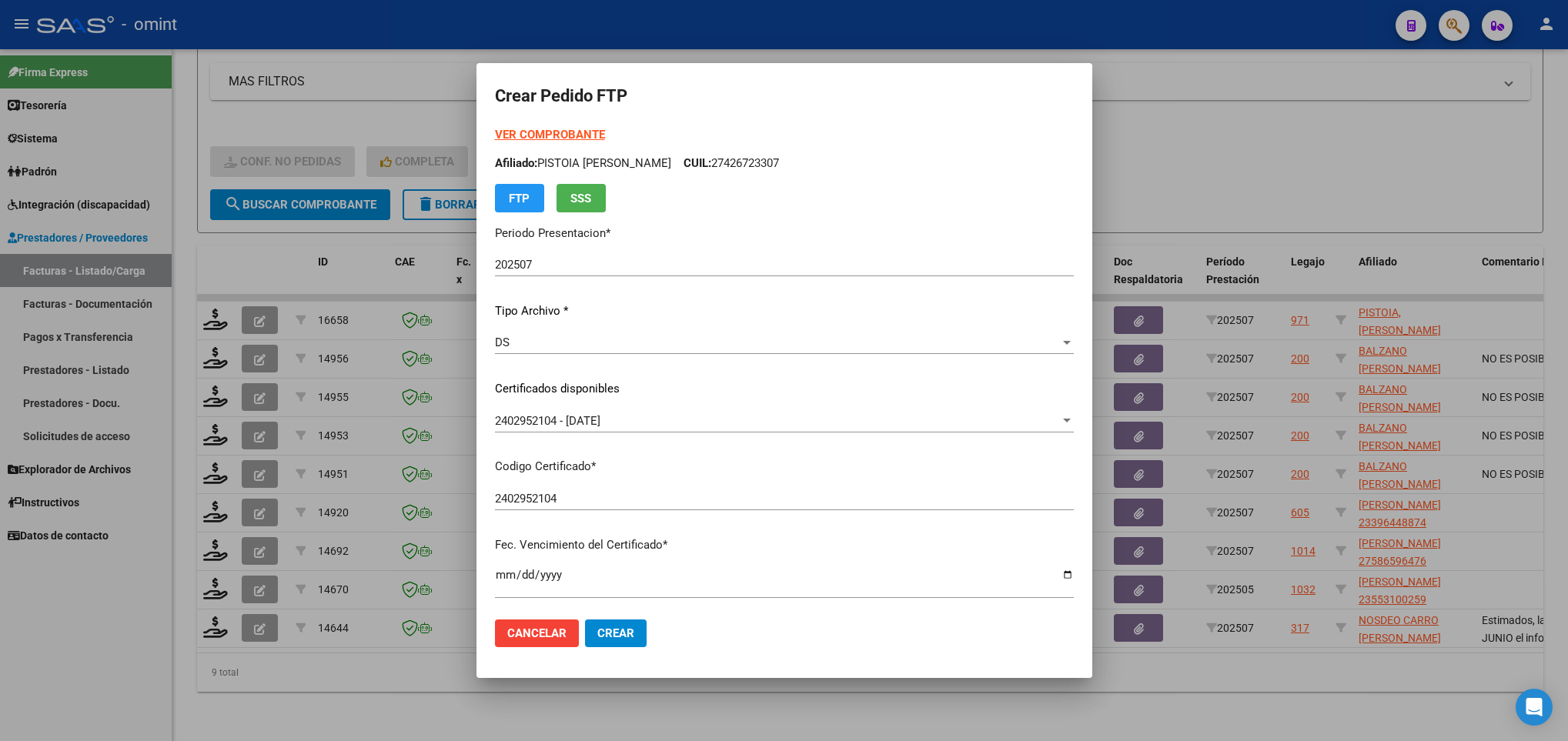
click at [590, 137] on strong "VER COMPROBANTE" at bounding box center [550, 135] width 110 height 14
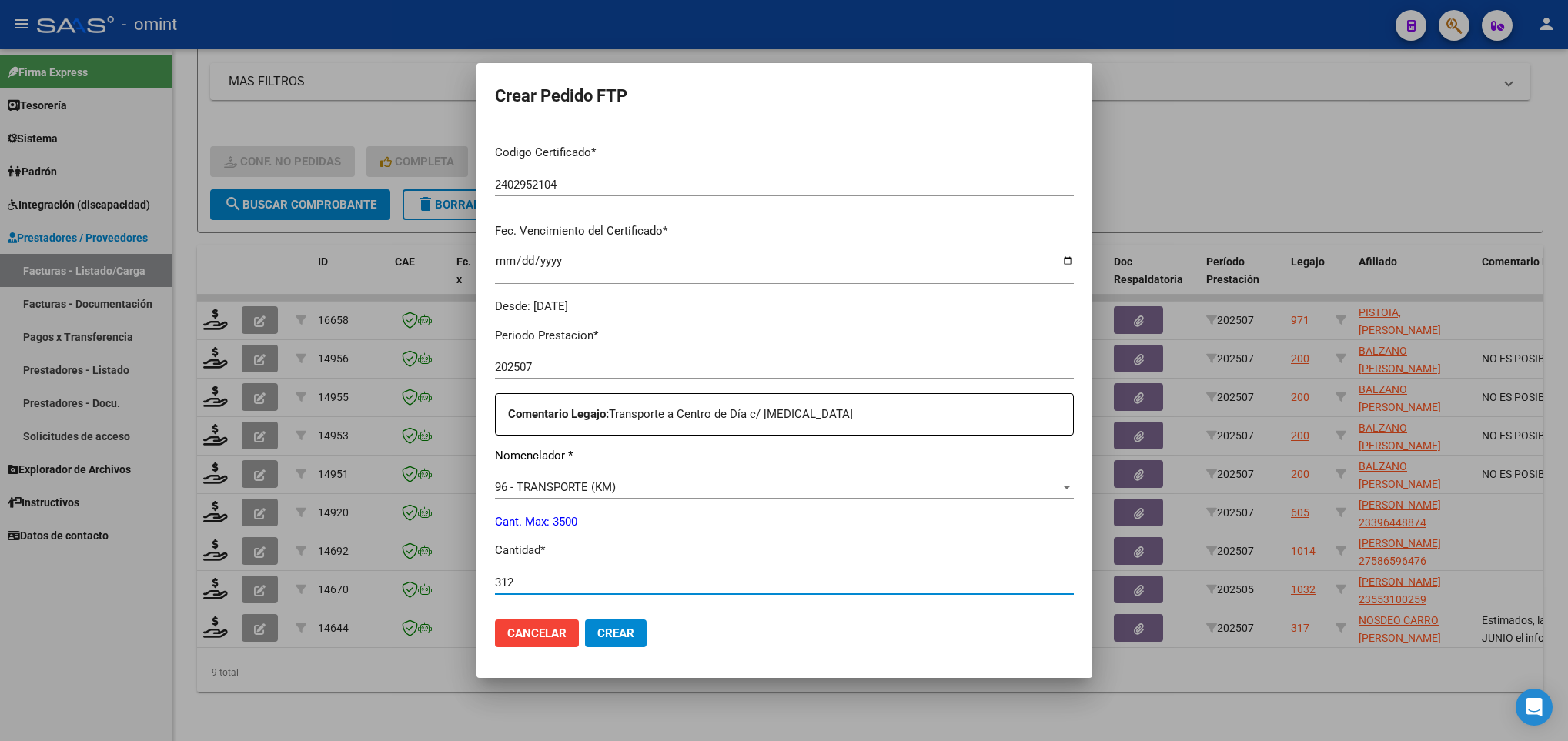
type input "312"
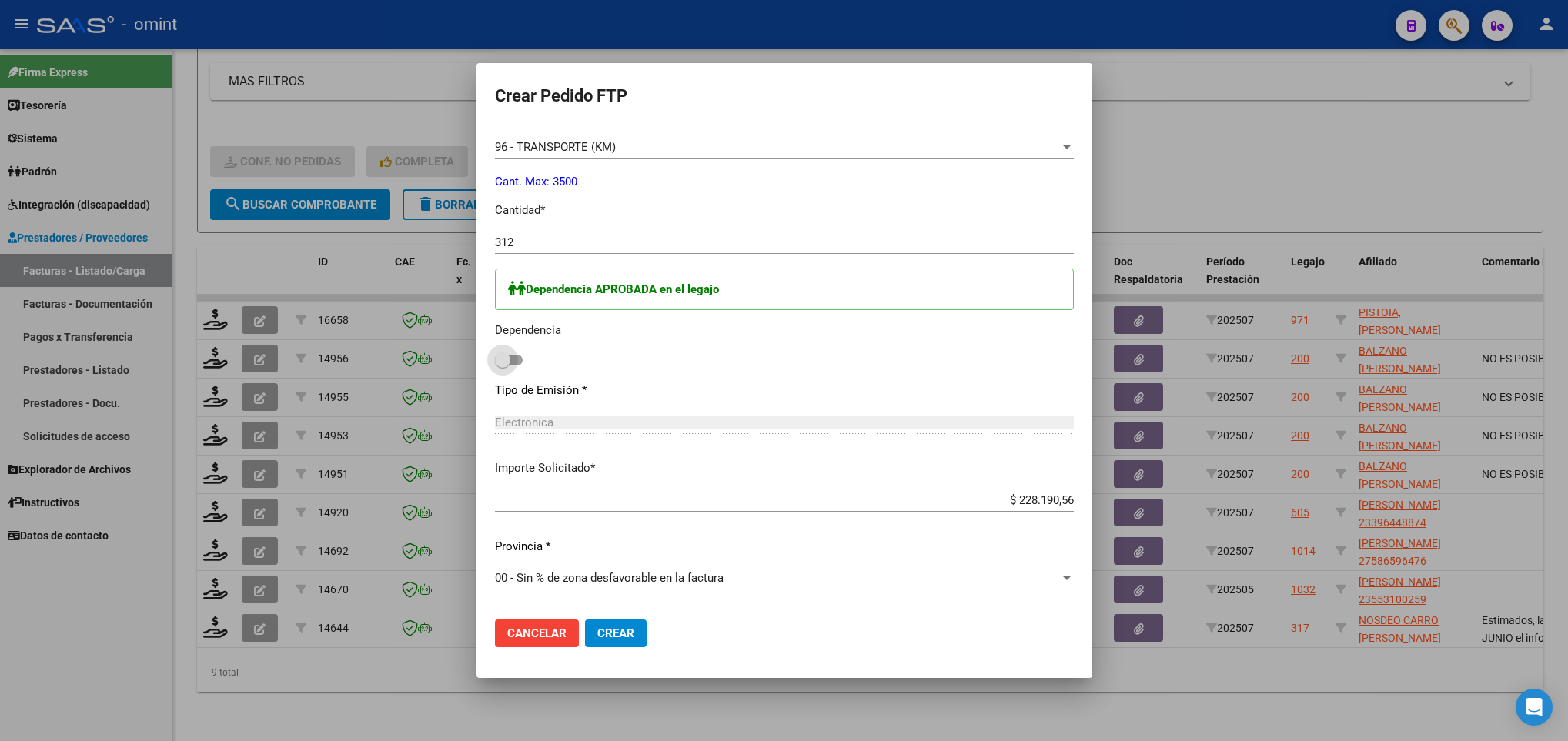
click at [502, 365] on input "checkbox" at bounding box center [502, 365] width 1 height 1
checkbox input "true"
click at [638, 643] on button "Crear" at bounding box center [616, 633] width 62 height 27
click at [386, 685] on div at bounding box center [784, 370] width 1568 height 741
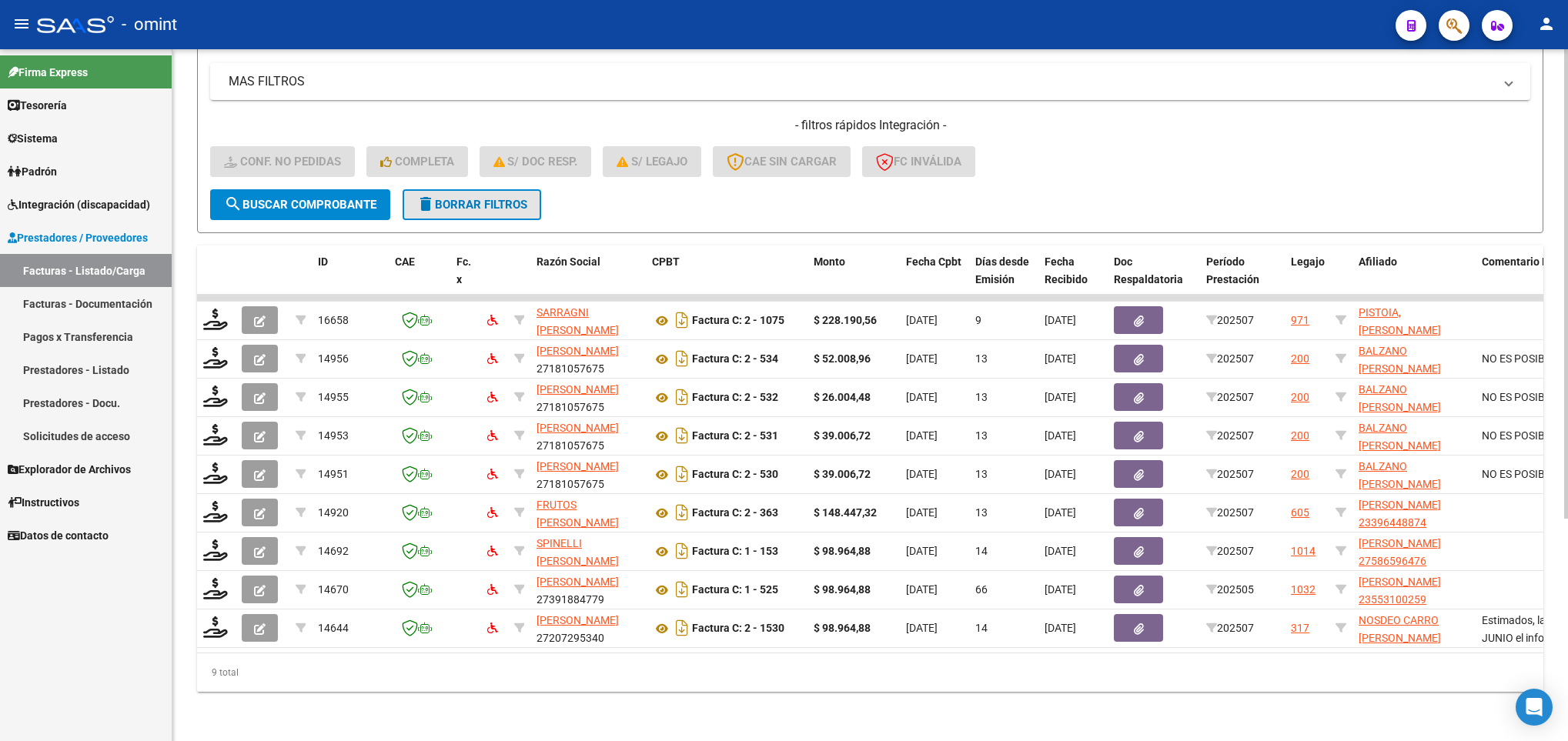
click at [460, 194] on button "delete Borrar Filtros" at bounding box center [471, 204] width 139 height 31
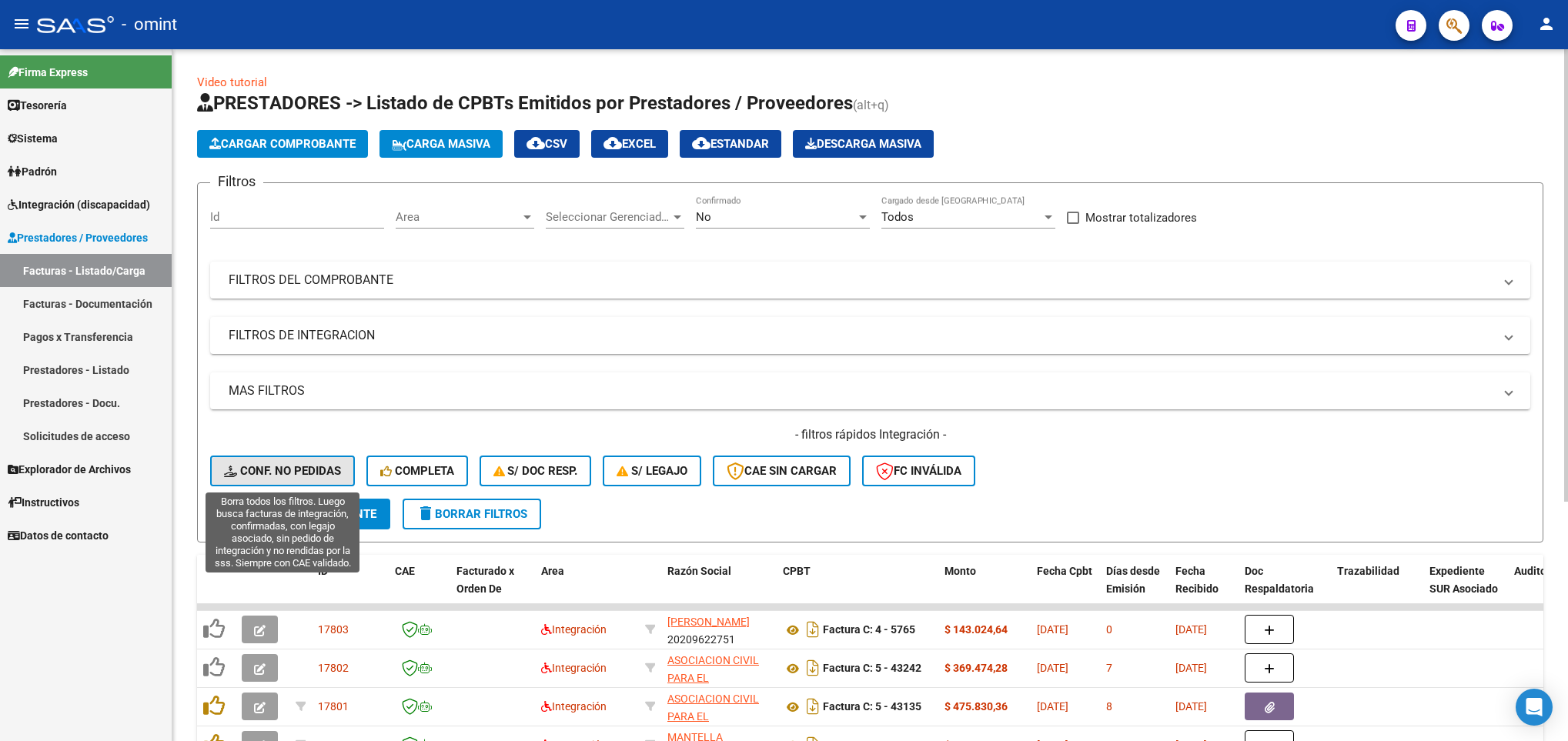
click at [256, 464] on span "Conf. no pedidas" at bounding box center [282, 471] width 117 height 14
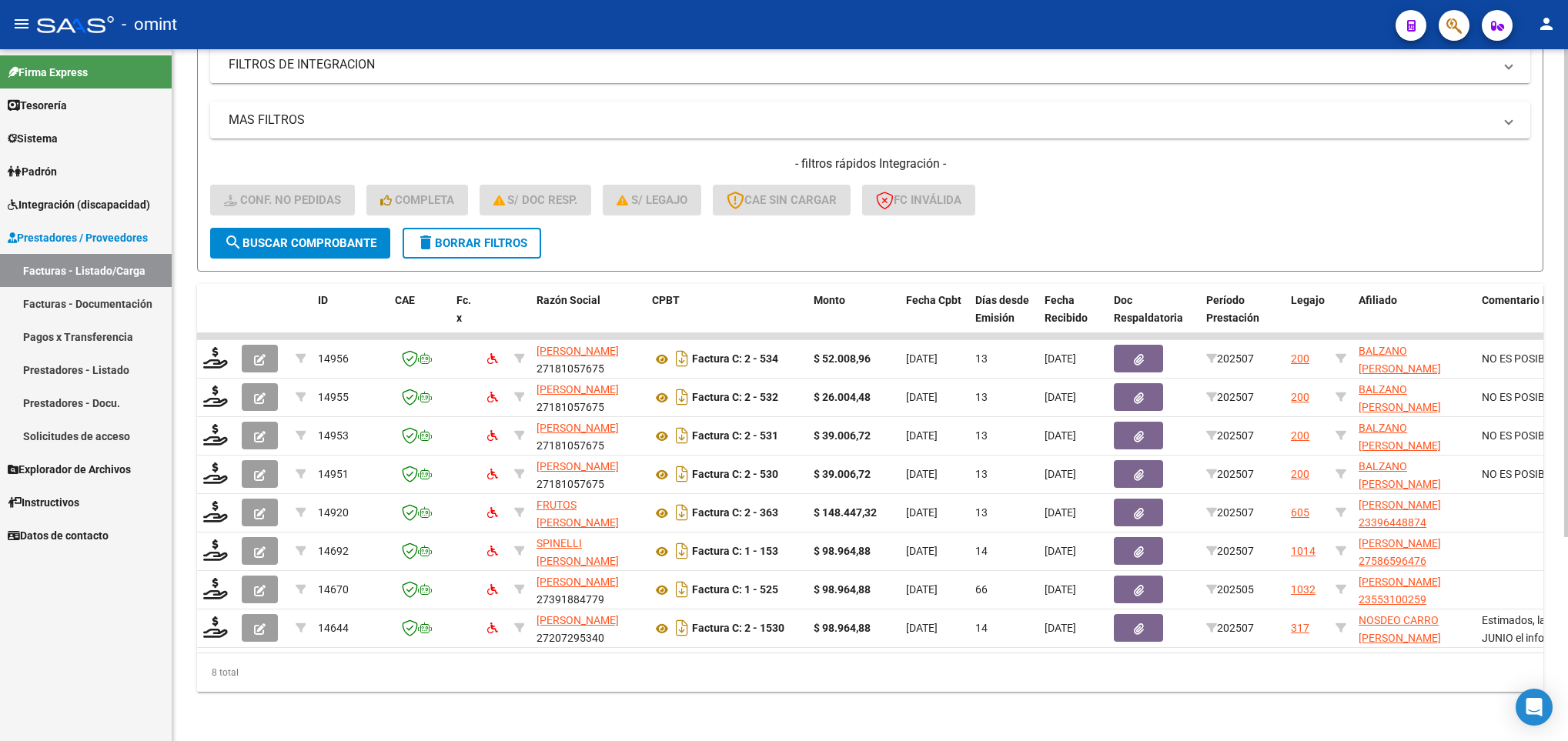
scroll to position [289, 0]
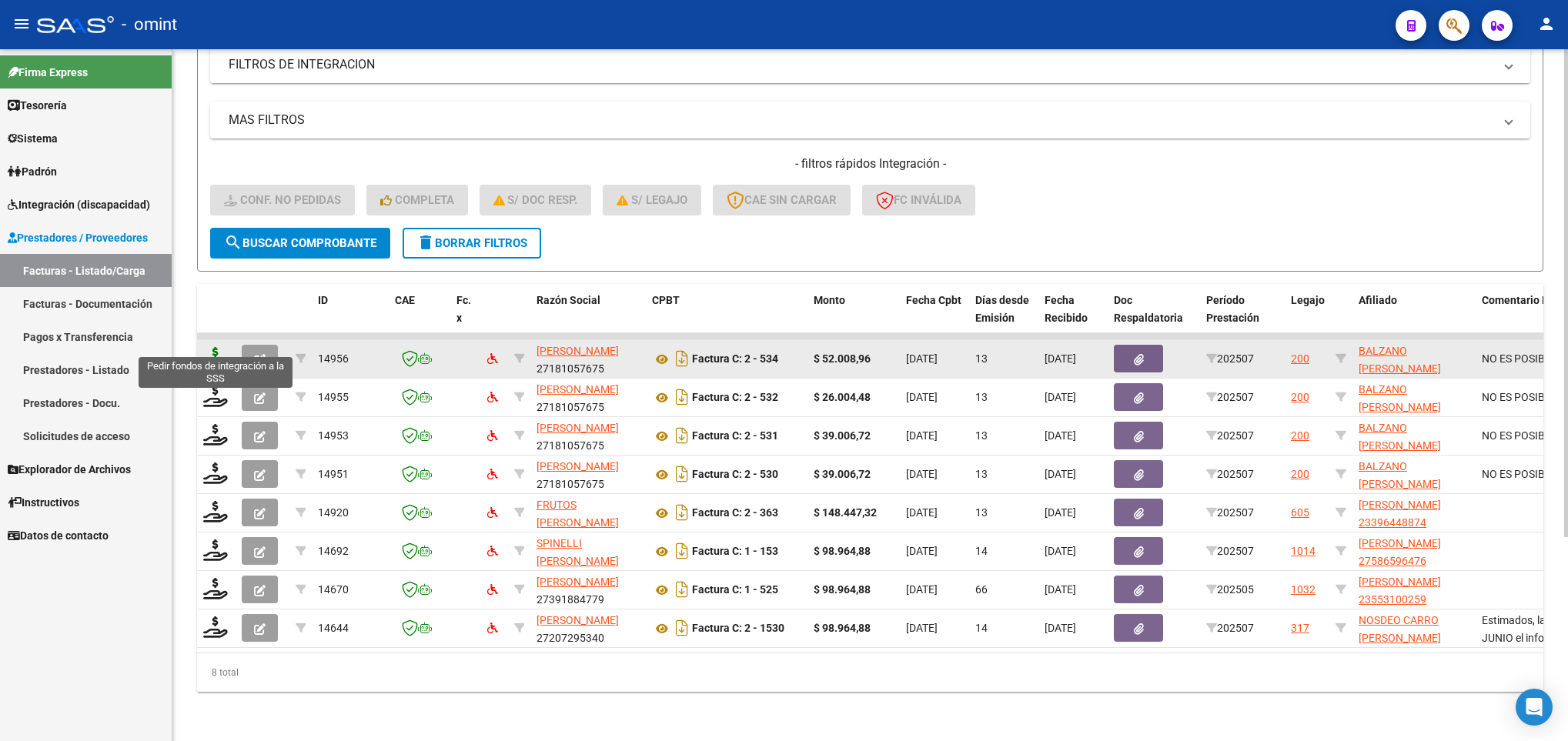
click at [220, 347] on icon at bounding box center [215, 358] width 24 height 21
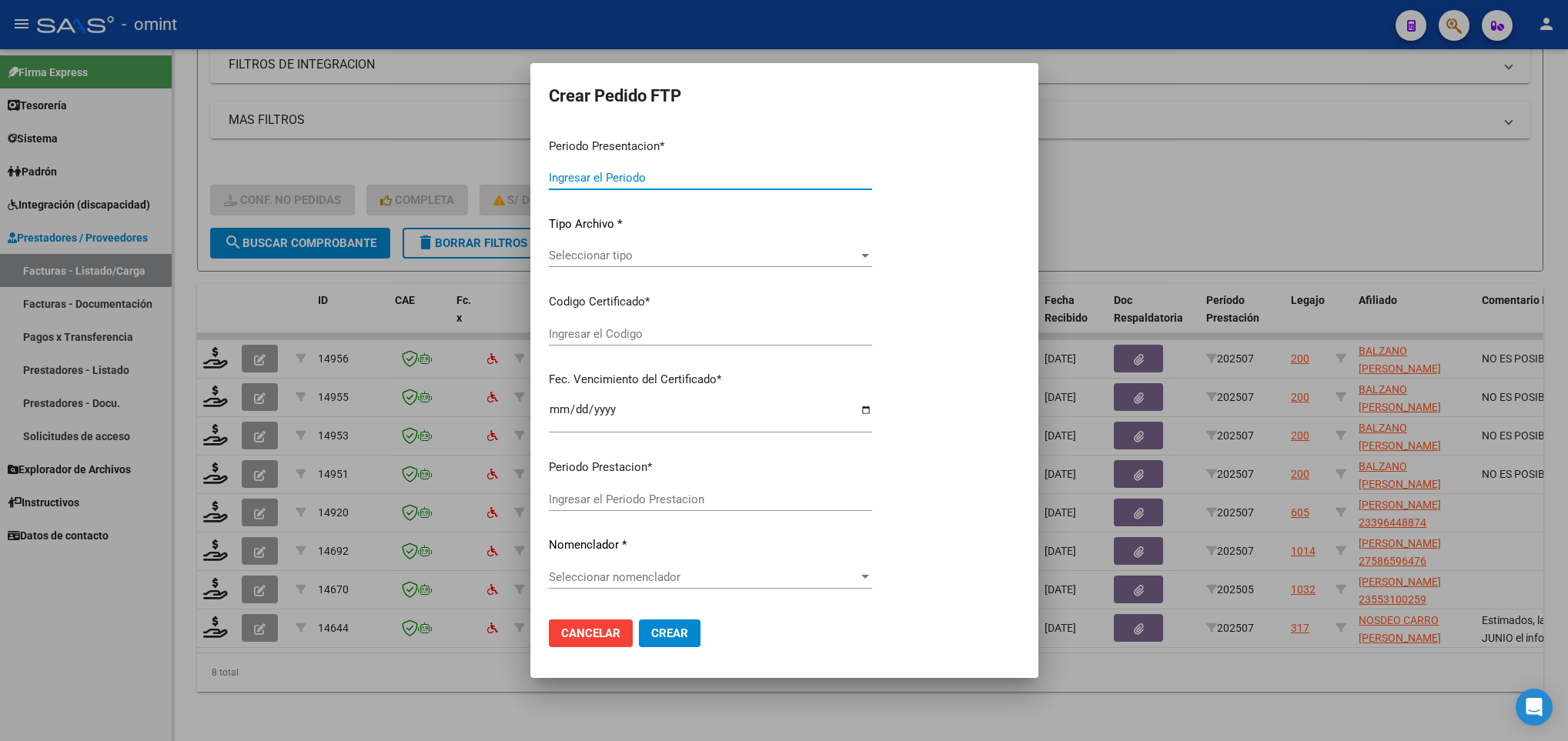
type input "202507"
type input "$ 52.008,96"
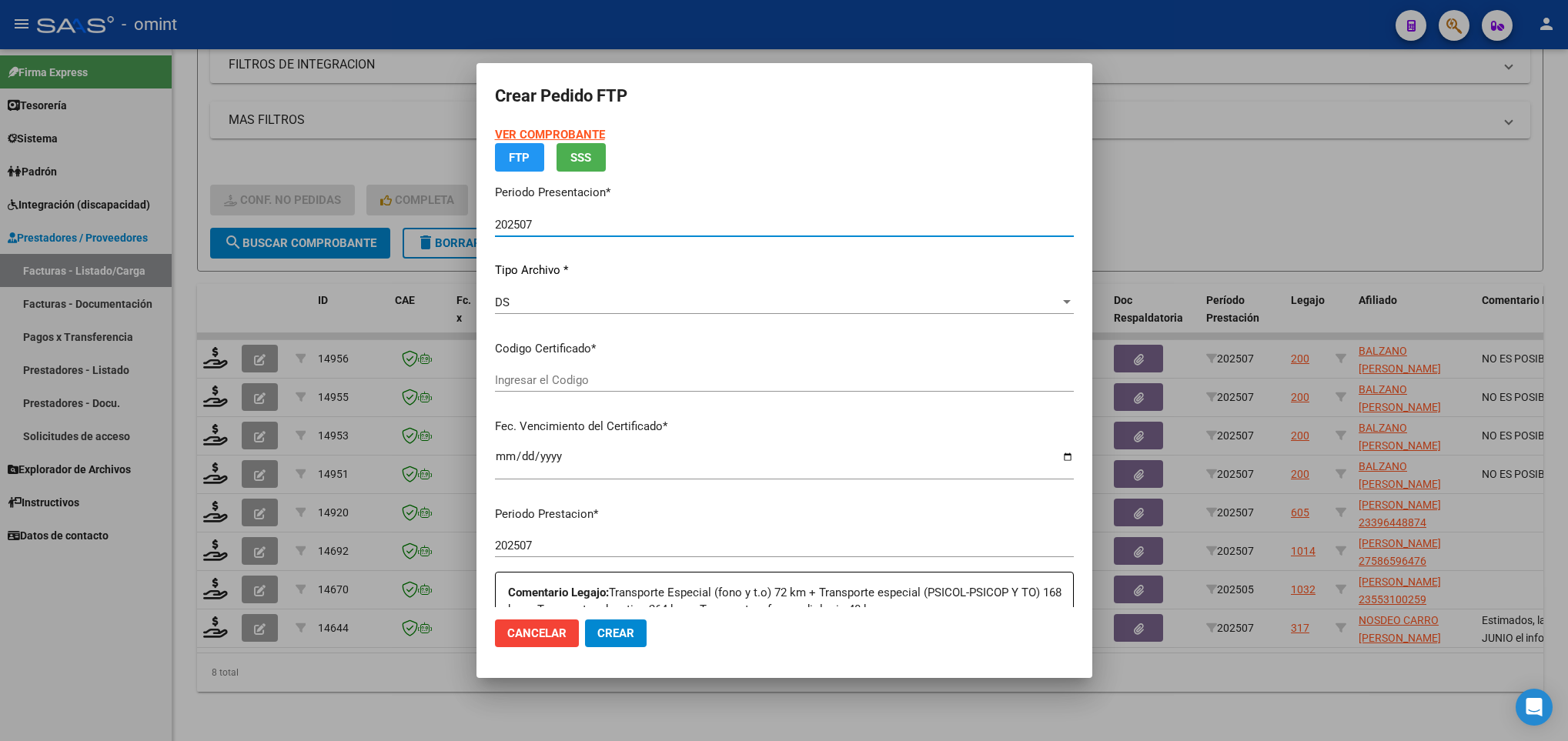
type input "4782787338"
type input "2029-11-30"
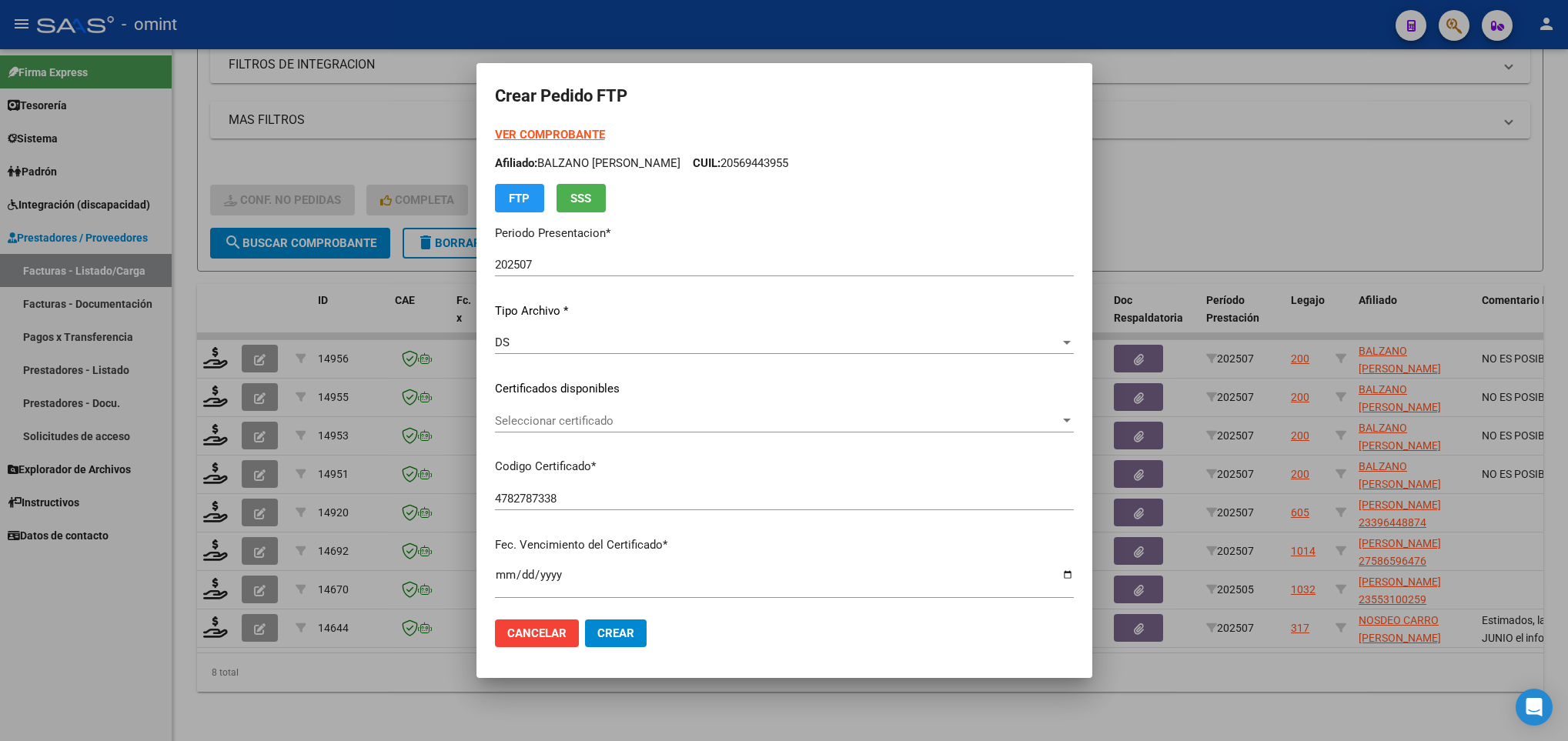
click at [539, 132] on strong "VER COMPROBANTE" at bounding box center [550, 135] width 110 height 14
click at [948, 420] on span "Seleccionar certificado" at bounding box center [777, 421] width 565 height 14
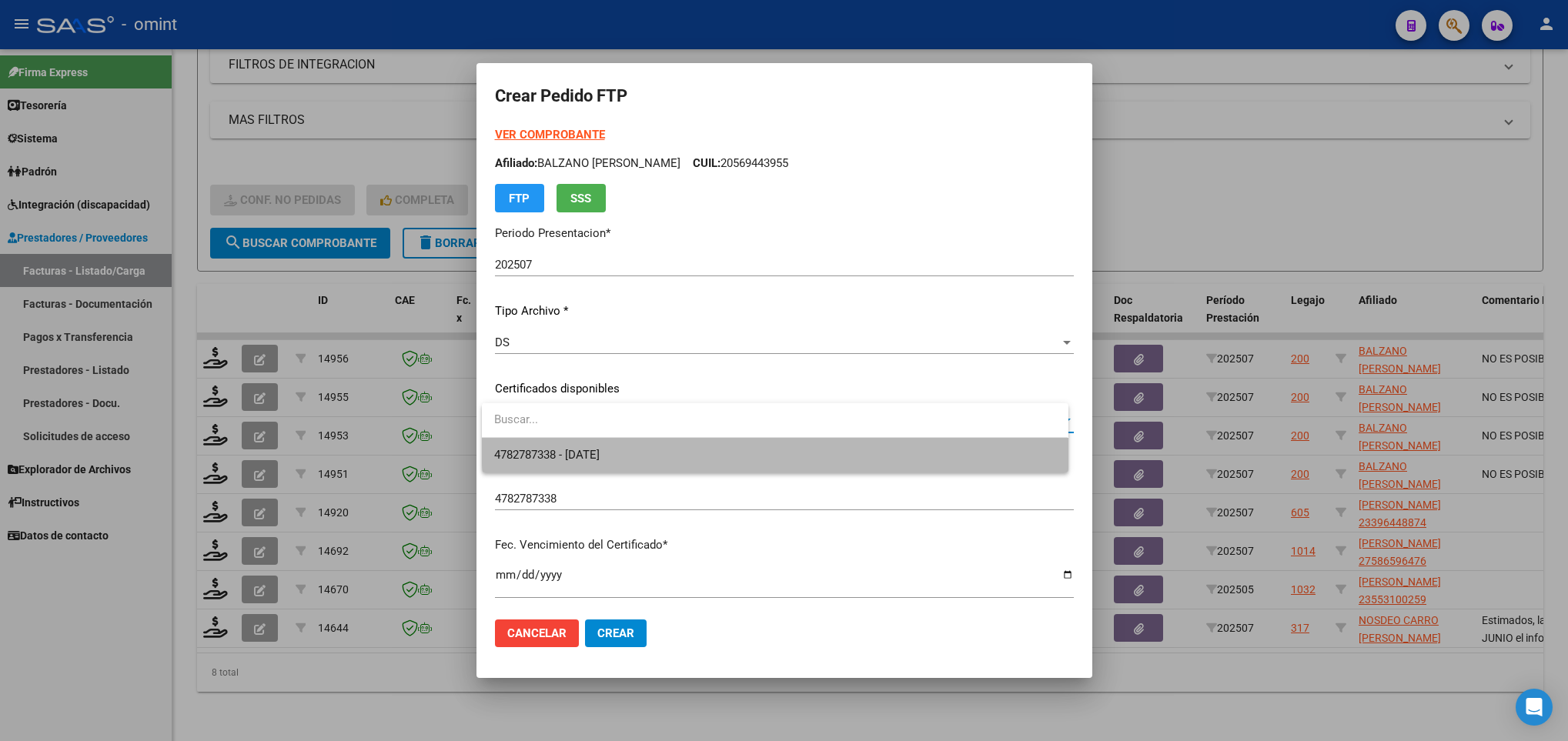
click at [926, 439] on span "4782787338 - 2029-11-30" at bounding box center [774, 455] width 561 height 35
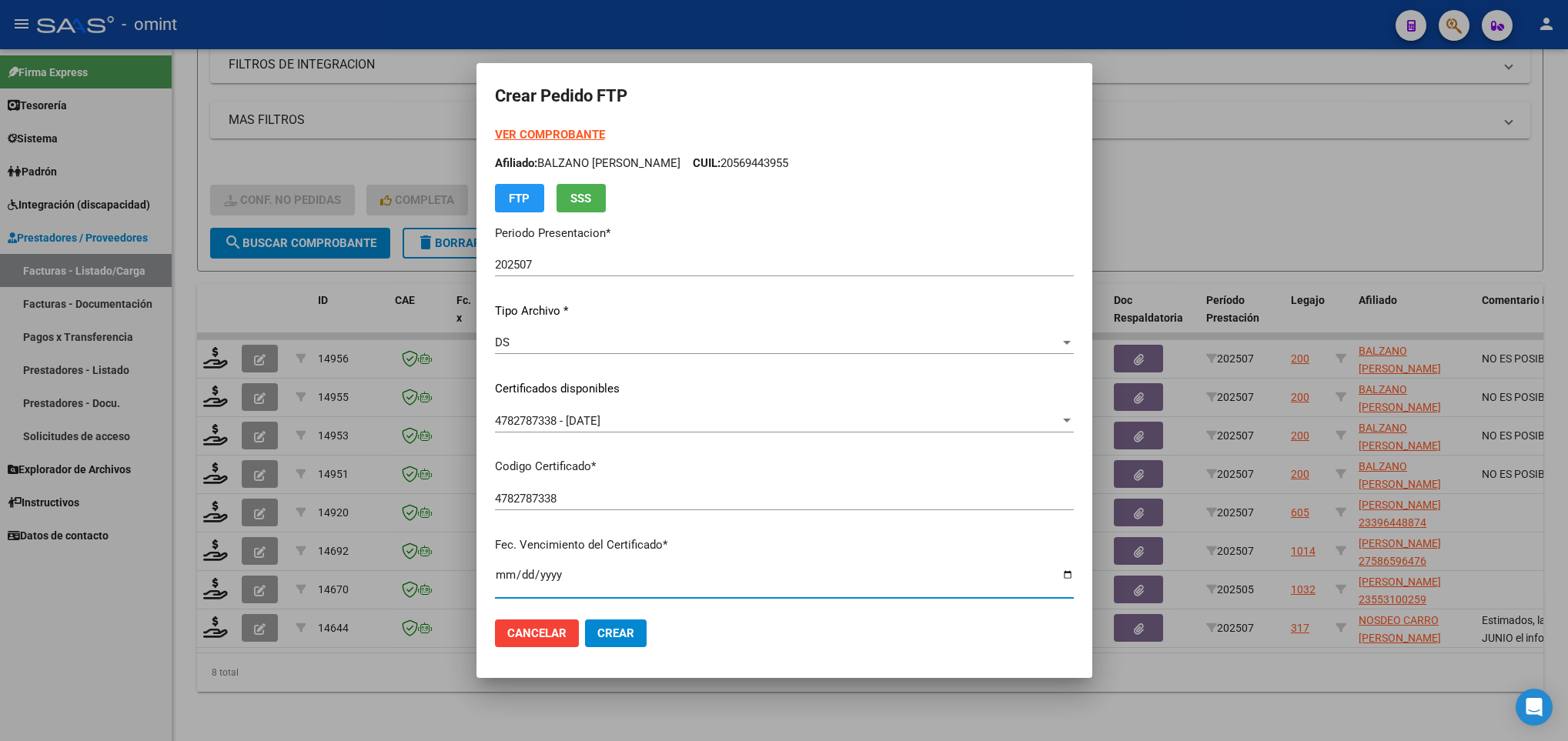
scroll to position [314, 0]
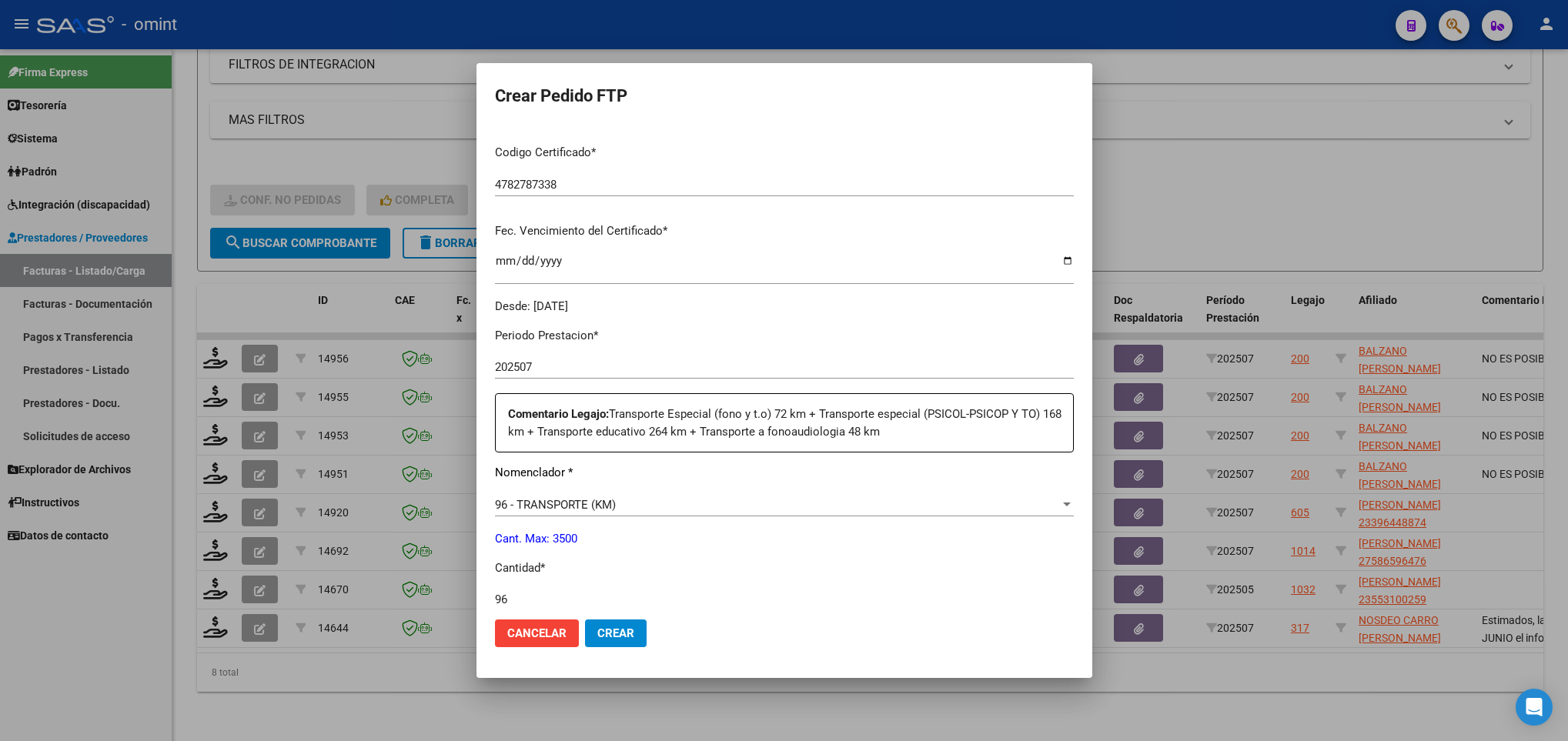
type input "96"
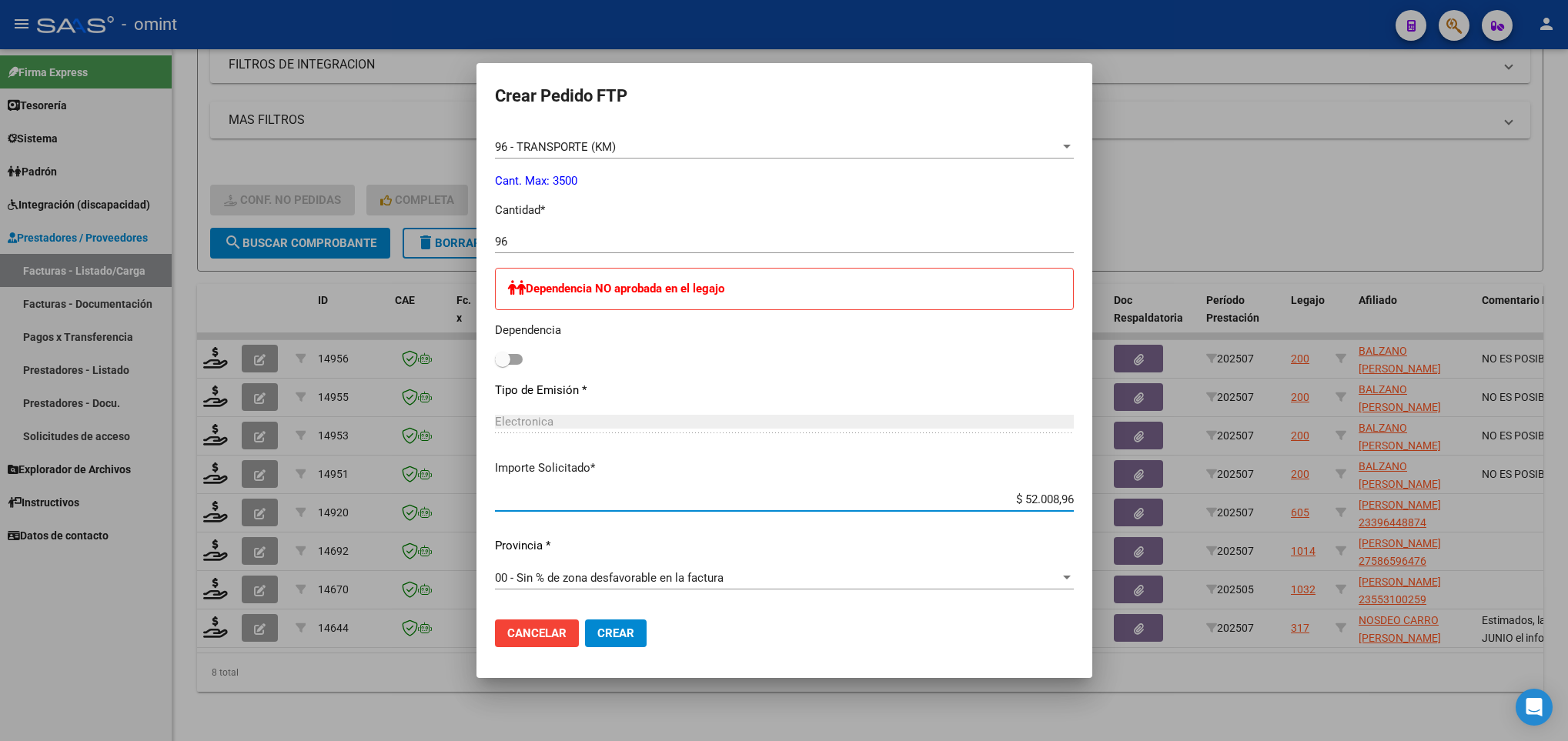
click at [640, 634] on button "Crear" at bounding box center [616, 633] width 62 height 27
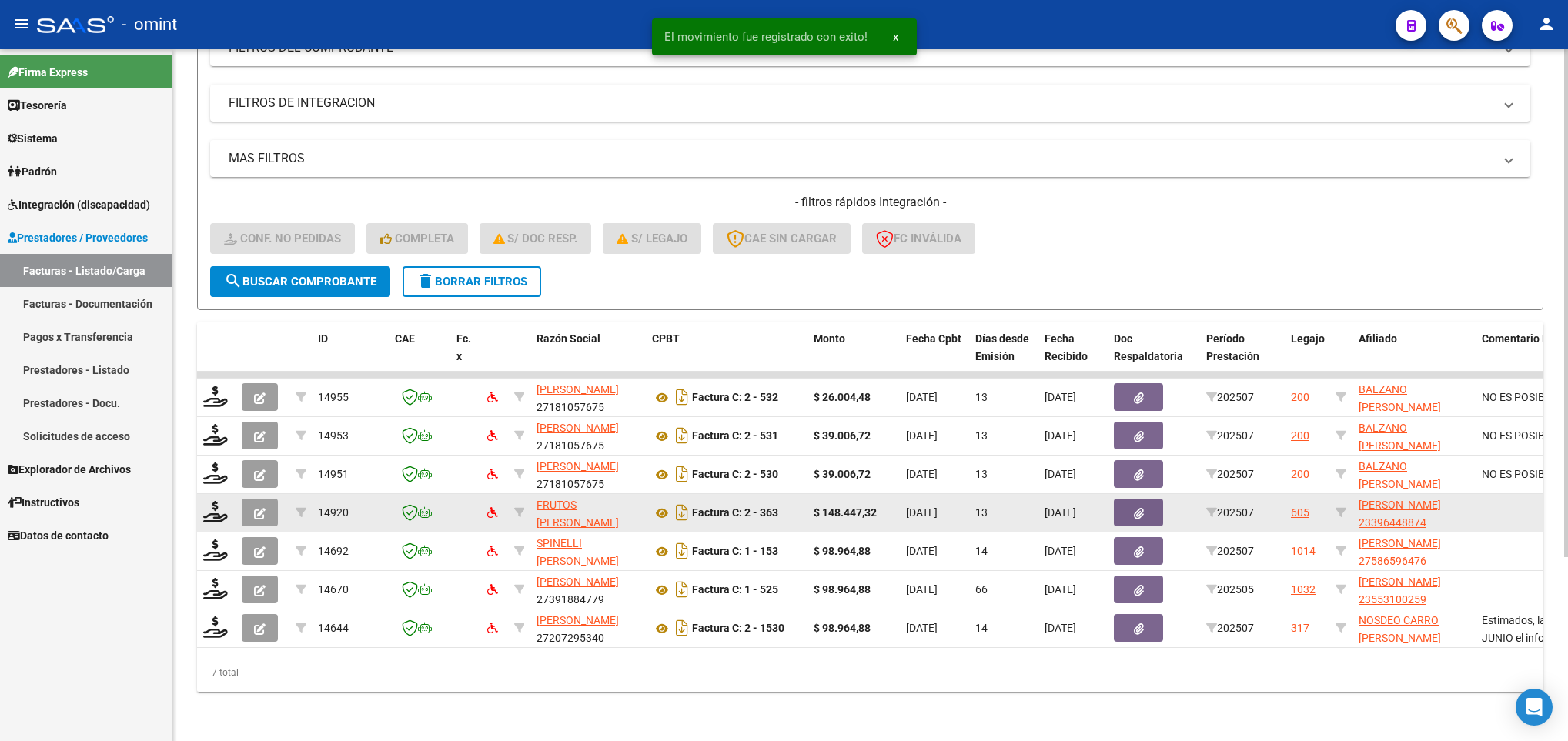
scroll to position [250, 0]
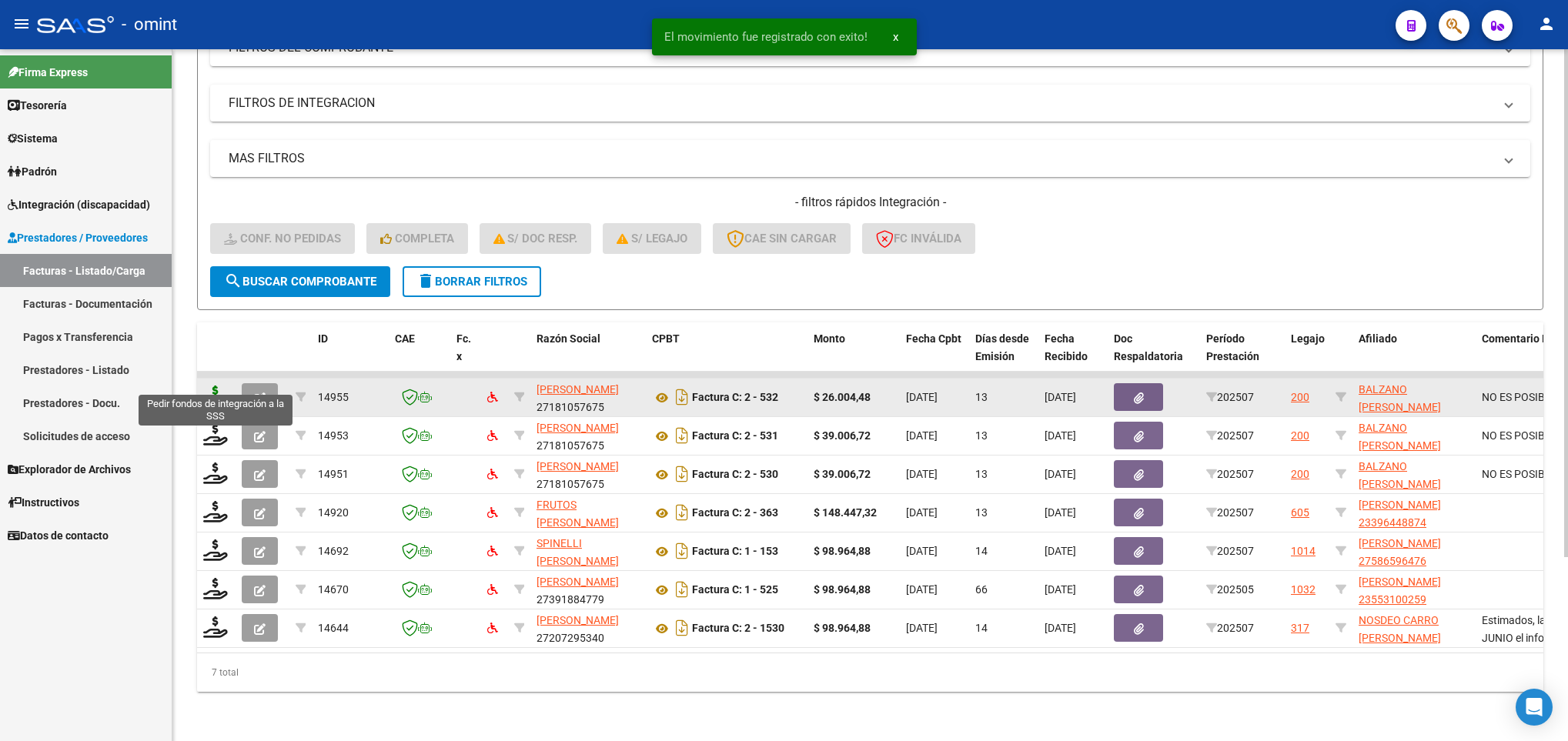
click at [220, 386] on icon at bounding box center [215, 396] width 24 height 21
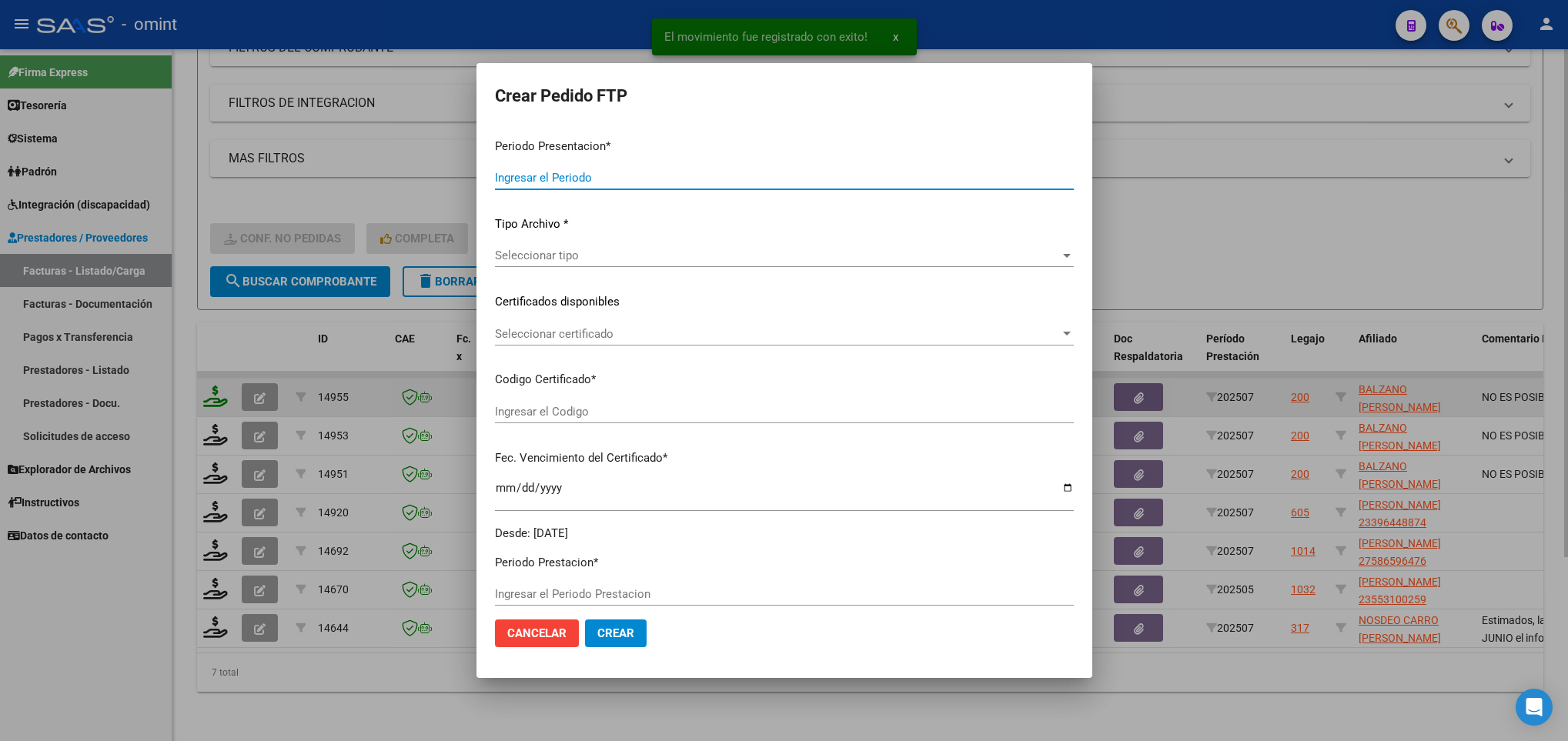
type input "202507"
type input "$ 26.004,48"
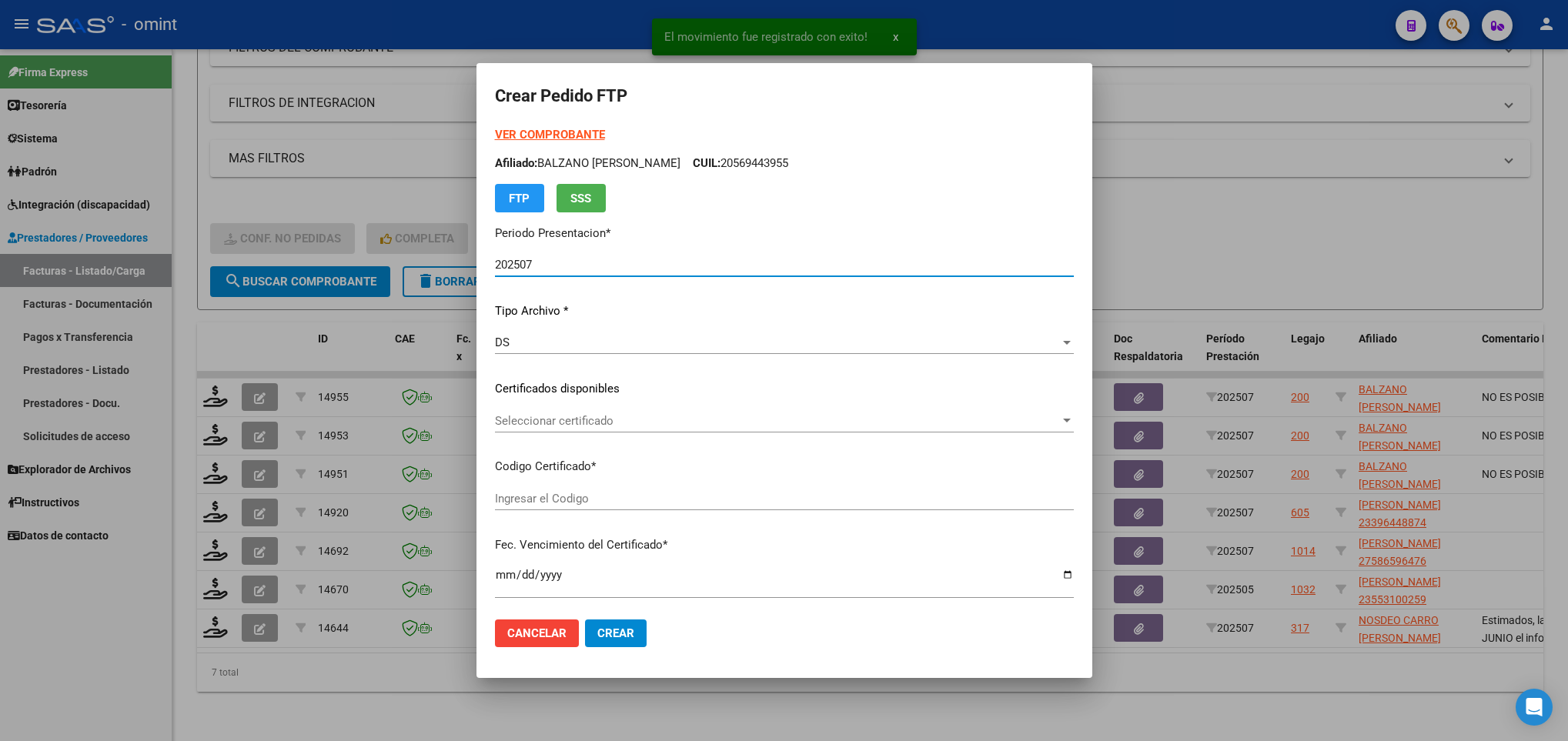
type input "4782787338"
type input "2029-11-30"
click at [562, 133] on strong "VER COMPROBANTE" at bounding box center [550, 135] width 110 height 14
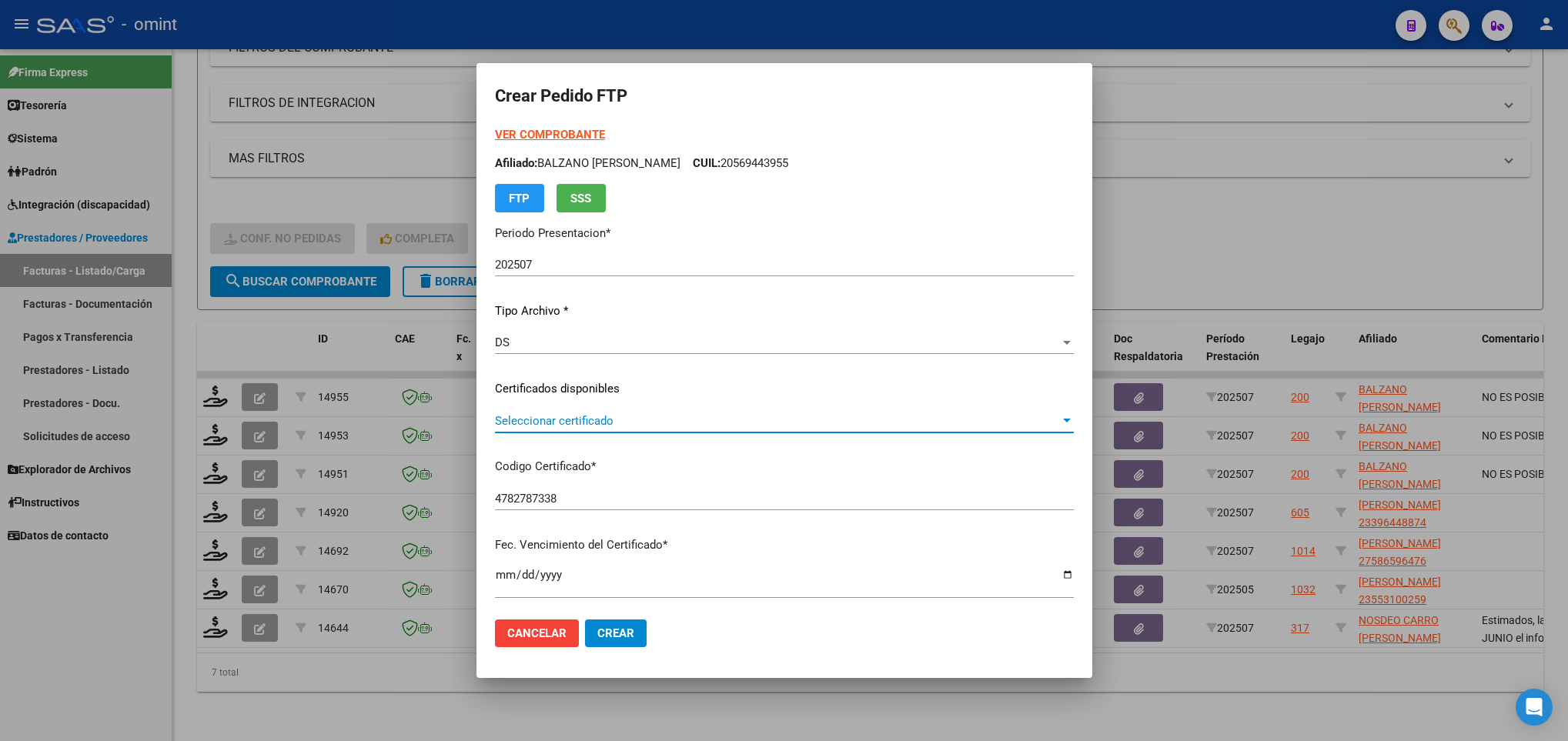
click at [548, 425] on span "Seleccionar certificado" at bounding box center [777, 421] width 565 height 14
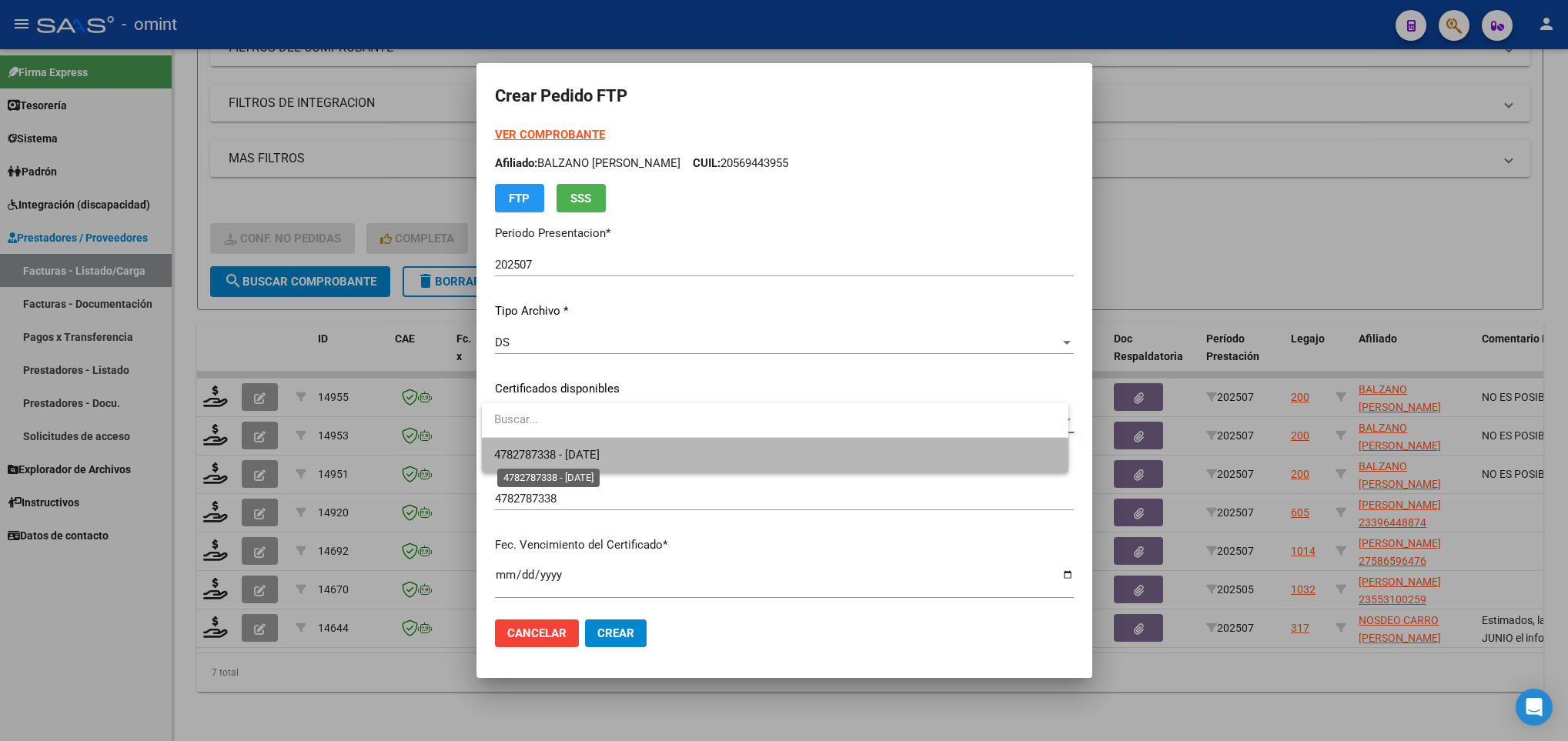
click at [561, 456] on span "4782787338 - 2029-11-30" at bounding box center [547, 455] width 105 height 14
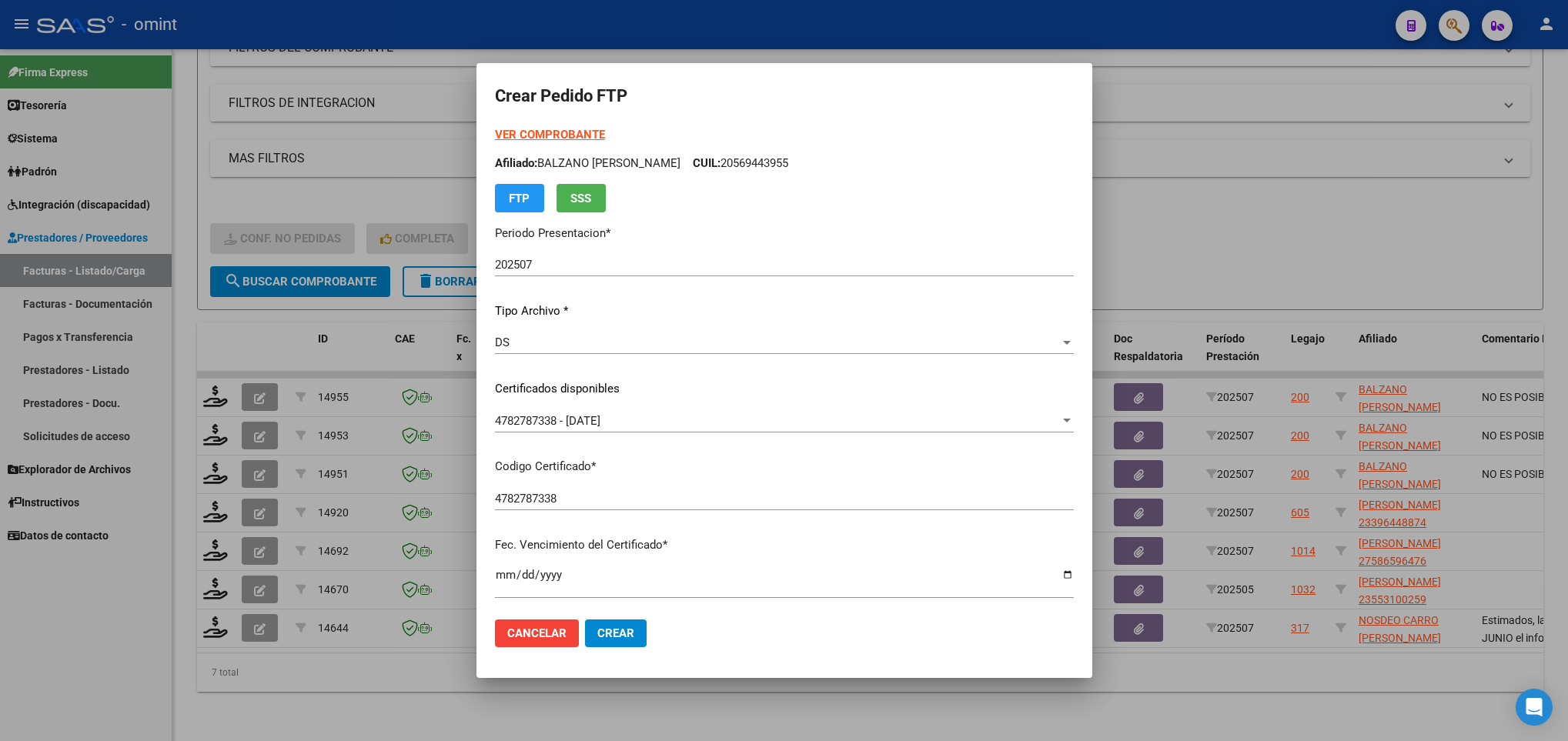
scroll to position [314, 0]
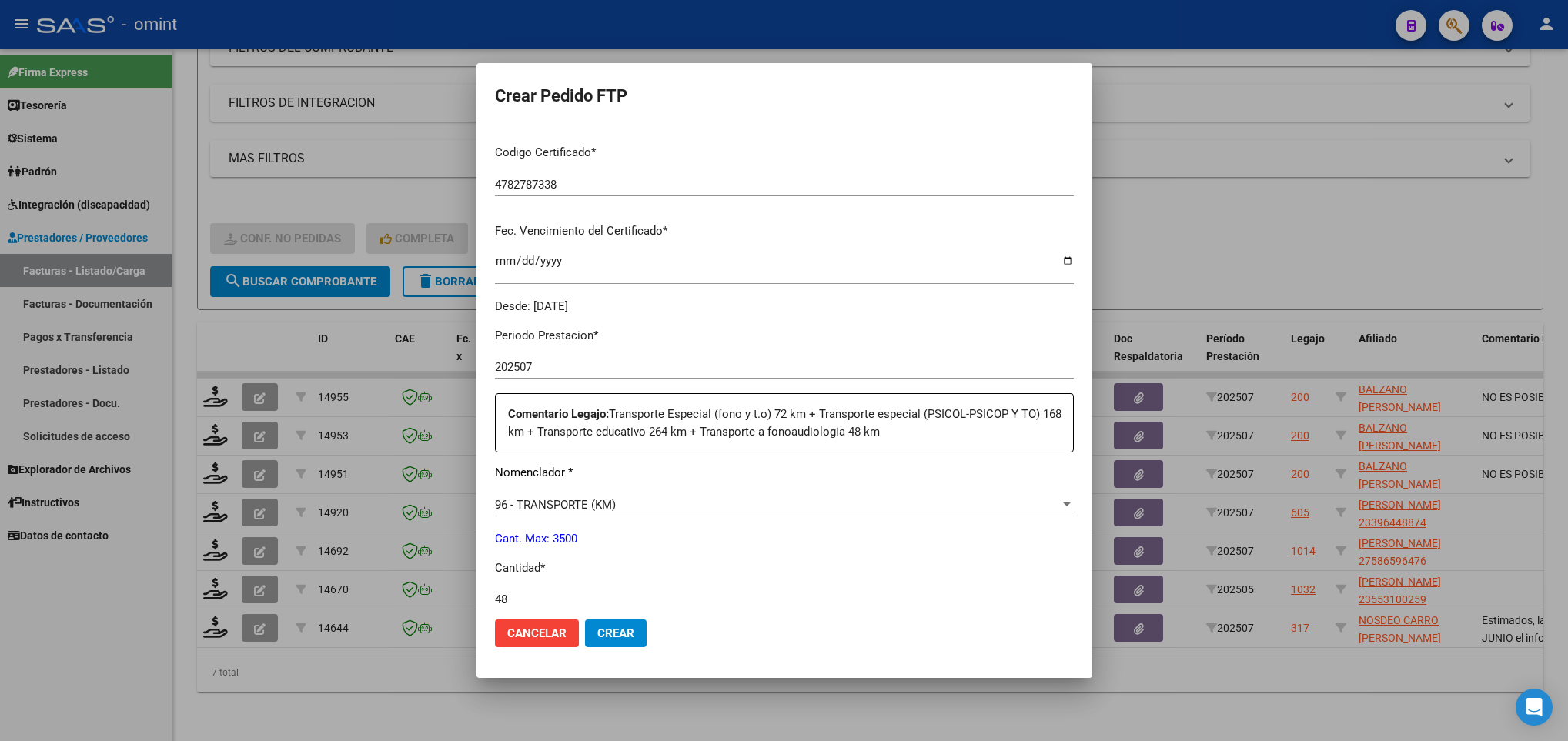
type input "48"
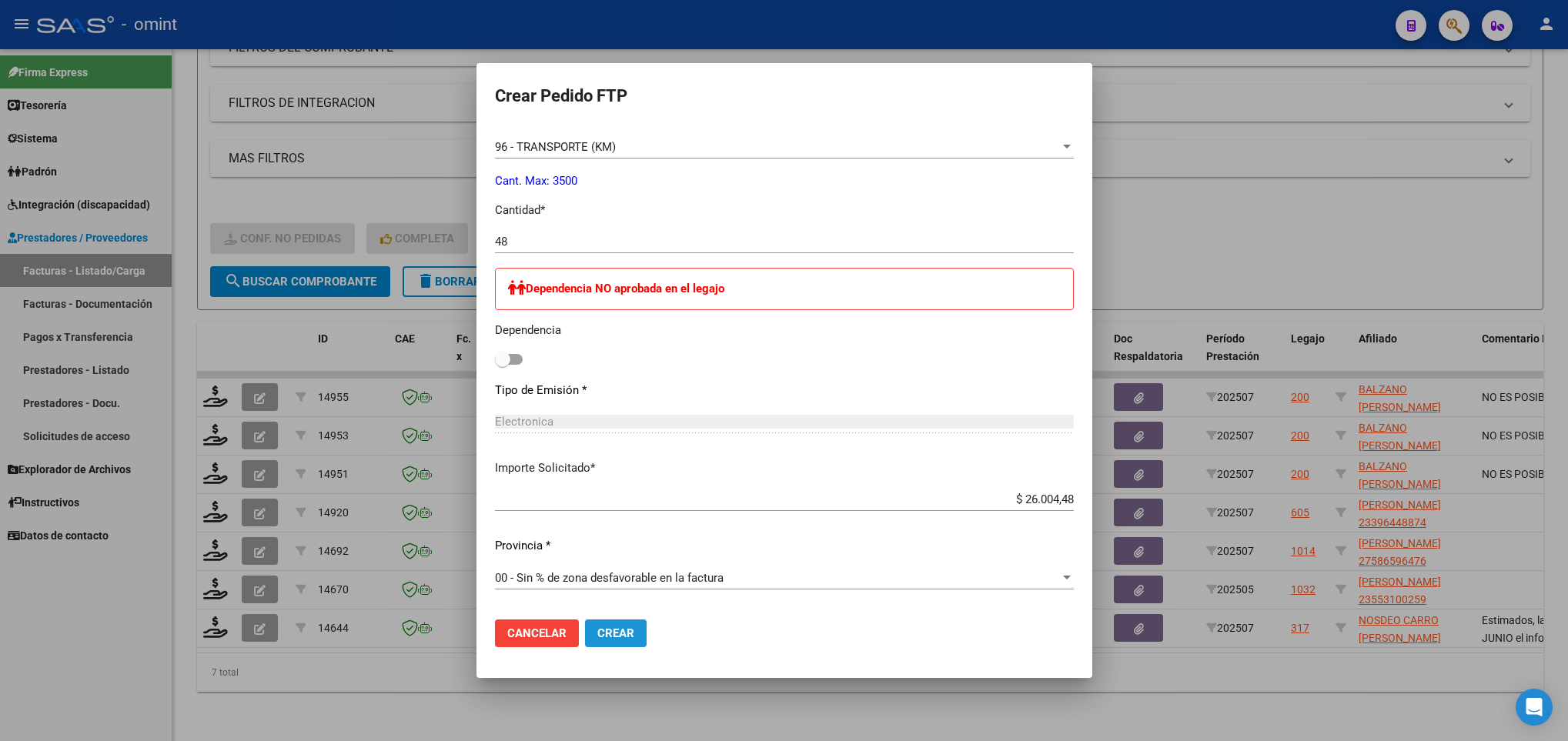
click at [617, 634] on span "Crear" at bounding box center [616, 634] width 37 height 14
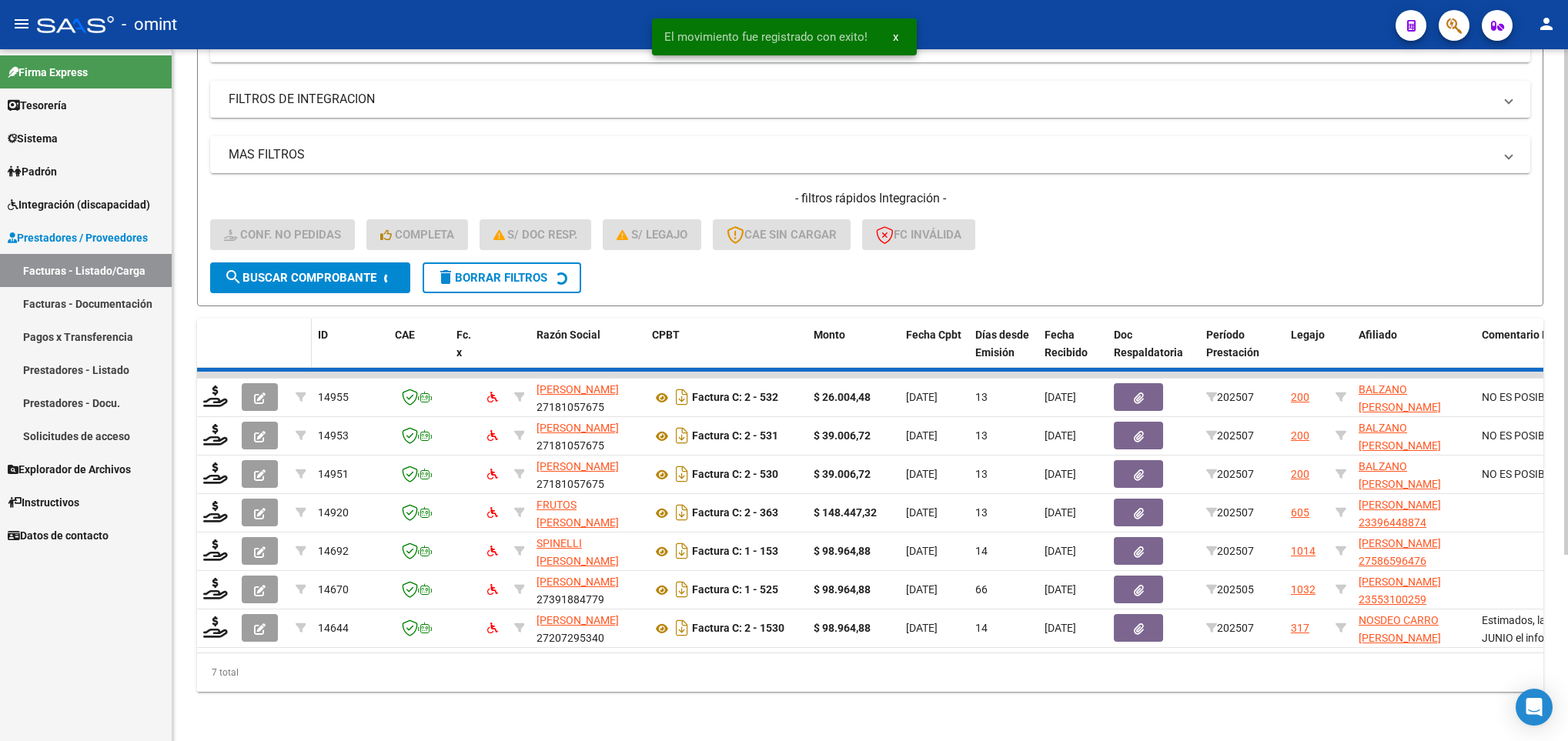
scroll to position [212, 0]
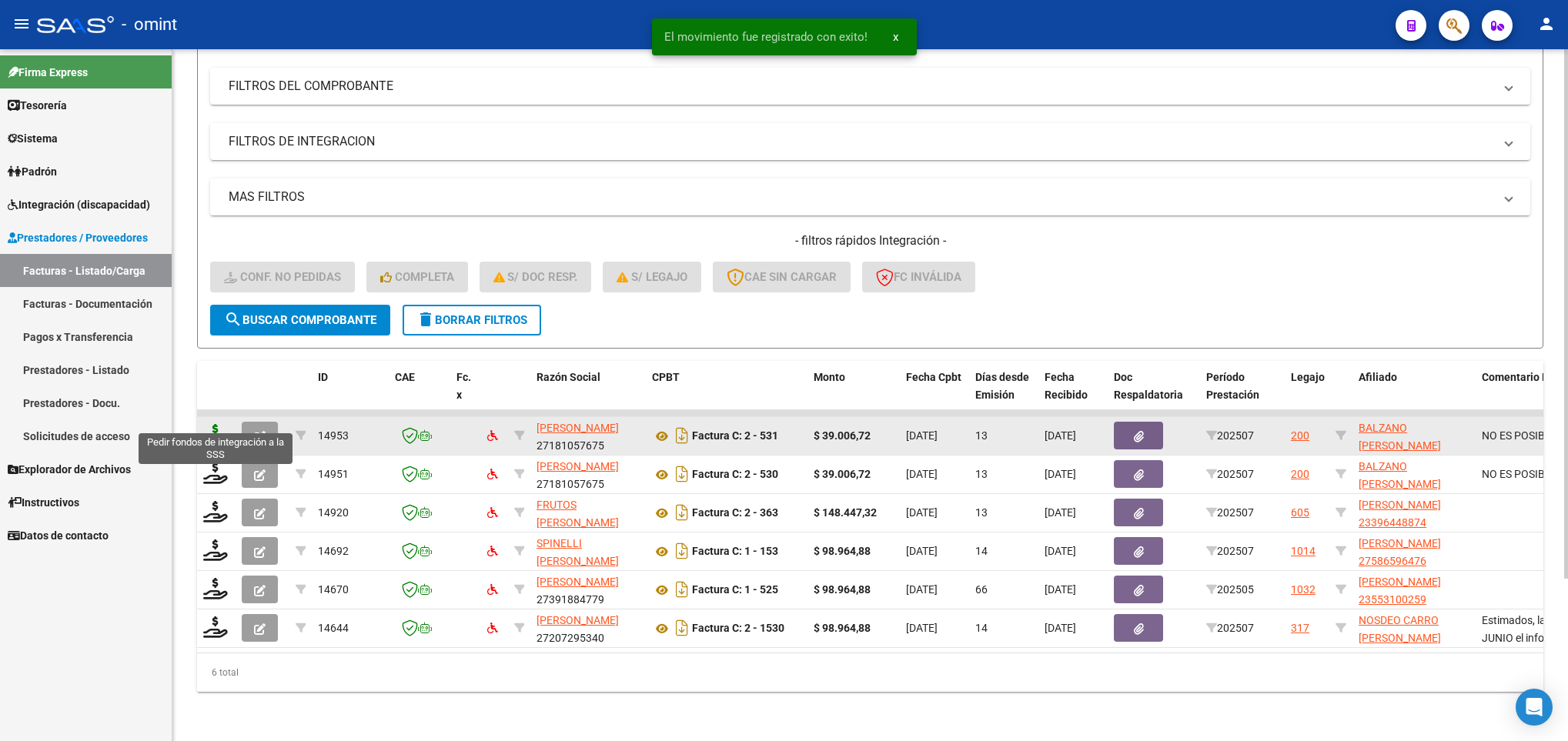
click at [225, 424] on icon at bounding box center [215, 434] width 24 height 21
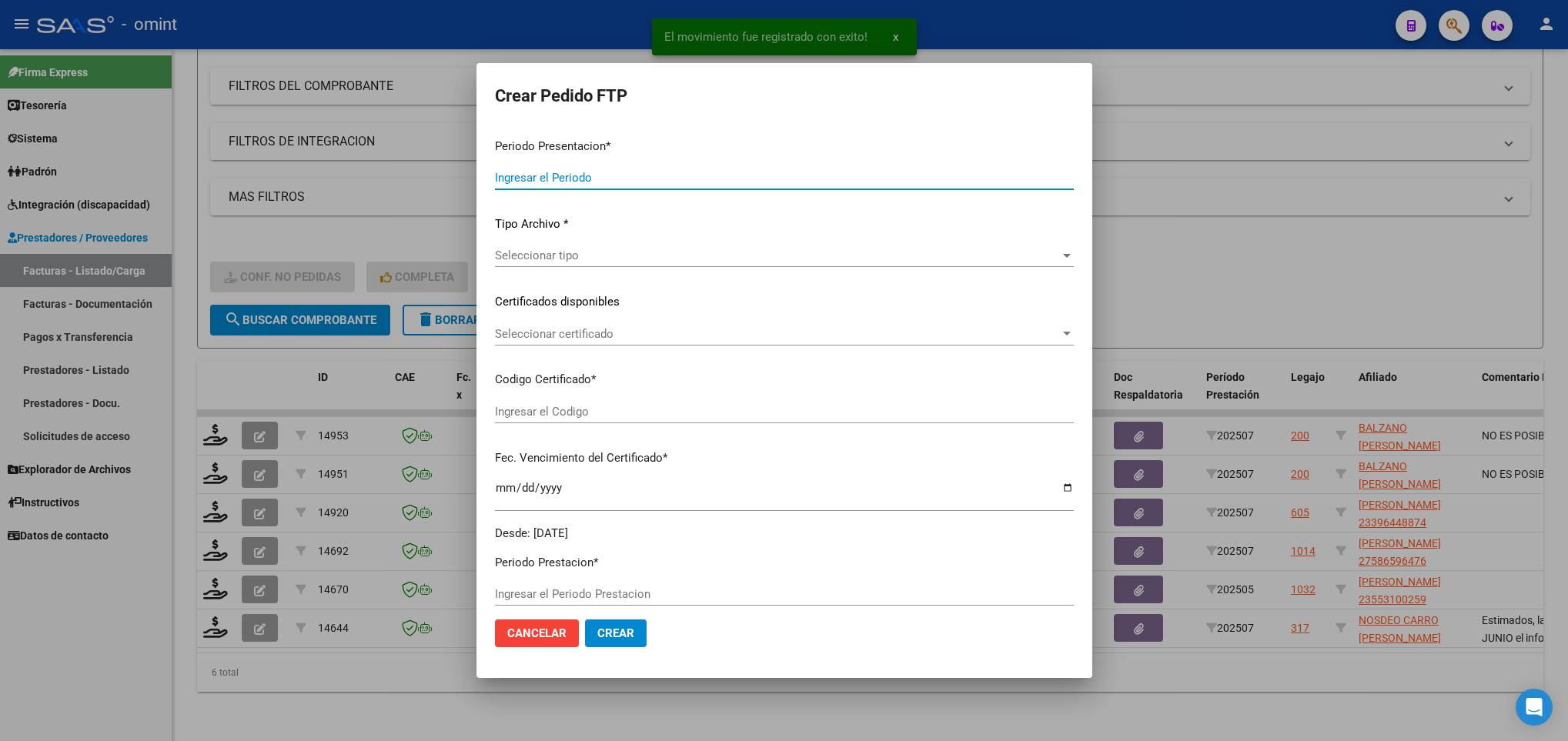
type input "202507"
type input "$ 39.006,72"
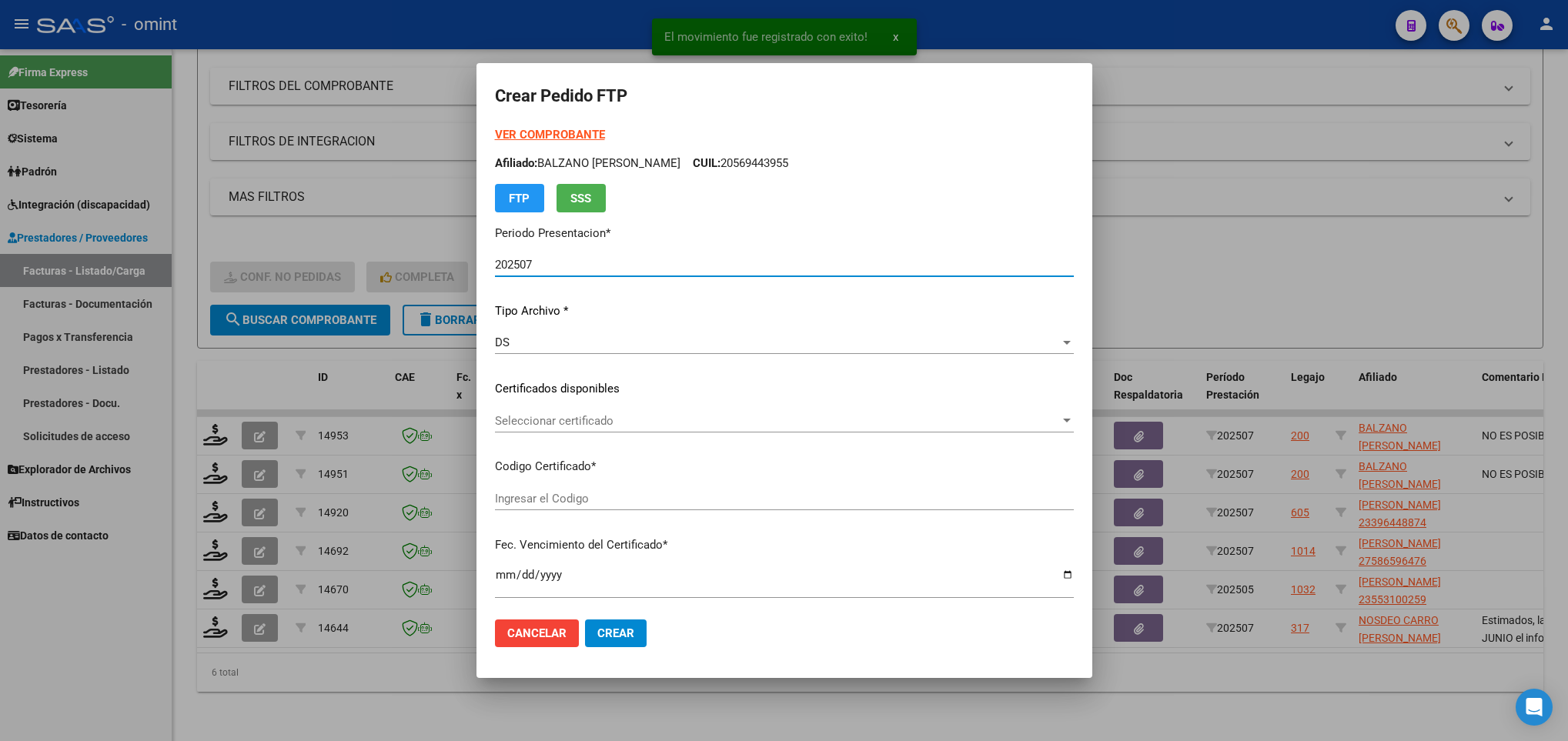
type input "4782787338"
type input "2029-11-30"
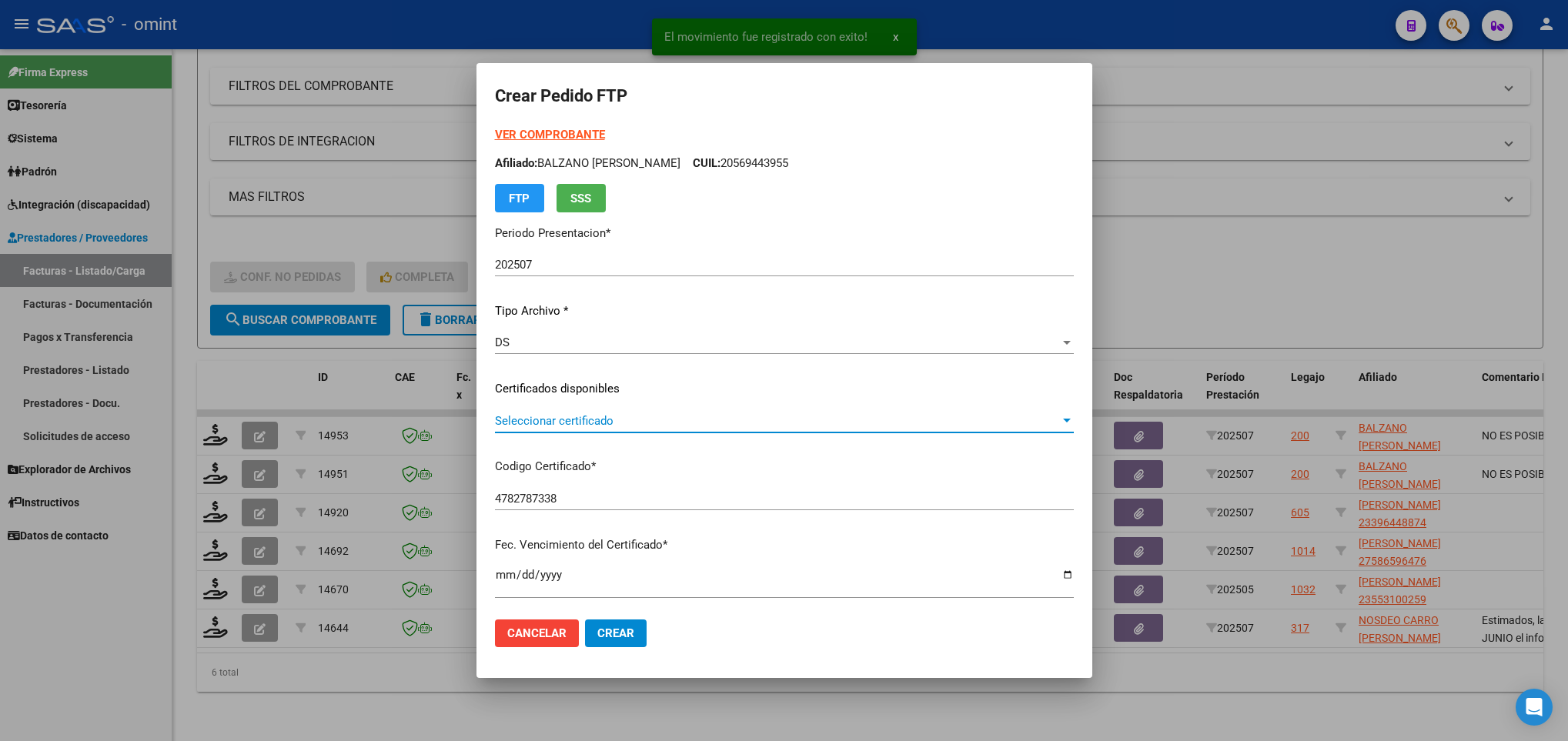
click at [595, 414] on span "Seleccionar certificado" at bounding box center [777, 421] width 565 height 14
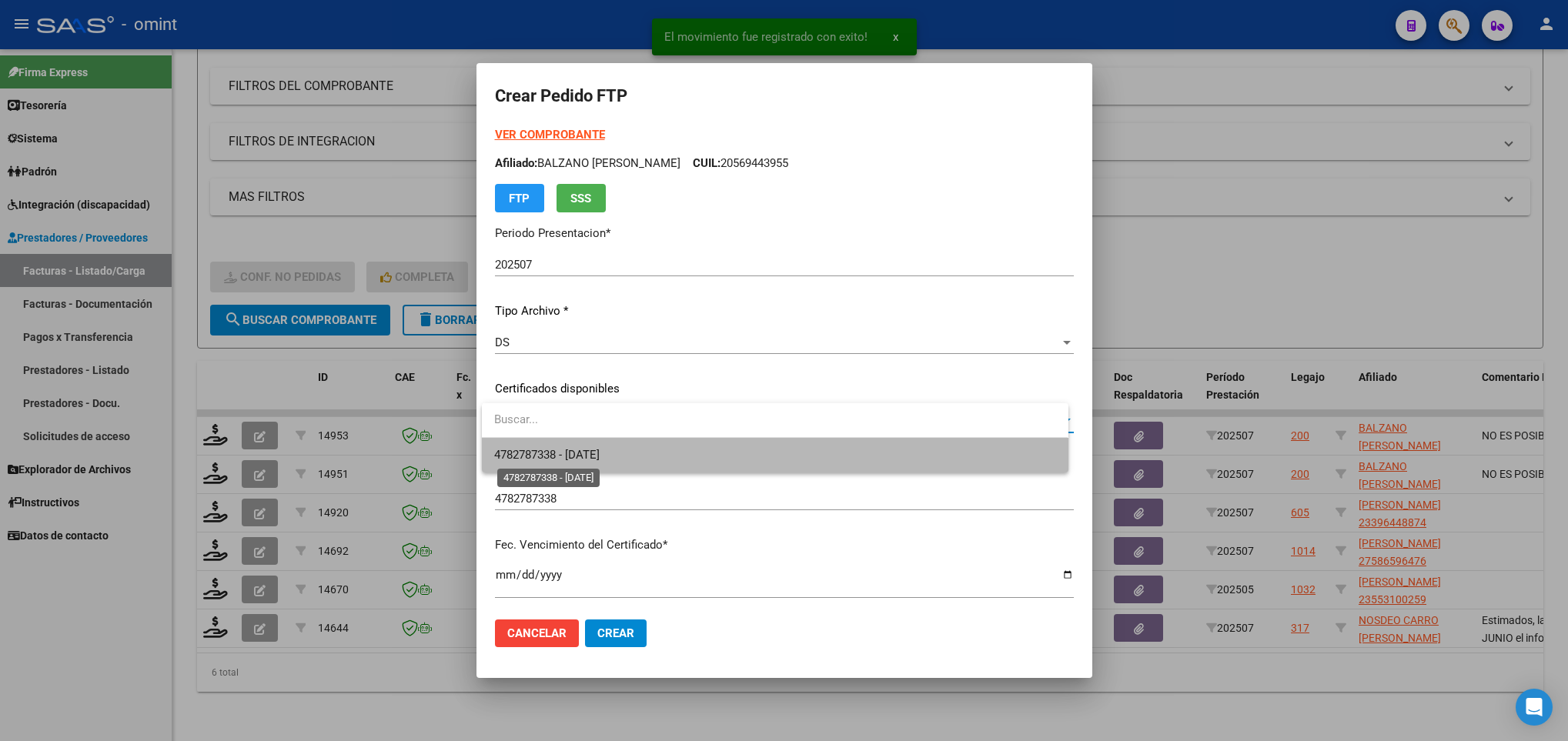
click at [596, 452] on span "4782787338 - 2029-11-30" at bounding box center [547, 455] width 105 height 14
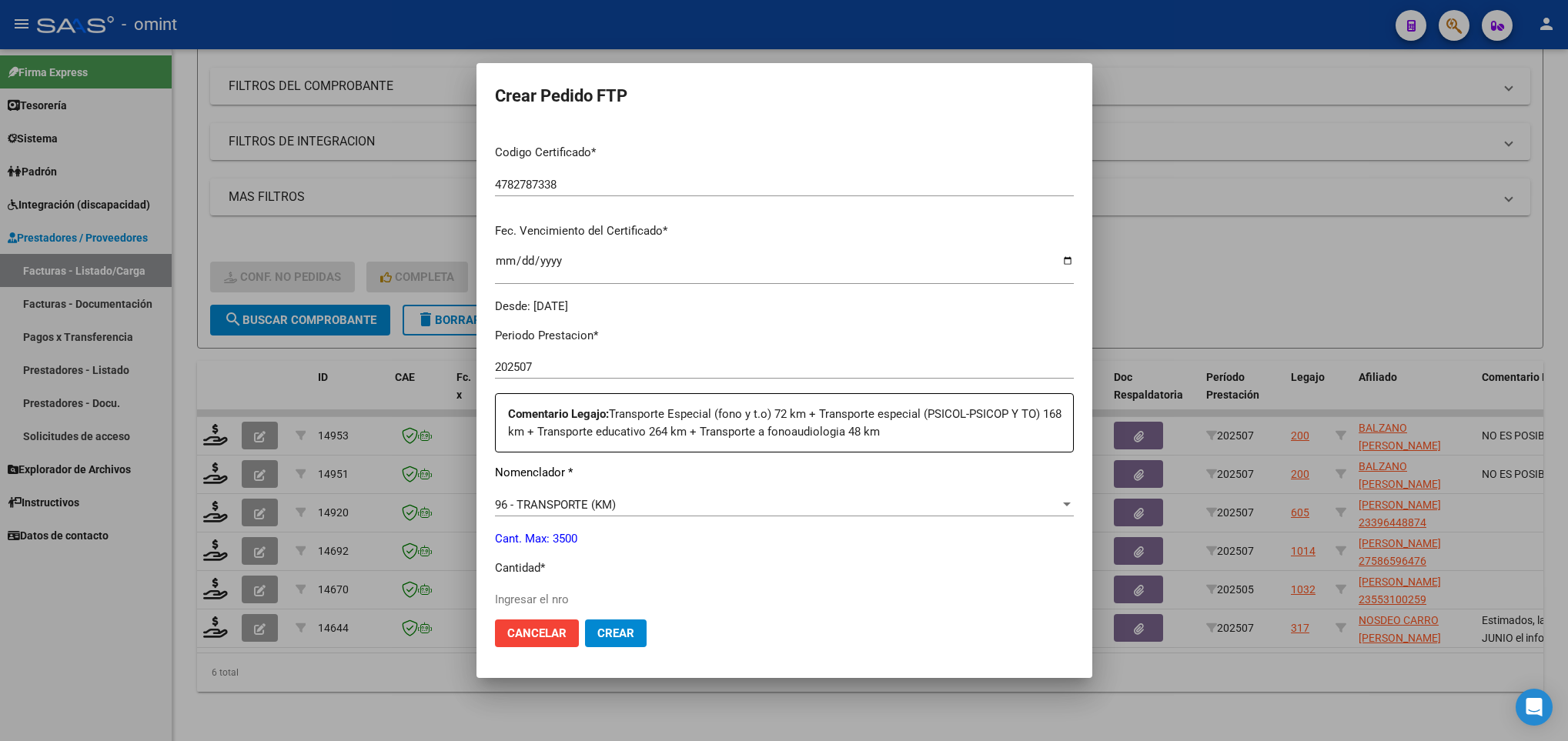
scroll to position [0, 0]
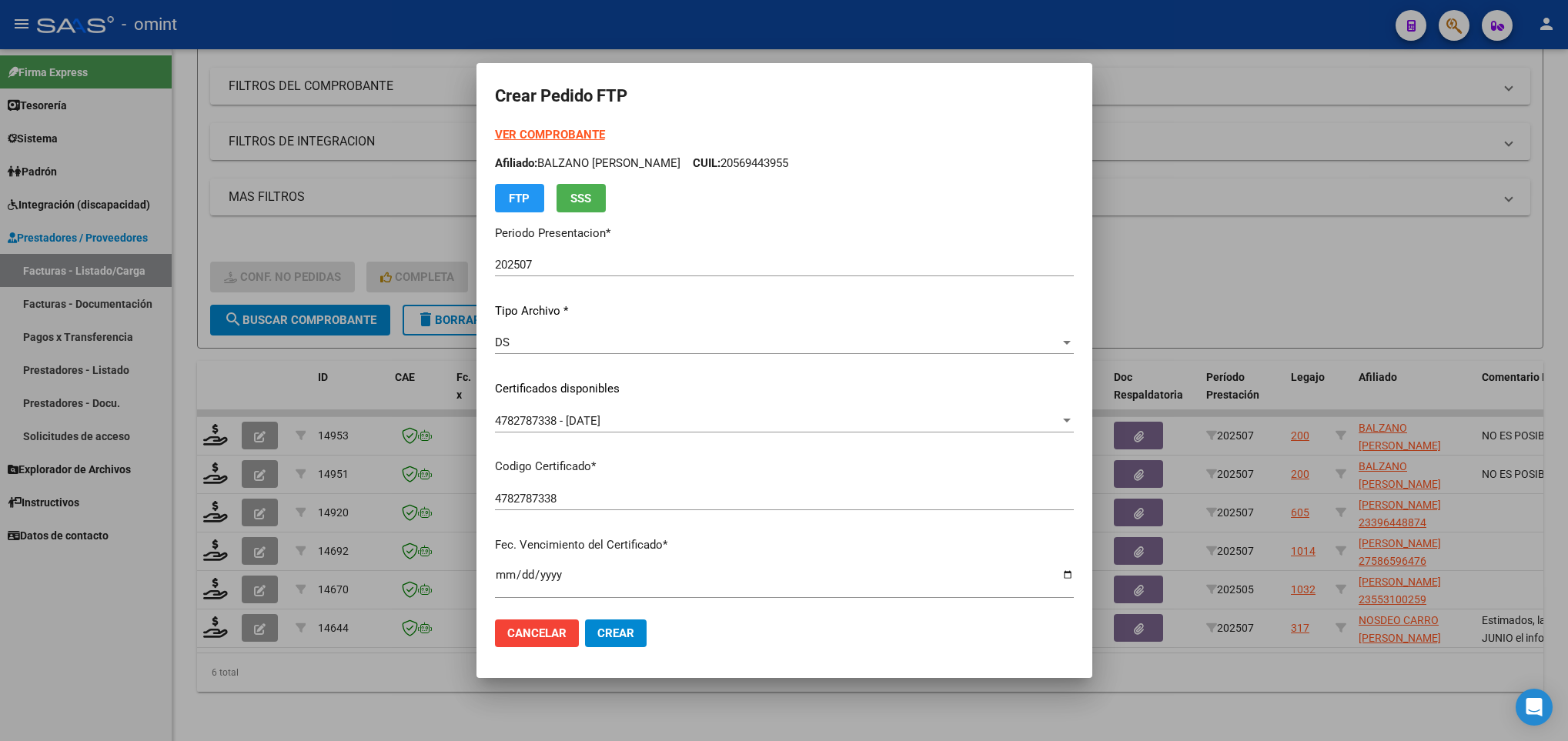
click at [589, 133] on strong "VER COMPROBANTE" at bounding box center [550, 135] width 110 height 14
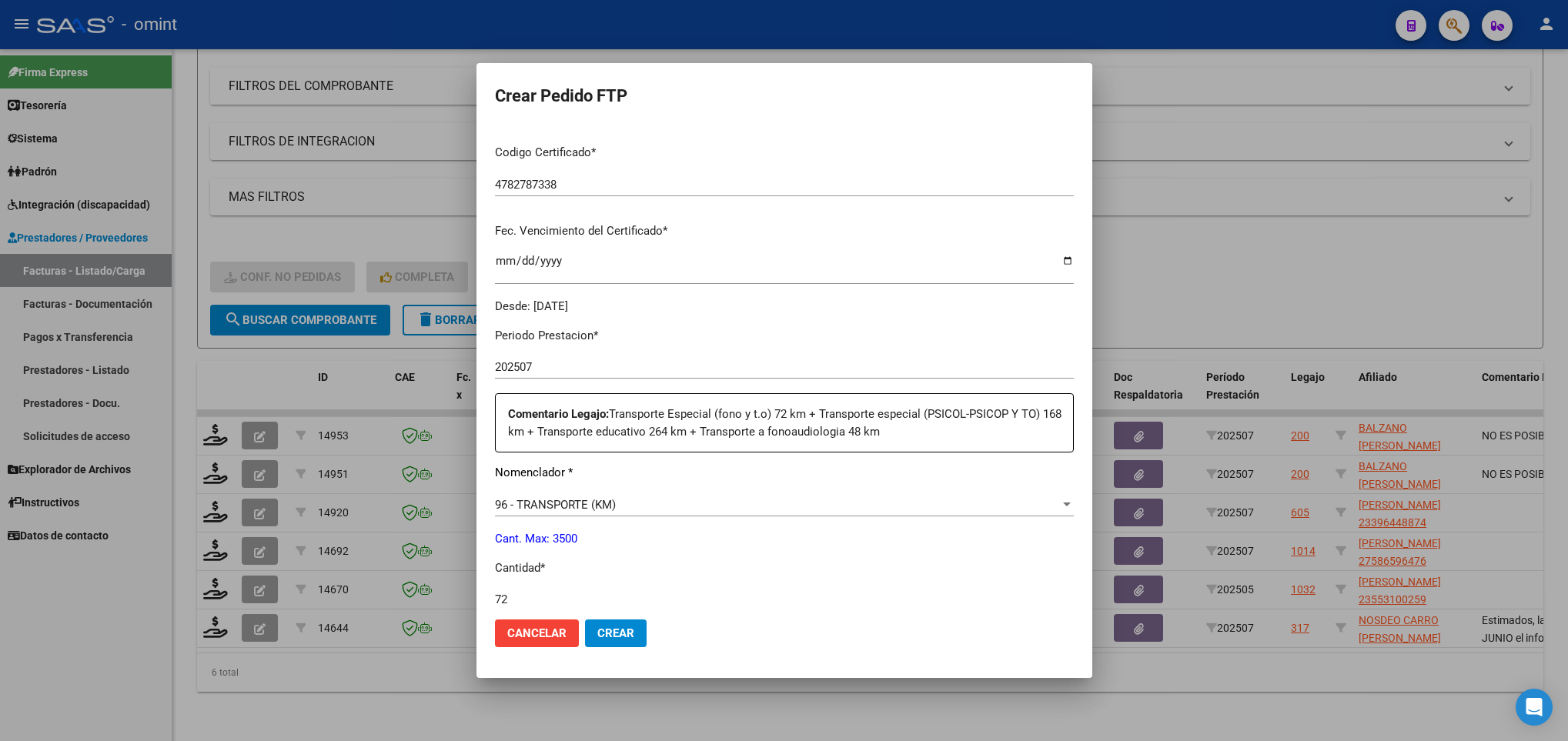
type input "72"
click at [634, 633] on button "Crear" at bounding box center [616, 633] width 62 height 27
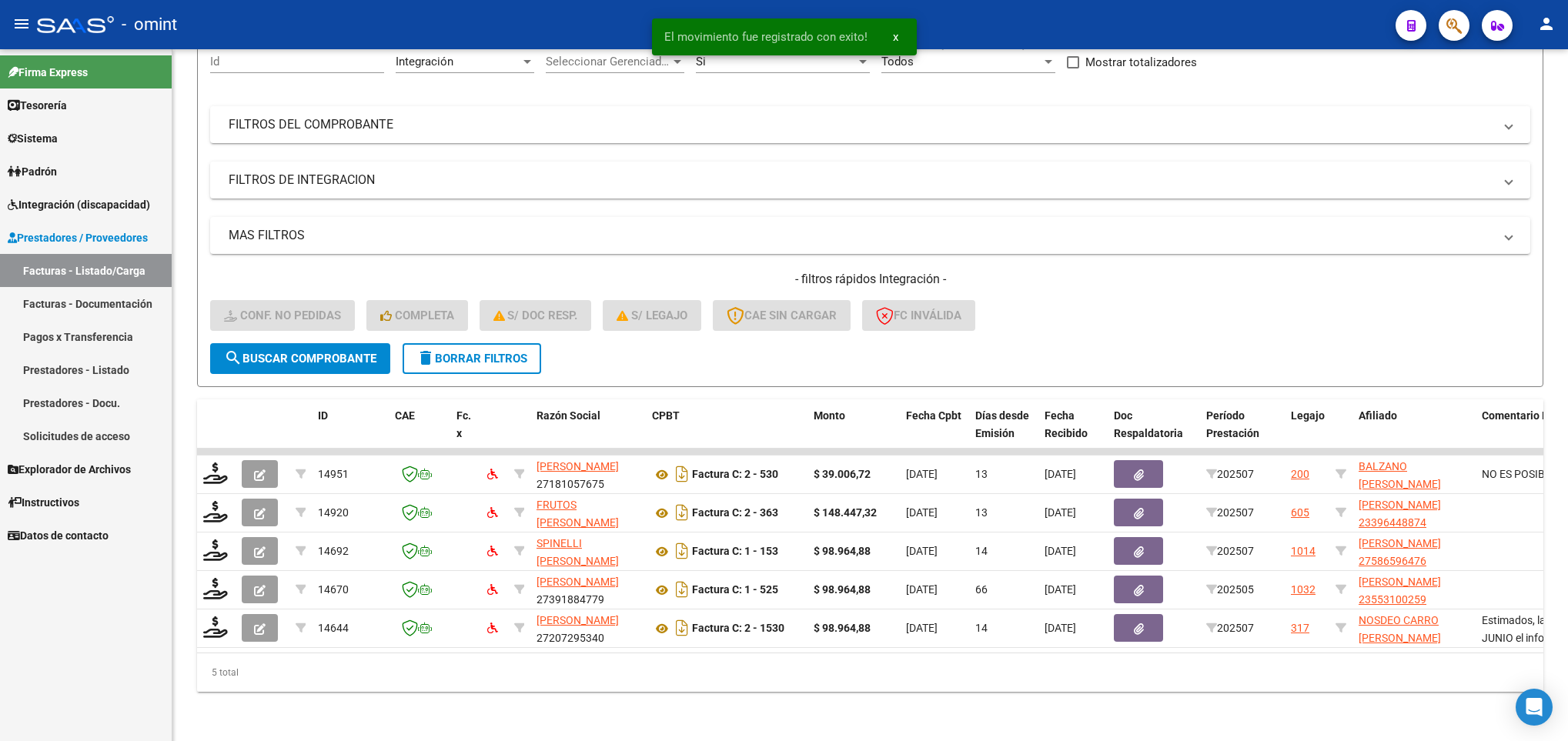
scroll to position [174, 0]
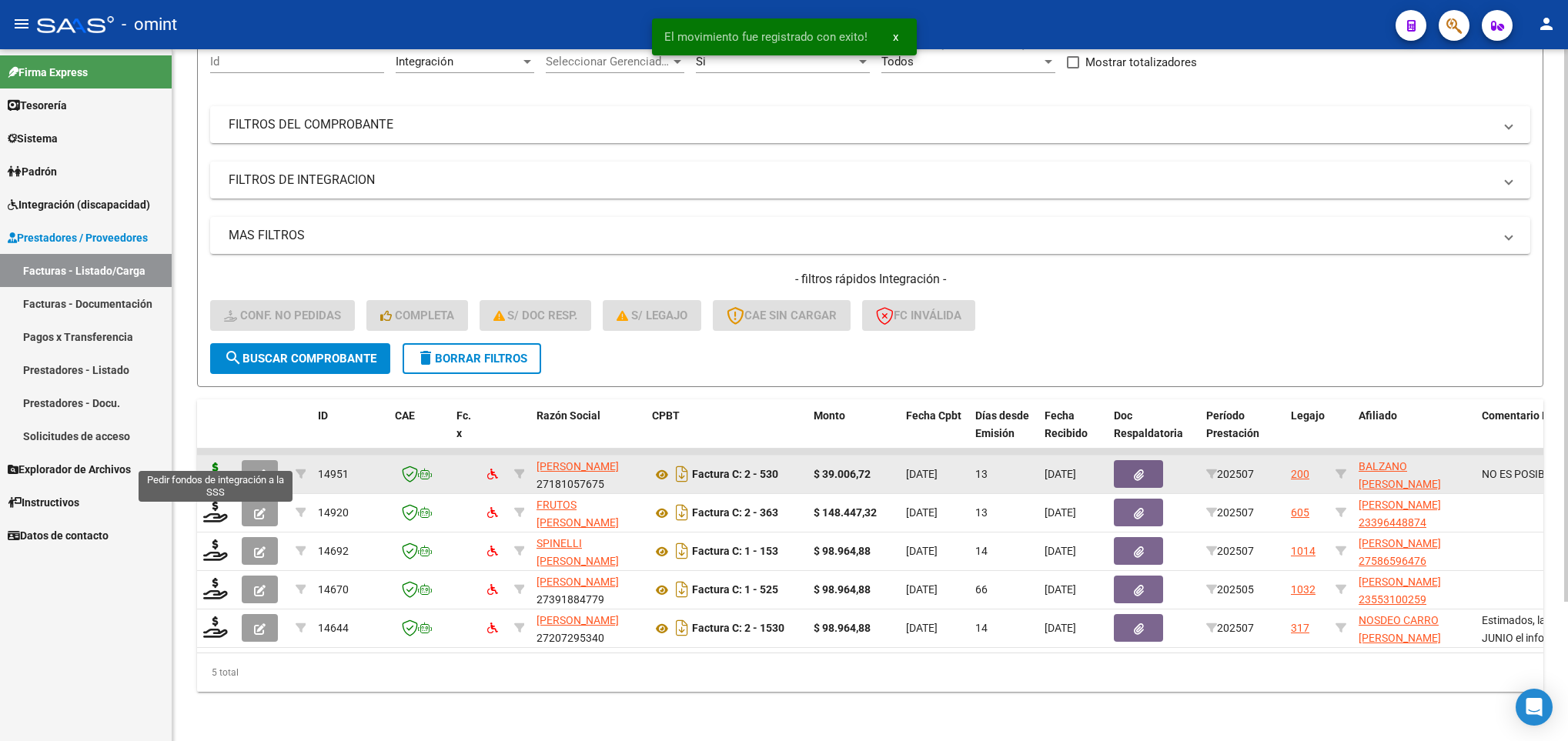
click at [213, 463] on icon at bounding box center [215, 473] width 24 height 21
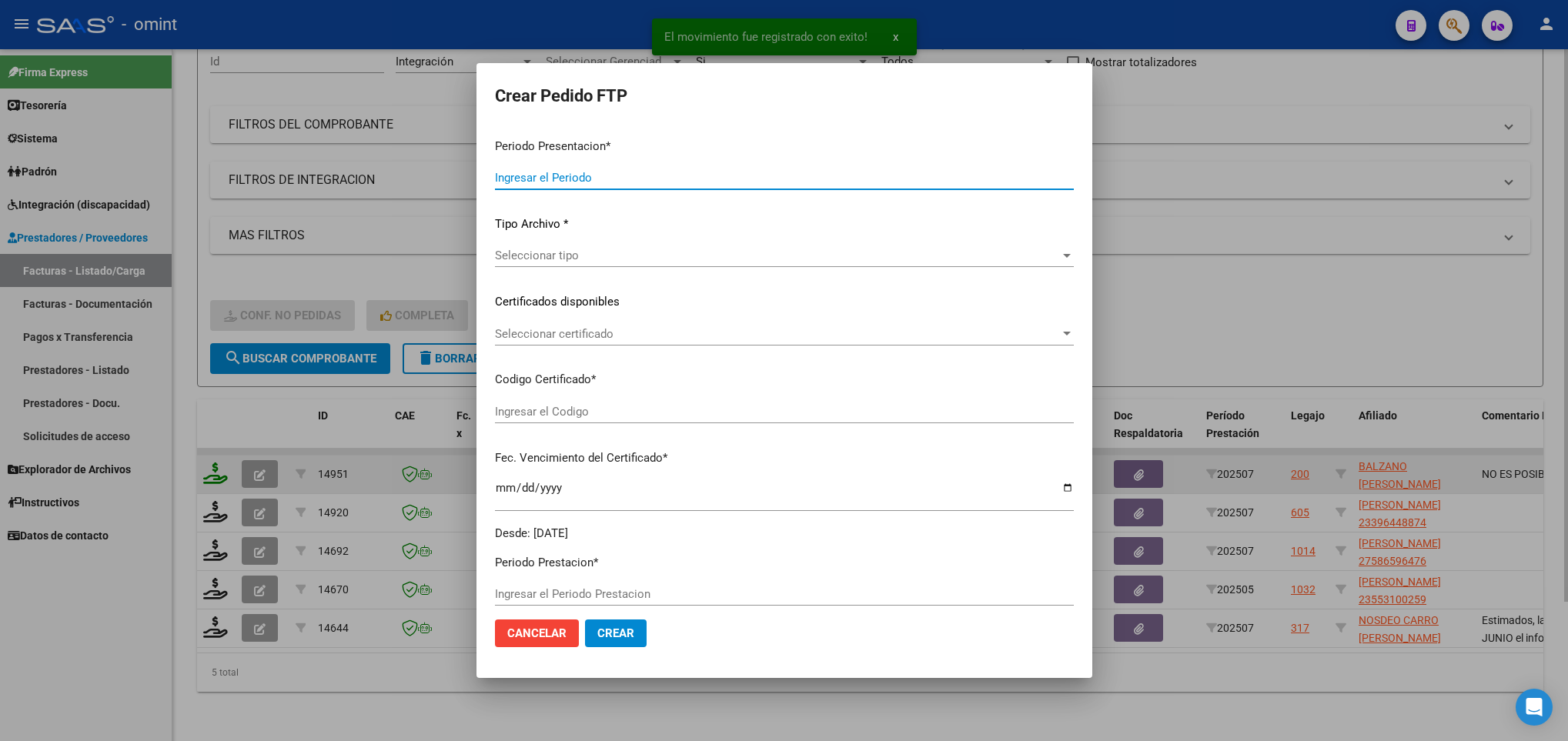
type input "202507"
type input "$ 39.006,72"
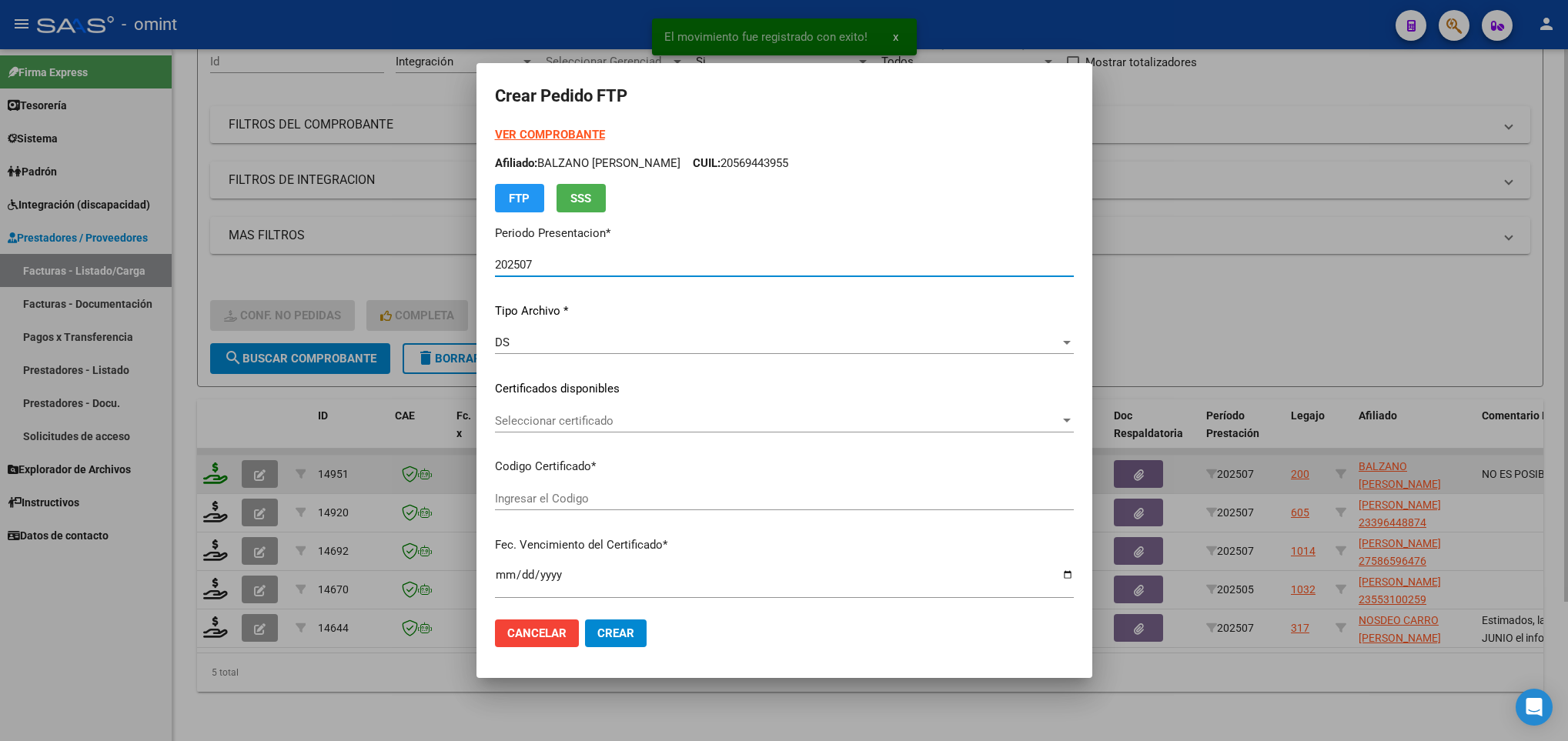
type input "4782787338"
type input "2029-11-30"
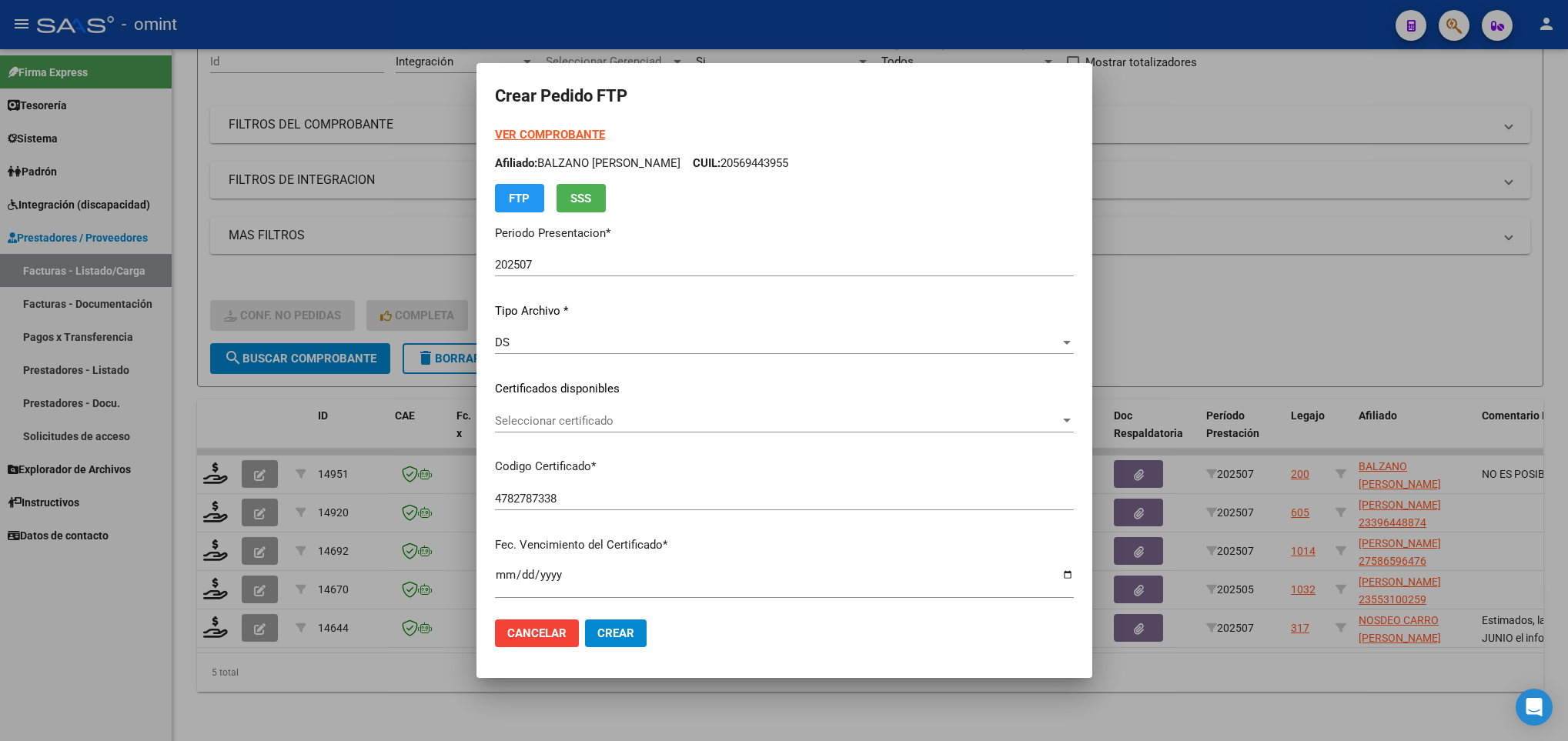
click at [594, 137] on strong "VER COMPROBANTE" at bounding box center [550, 135] width 110 height 14
click at [810, 423] on span "Seleccionar certificado" at bounding box center [777, 421] width 565 height 14
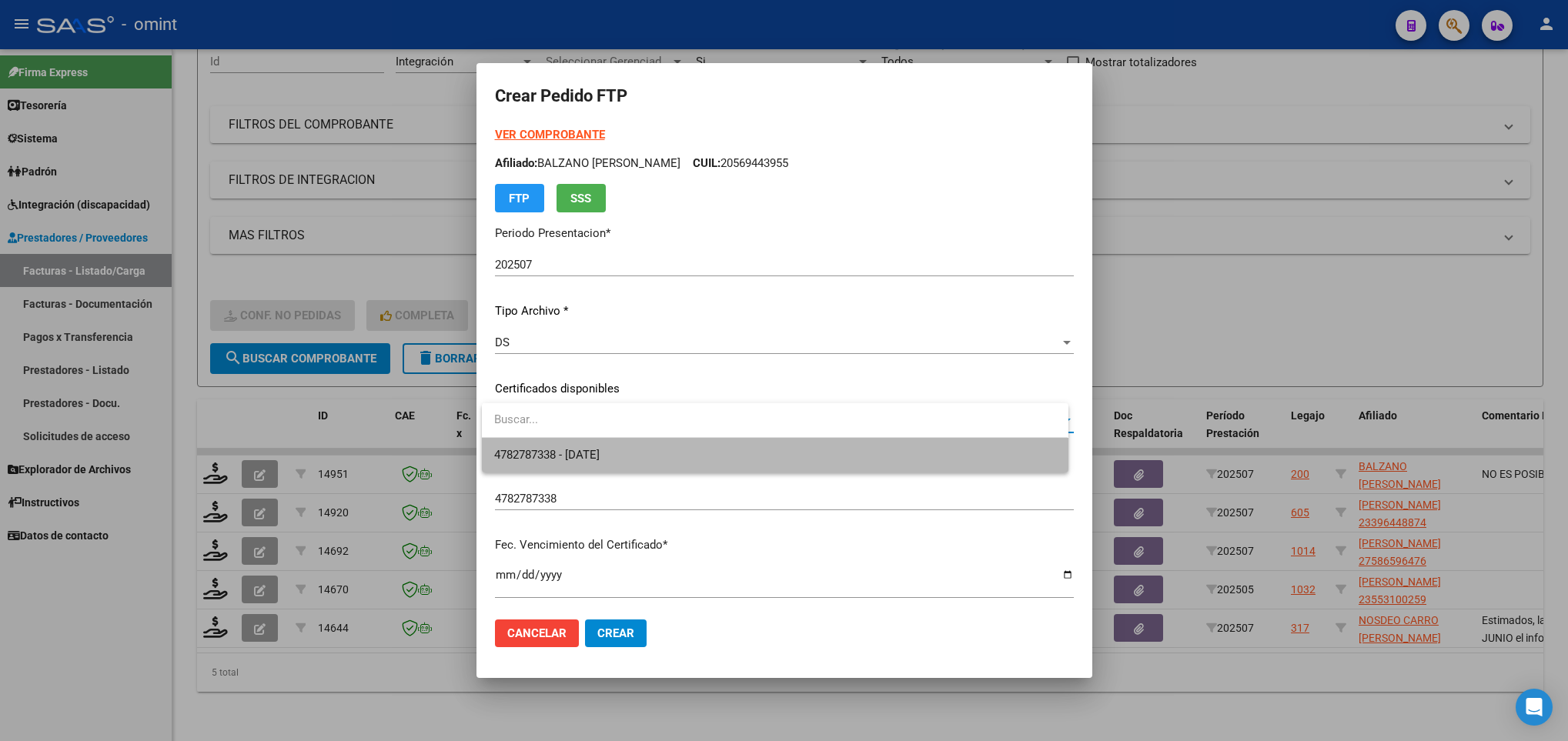
click at [809, 448] on span "4782787338 - 2029-11-30" at bounding box center [774, 455] width 561 height 35
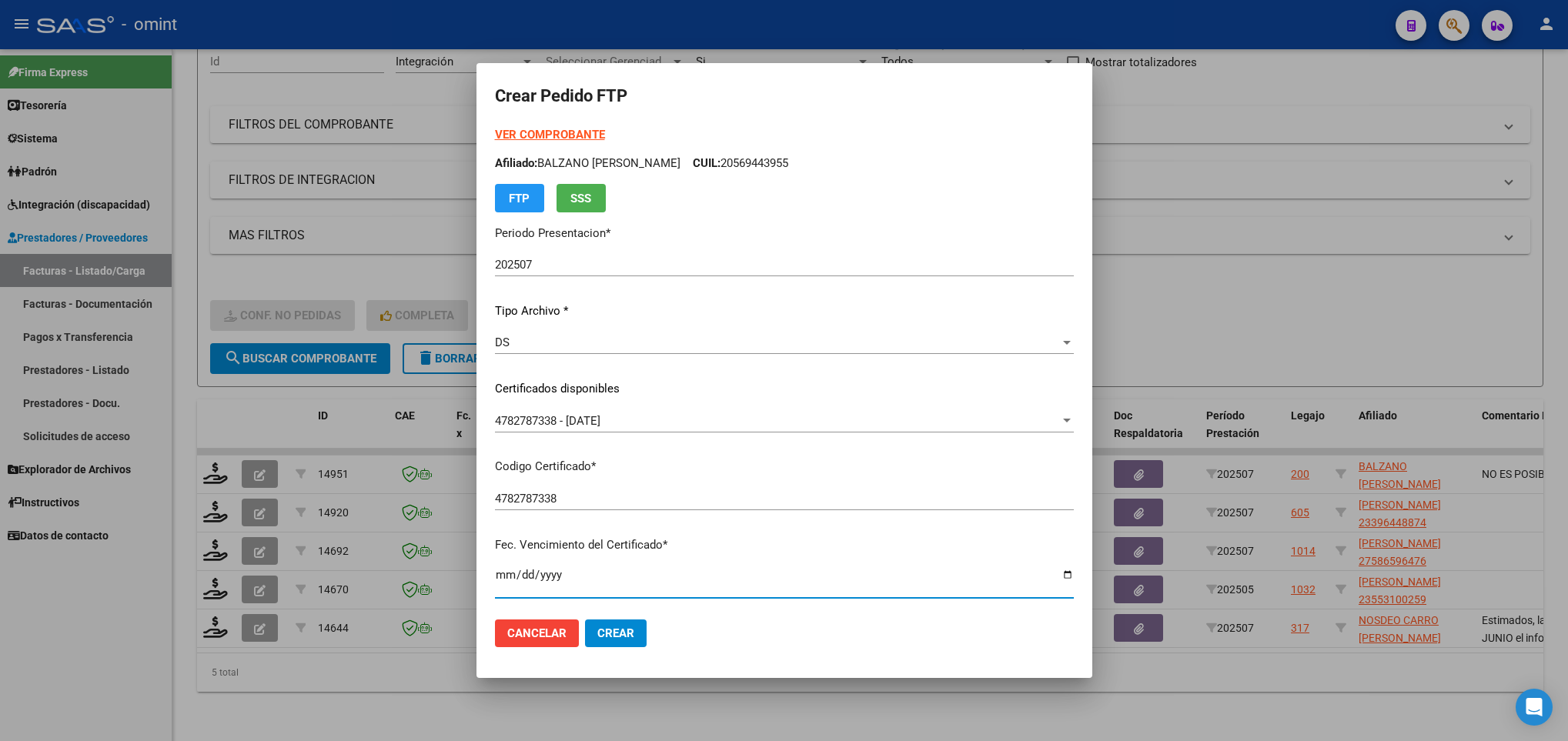
scroll to position [314, 0]
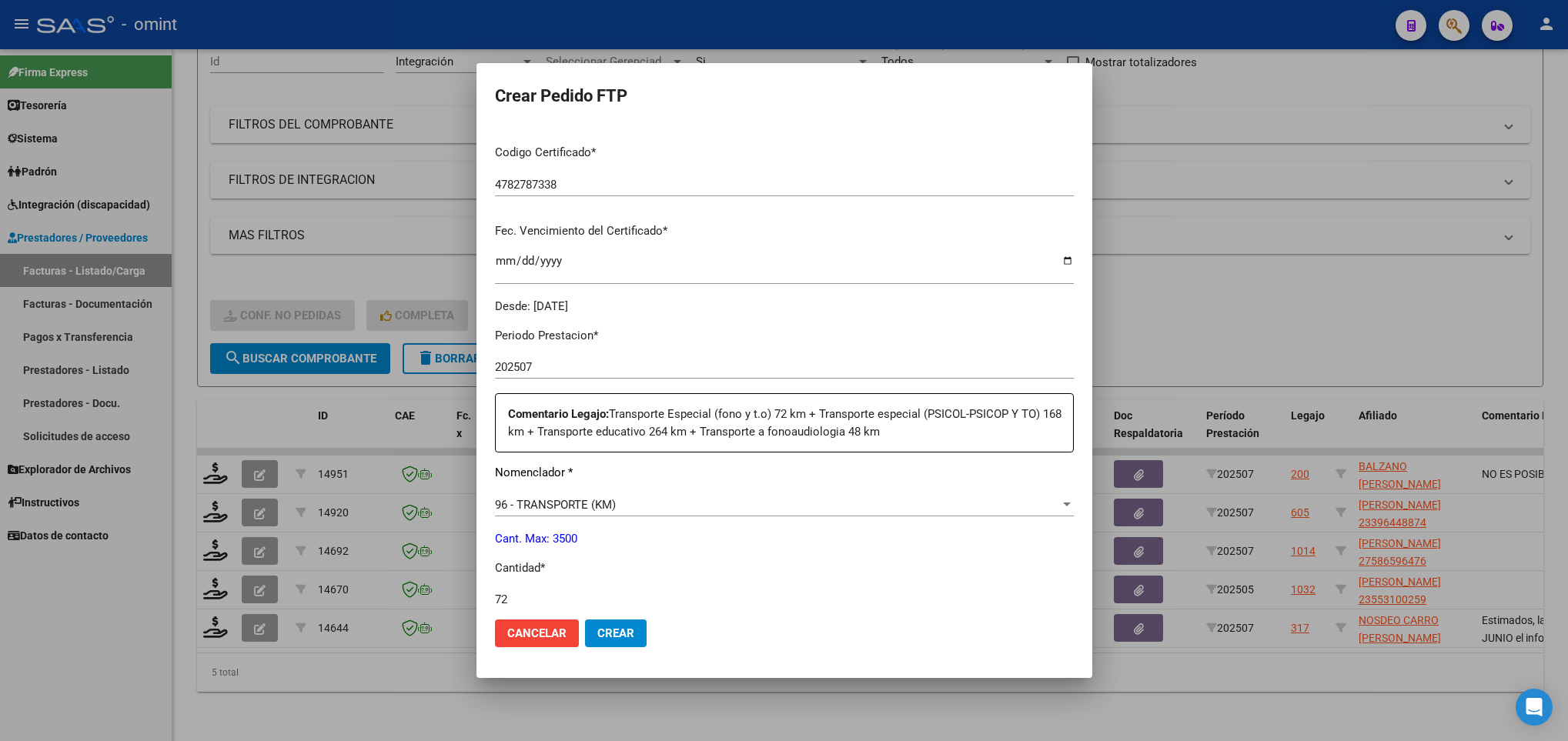
type input "72"
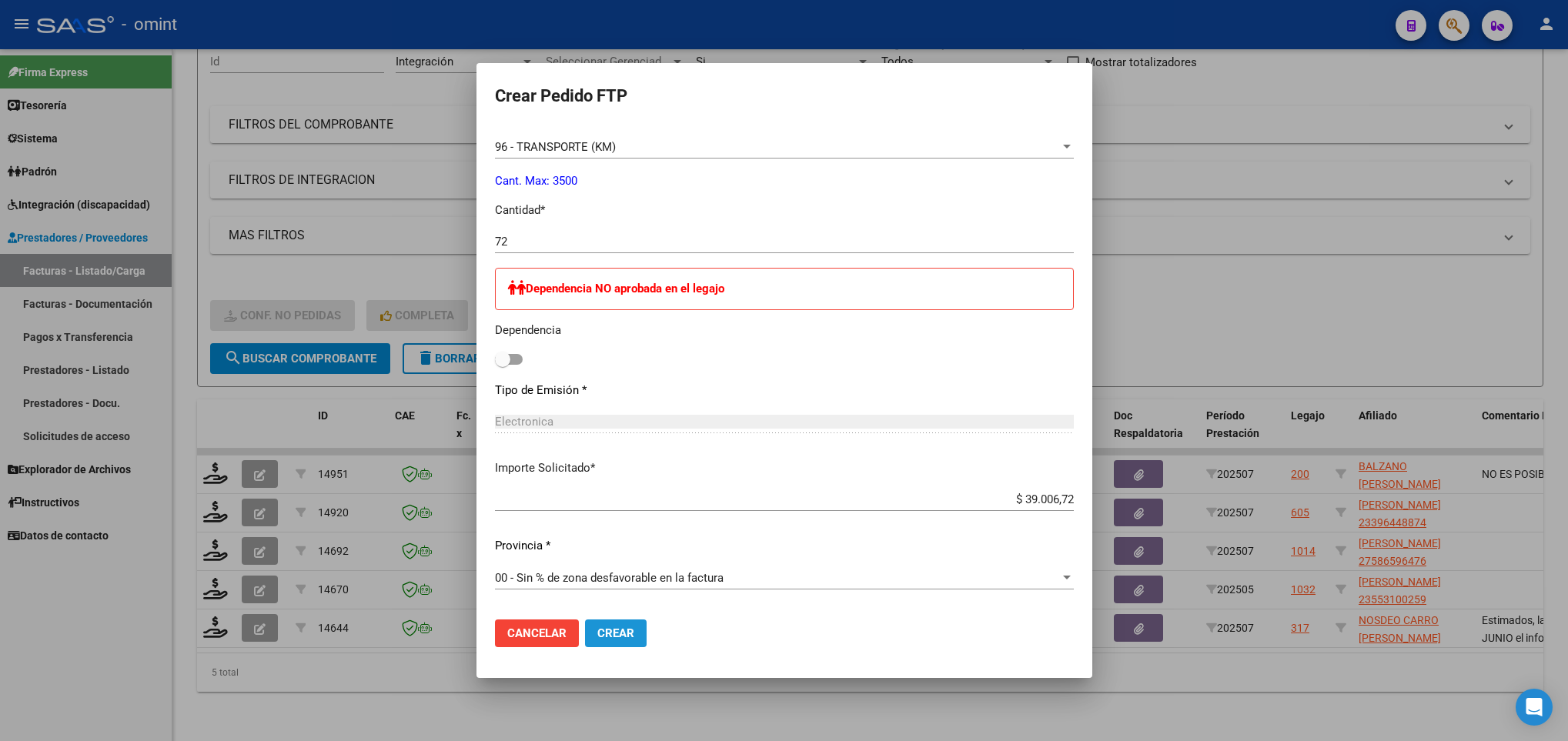
click at [627, 636] on span "Crear" at bounding box center [616, 634] width 37 height 14
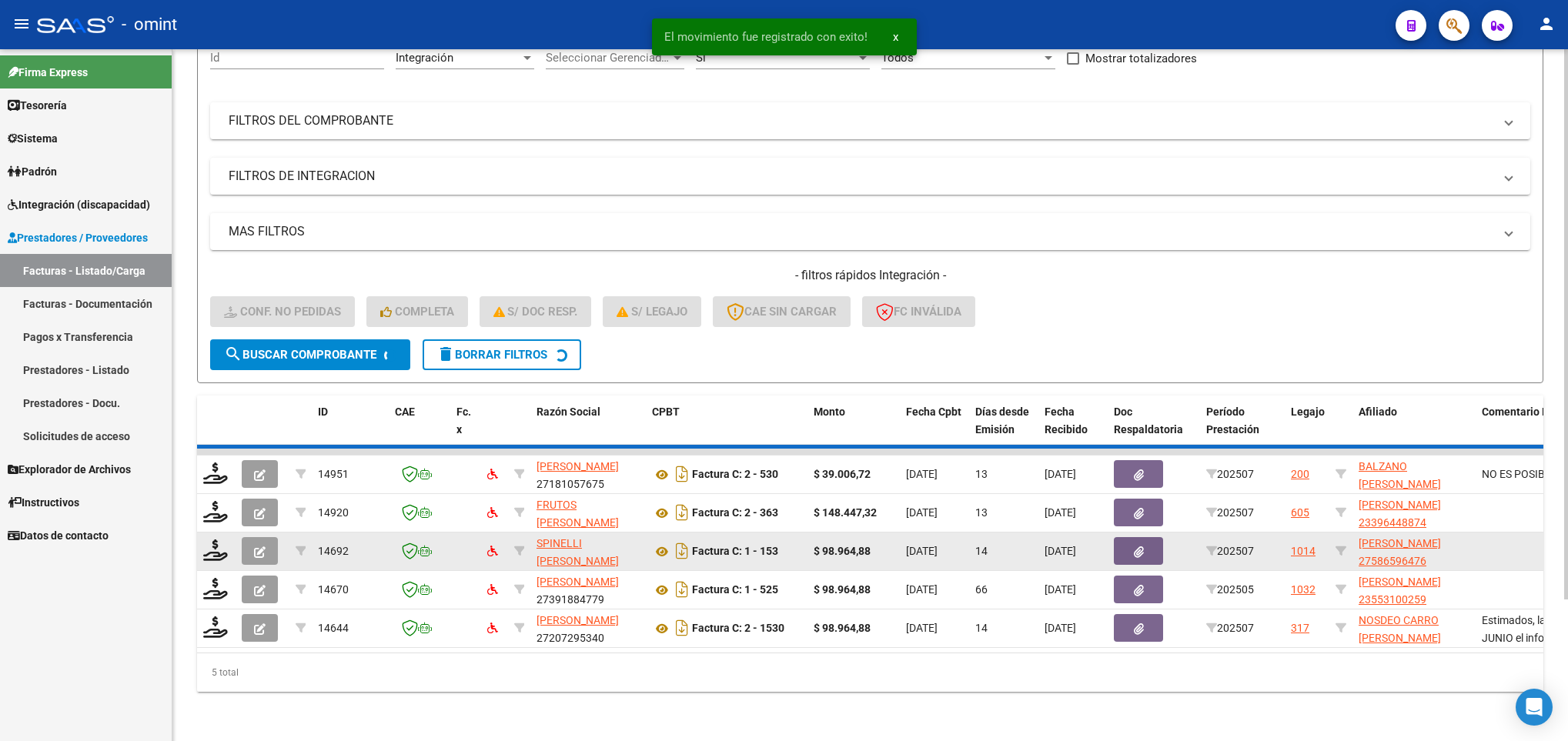
scroll to position [135, 0]
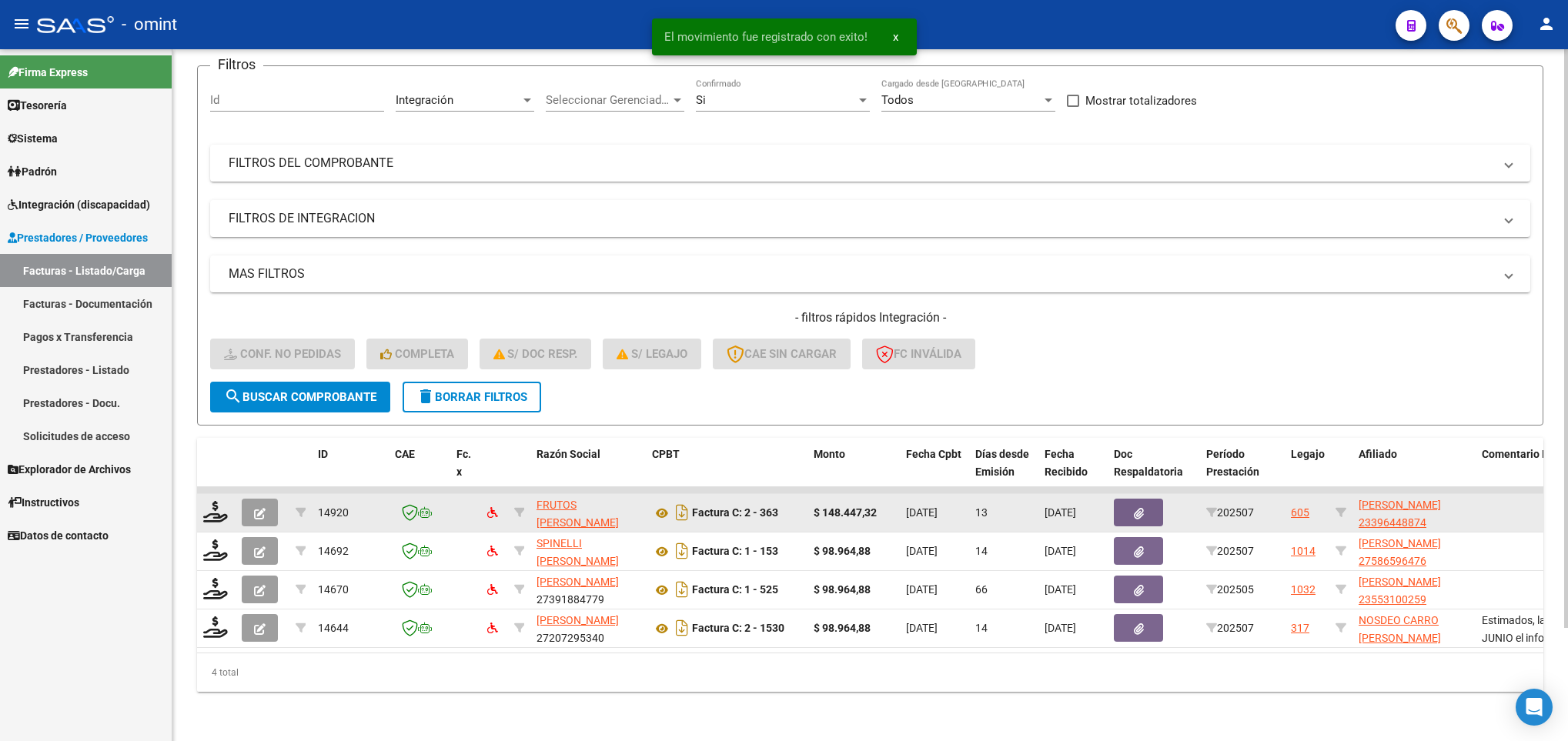
click at [220, 506] on div at bounding box center [216, 513] width 26 height 24
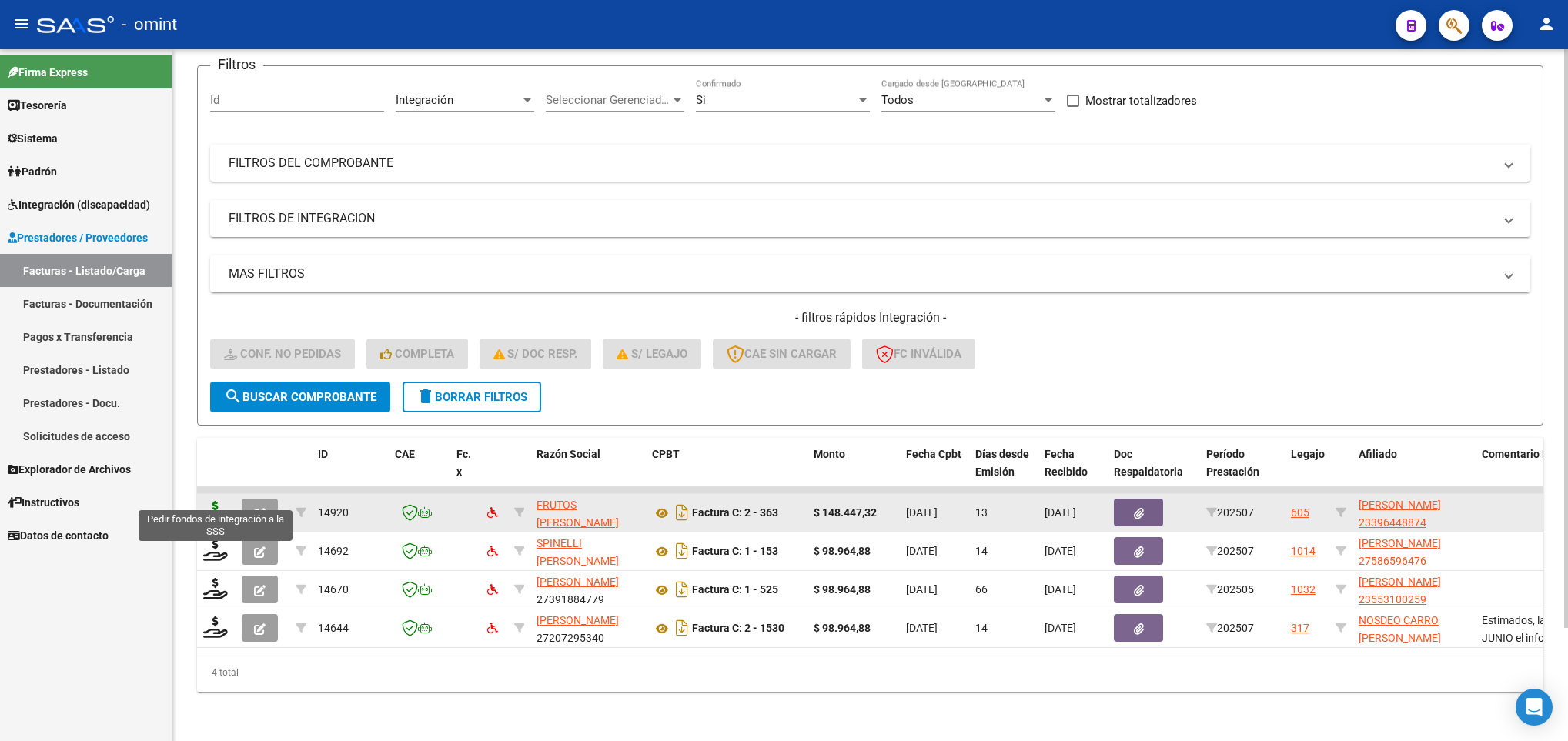
click at [216, 501] on icon at bounding box center [215, 511] width 24 height 21
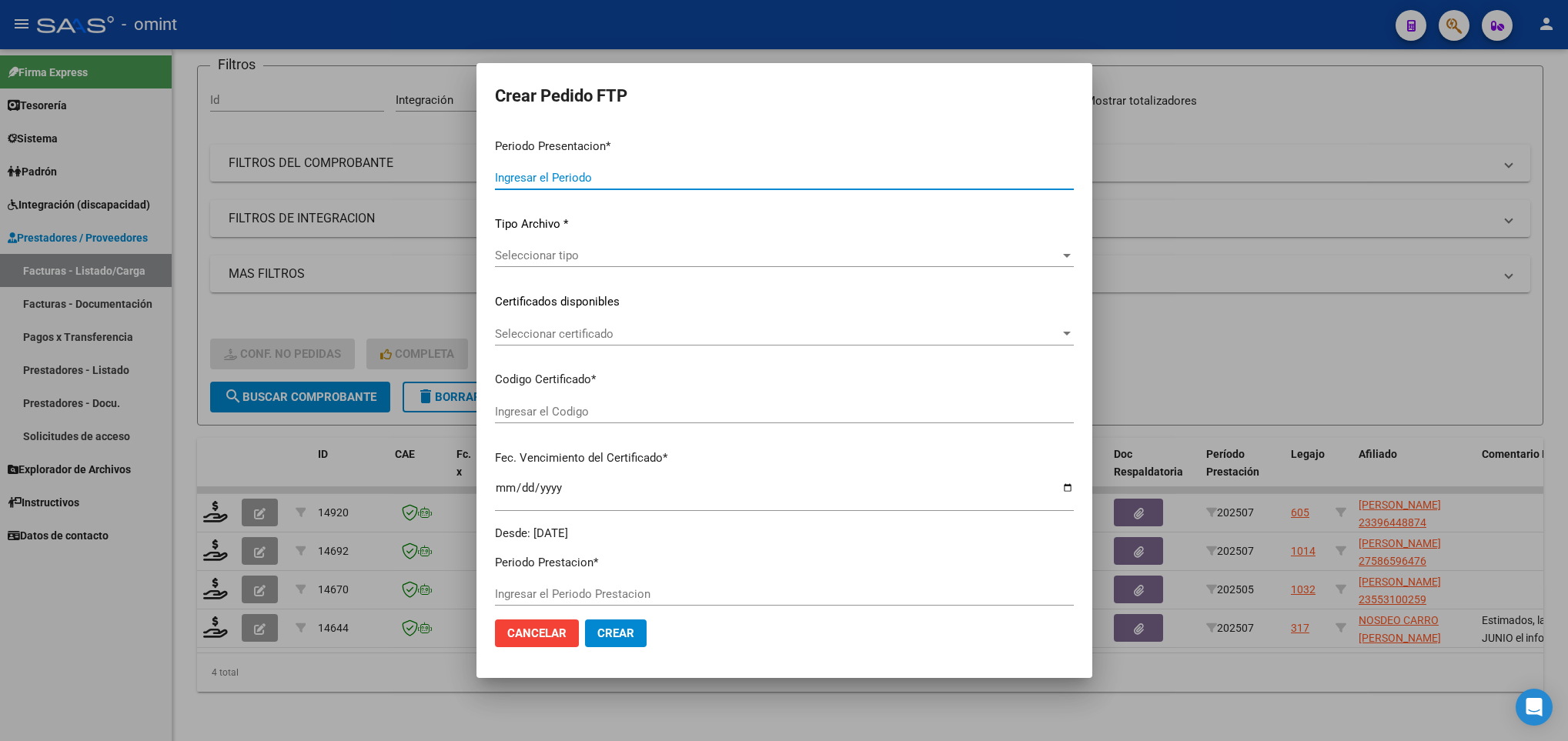
type input "202507"
type input "$ 148.447,32"
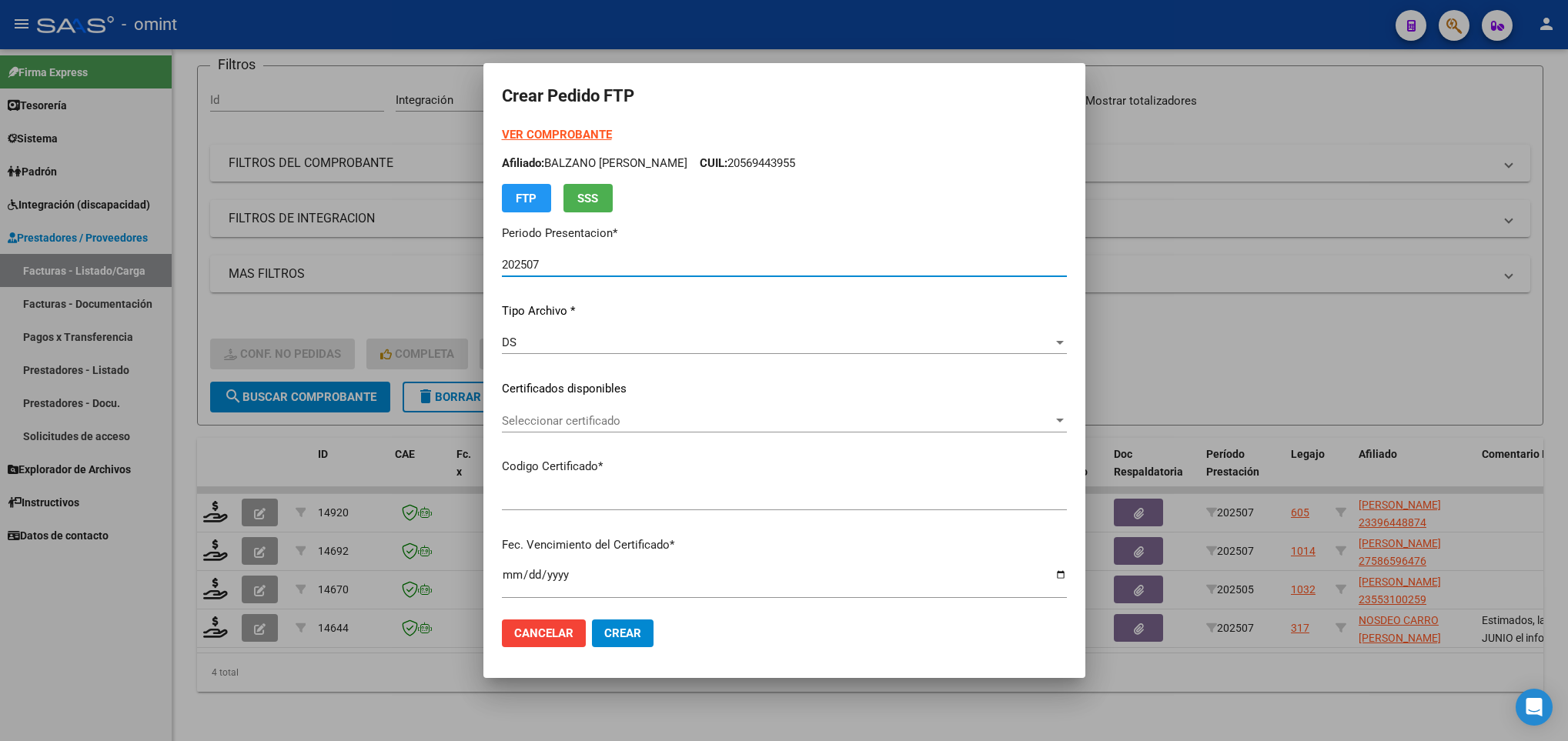
type input "4838470629"
type input "2025-05-24"
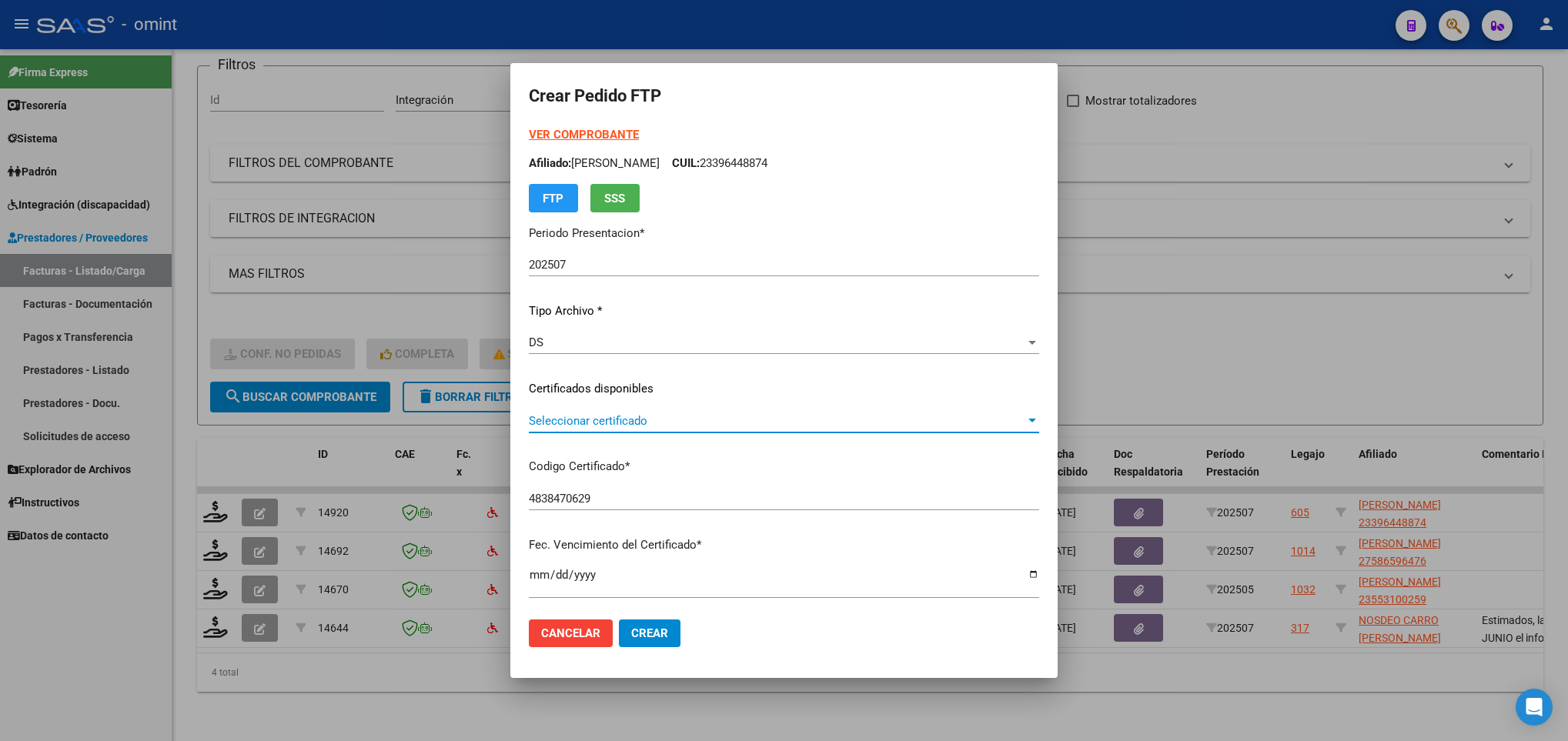
click at [672, 425] on span "Seleccionar certificado" at bounding box center [777, 421] width 497 height 14
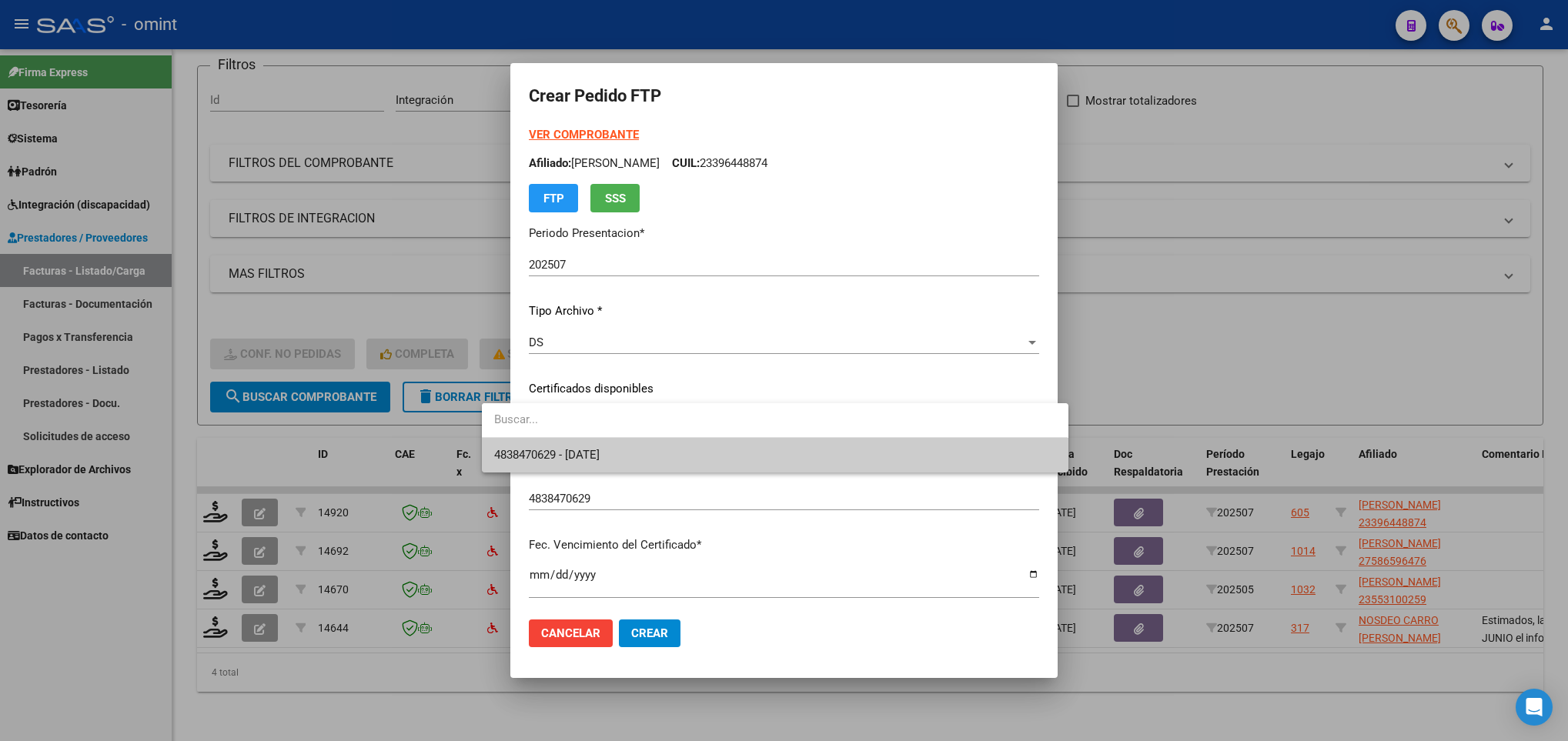
click at [560, 137] on div at bounding box center [784, 370] width 1568 height 741
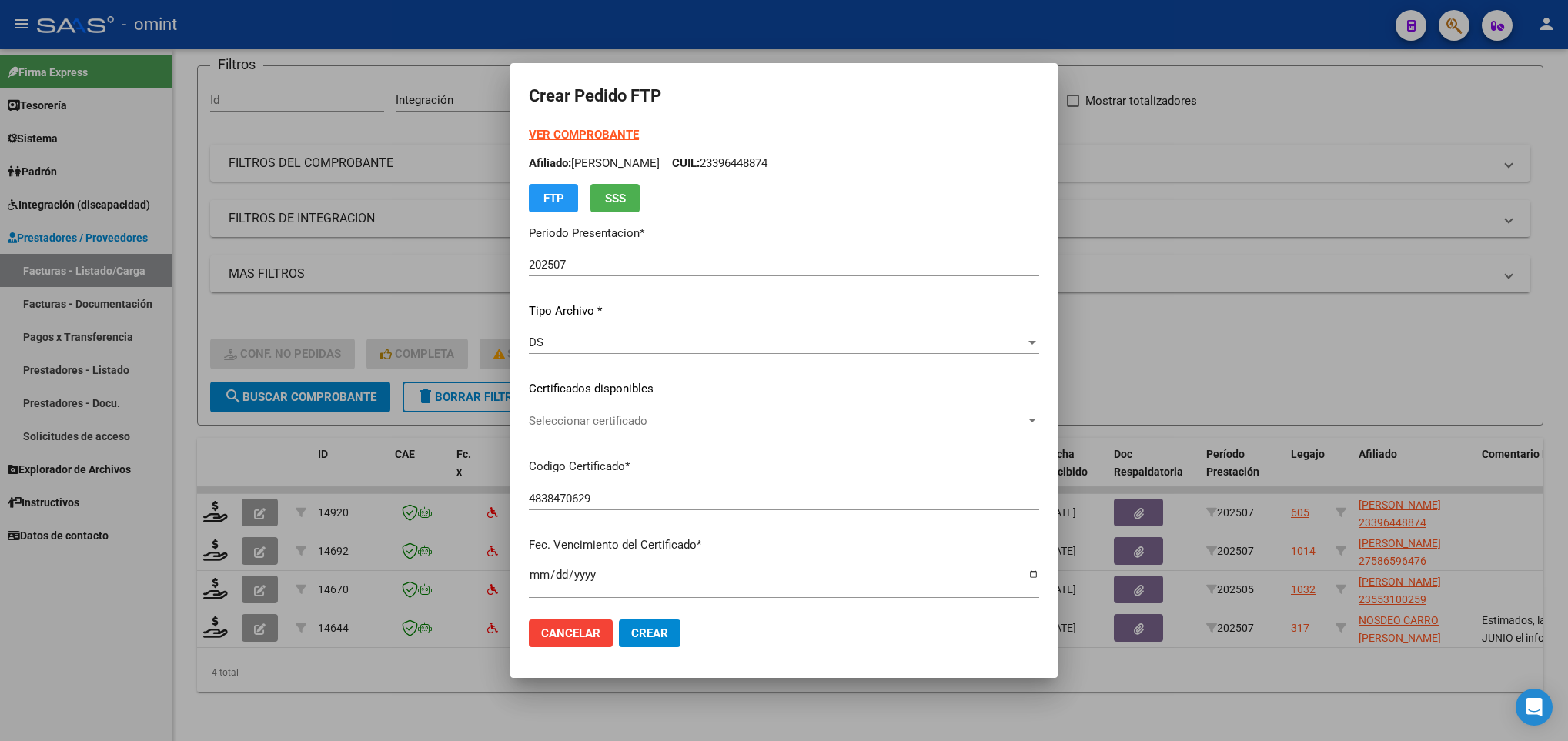
click at [560, 137] on strong "VER COMPROBANTE" at bounding box center [584, 135] width 110 height 14
click at [645, 421] on span "Seleccionar certificado" at bounding box center [777, 421] width 497 height 14
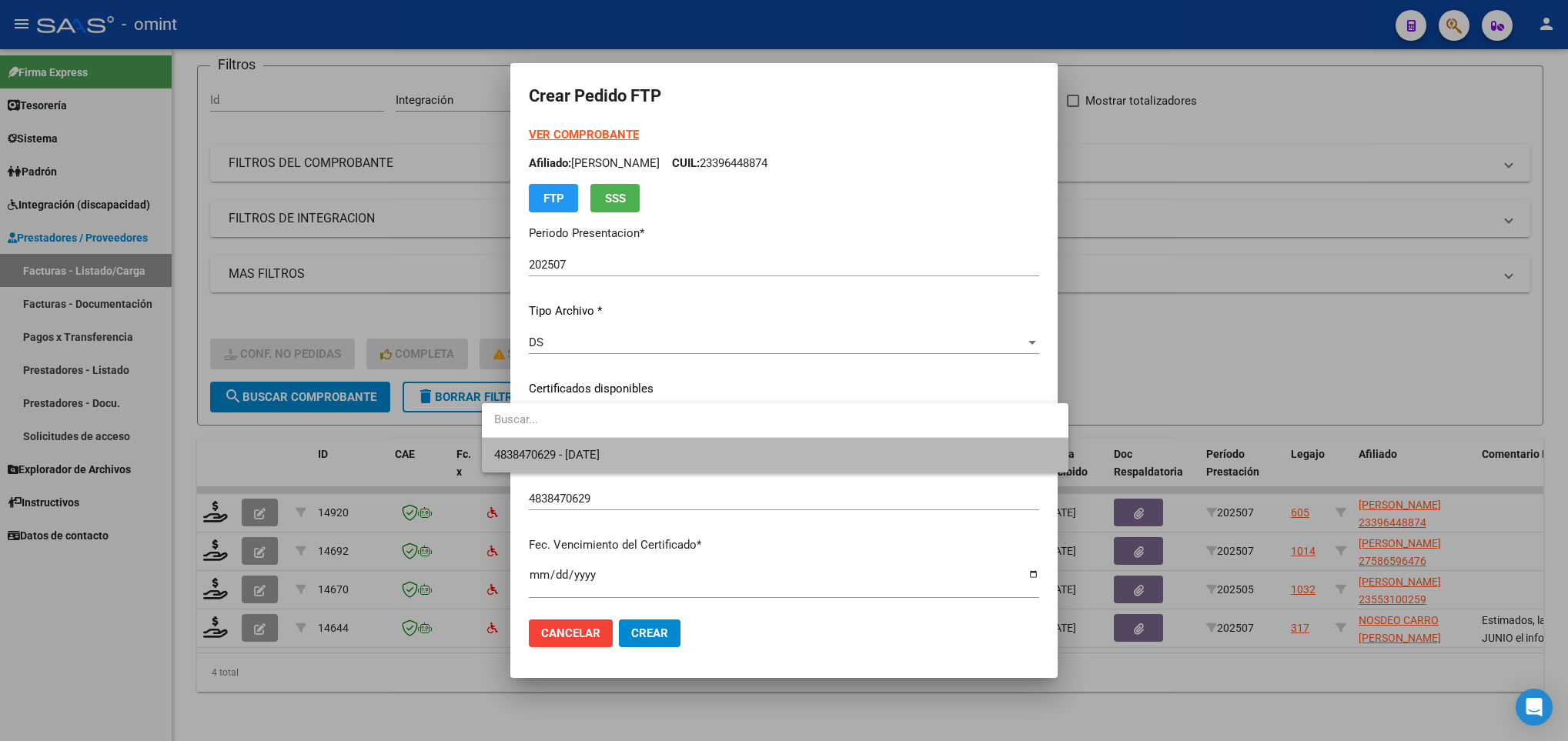
click at [644, 452] on span "4838470629 - 2025-05-24" at bounding box center [774, 455] width 561 height 35
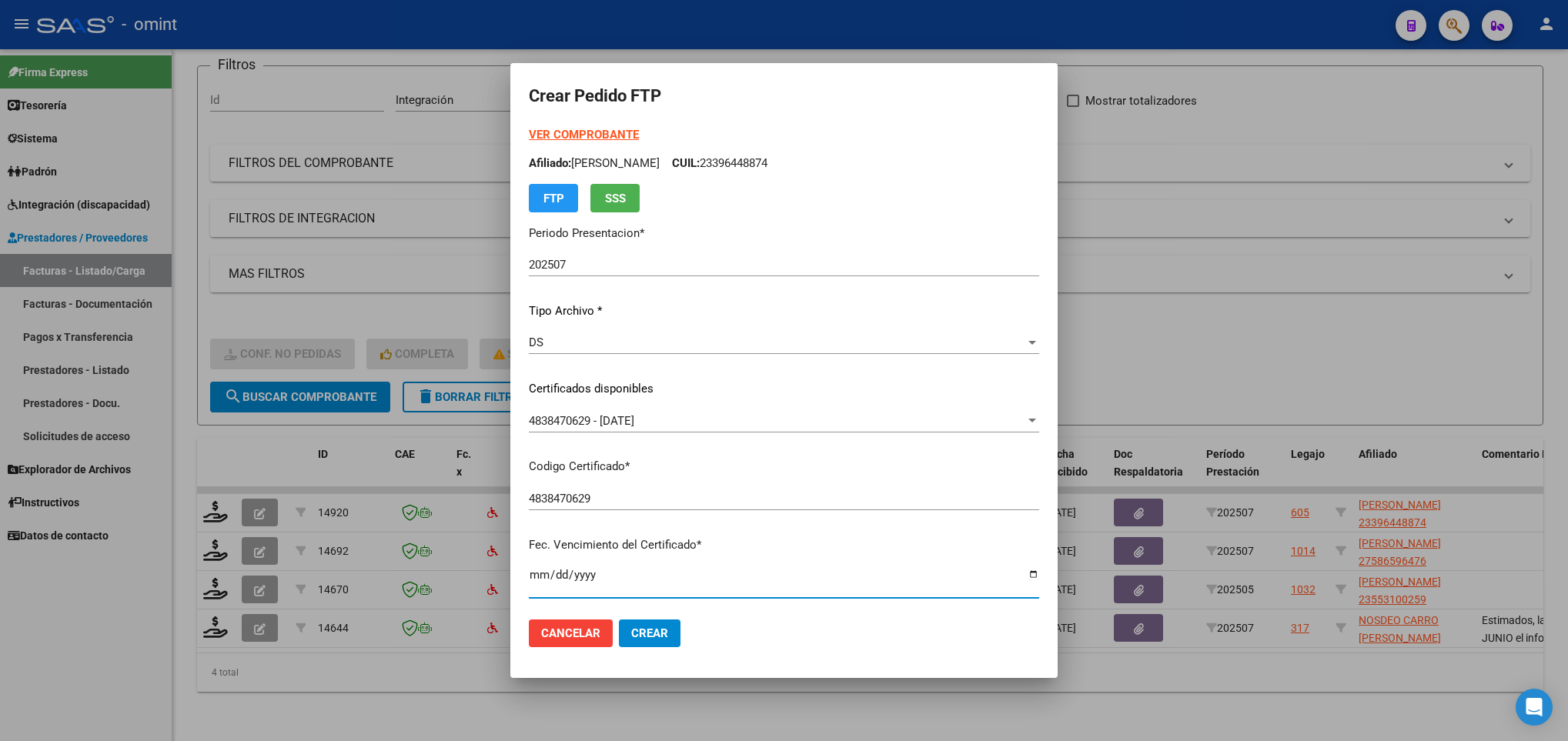
scroll to position [314, 0]
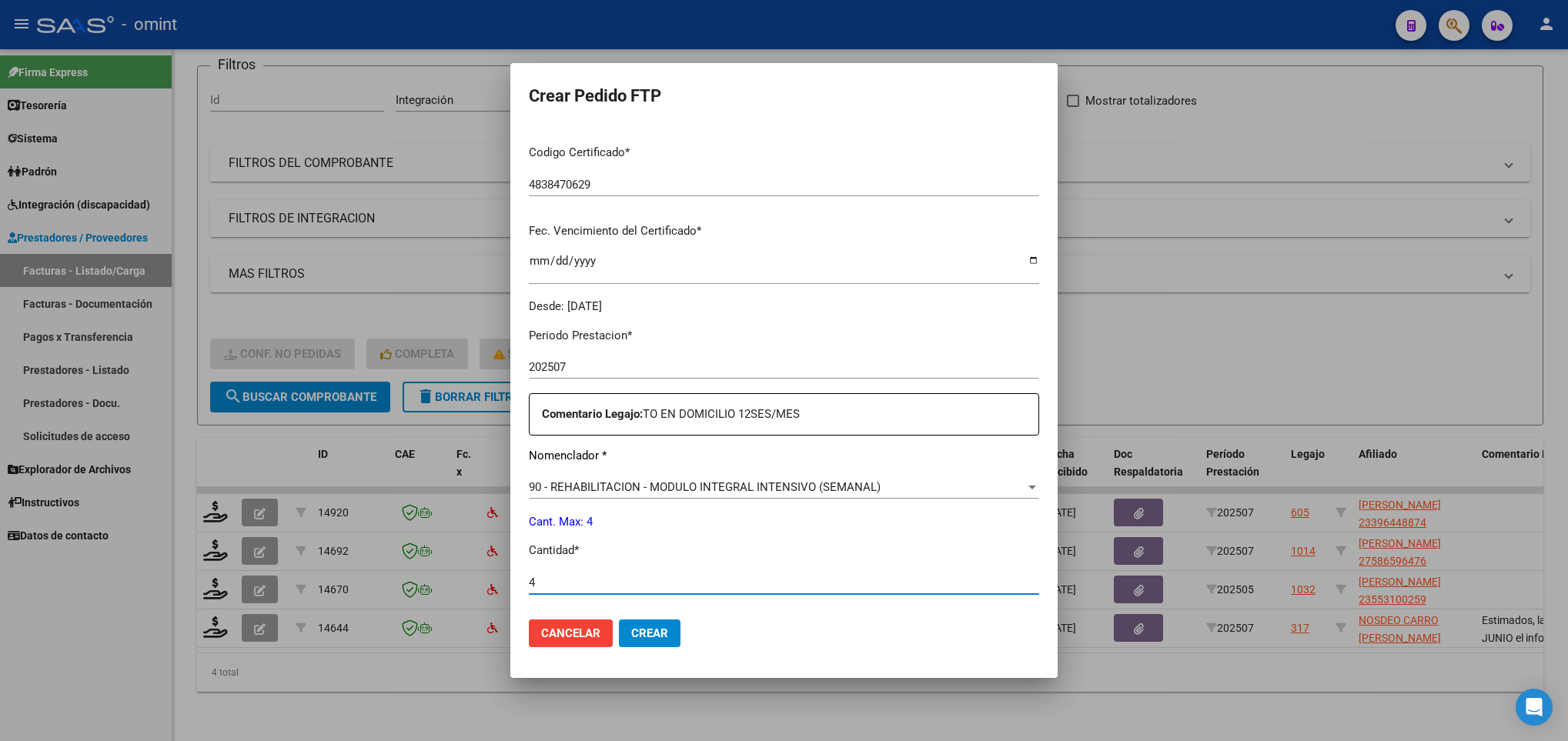
type input "4"
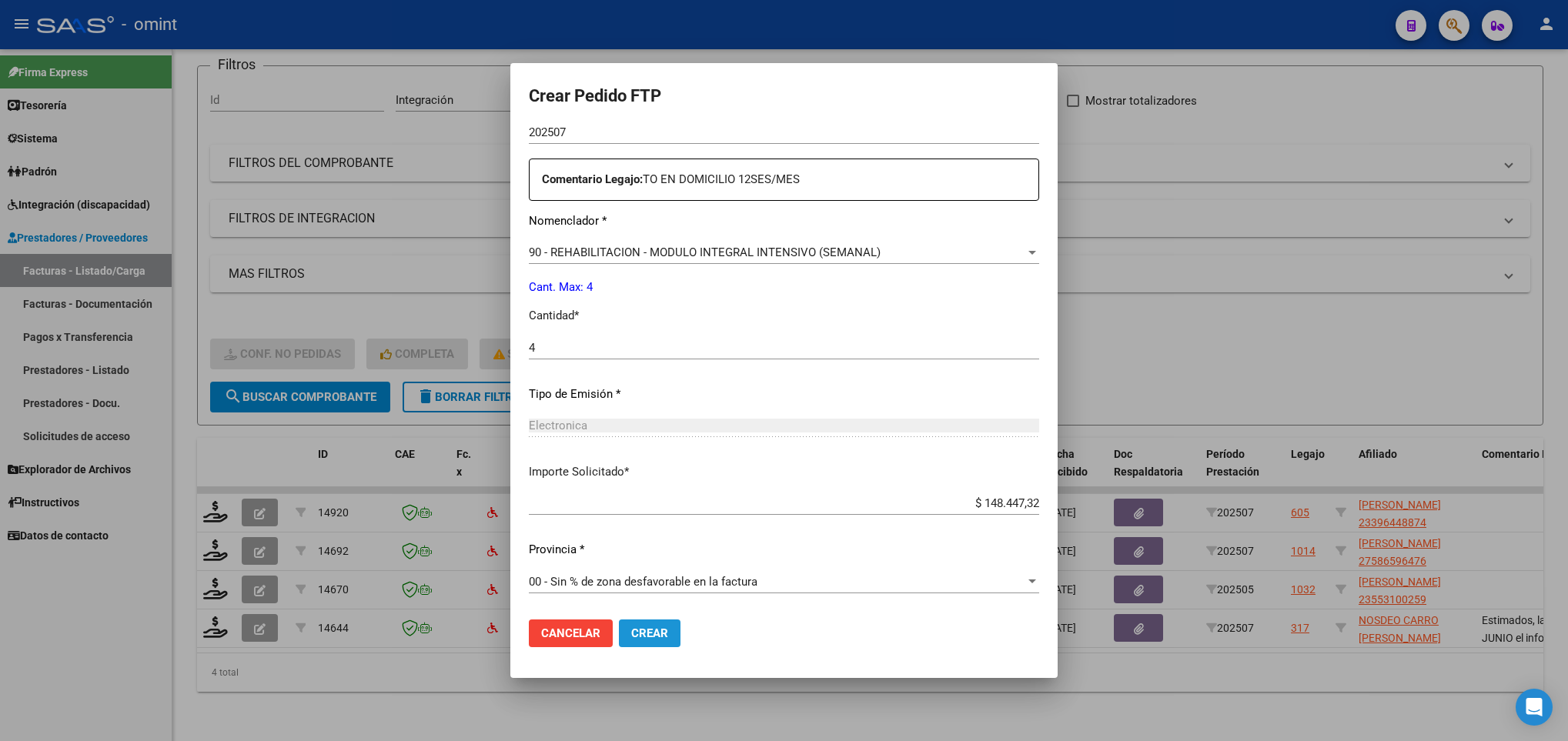
click at [633, 637] on span "Crear" at bounding box center [649, 634] width 37 height 14
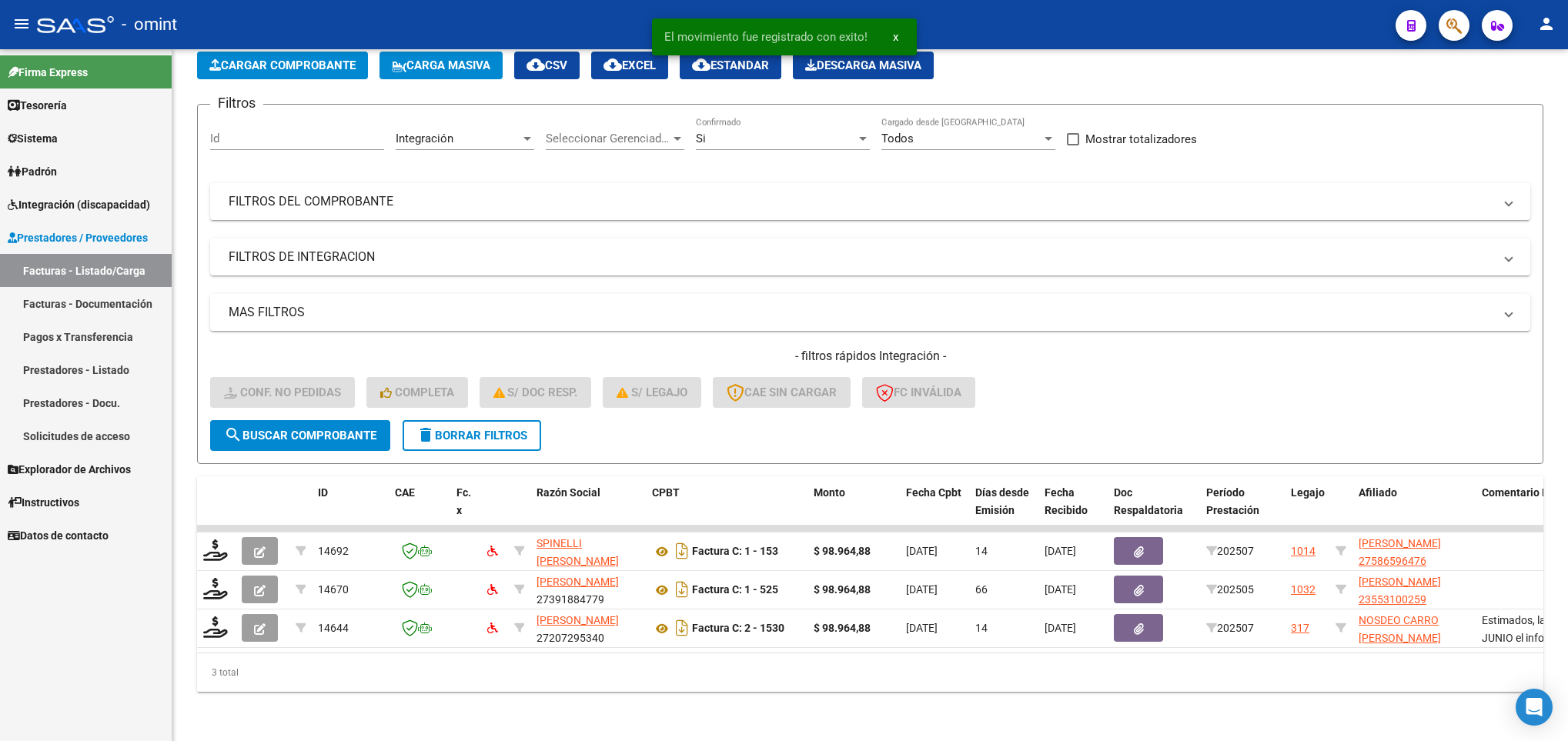
scroll to position [97, 0]
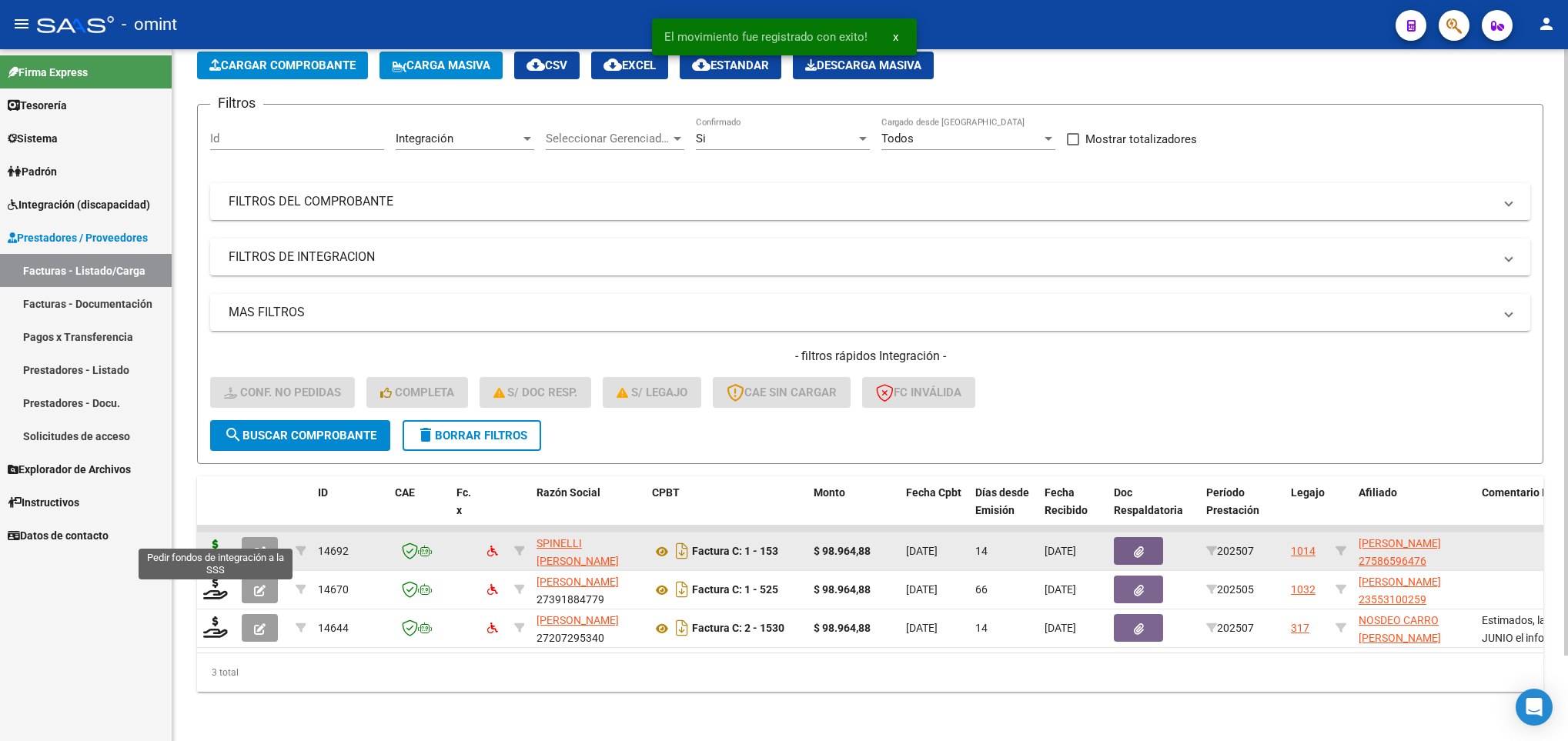
click at [216, 539] on icon at bounding box center [215, 550] width 24 height 21
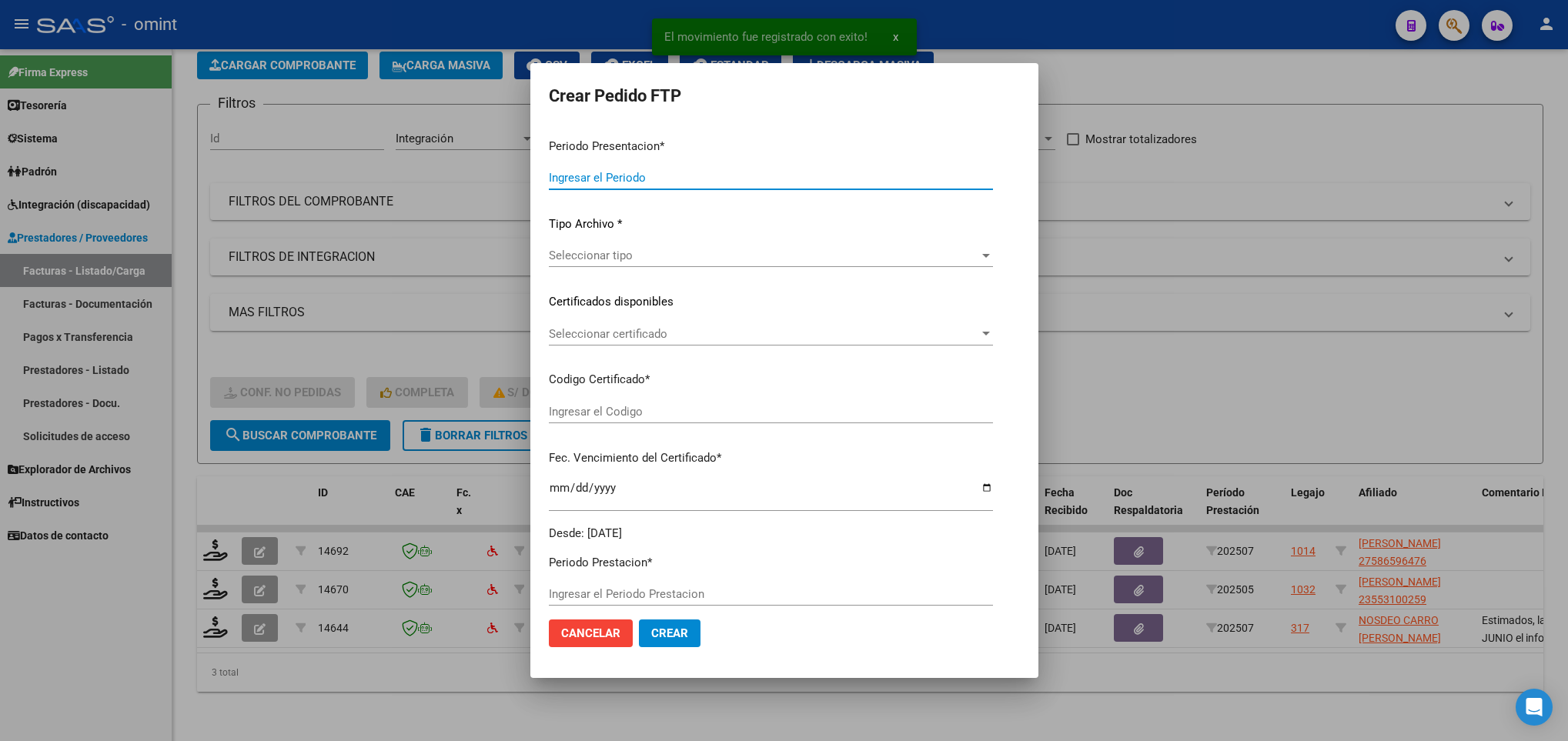
type input "202507"
type input "$ 98.964,88"
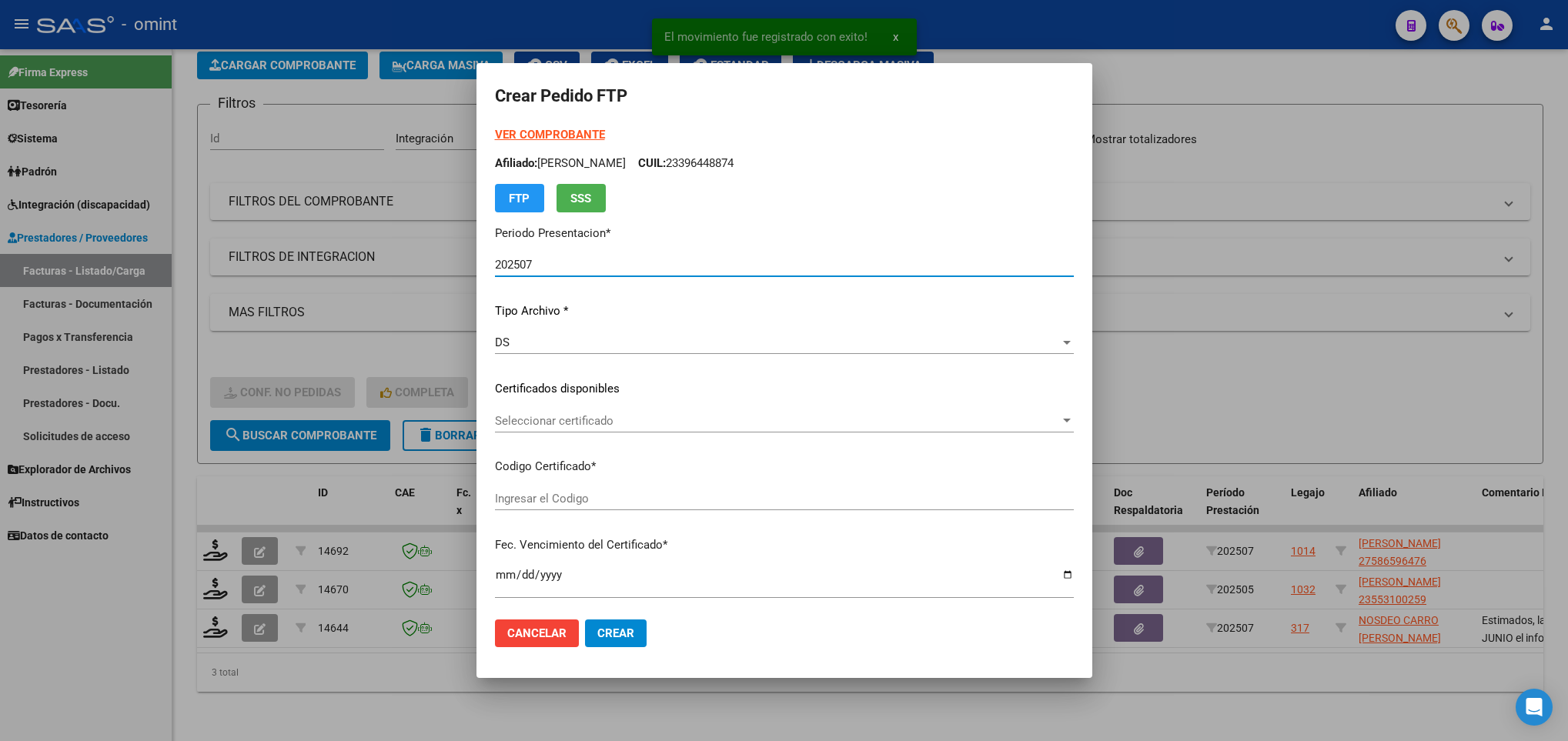
type input "6315278758"
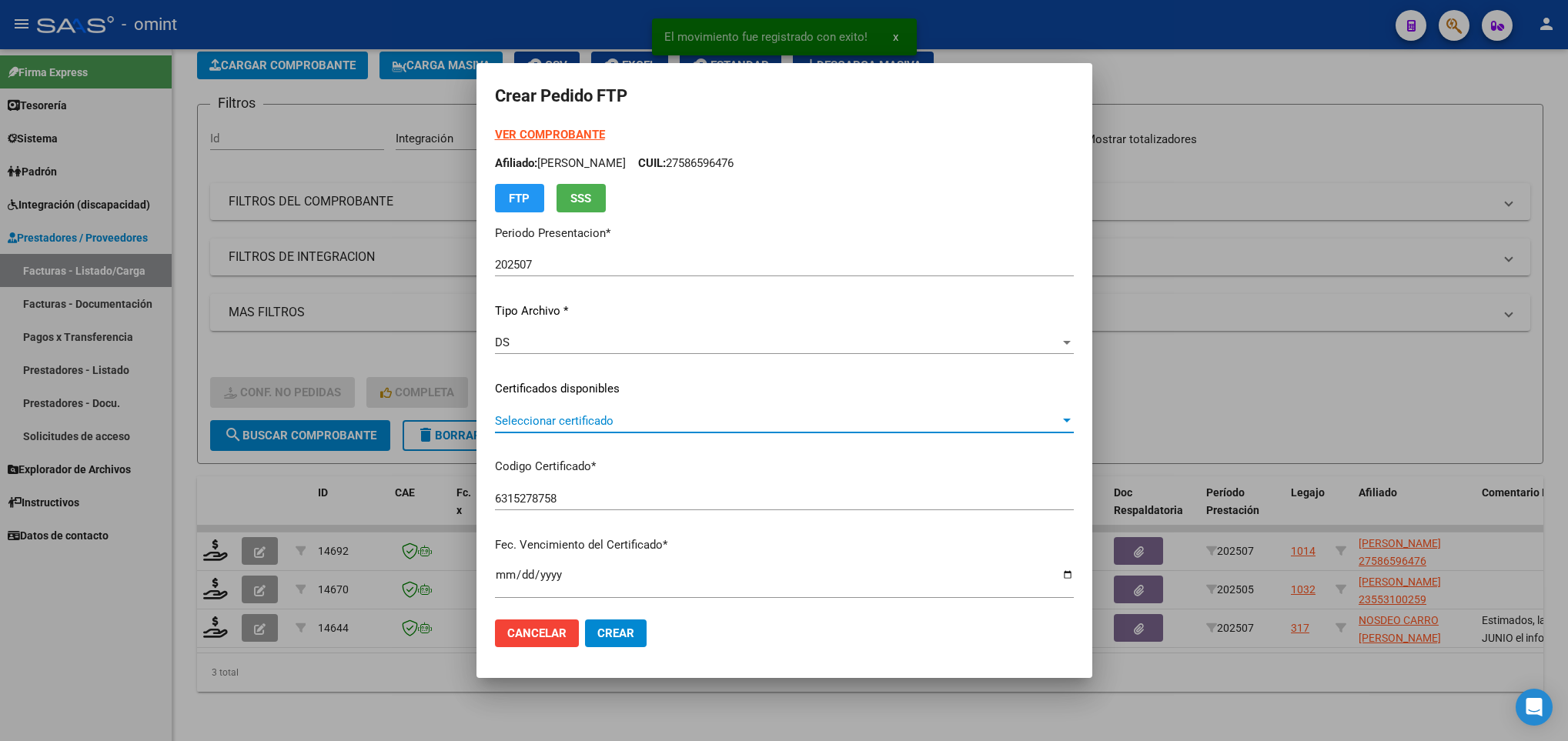
click at [753, 416] on span "Seleccionar certificado" at bounding box center [777, 421] width 565 height 14
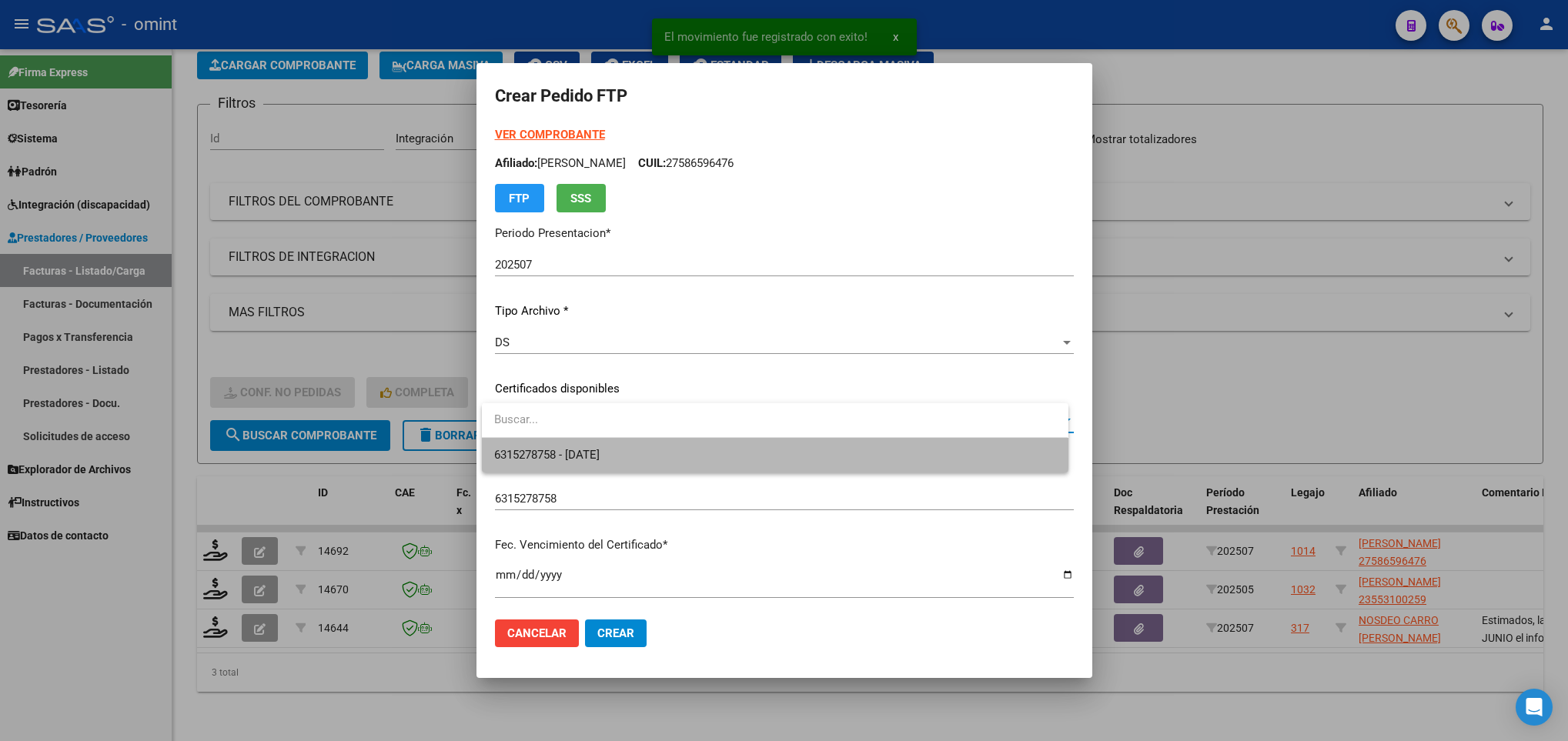
click at [740, 446] on span "6315278758 - 2026-12-10" at bounding box center [774, 455] width 561 height 35
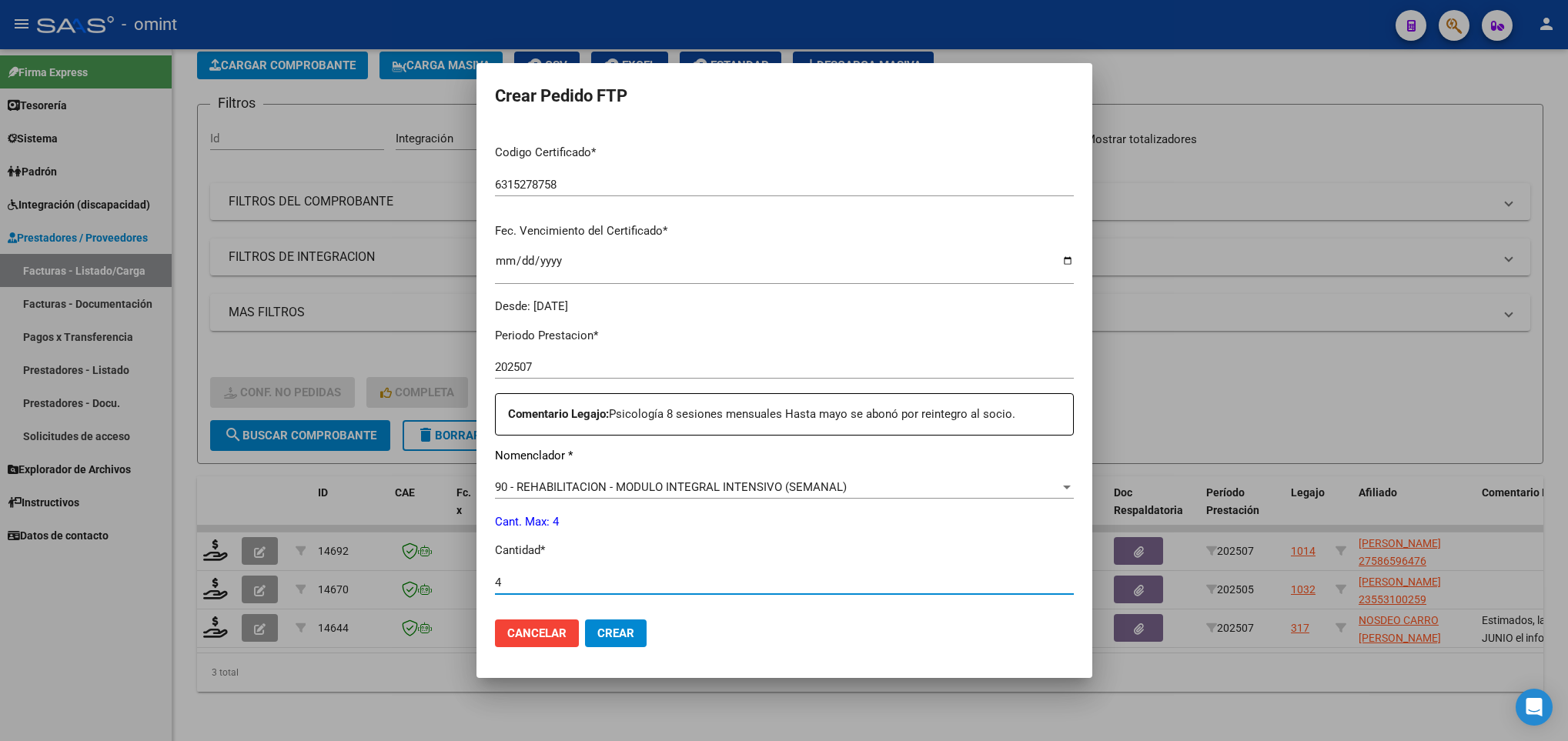
scroll to position [550, 0]
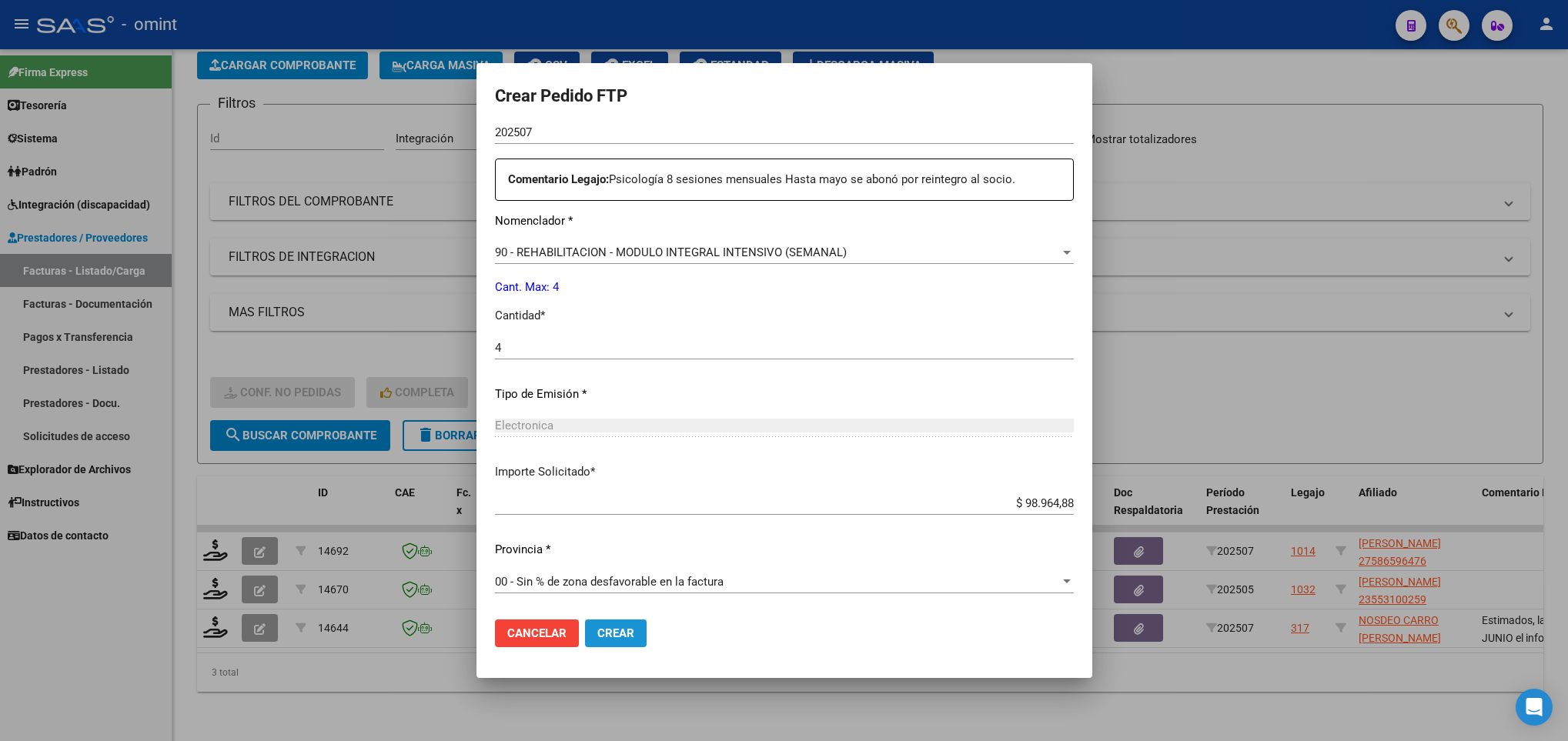
click at [620, 640] on span "Crear" at bounding box center [616, 634] width 37 height 14
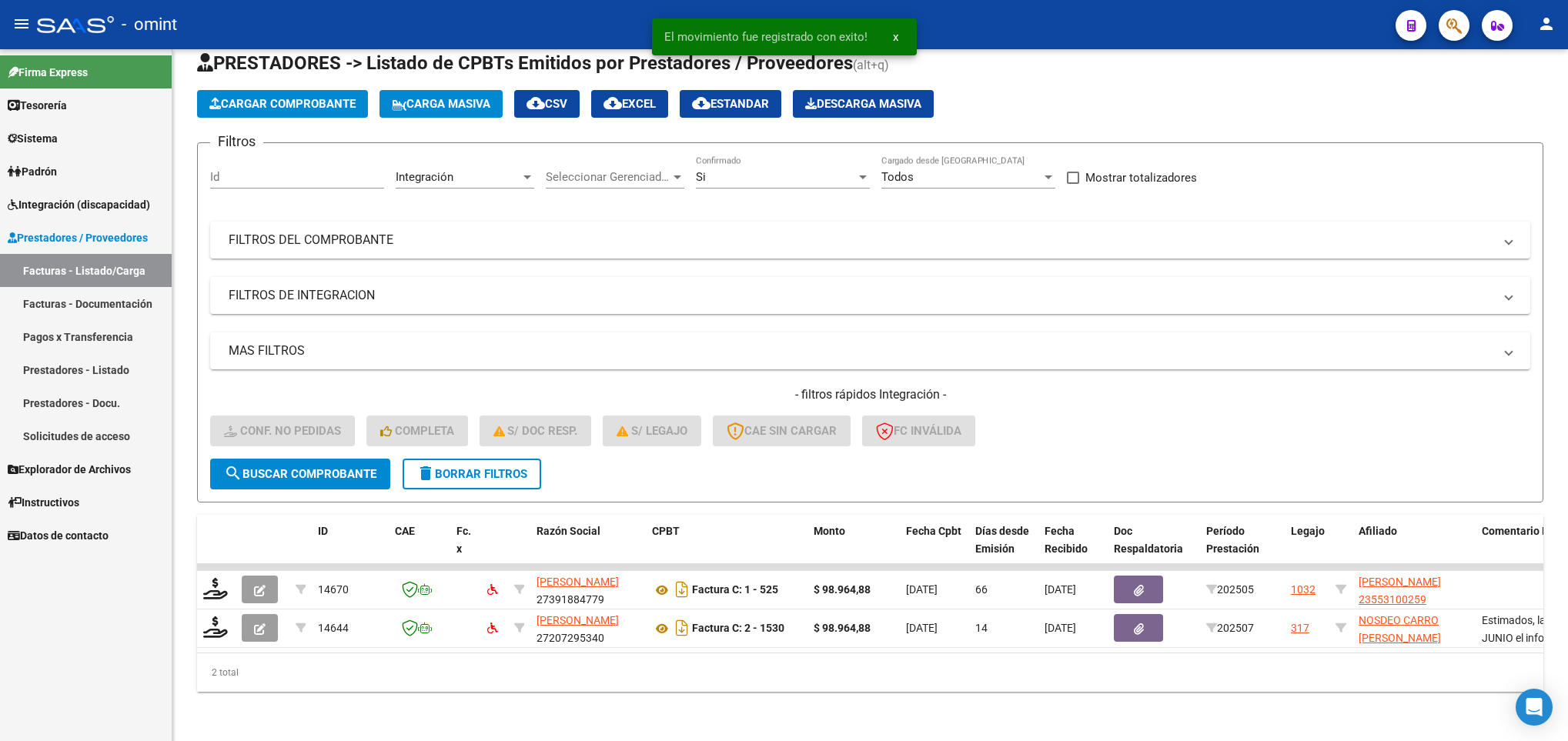
scroll to position [59, 0]
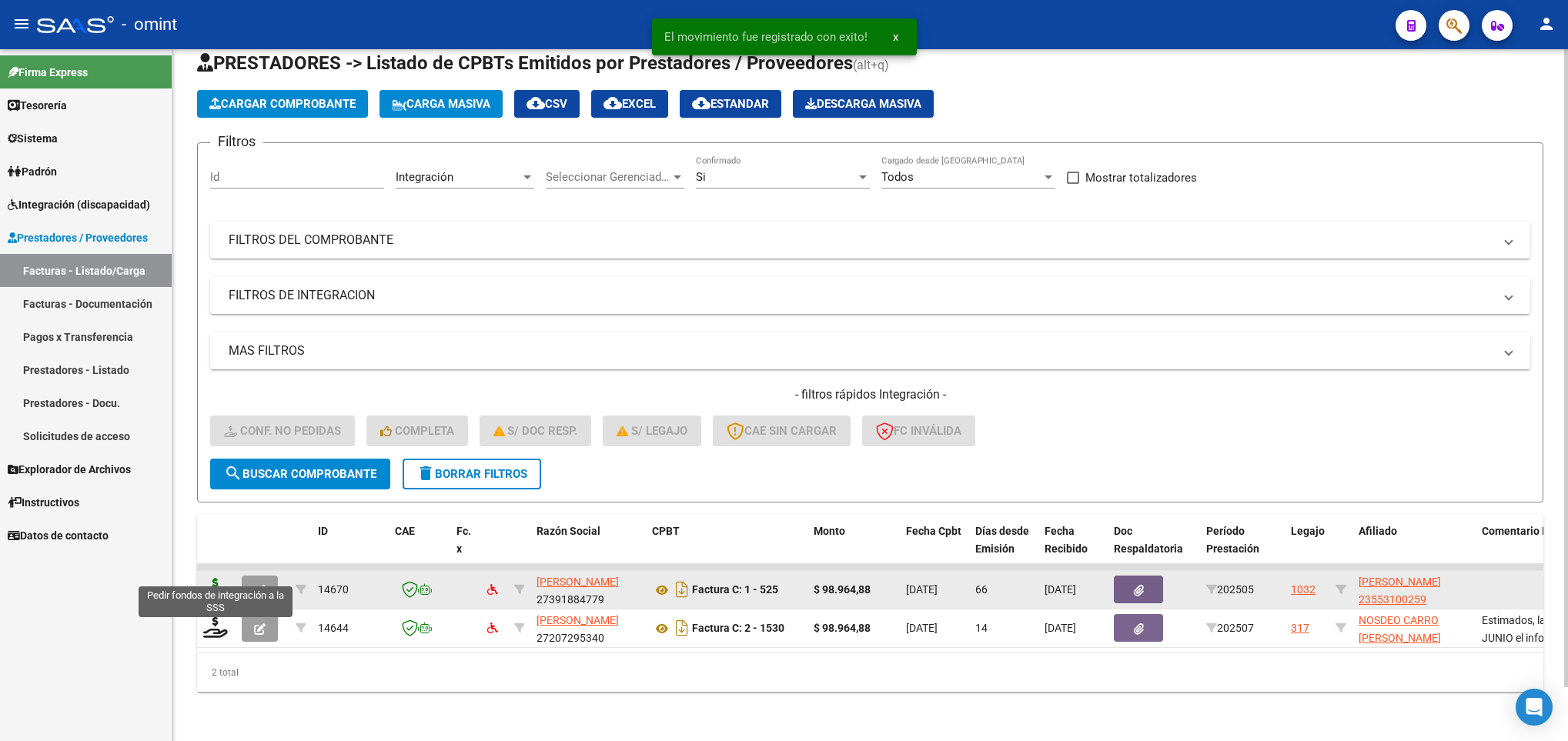
click at [213, 578] on icon at bounding box center [215, 588] width 24 height 21
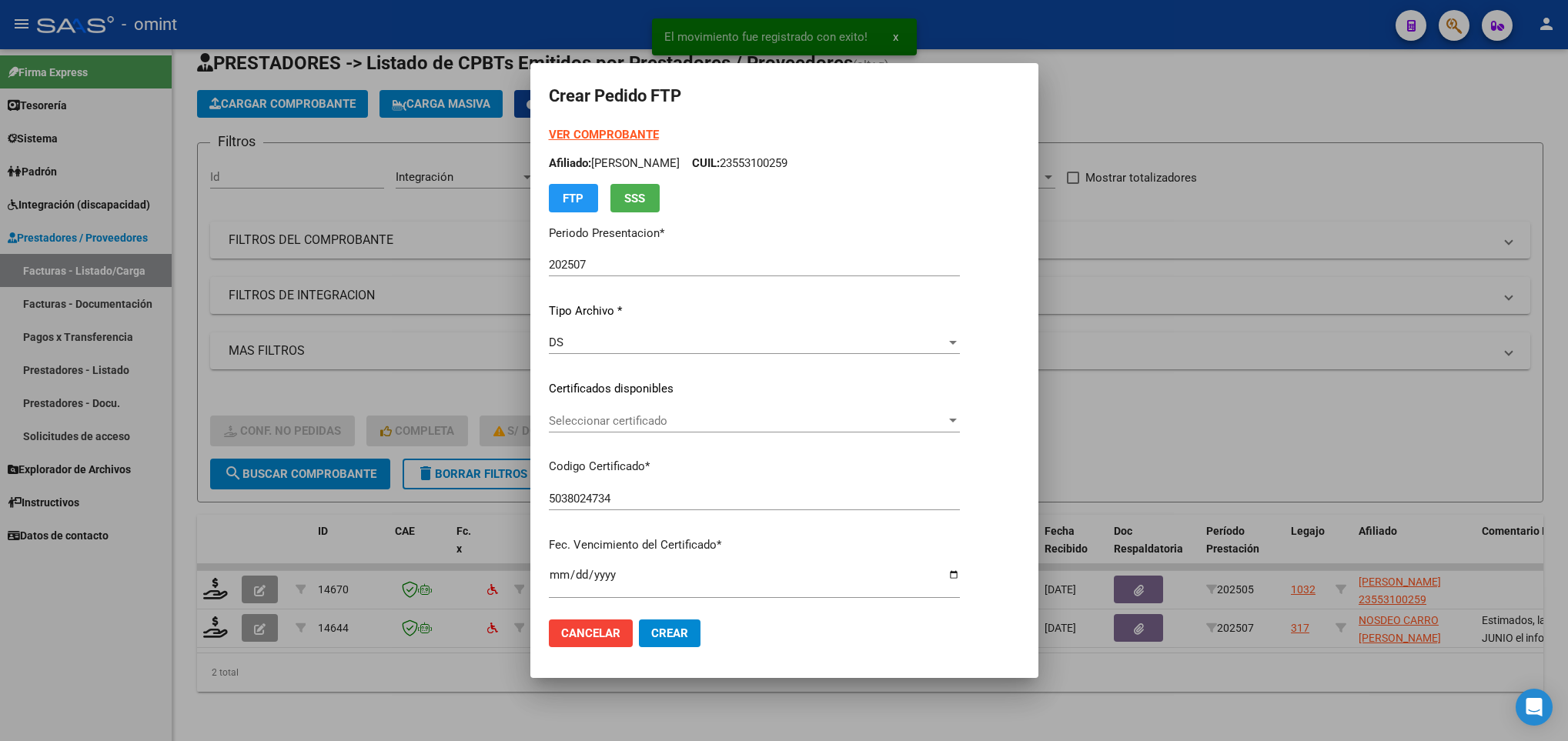
click at [651, 409] on div "Seleccionar certificado Seleccionar certificado" at bounding box center [755, 420] width 411 height 23
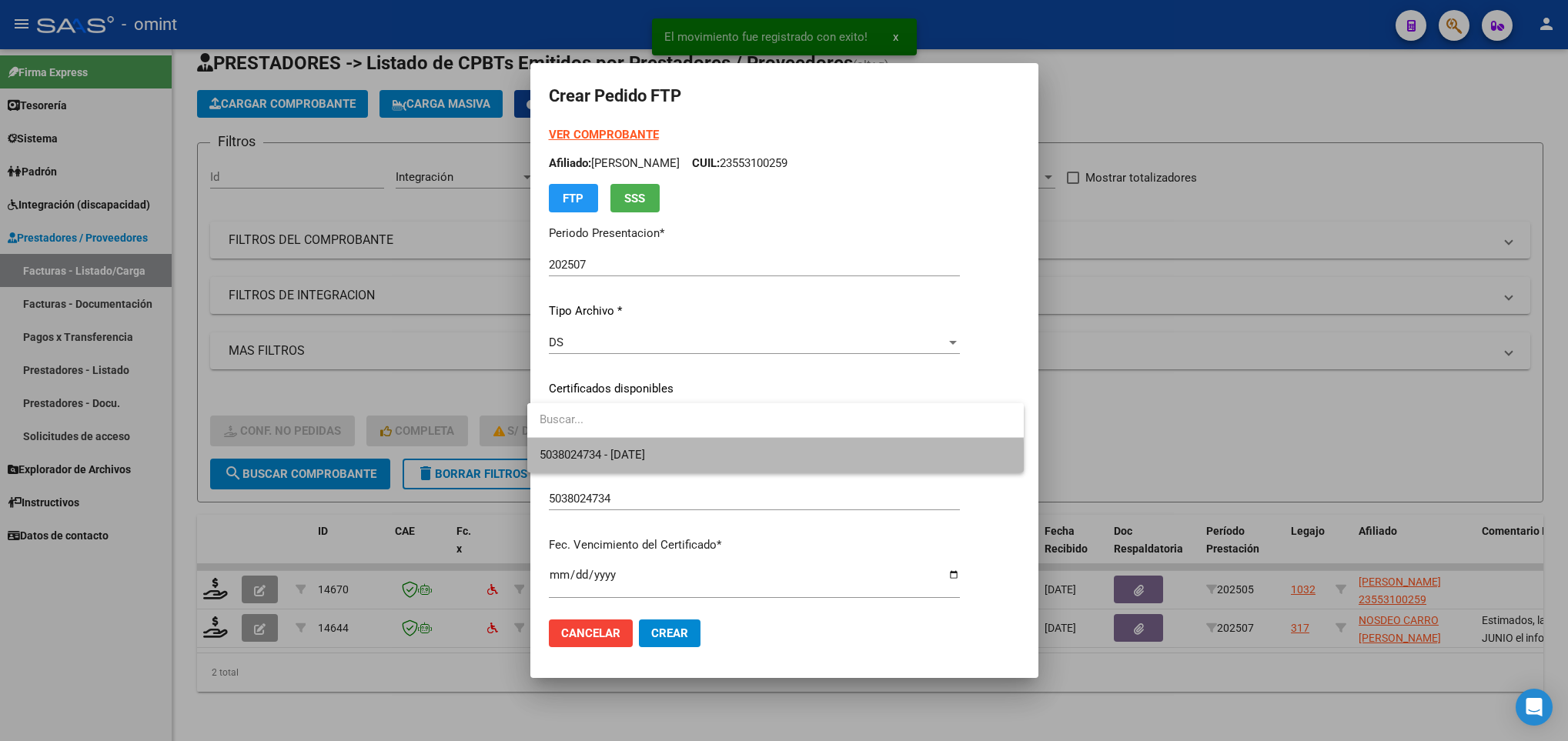
click at [638, 467] on span "5038024734 - 2027-03-27" at bounding box center [776, 455] width 472 height 35
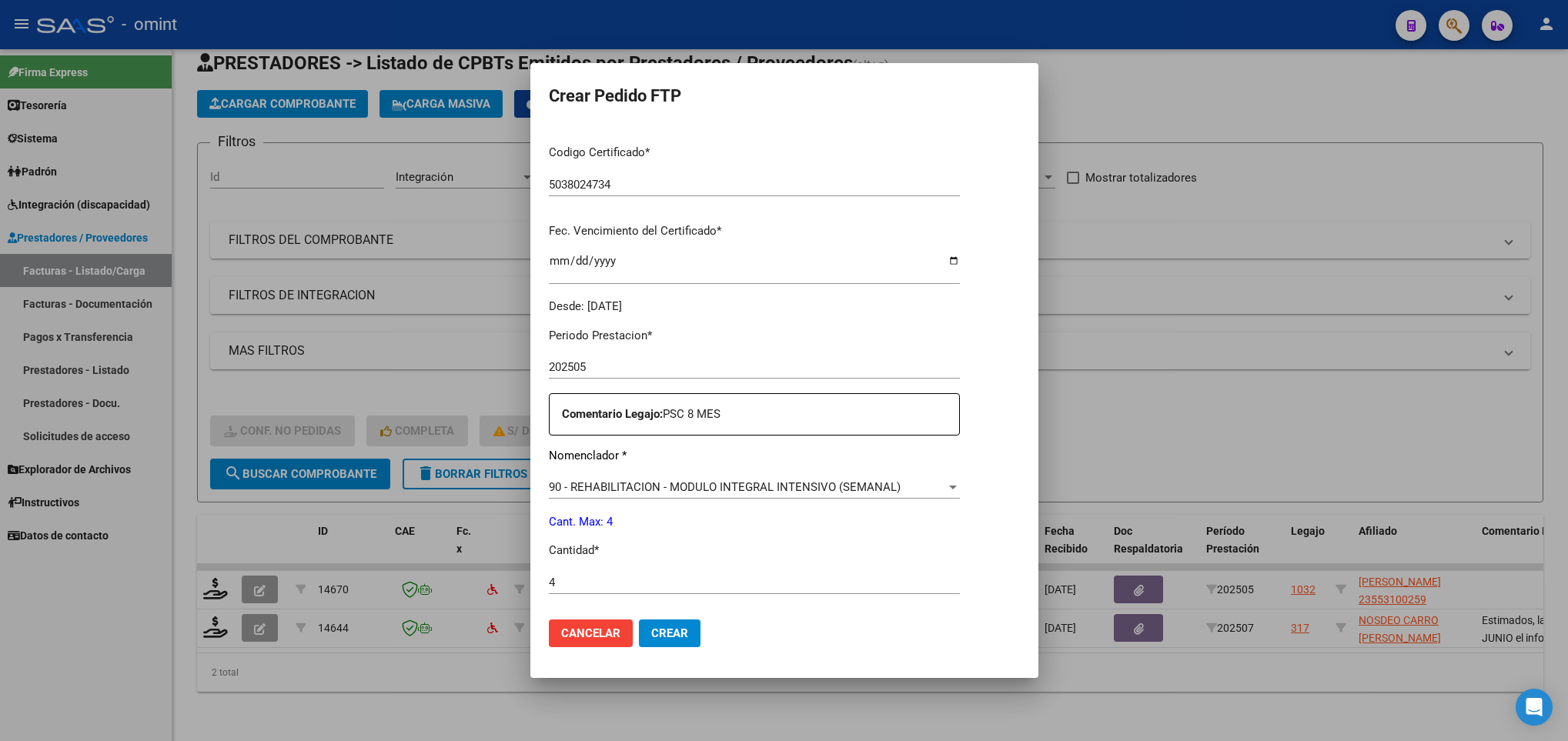
scroll to position [550, 0]
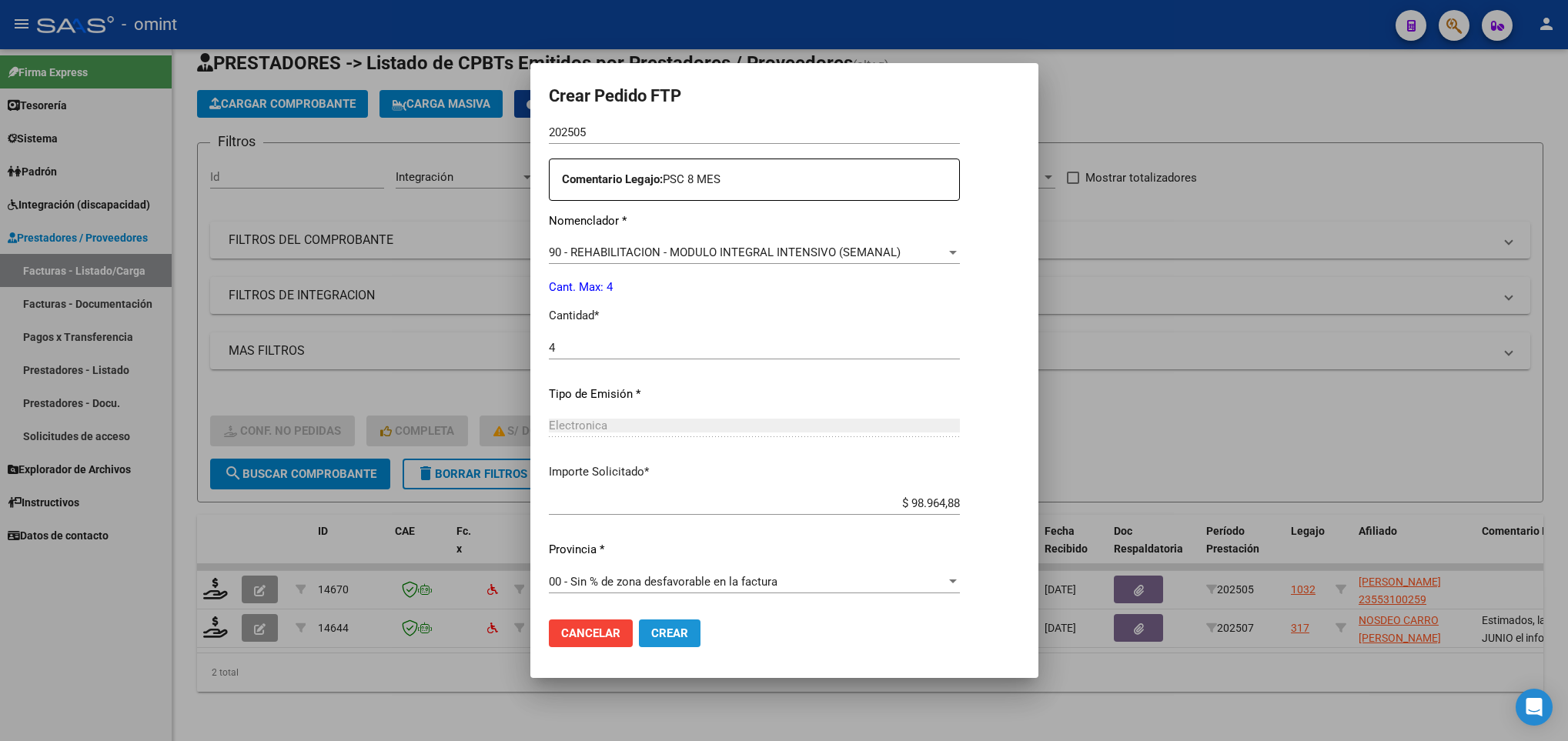
click at [671, 628] on span "Crear" at bounding box center [669, 634] width 37 height 14
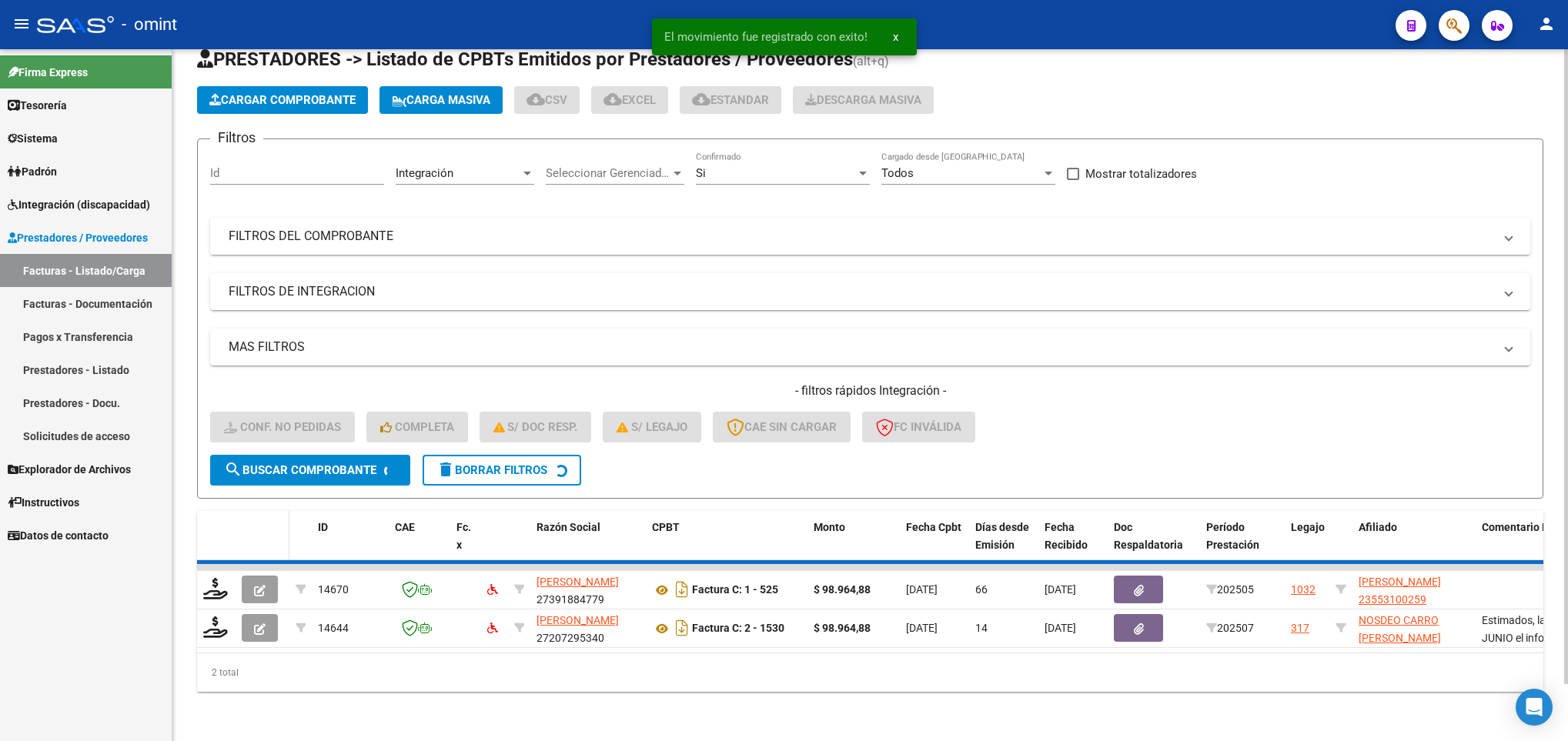
scroll to position [20, 0]
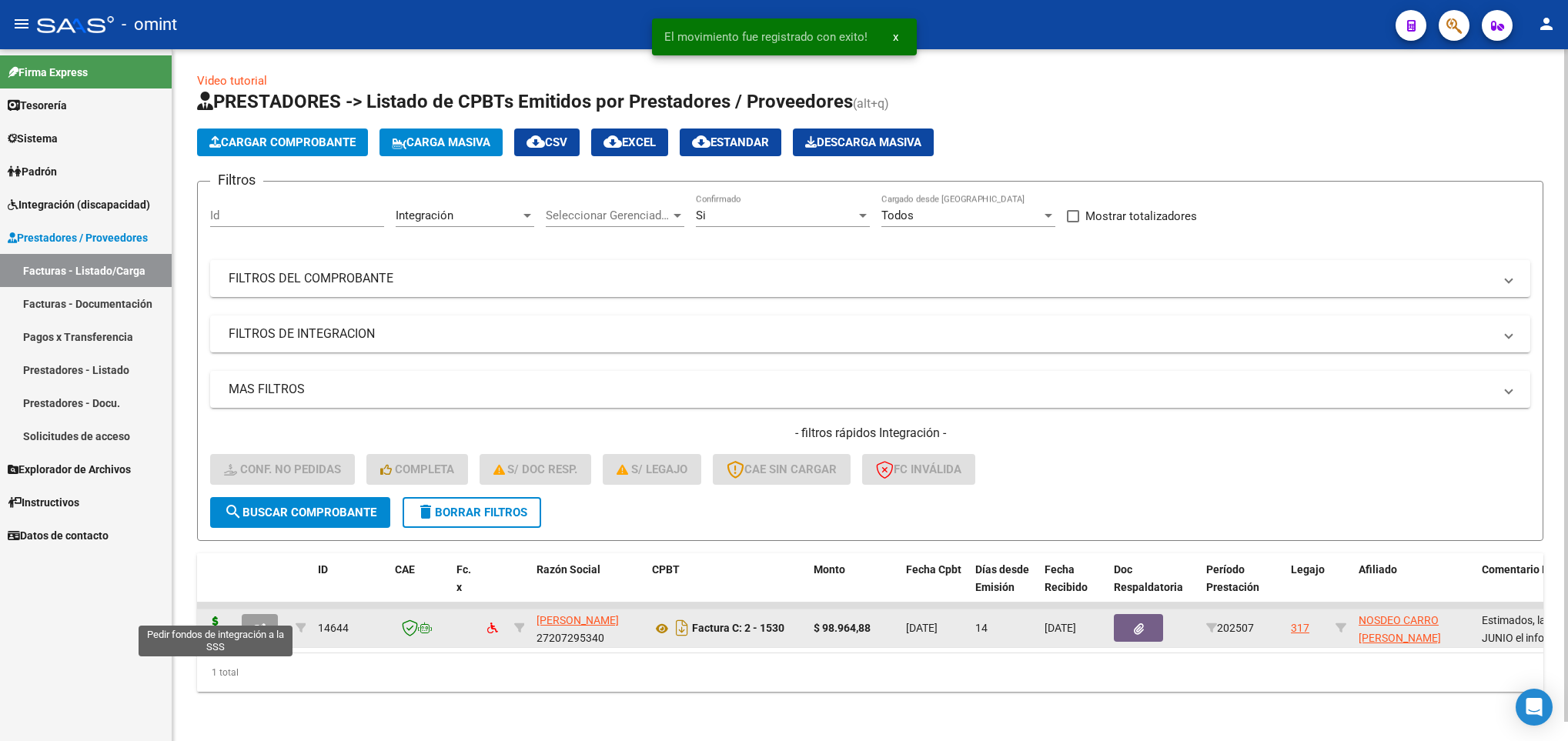
click at [217, 616] on icon at bounding box center [215, 627] width 24 height 21
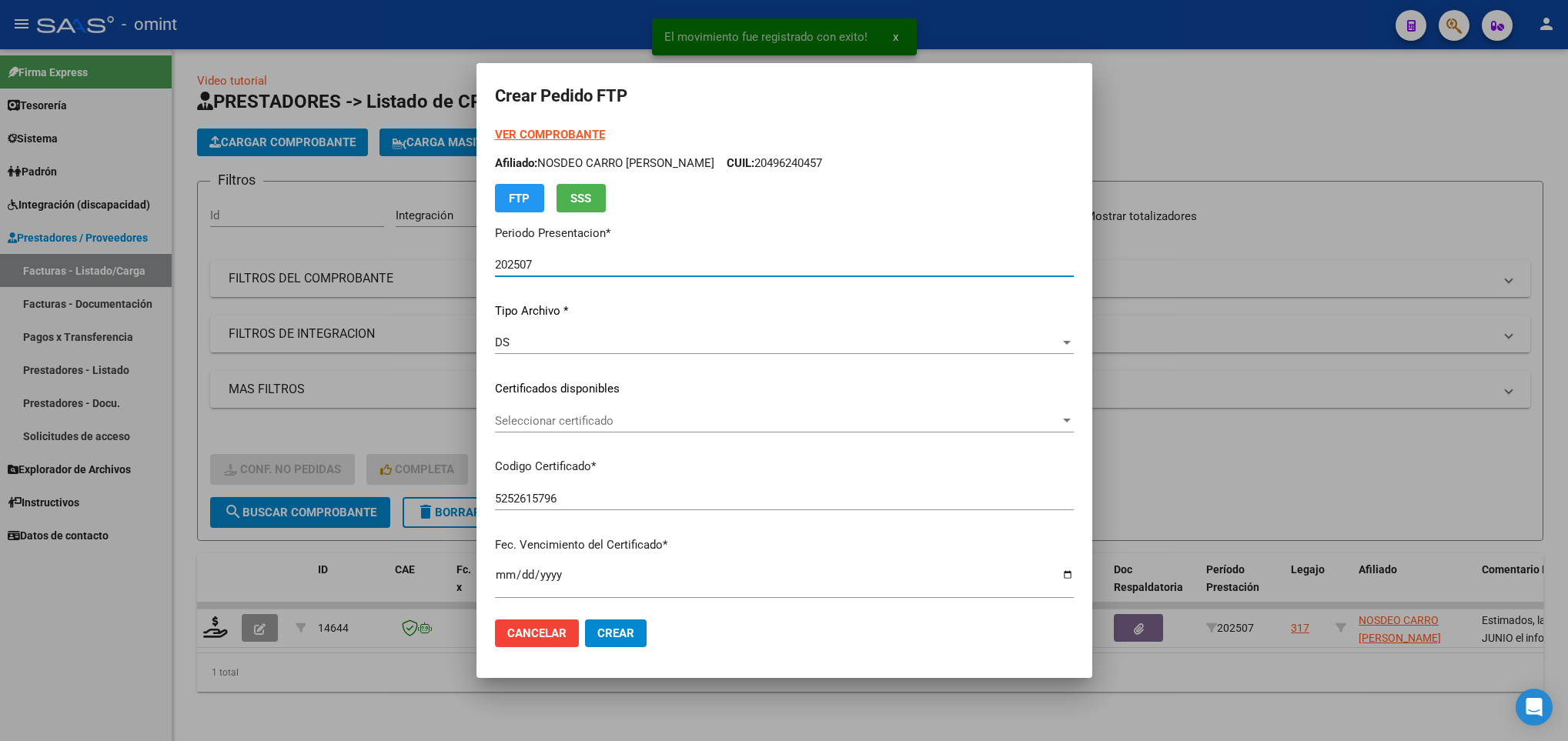
click at [686, 416] on span "Seleccionar certificado" at bounding box center [777, 421] width 565 height 14
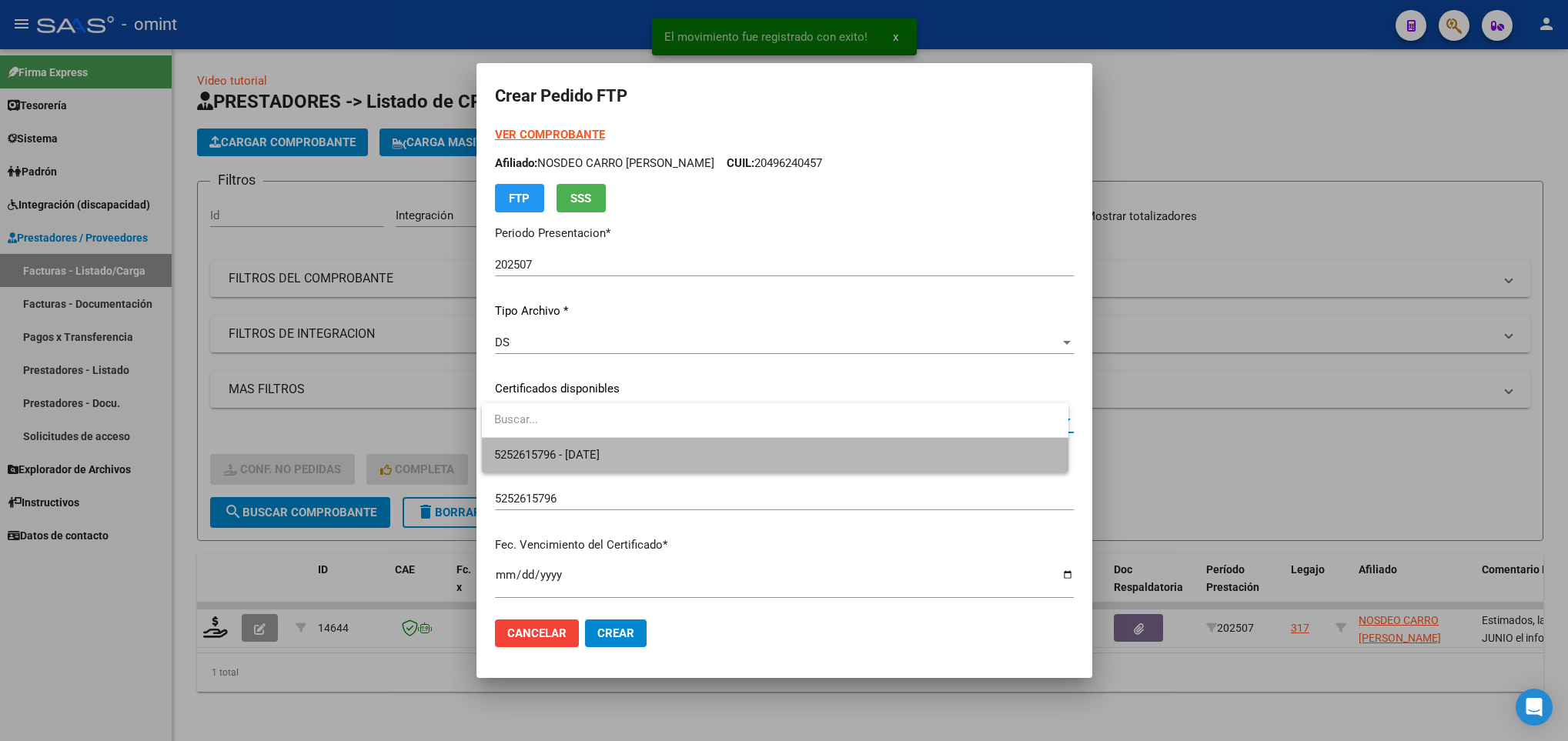
click at [682, 459] on span "5252615796 - 2027-10-28" at bounding box center [774, 455] width 561 height 35
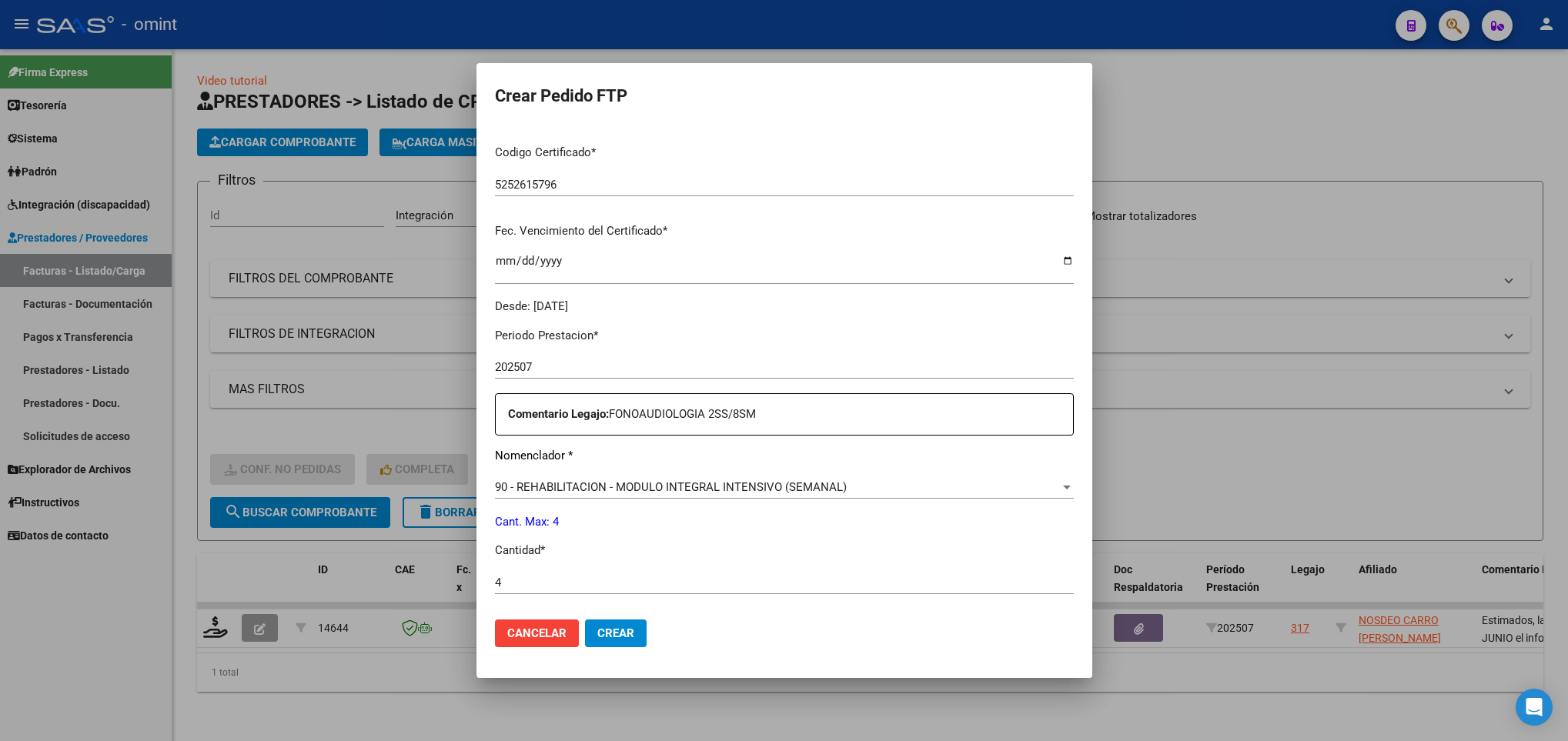
scroll to position [550, 0]
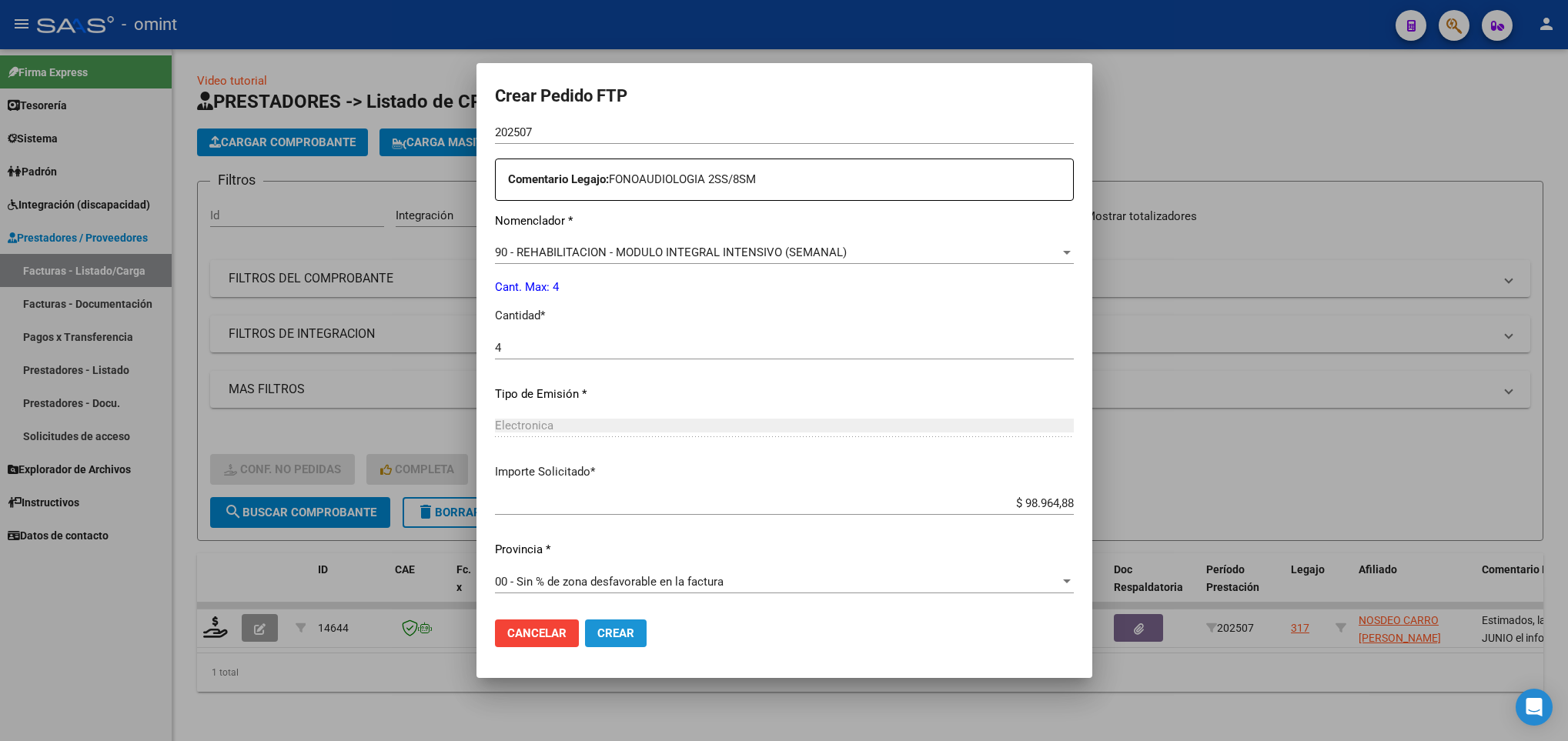
click at [629, 634] on span "Crear" at bounding box center [616, 634] width 37 height 14
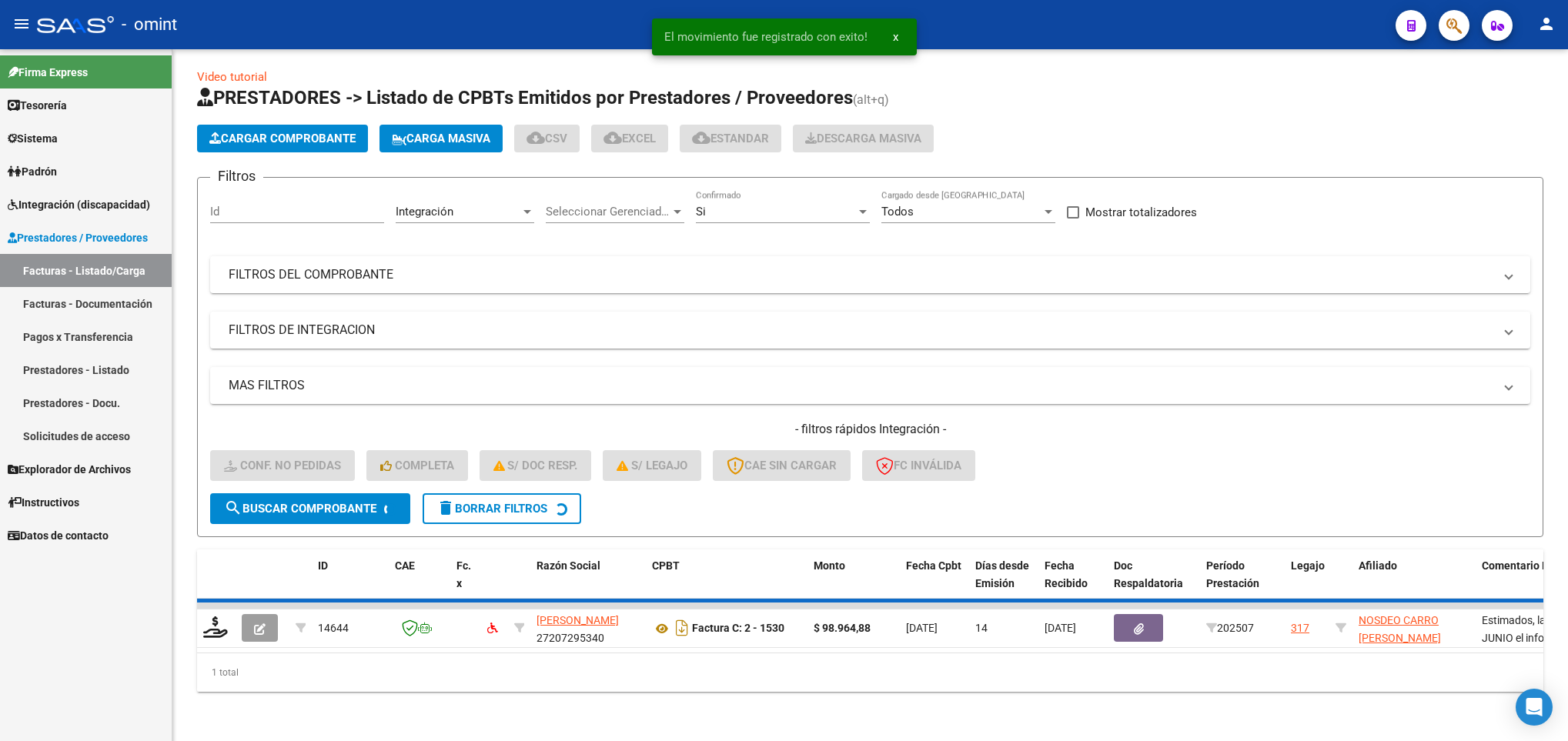
scroll to position [0, 0]
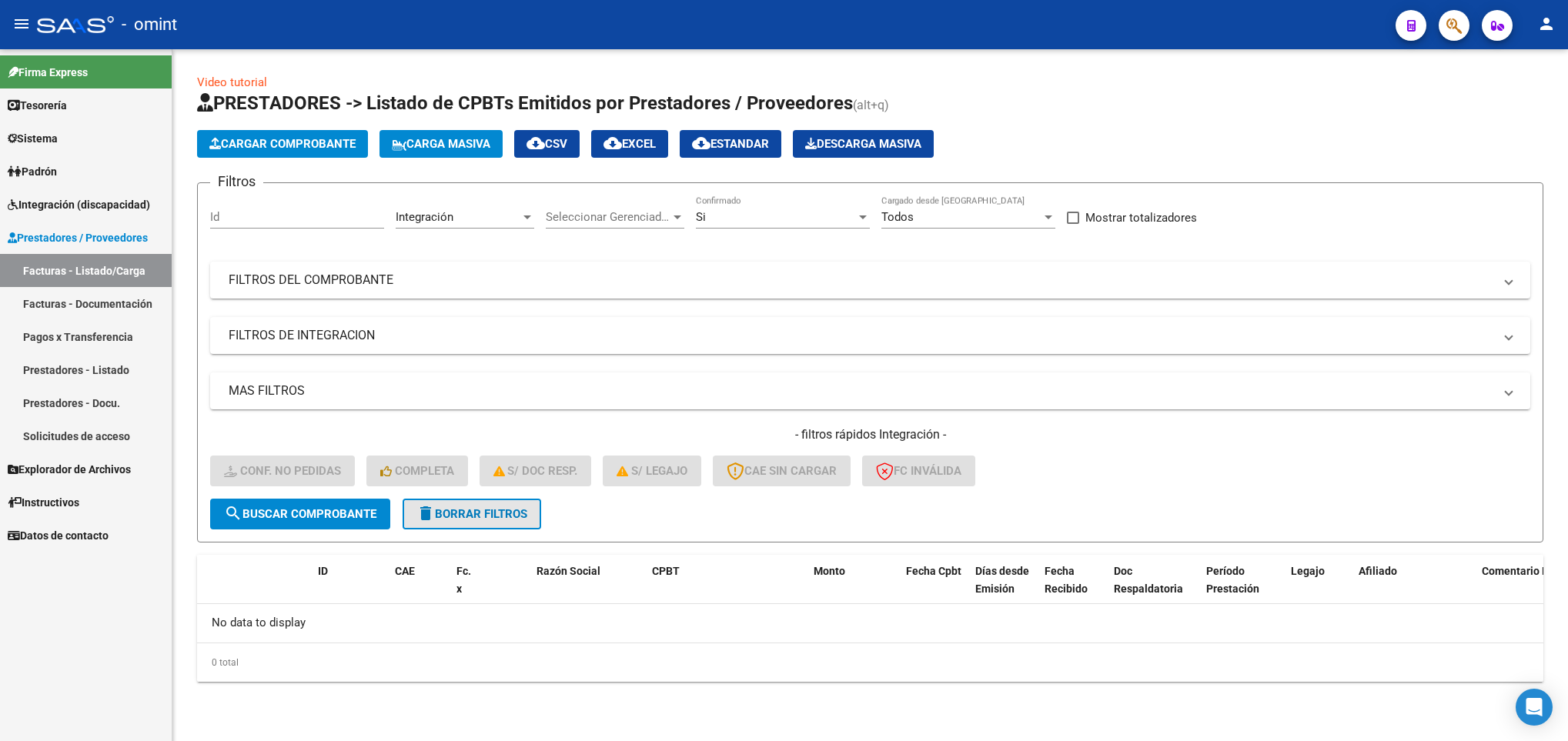
click at [467, 516] on span "delete Borrar Filtros" at bounding box center [471, 514] width 111 height 14
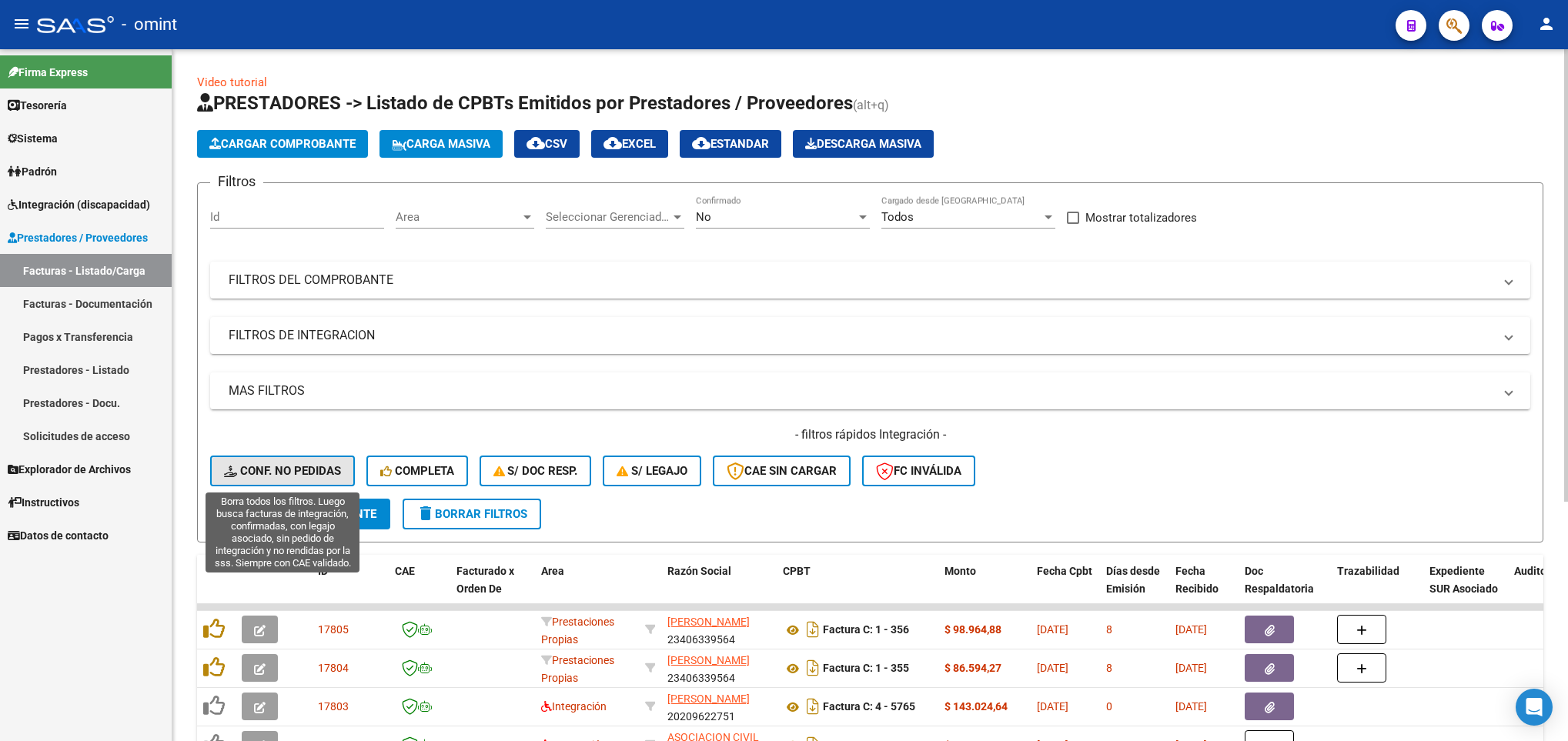
click at [299, 476] on span "Conf. no pedidas" at bounding box center [282, 471] width 117 height 14
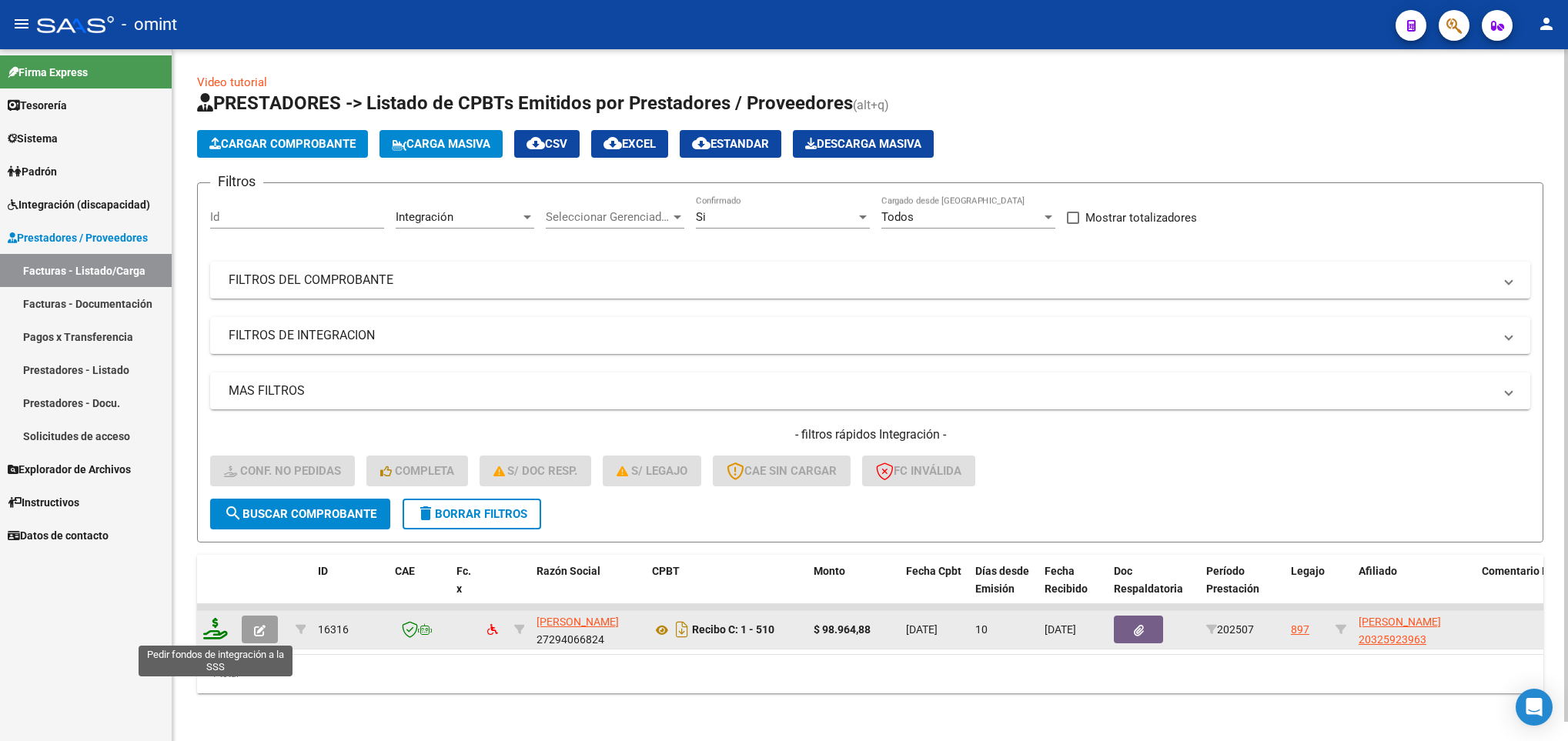
click at [222, 630] on icon at bounding box center [215, 628] width 24 height 21
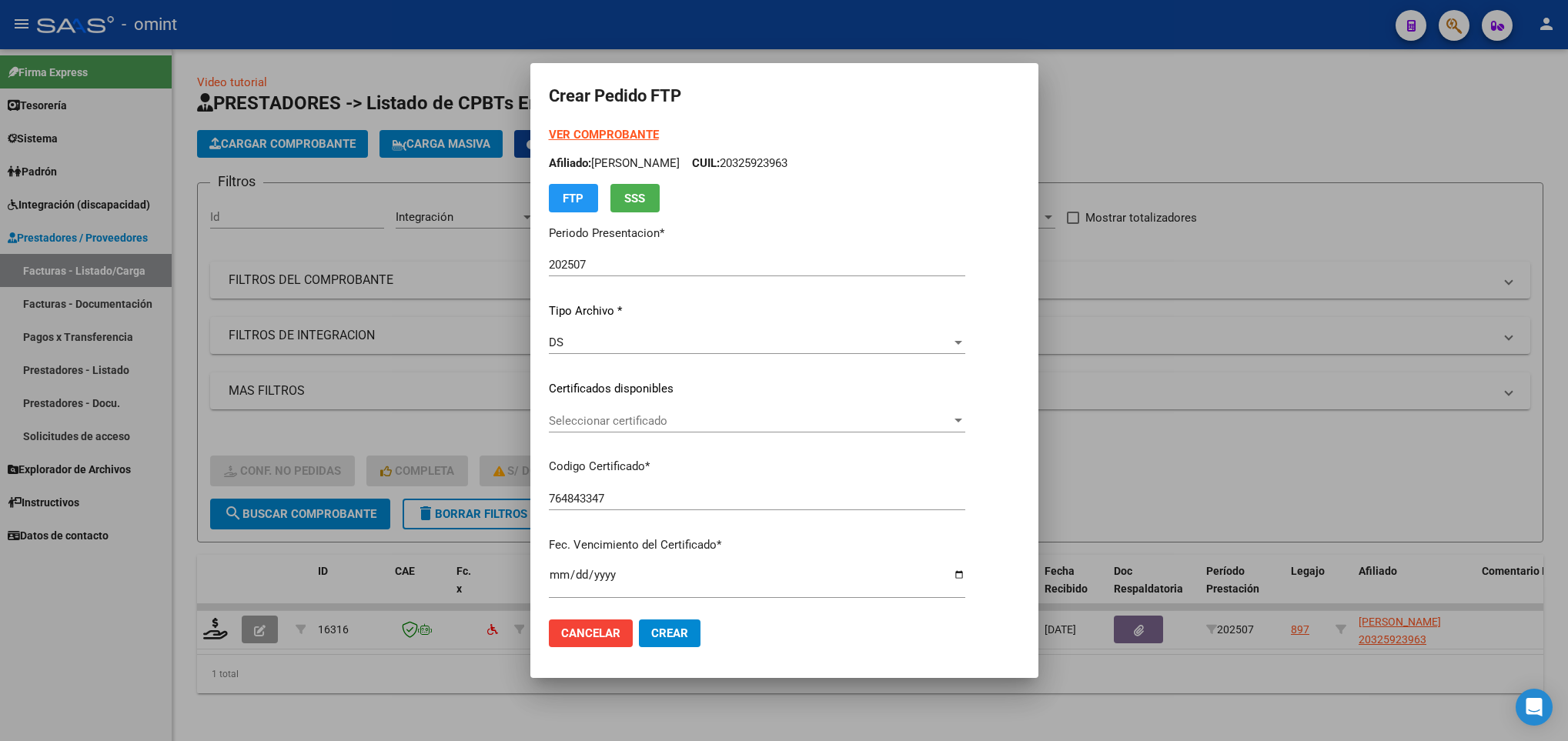
click at [672, 386] on p "Certificados disponibles" at bounding box center [757, 389] width 417 height 18
click at [652, 409] on div "Seleccionar certificado Seleccionar certificado" at bounding box center [757, 420] width 417 height 23
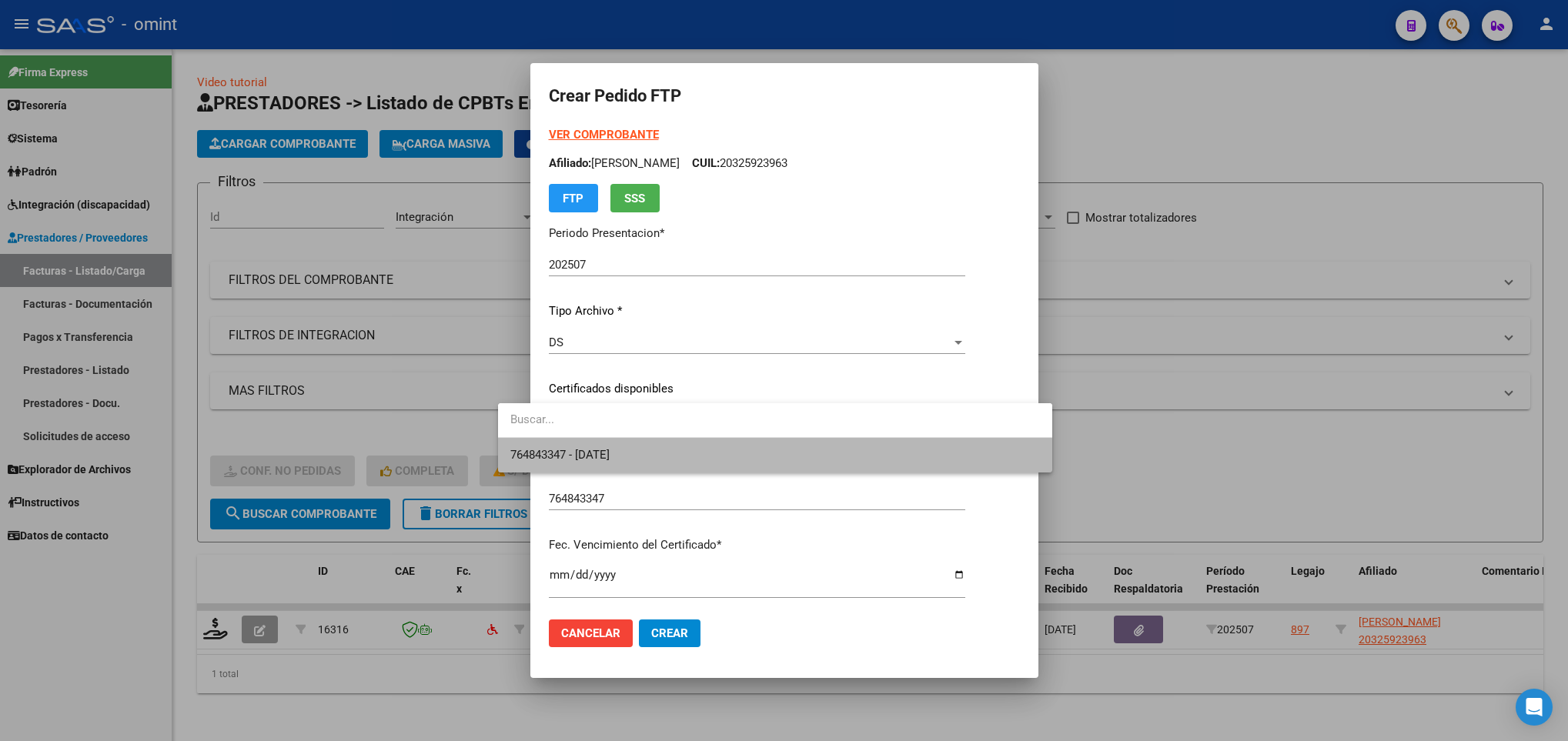
click at [663, 448] on span "764843347 - 2033-04-18" at bounding box center [775, 455] width 529 height 35
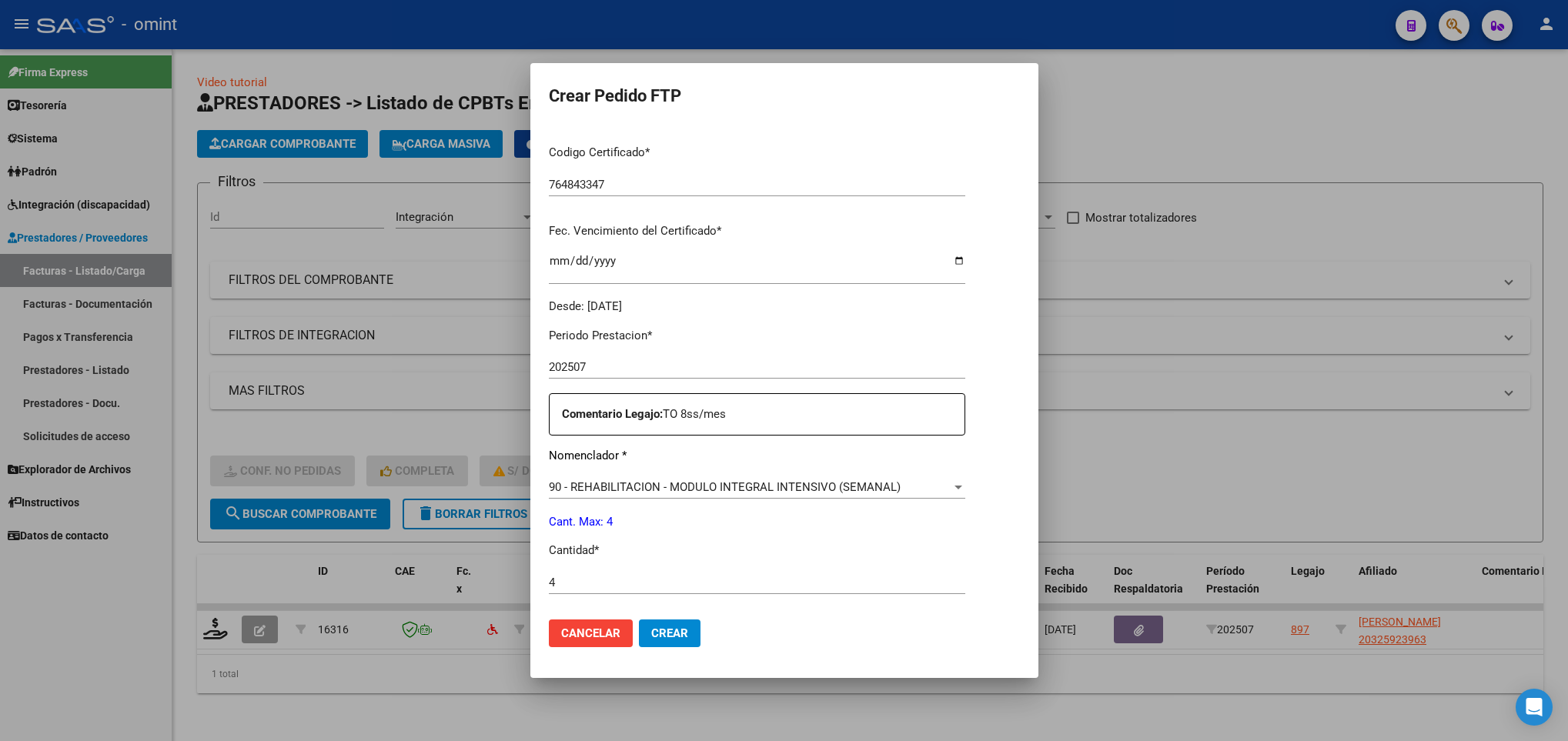
scroll to position [550, 0]
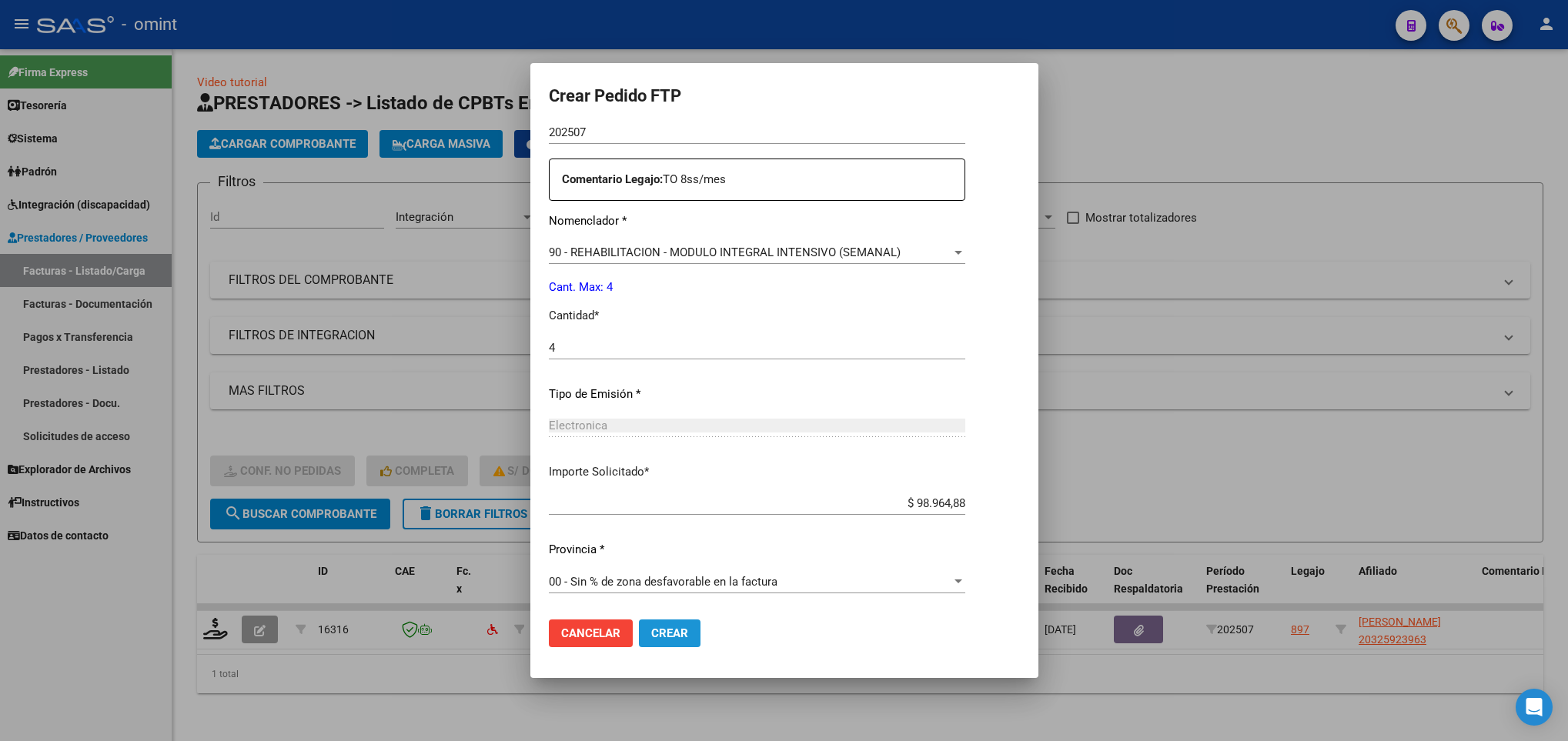
click at [651, 627] on span "Crear" at bounding box center [669, 634] width 37 height 14
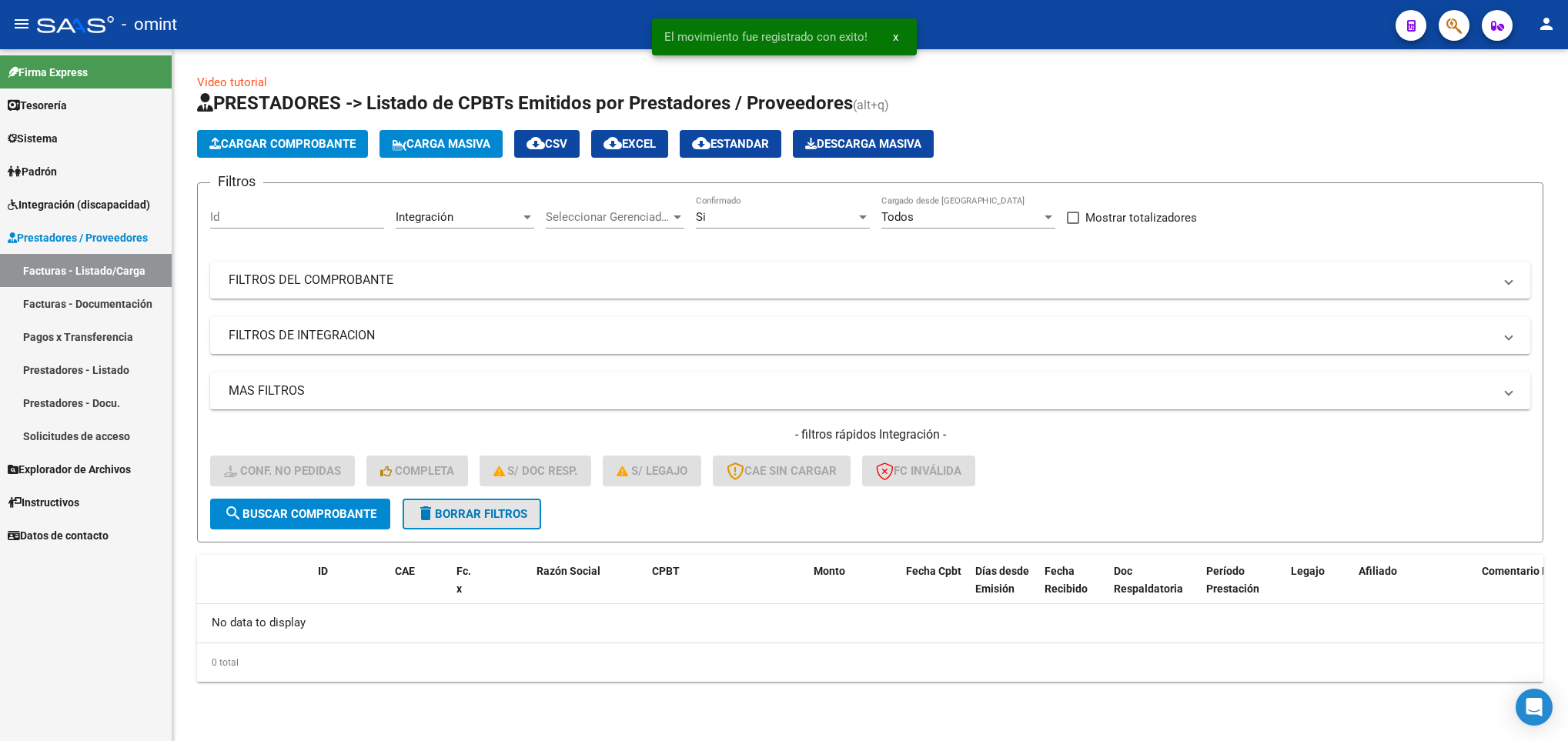
click at [507, 519] on span "delete Borrar Filtros" at bounding box center [471, 514] width 111 height 14
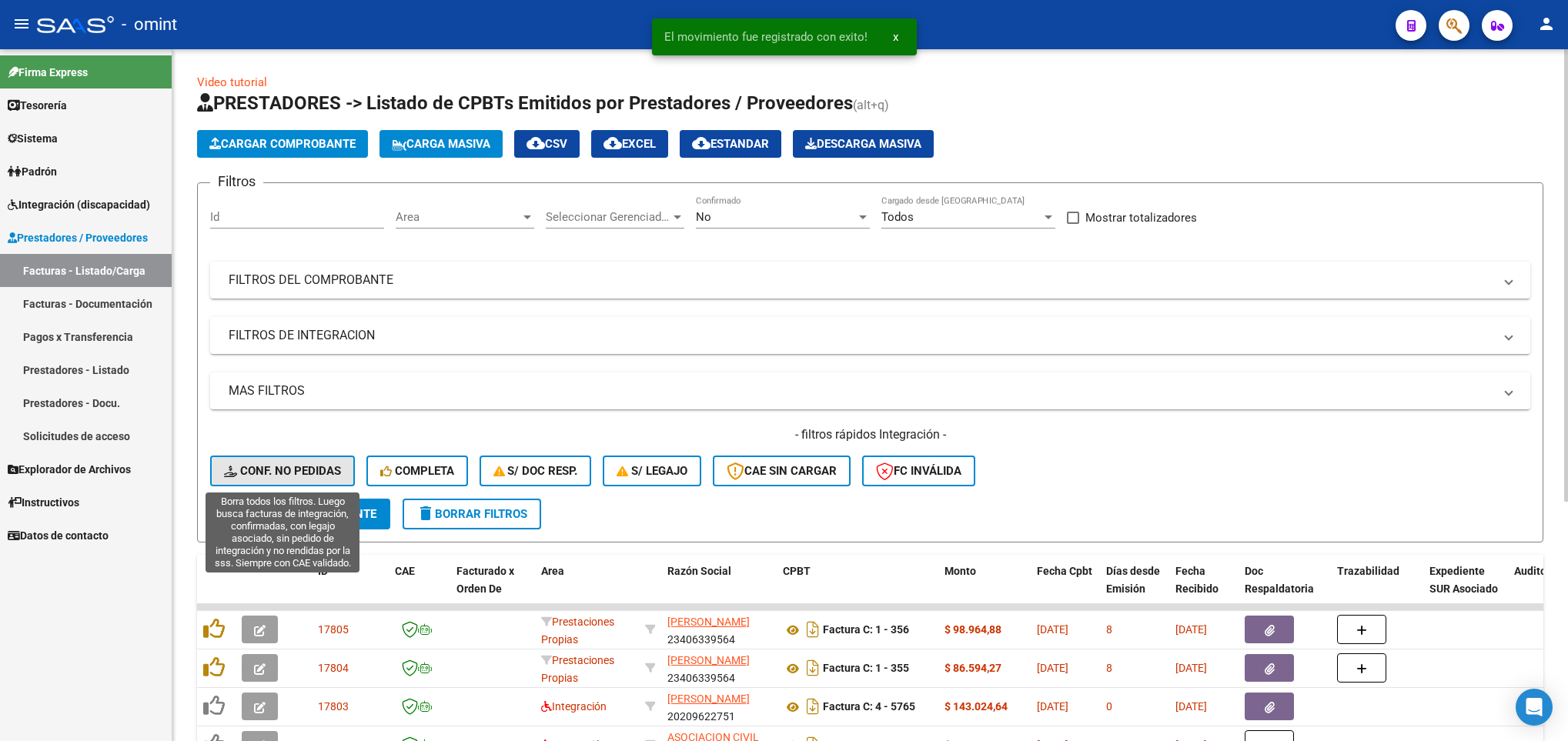
click at [284, 464] on span "Conf. no pedidas" at bounding box center [282, 471] width 117 height 14
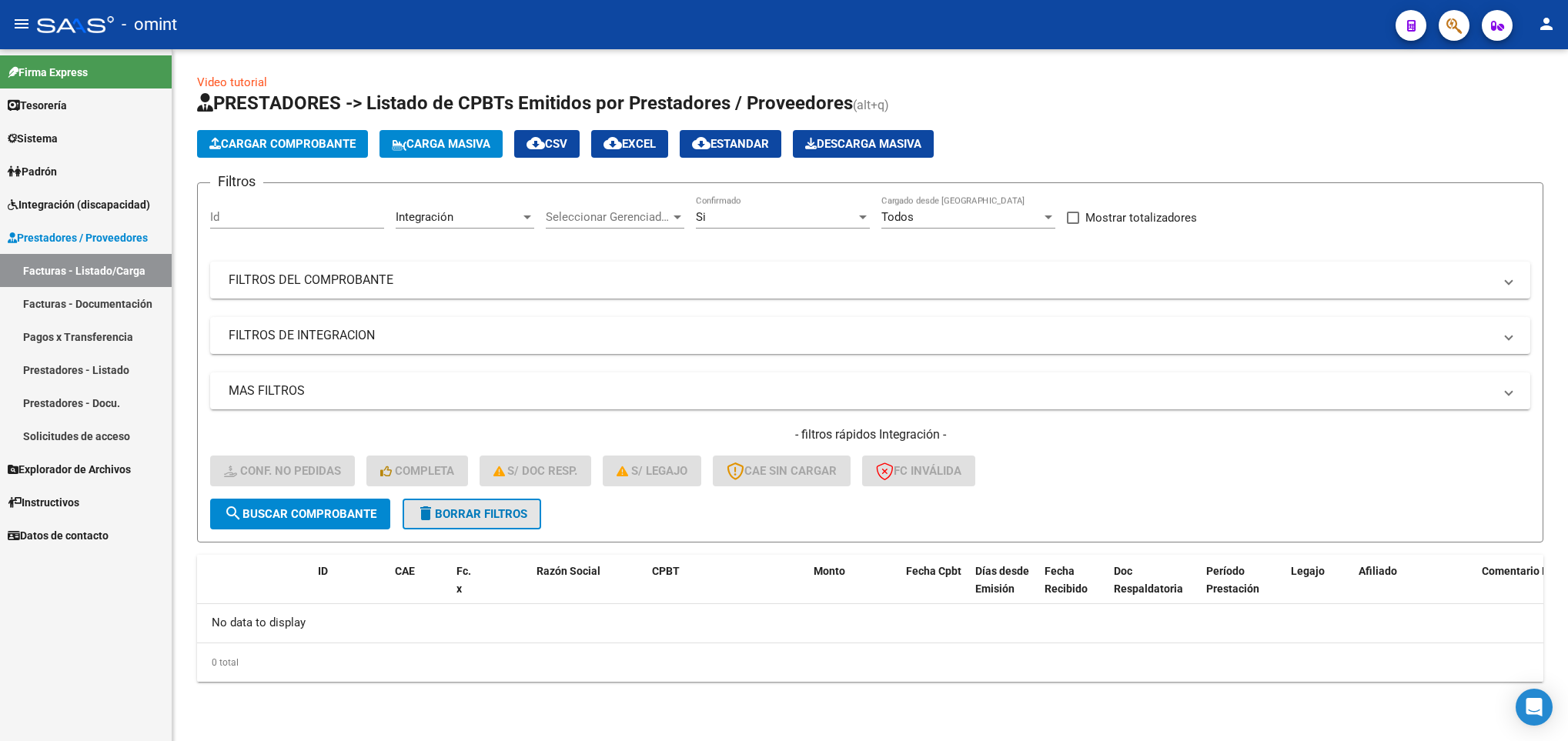
click at [463, 521] on button "delete Borrar Filtros" at bounding box center [471, 514] width 139 height 31
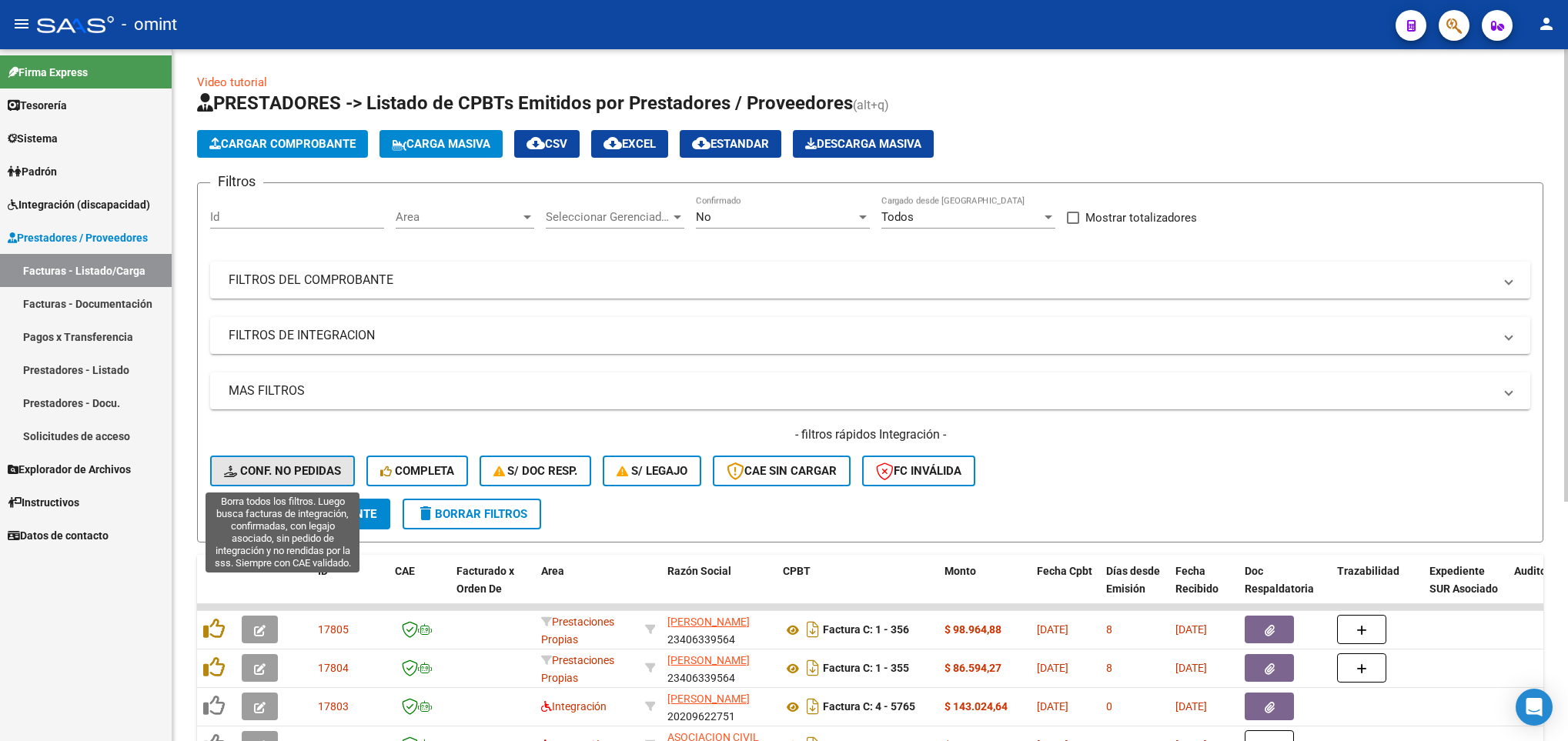
click at [284, 469] on span "Conf. no pedidas" at bounding box center [282, 471] width 117 height 14
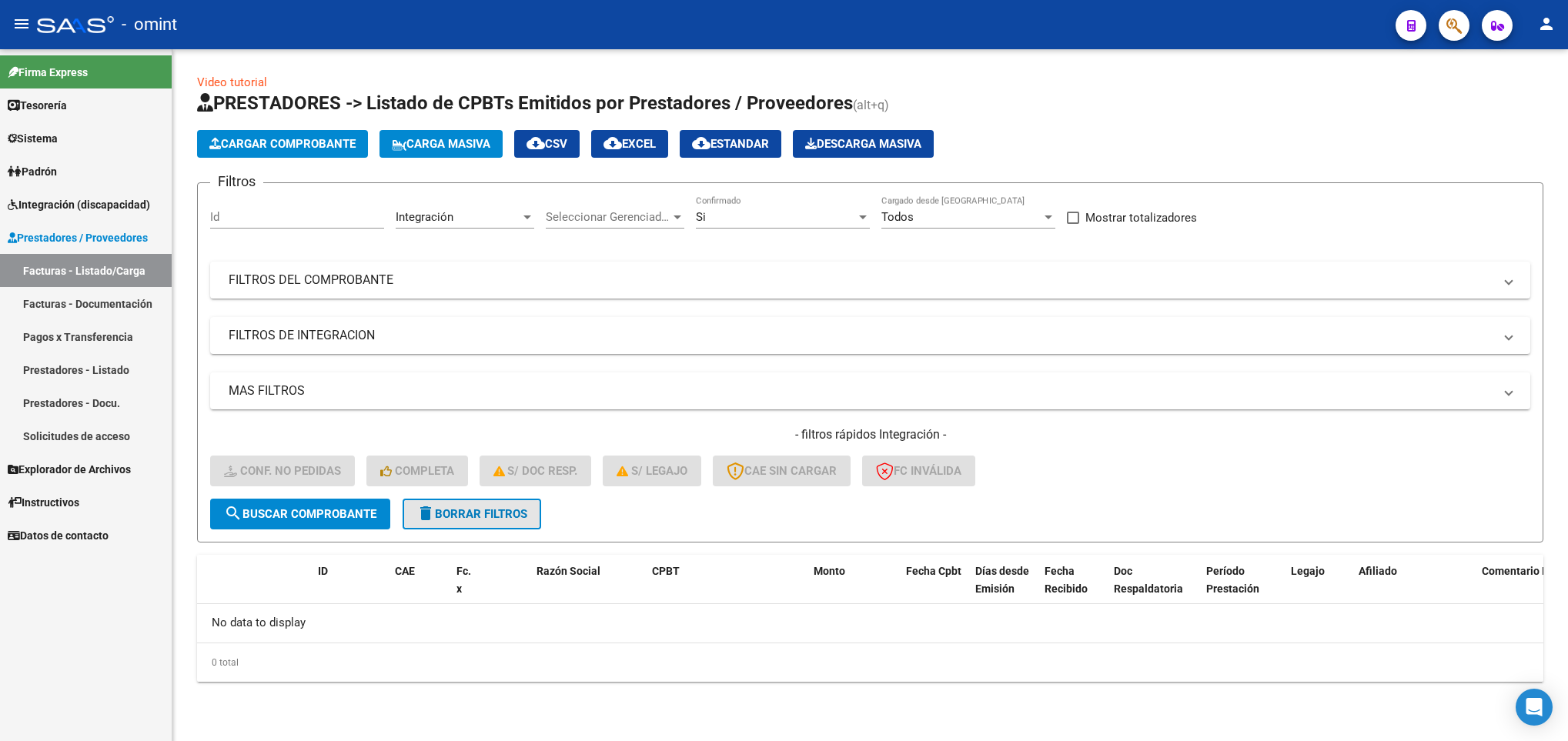
click at [448, 519] on span "delete Borrar Filtros" at bounding box center [471, 514] width 111 height 14
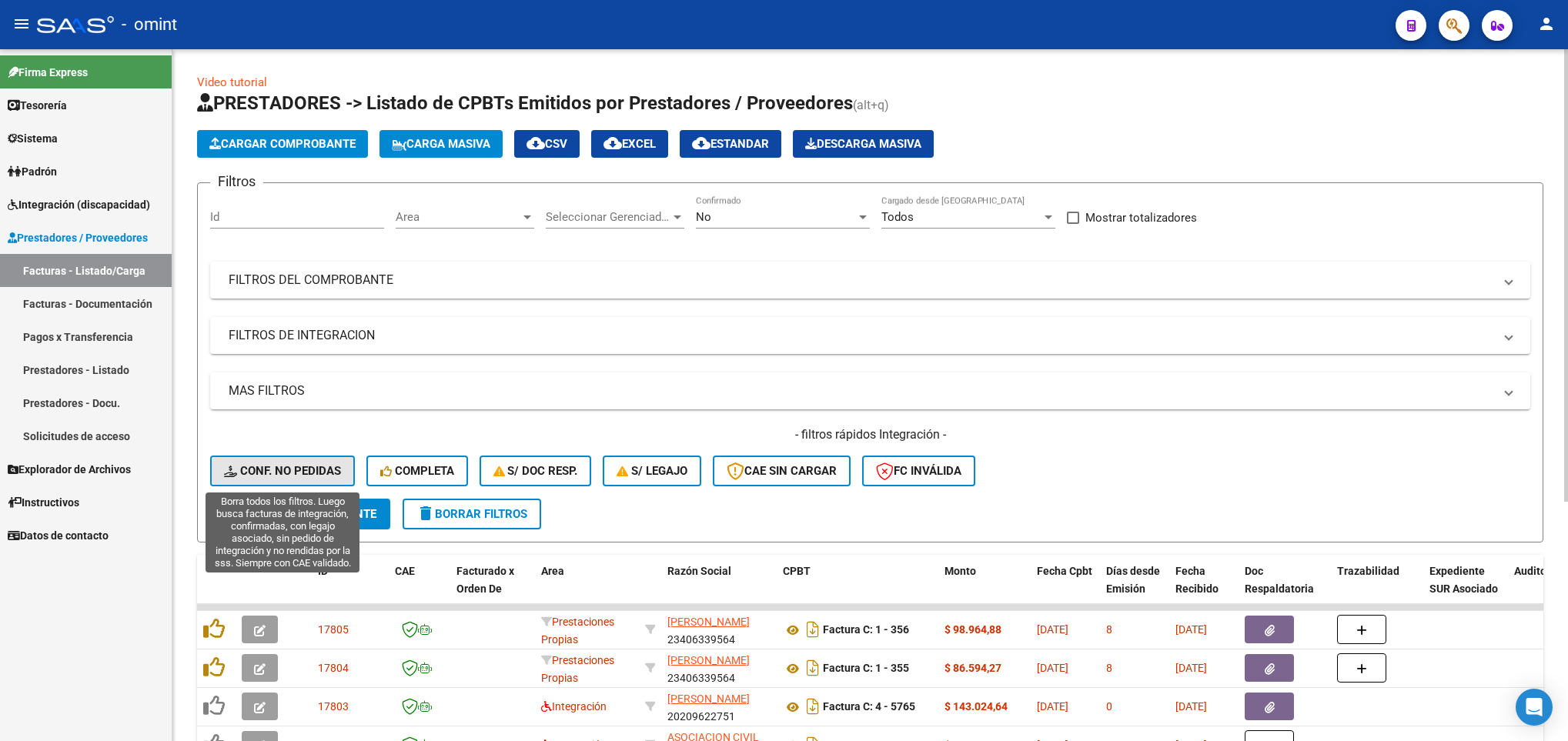
click at [340, 472] on button "Conf. no pedidas" at bounding box center [282, 470] width 145 height 31
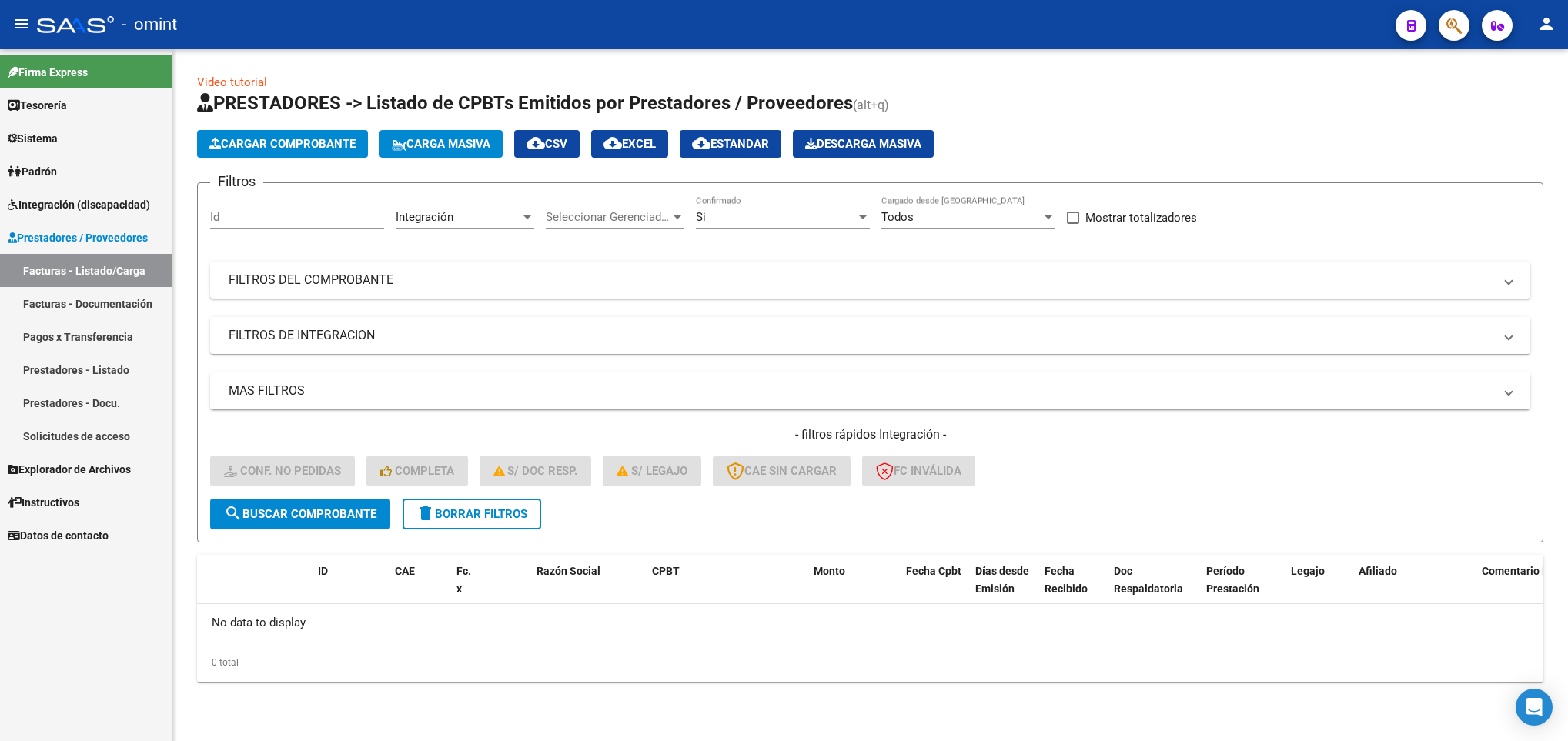
click at [140, 206] on span "Integración (discapacidad)" at bounding box center [79, 205] width 143 height 17
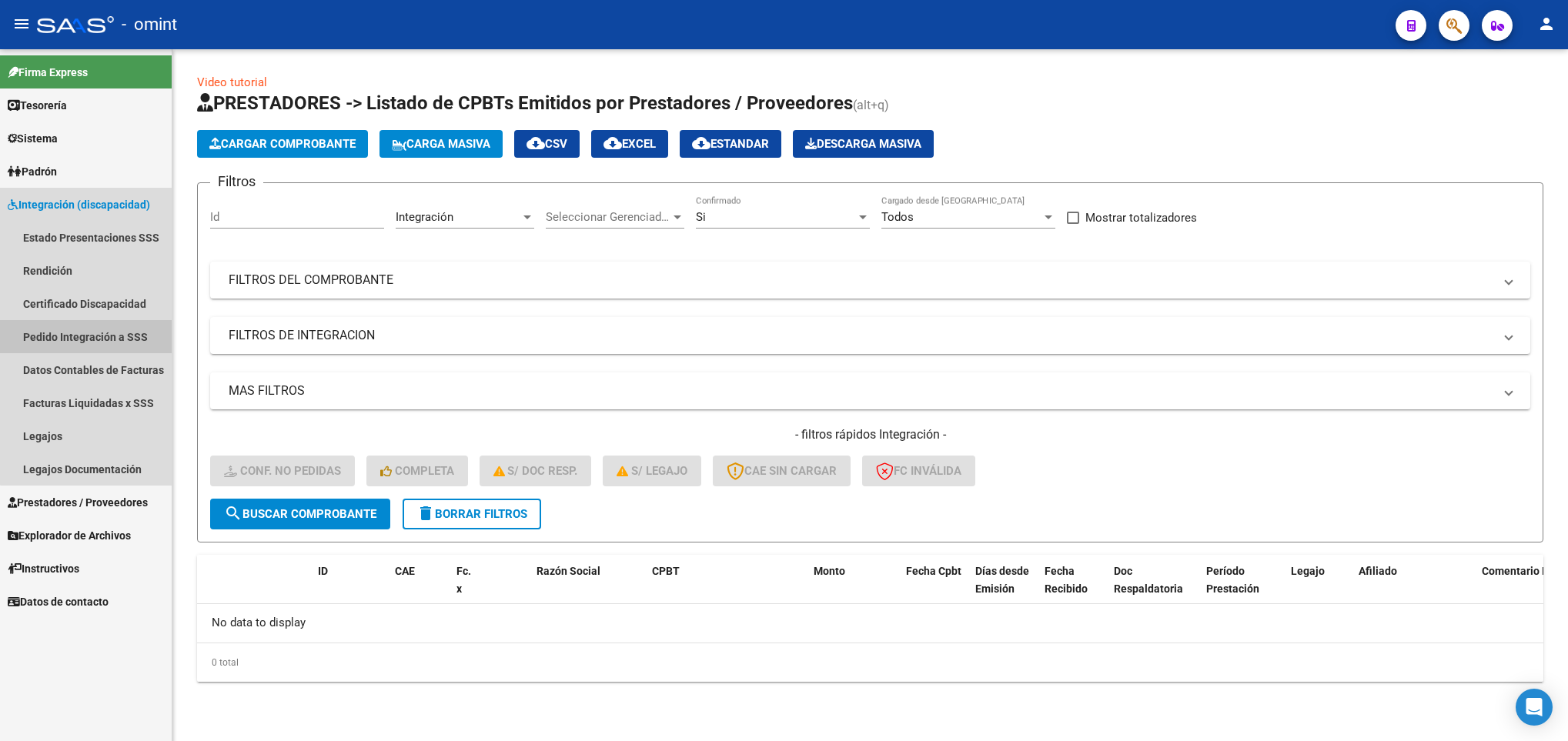
click at [111, 336] on link "Pedido Integración a SSS" at bounding box center [85, 336] width 172 height 33
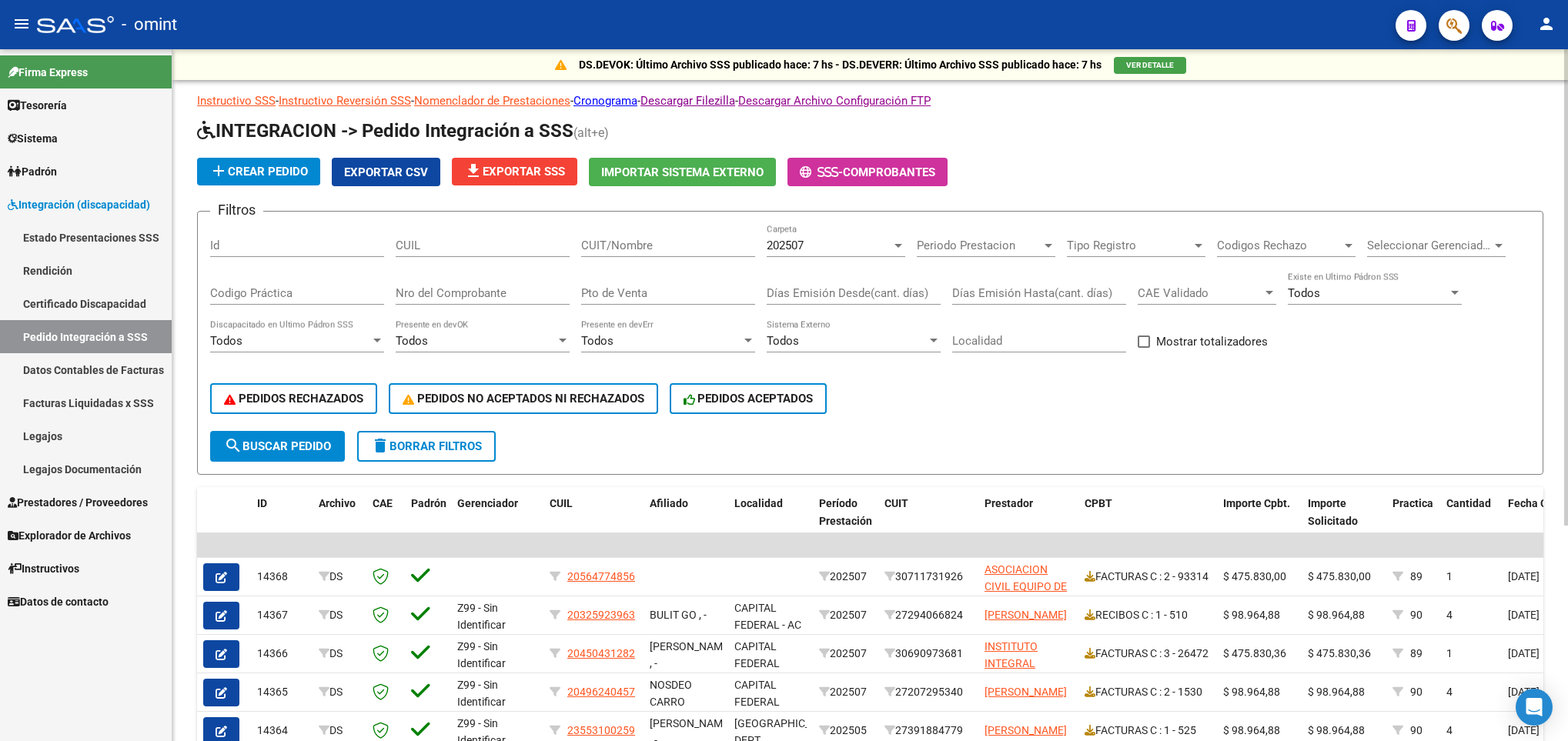
scroll to position [312, 0]
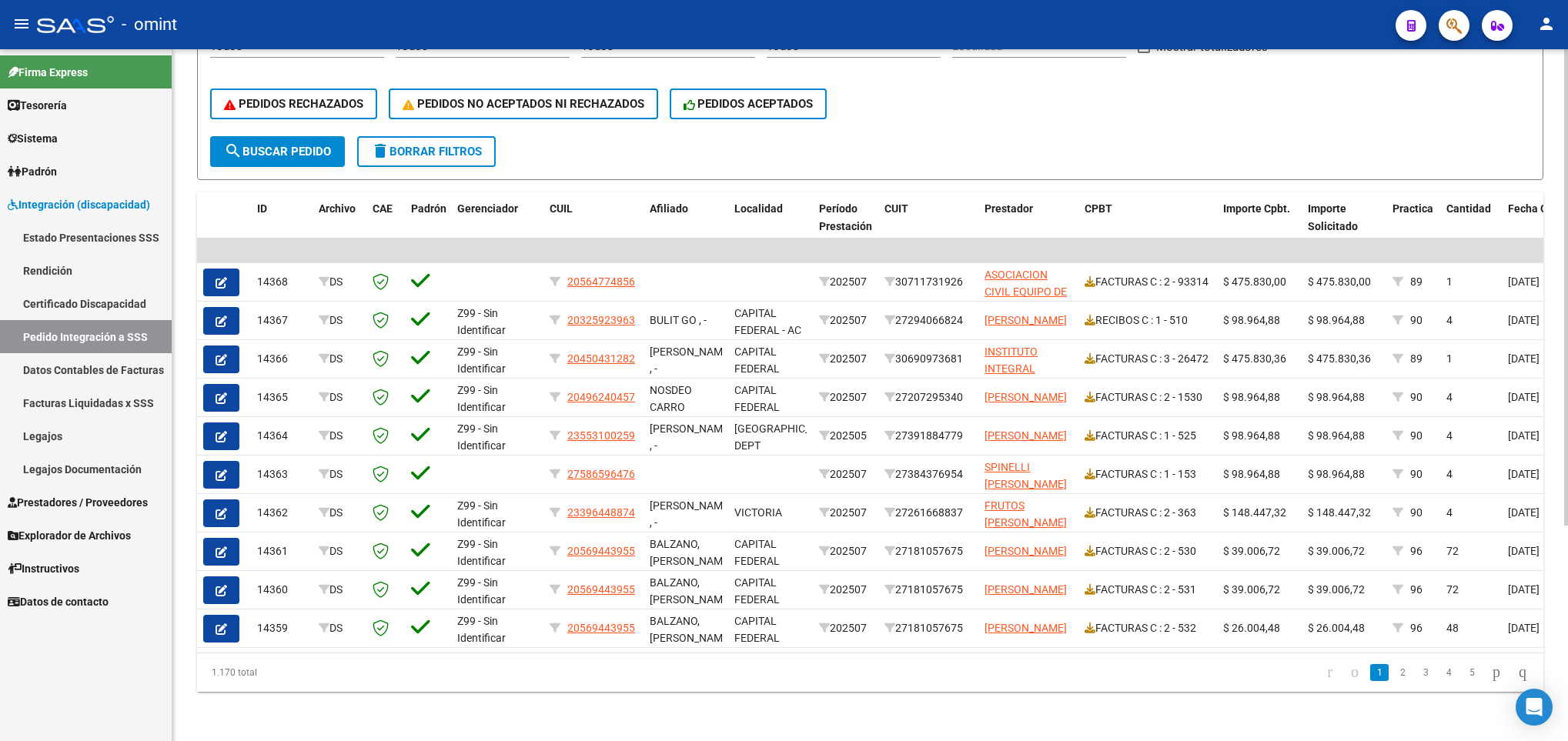
click at [1566, 629] on div at bounding box center [1566, 395] width 4 height 692
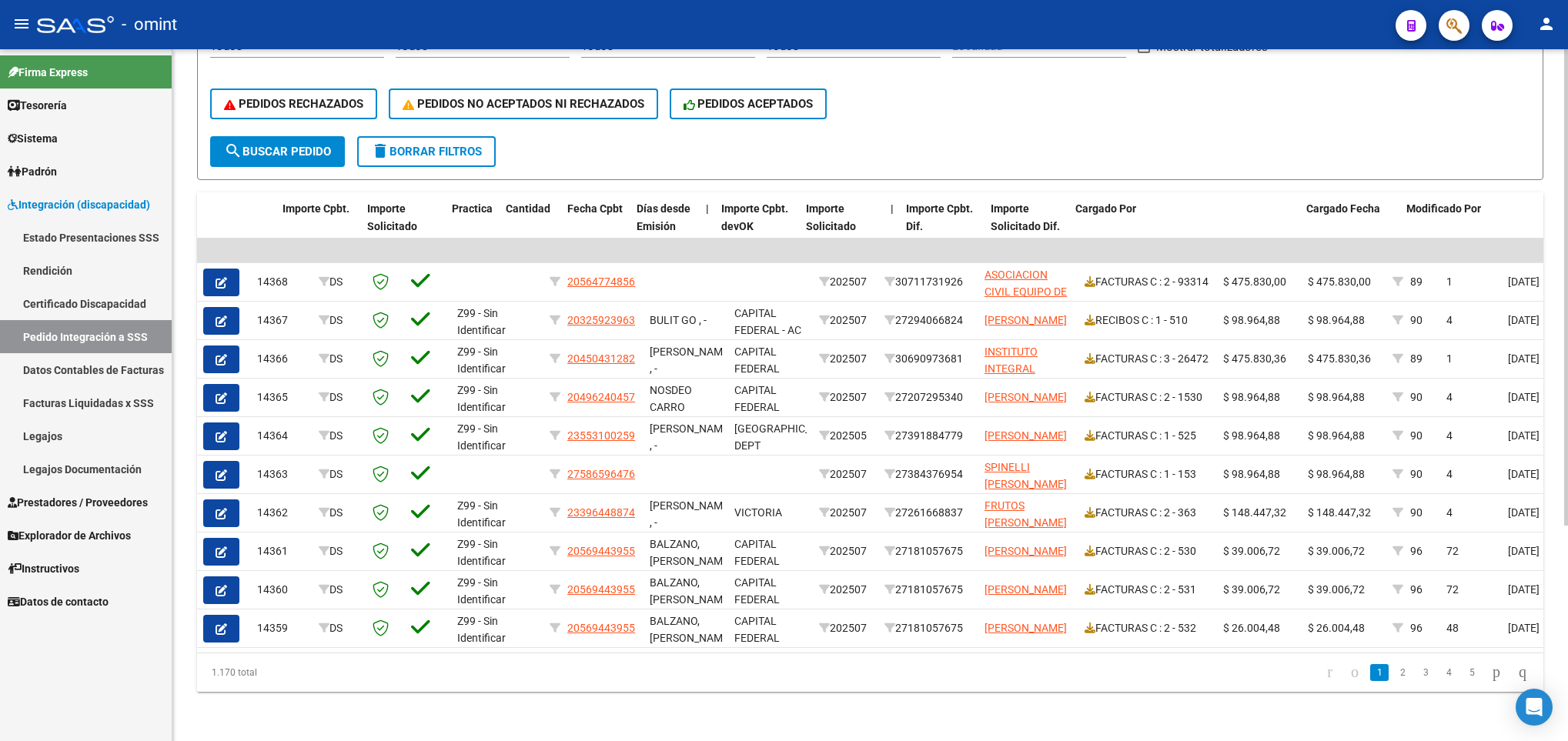
scroll to position [0, 1128]
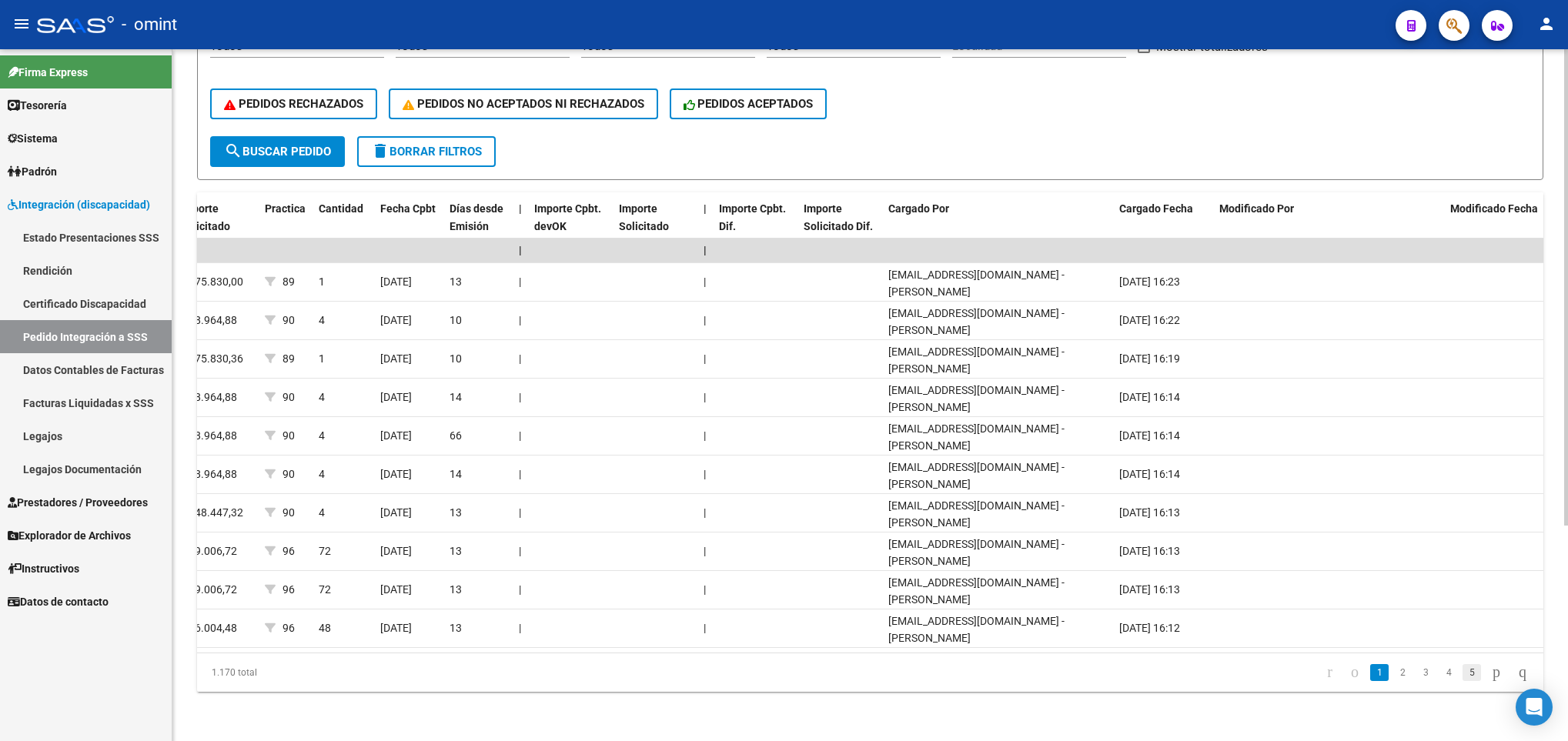
click at [1463, 679] on link "5" at bounding box center [1472, 673] width 19 height 17
click at [1463, 679] on link "7" at bounding box center [1472, 673] width 19 height 17
click at [1463, 679] on link "9" at bounding box center [1472, 673] width 19 height 17
click at [1461, 679] on link "11" at bounding box center [1472, 673] width 20 height 17
click at [1461, 679] on link "13" at bounding box center [1472, 673] width 20 height 17
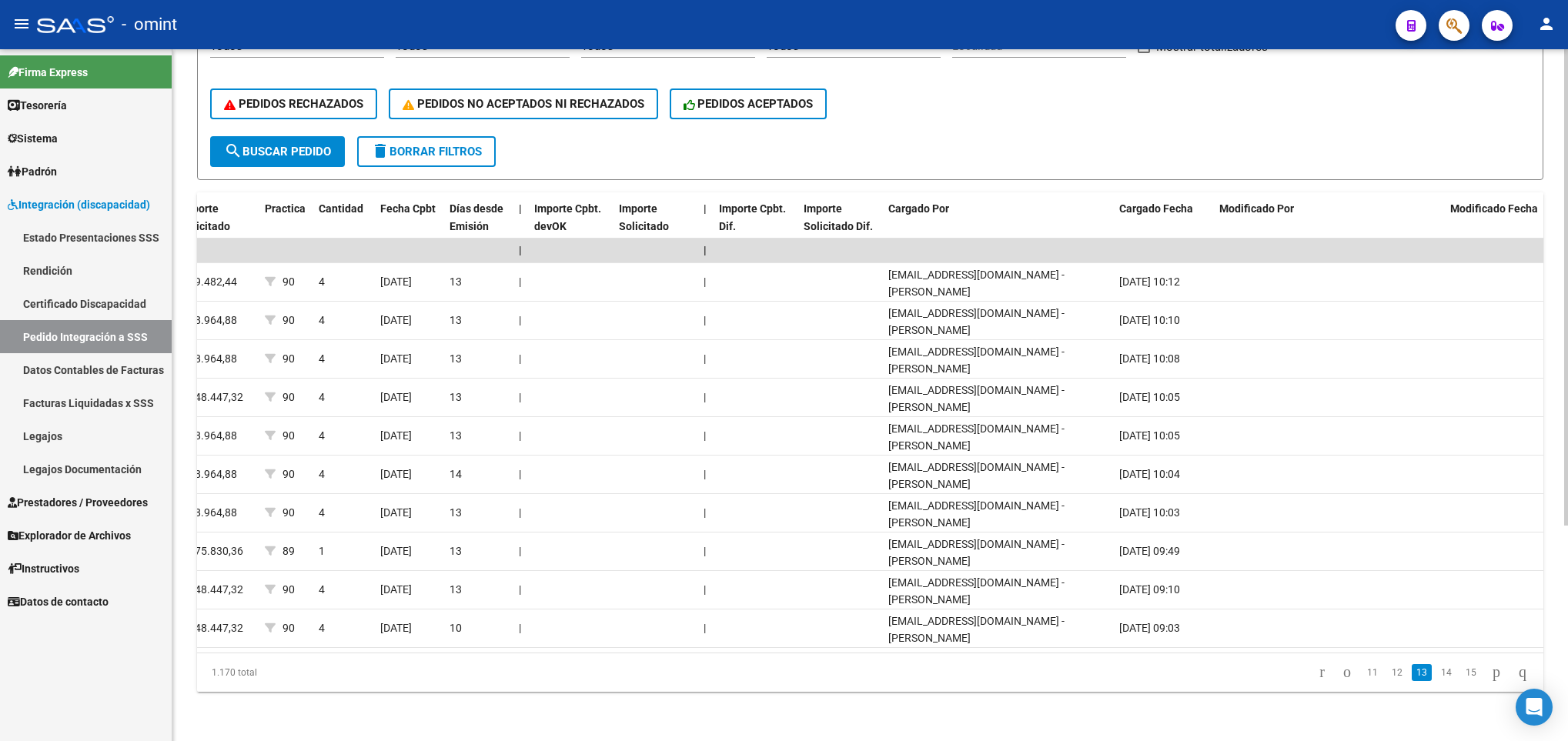
click at [1461, 679] on link "15" at bounding box center [1472, 673] width 20 height 17
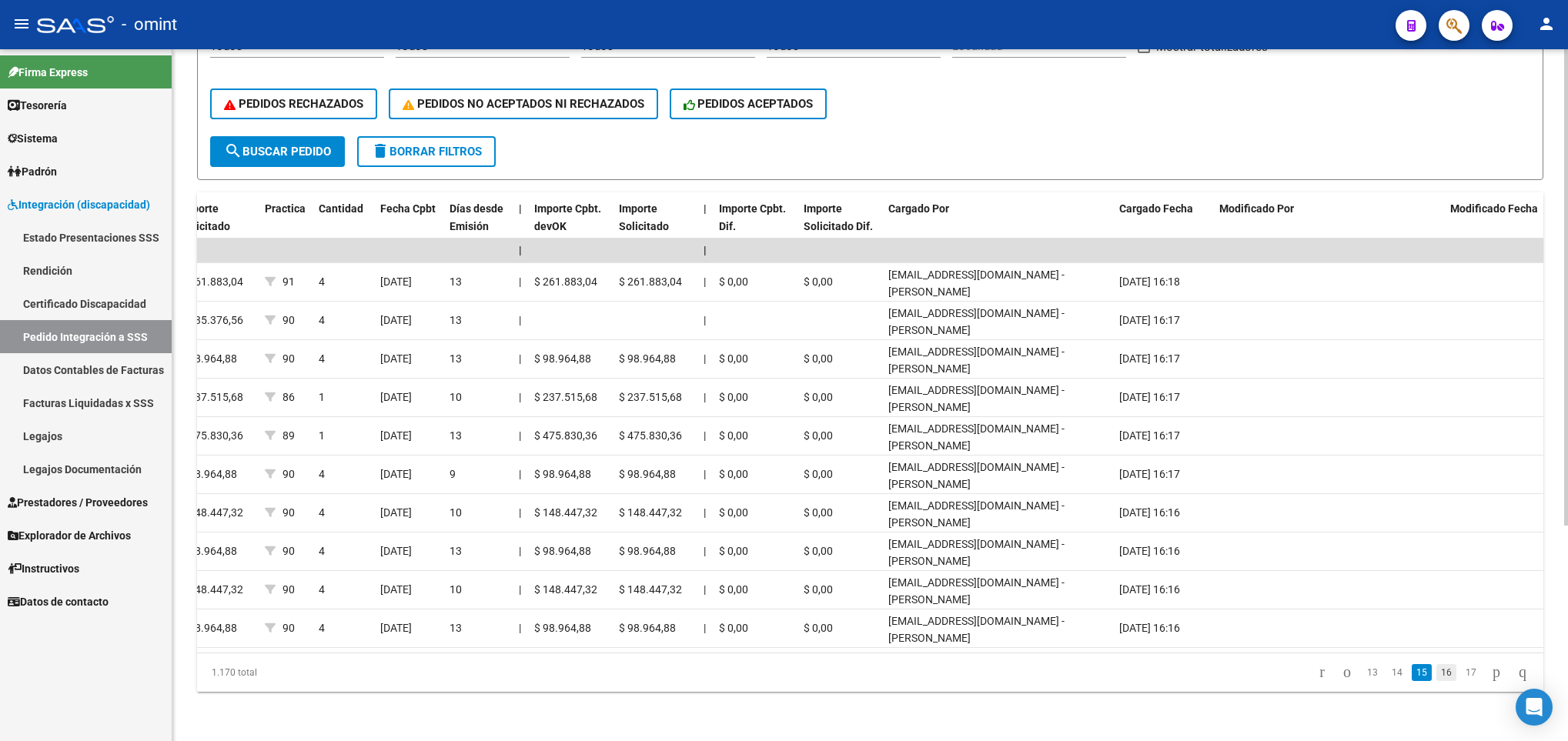
click at [1436, 681] on link "16" at bounding box center [1446, 673] width 20 height 17
click at [96, 508] on span "Prestadores / Proveedores" at bounding box center [78, 503] width 140 height 17
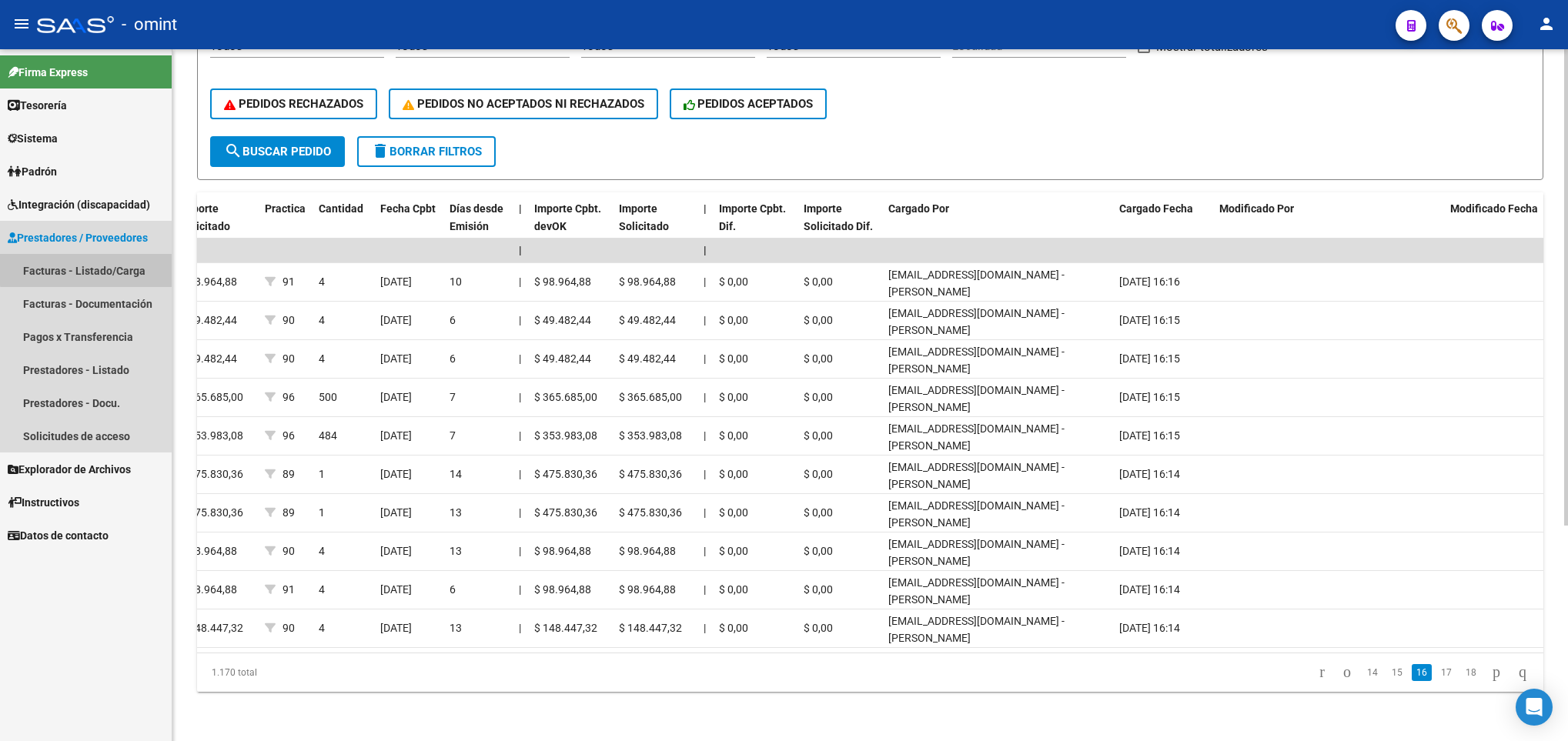
click at [95, 268] on link "Facturas - Listado/Carga" at bounding box center [85, 271] width 172 height 33
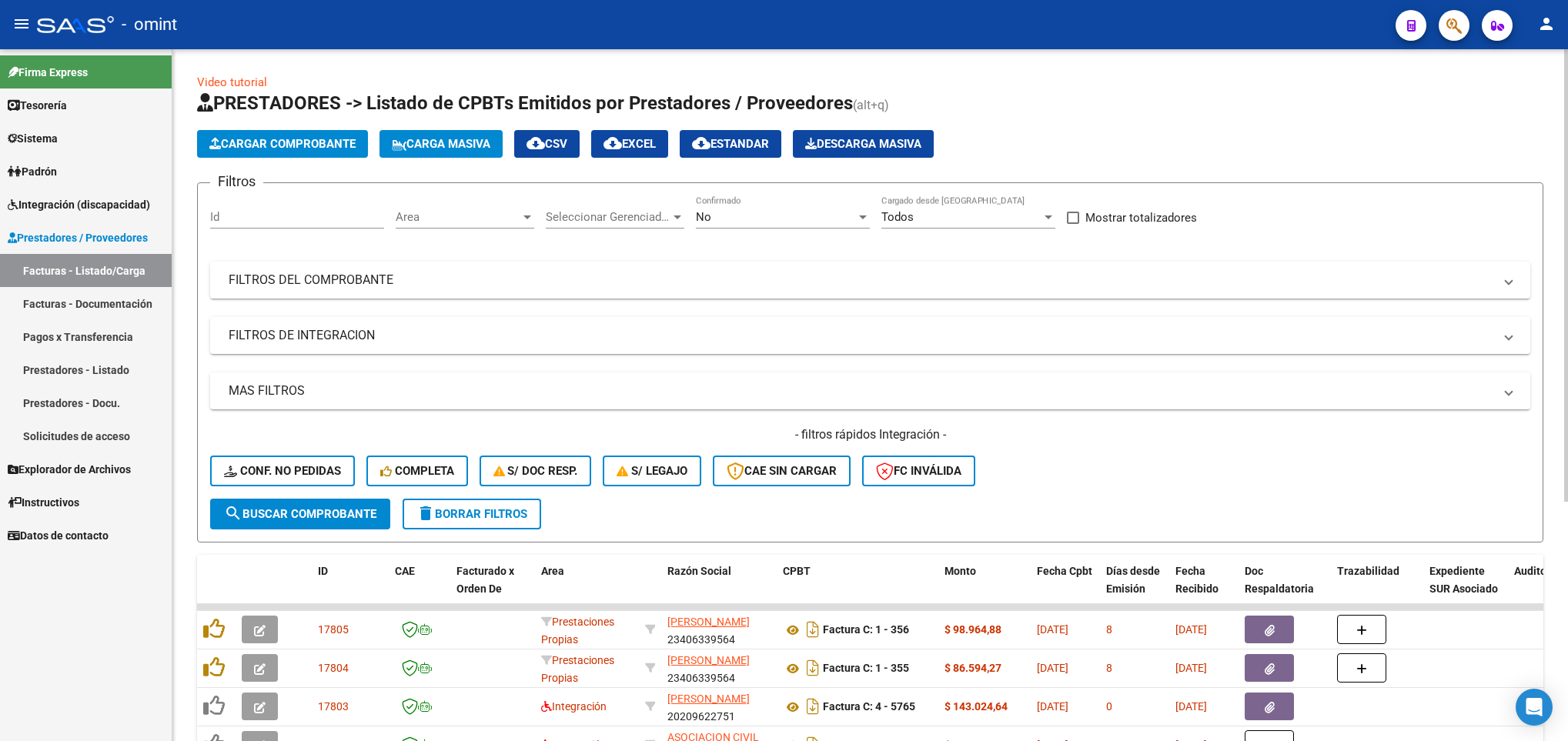
scroll to position [365, 0]
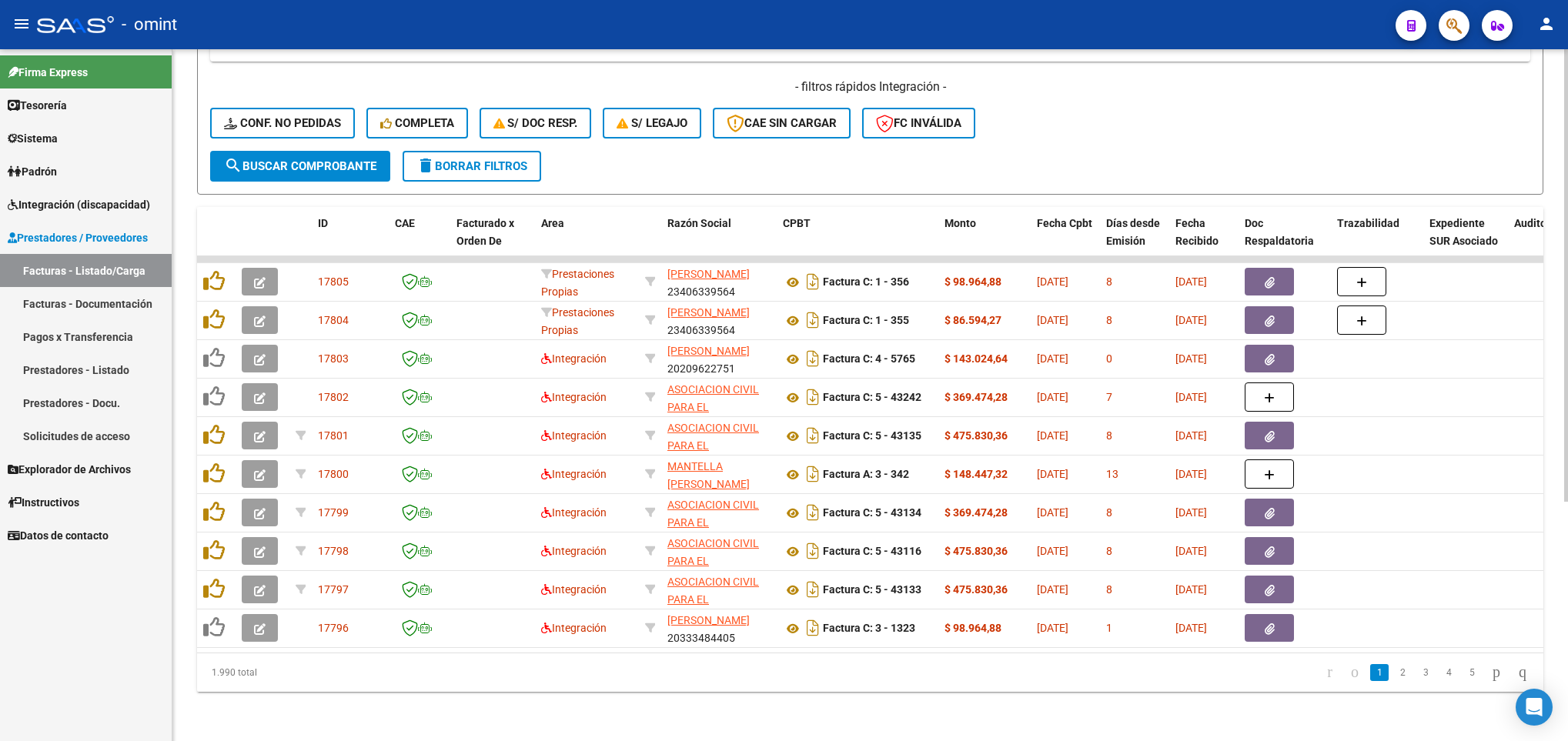
click at [1566, 670] on div at bounding box center [1566, 395] width 4 height 692
click at [1566, 670] on div at bounding box center [1566, 514] width 4 height 452
click at [67, 204] on span "Integración (discapacidad)" at bounding box center [79, 205] width 143 height 17
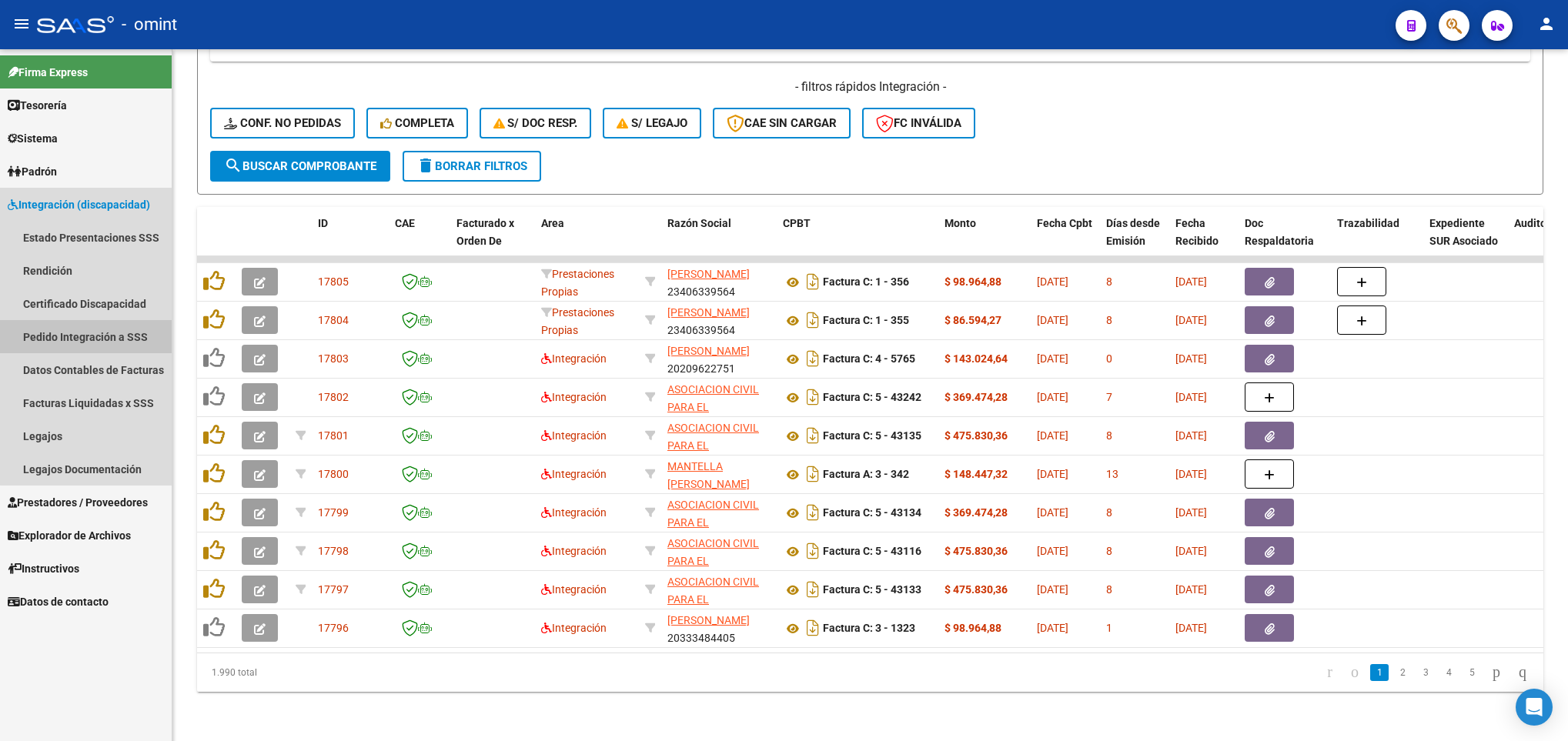
click at [95, 323] on link "Pedido Integración a SSS" at bounding box center [85, 336] width 172 height 33
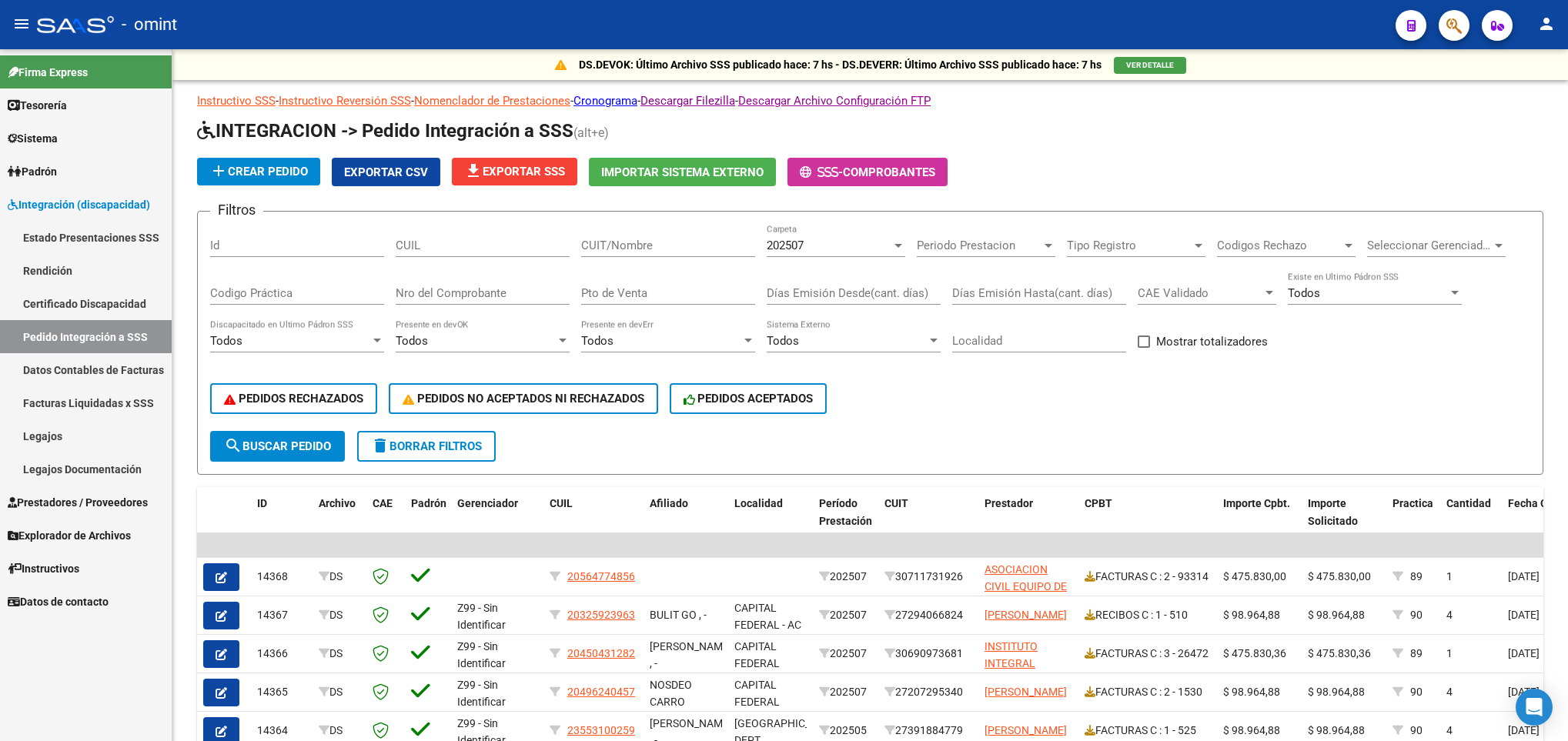
click at [532, 165] on span "file_download Exportar SSS" at bounding box center [515, 172] width 101 height 14
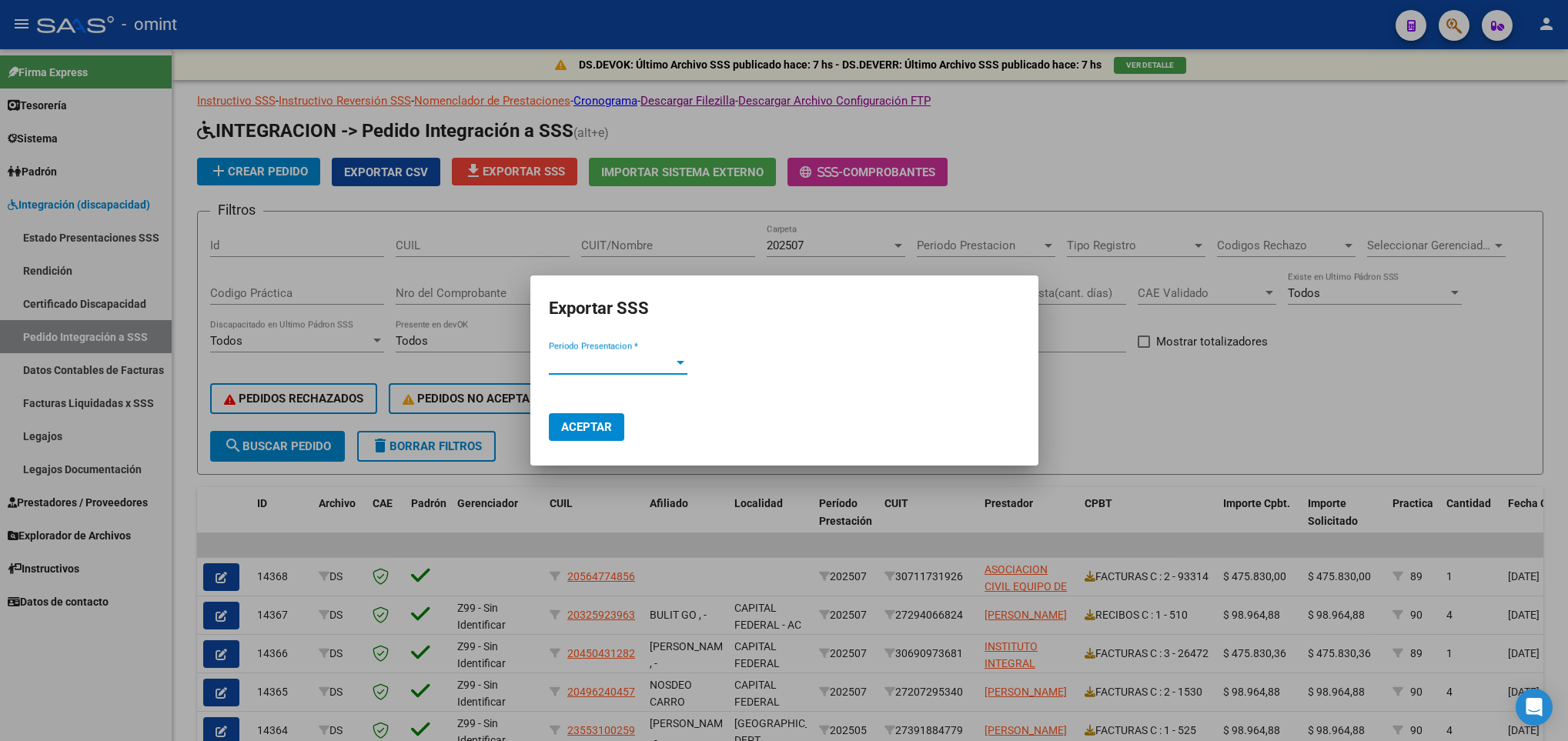
click at [659, 369] on span "Periodo Presentacion *" at bounding box center [611, 362] width 125 height 14
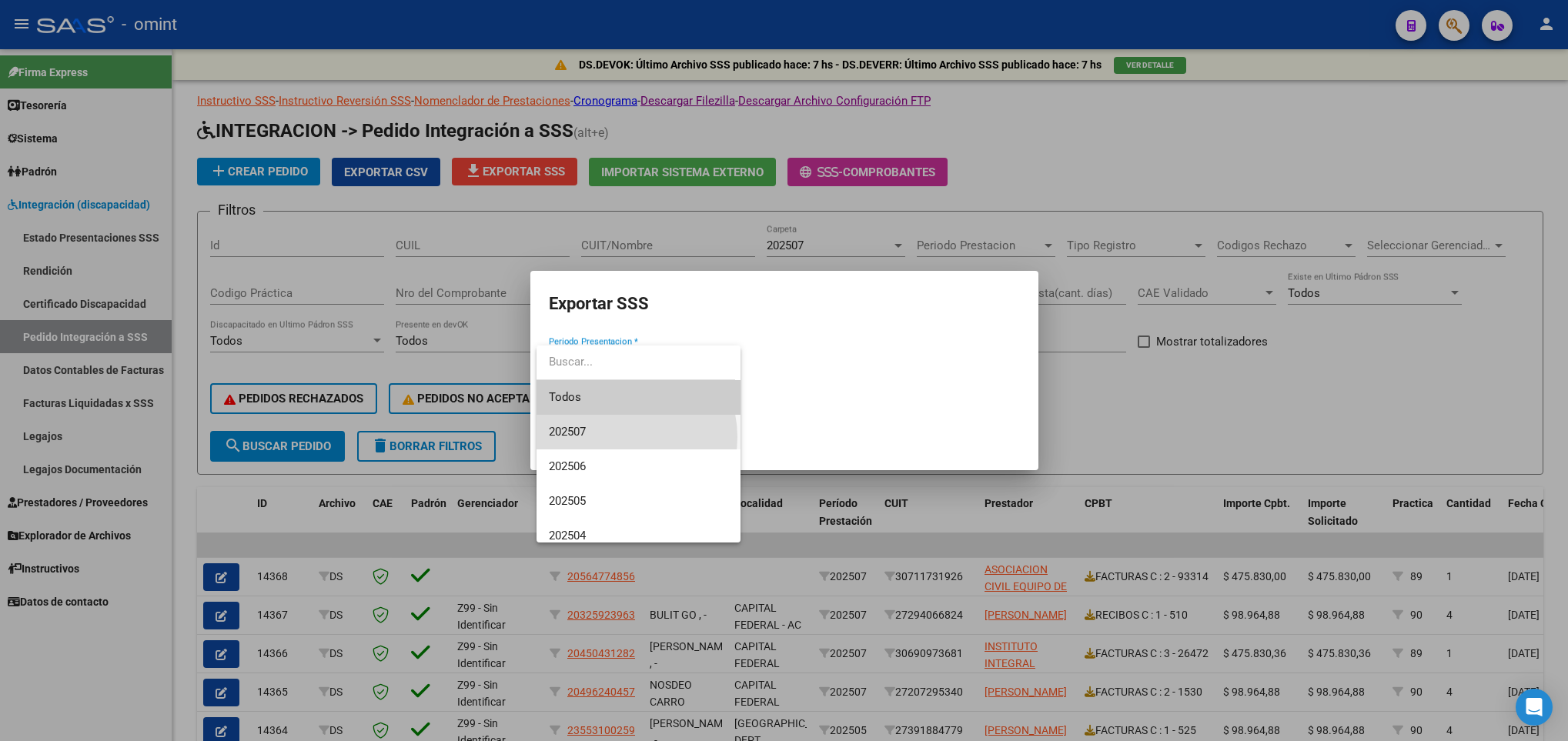
click at [620, 437] on span "202507" at bounding box center [638, 432] width 180 height 35
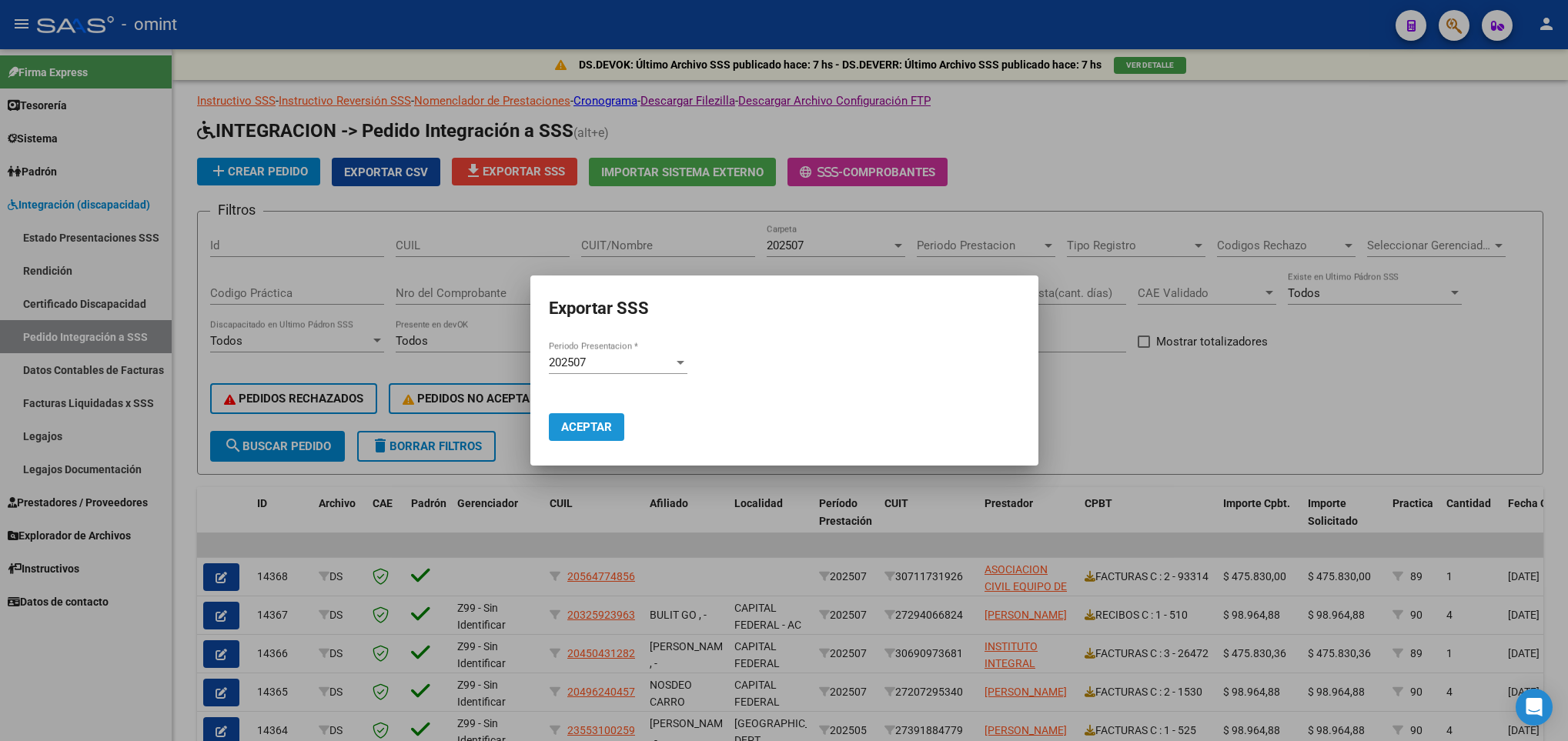
click at [602, 426] on span "Aceptar" at bounding box center [586, 427] width 51 height 14
click at [809, 220] on div at bounding box center [784, 370] width 1568 height 741
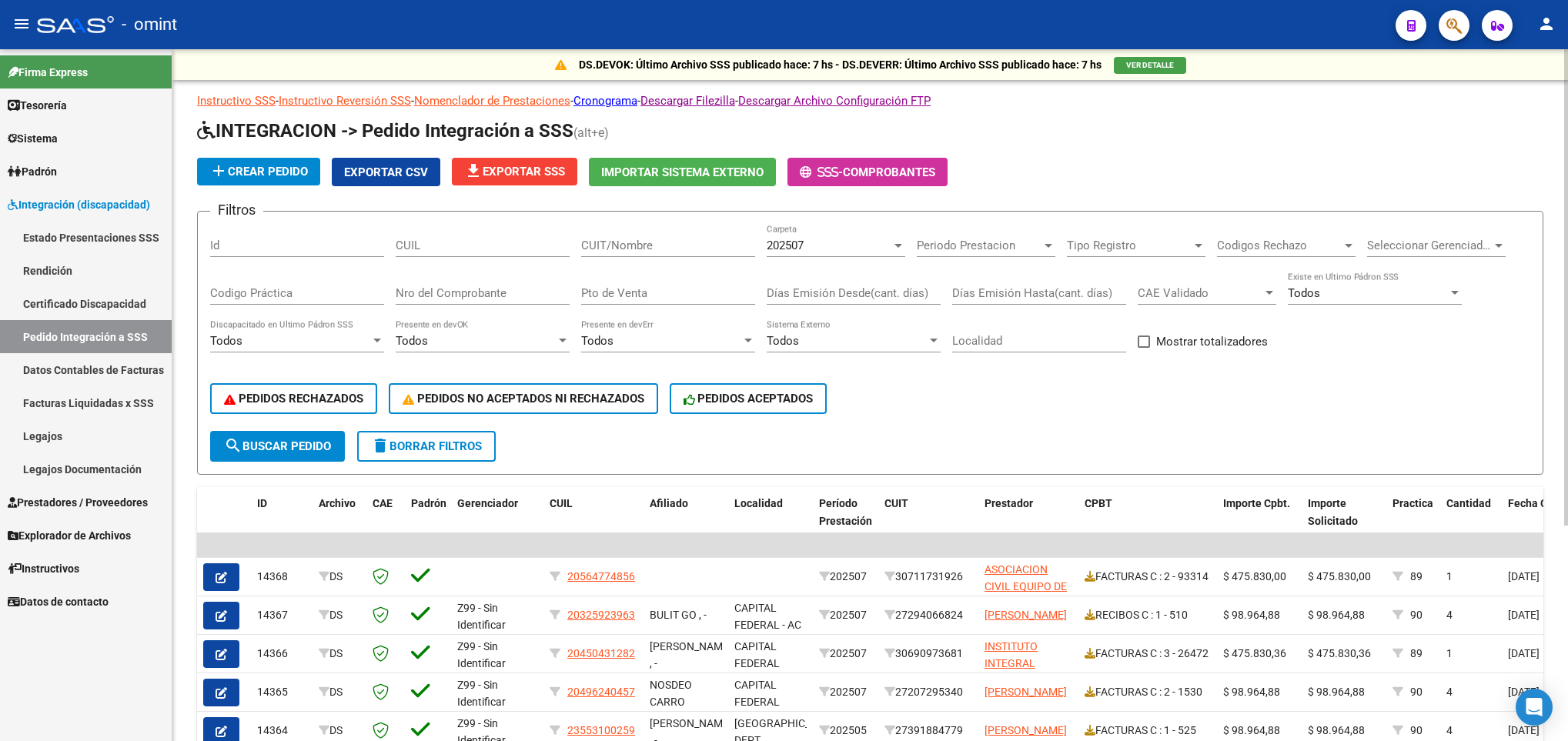
click at [661, 241] on input "CUIT/Nombre" at bounding box center [668, 245] width 174 height 14
paste input "27351818226"
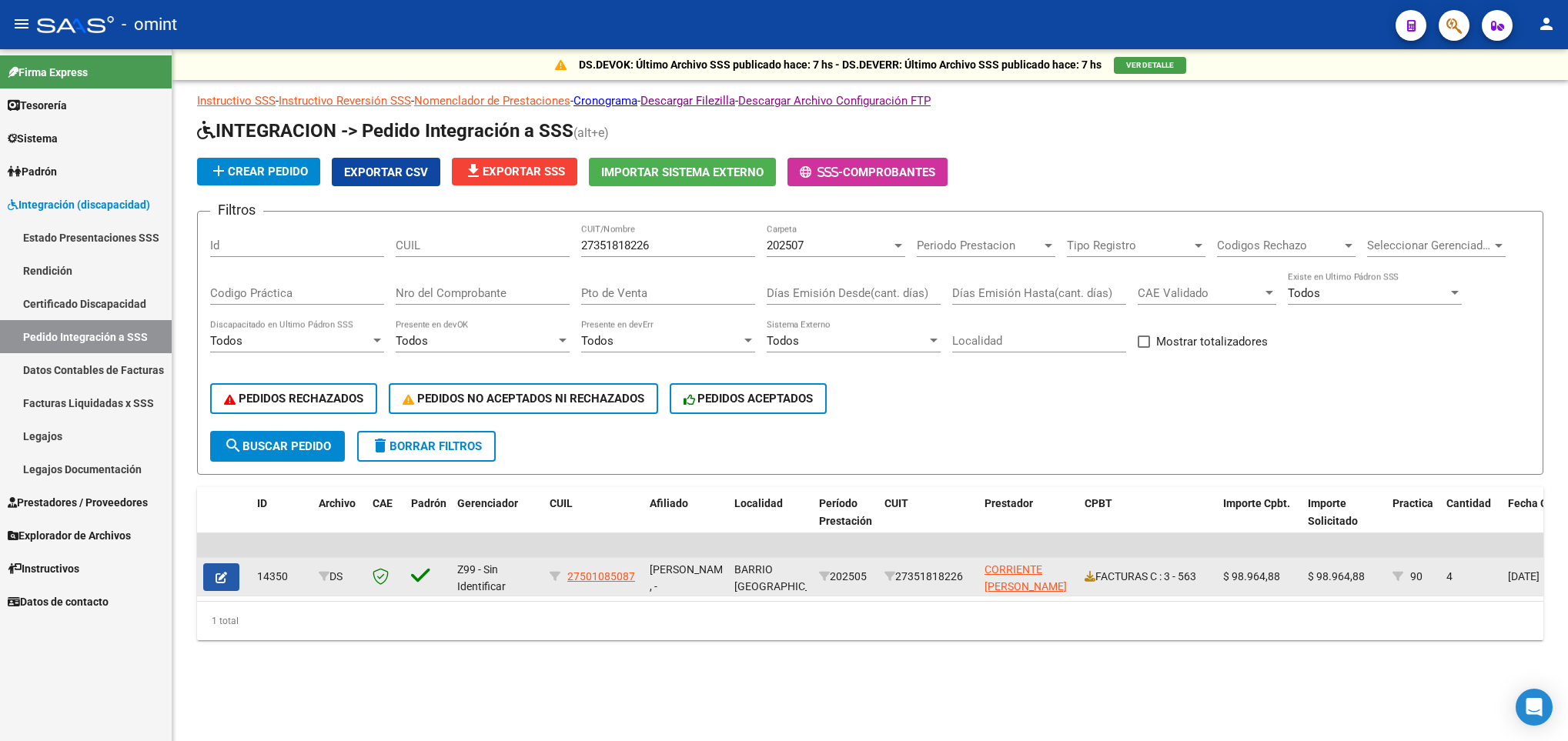
click at [227, 576] on icon "button" at bounding box center [221, 577] width 12 height 12
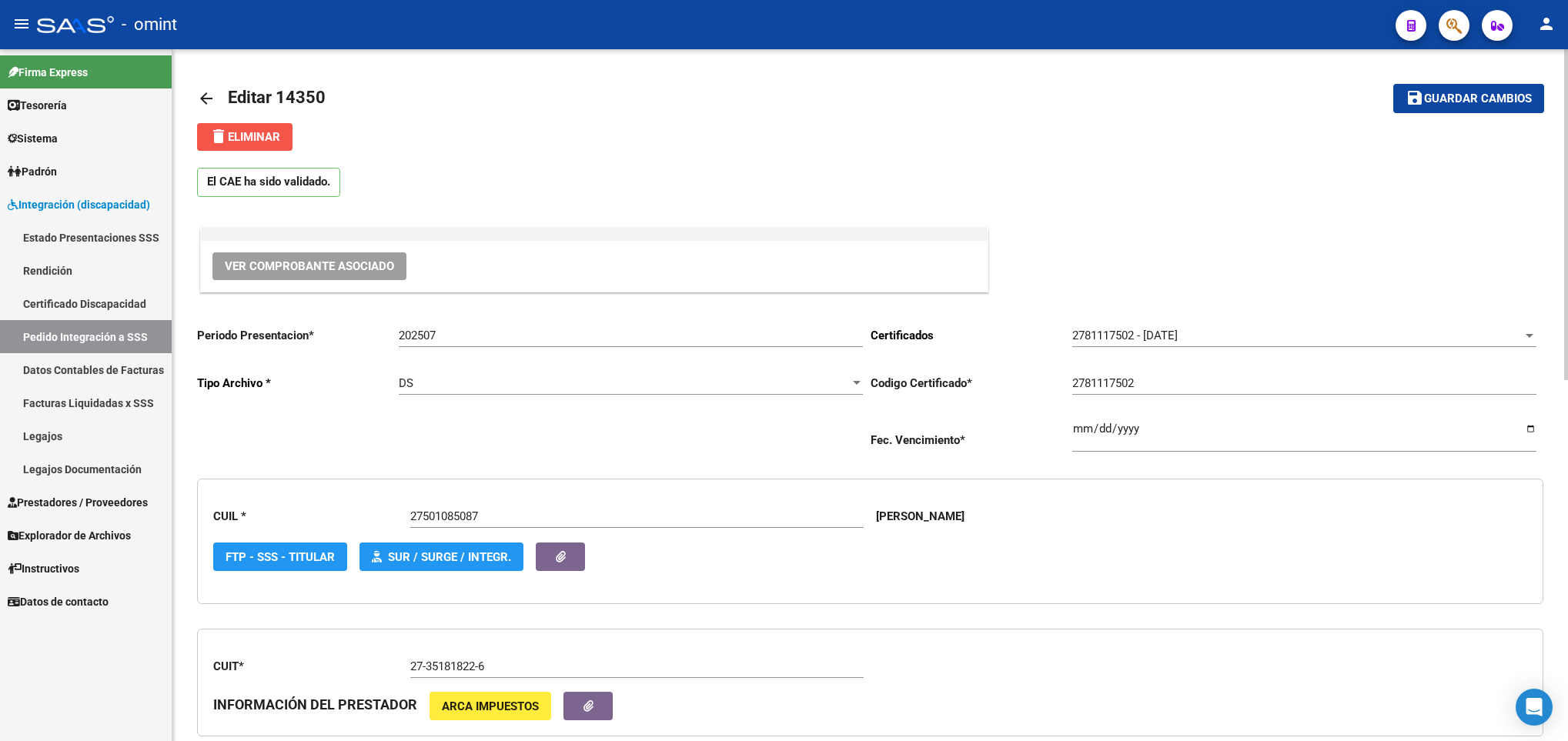
click at [272, 133] on span "delete Eliminar" at bounding box center [245, 137] width 71 height 14
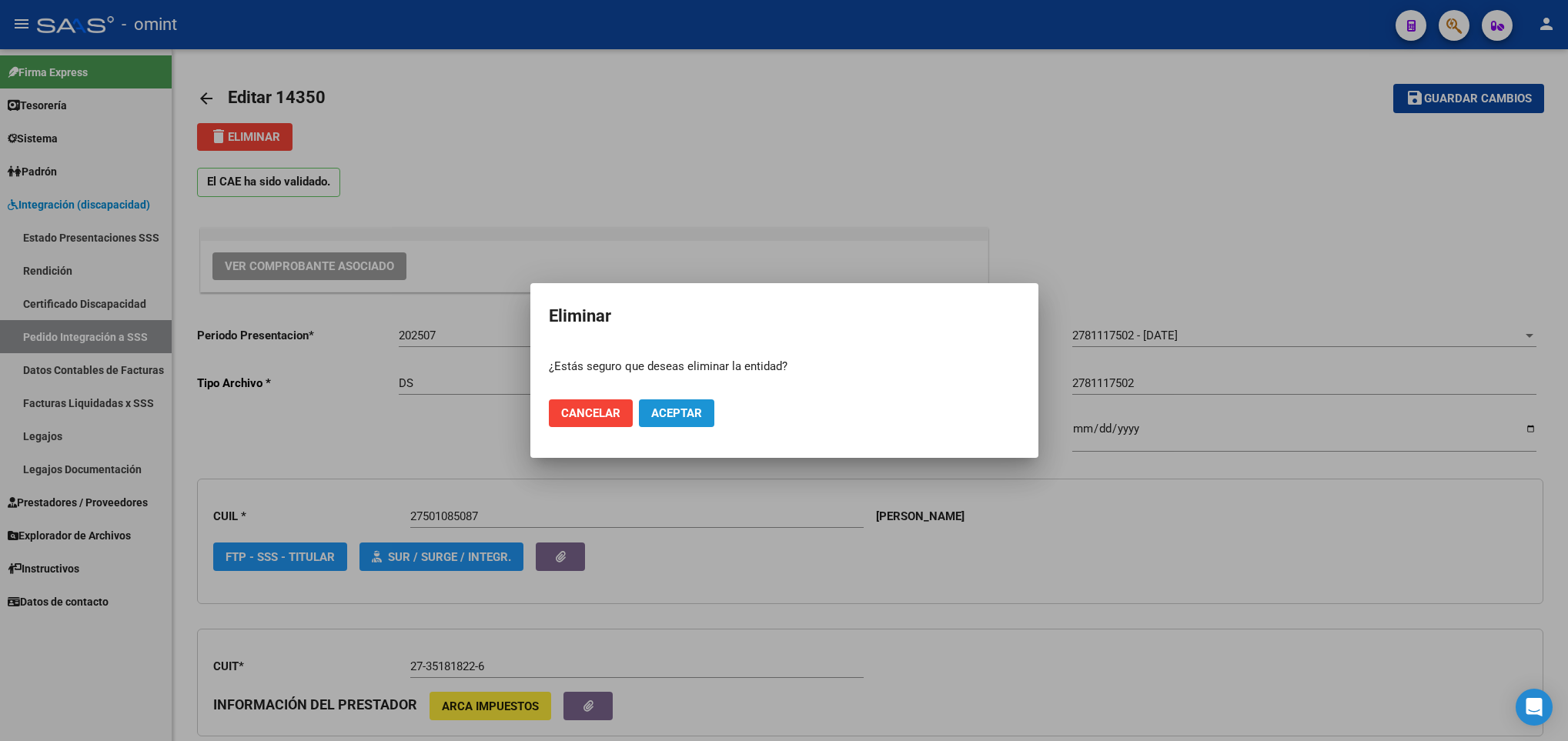
click at [696, 406] on span "Aceptar" at bounding box center [676, 413] width 51 height 14
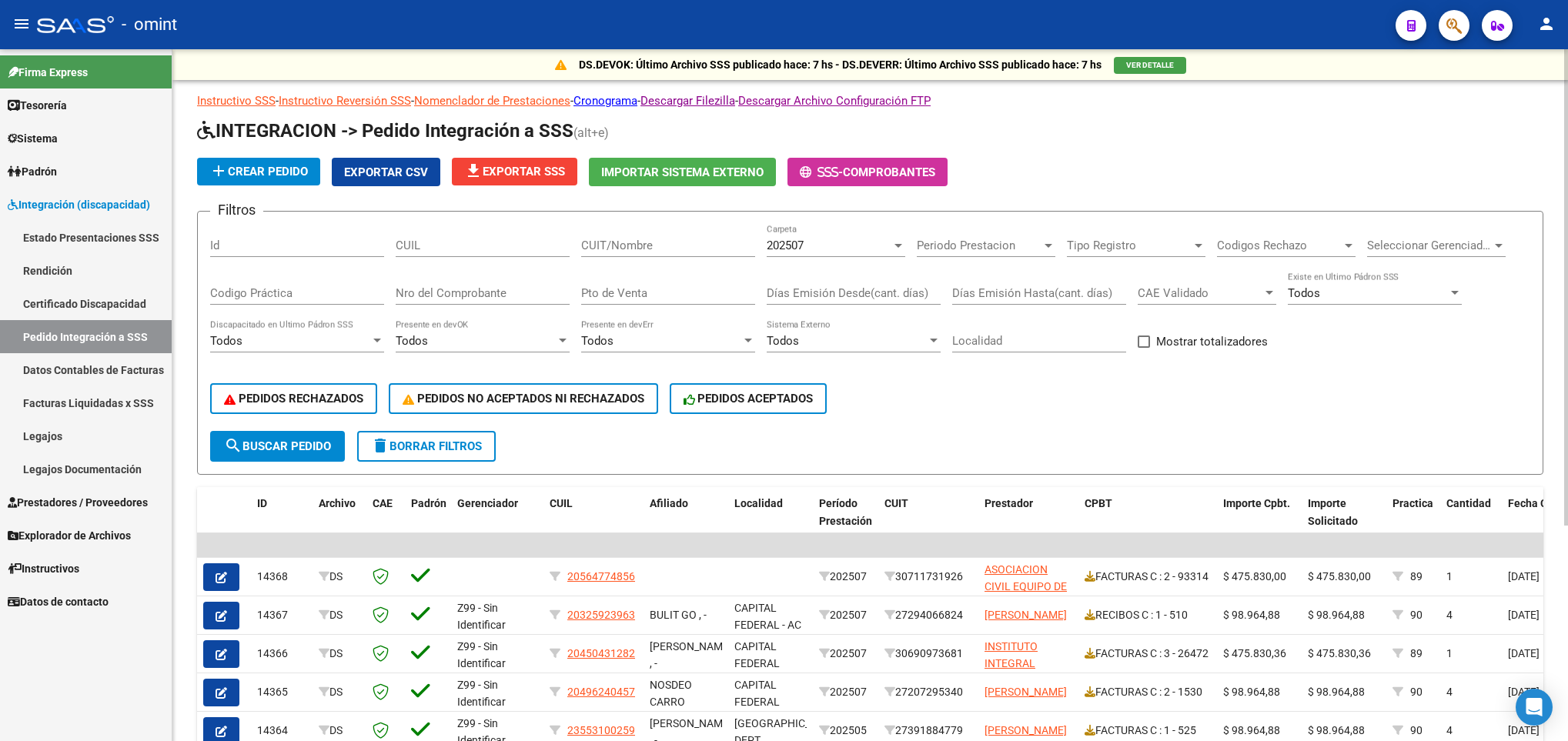
click at [700, 235] on div "CUIT/Nombre" at bounding box center [668, 241] width 174 height 33
paste input "27391884779"
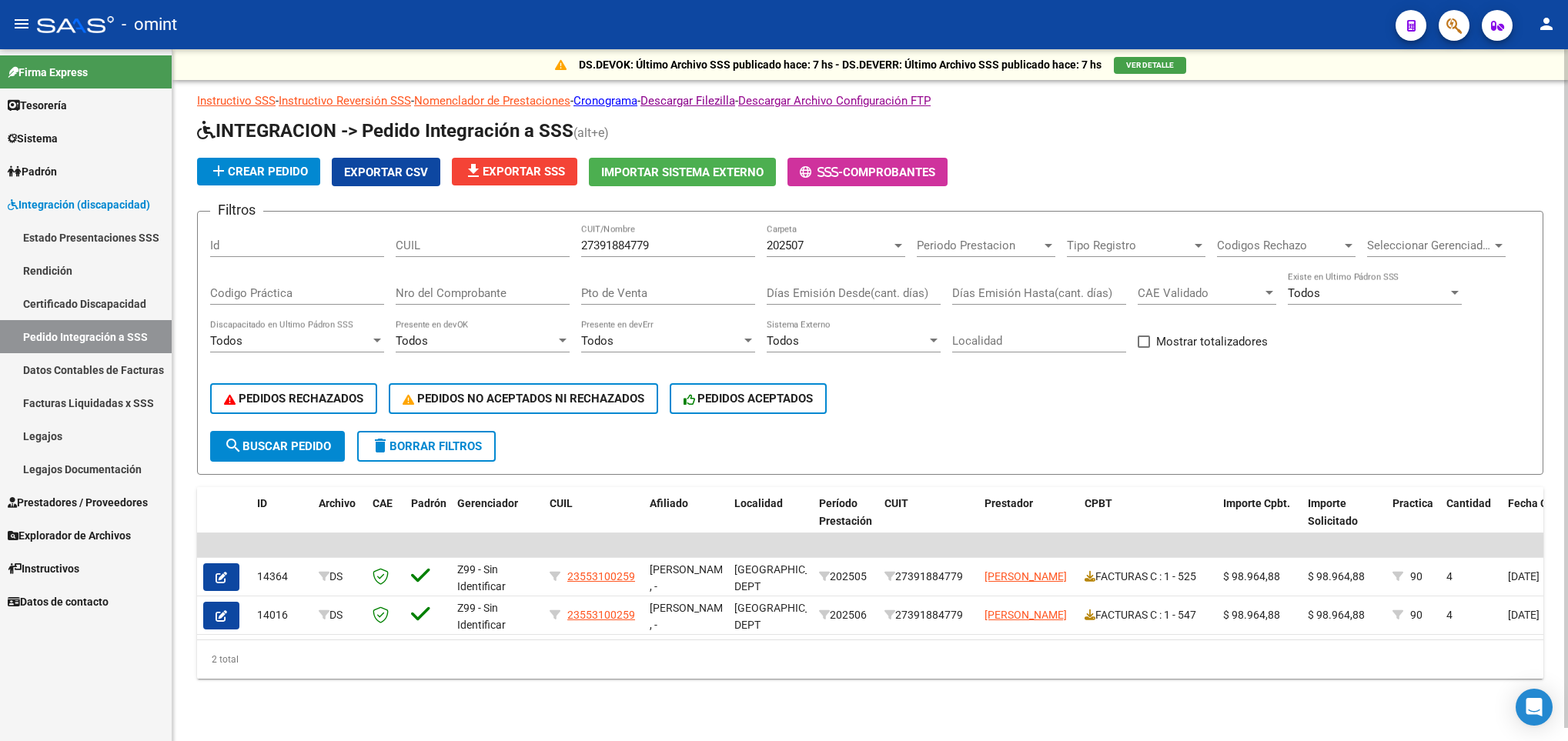
click at [1442, 638] on datatable-selection "| | 14364 DS Z99 - Sin Identificar 23553100259 PEREYRA TOMAS ELIAN , - VILLA AN…" at bounding box center [870, 631] width 1347 height 14
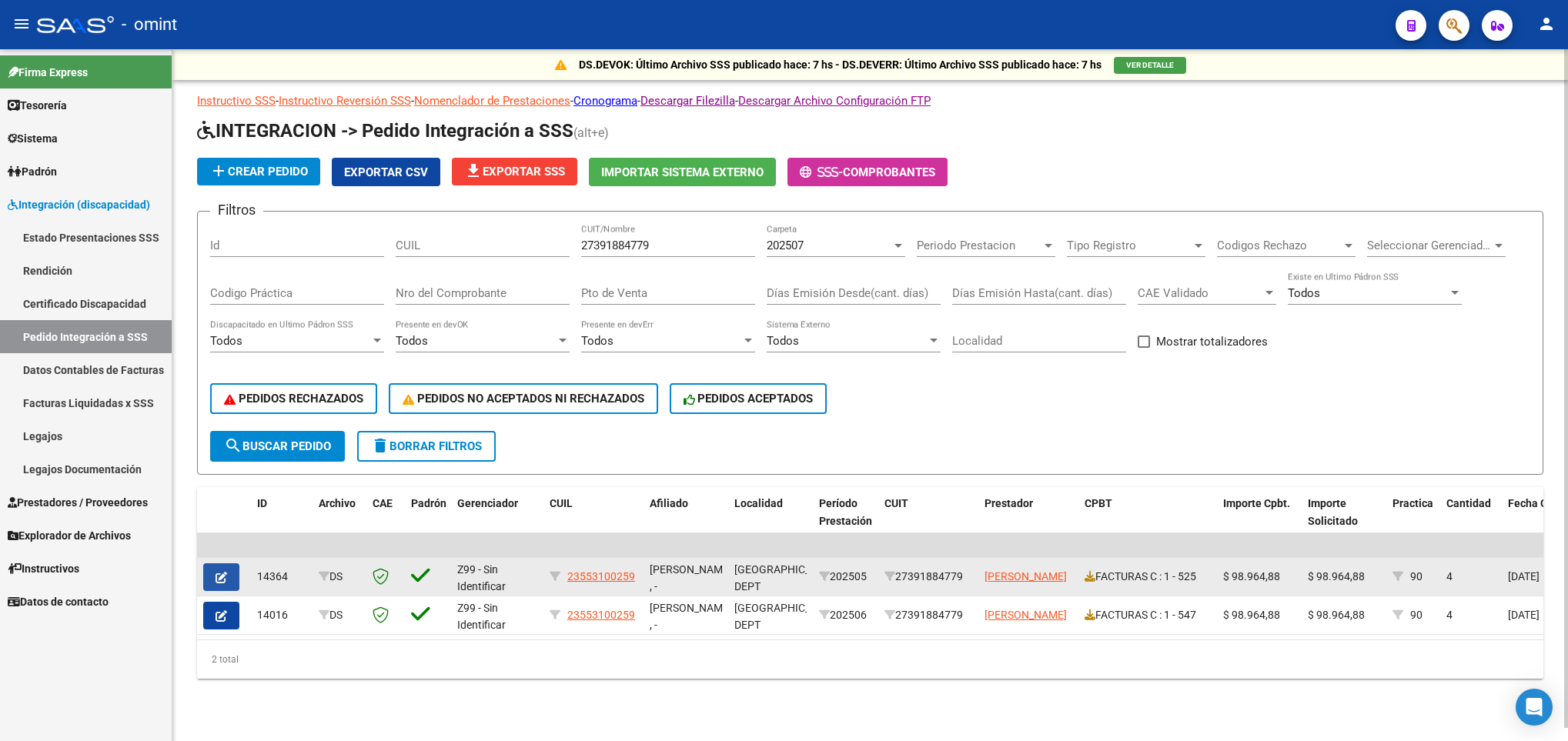
click at [218, 572] on icon "button" at bounding box center [221, 577] width 12 height 12
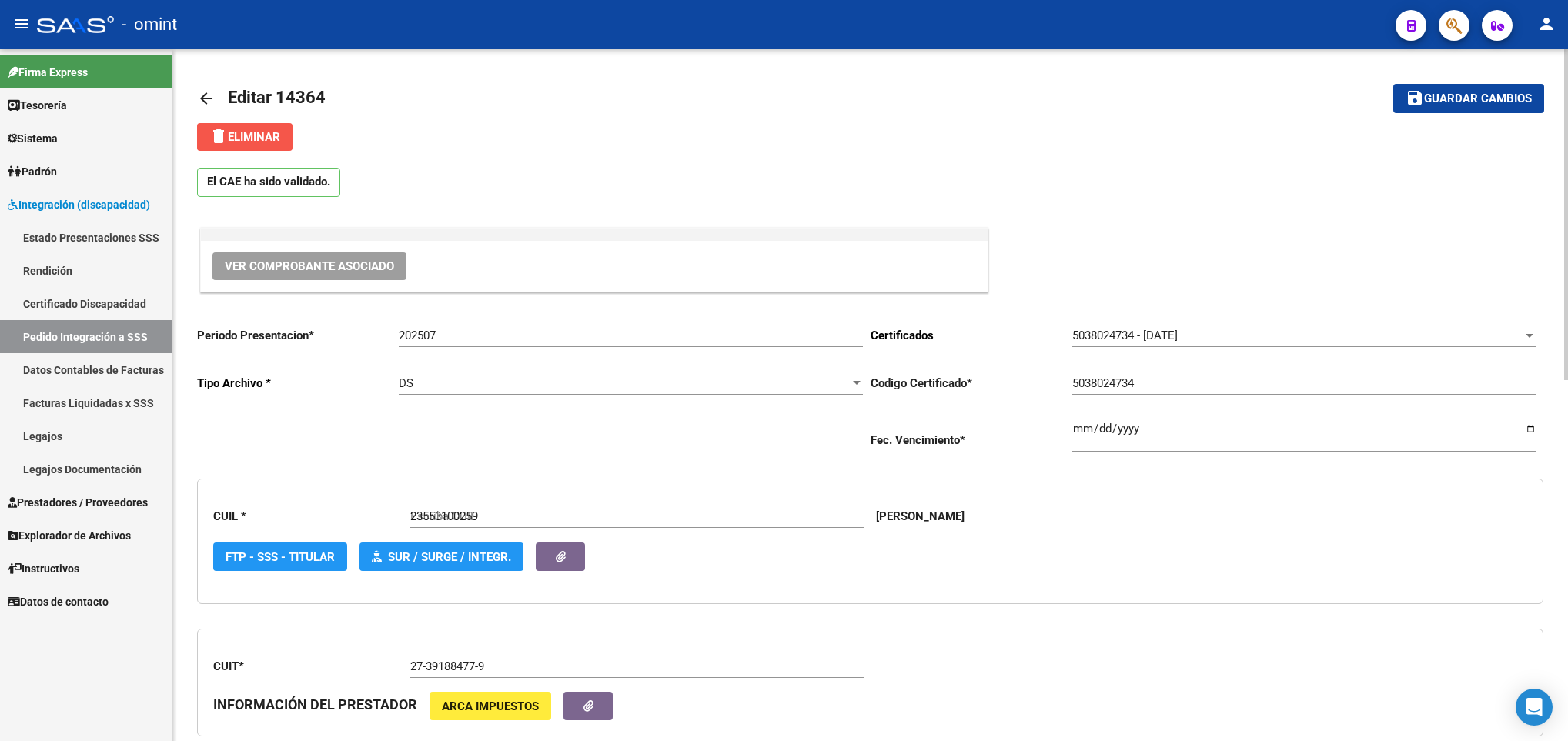
click at [243, 141] on span "delete Eliminar" at bounding box center [245, 137] width 71 height 14
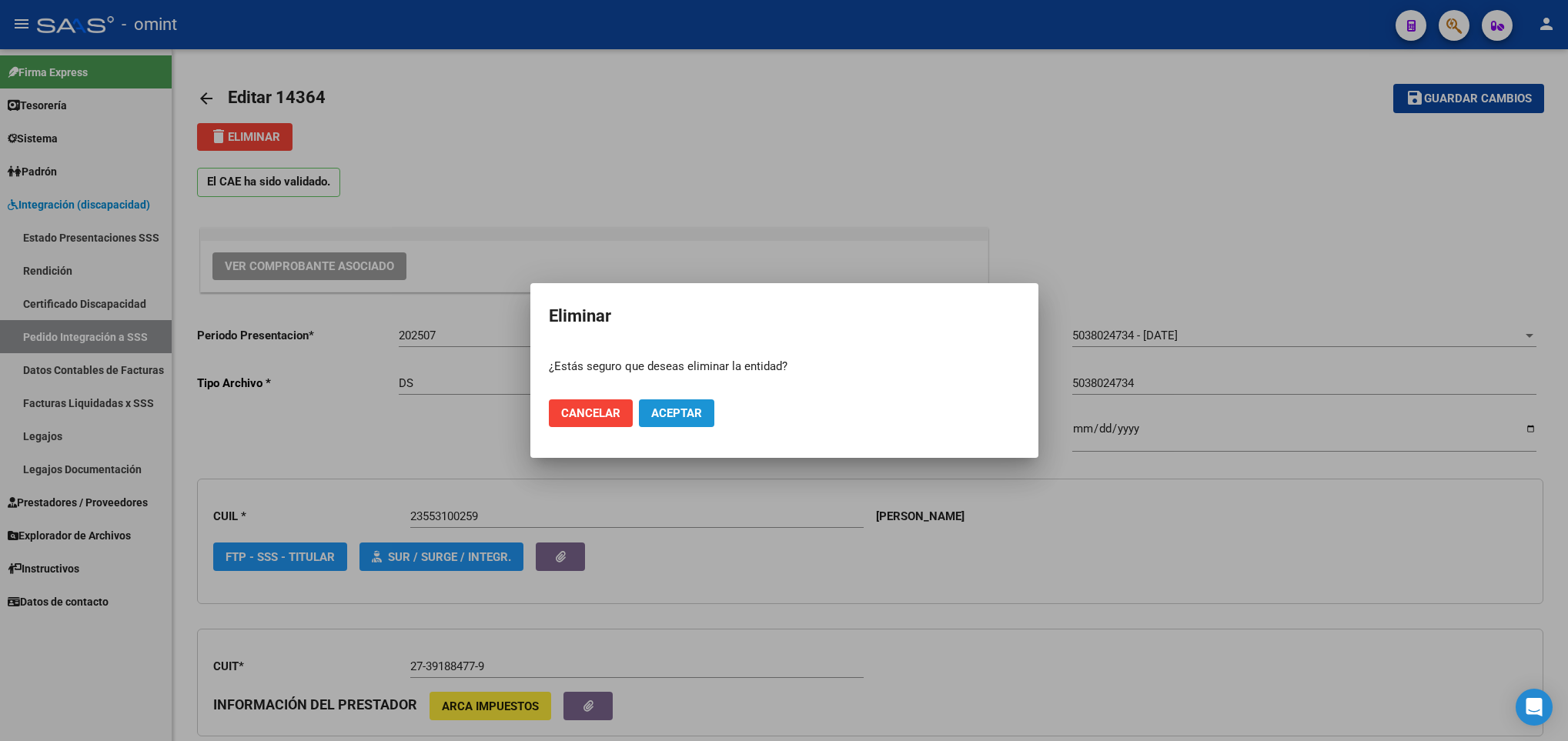
click at [705, 419] on button "Aceptar" at bounding box center [677, 412] width 75 height 27
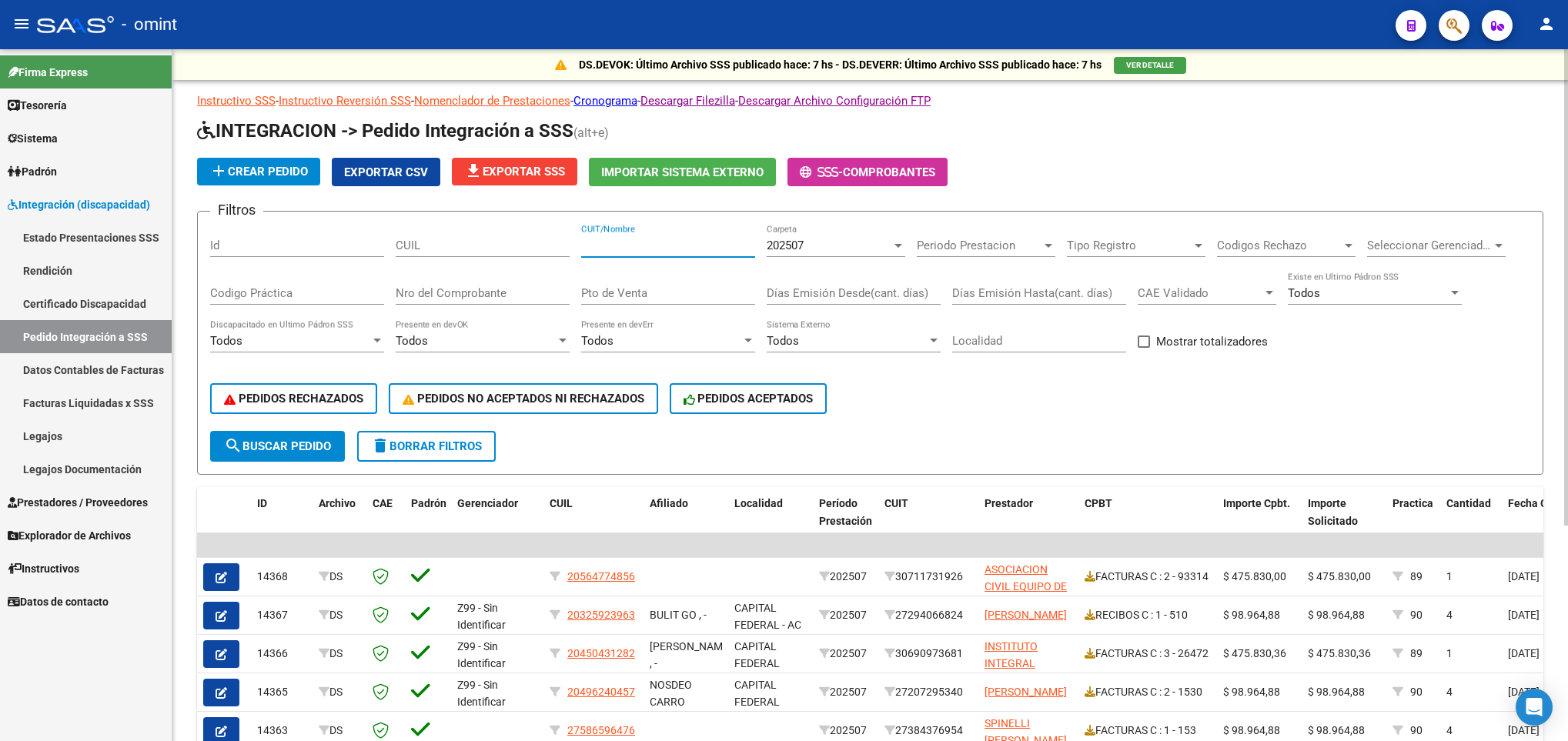
click at [646, 250] on input "CUIT/Nombre" at bounding box center [668, 245] width 174 height 14
paste input "27392486351"
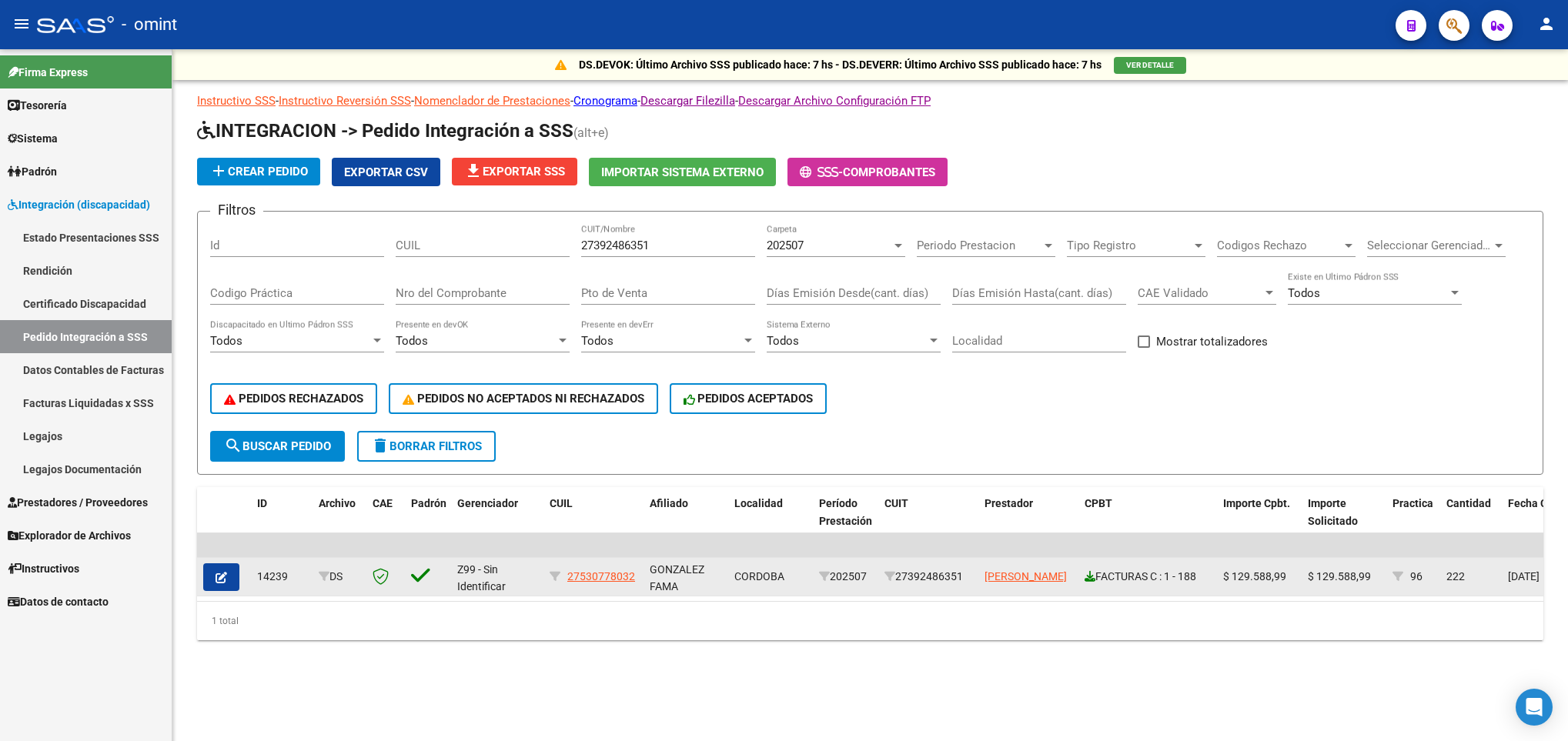
click at [1093, 579] on icon at bounding box center [1090, 576] width 11 height 11
click at [222, 584] on button "button" at bounding box center [221, 576] width 36 height 27
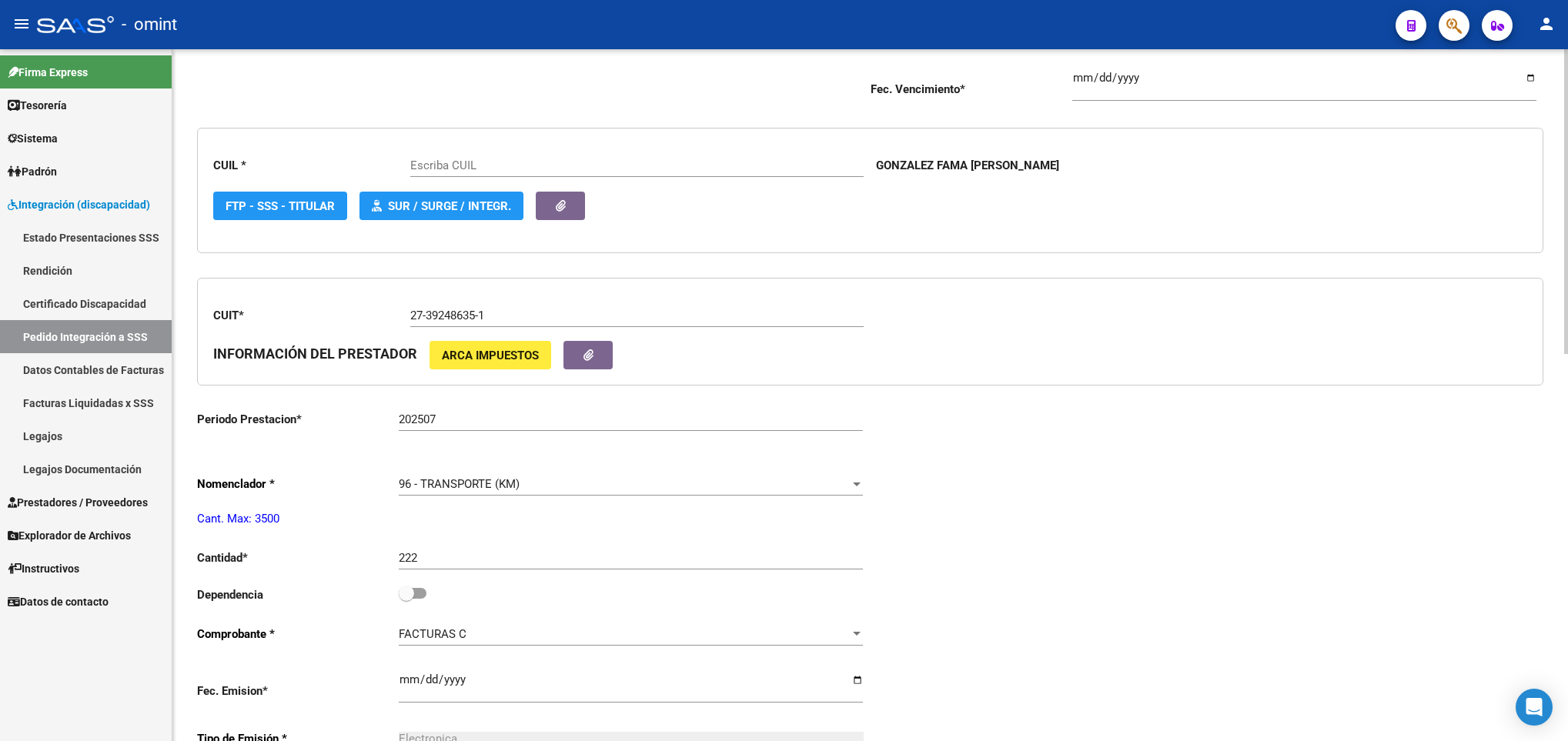
scroll to position [554, 0]
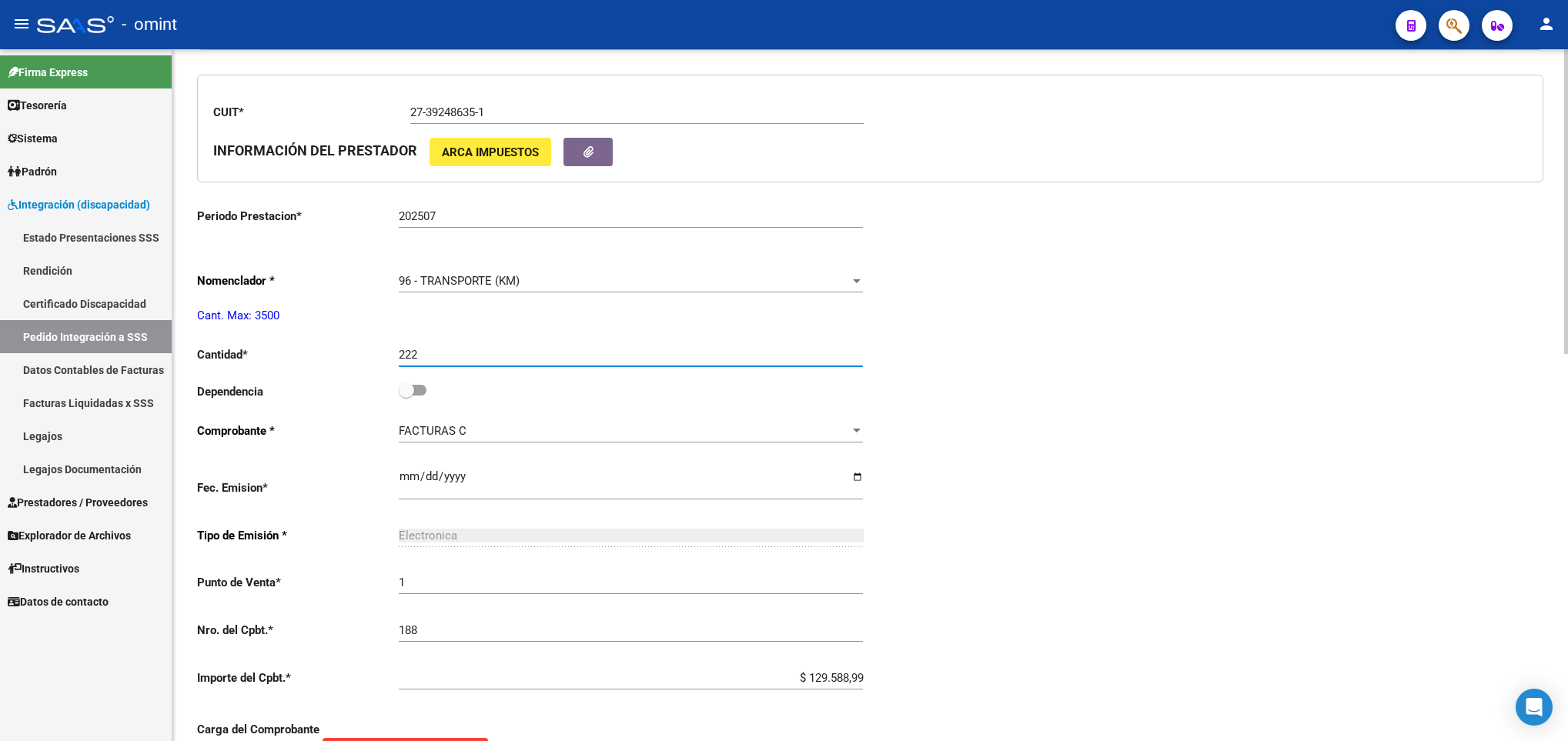
click at [518, 361] on input "222" at bounding box center [631, 355] width 464 height 14
click at [646, 361] on input "240" at bounding box center [631, 355] width 464 height 14
click at [1113, 391] on div "Periodo Presentacion * 202507 Ingresar el Periodo Tipo Archivo * DS Seleccionar…" at bounding box center [870, 390] width 1347 height 1261
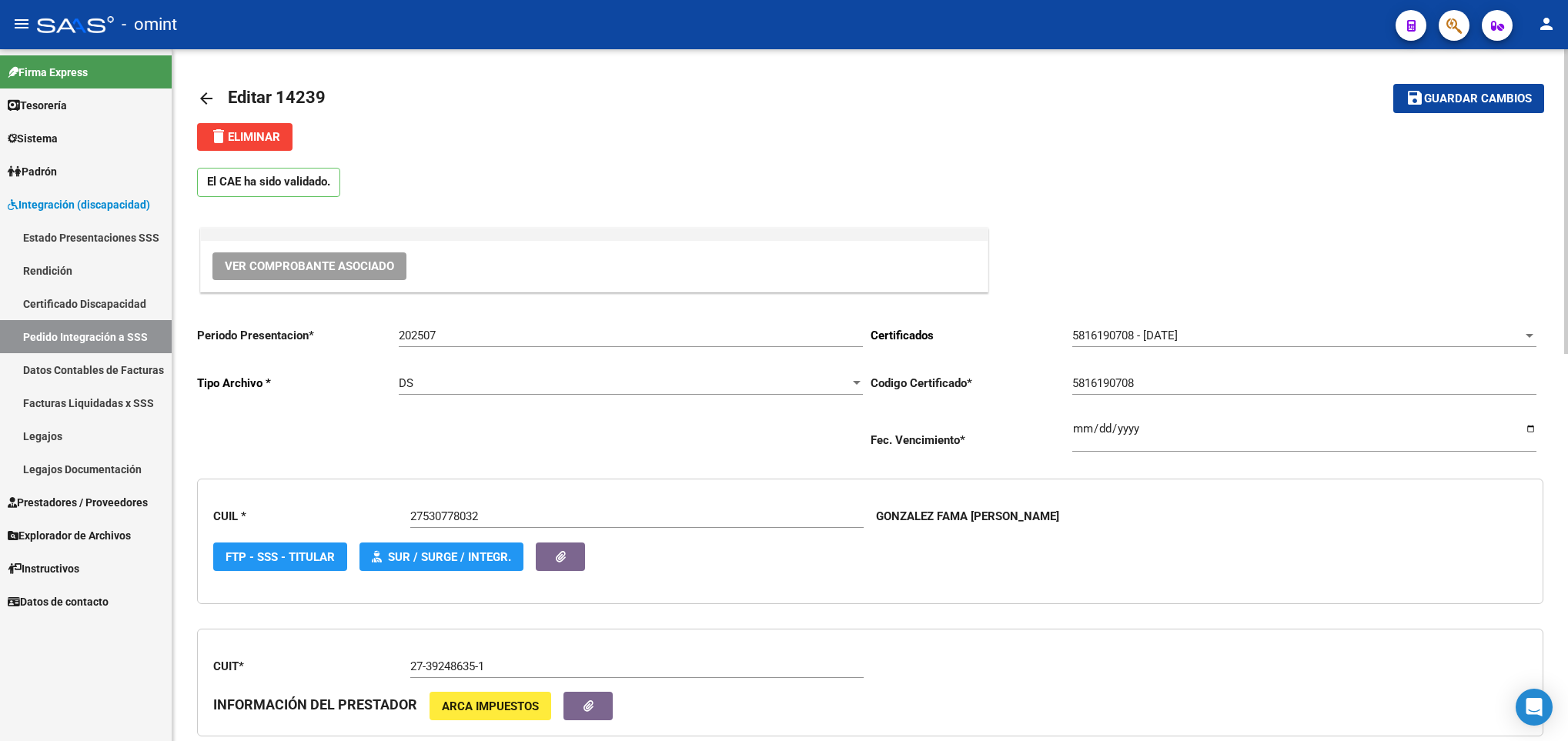
click at [1564, 67] on div at bounding box center [1566, 395] width 4 height 692
click at [1564, 67] on div at bounding box center [1566, 202] width 4 height 305
click at [1488, 102] on span "Guardar cambios" at bounding box center [1478, 100] width 107 height 14
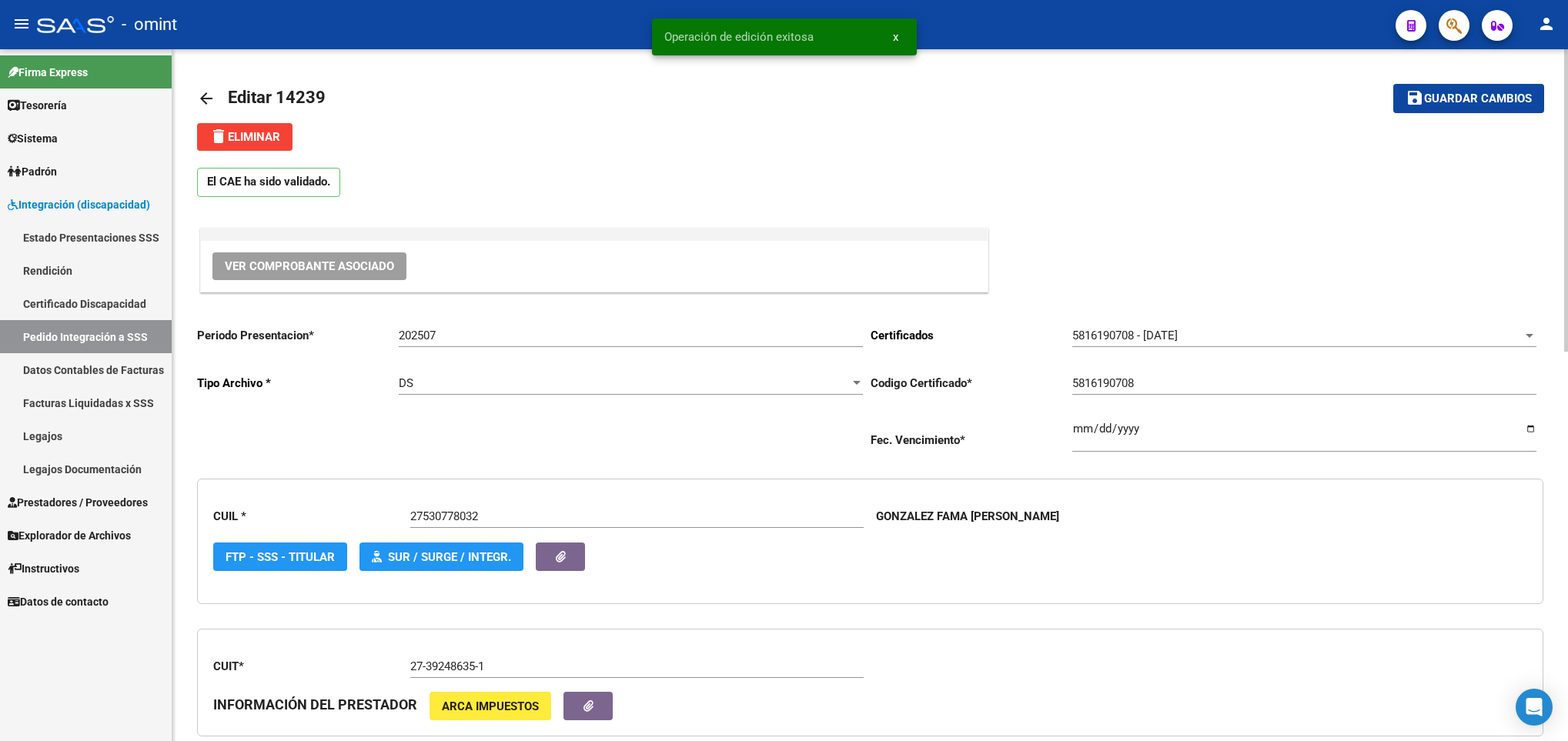
click at [206, 93] on mat-icon "arrow_back" at bounding box center [206, 99] width 19 height 19
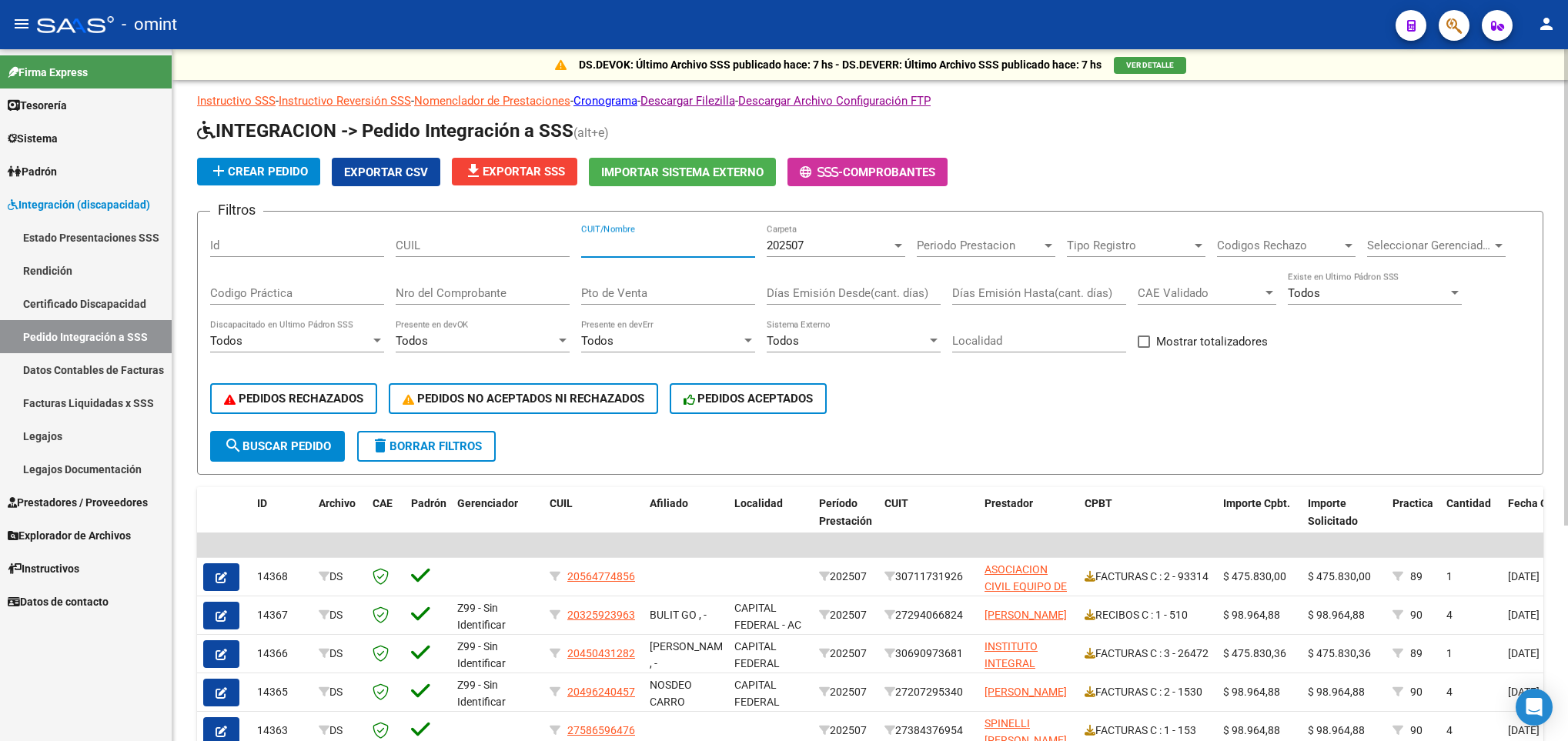
click at [686, 248] on input "CUIT/Nombre" at bounding box center [668, 245] width 174 height 14
paste input "20352916928"
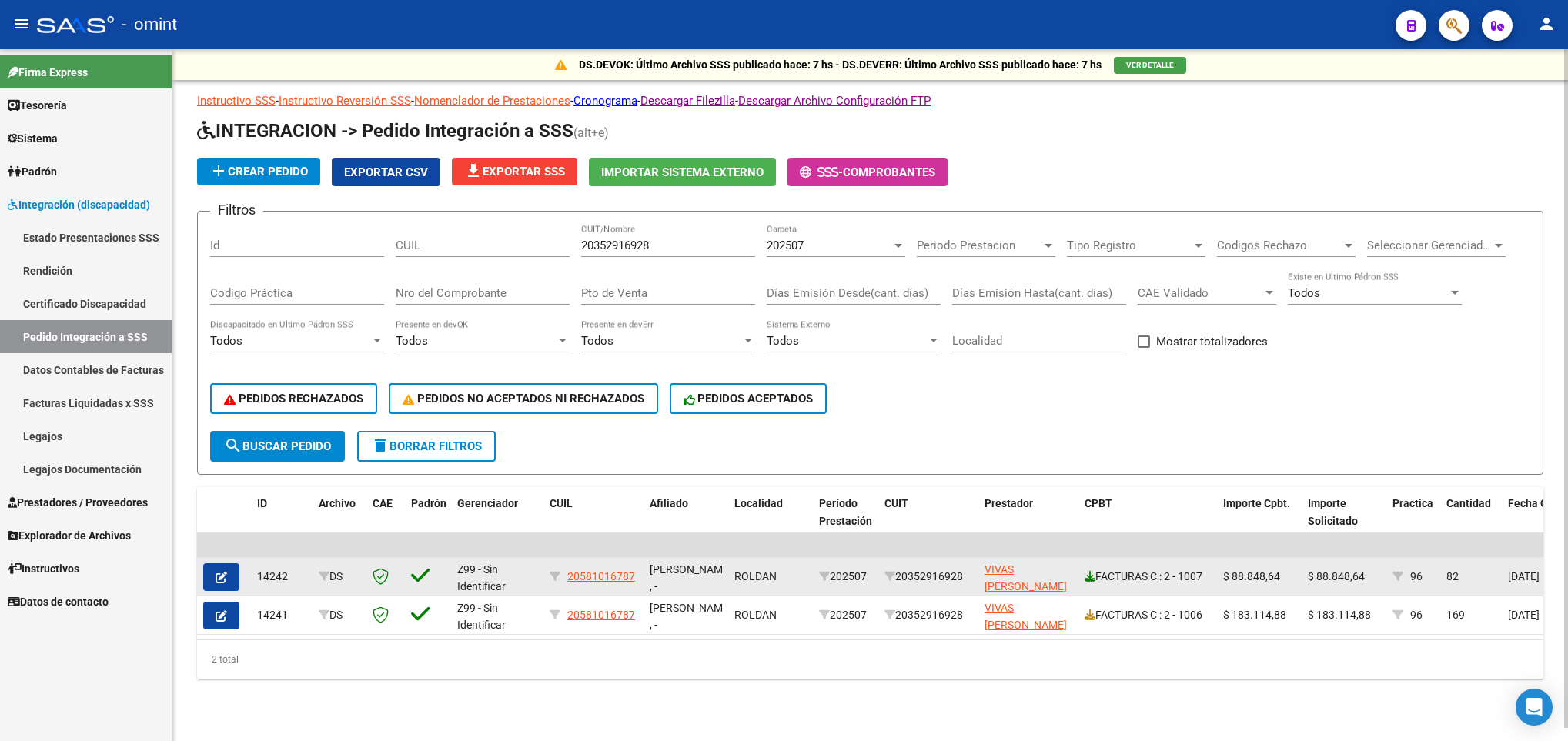
click at [1086, 578] on icon at bounding box center [1090, 576] width 11 height 11
click at [227, 578] on button "button" at bounding box center [221, 576] width 36 height 27
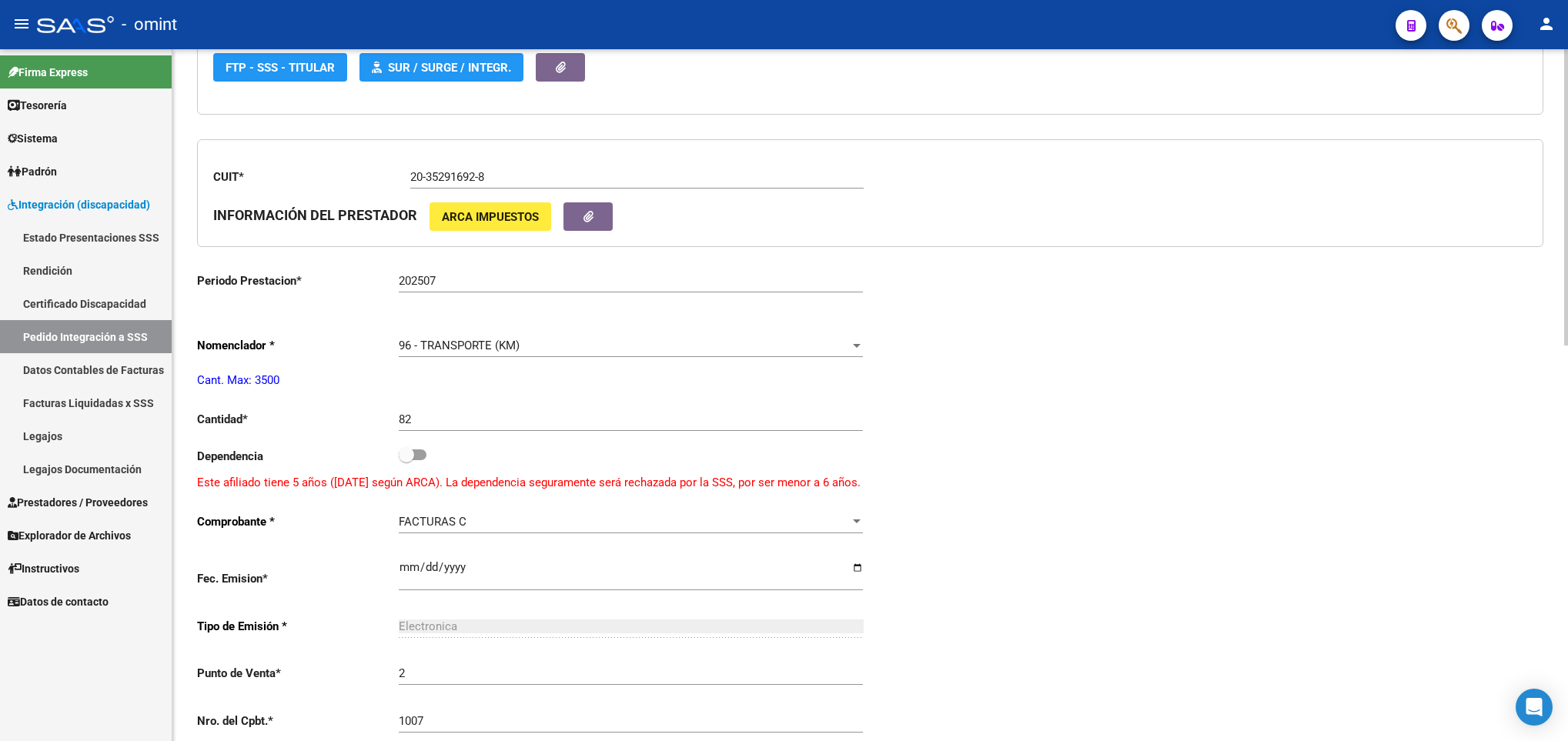
scroll to position [508, 0]
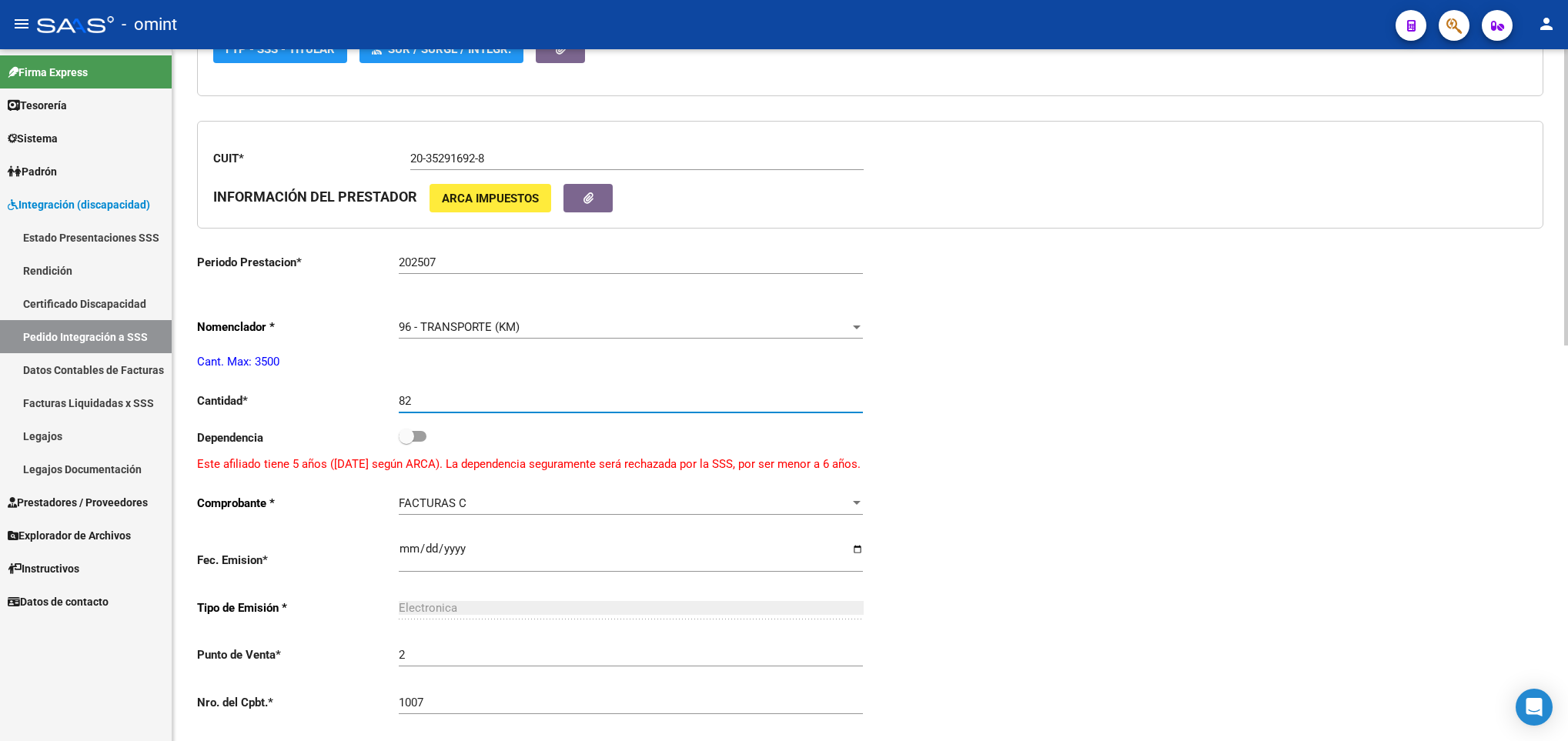
click at [446, 406] on input "82" at bounding box center [631, 401] width 464 height 14
click at [1561, 85] on div "arrow_back Editar 14242 save Guardar cambios delete Eliminar El CAE ha sido val…" at bounding box center [870, 336] width 1395 height 1589
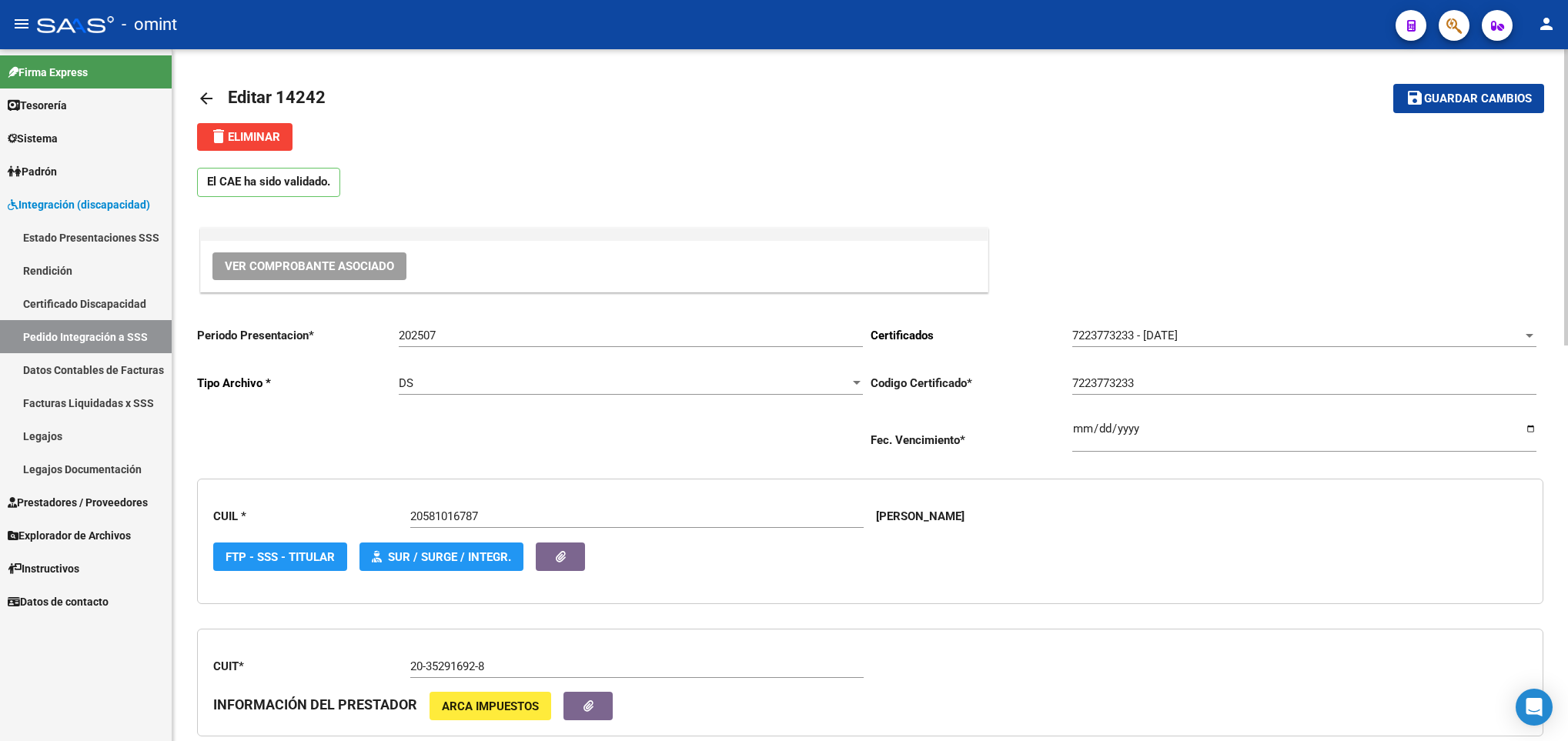
click at [1564, 67] on div at bounding box center [1566, 395] width 4 height 692
click at [1455, 93] on span "Guardar cambios" at bounding box center [1478, 100] width 107 height 14
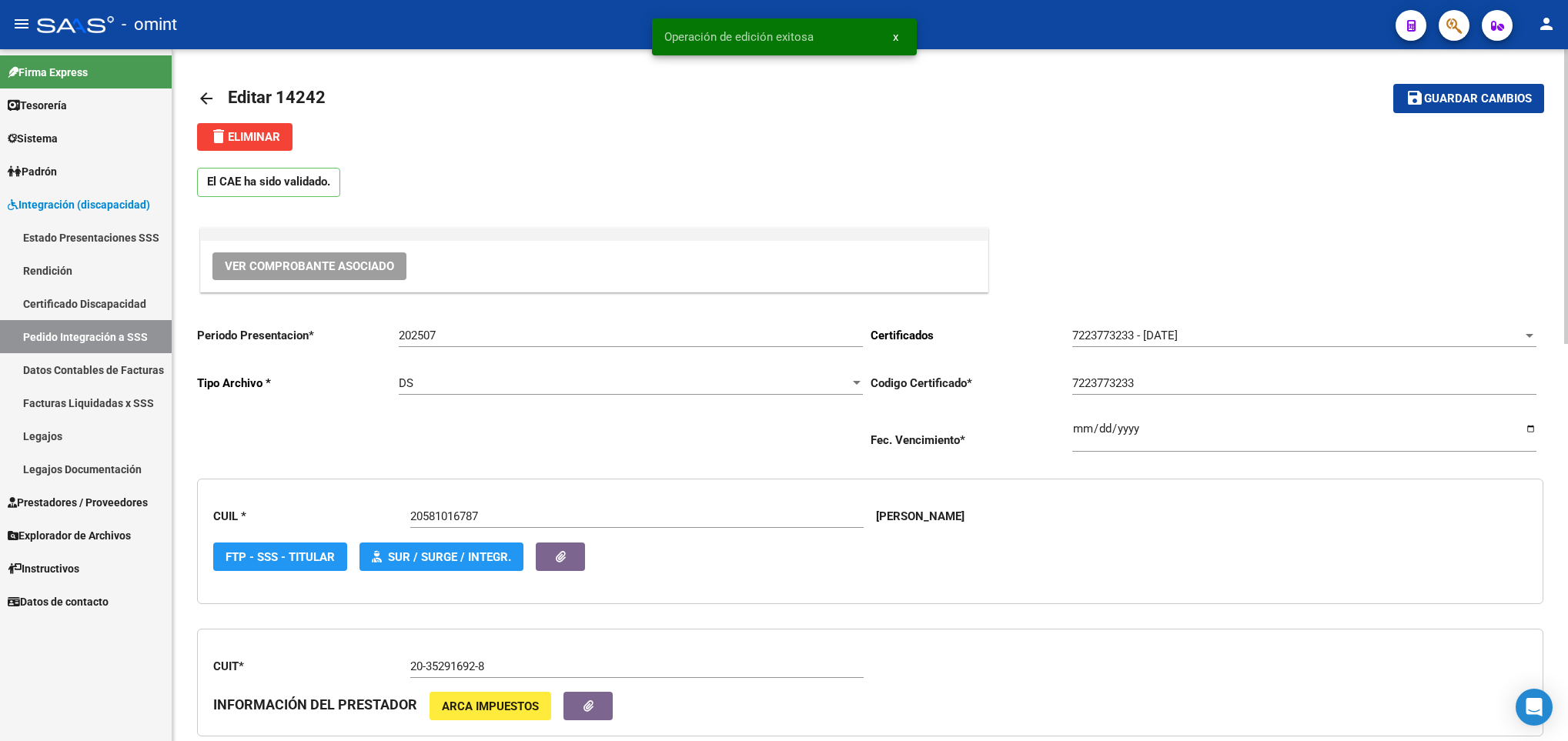
click at [204, 95] on mat-icon "arrow_back" at bounding box center [206, 99] width 19 height 19
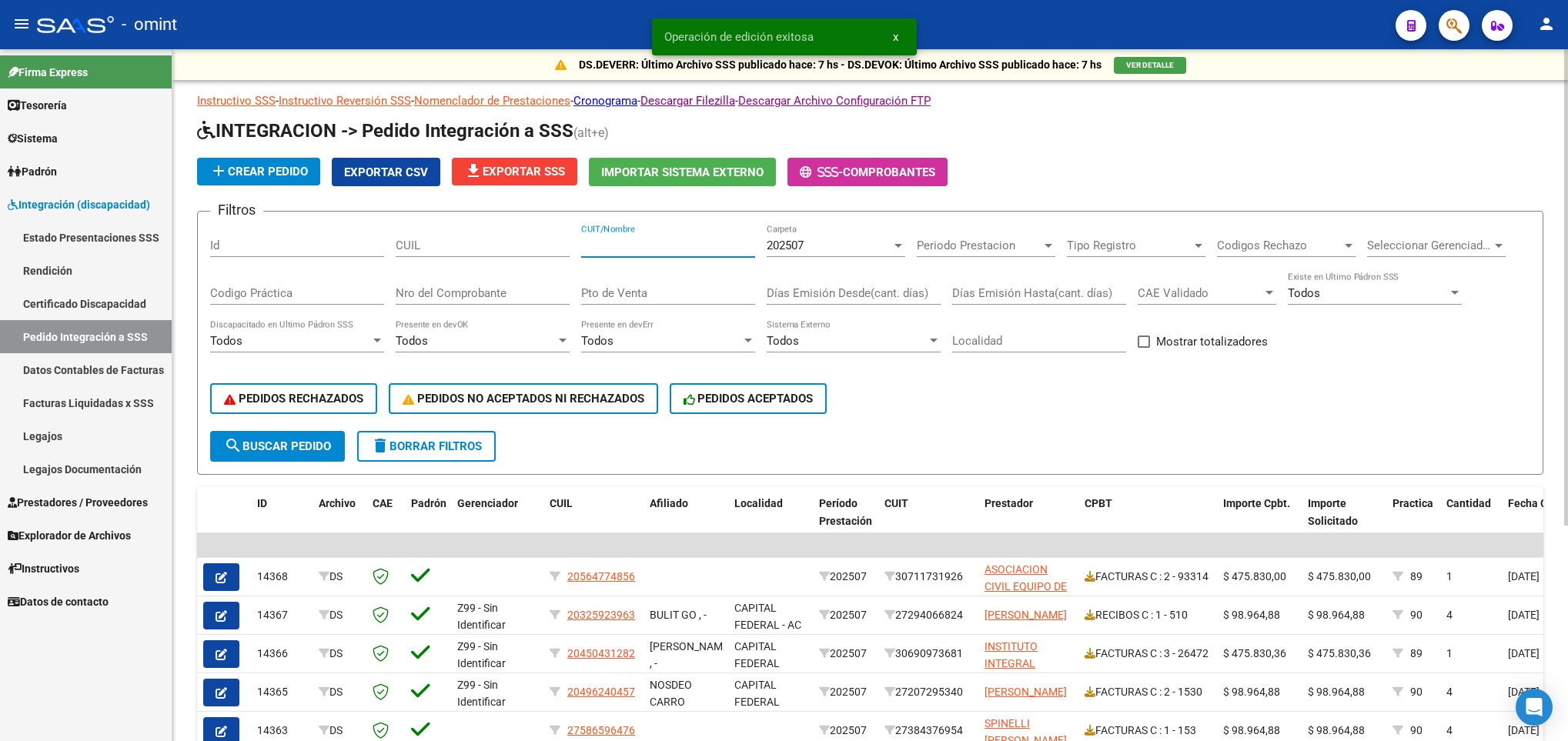
click at [622, 240] on input "CUIT/Nombre" at bounding box center [668, 245] width 174 height 14
paste input "20352916928"
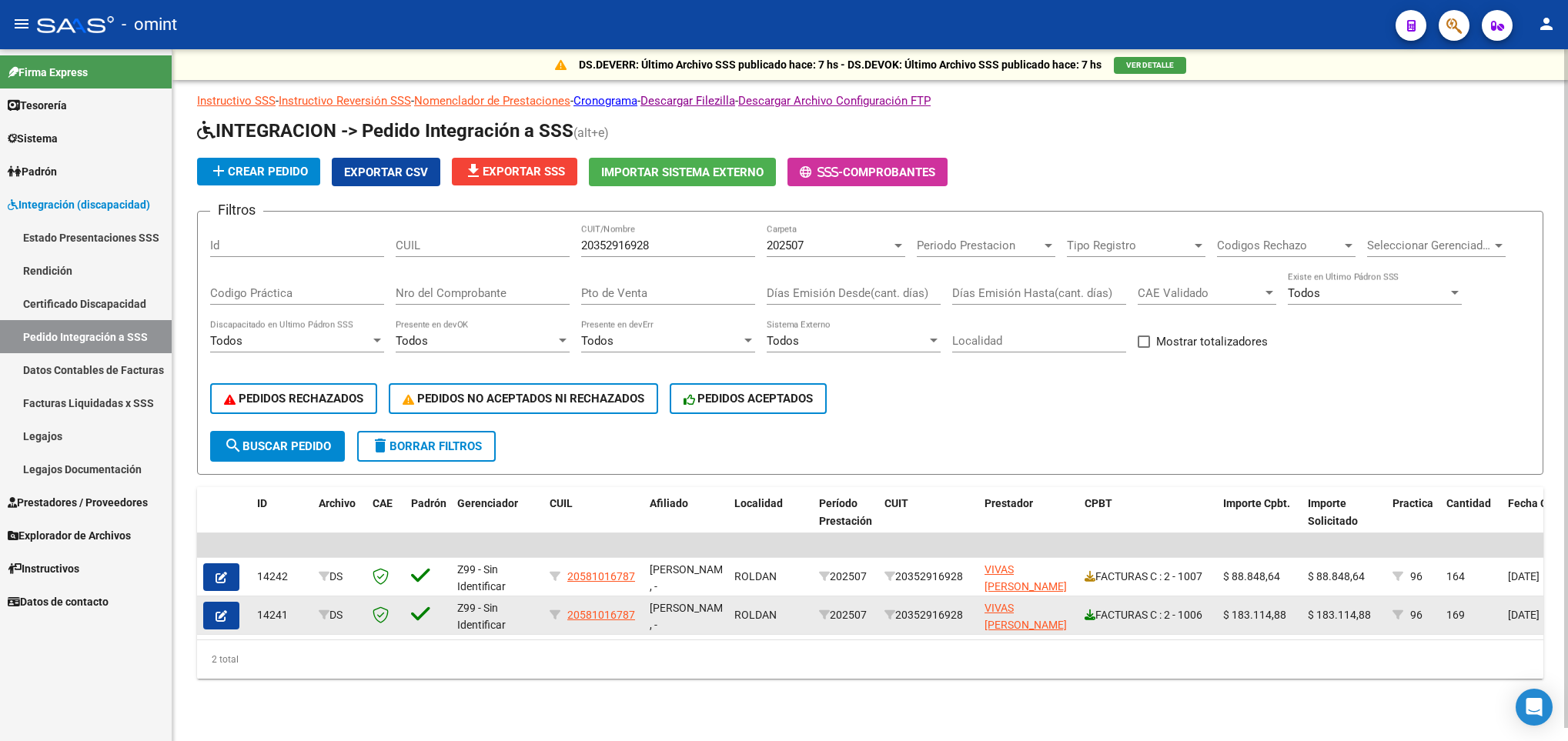
click at [1091, 619] on icon at bounding box center [1090, 615] width 11 height 11
click at [227, 612] on icon "button" at bounding box center [221, 616] width 12 height 12
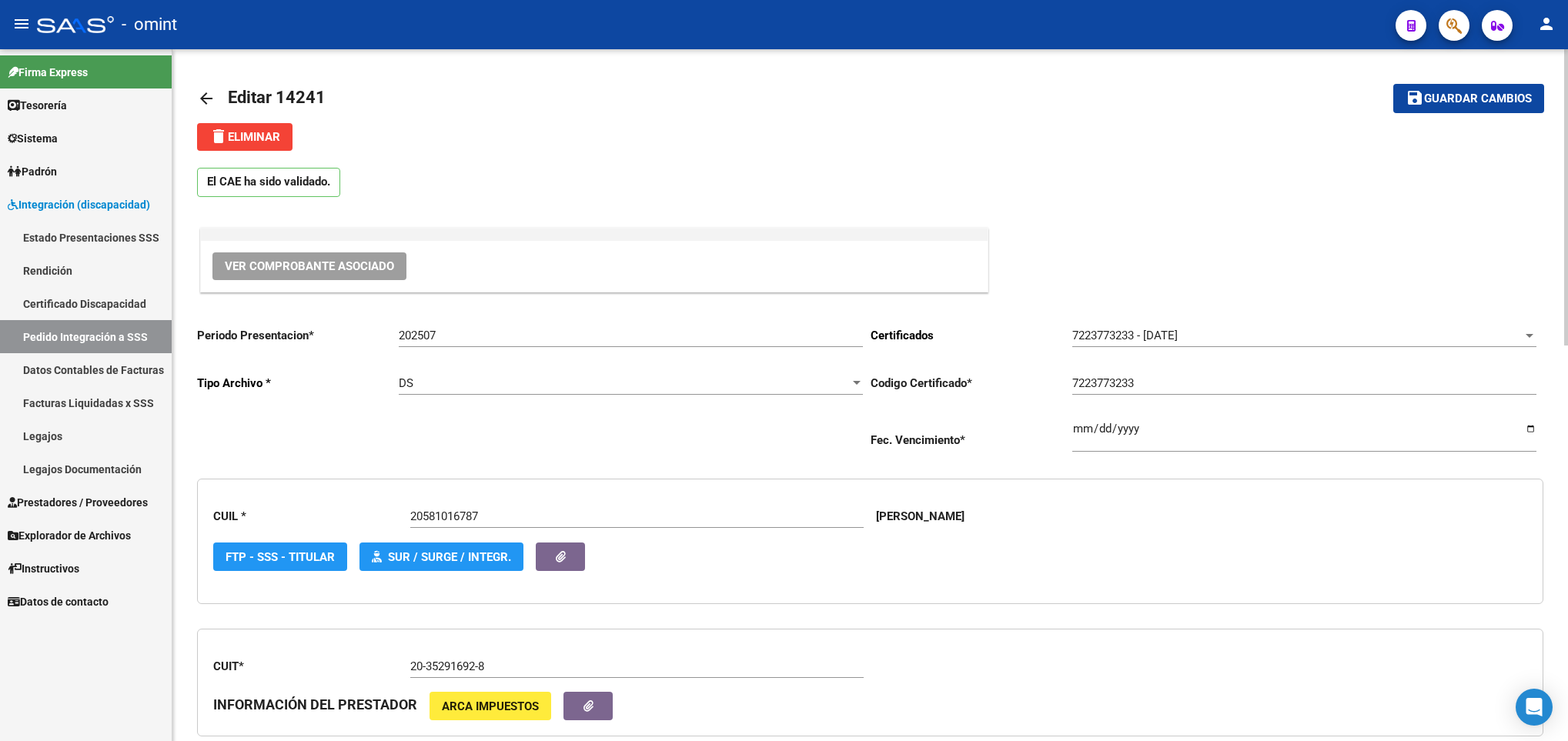
scroll to position [691, 0]
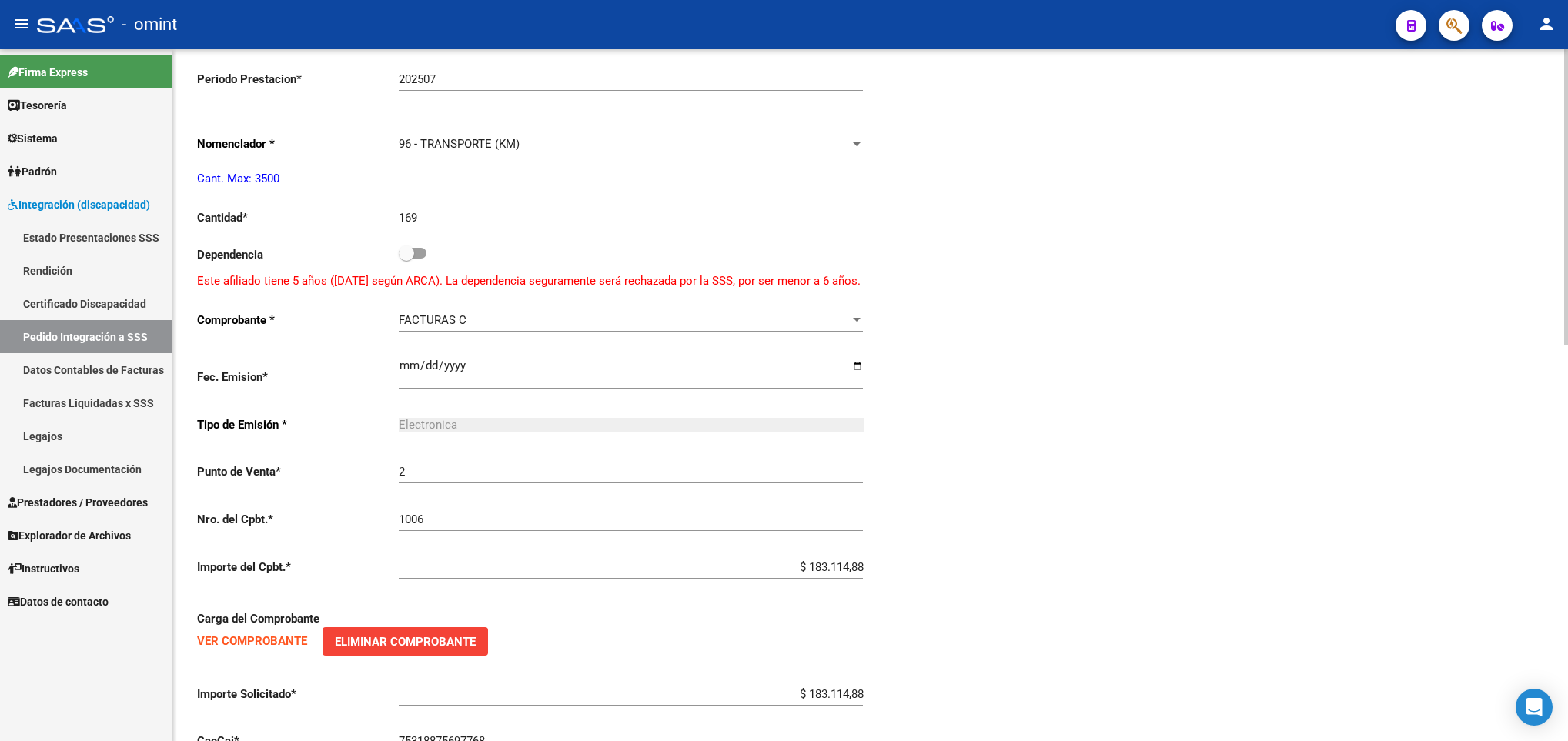
click at [1564, 587] on div at bounding box center [1566, 395] width 4 height 692
click at [471, 225] on input "169" at bounding box center [631, 218] width 464 height 14
click at [1561, 93] on div "arrow_back Editar 14241 save Guardar cambios delete Eliminar El CAE ha sido val…" at bounding box center [870, 152] width 1395 height 1589
drag, startPoint x: 1561, startPoint y: 93, endPoint x: 1564, endPoint y: 82, distance: 11.4
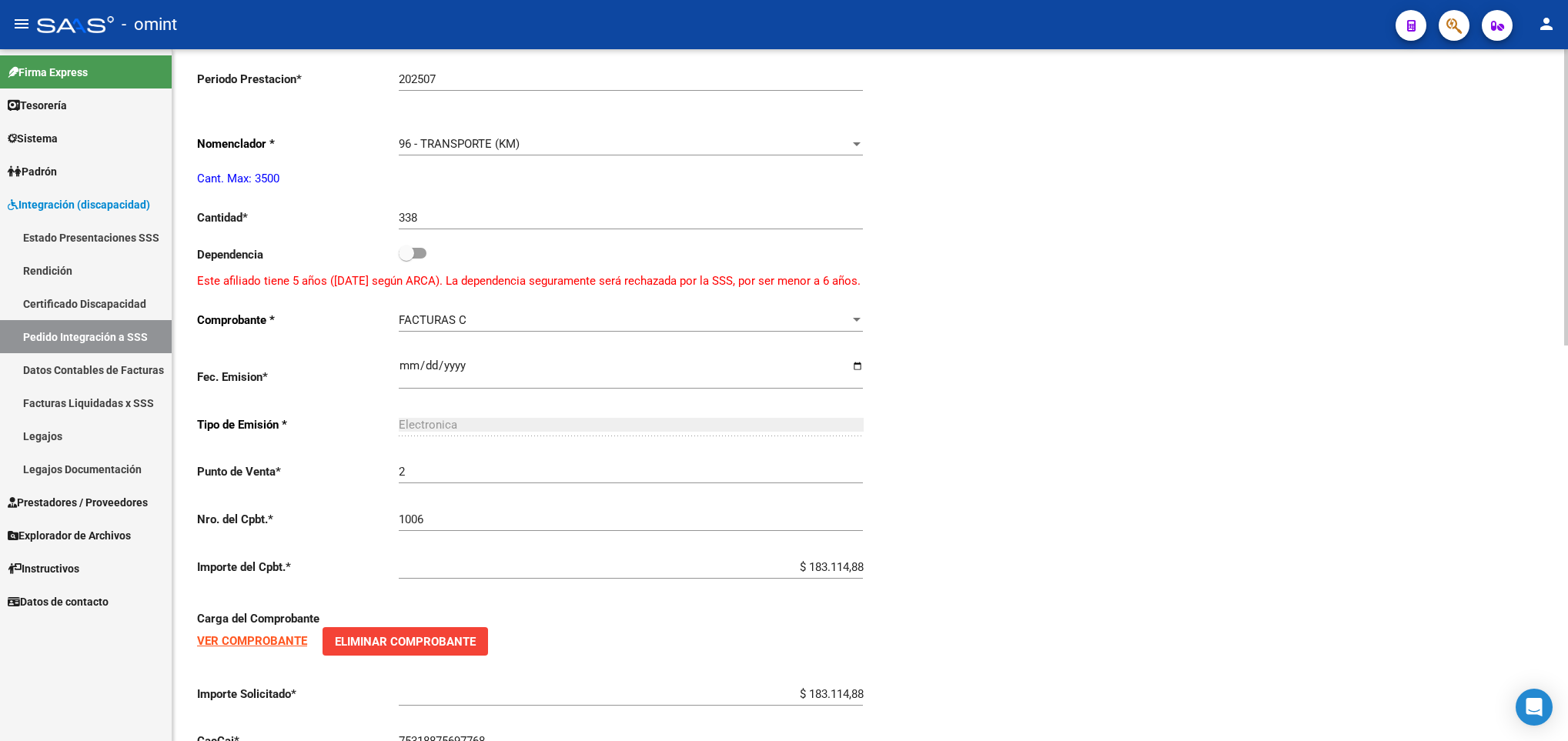
click at [1564, 82] on div "arrow_back Editar 14241 save Guardar cambios delete Eliminar El CAE ha sido val…" at bounding box center [872, 152] width 1399 height 1589
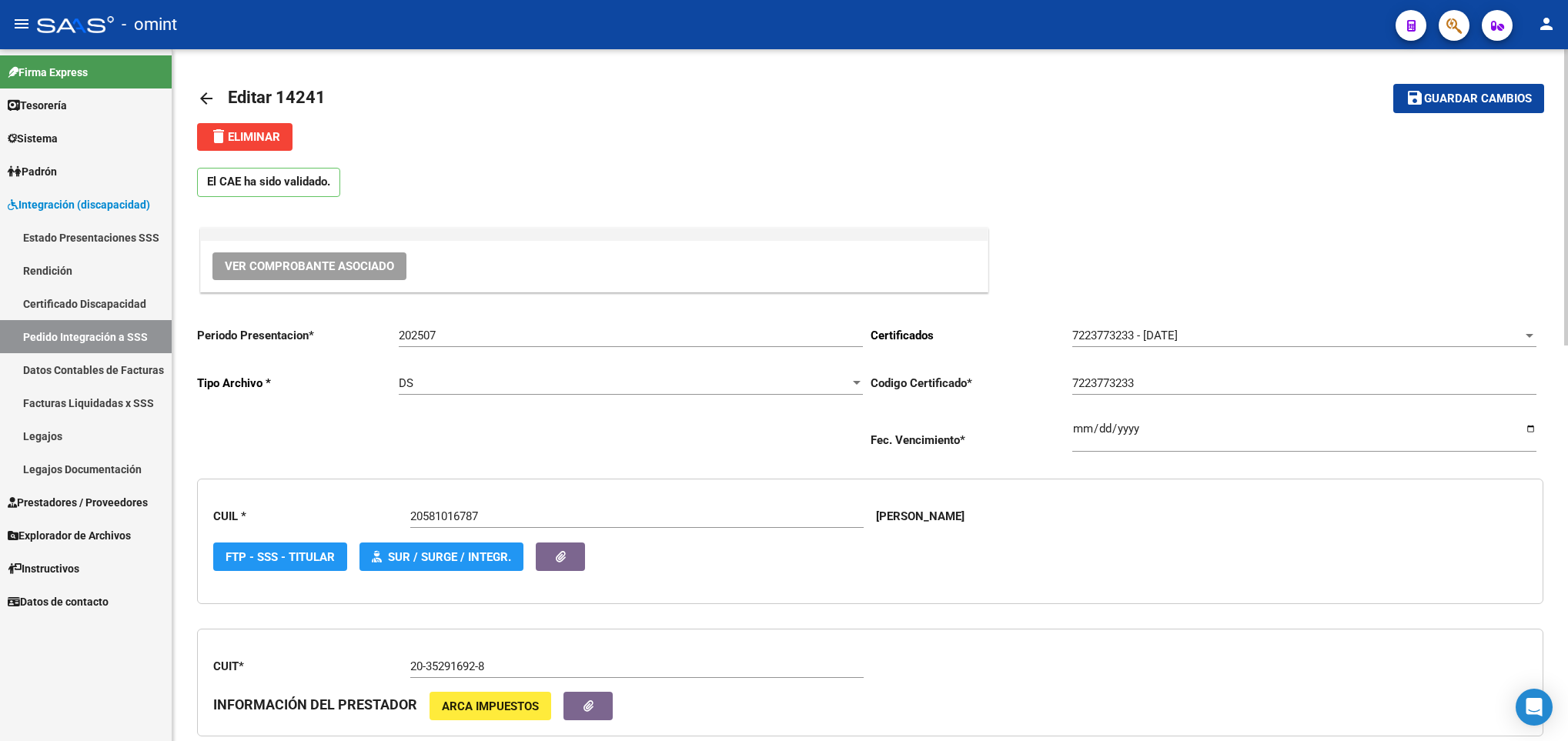
click at [1564, 82] on div at bounding box center [1566, 395] width 4 height 692
click at [1564, 82] on div at bounding box center [1566, 198] width 4 height 296
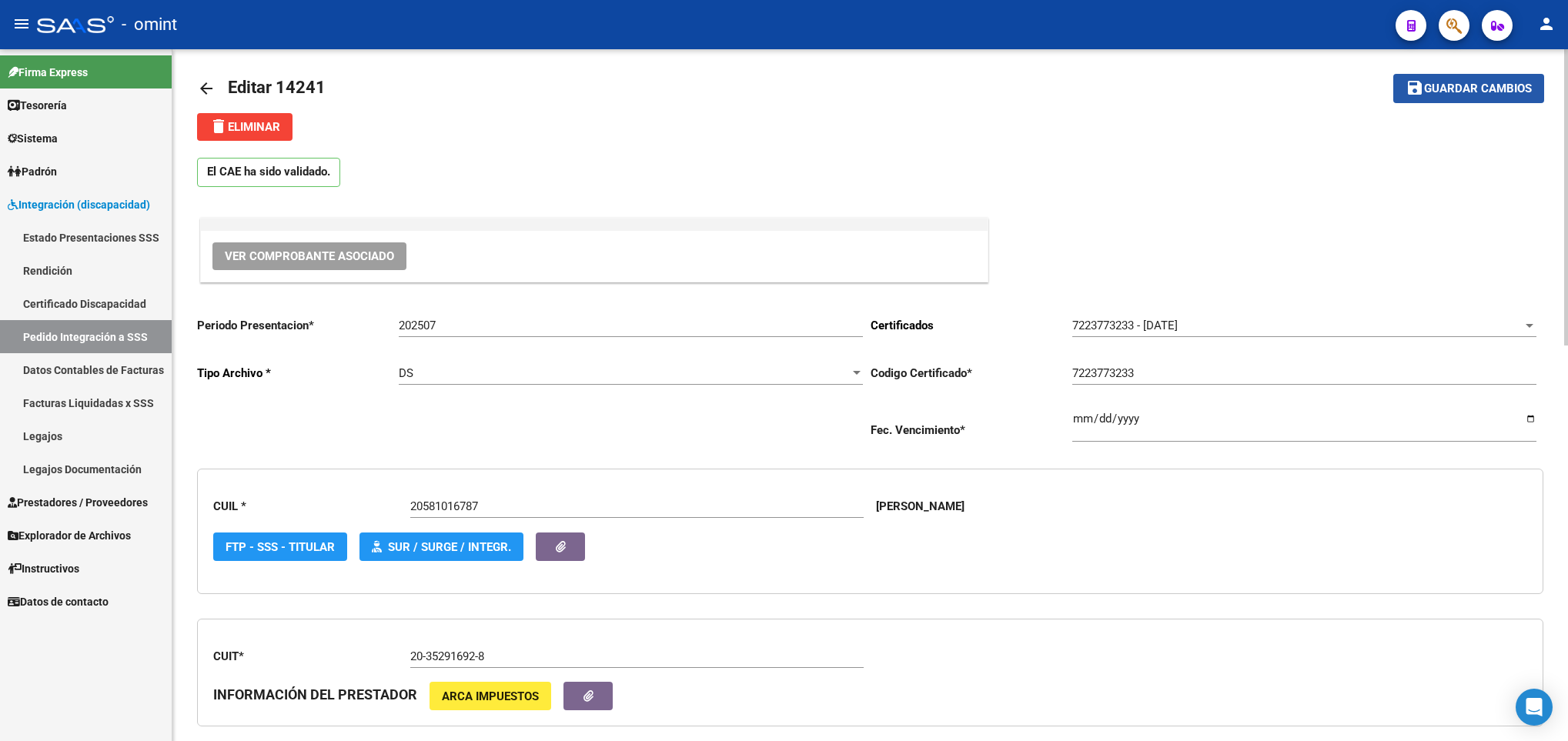
click at [1502, 86] on span "Guardar cambios" at bounding box center [1478, 89] width 107 height 14
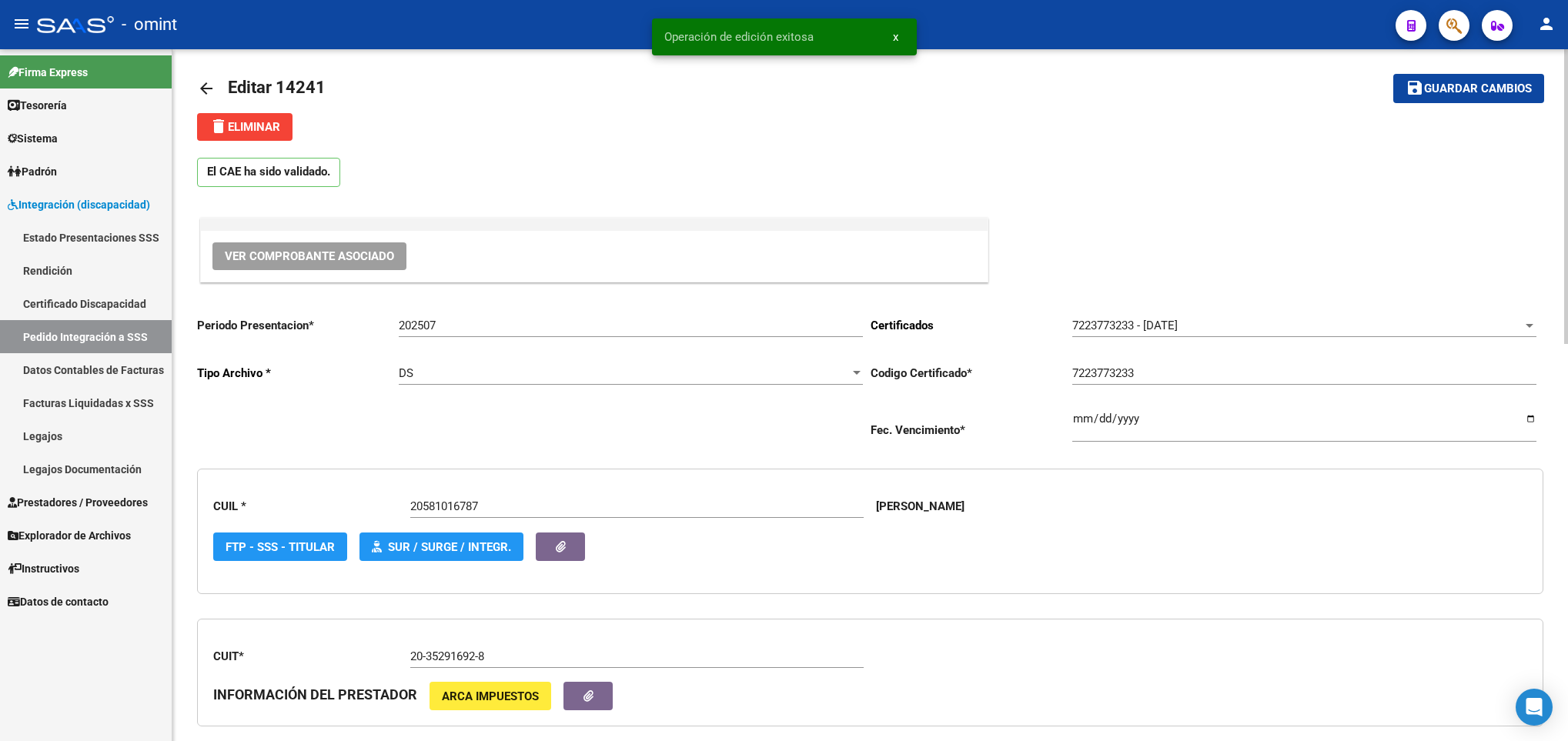
click at [203, 89] on mat-icon "arrow_back" at bounding box center [206, 89] width 19 height 19
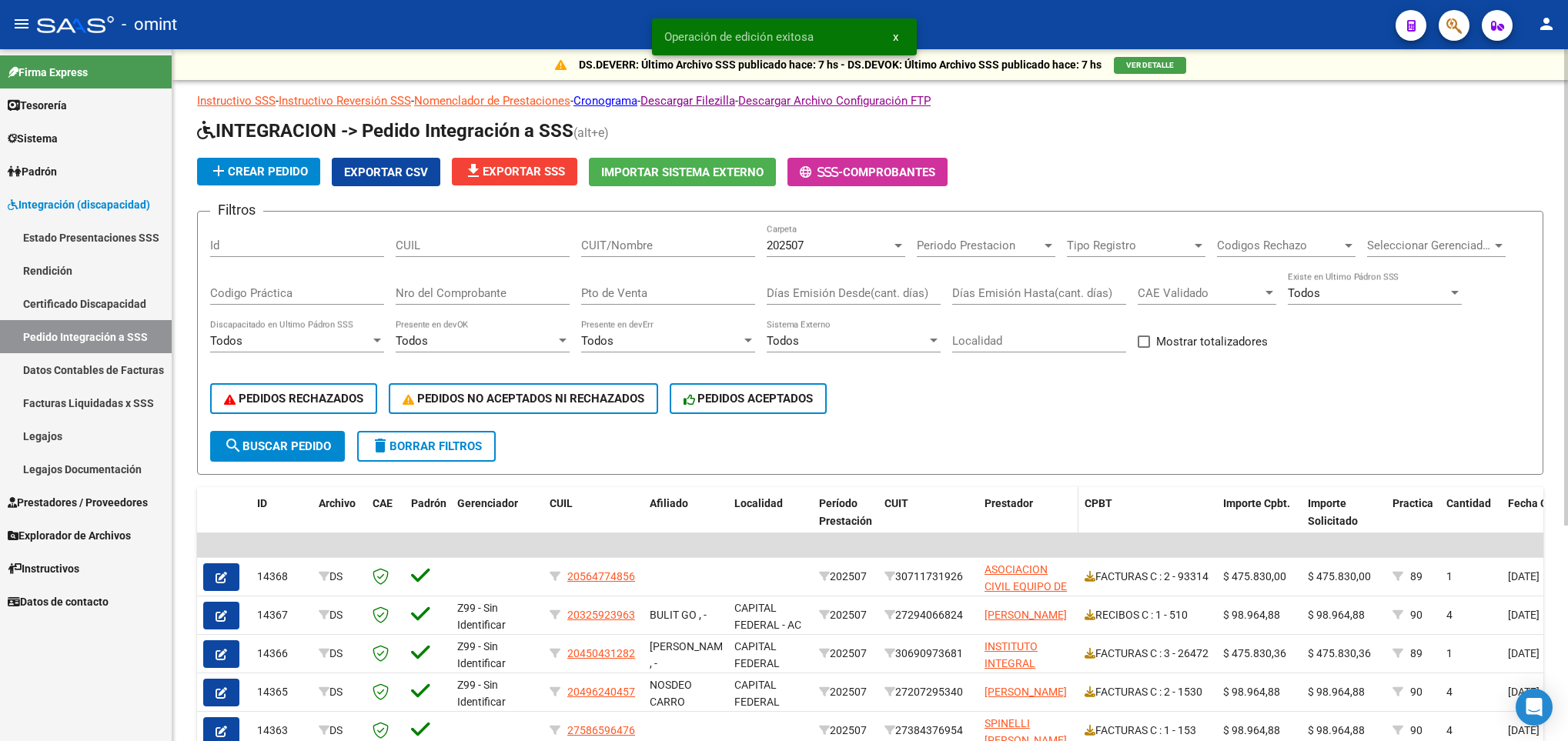
click at [1003, 492] on datatable-header-cell "Prestador" at bounding box center [1028, 521] width 100 height 67
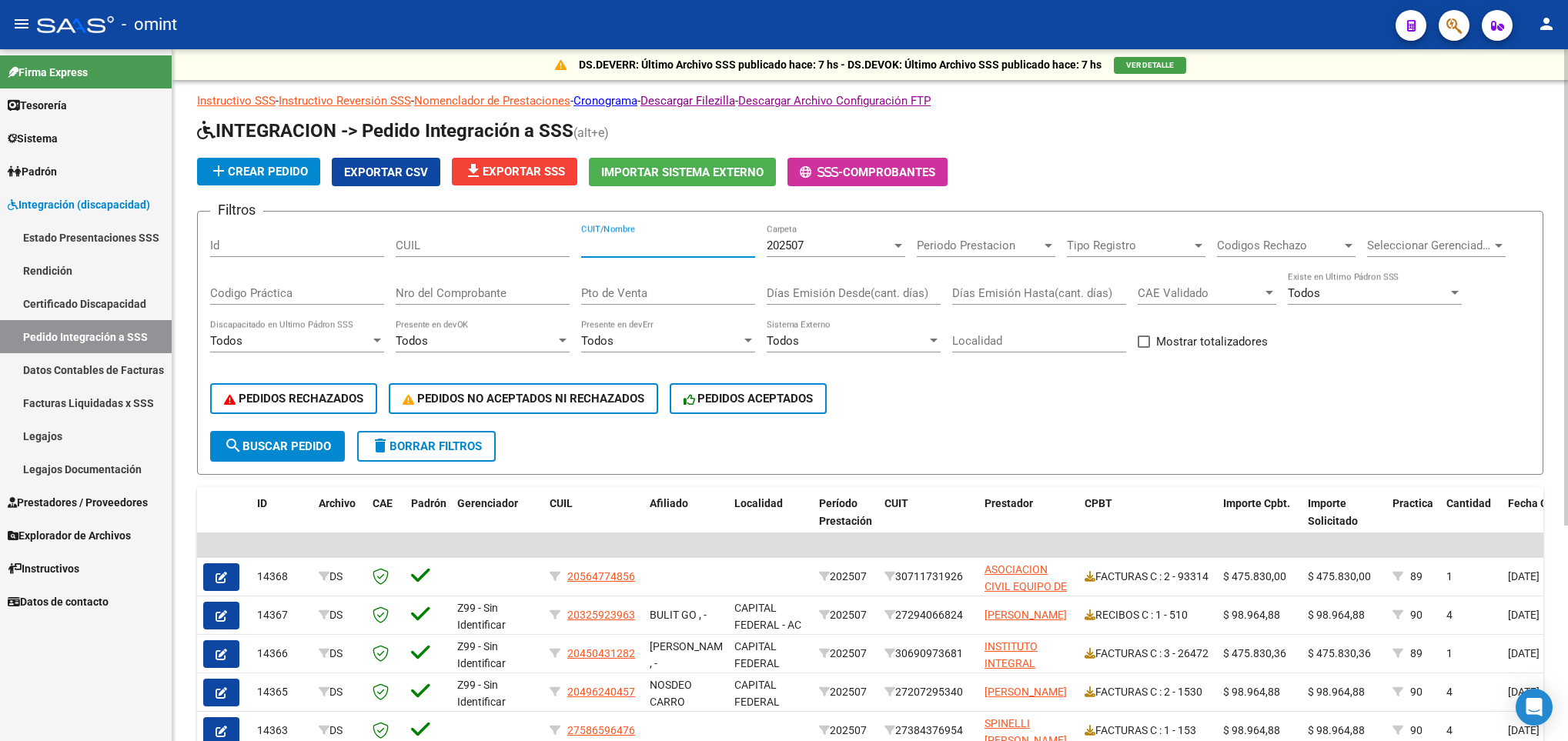
click at [642, 240] on input "CUIT/Nombre" at bounding box center [668, 245] width 174 height 14
paste input "20382805500"
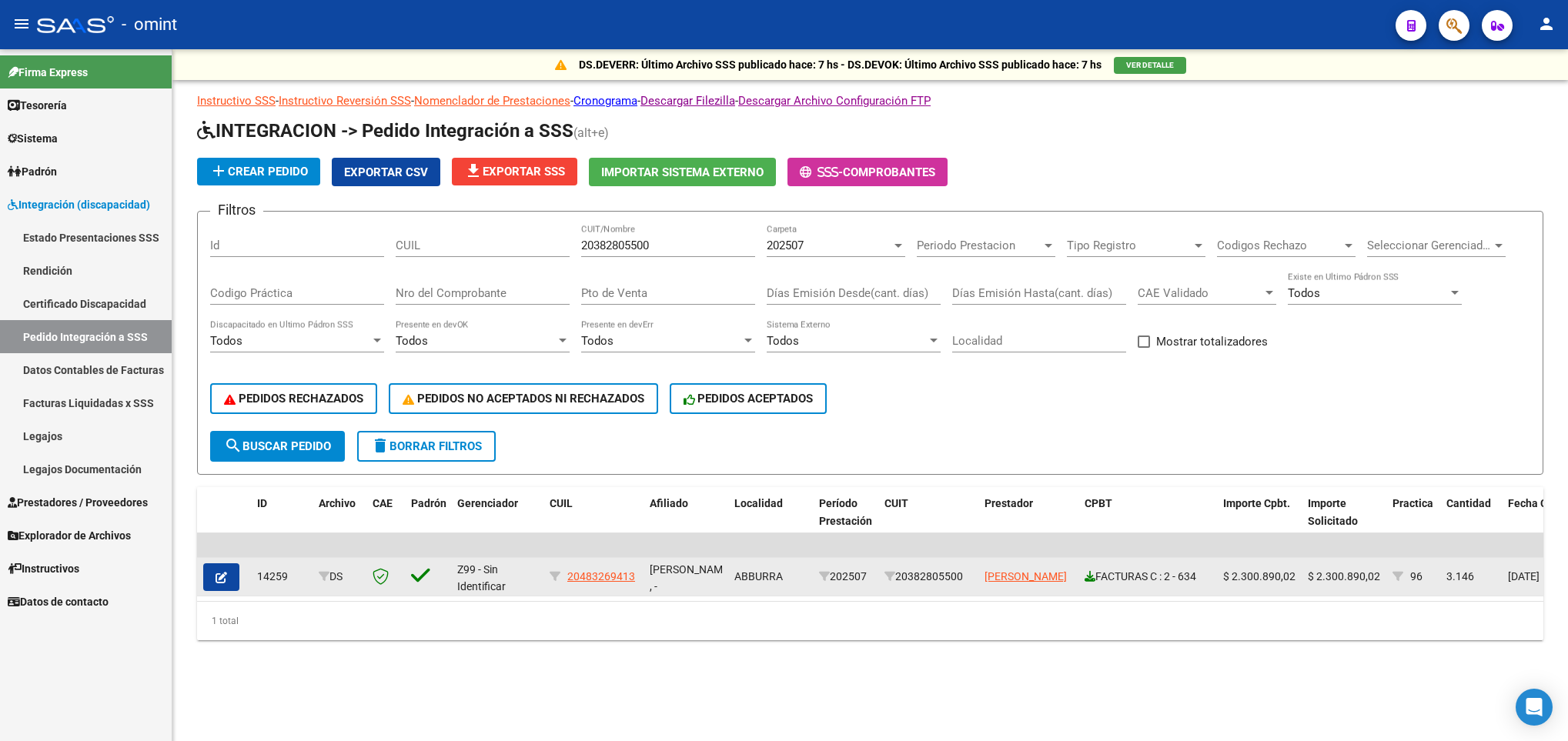
click at [1088, 573] on icon at bounding box center [1090, 576] width 11 height 11
click at [227, 575] on icon "button" at bounding box center [221, 577] width 12 height 12
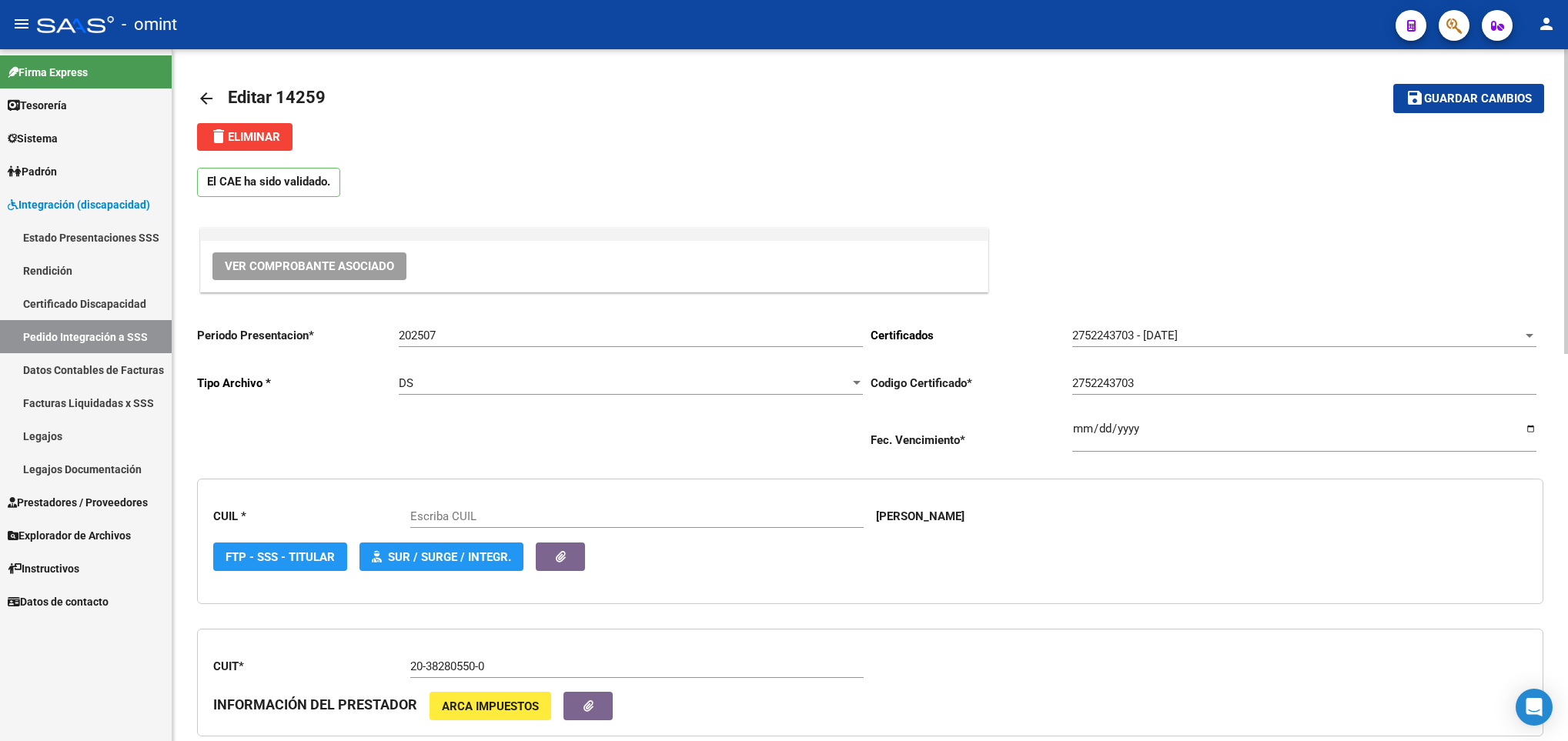
scroll to position [691, 0]
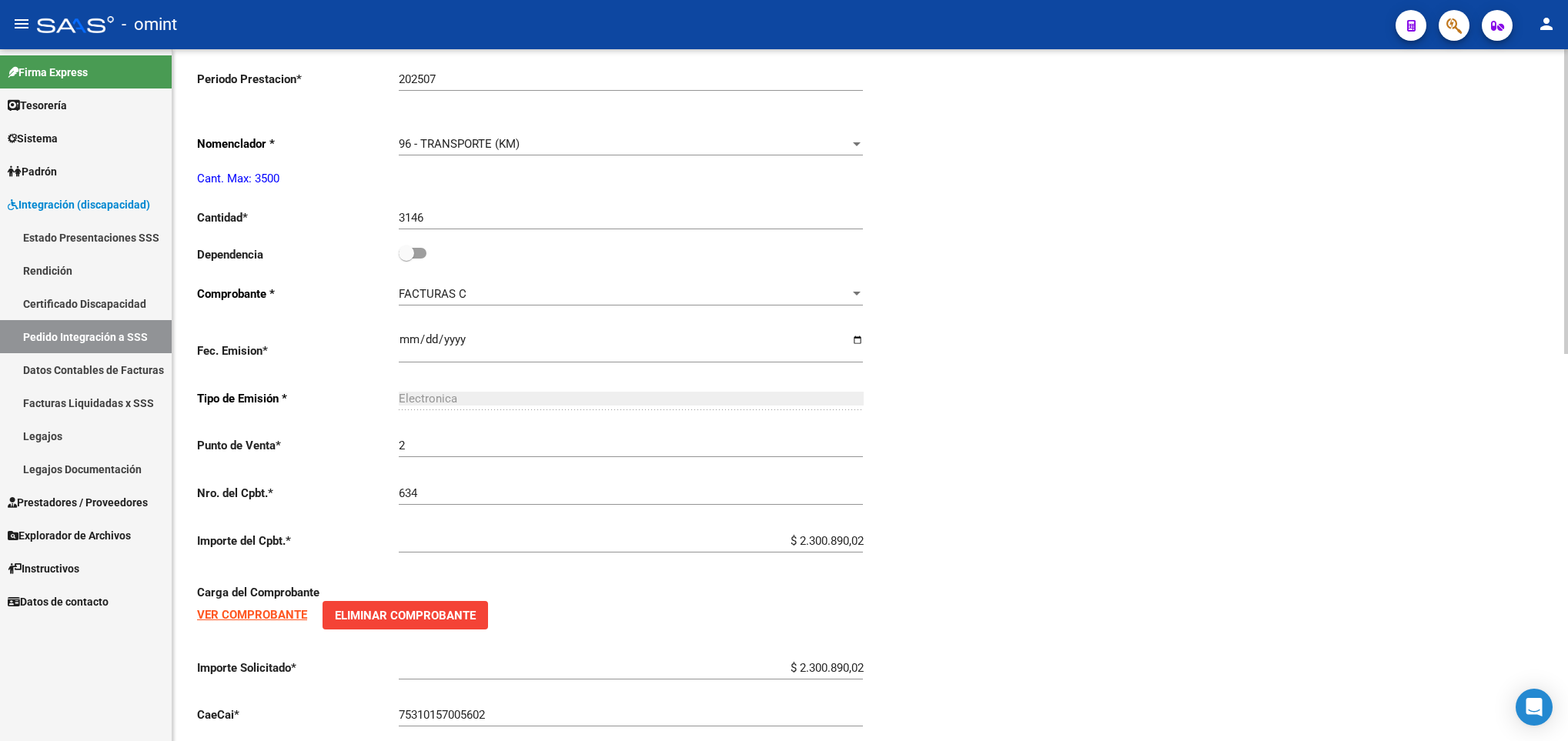
click at [1567, 541] on html "menu - omint person Firma Express Tesorería Extractos Procesados (csv) Extracto…" at bounding box center [784, 370] width 1568 height 741
click at [425, 254] on span at bounding box center [412, 253] width 27 height 11
click at [406, 259] on input "checkbox" at bounding box center [406, 259] width 1 height 1
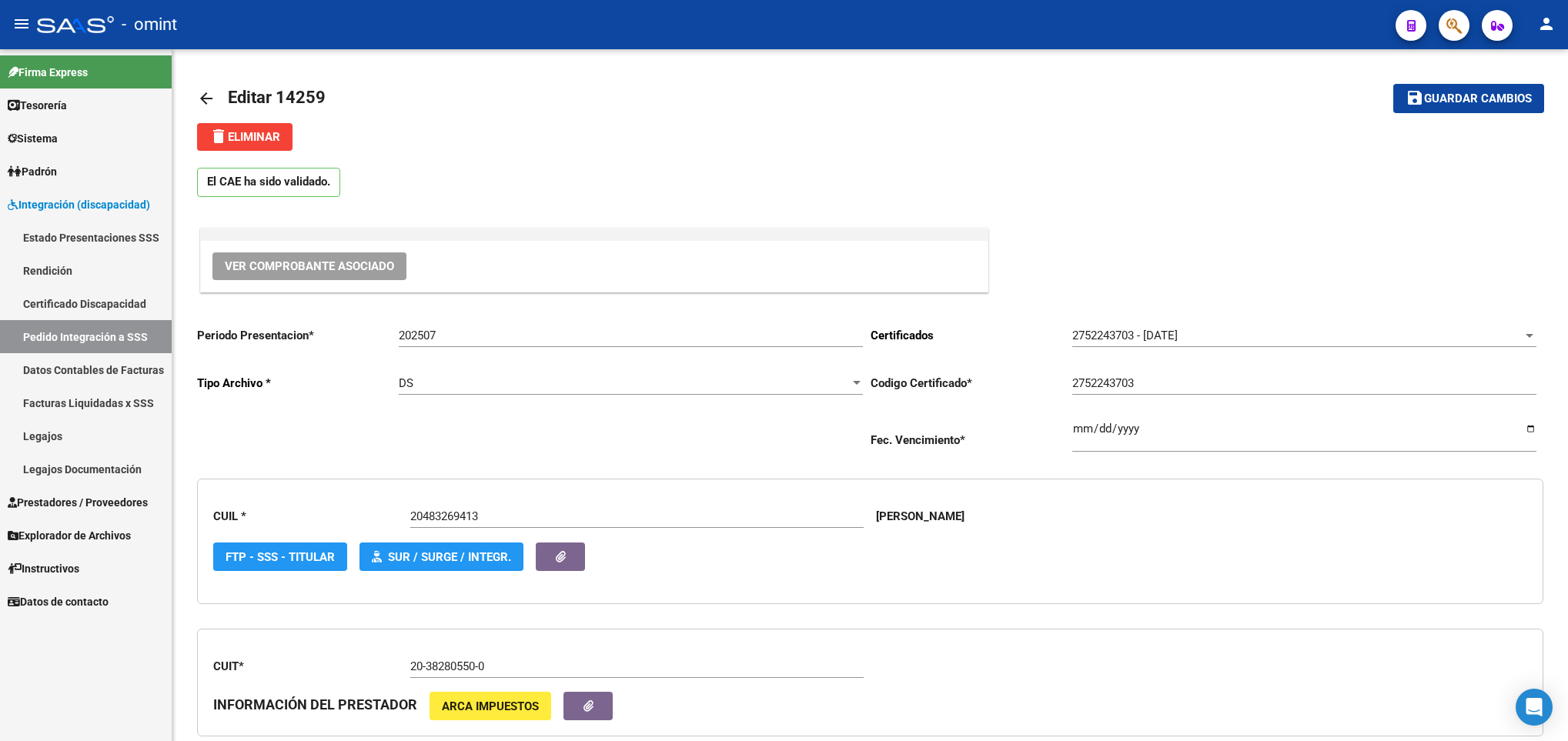
click at [1564, 60] on div at bounding box center [1566, 395] width 4 height 692
click at [1564, 60] on div at bounding box center [1566, 202] width 4 height 305
click at [1506, 89] on button "save Guardar cambios" at bounding box center [1468, 98] width 151 height 28
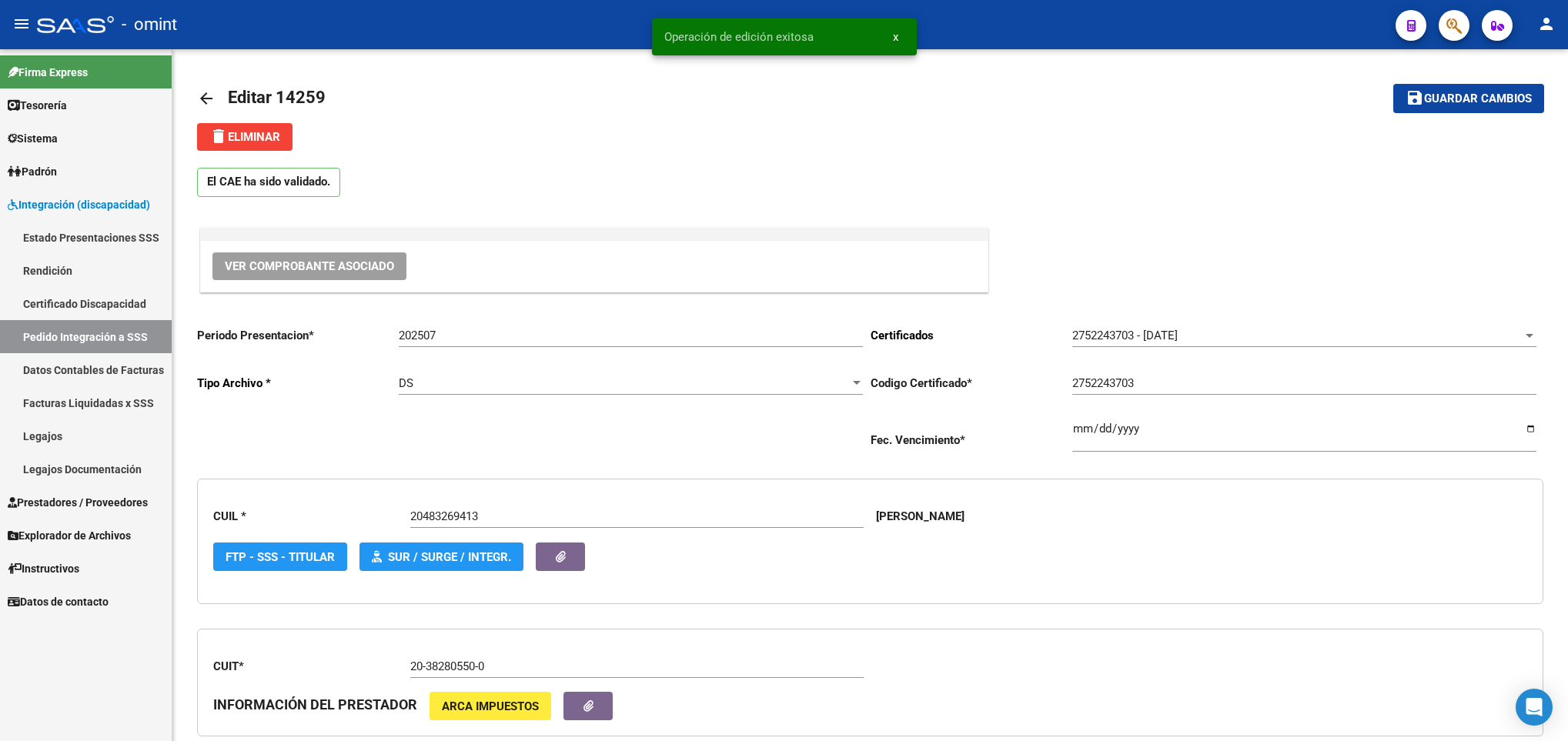
click at [203, 100] on mat-icon "arrow_back" at bounding box center [206, 99] width 19 height 19
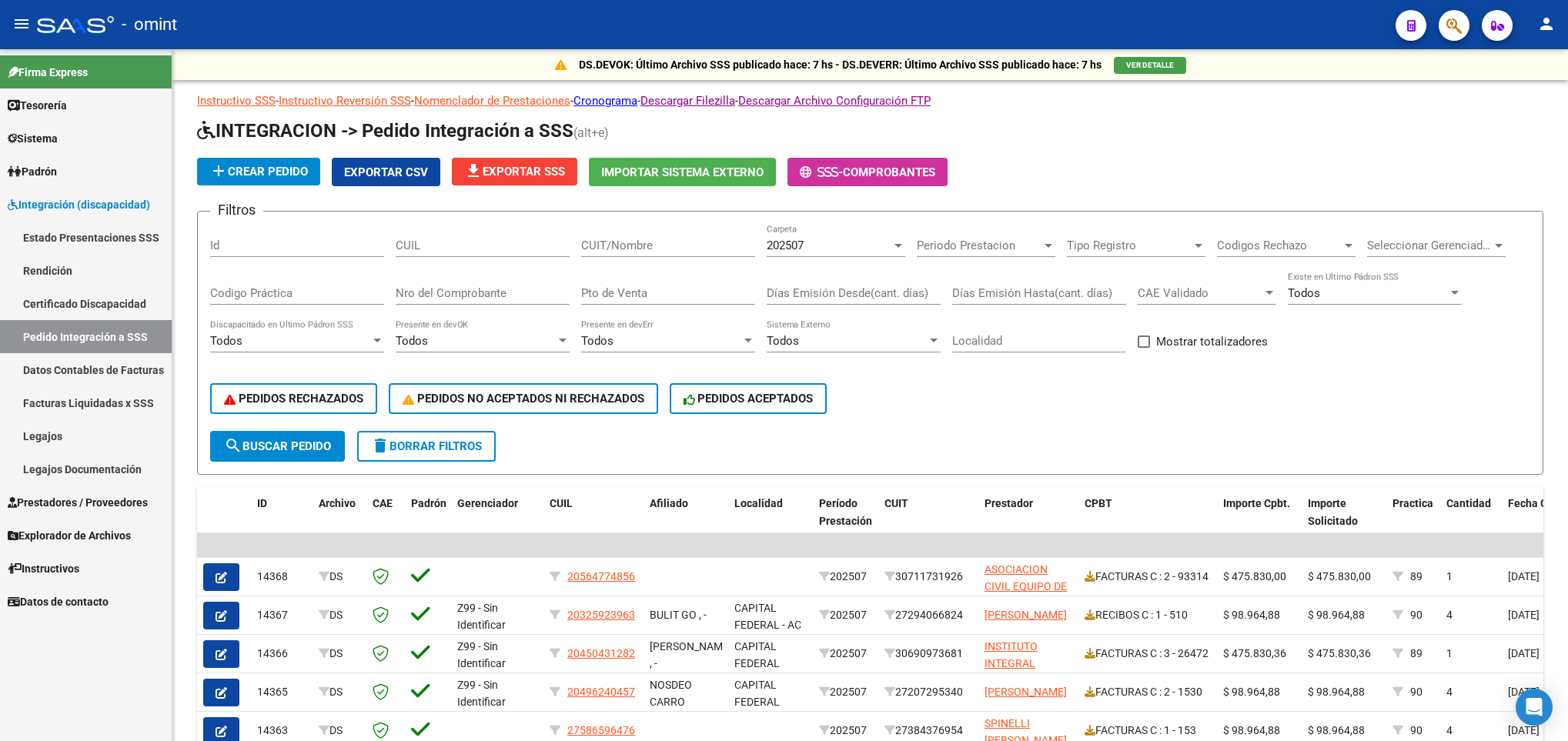
click at [631, 234] on div "CUIT/Nombre" at bounding box center [668, 241] width 174 height 33
paste input "23123332954"
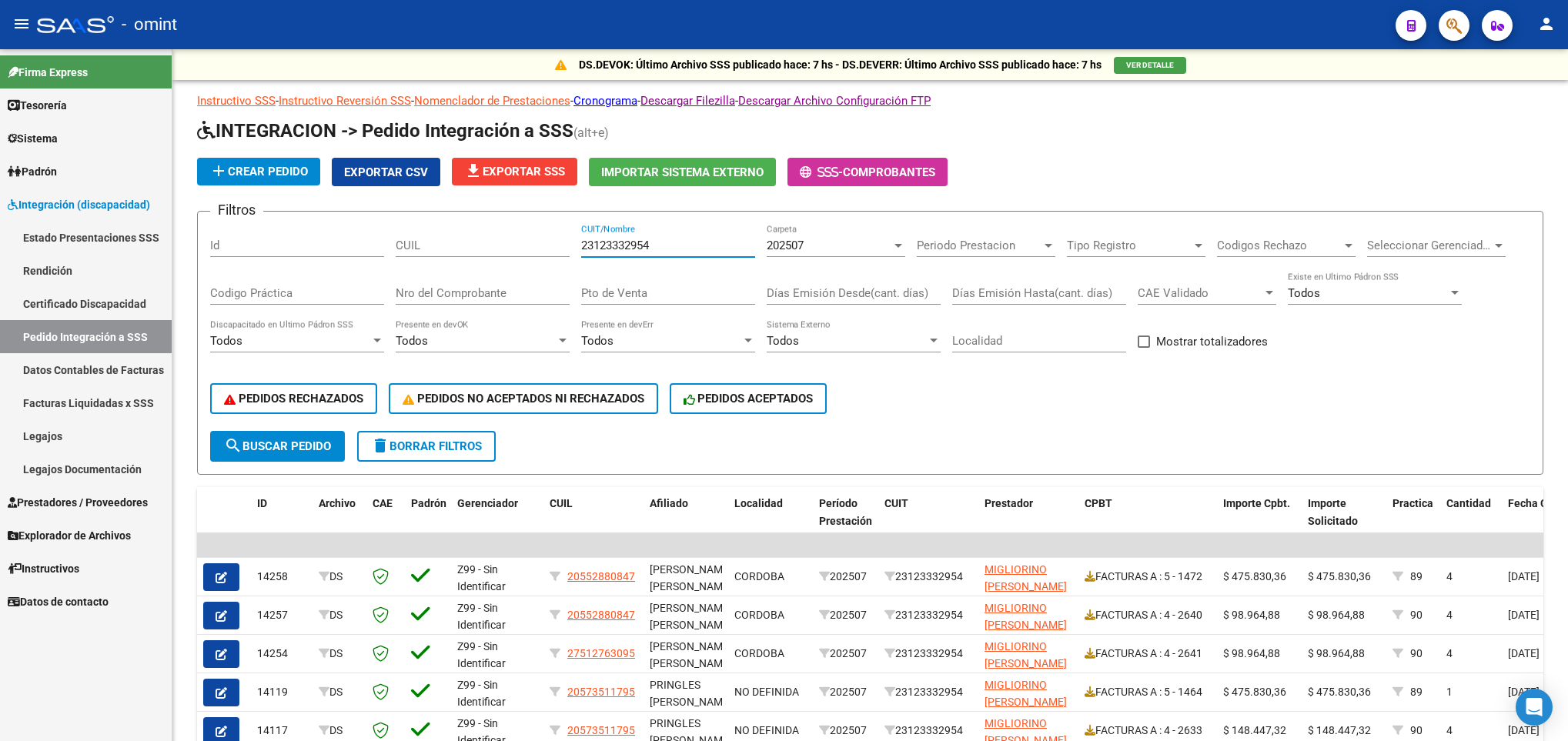
scroll to position [312, 0]
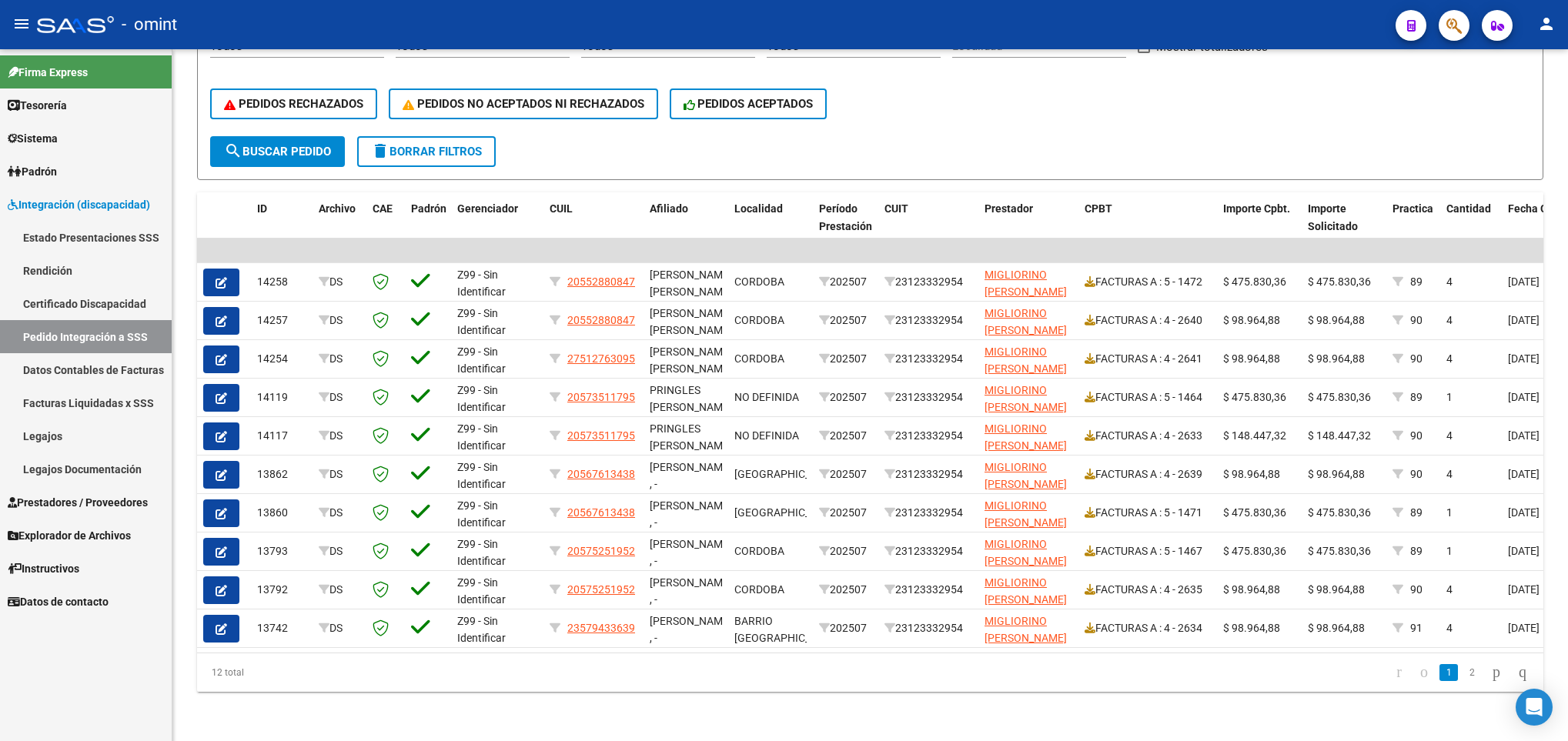
click at [1567, 594] on html "menu - omint person Firma Express Tesorería Extractos Procesados (csv) Extracto…" at bounding box center [784, 370] width 1568 height 741
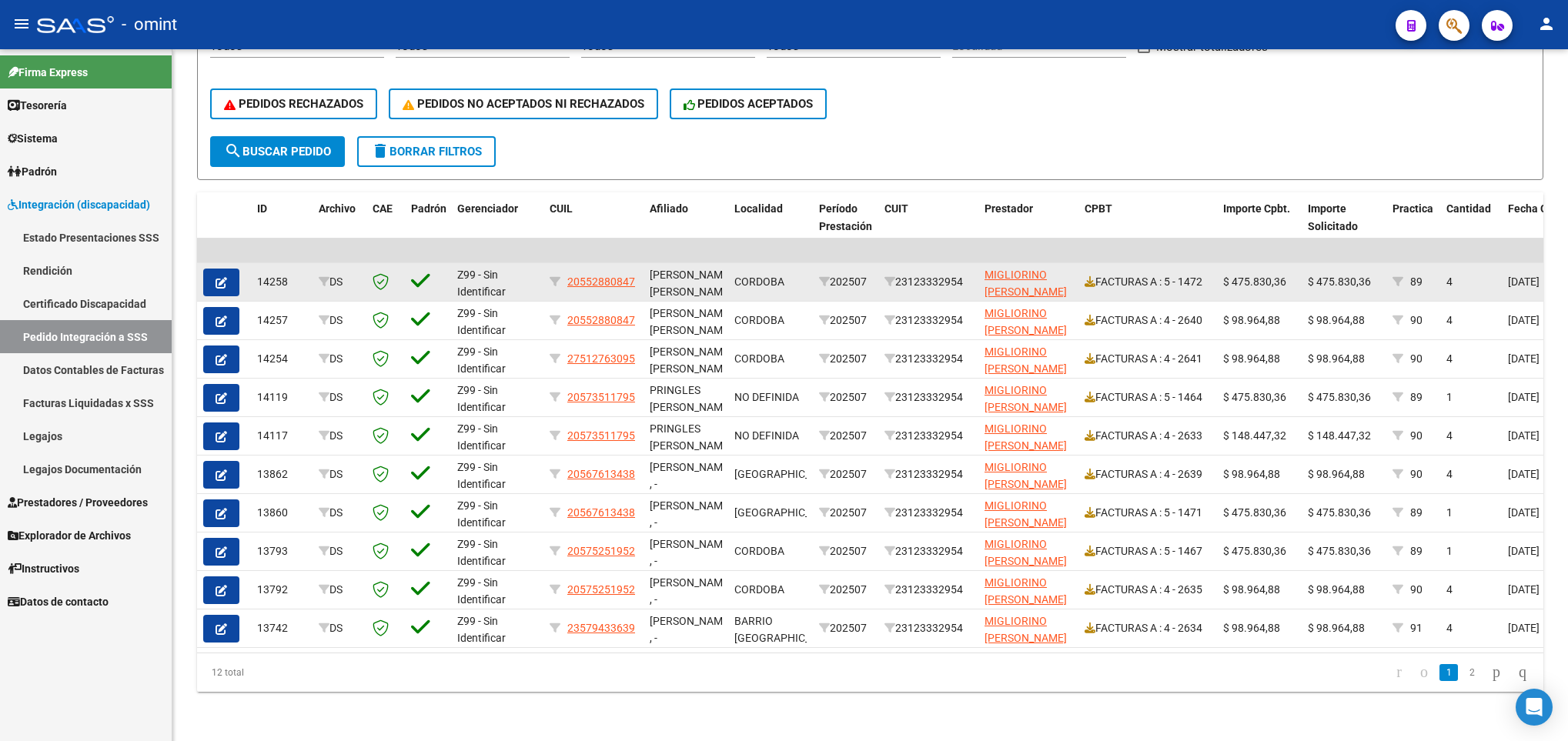
click at [223, 277] on icon "button" at bounding box center [221, 282] width 12 height 12
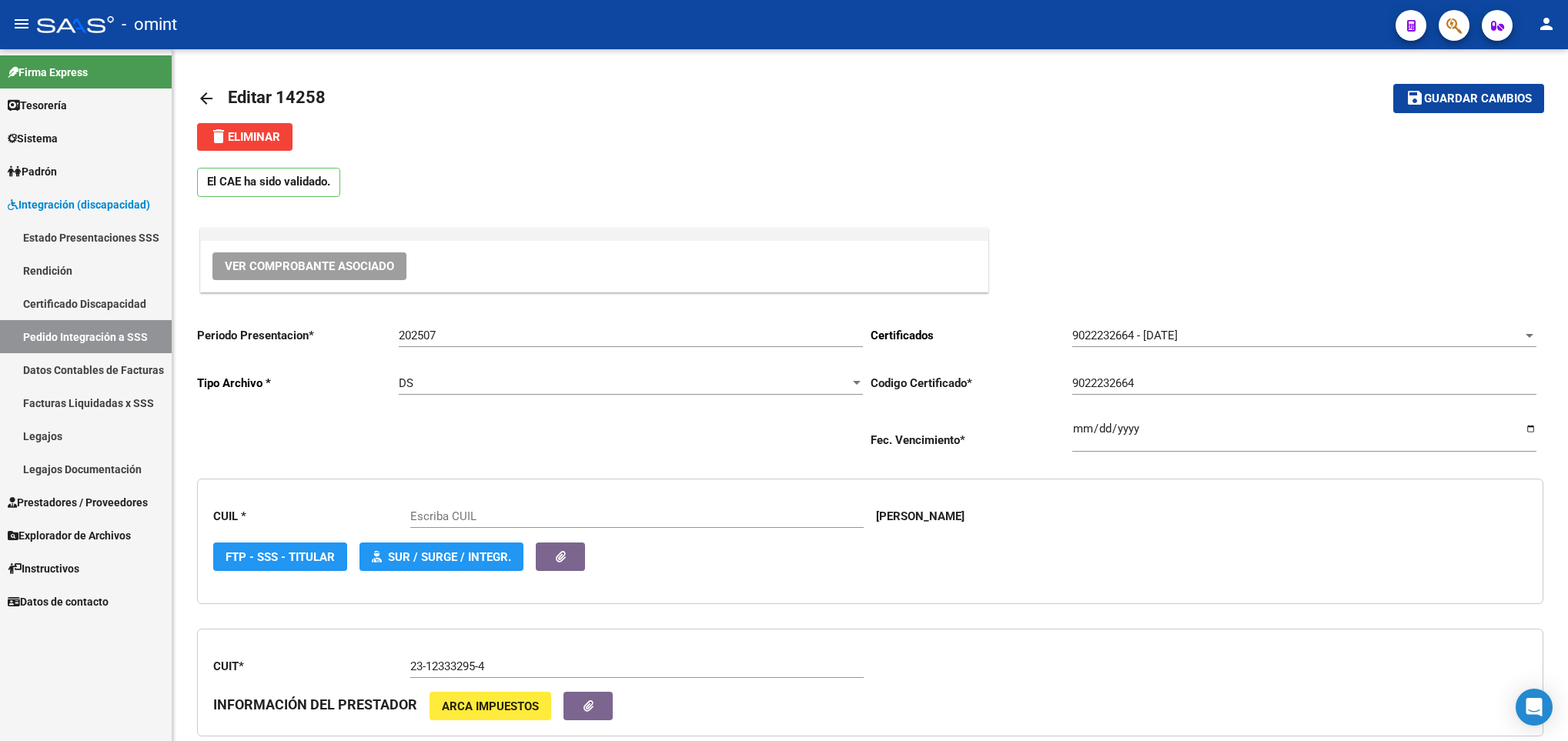
click at [950, 688] on div "CUIT * 23-12333295-4 Ingresar el CUIT INFORMACIÓN DEL PRESTADOR ARCA Impuestos" at bounding box center [870, 683] width 1347 height 108
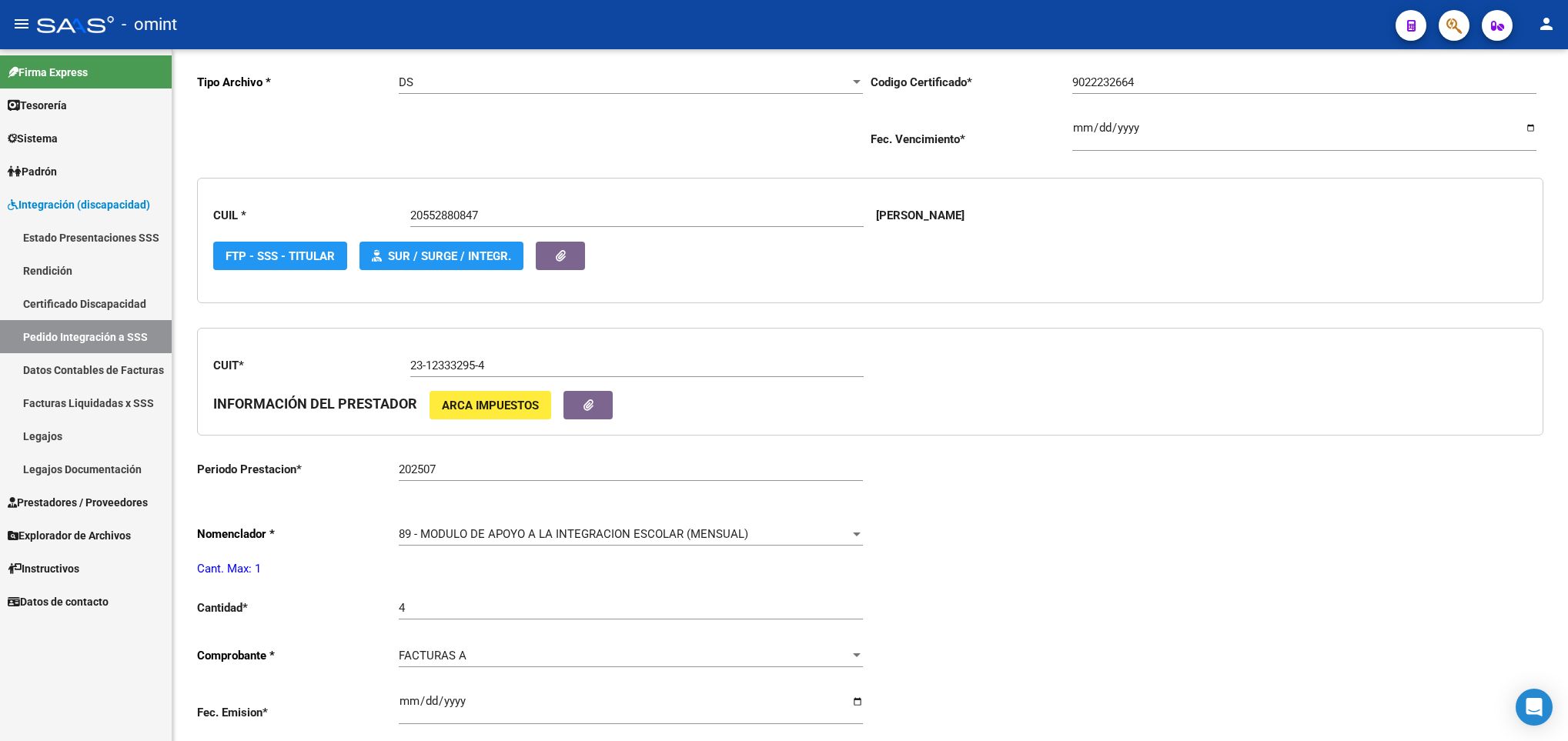
scroll to position [416, 0]
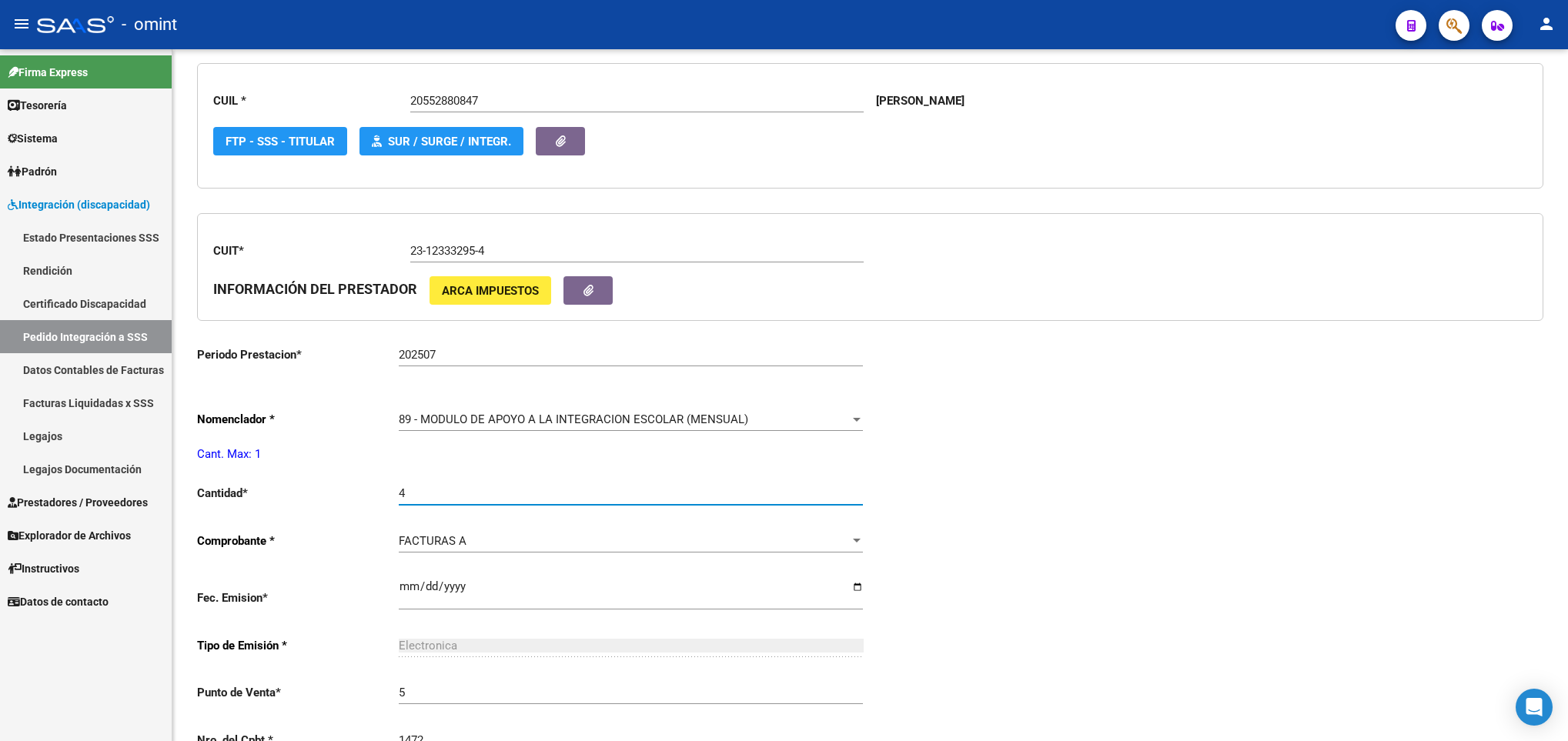
click at [552, 496] on input "4" at bounding box center [631, 493] width 464 height 14
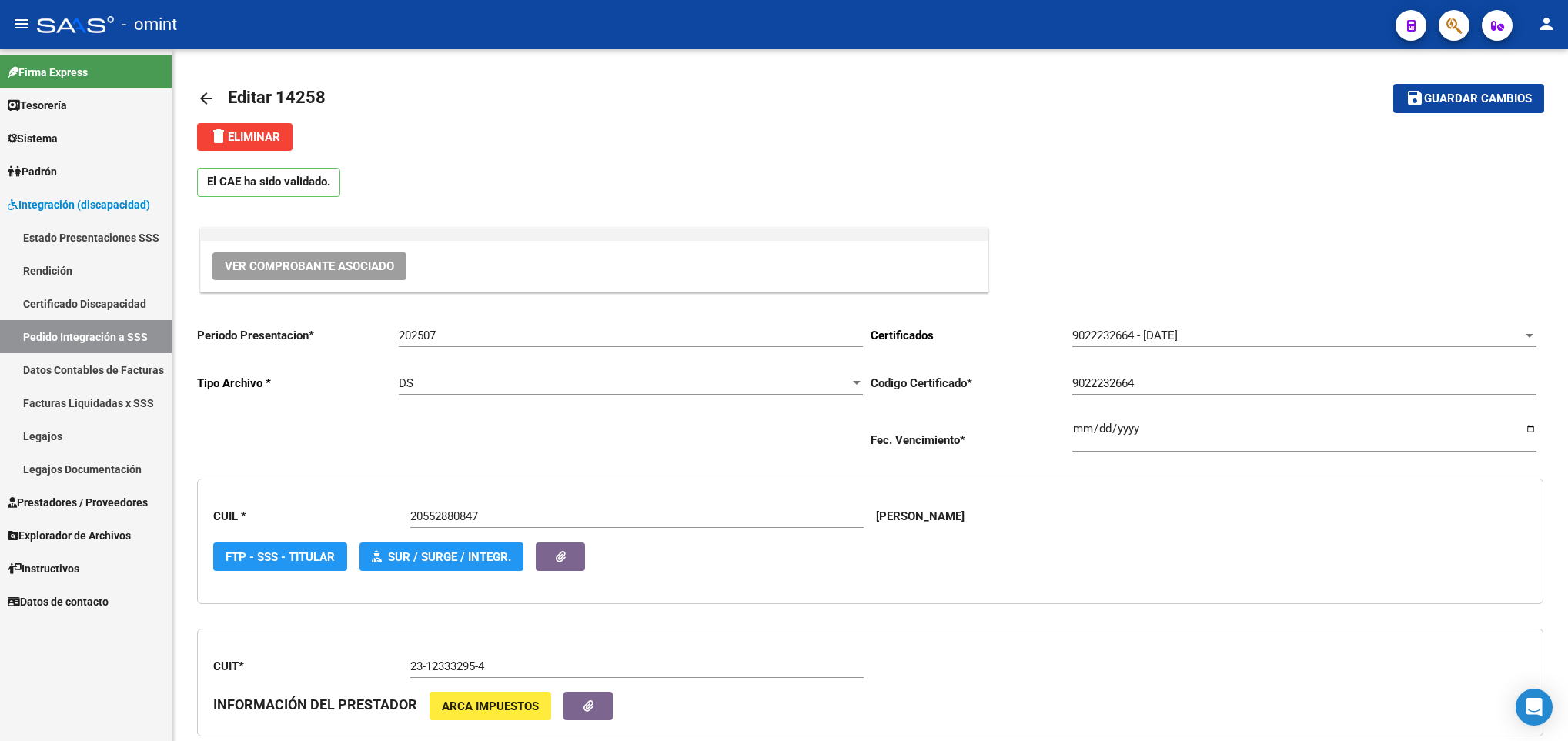
click at [1564, 62] on div at bounding box center [1566, 395] width 4 height 692
click at [1564, 62] on div at bounding box center [1566, 215] width 4 height 331
click at [1515, 97] on span "Guardar cambios" at bounding box center [1478, 100] width 107 height 14
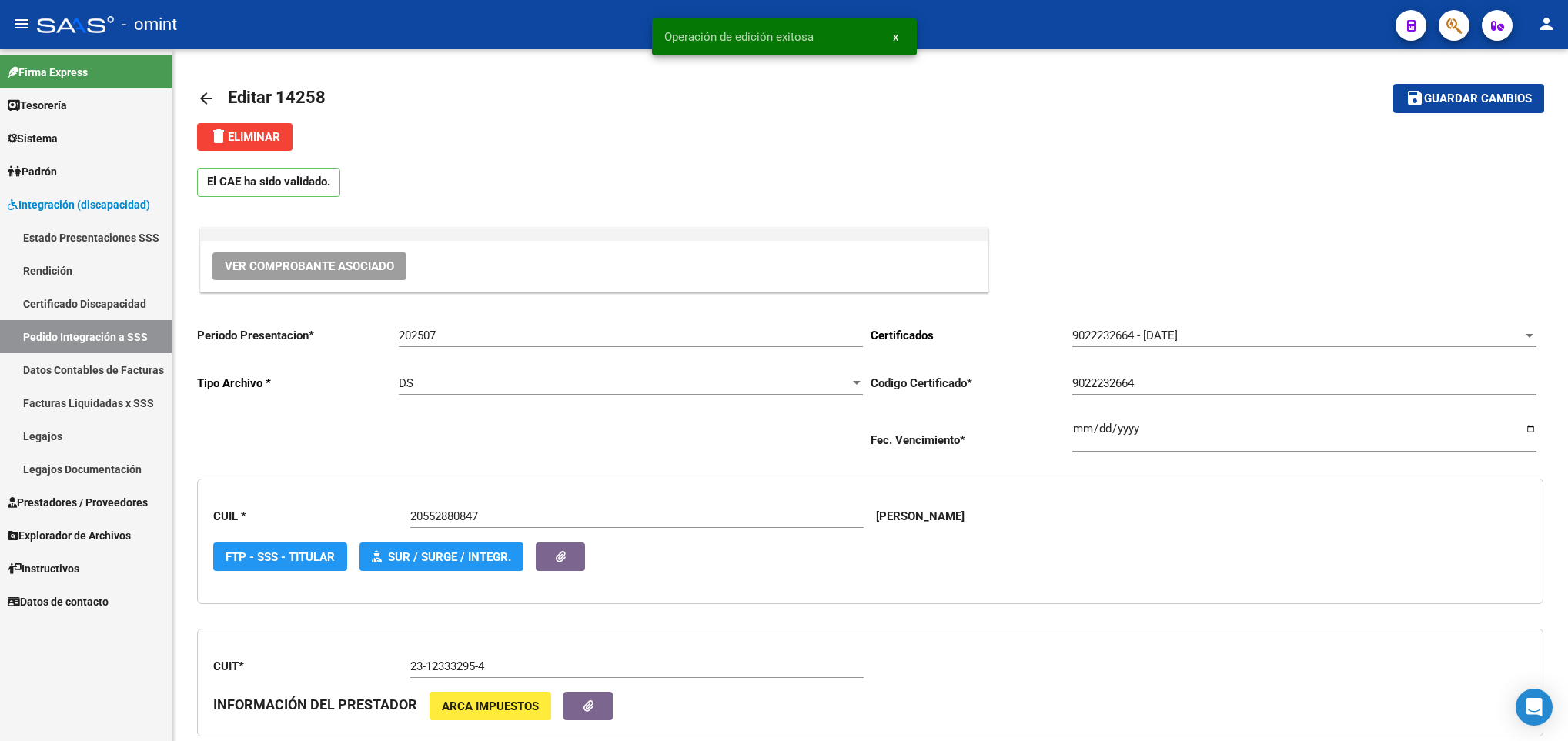
click at [208, 108] on link "arrow_back" at bounding box center [212, 98] width 31 height 36
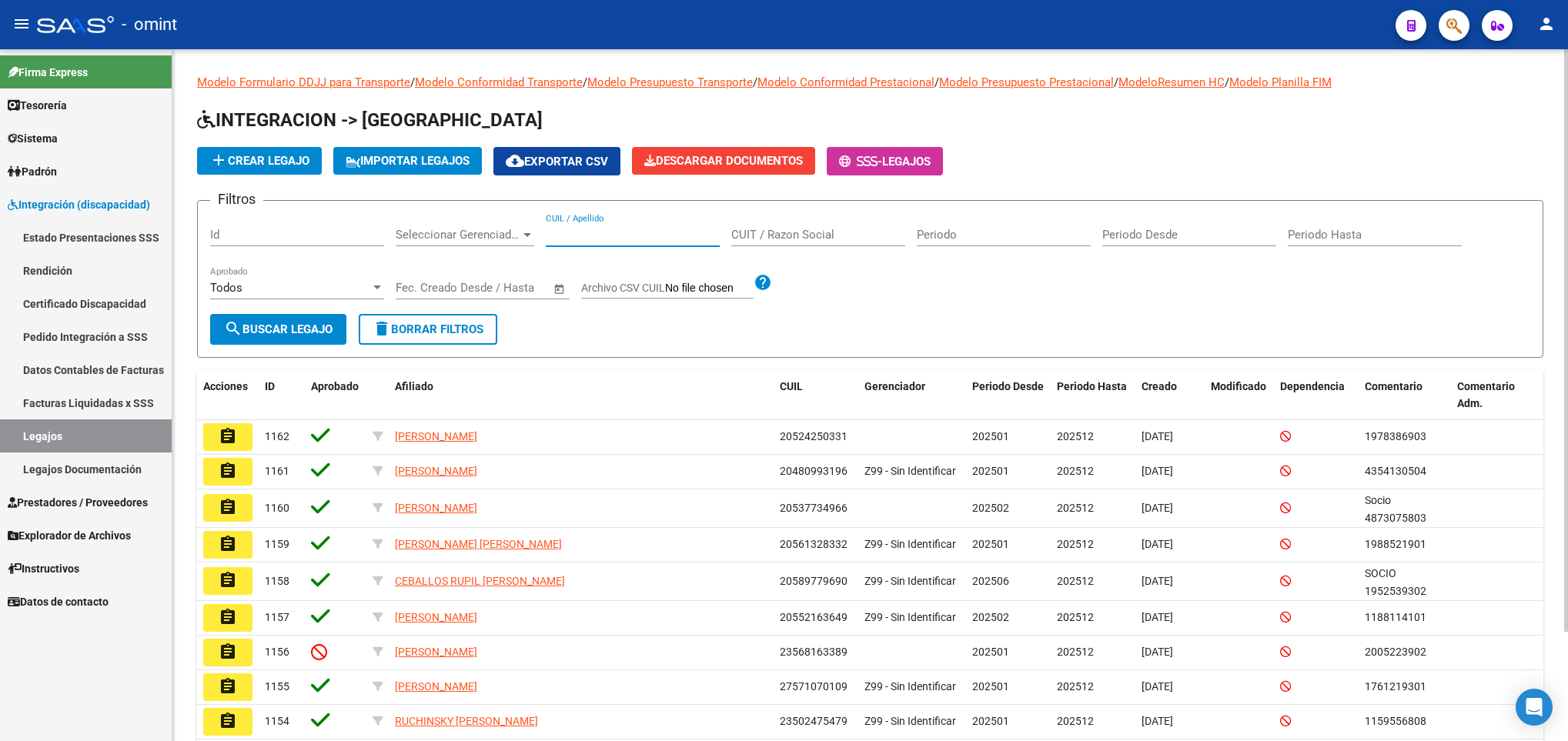
click at [643, 241] on input "CUIL / Apellido" at bounding box center [633, 235] width 174 height 14
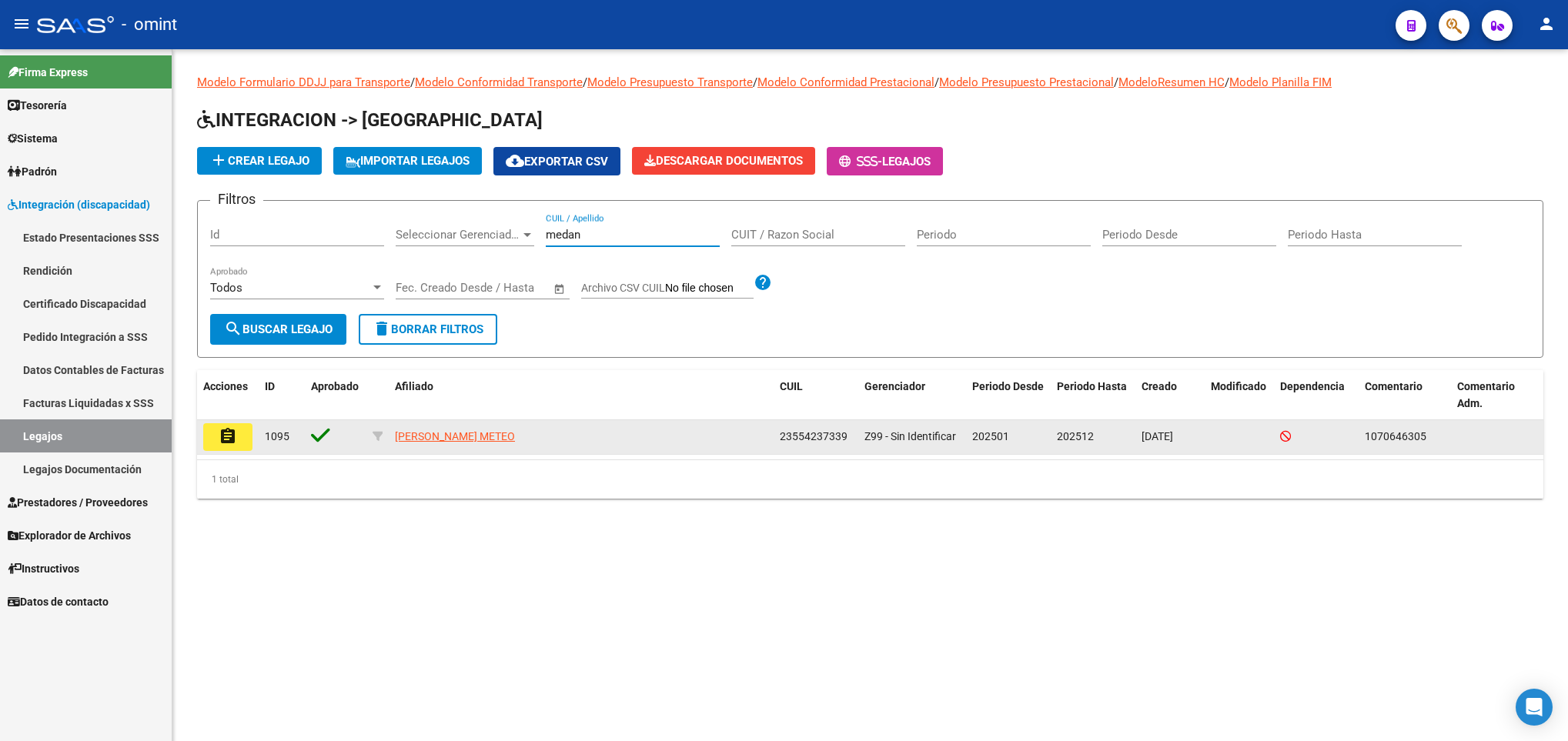
type input "medan"
click at [231, 439] on mat-icon "assignment" at bounding box center [228, 437] width 19 height 19
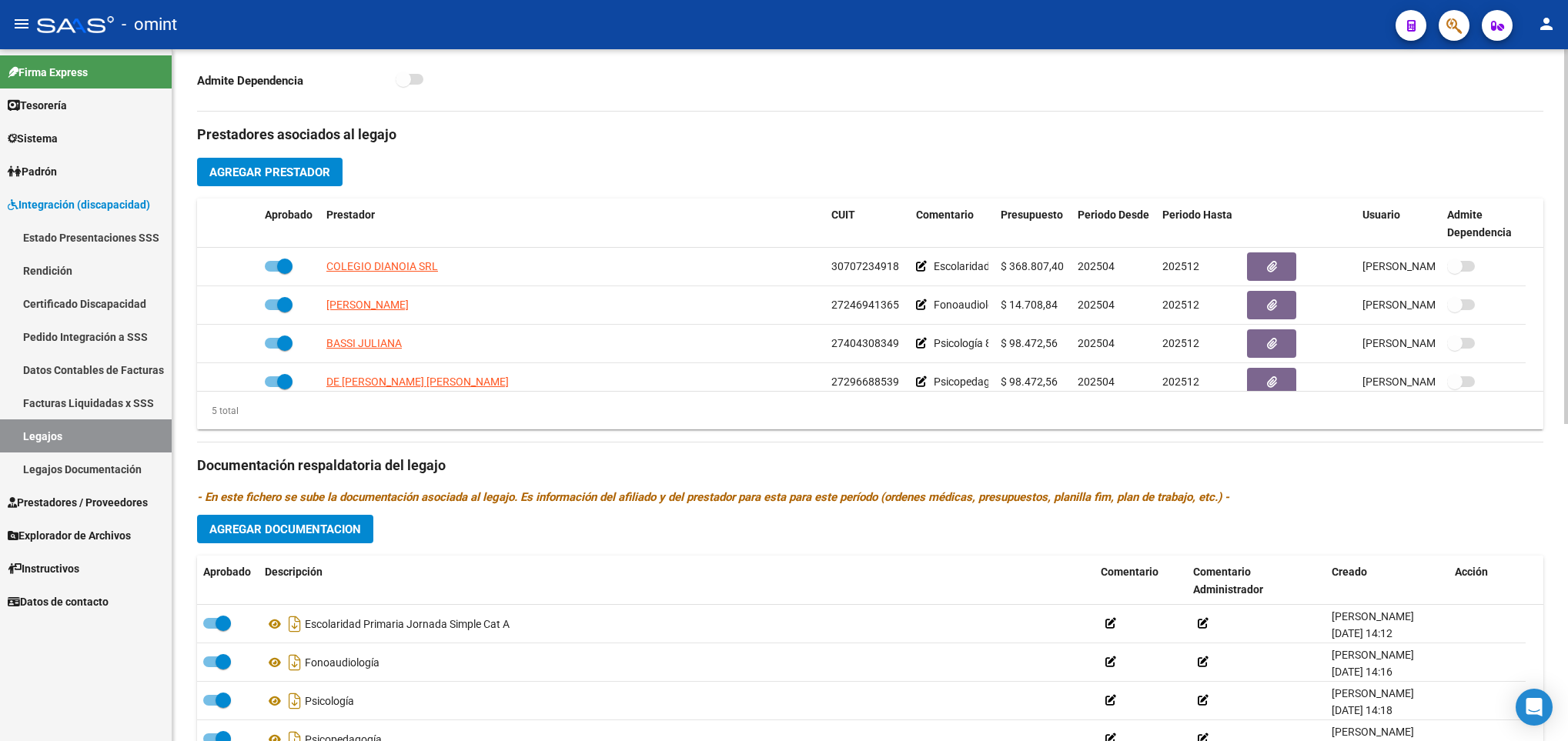
scroll to position [508, 0]
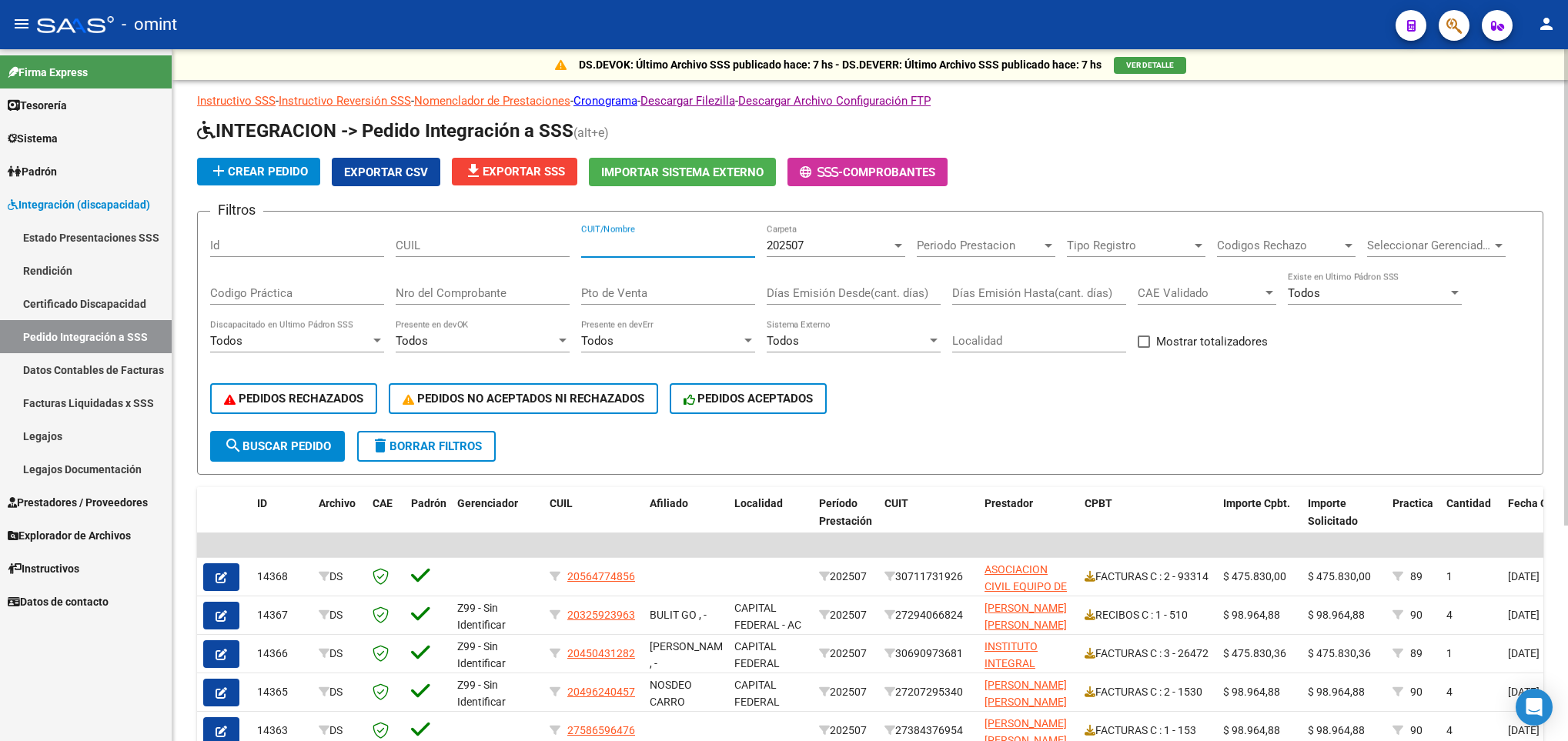
click at [607, 245] on input "CUIT/Nombre" at bounding box center [668, 245] width 174 height 14
paste input "27235676090"
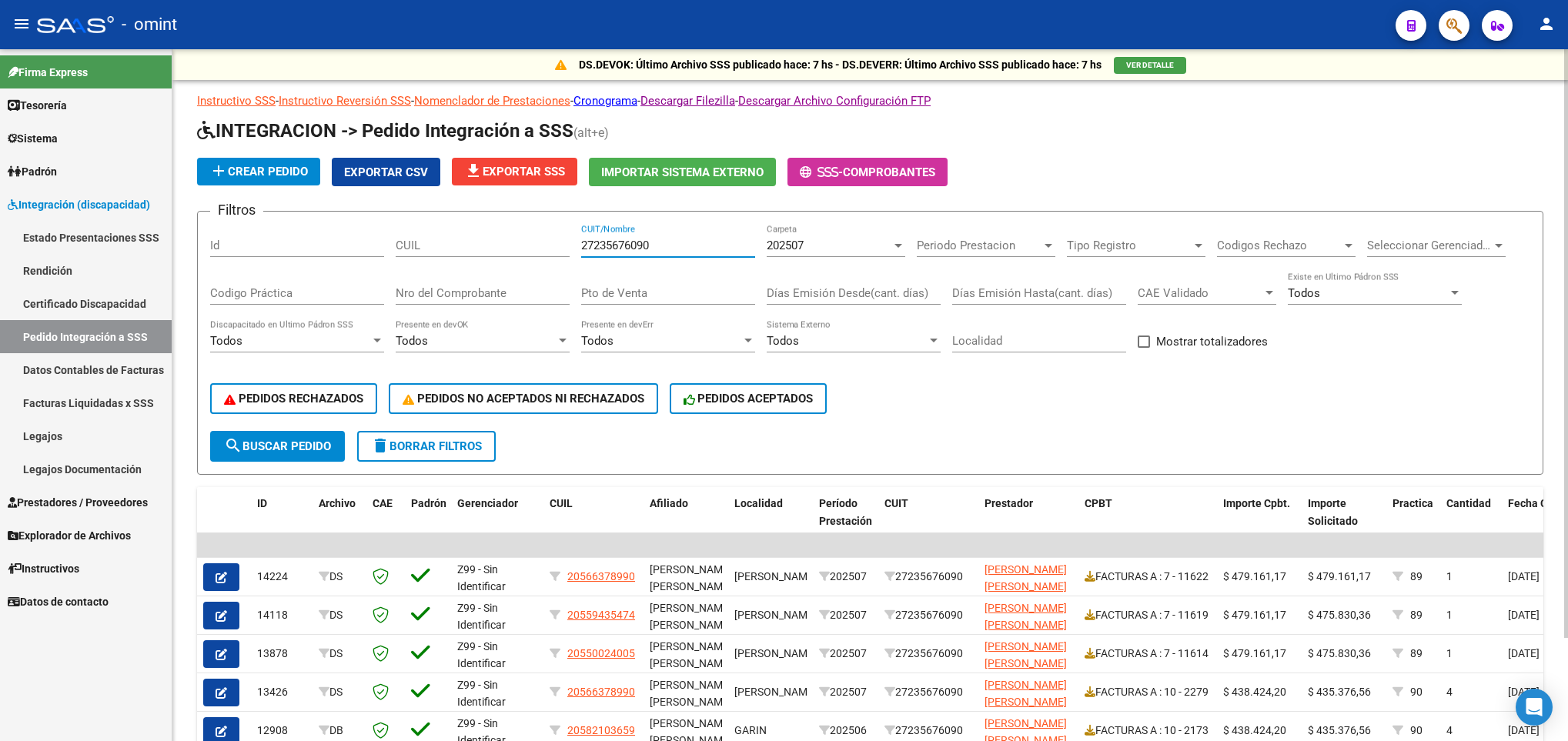
scroll to position [121, 0]
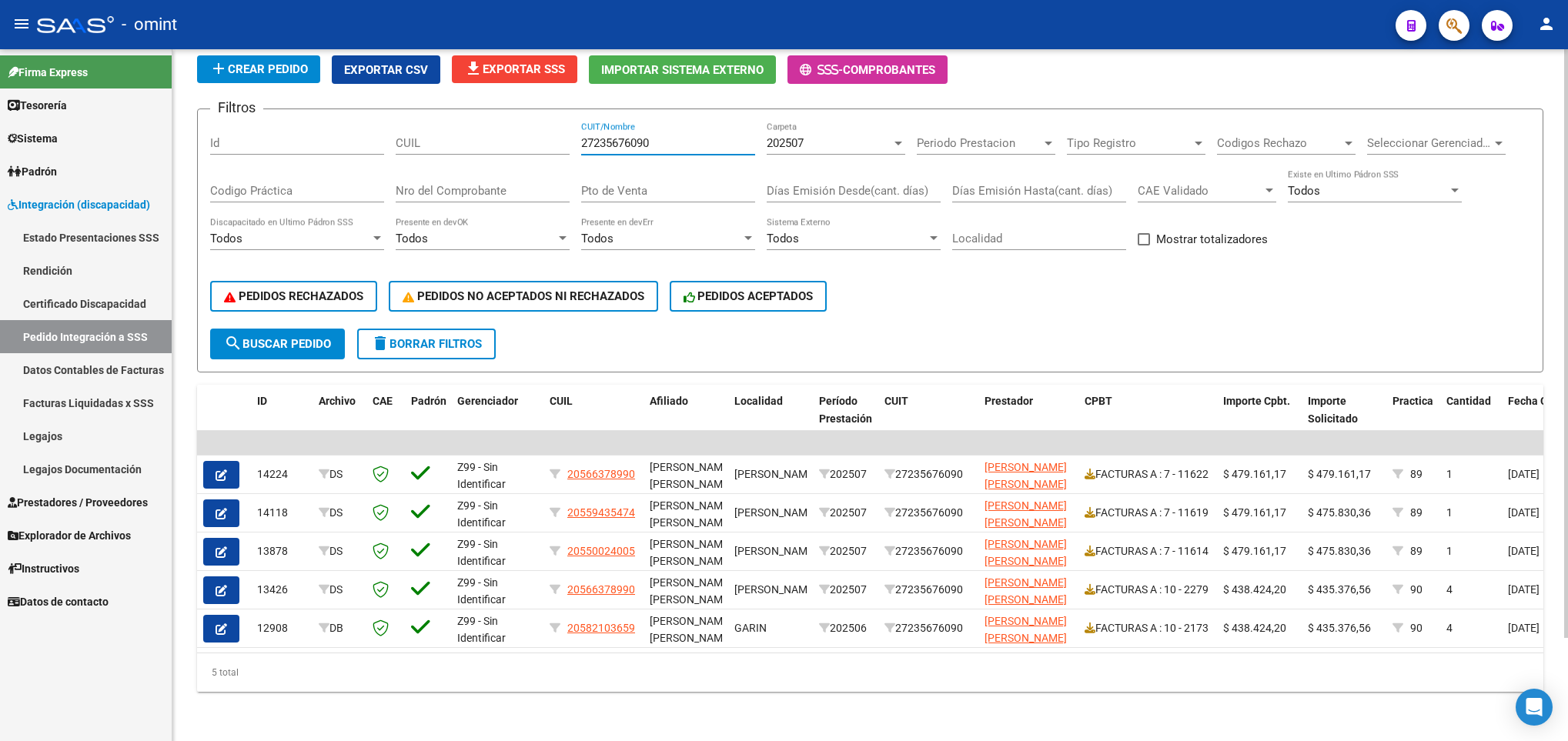
click at [1567, 660] on html "menu - omint person Firma Express Tesorería Extractos Procesados (csv) Extracto…" at bounding box center [784, 370] width 1568 height 741
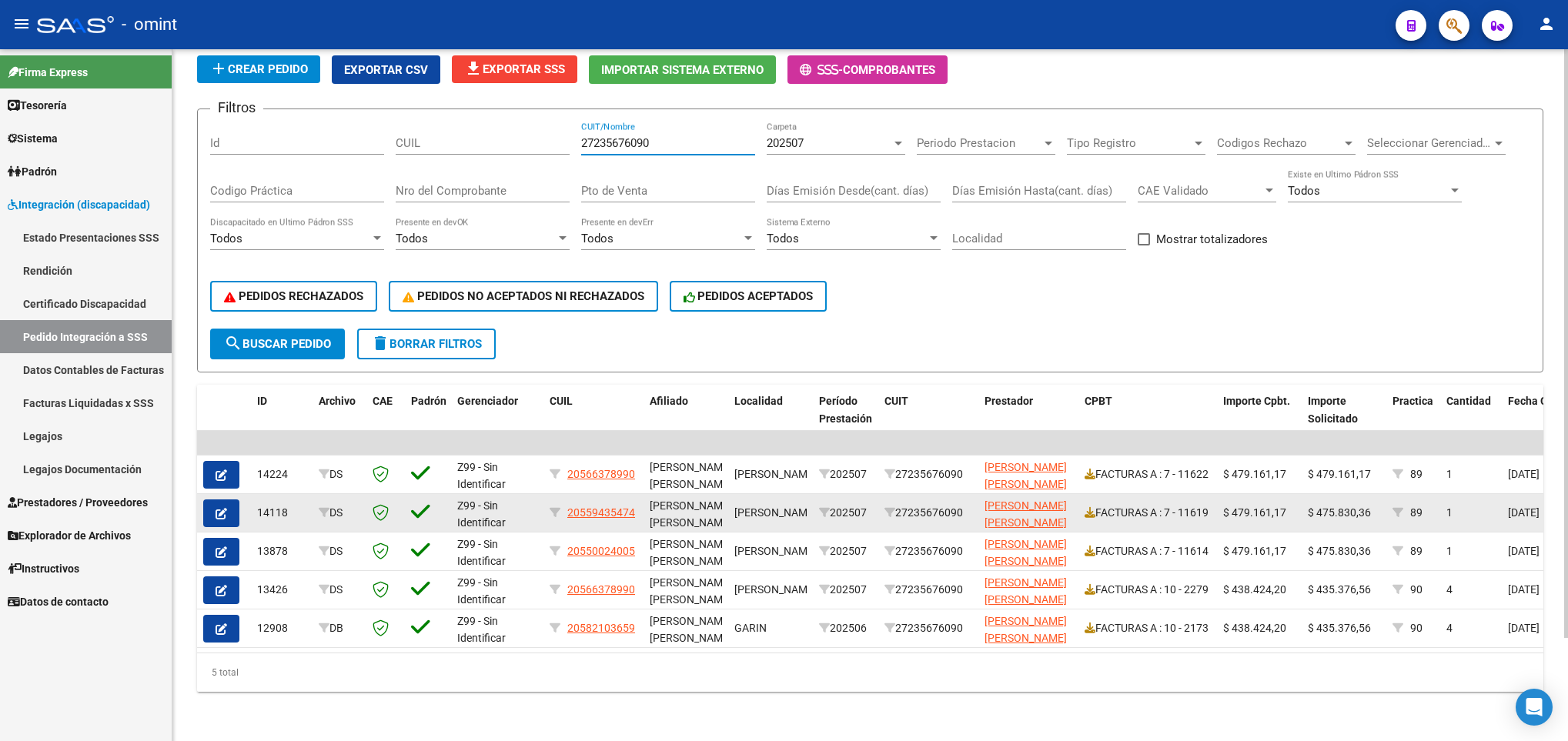
type input "27235676090"
click at [1342, 507] on span "$ 475.830,36" at bounding box center [1340, 513] width 63 height 13
copy span "475.830,36"
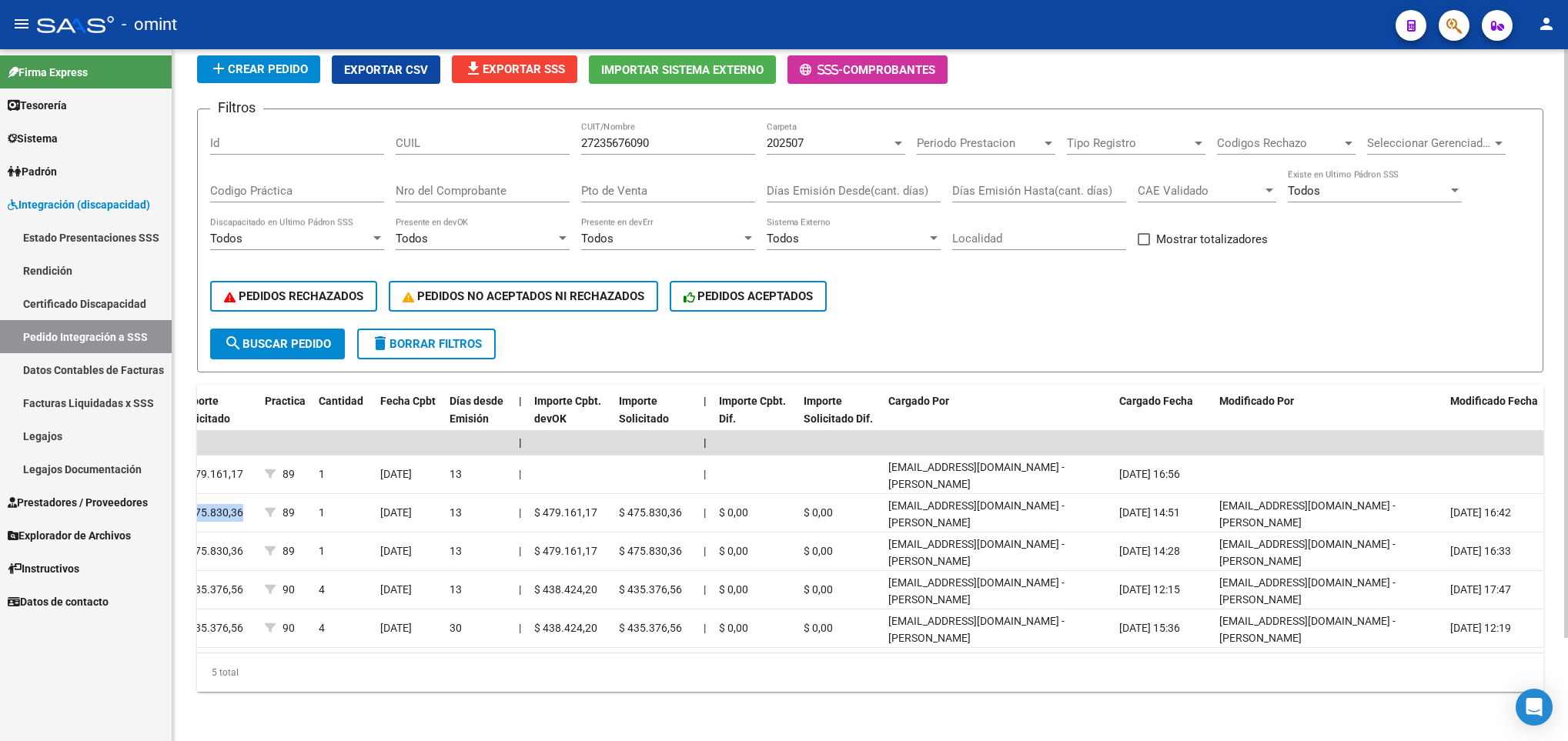
scroll to position [0, 0]
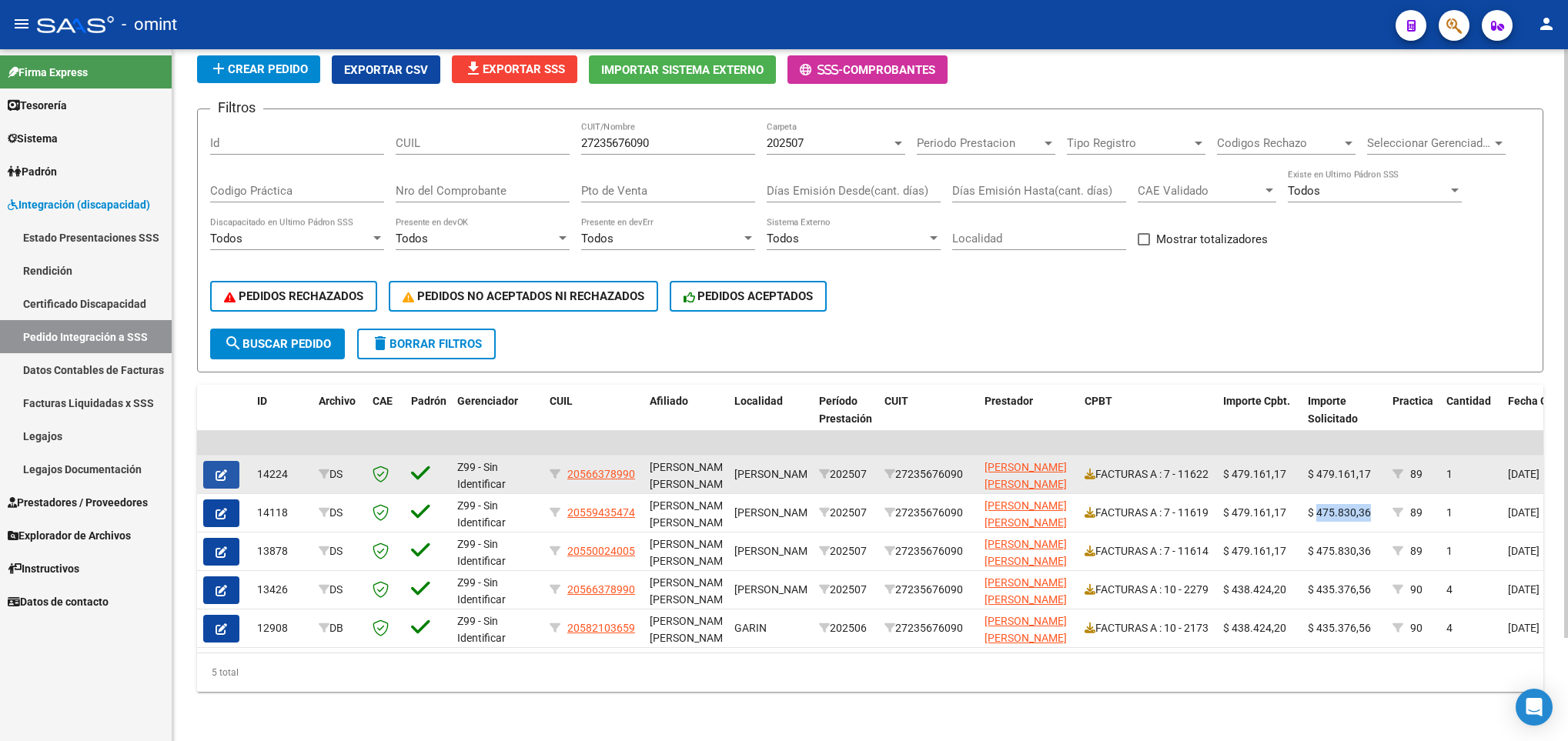
click at [227, 462] on button "button" at bounding box center [221, 474] width 36 height 27
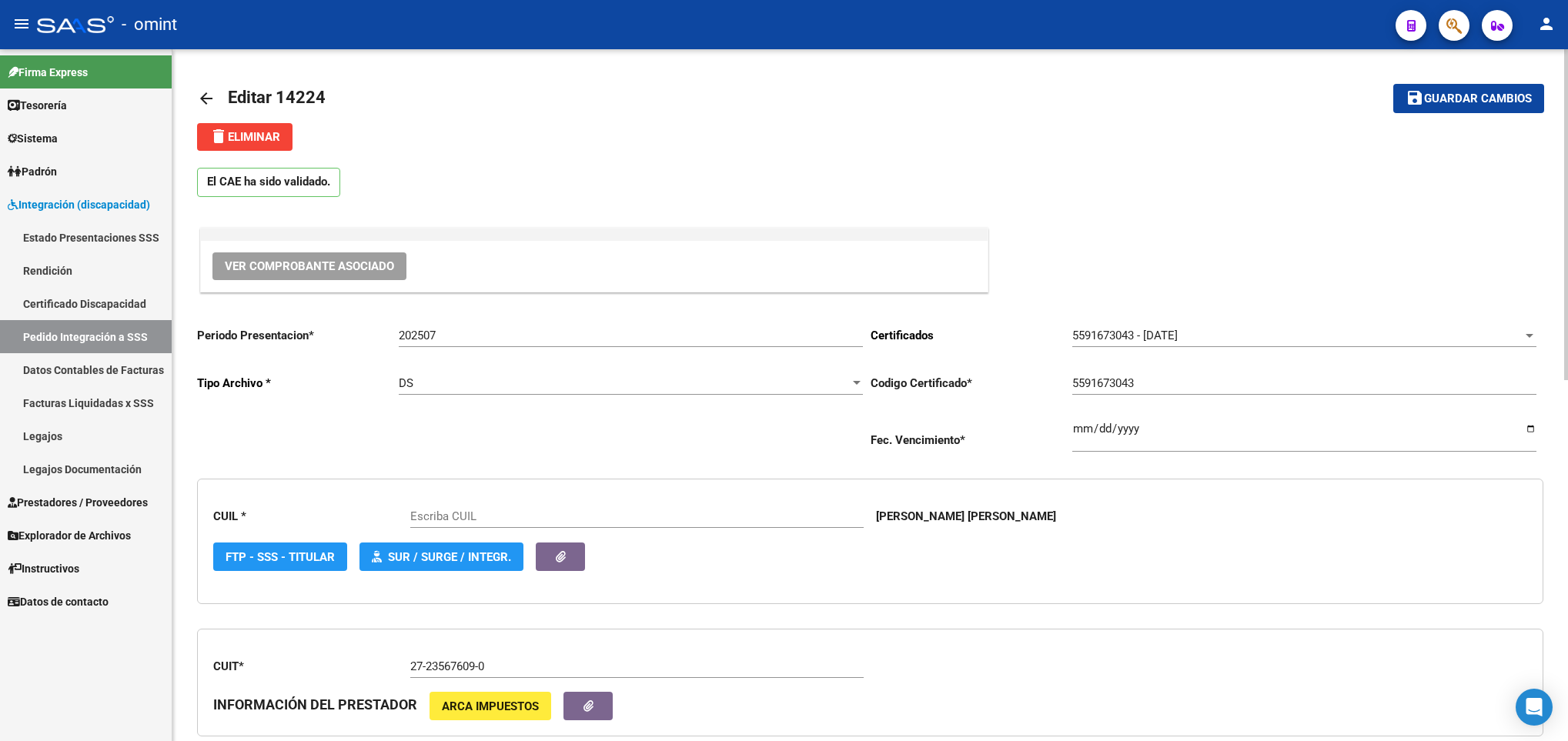
type input "20566378990"
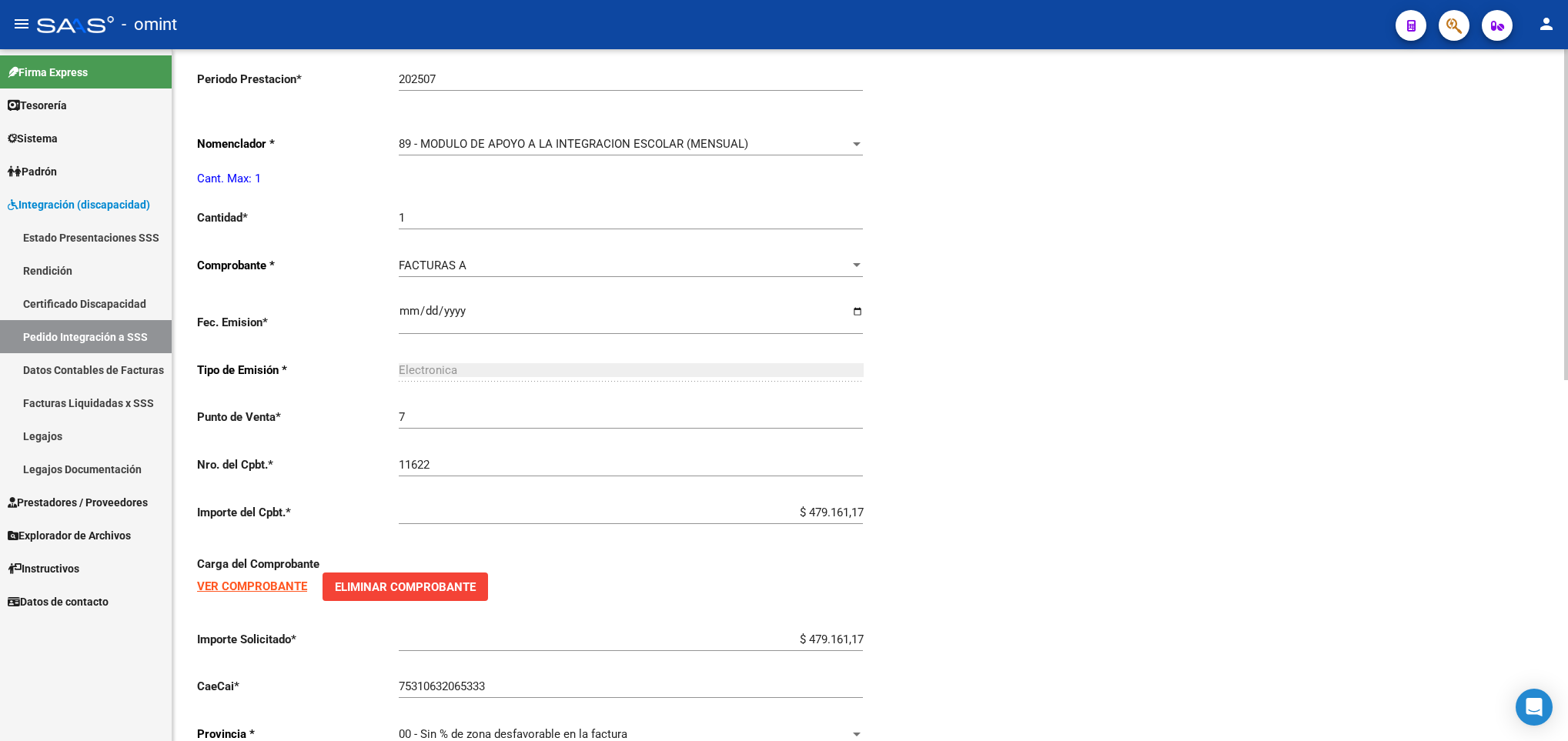
click at [1567, 594] on html "menu - omint person Firma Express Tesorería Extractos Procesados (csv) Extracto…" at bounding box center [784, 370] width 1568 height 741
click at [832, 646] on input "$ 479.161,17" at bounding box center [631, 640] width 464 height 14
paste input "5.830,36"
type input "$ 475.830,36"
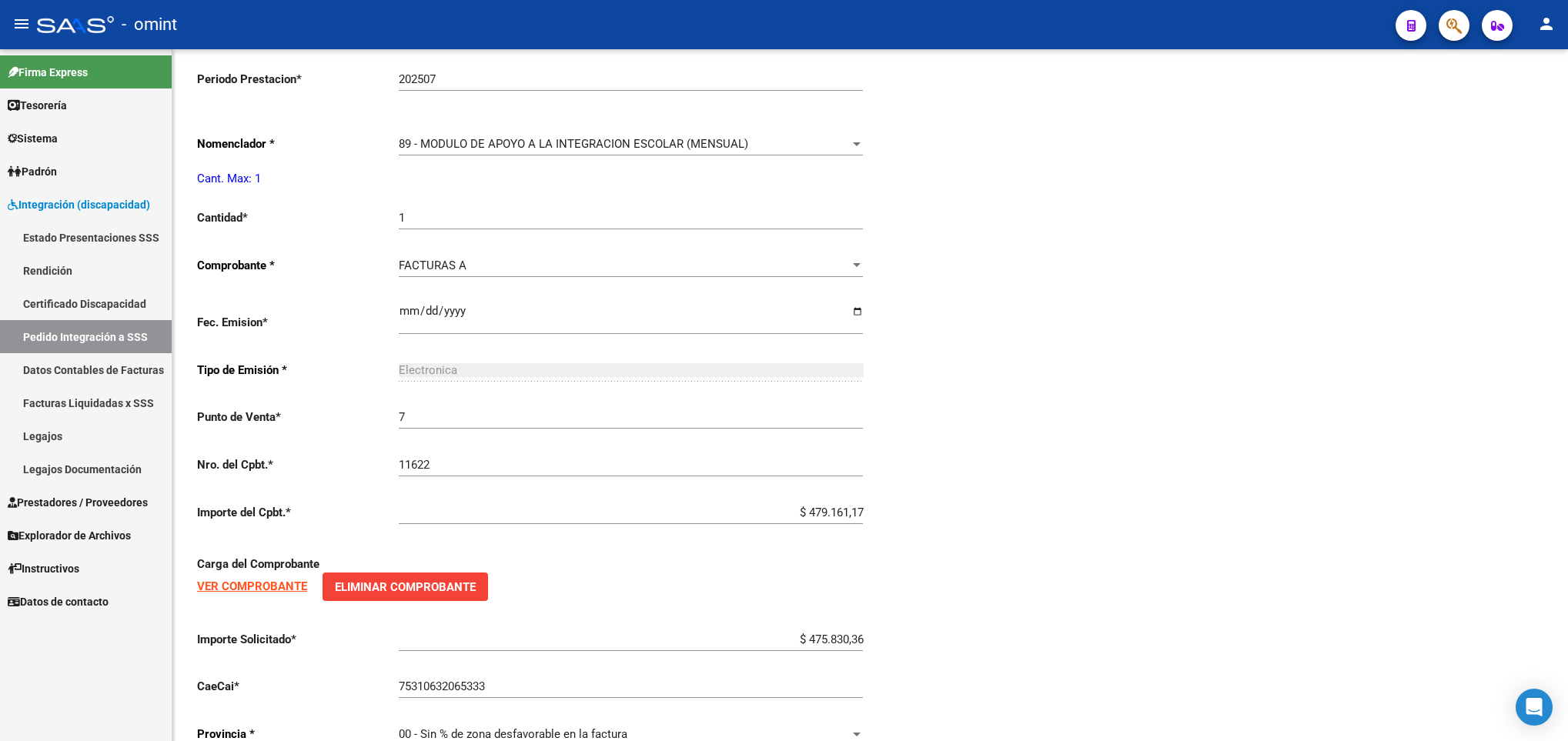
click at [1562, 74] on div "arrow_back Editar 14224 save Guardar cambios delete Eliminar El CAE ha sido val…" at bounding box center [870, 77] width 1395 height 1439
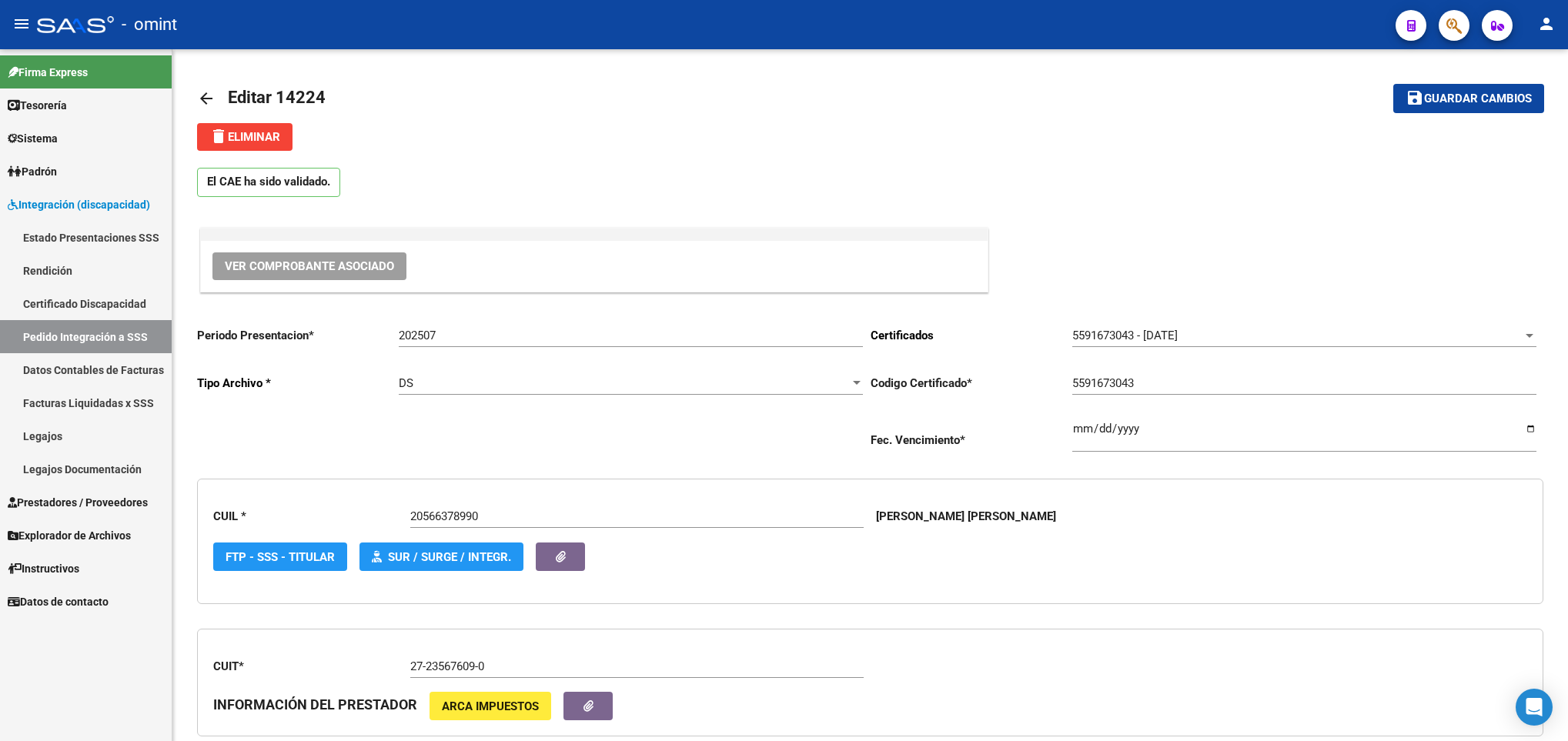
click at [1566, 67] on div at bounding box center [1566, 395] width 4 height 692
click at [1450, 100] on span "Guardar cambios" at bounding box center [1478, 100] width 107 height 14
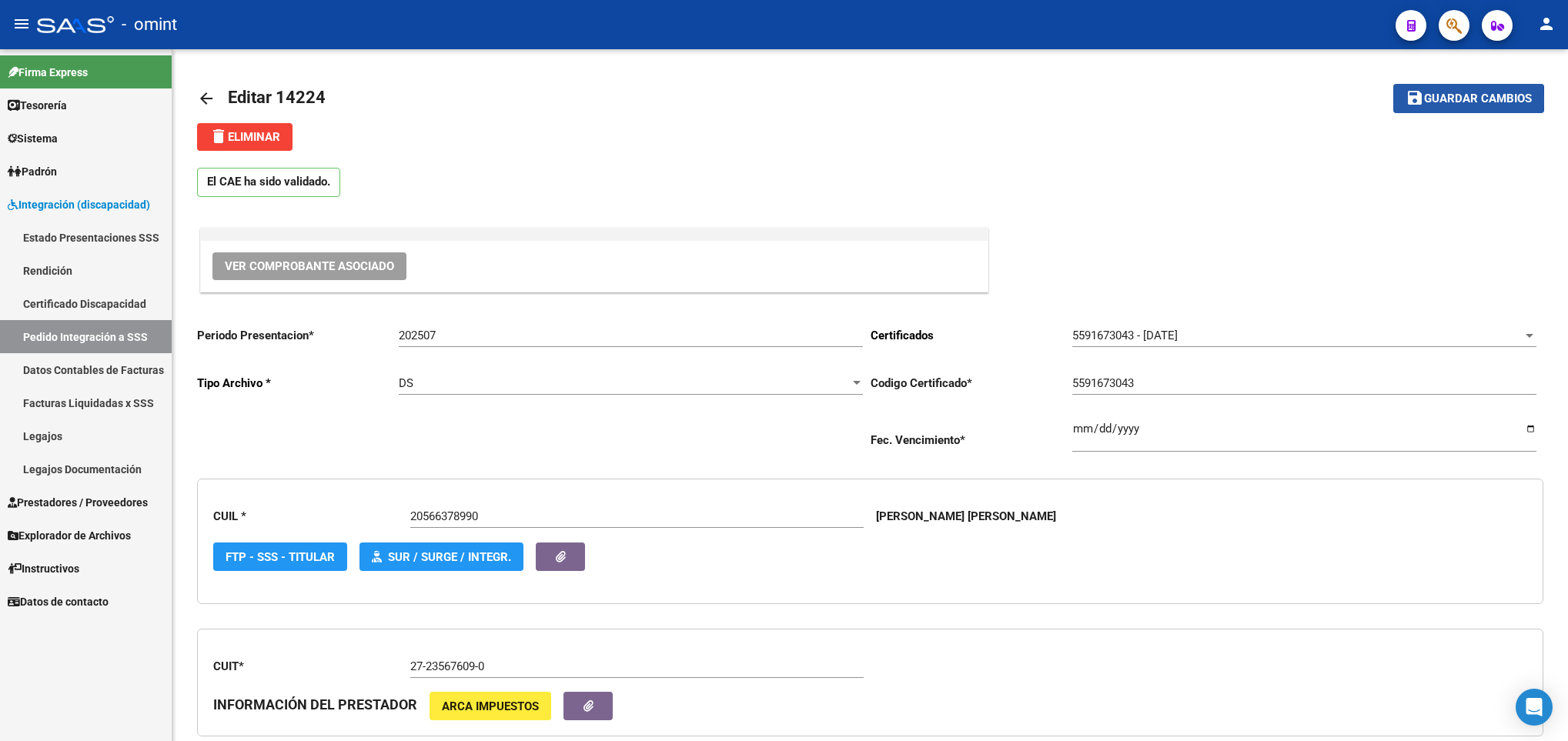
click at [1400, 100] on button "save Guardar cambios" at bounding box center [1468, 98] width 151 height 28
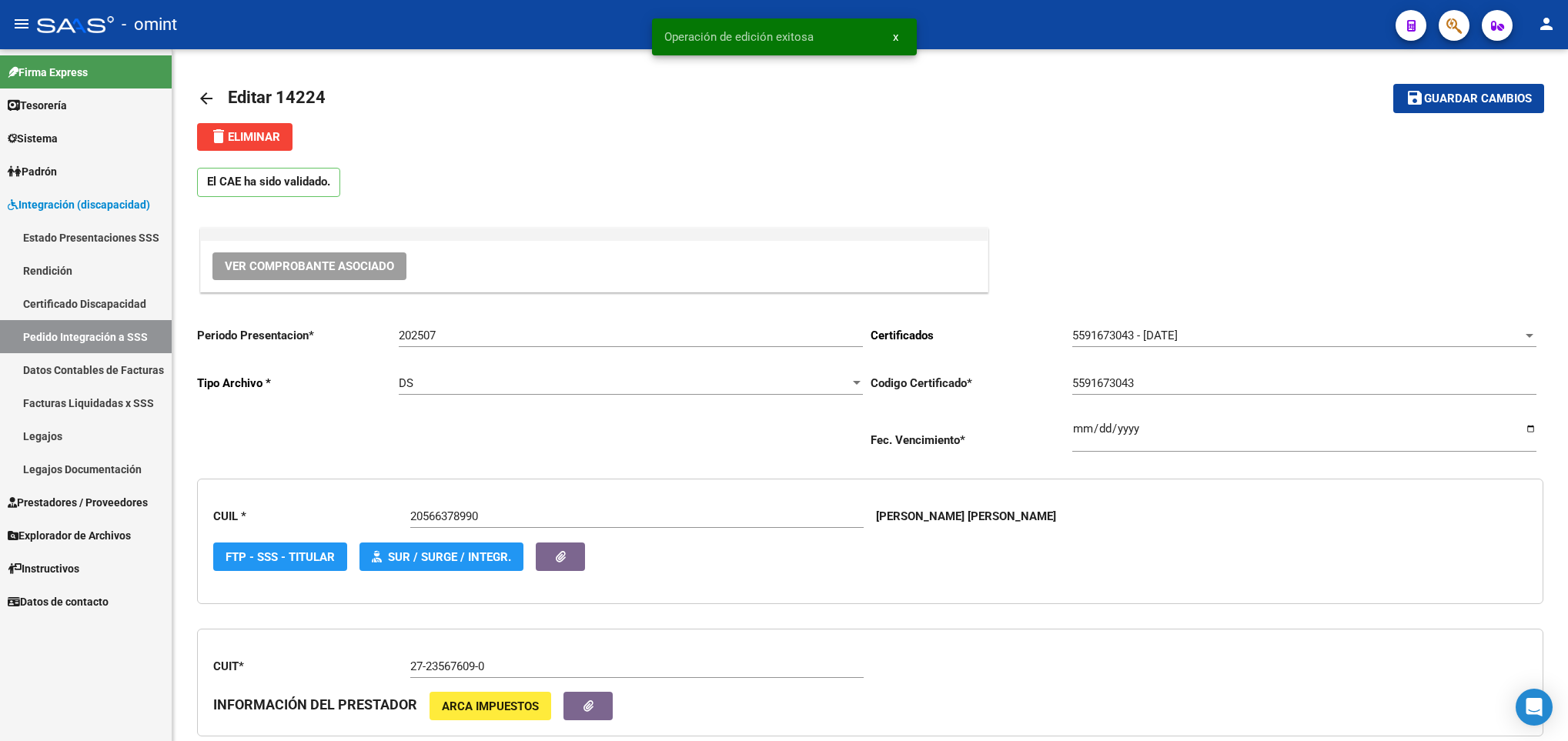
click at [198, 100] on mat-icon "arrow_back" at bounding box center [206, 99] width 19 height 19
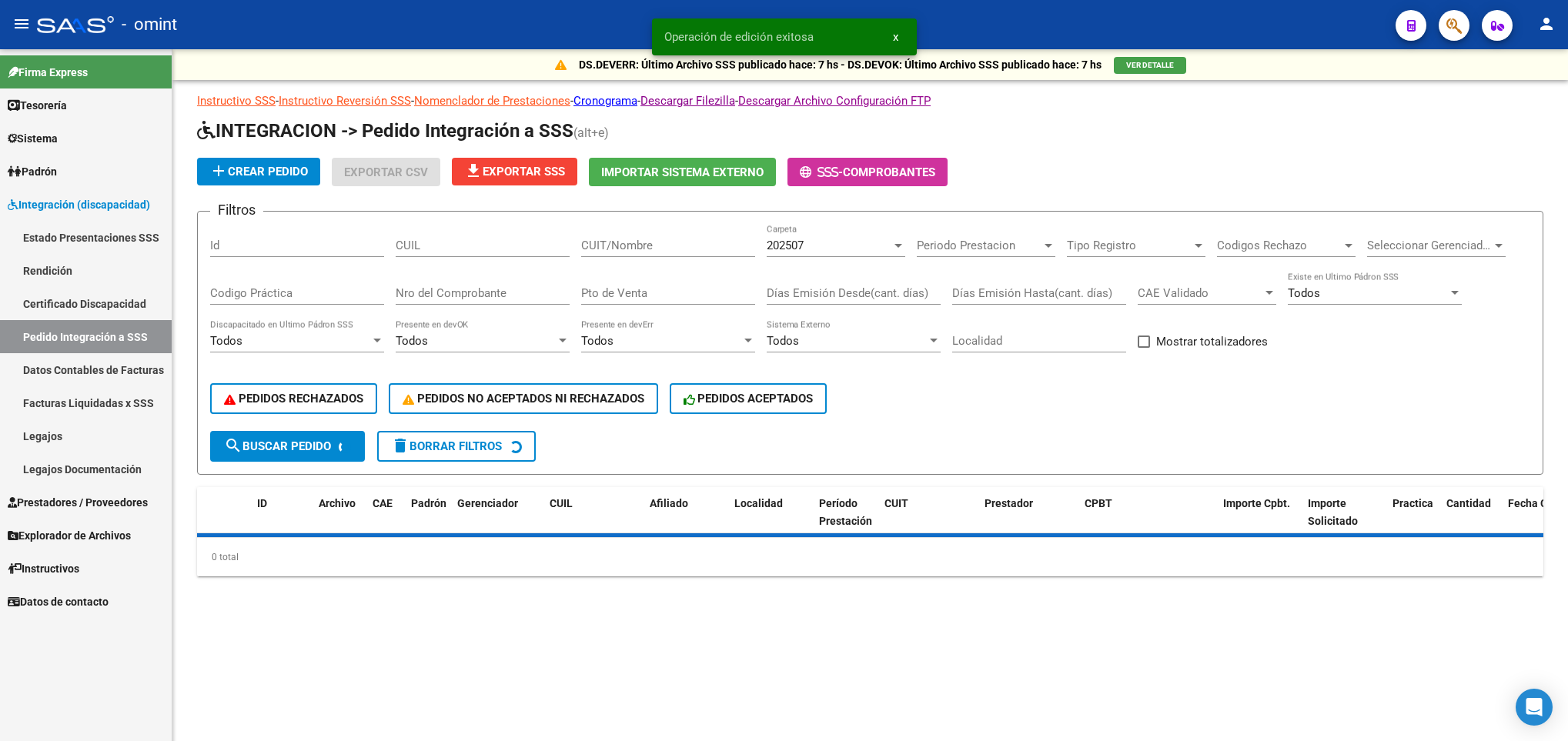
click at [653, 224] on div "CUIT/Nombre" at bounding box center [668, 241] width 174 height 33
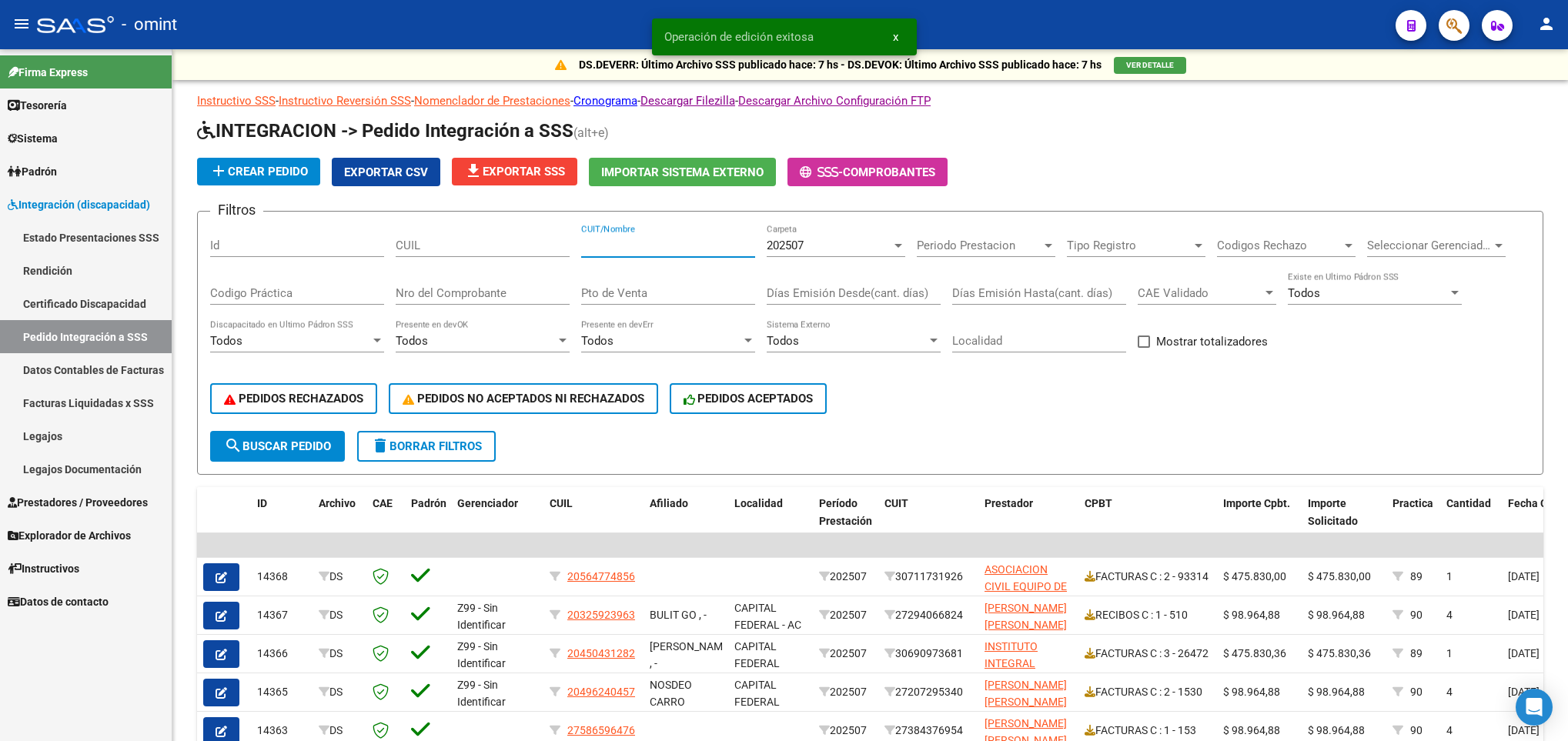
paste input "30612125720"
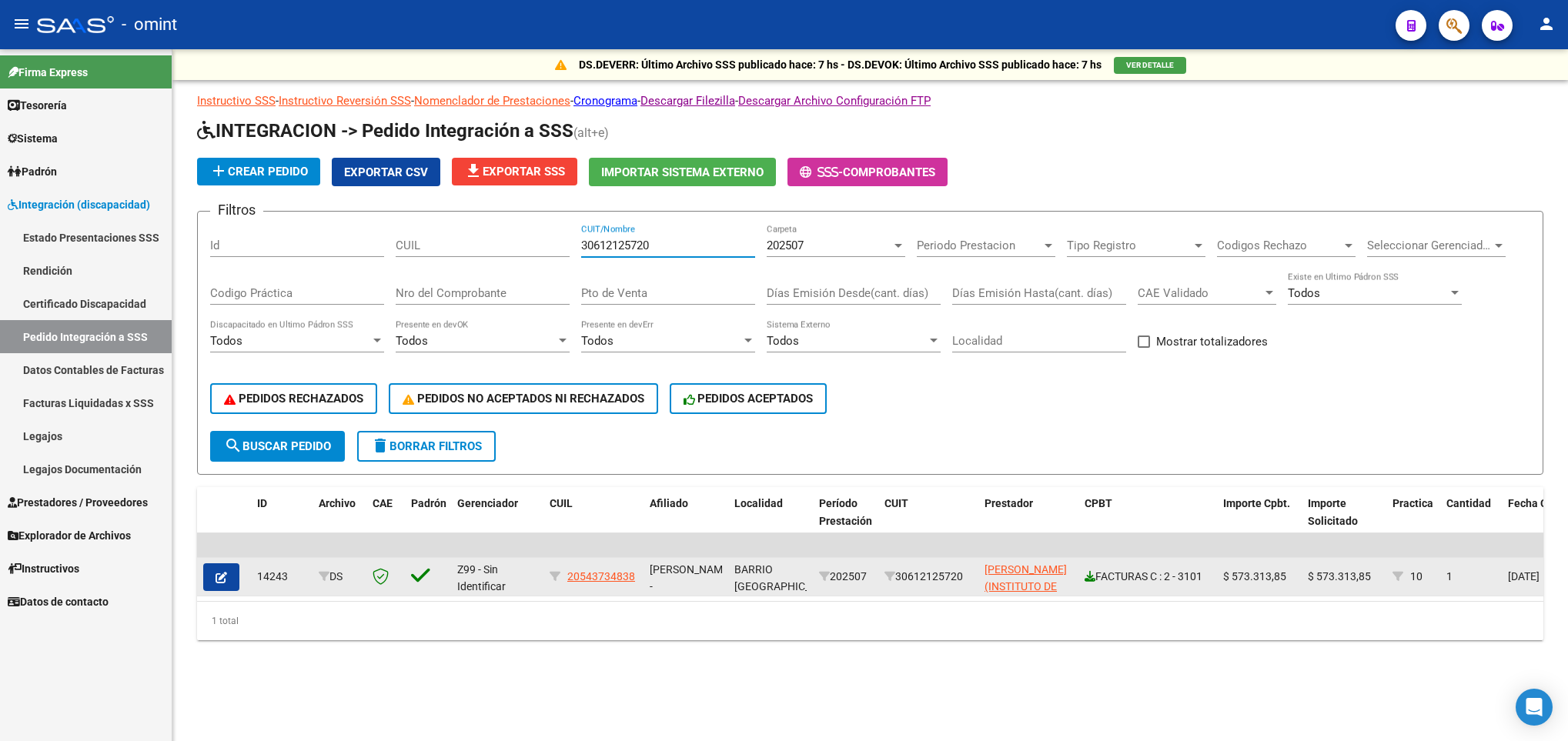
type input "30612125720"
click at [1086, 575] on icon at bounding box center [1090, 576] width 11 height 11
click at [222, 570] on span "button" at bounding box center [221, 577] width 12 height 14
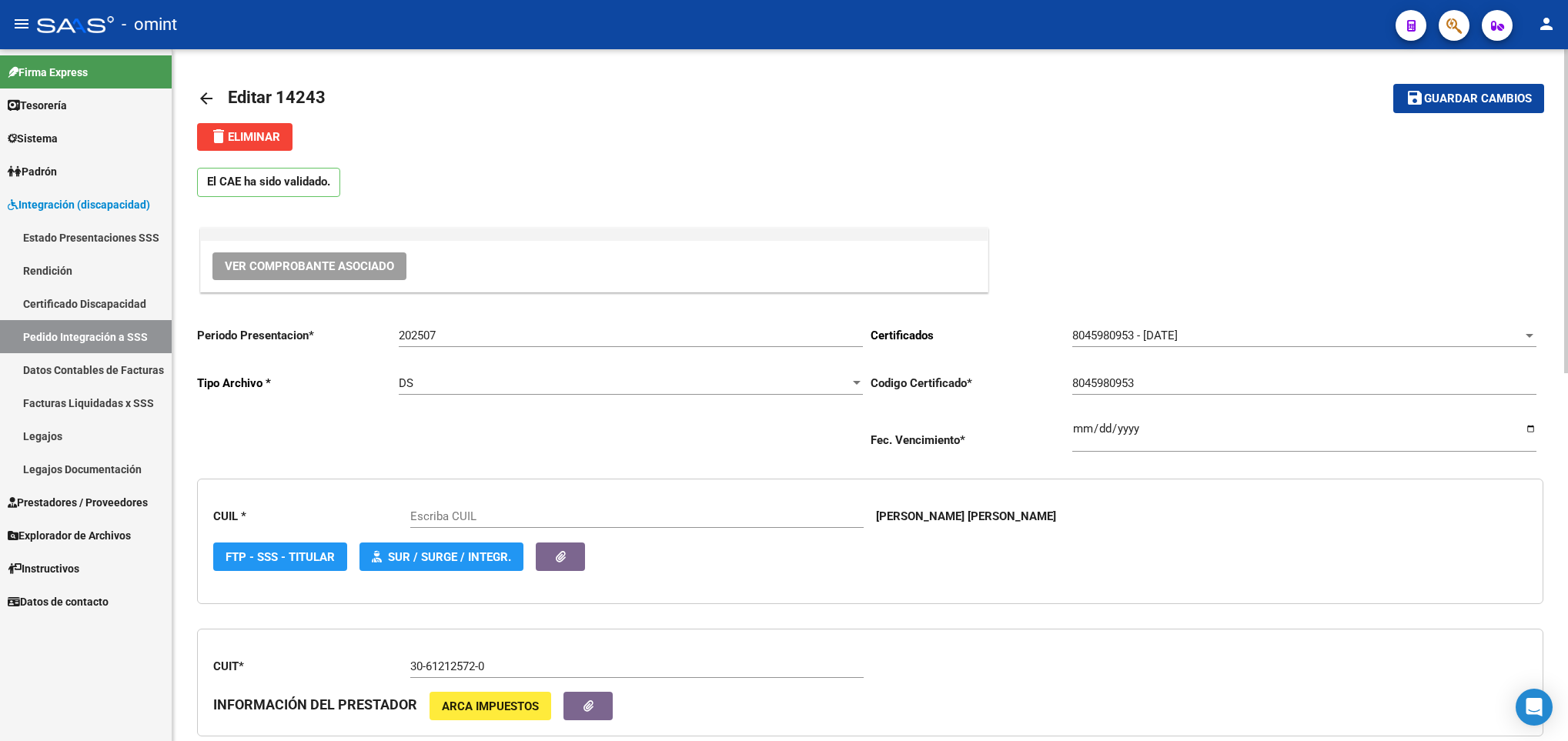
scroll to position [691, 0]
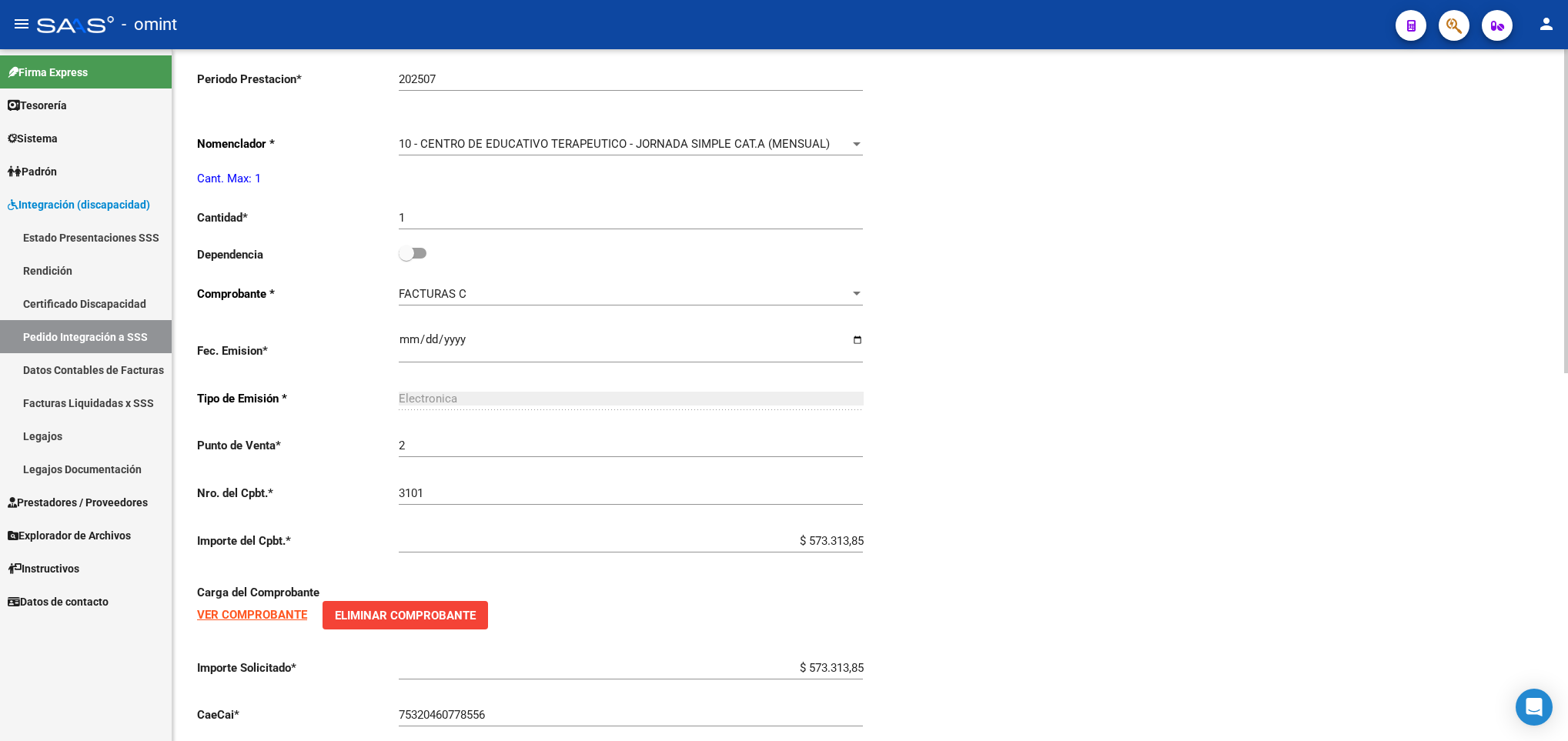
type input "20543734838"
click at [1566, 524] on div at bounding box center [1566, 395] width 4 height 692
click at [420, 259] on span at bounding box center [412, 253] width 27 height 11
click at [406, 259] on input "checkbox" at bounding box center [406, 259] width 1 height 1
checkbox input "true"
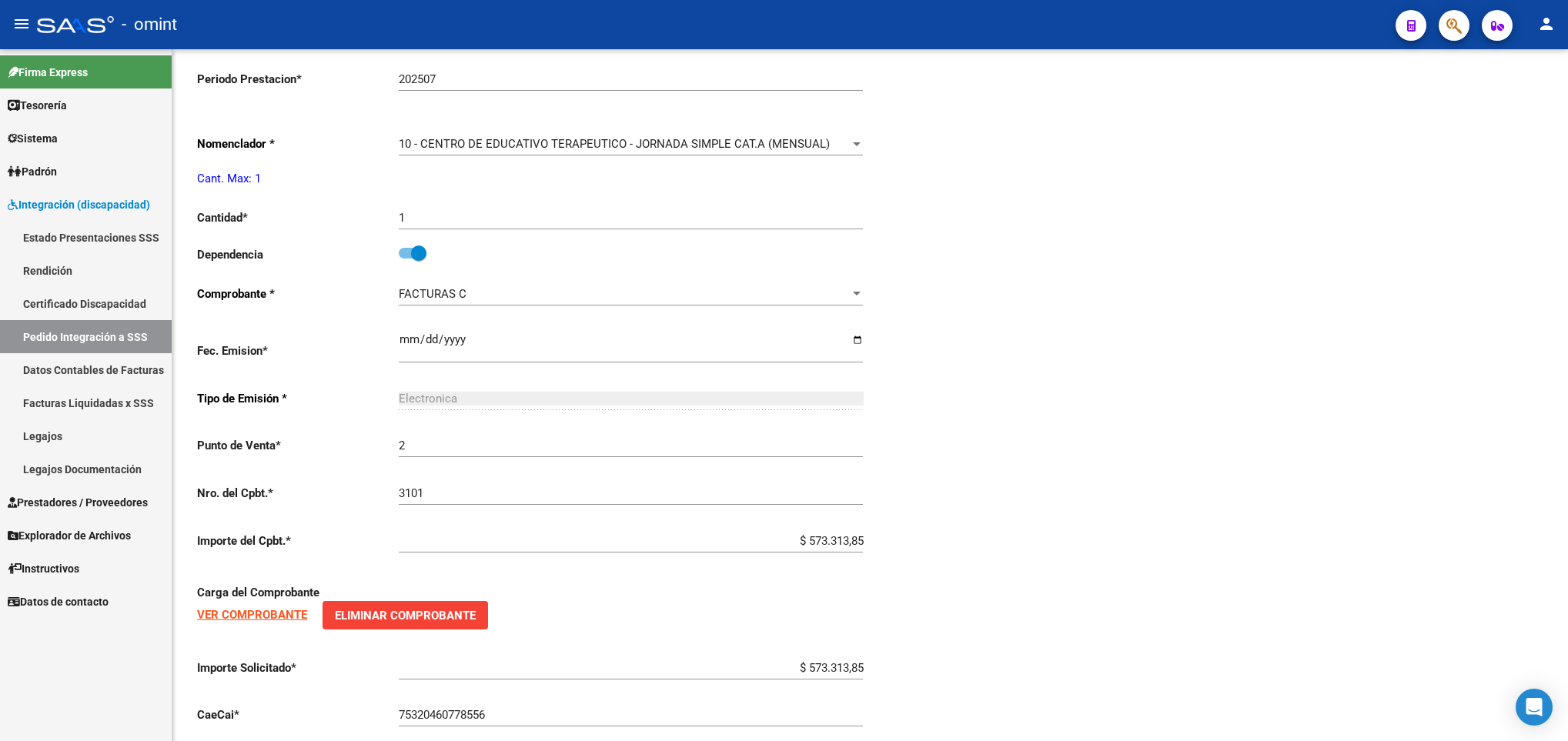
scroll to position [0, 0]
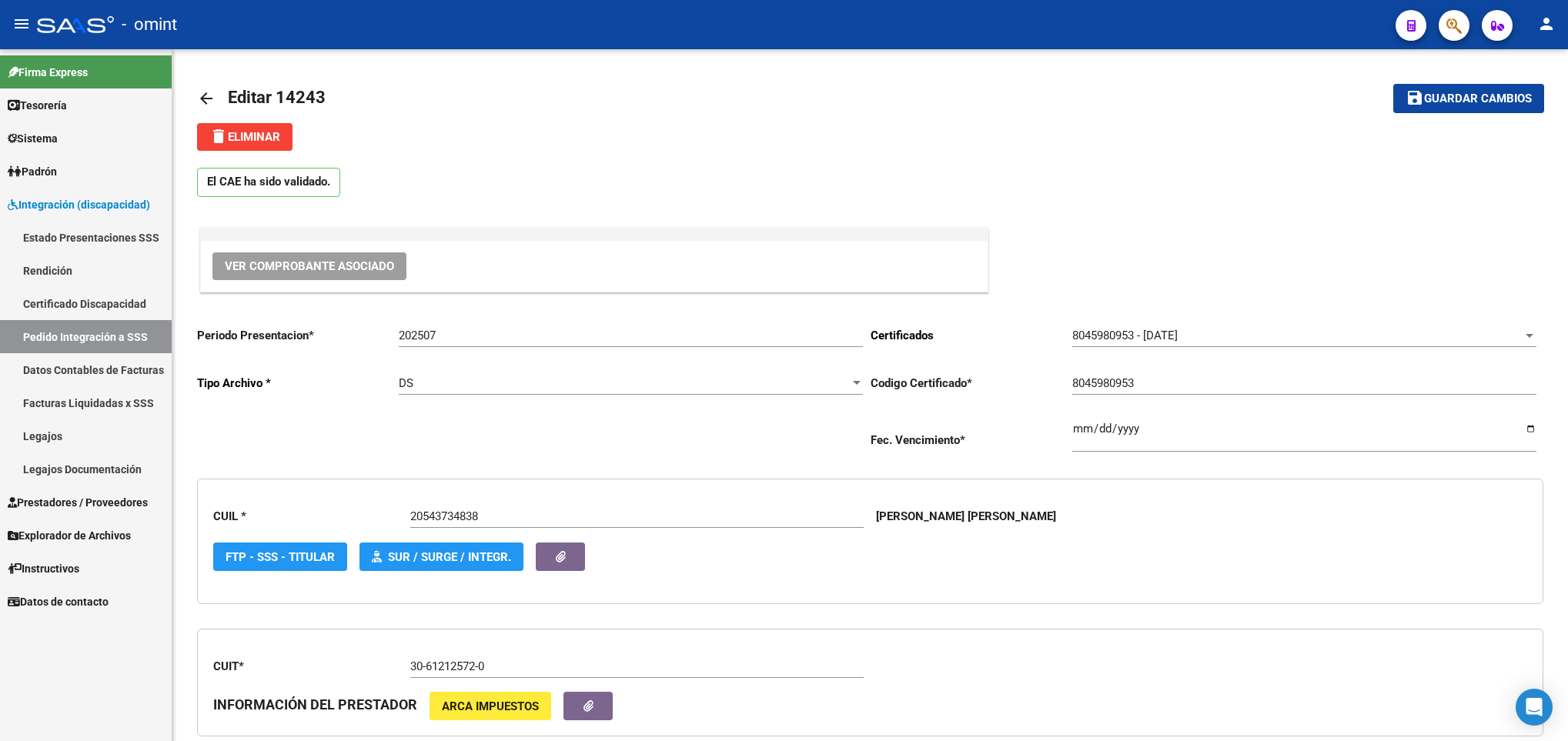
click at [1566, 79] on div at bounding box center [1566, 395] width 4 height 692
click at [1566, 79] on div at bounding box center [1566, 211] width 4 height 324
click at [1514, 86] on button "save Guardar cambios" at bounding box center [1468, 98] width 151 height 28
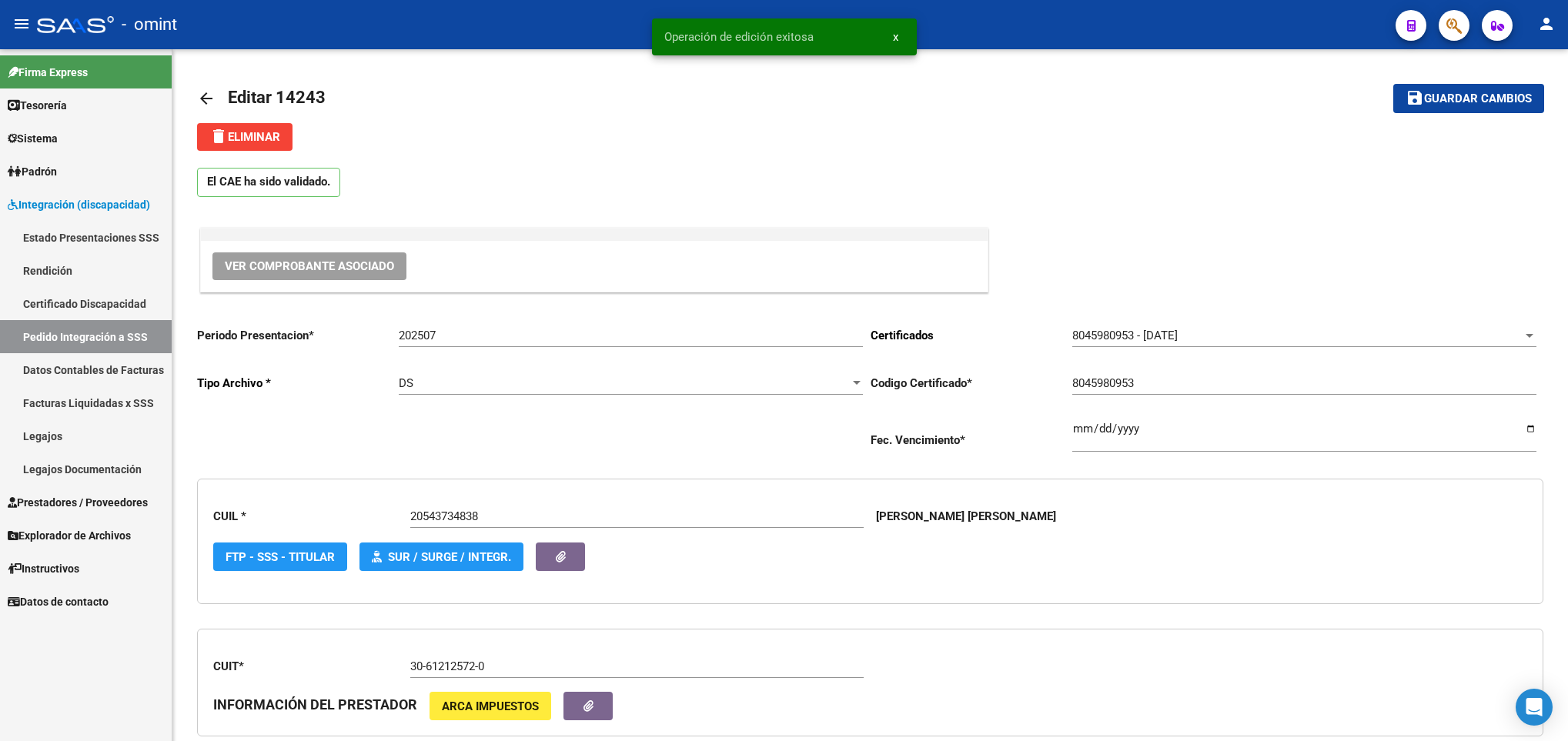
click at [198, 102] on mat-icon "arrow_back" at bounding box center [206, 99] width 19 height 19
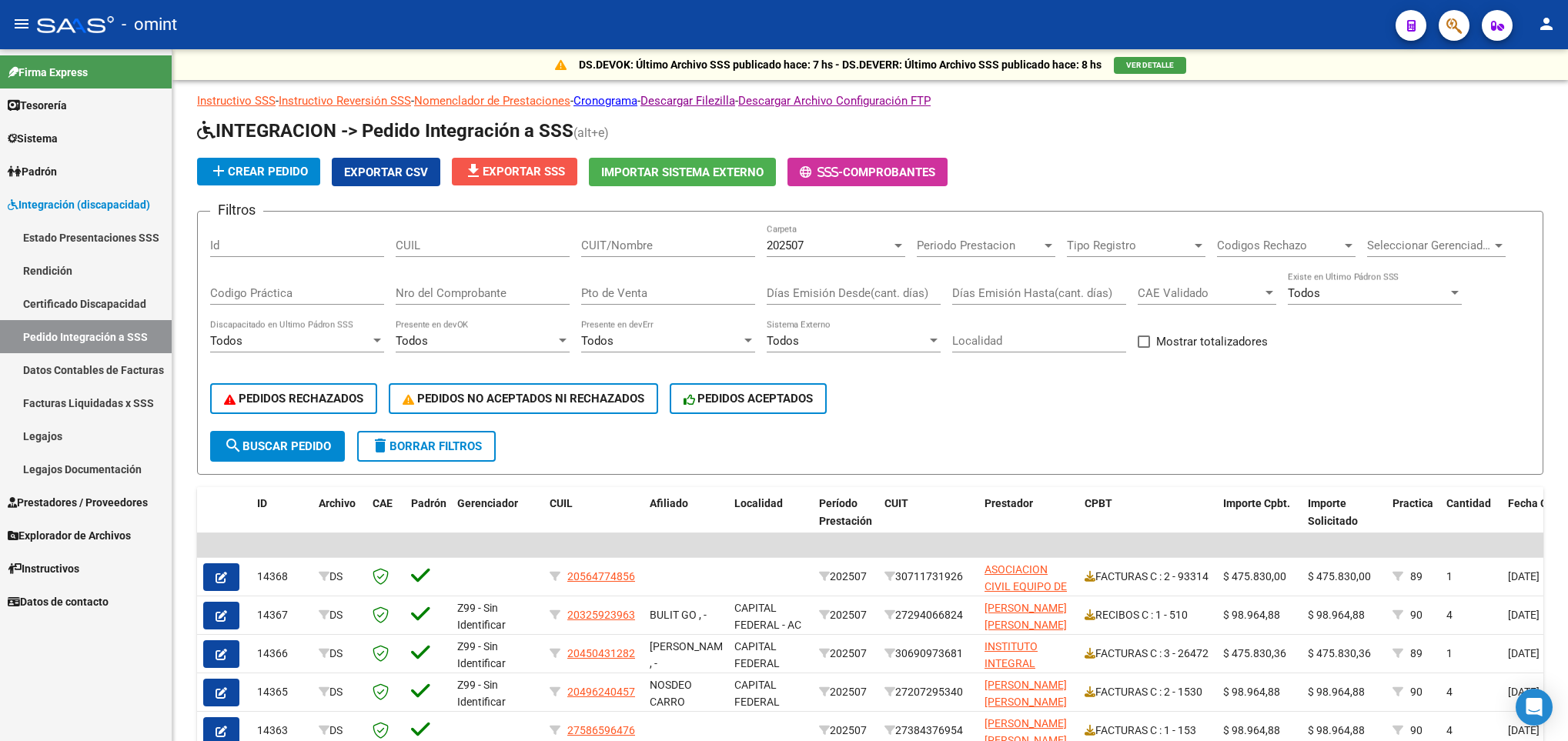
click at [511, 176] on span "file_download Exportar SSS" at bounding box center [515, 172] width 101 height 14
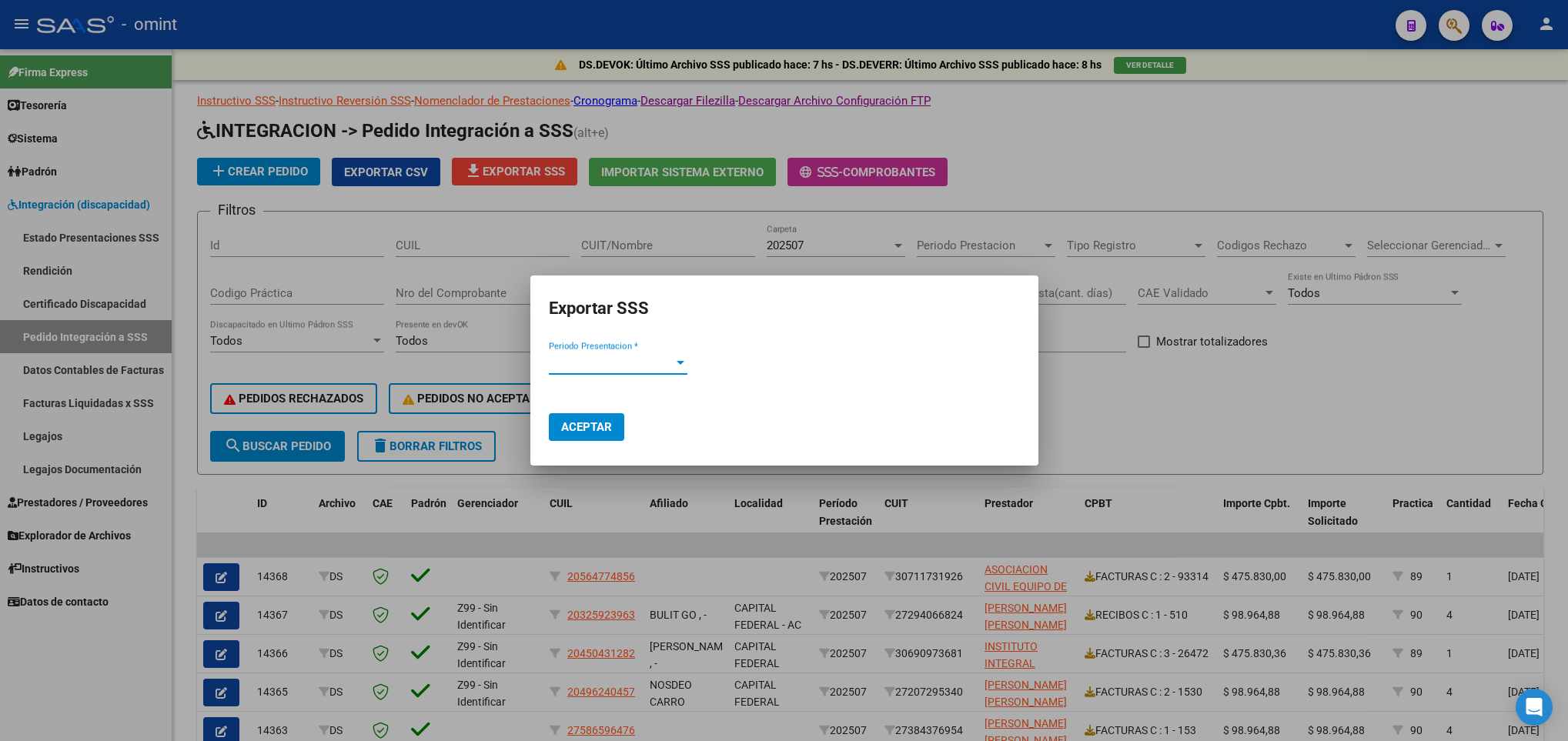
click at [672, 363] on span "Periodo Presentacion *" at bounding box center [611, 362] width 125 height 14
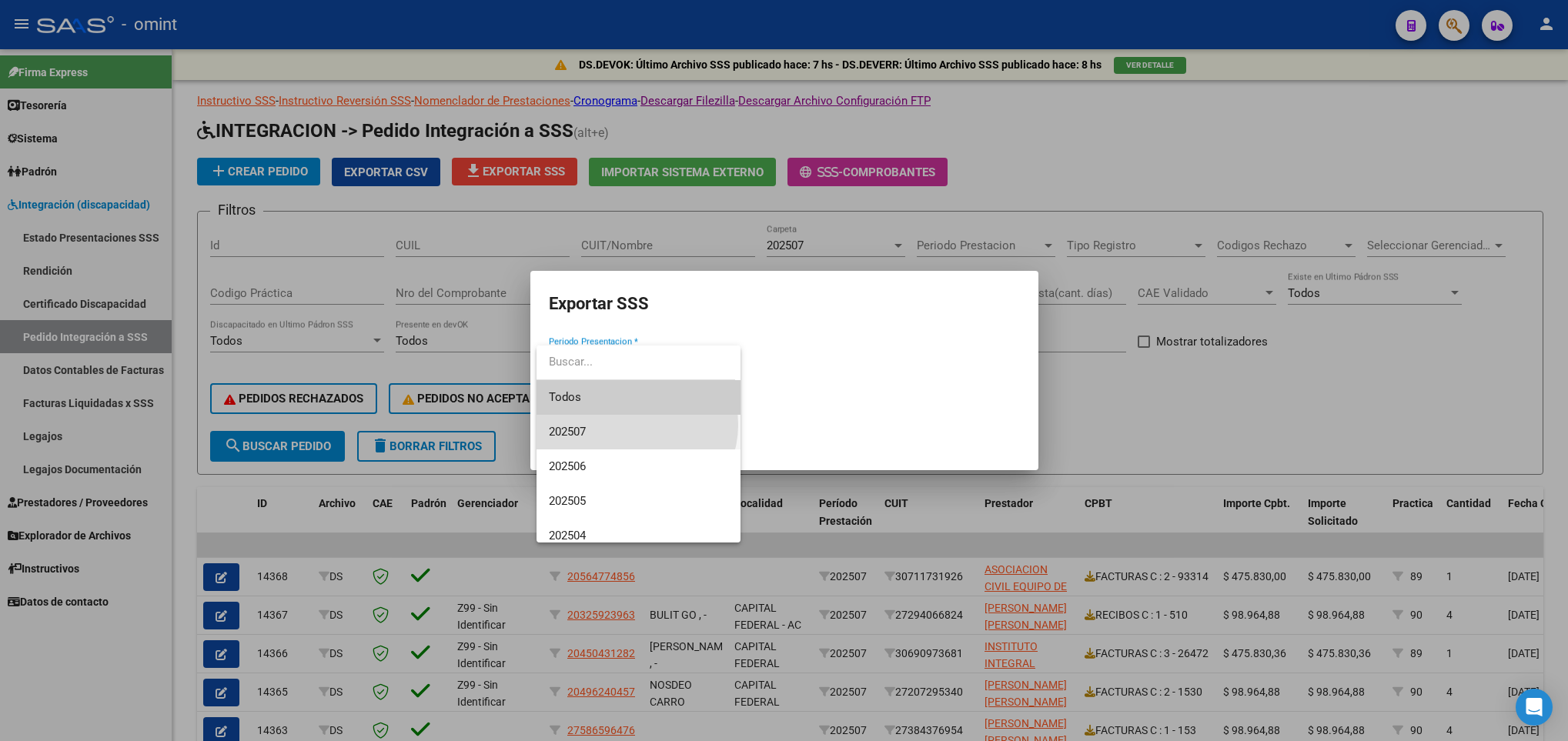
click at [635, 425] on span "202507" at bounding box center [638, 432] width 180 height 35
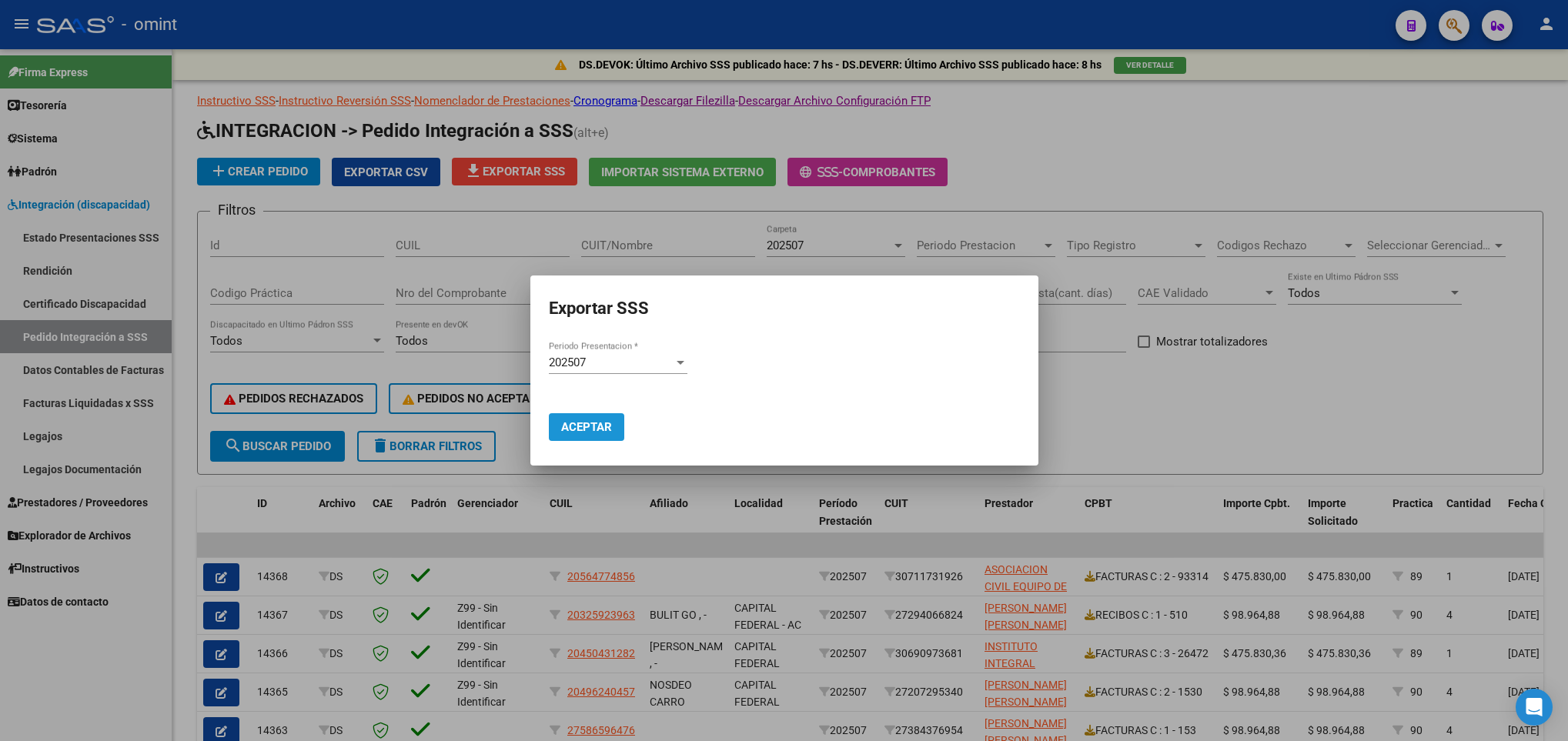
click at [602, 426] on span "Aceptar" at bounding box center [586, 427] width 51 height 14
